Goal: Task Accomplishment & Management: Complete application form

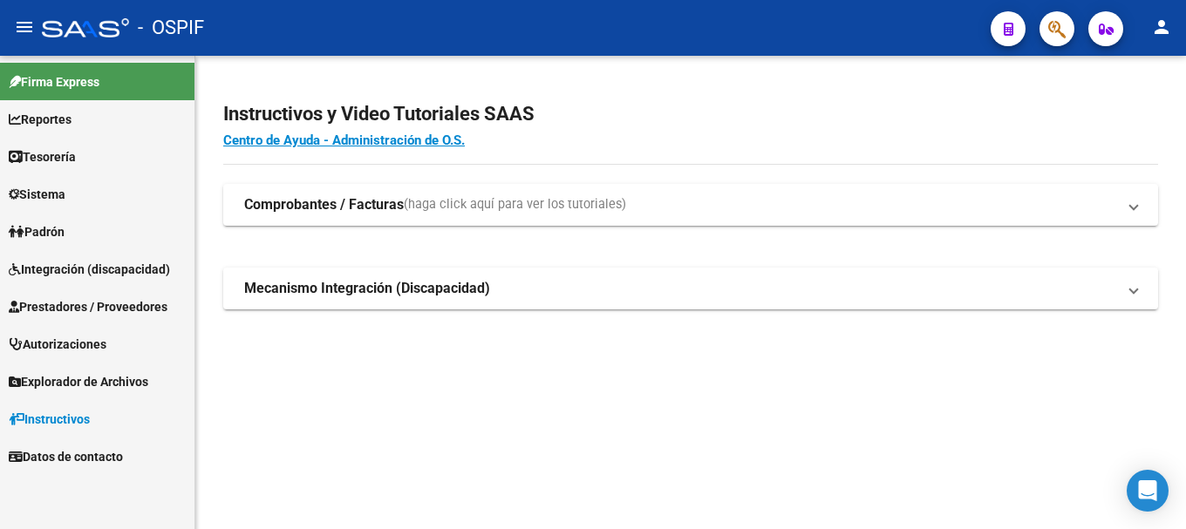
click at [99, 306] on span "Prestadores / Proveedores" at bounding box center [88, 306] width 159 height 19
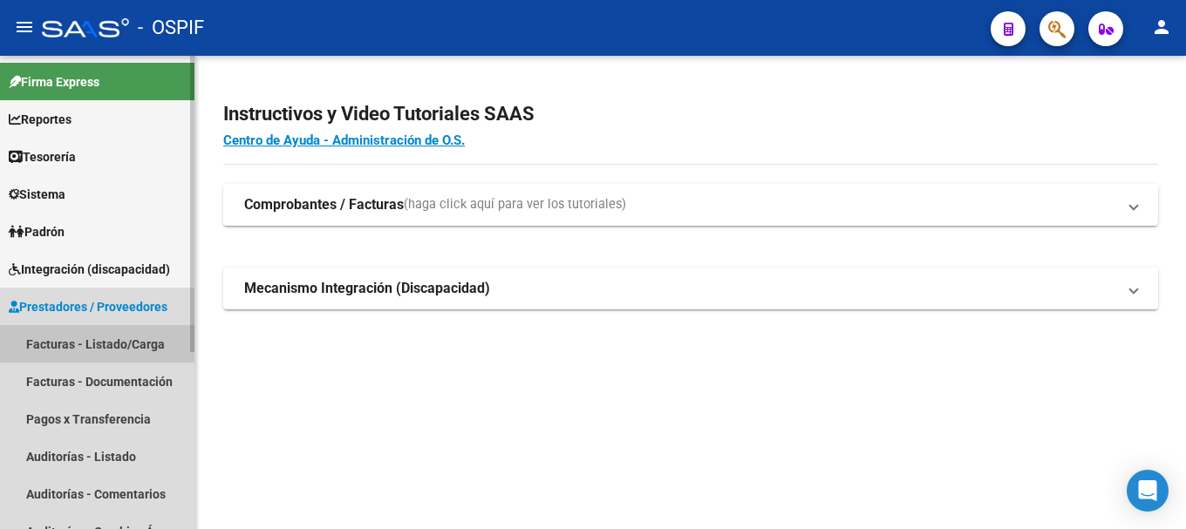
click at [94, 342] on link "Facturas - Listado/Carga" at bounding box center [97, 344] width 195 height 38
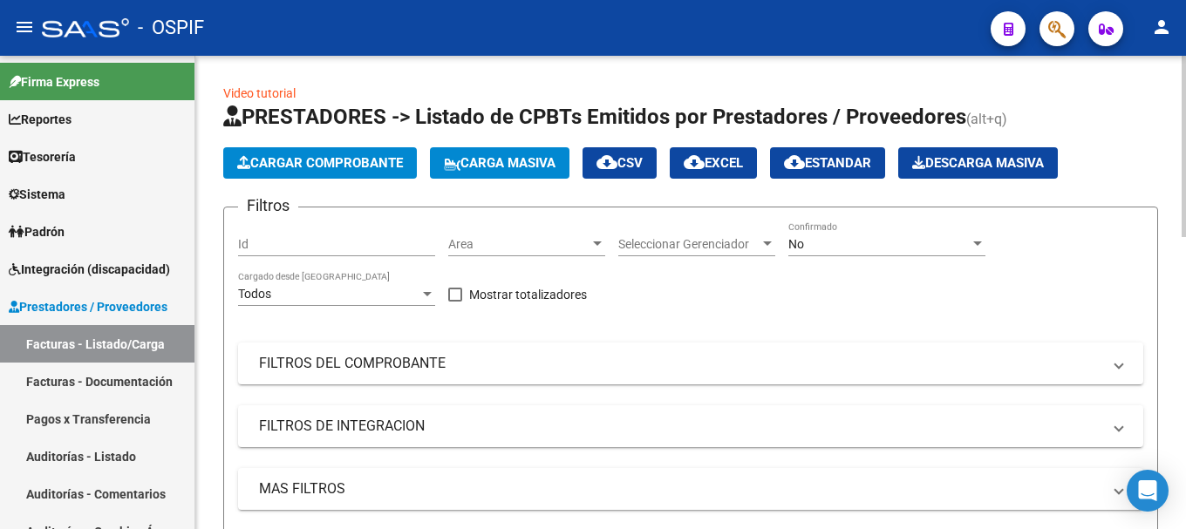
click at [349, 166] on span "Cargar Comprobante" at bounding box center [320, 163] width 166 height 16
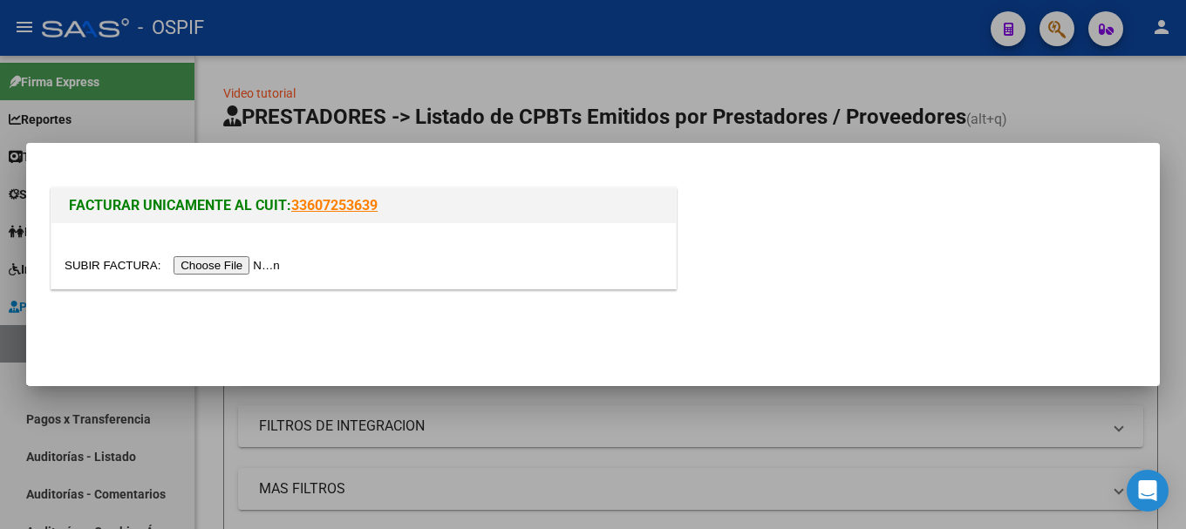
click at [228, 269] on input "file" at bounding box center [175, 265] width 221 height 18
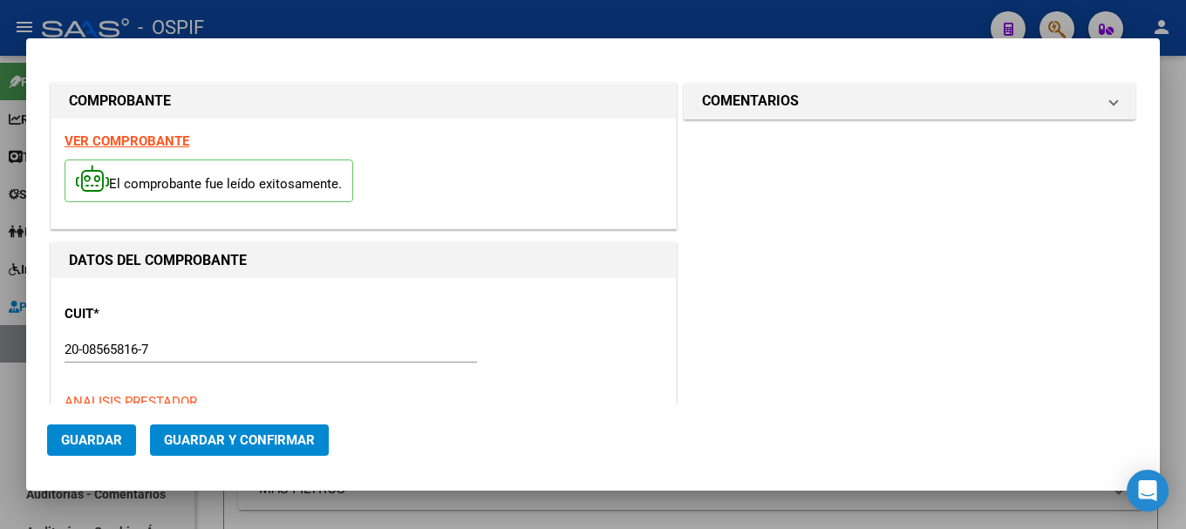
click at [134, 144] on strong "VER COMPROBANTE" at bounding box center [127, 141] width 125 height 16
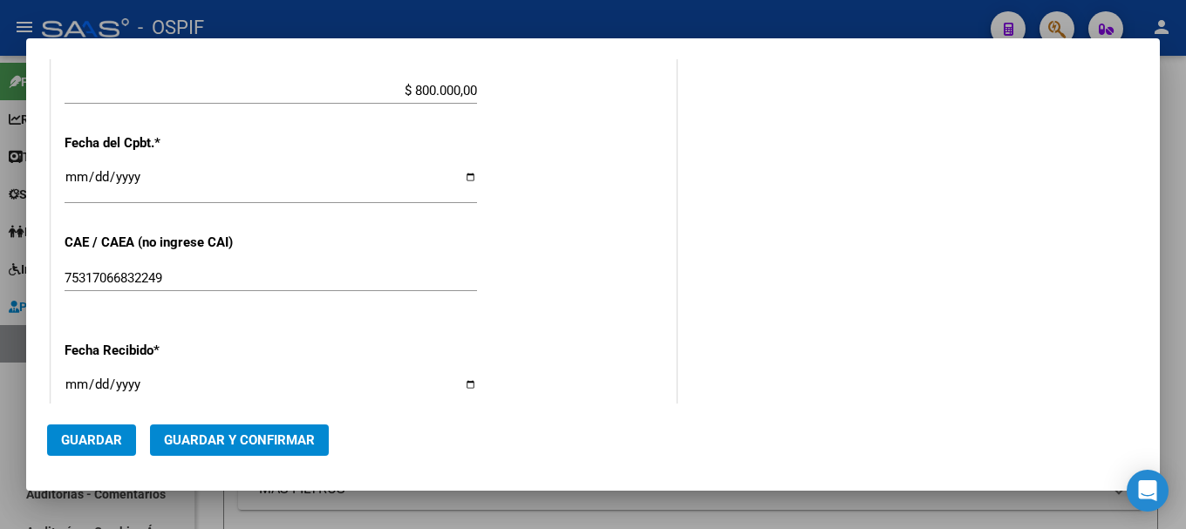
scroll to position [785, 0]
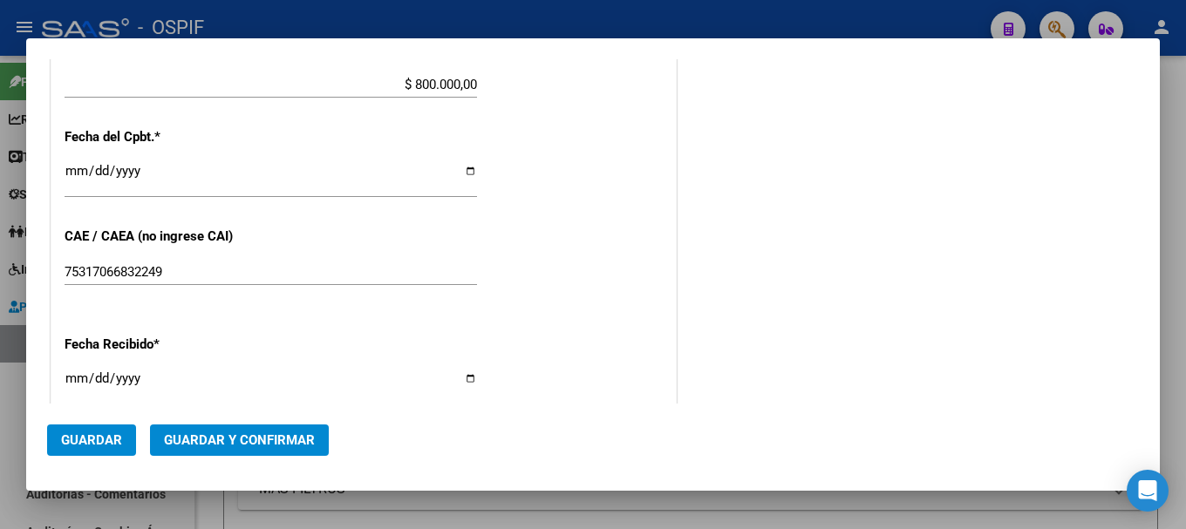
click at [465, 379] on input "[DATE]" at bounding box center [271, 386] width 413 height 28
type input "2025-08-08"
click at [179, 437] on span "Guardar y Confirmar" at bounding box center [239, 441] width 151 height 16
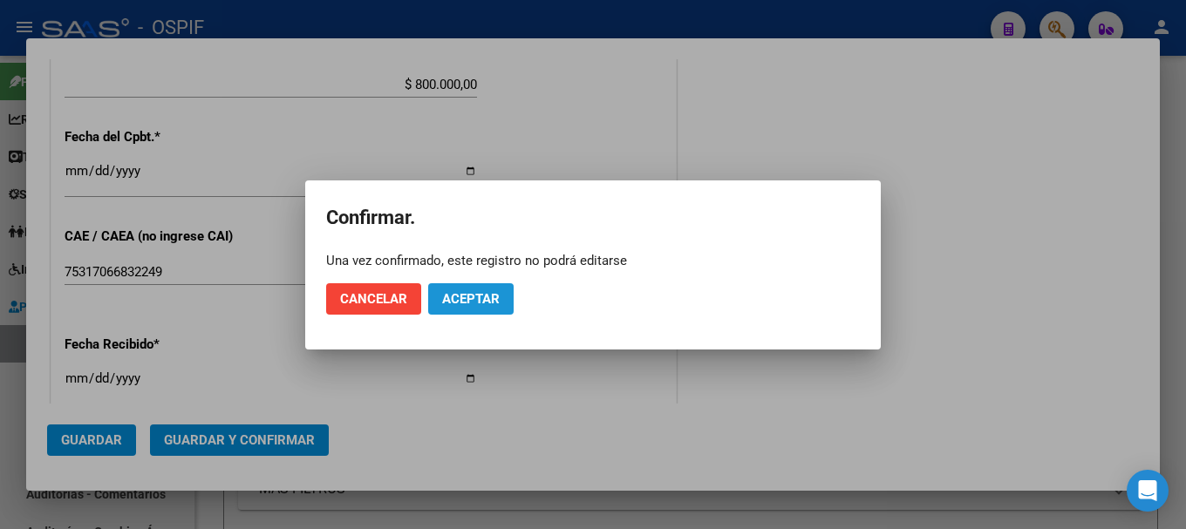
drag, startPoint x: 447, startPoint y: 298, endPoint x: 392, endPoint y: 245, distance: 76.5
click at [446, 297] on span "Aceptar" at bounding box center [471, 299] width 58 height 16
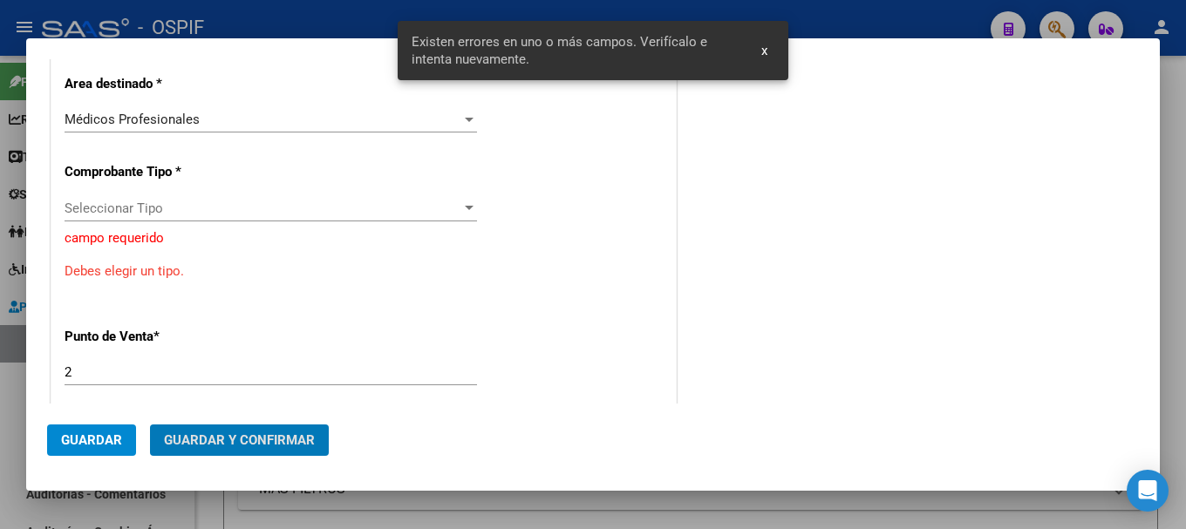
scroll to position [365, 0]
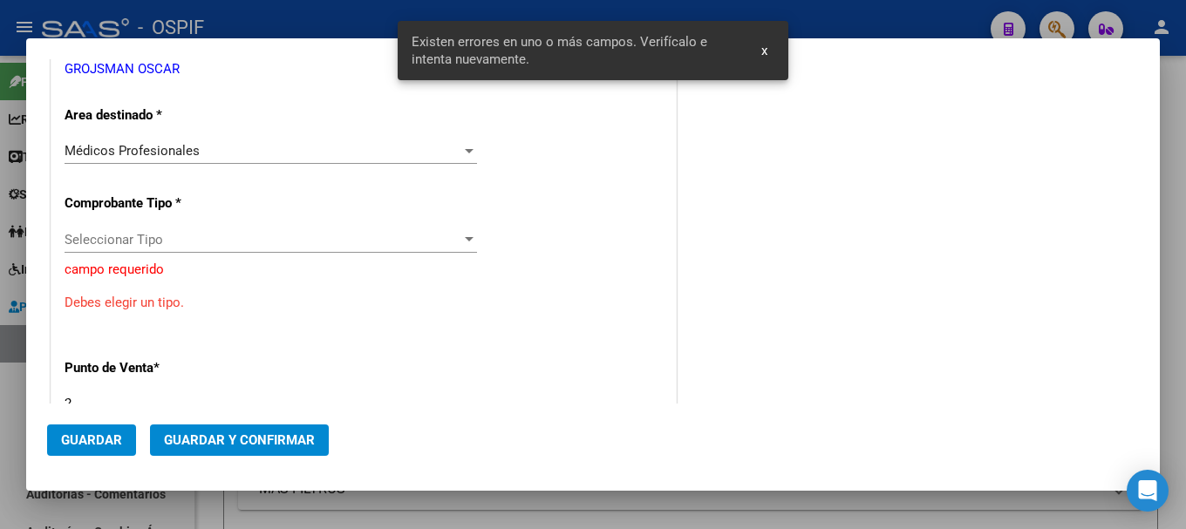
click at [314, 17] on div at bounding box center [593, 264] width 1186 height 529
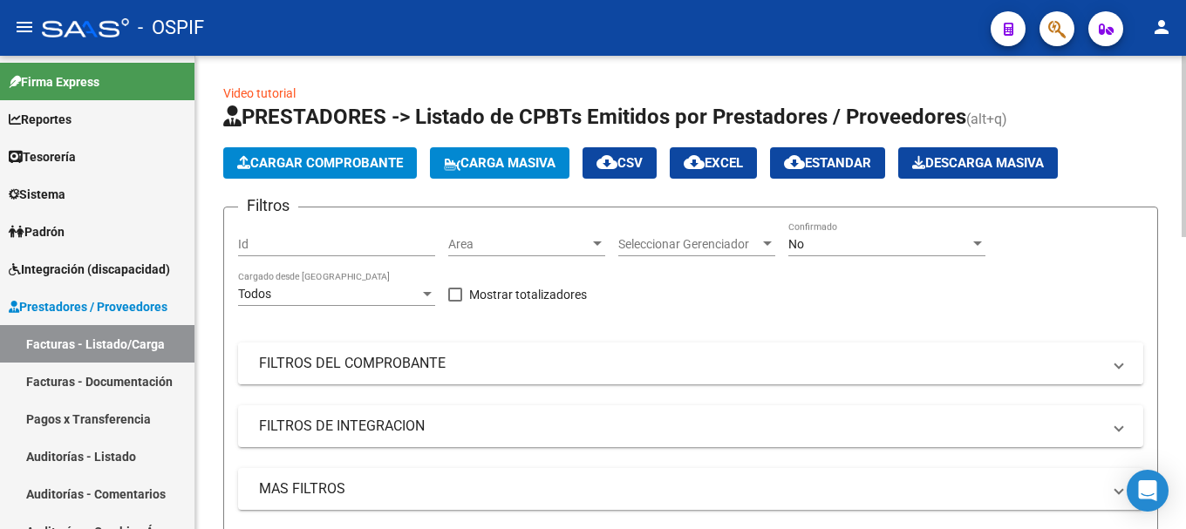
click at [1116, 367] on span at bounding box center [1119, 363] width 7 height 19
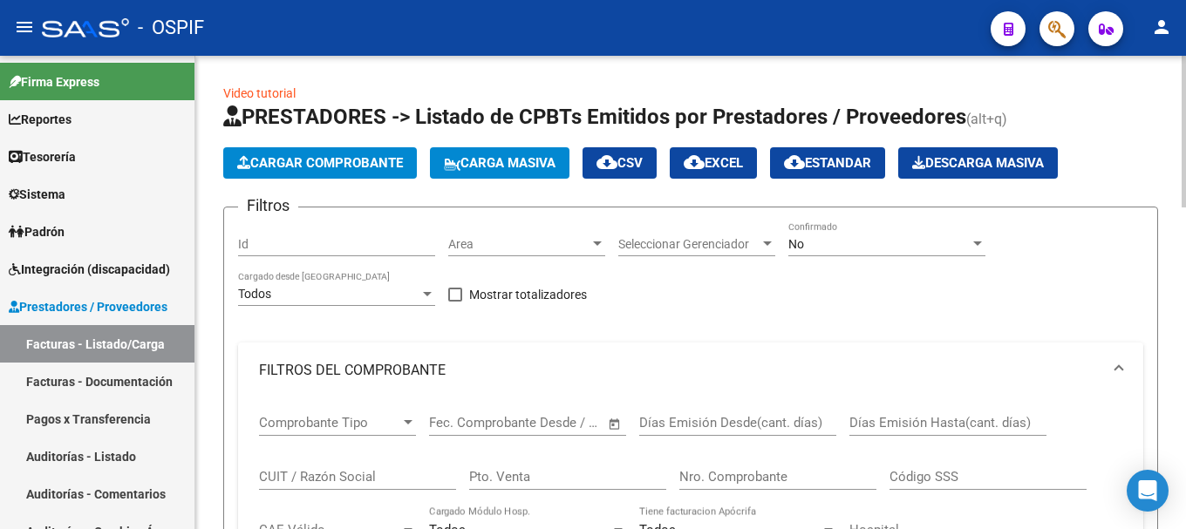
click at [370, 473] on input "CUIT / Razón Social" at bounding box center [357, 477] width 197 height 16
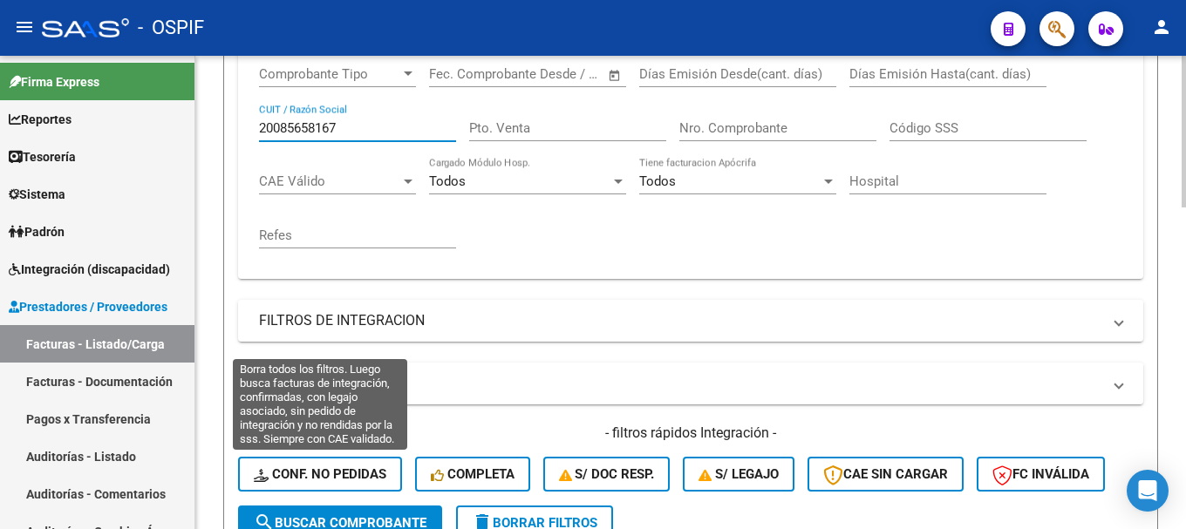
scroll to position [436, 0]
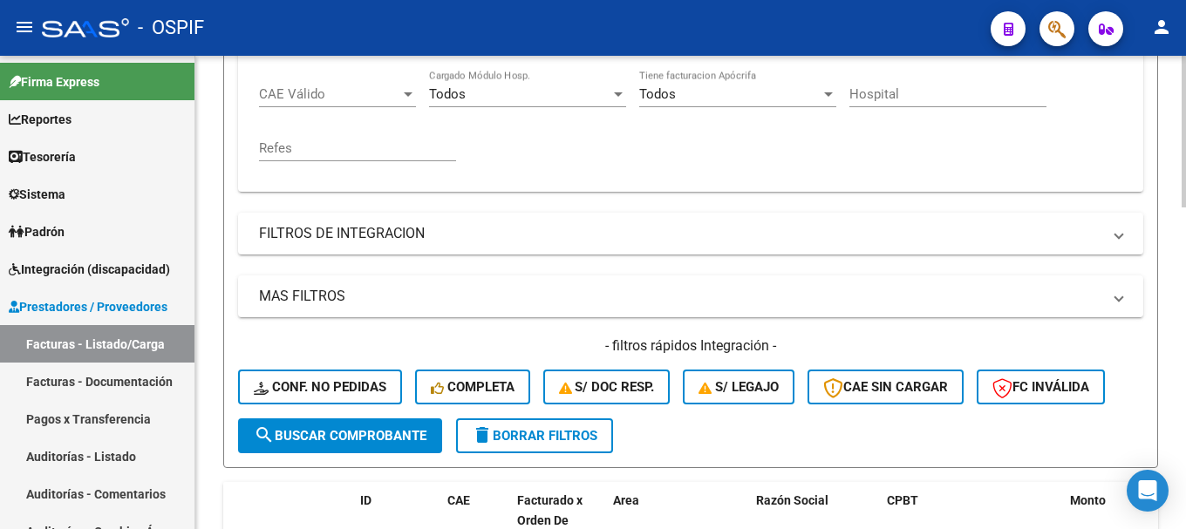
type input "20085658167"
click at [355, 437] on span "search Buscar Comprobante" at bounding box center [340, 436] width 173 height 16
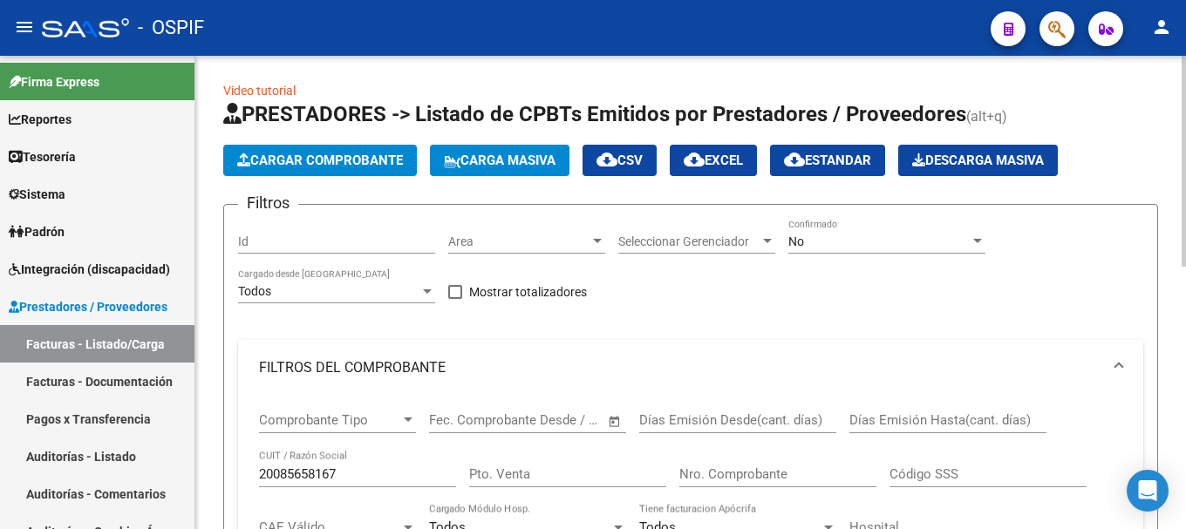
scroll to position [0, 0]
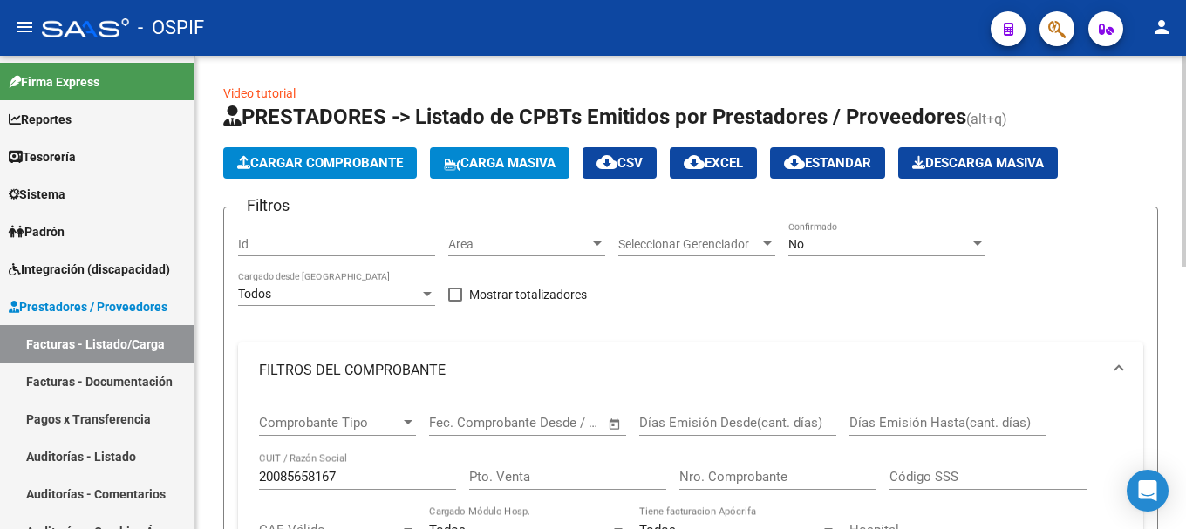
click at [978, 245] on div at bounding box center [977, 244] width 9 height 4
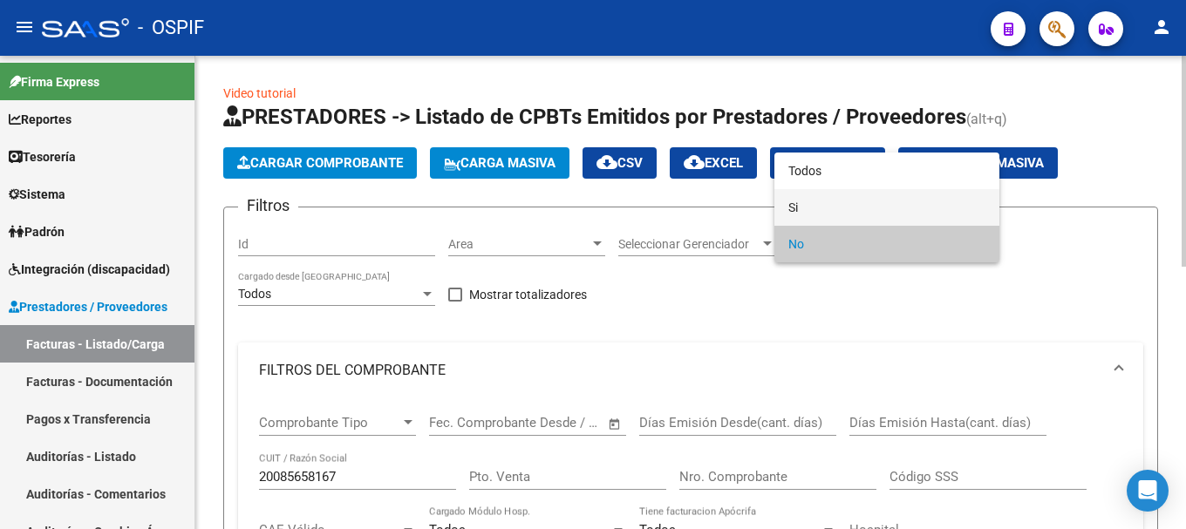
drag, startPoint x: 859, startPoint y: 212, endPoint x: 854, endPoint y: 225, distance: 14.1
click at [859, 213] on span "Si" at bounding box center [886, 207] width 197 height 37
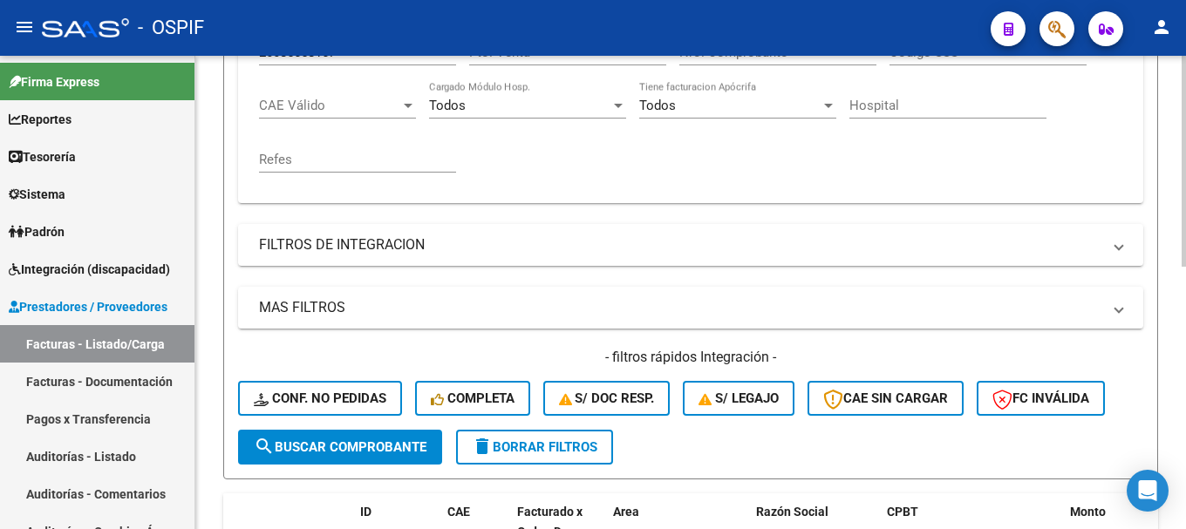
scroll to position [523, 0]
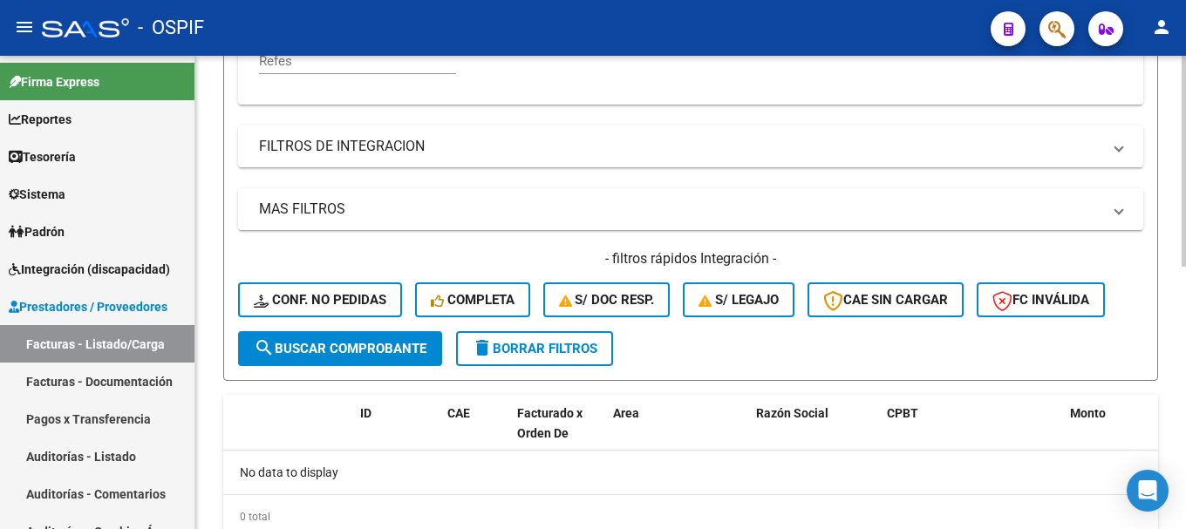
click at [393, 350] on span "search Buscar Comprobante" at bounding box center [340, 349] width 173 height 16
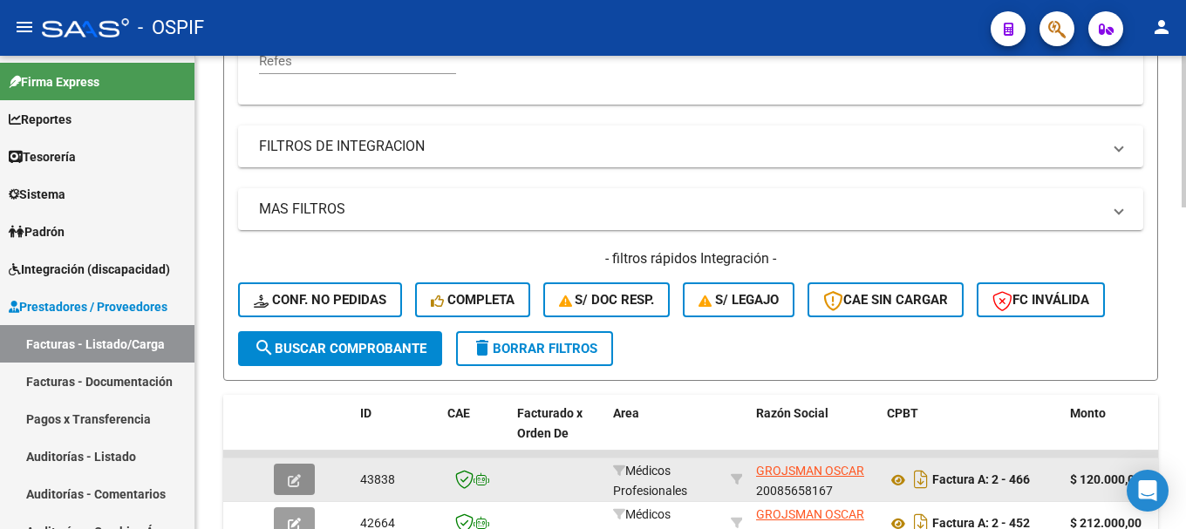
click at [292, 481] on icon "button" at bounding box center [294, 480] width 13 height 13
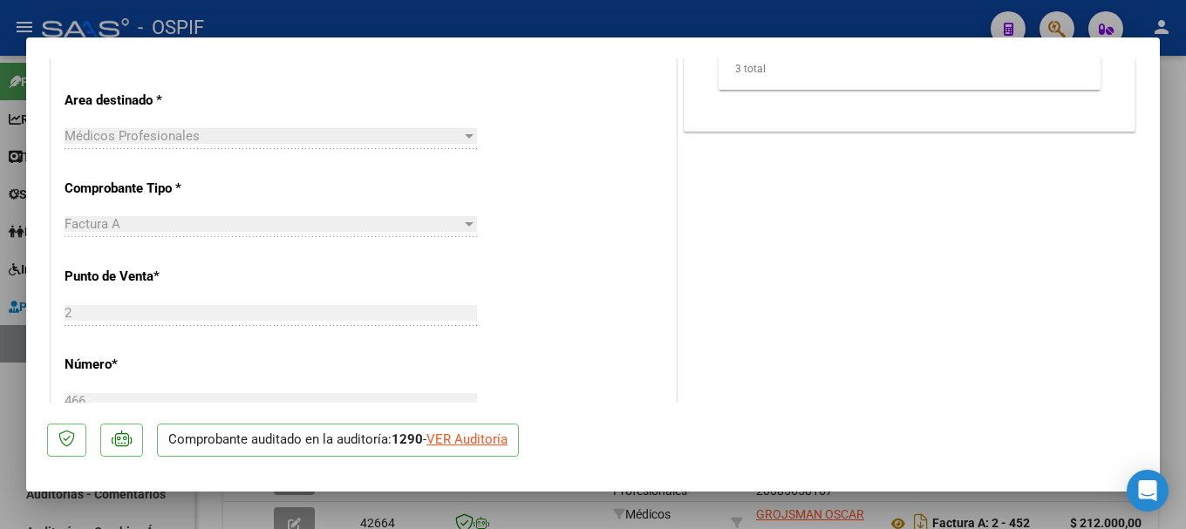
scroll to position [436, 0]
click at [474, 441] on div "VER Auditoría" at bounding box center [467, 440] width 81 height 20
type input "$ 0,00"
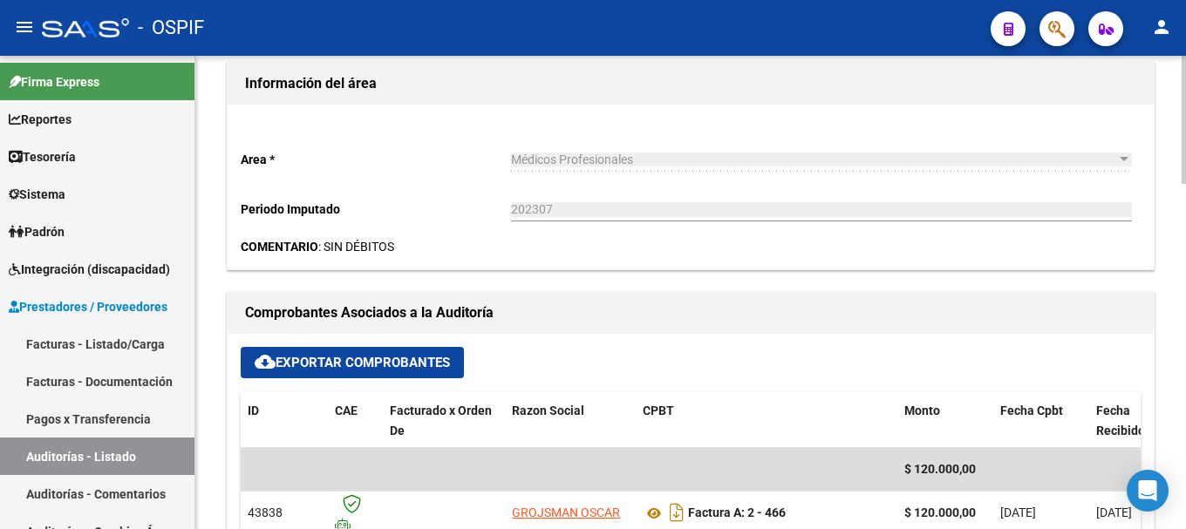
scroll to position [436, 0]
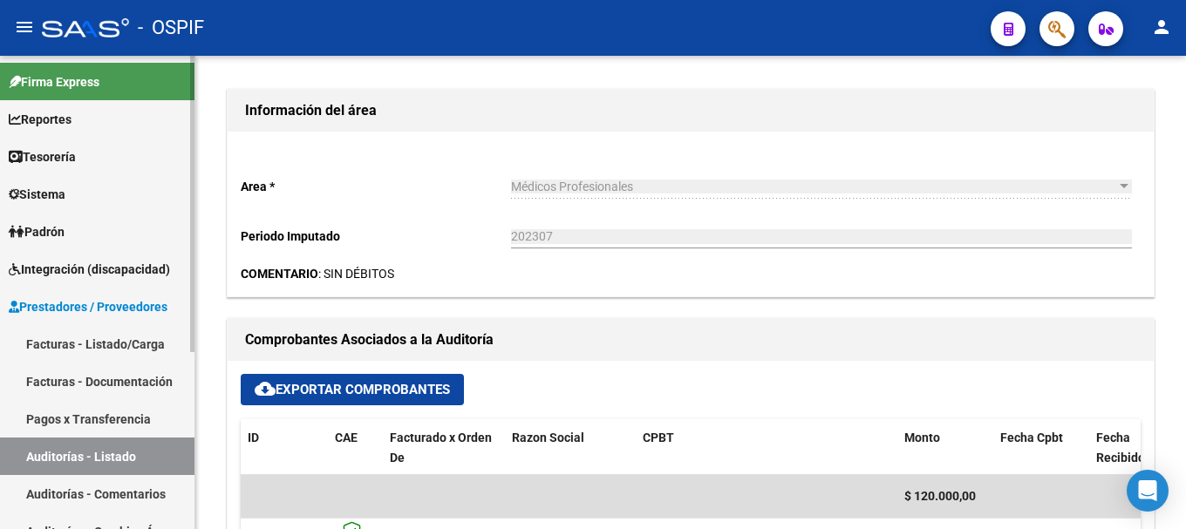
click at [42, 342] on link "Facturas - Listado/Carga" at bounding box center [97, 344] width 195 height 38
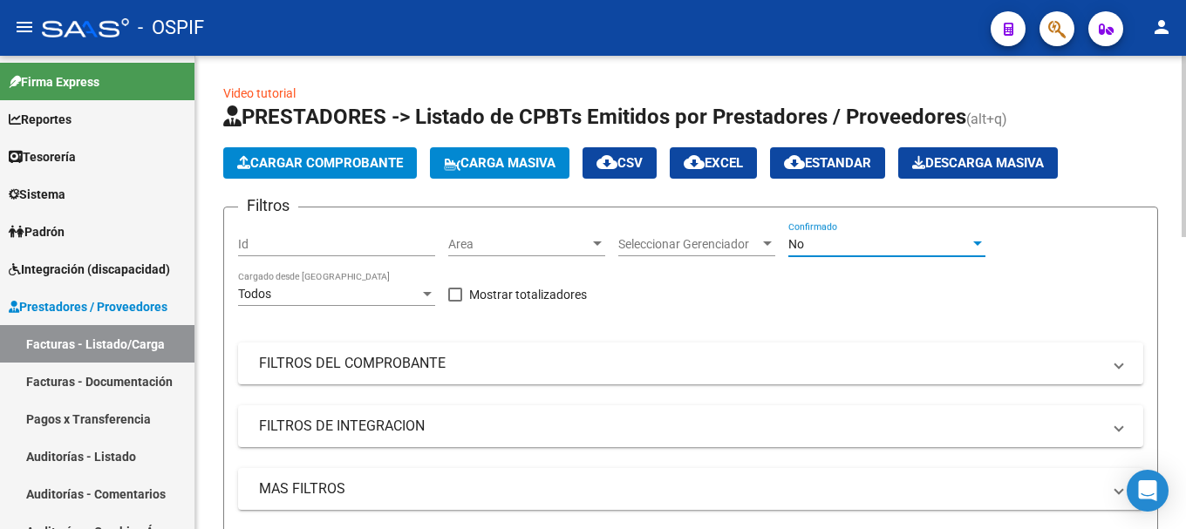
click at [975, 241] on div at bounding box center [978, 244] width 16 height 14
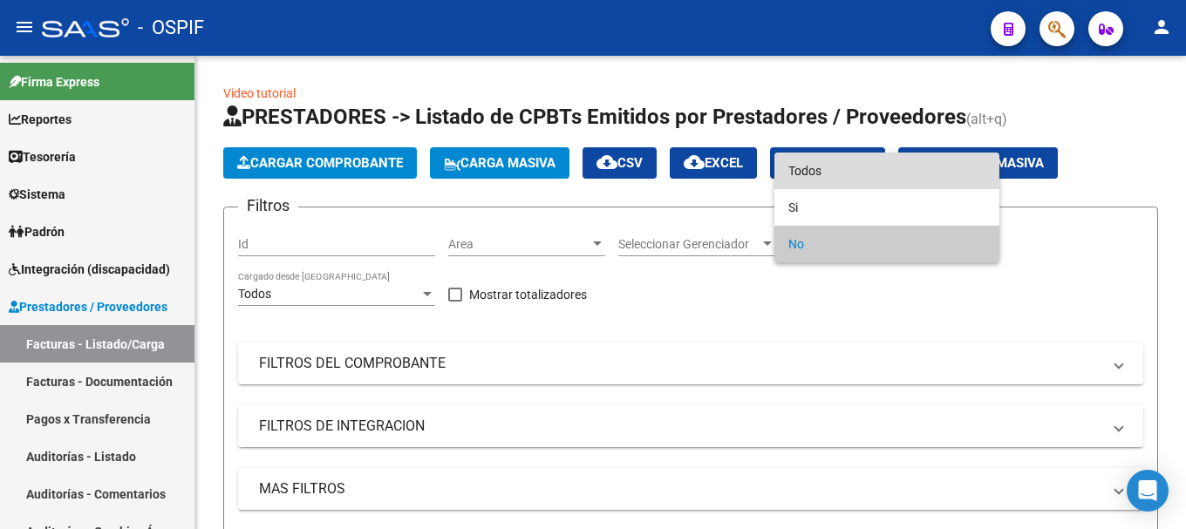
click at [903, 178] on span "Todos" at bounding box center [886, 171] width 197 height 37
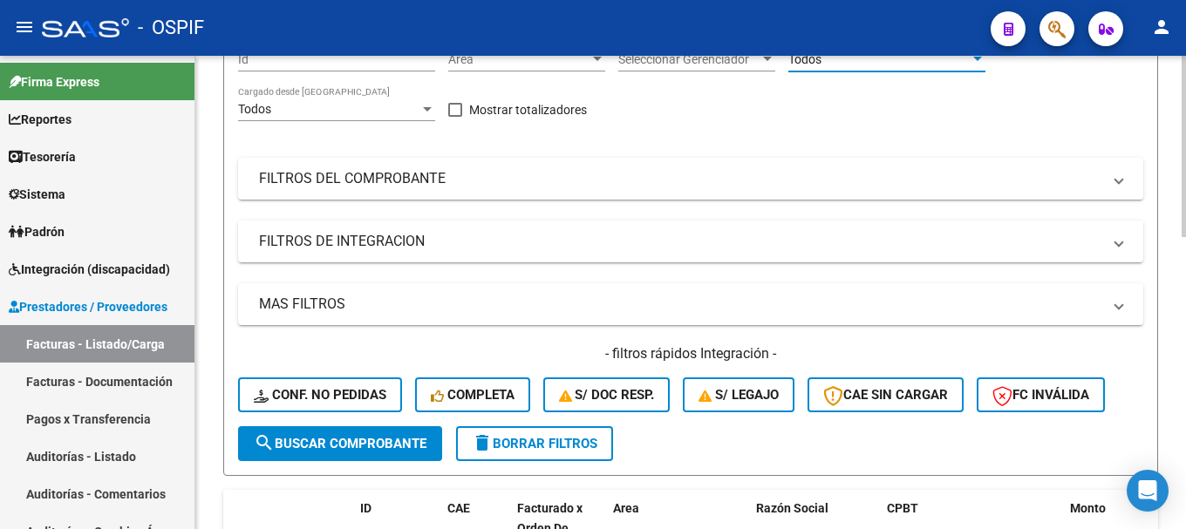
scroll to position [174, 0]
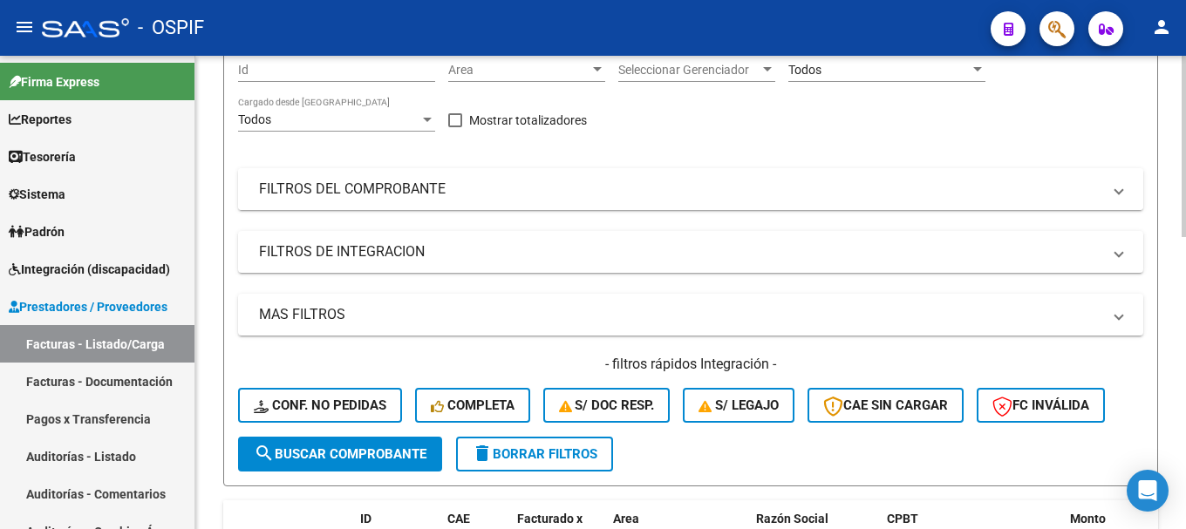
click at [1094, 185] on mat-panel-title "FILTROS DEL COMPROBANTE" at bounding box center [680, 189] width 843 height 19
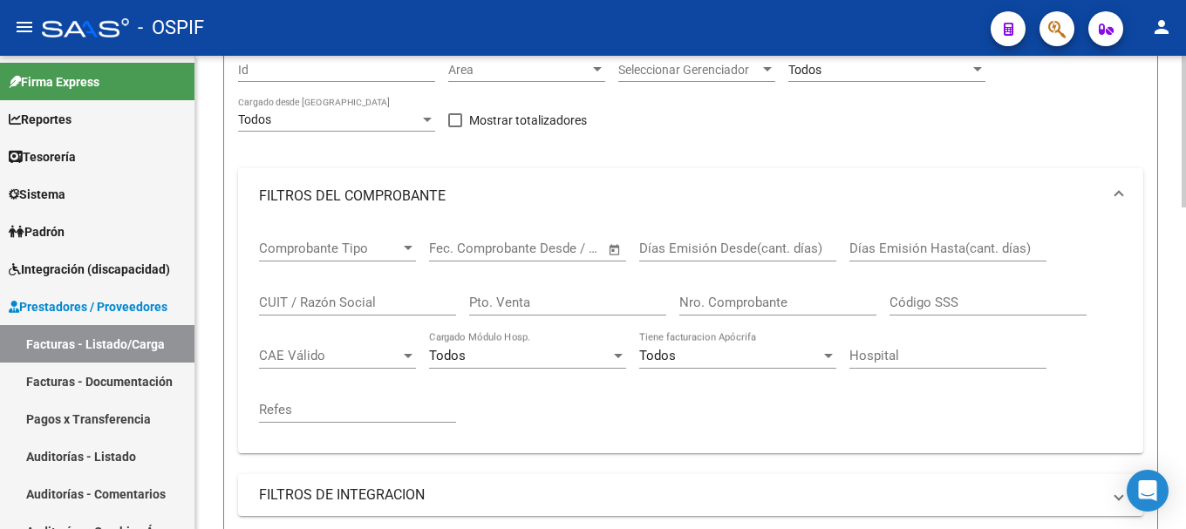
click at [413, 304] on input "CUIT / Razón Social" at bounding box center [357, 303] width 197 height 16
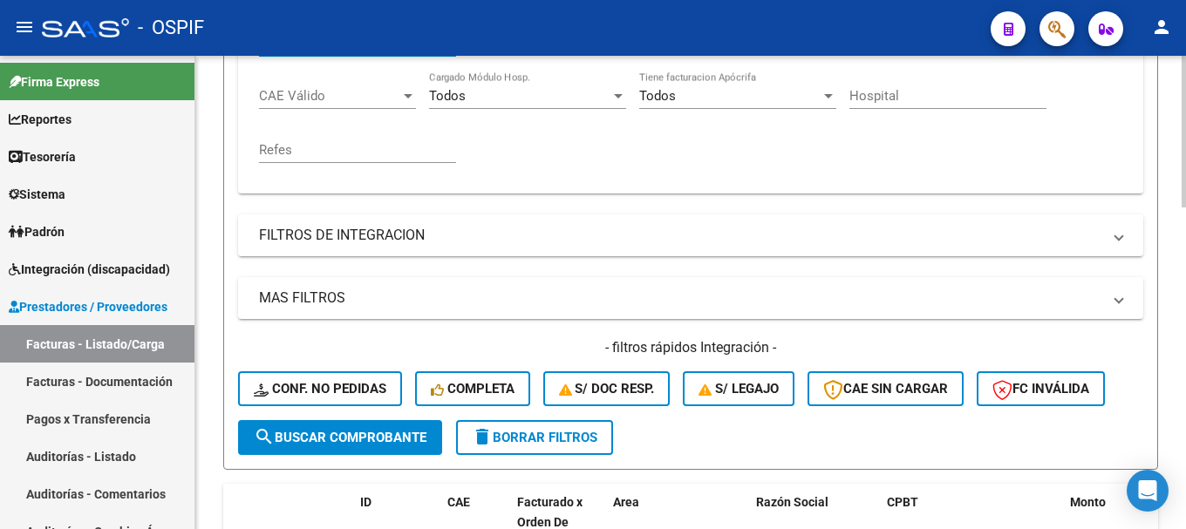
scroll to position [436, 0]
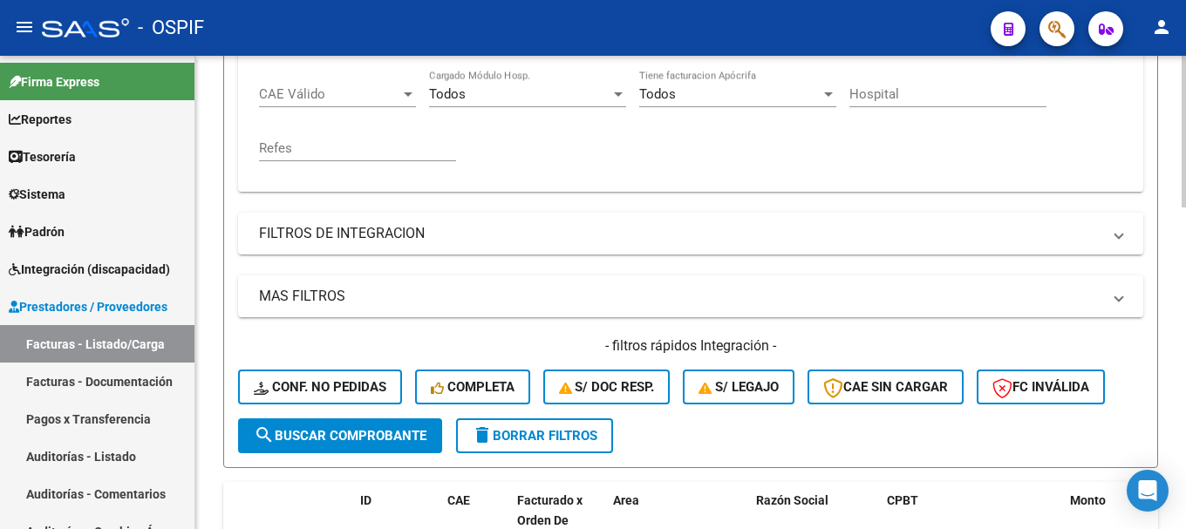
type input "20085658167"
click at [377, 435] on span "search Buscar Comprobante" at bounding box center [340, 436] width 173 height 16
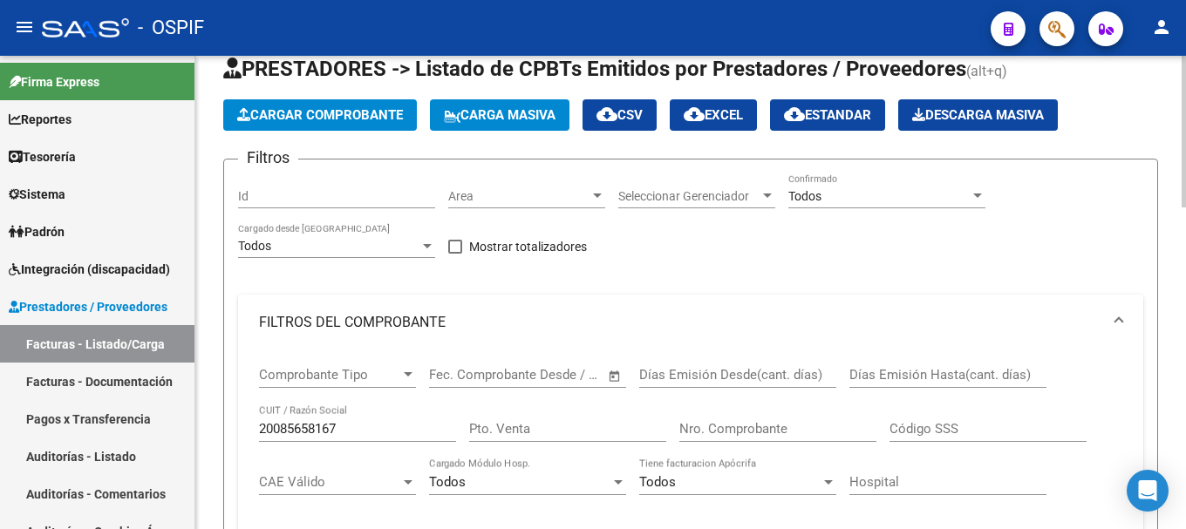
scroll to position [0, 0]
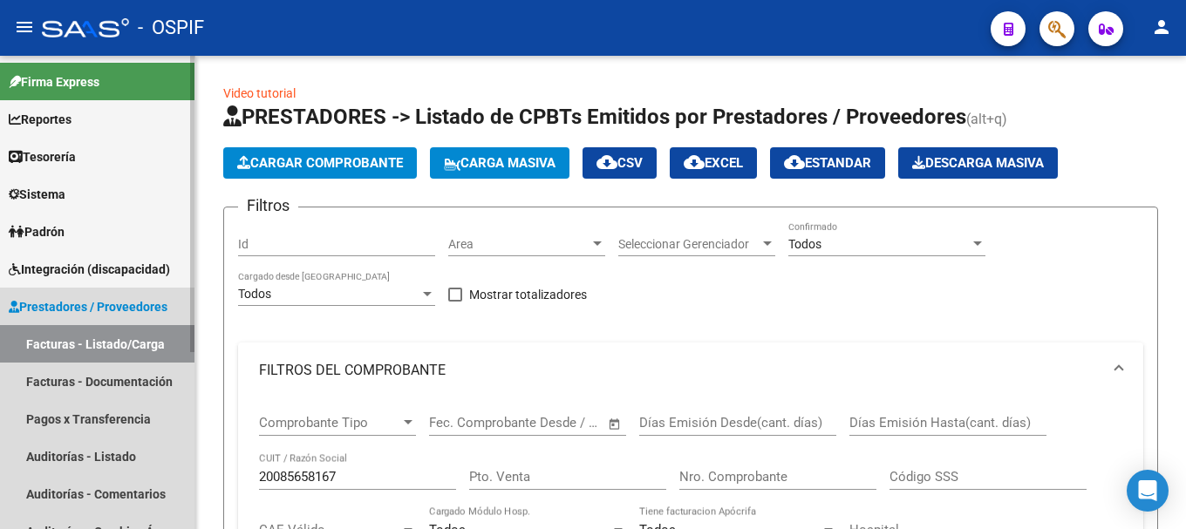
click at [112, 341] on link "Facturas - Listado/Carga" at bounding box center [97, 344] width 195 height 38
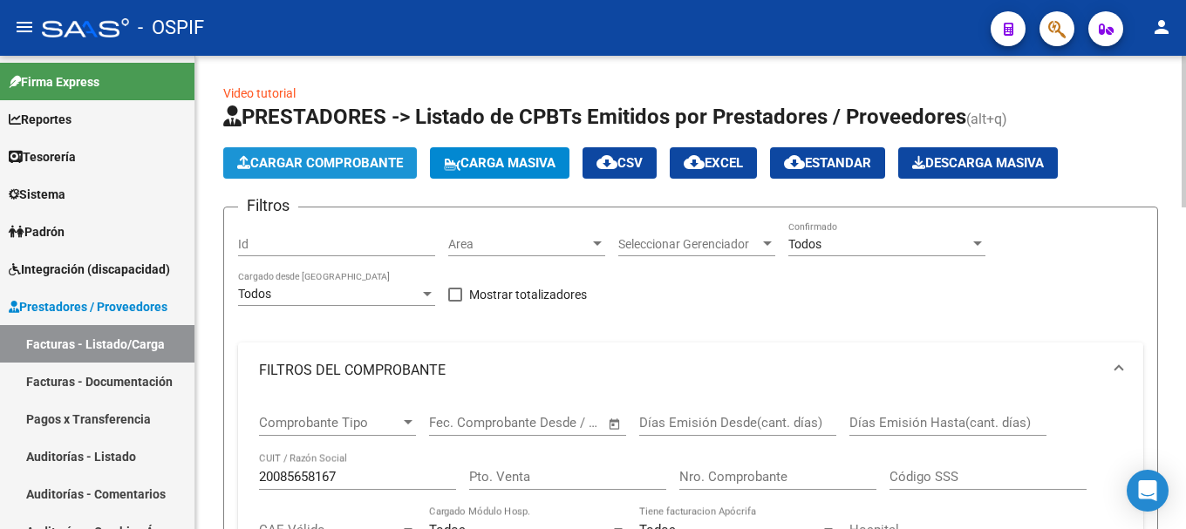
click at [317, 160] on span "Cargar Comprobante" at bounding box center [320, 163] width 166 height 16
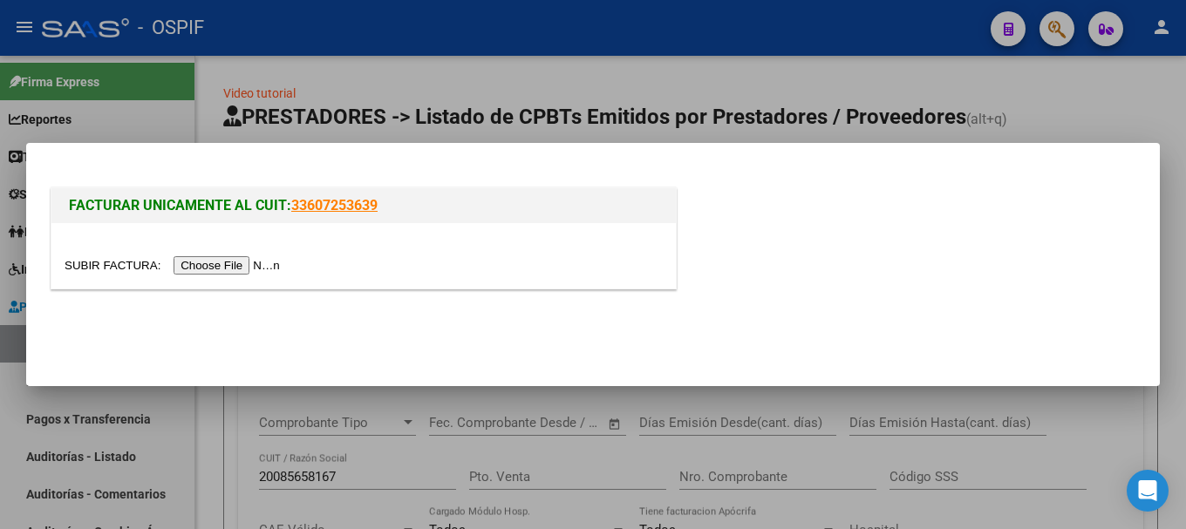
click at [246, 270] on input "file" at bounding box center [175, 265] width 221 height 18
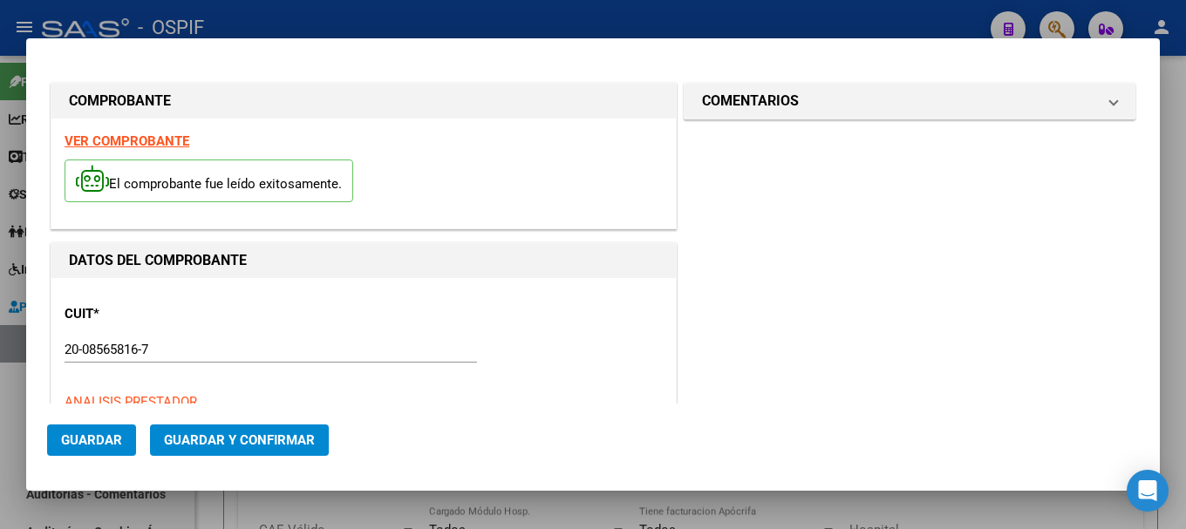
click at [130, 137] on strong "VER COMPROBANTE" at bounding box center [127, 141] width 125 height 16
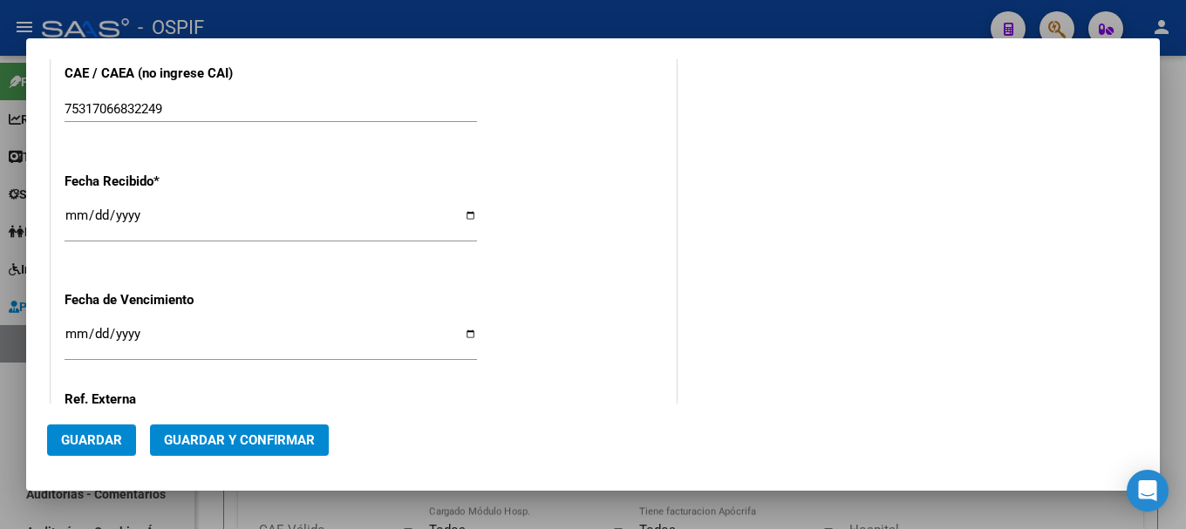
scroll to position [959, 0]
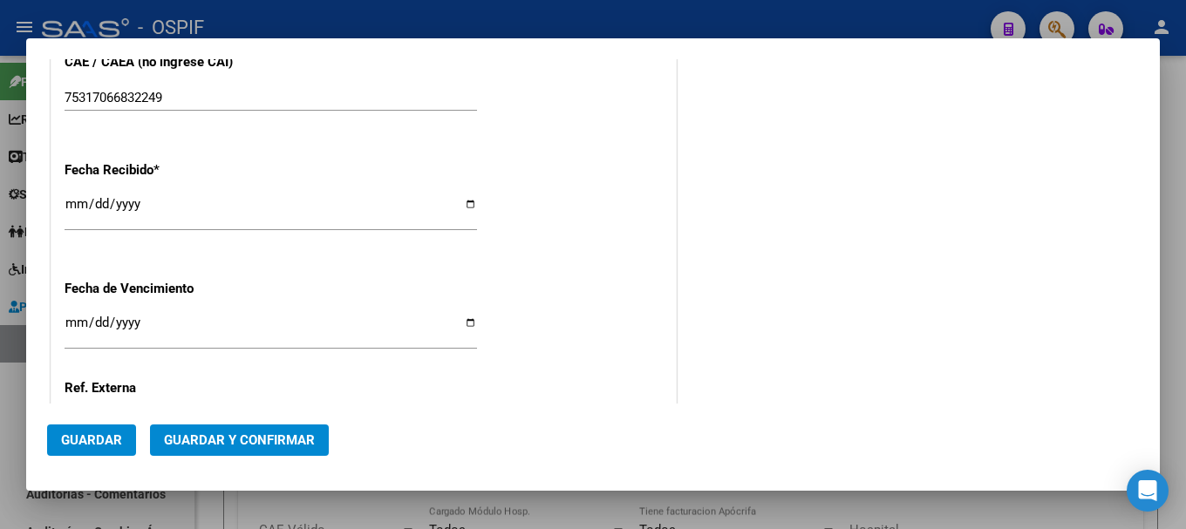
click at [461, 208] on input "[DATE]" at bounding box center [271, 211] width 413 height 28
type input "2025-08-08"
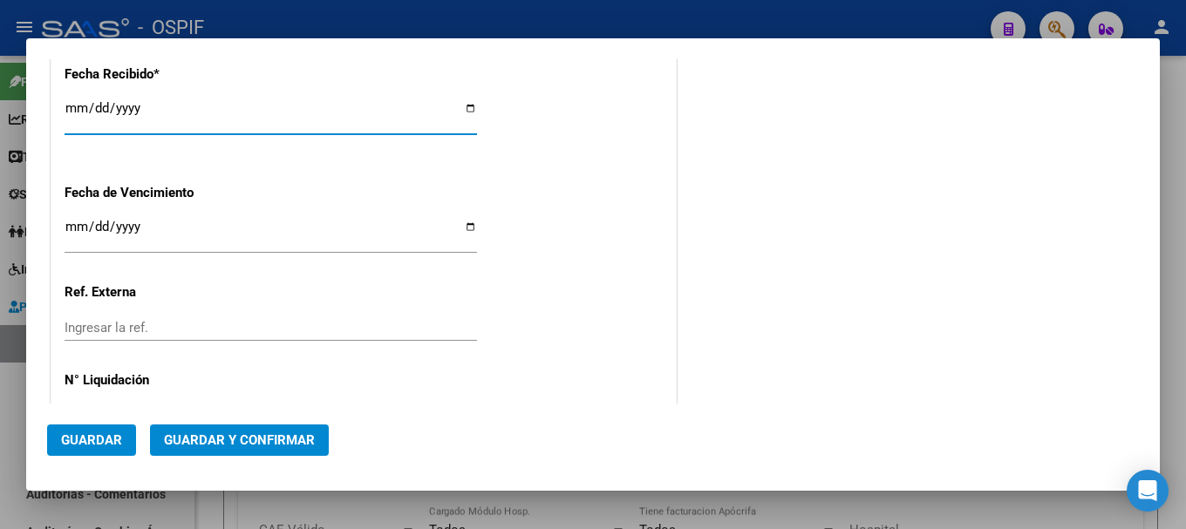
scroll to position [1115, 0]
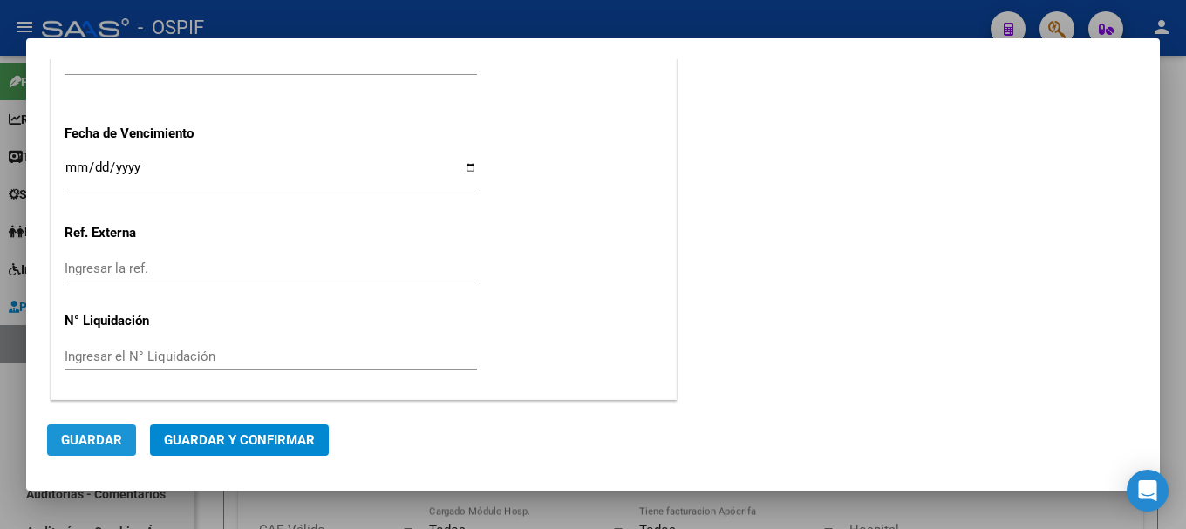
click at [100, 435] on span "Guardar" at bounding box center [91, 441] width 61 height 16
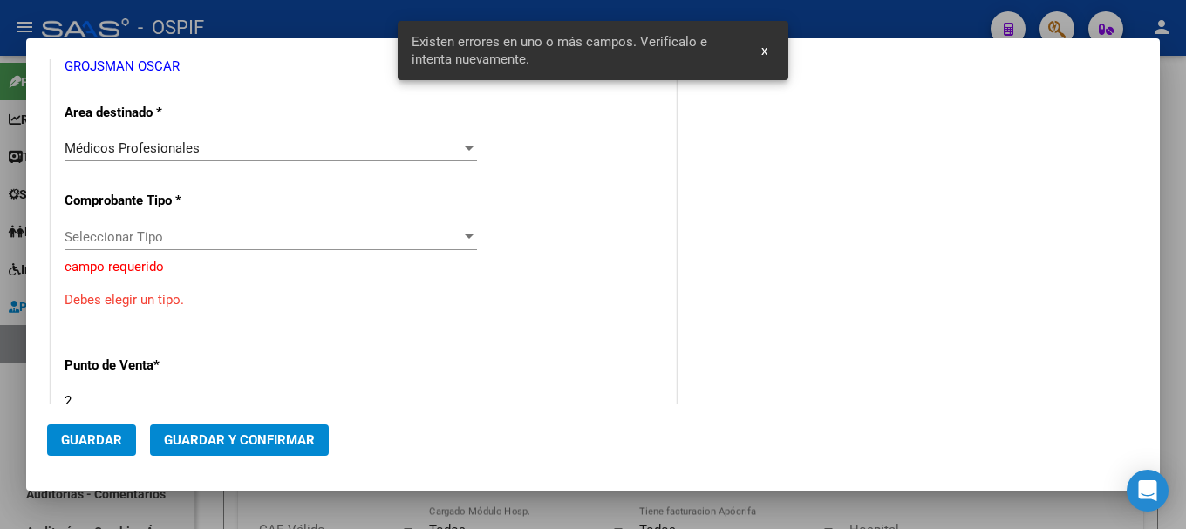
scroll to position [365, 0]
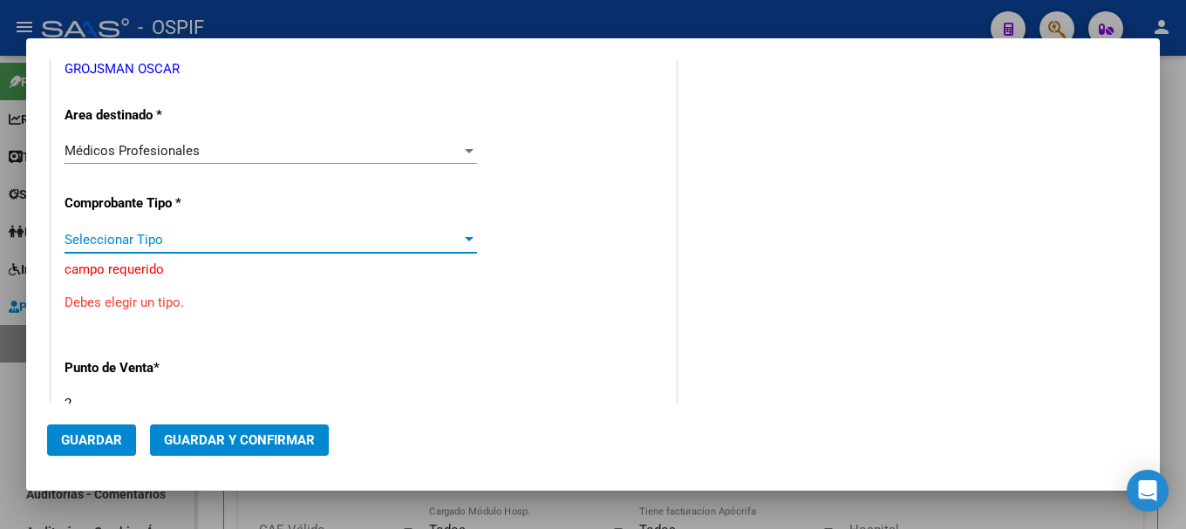
click at [453, 242] on span "Seleccionar Tipo" at bounding box center [263, 240] width 397 height 16
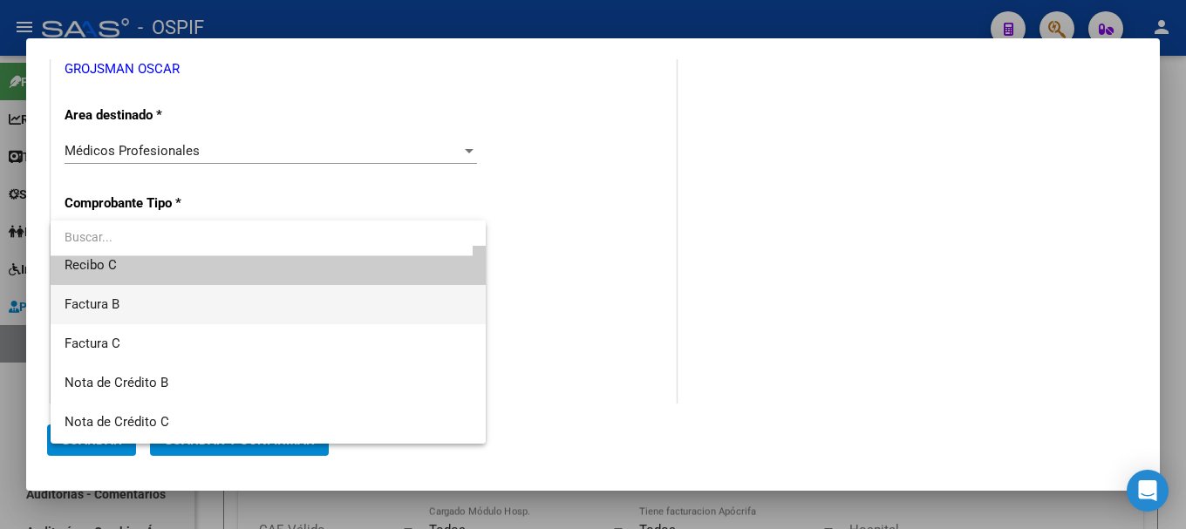
scroll to position [0, 0]
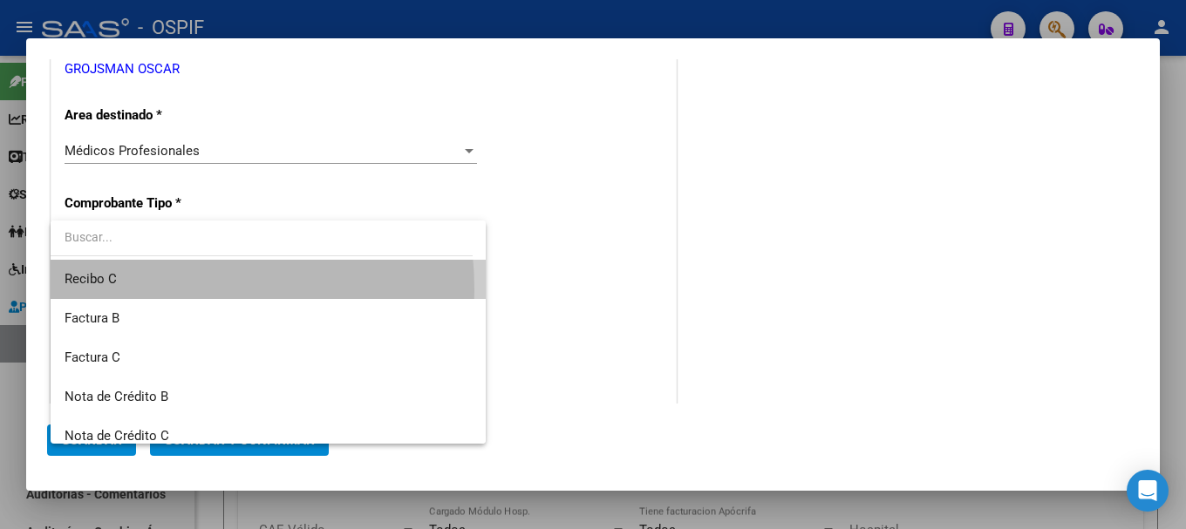
click at [115, 290] on span "Recibo C" at bounding box center [268, 279] width 407 height 39
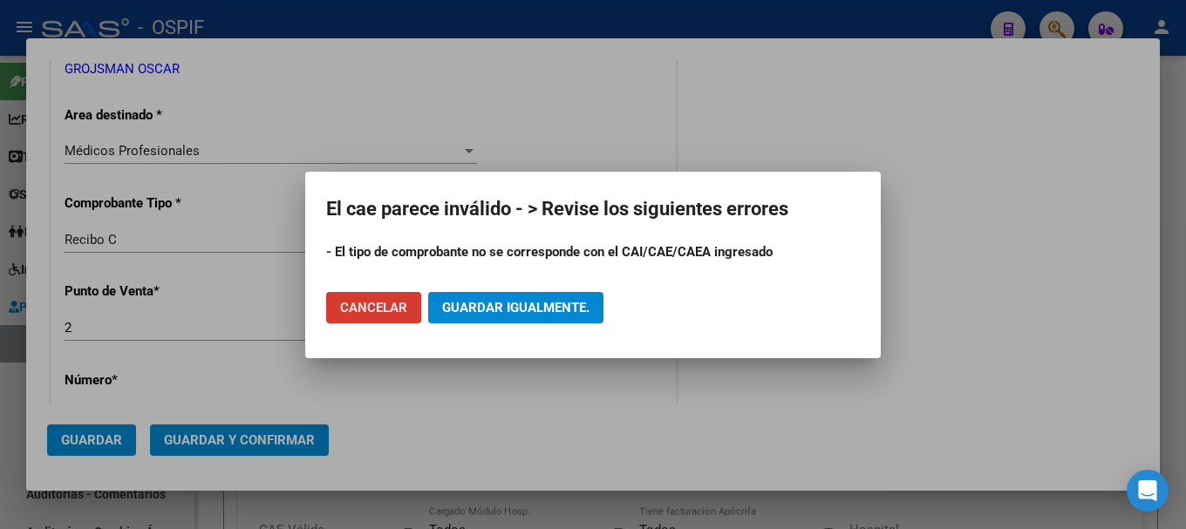
click at [393, 313] on span "Cancelar" at bounding box center [373, 308] width 67 height 16
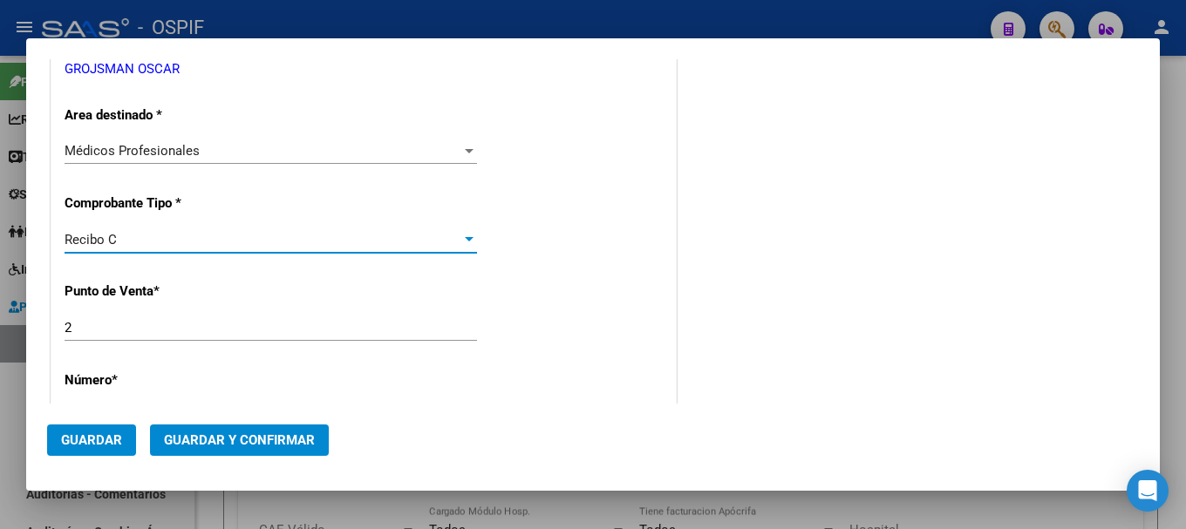
click at [467, 239] on div at bounding box center [469, 239] width 9 height 4
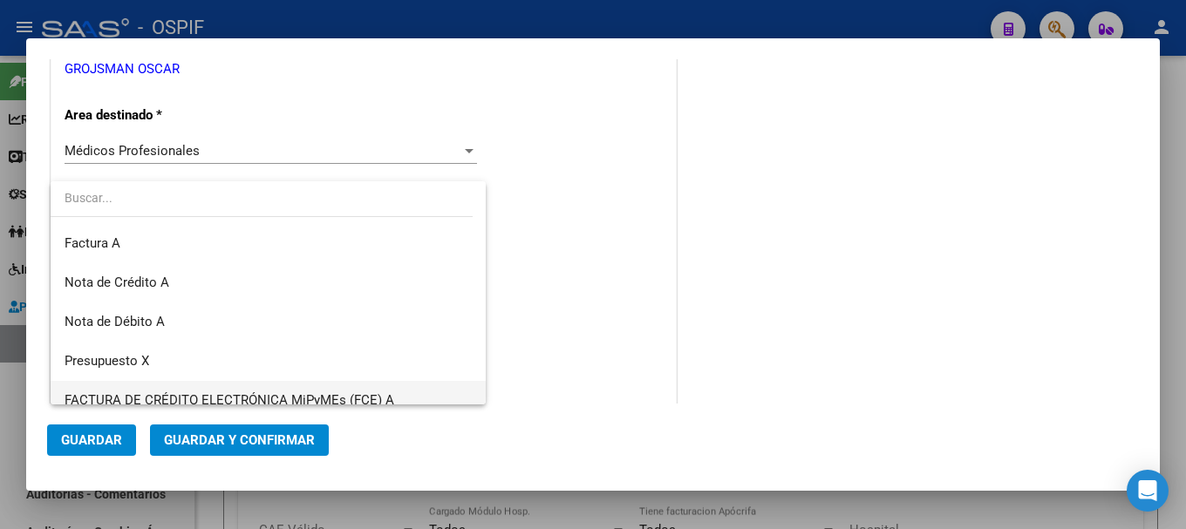
scroll to position [387, 0]
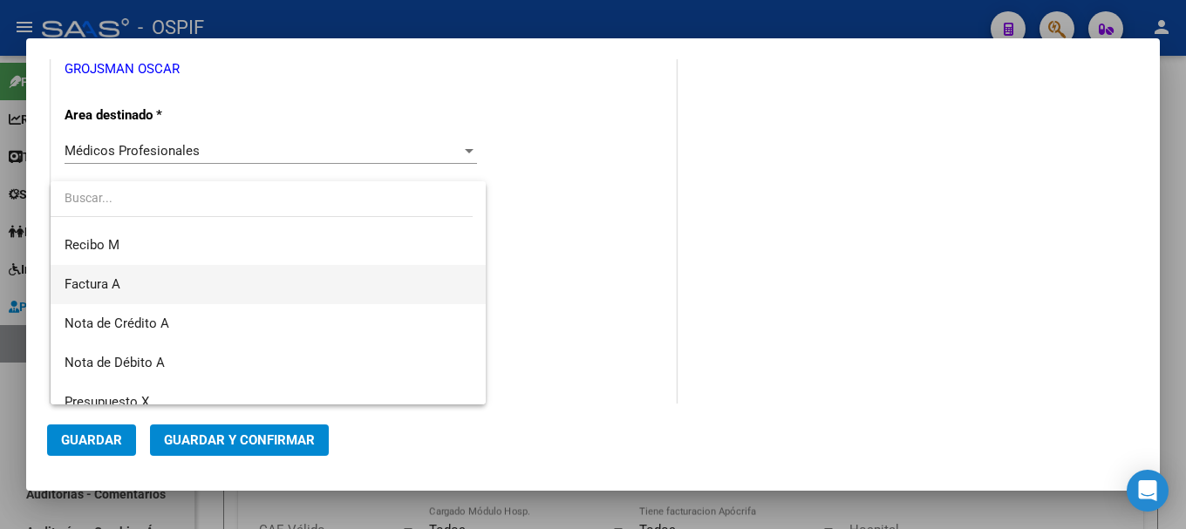
click at [189, 282] on span "Factura A" at bounding box center [268, 284] width 407 height 39
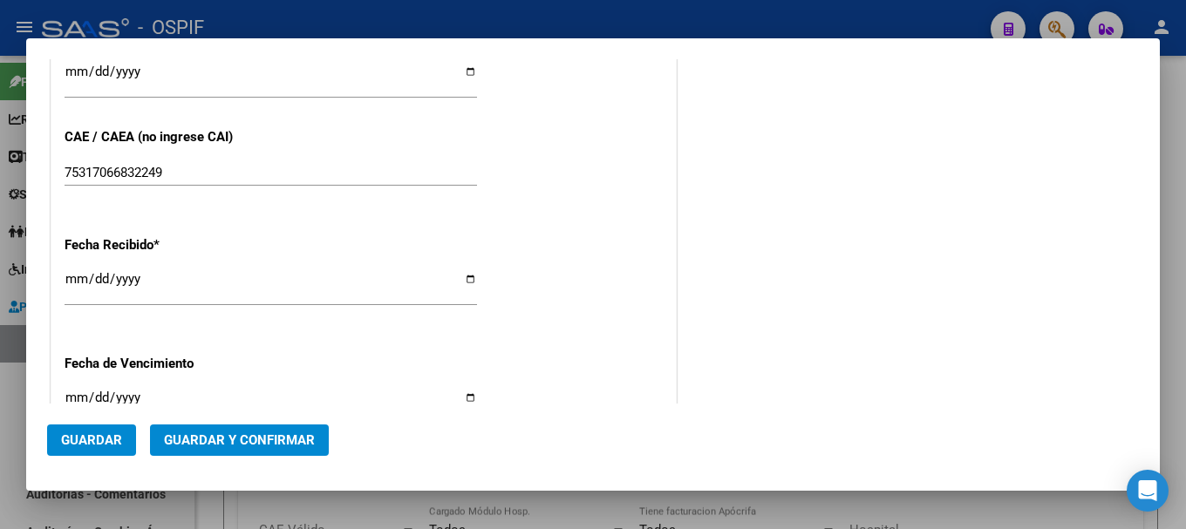
scroll to position [889, 0]
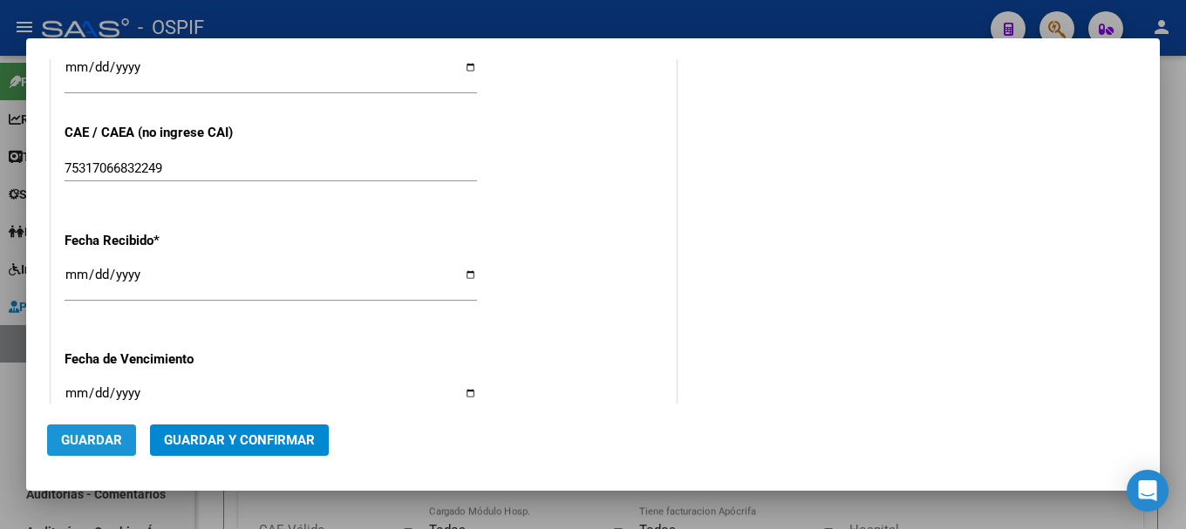
click at [92, 434] on span "Guardar" at bounding box center [91, 441] width 61 height 16
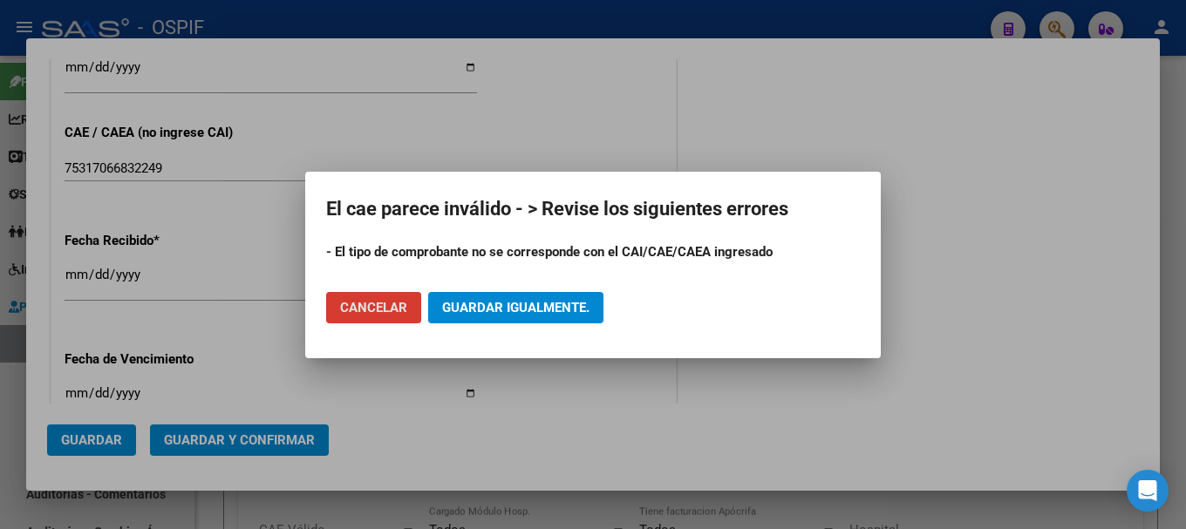
click at [378, 304] on span "Cancelar" at bounding box center [373, 308] width 67 height 16
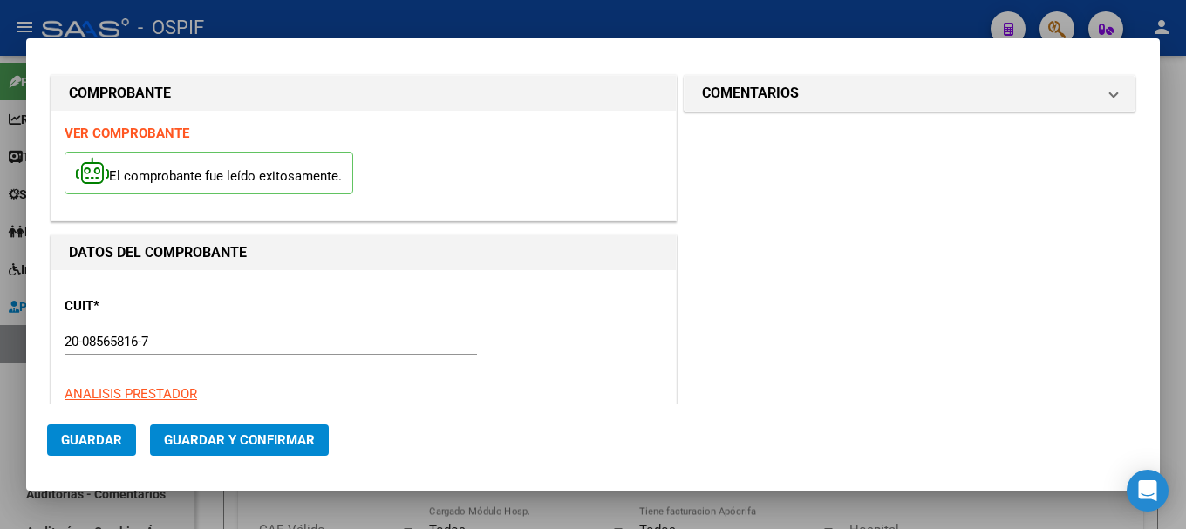
scroll to position [0, 0]
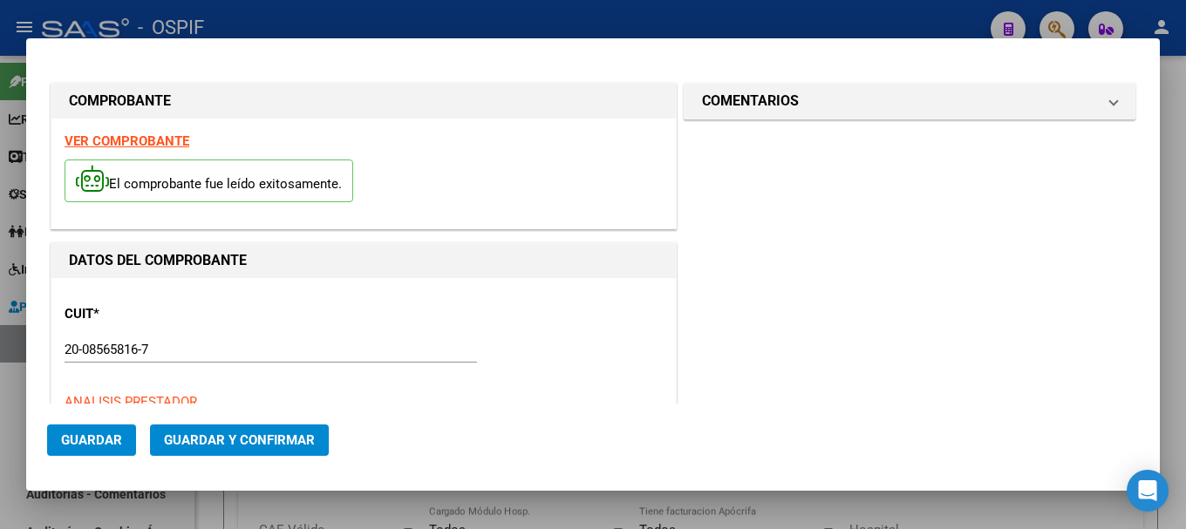
click at [89, 440] on span "Guardar" at bounding box center [91, 441] width 61 height 16
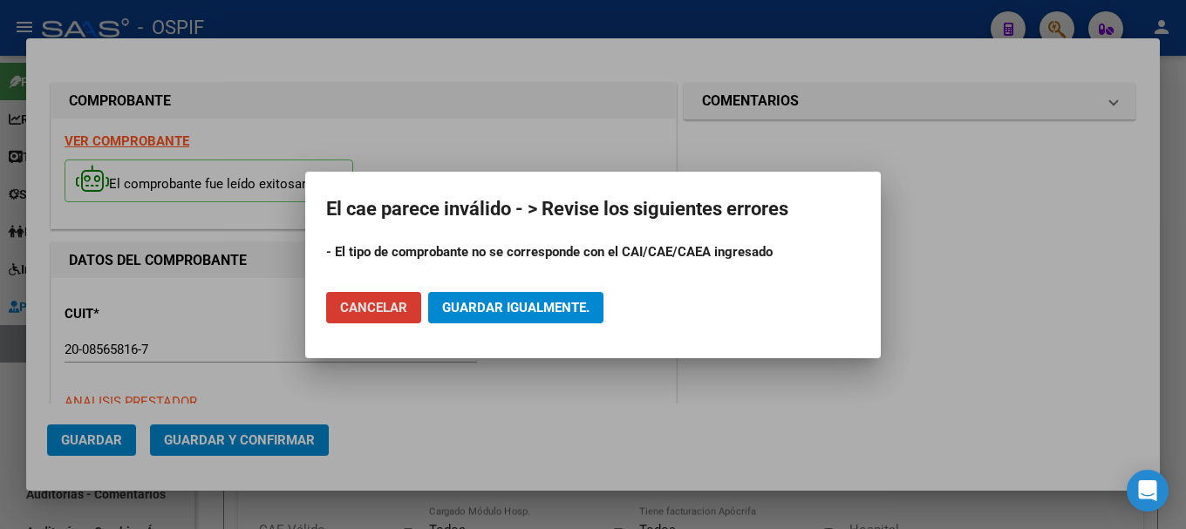
click at [447, 19] on div at bounding box center [593, 264] width 1186 height 529
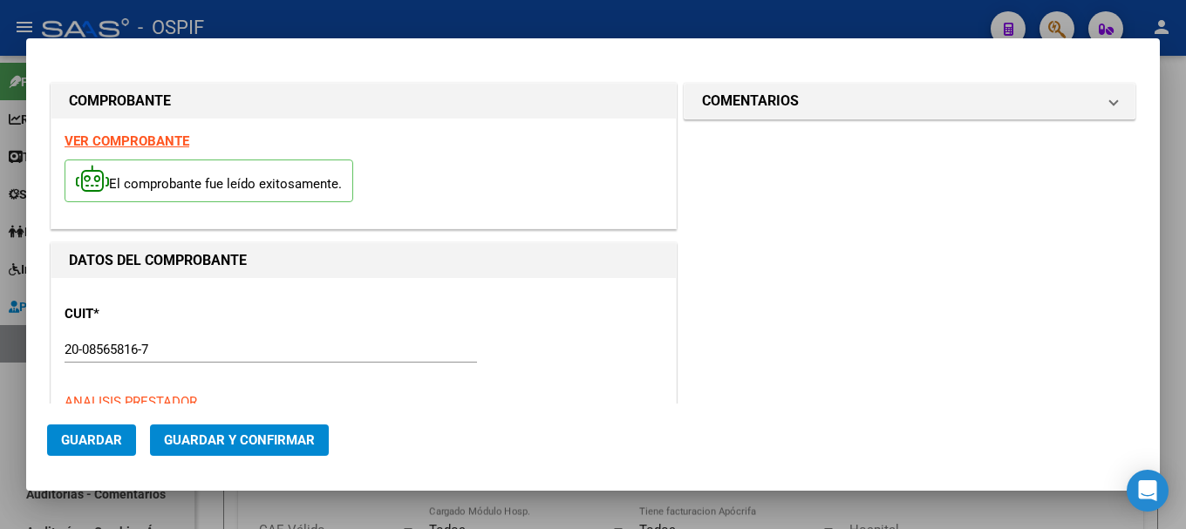
click at [447, 24] on div at bounding box center [593, 264] width 1186 height 529
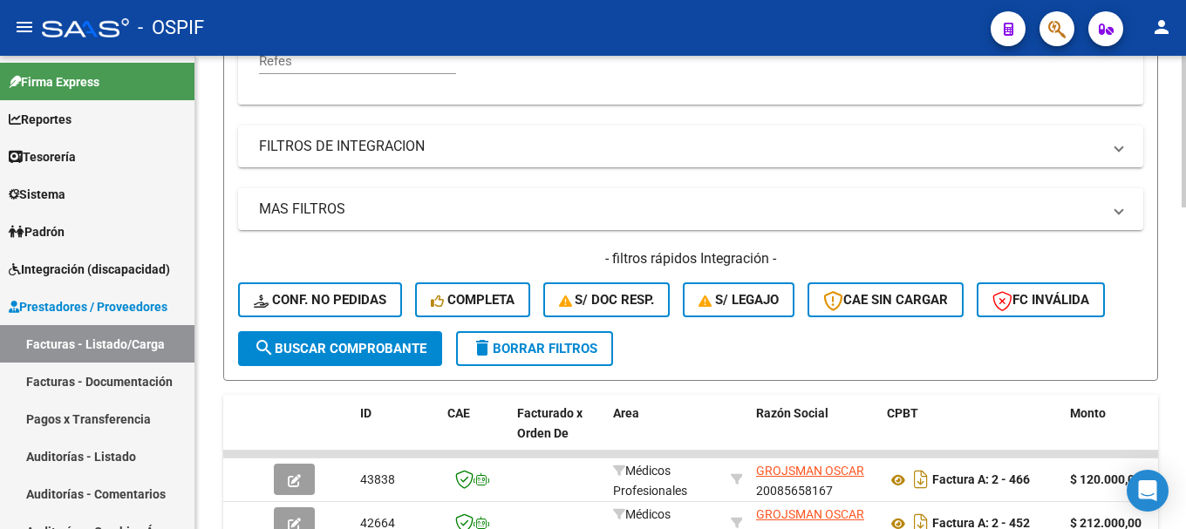
scroll to position [611, 0]
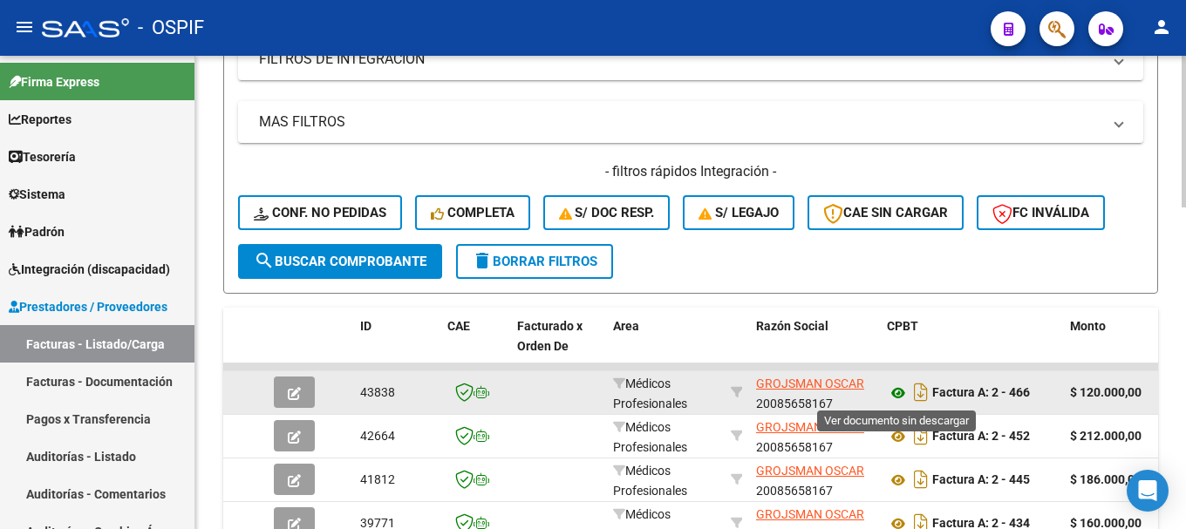
click at [896, 392] on icon at bounding box center [898, 393] width 23 height 21
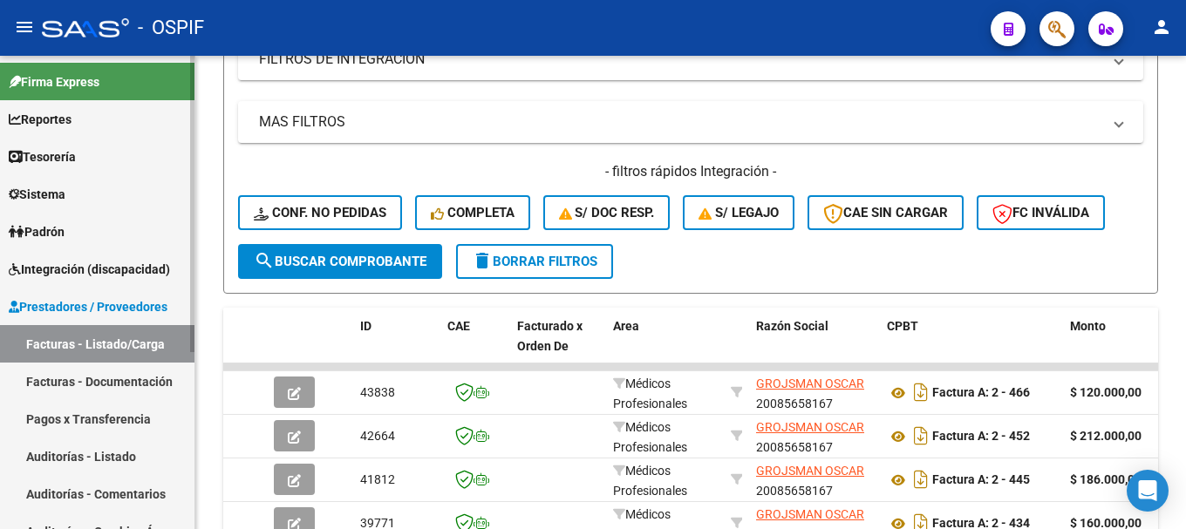
click at [89, 342] on link "Facturas - Listado/Carga" at bounding box center [97, 344] width 195 height 38
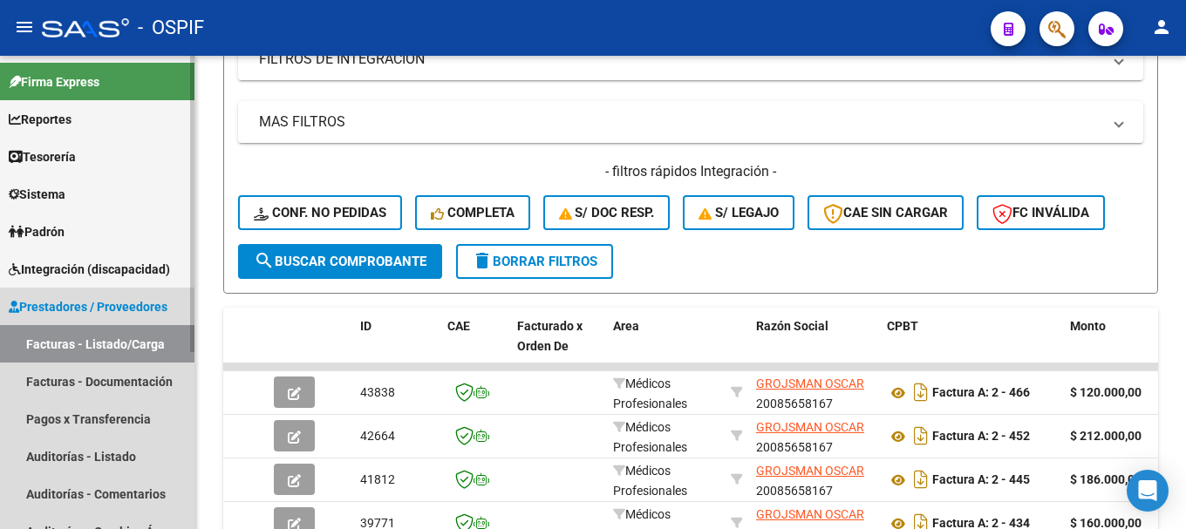
click at [85, 342] on link "Facturas - Listado/Carga" at bounding box center [97, 344] width 195 height 38
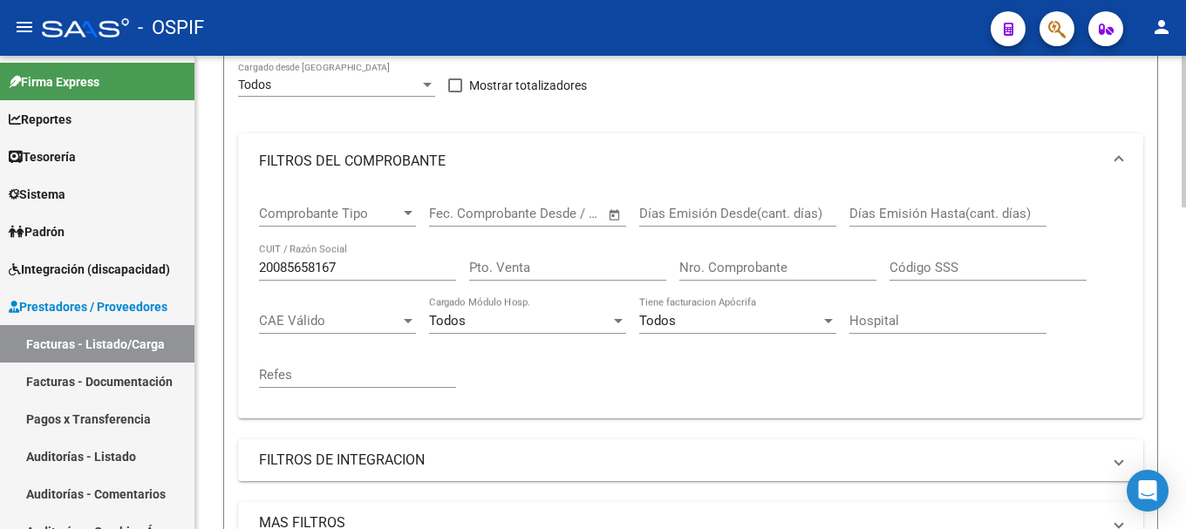
scroll to position [87, 0]
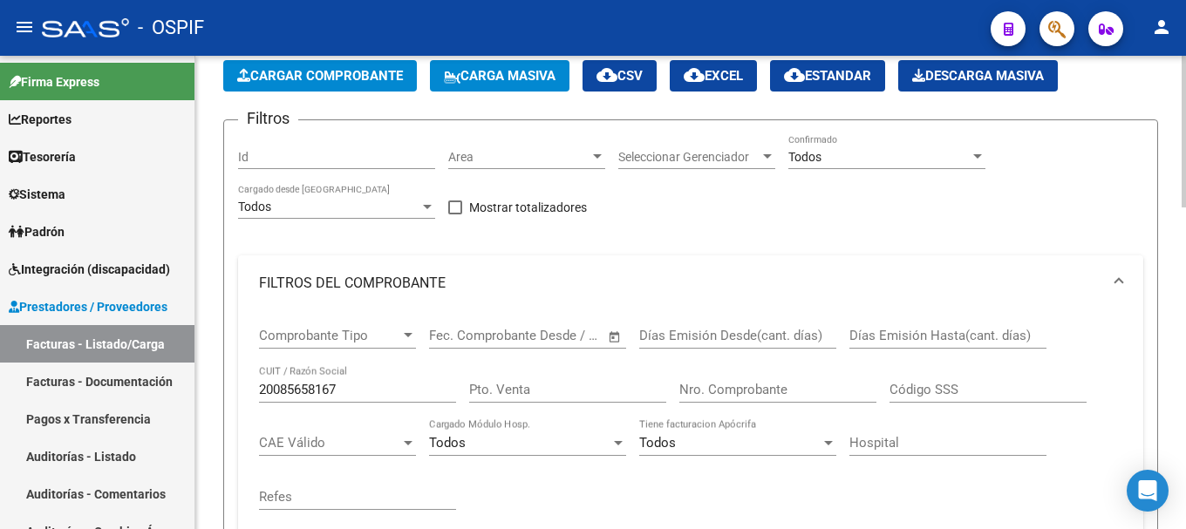
click at [369, 70] on span "Cargar Comprobante" at bounding box center [320, 76] width 166 height 16
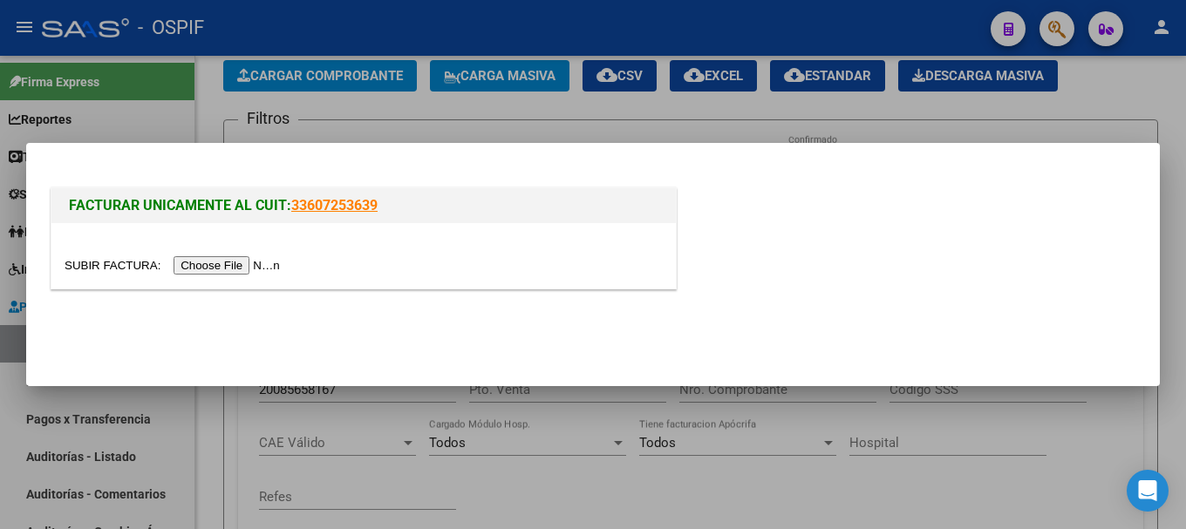
click at [228, 270] on input "file" at bounding box center [175, 265] width 221 height 18
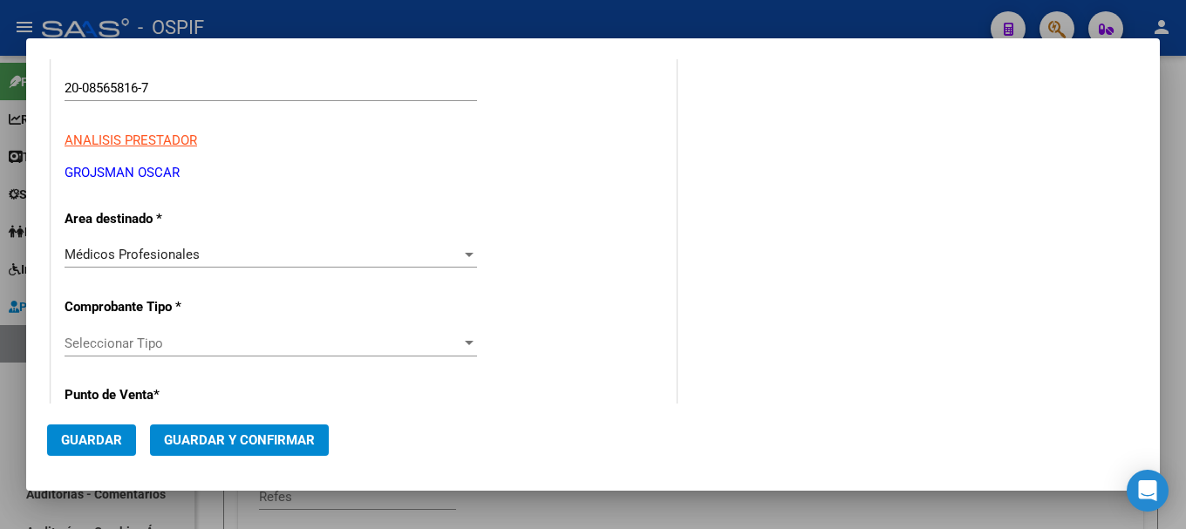
scroll to position [349, 0]
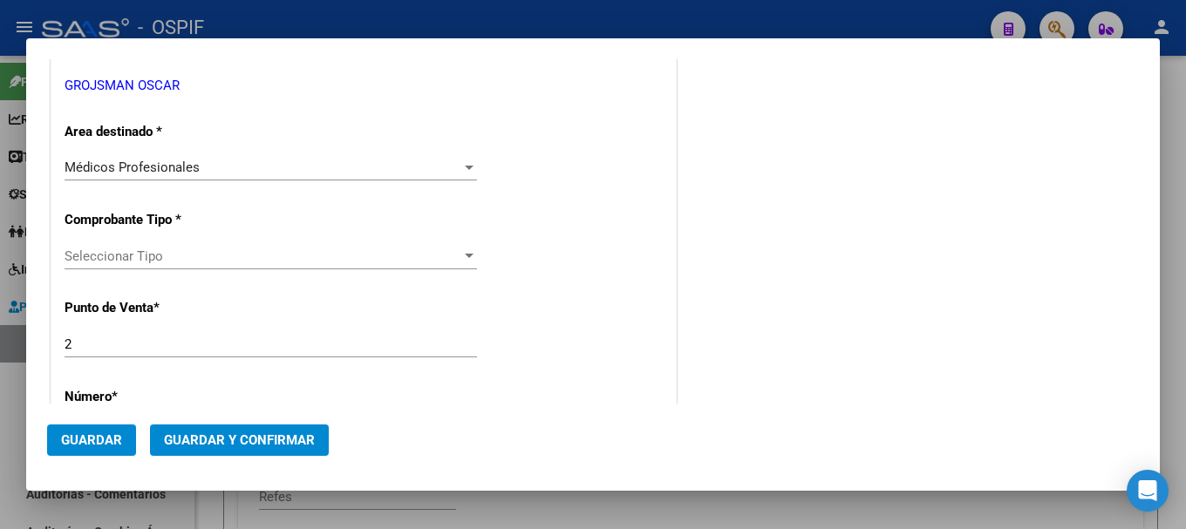
click at [465, 257] on div at bounding box center [469, 256] width 9 height 4
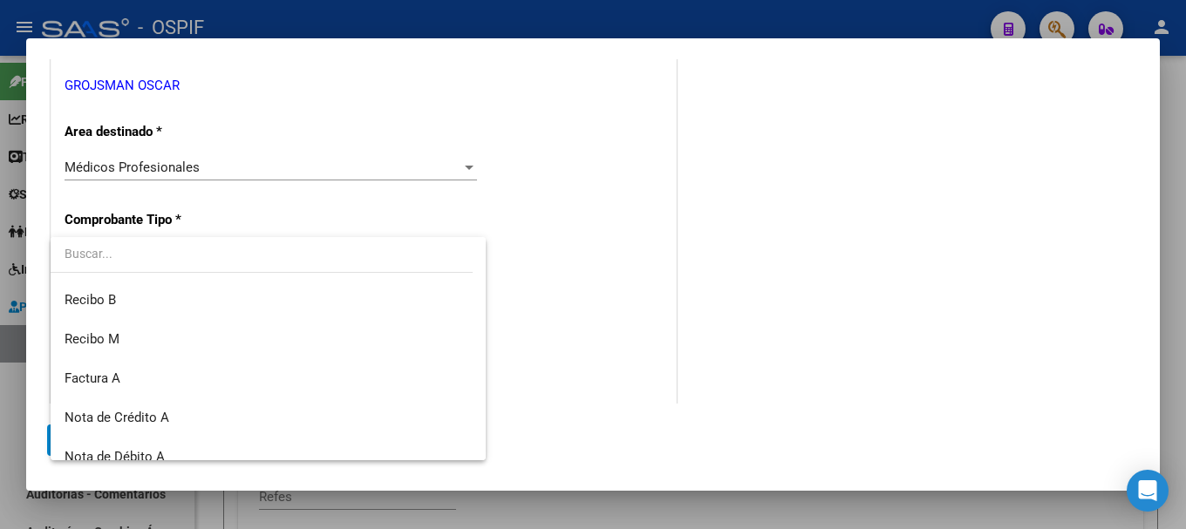
scroll to position [436, 0]
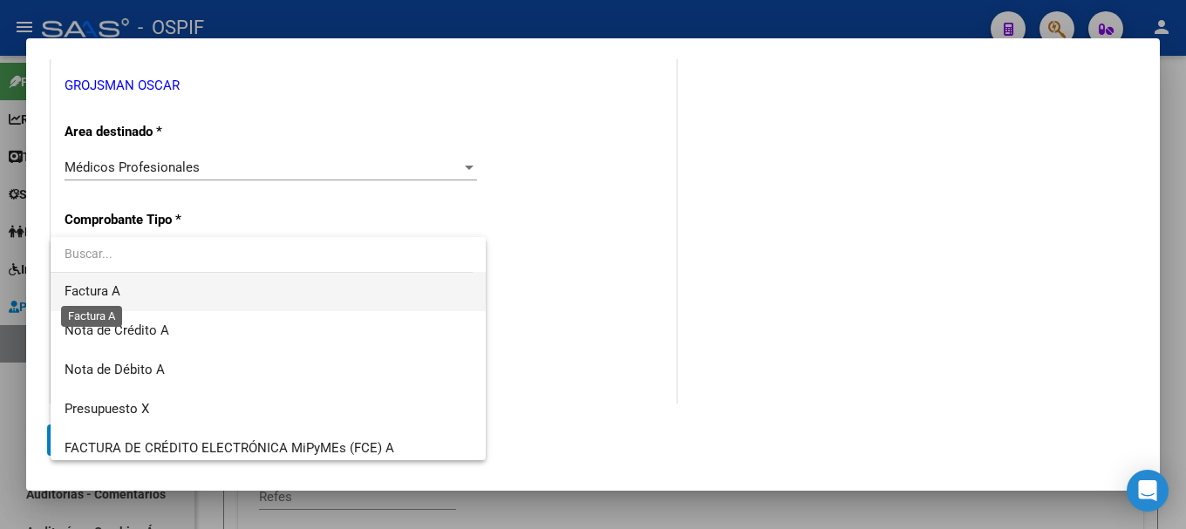
click at [119, 288] on span "Factura A" at bounding box center [93, 291] width 56 height 16
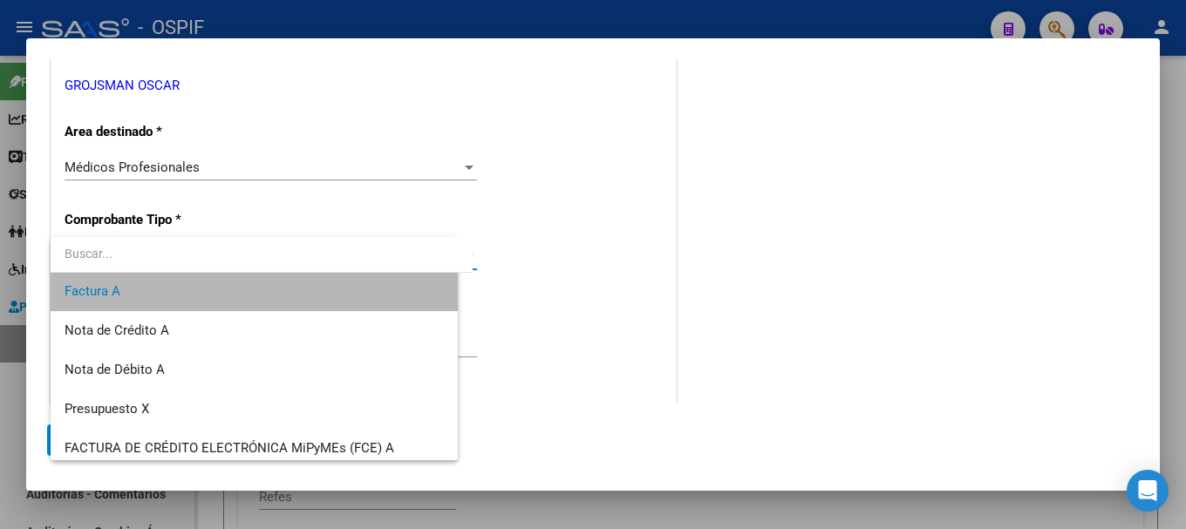
scroll to position [432, 0]
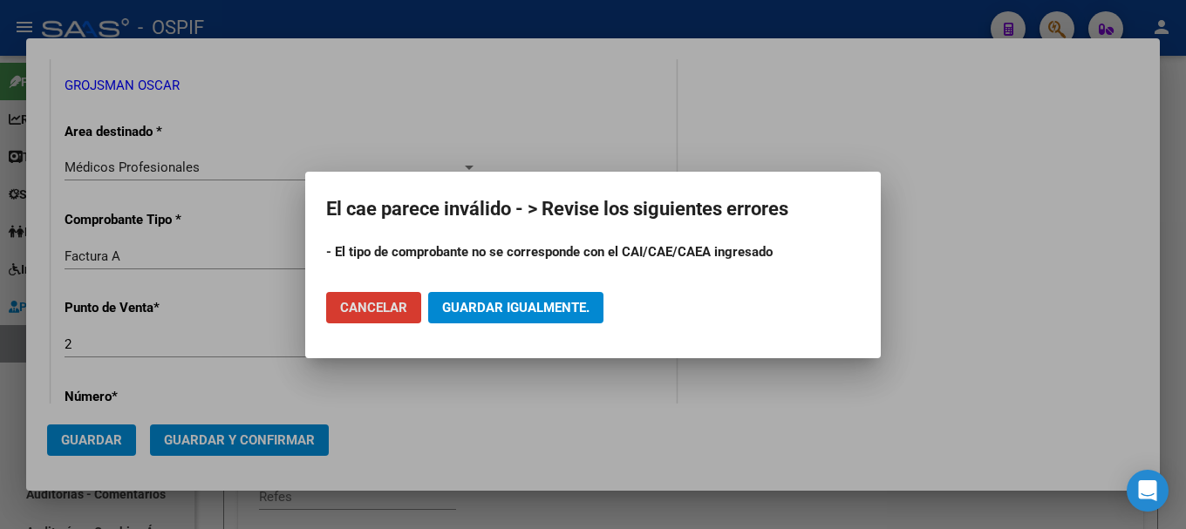
click at [465, 306] on span "Guardar igualmente." at bounding box center [515, 308] width 147 height 16
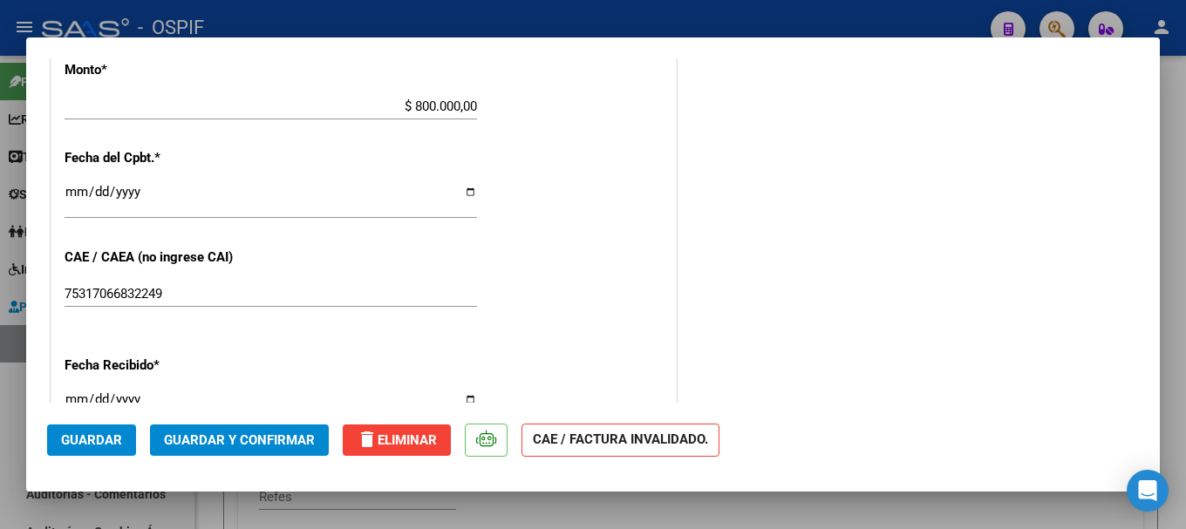
scroll to position [872, 0]
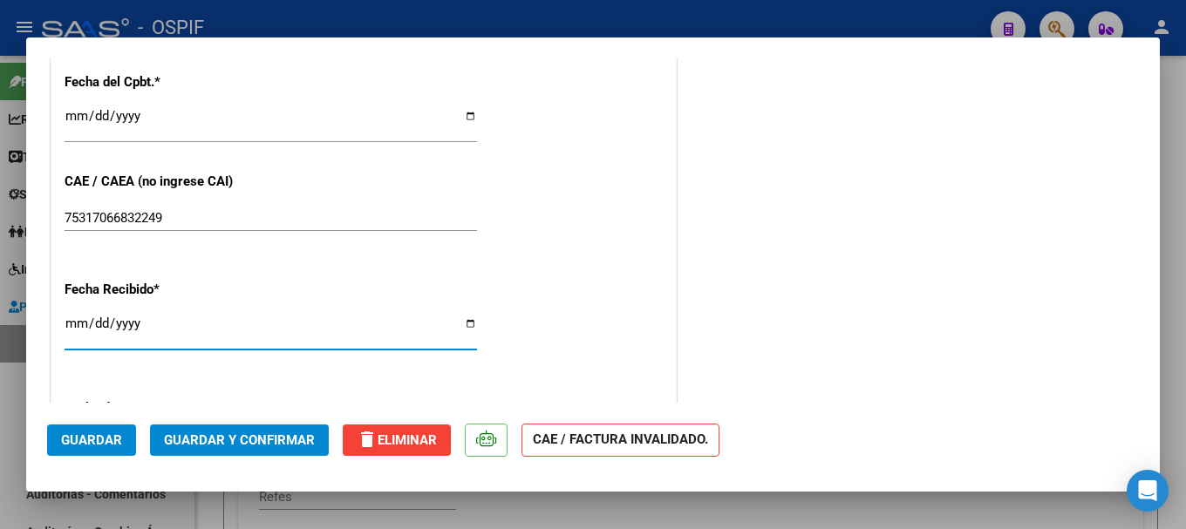
click at [461, 322] on input "[DATE]" at bounding box center [271, 331] width 413 height 28
type input "2025-08-08"
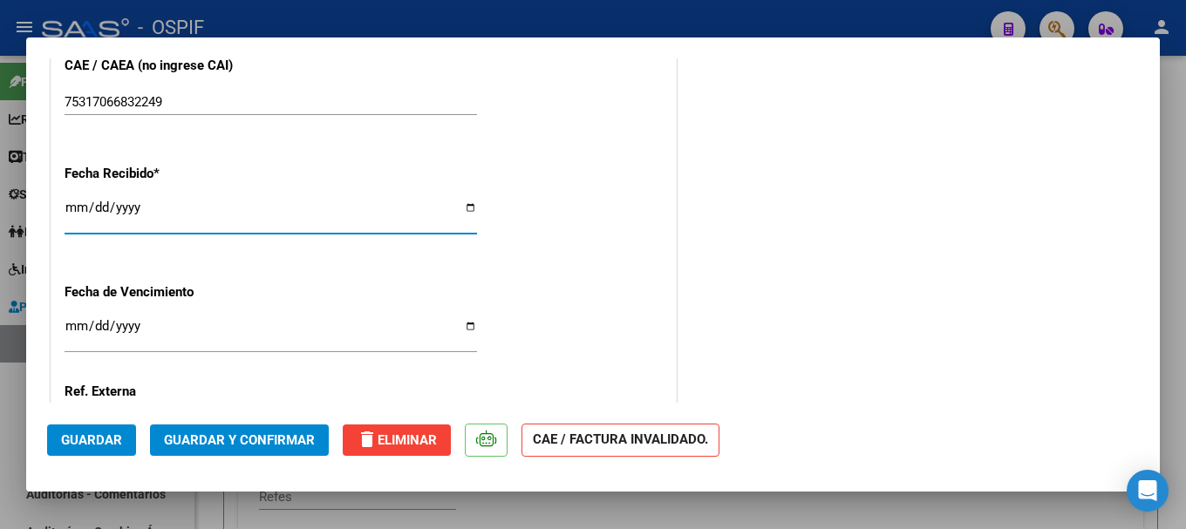
scroll to position [1047, 0]
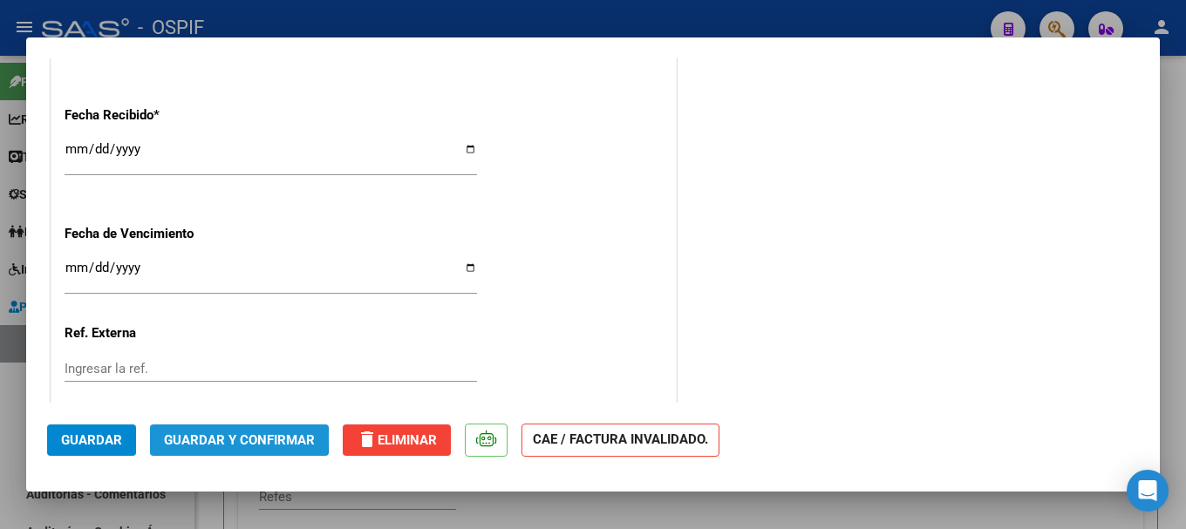
click at [219, 438] on span "Guardar y Confirmar" at bounding box center [239, 441] width 151 height 16
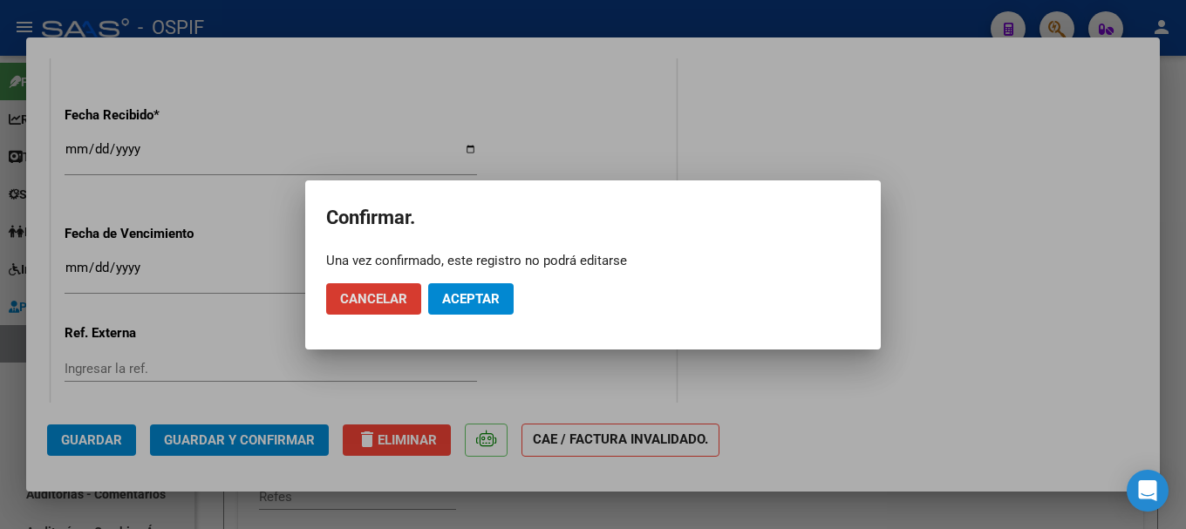
click at [278, 381] on div at bounding box center [593, 264] width 1186 height 529
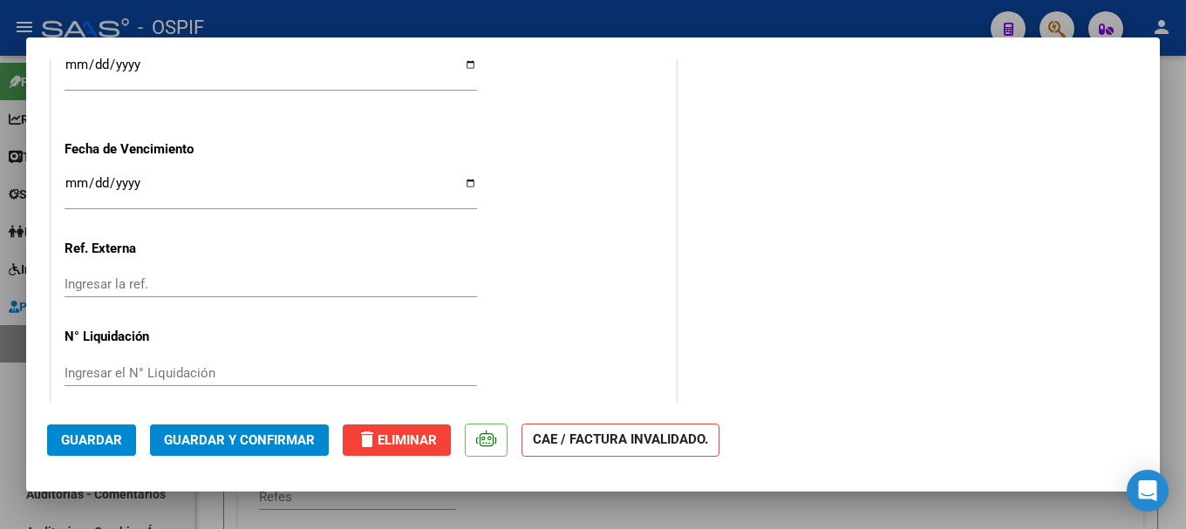
scroll to position [1148, 0]
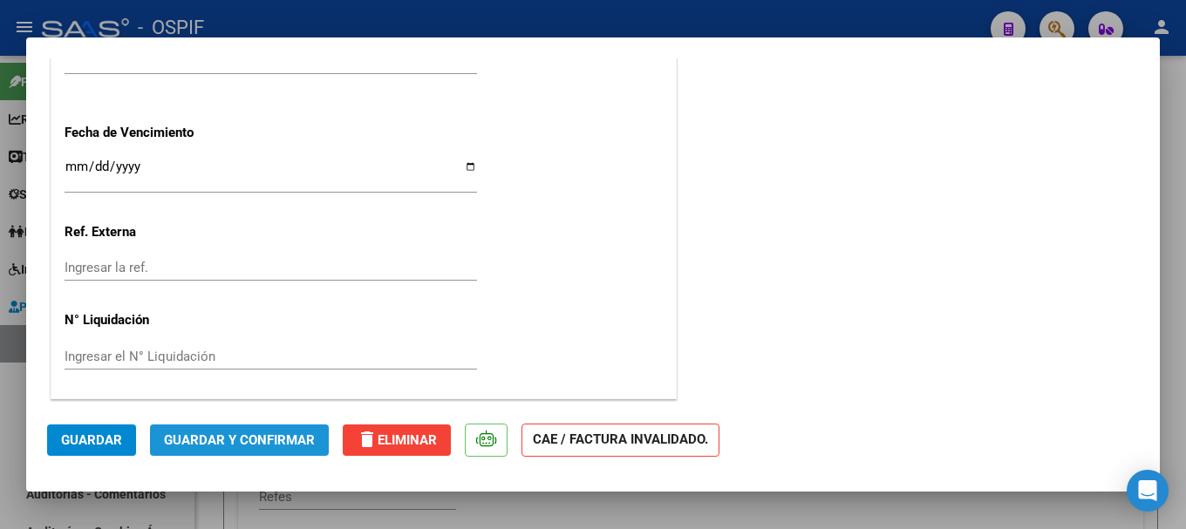
click at [249, 437] on span "Guardar y Confirmar" at bounding box center [239, 441] width 151 height 16
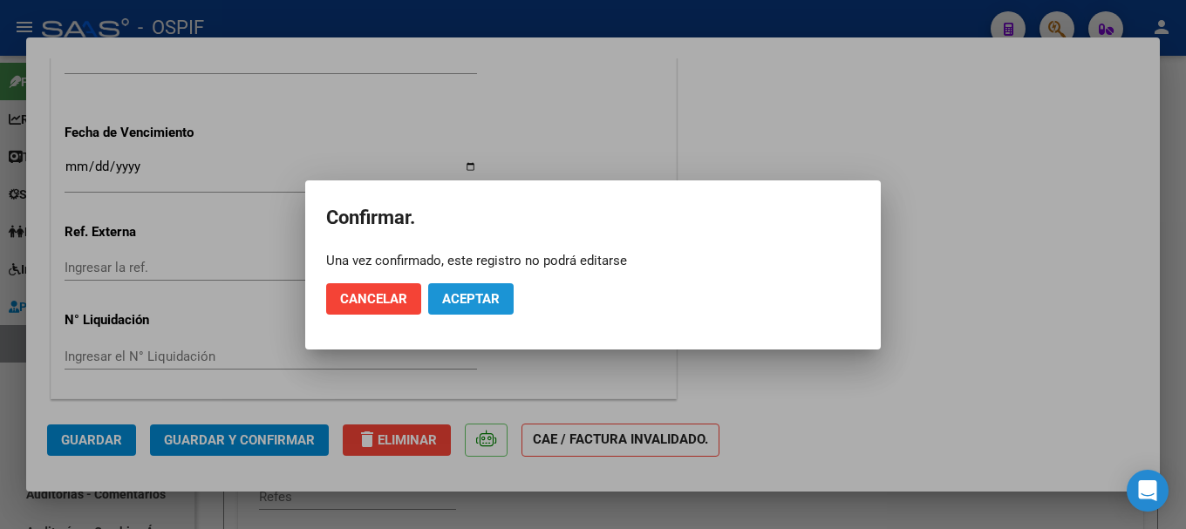
click at [438, 299] on button "Aceptar" at bounding box center [470, 298] width 85 height 31
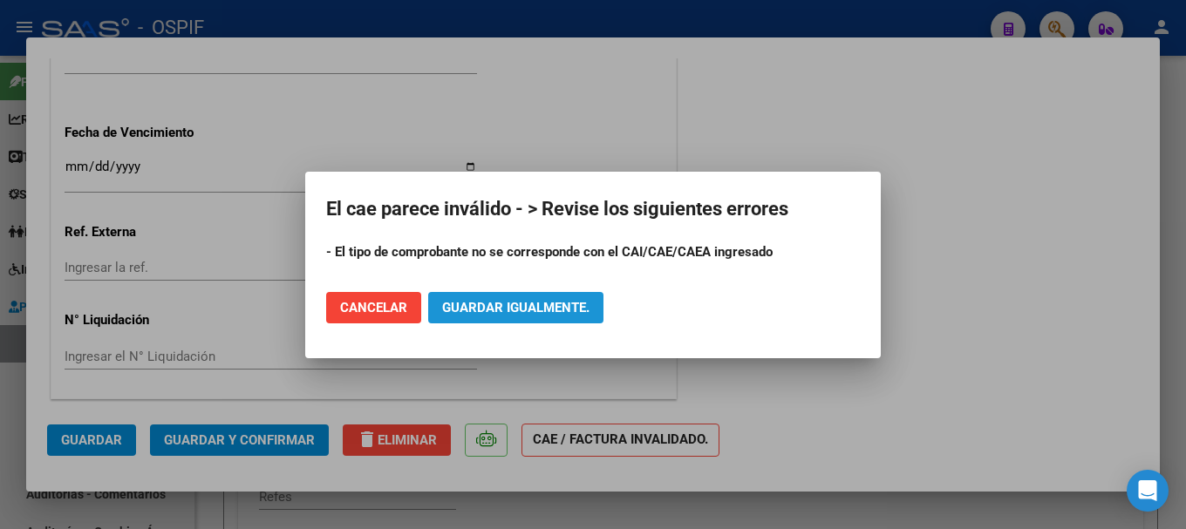
click at [463, 308] on span "Guardar igualmente." at bounding box center [515, 308] width 147 height 16
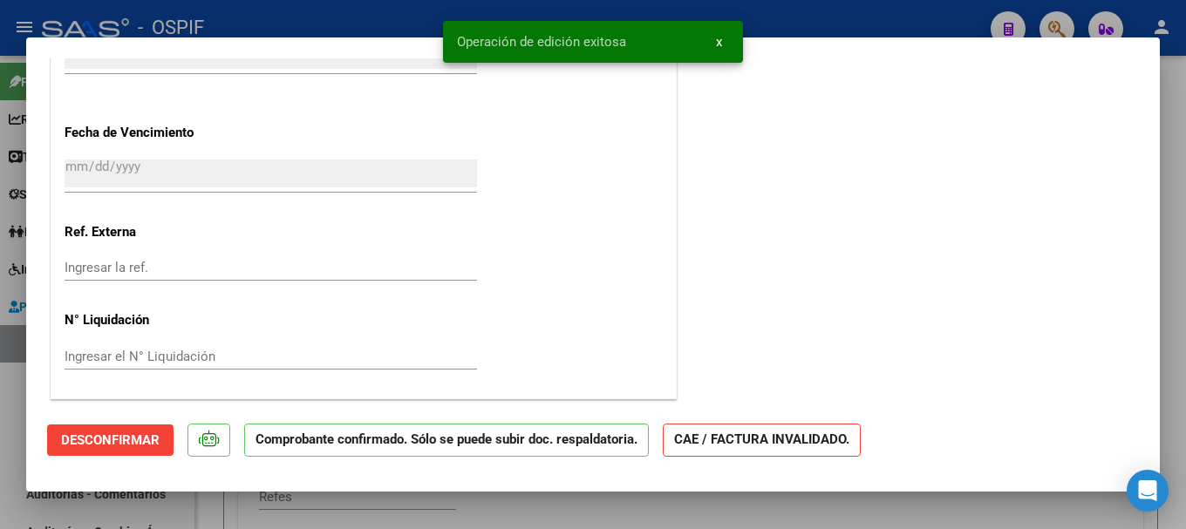
click at [392, 17] on div at bounding box center [593, 264] width 1186 height 529
type input "$ 0,00"
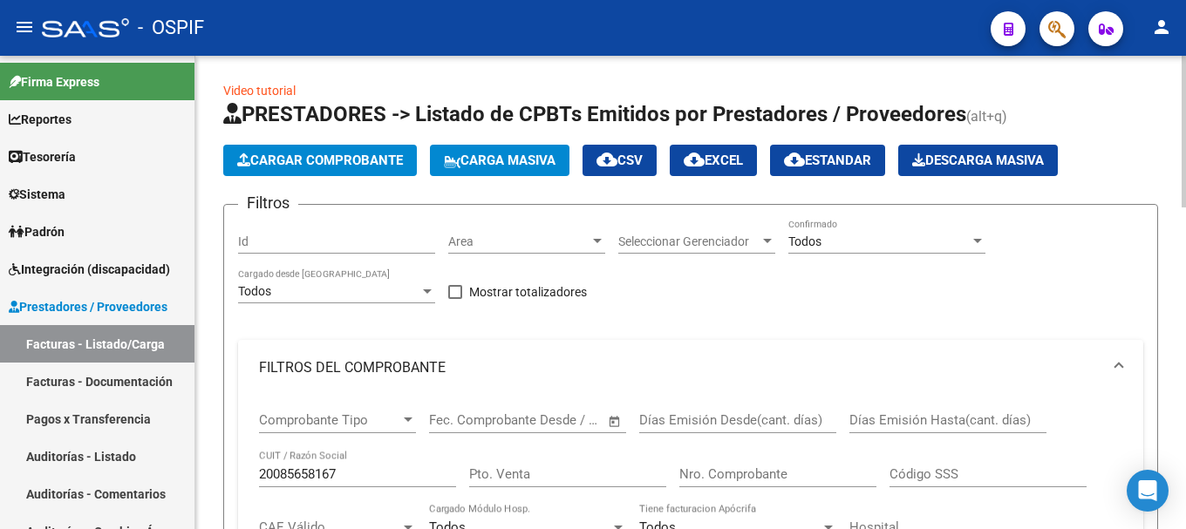
scroll to position [0, 0]
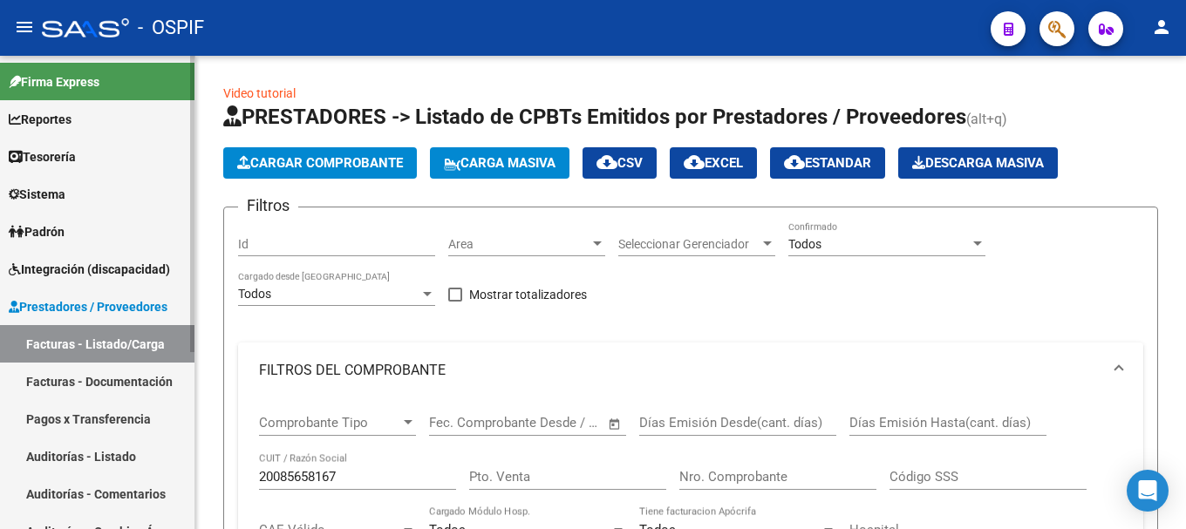
click at [127, 454] on link "Auditorías - Listado" at bounding box center [97, 457] width 195 height 38
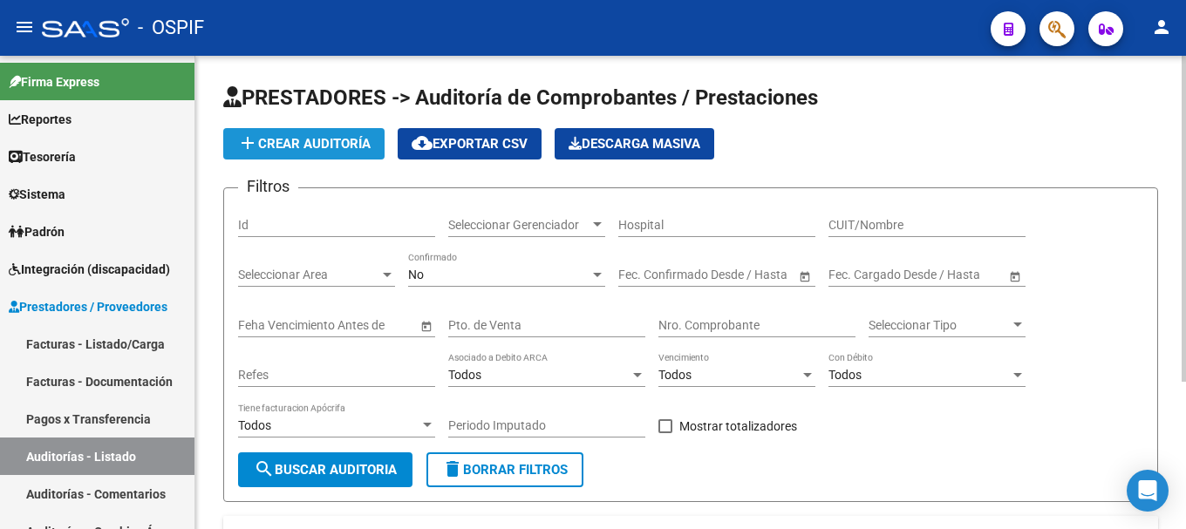
click at [343, 133] on button "add Crear Auditoría" at bounding box center [303, 143] width 161 height 31
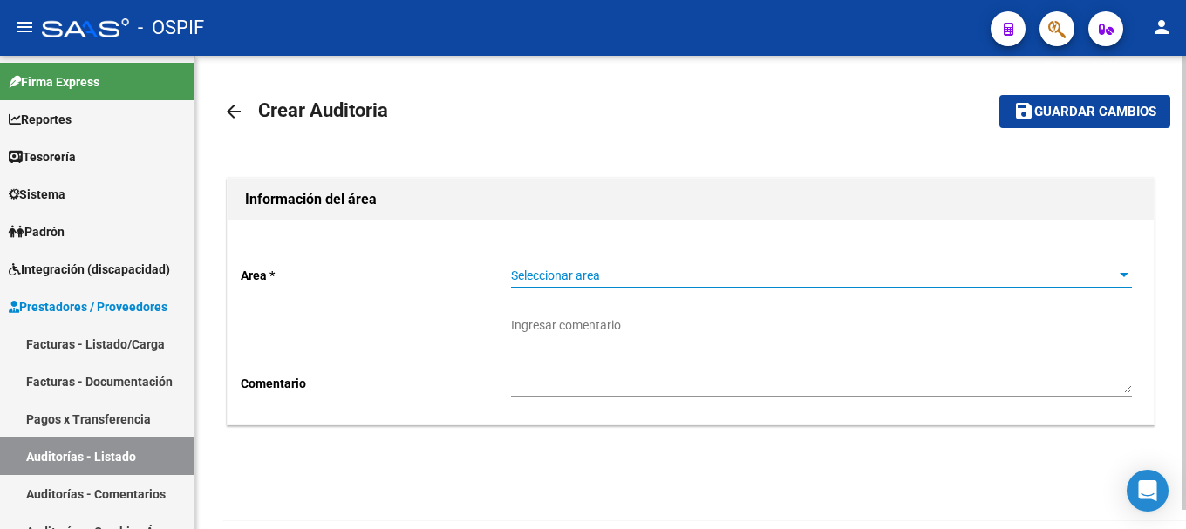
click at [1116, 273] on div at bounding box center [1124, 276] width 16 height 14
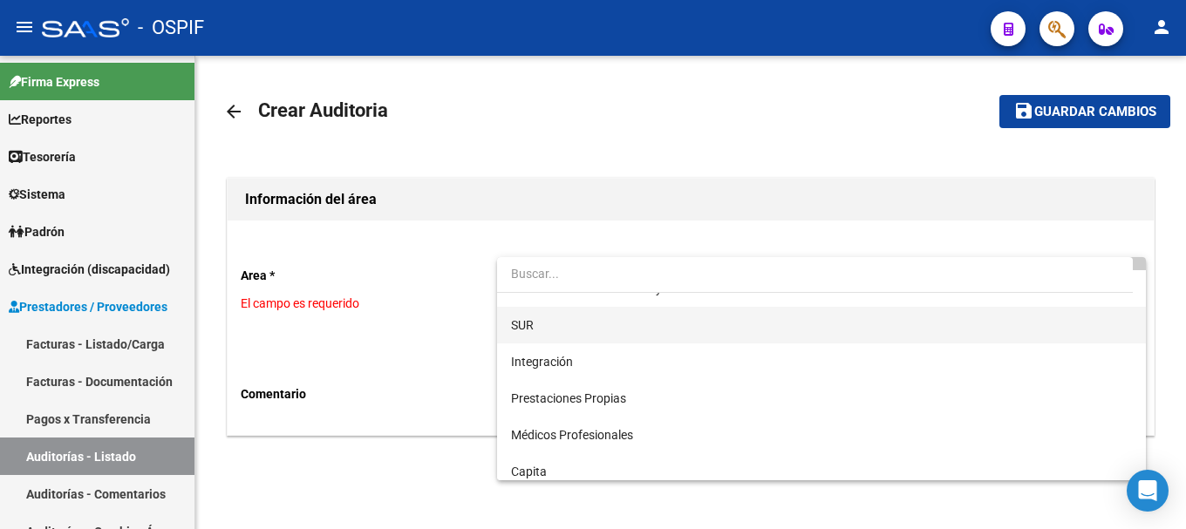
scroll to position [87, 0]
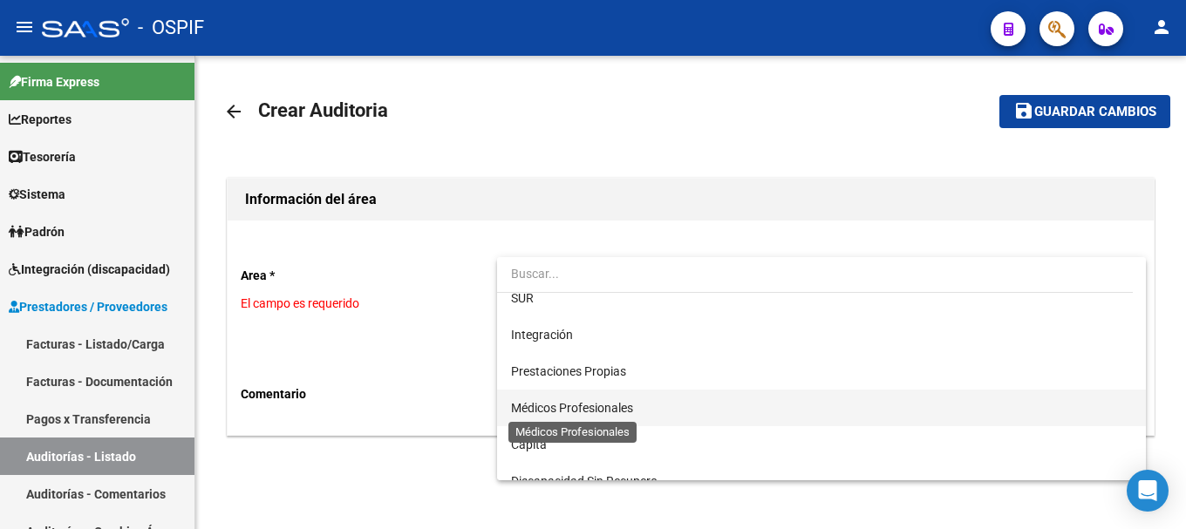
click at [604, 405] on span "Médicos Profesionales" at bounding box center [572, 408] width 122 height 14
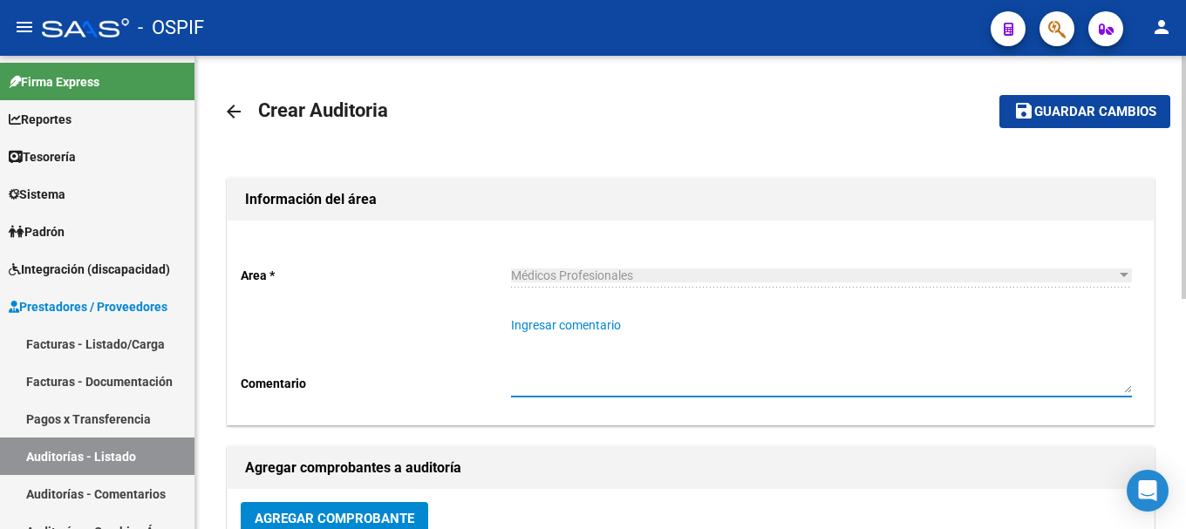
click at [586, 324] on textarea "Ingresar comentario" at bounding box center [821, 355] width 621 height 77
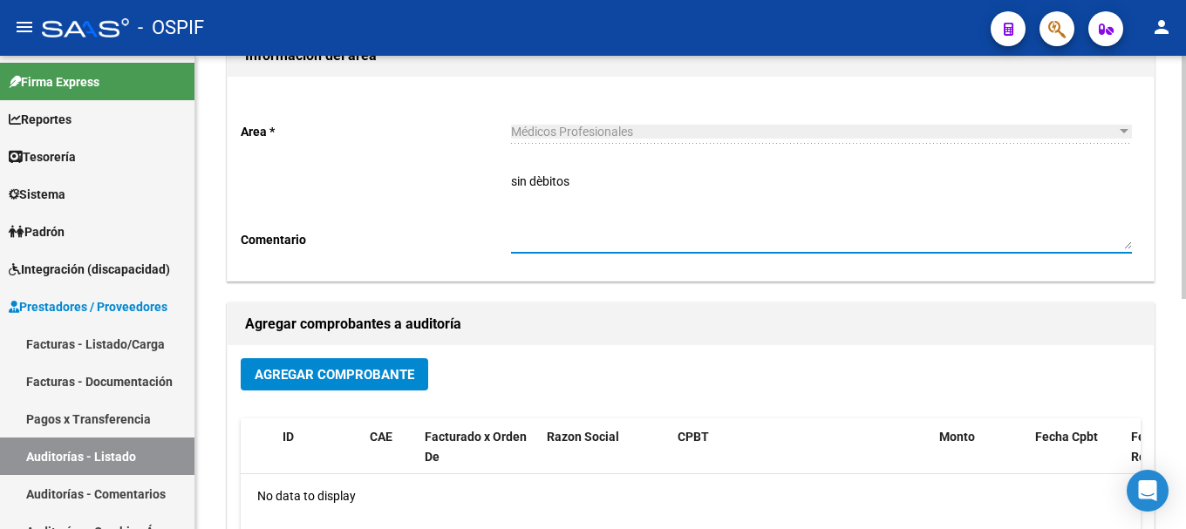
scroll to position [174, 0]
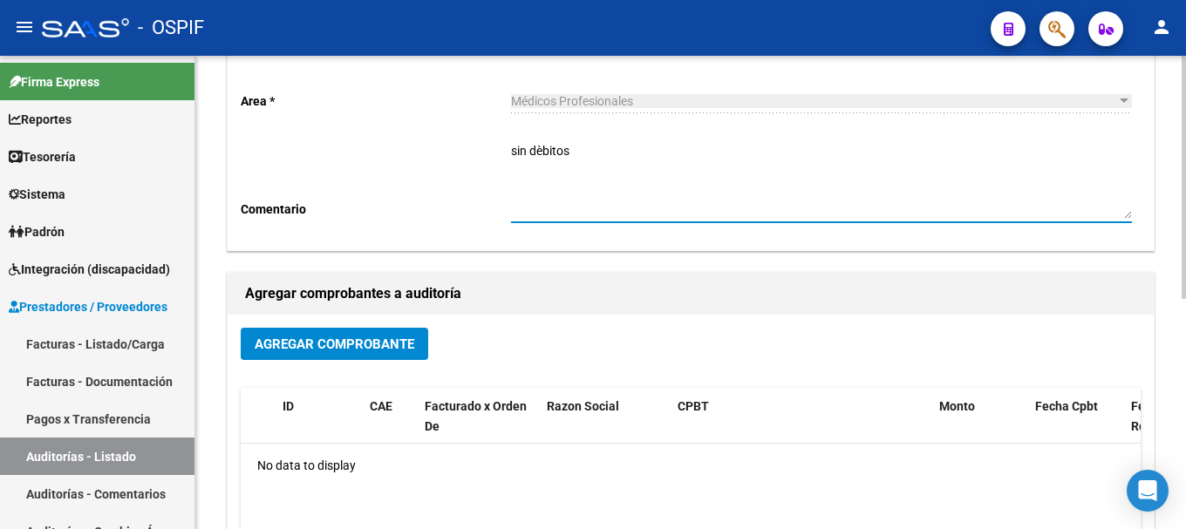
type textarea "sin dèbitos"
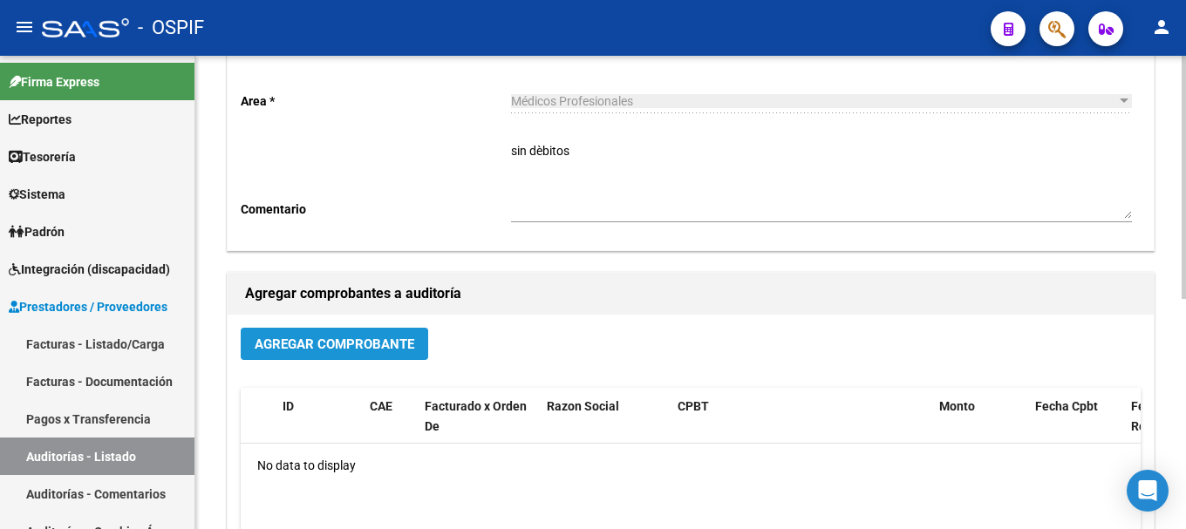
click at [311, 352] on span "Agregar Comprobante" at bounding box center [335, 345] width 160 height 16
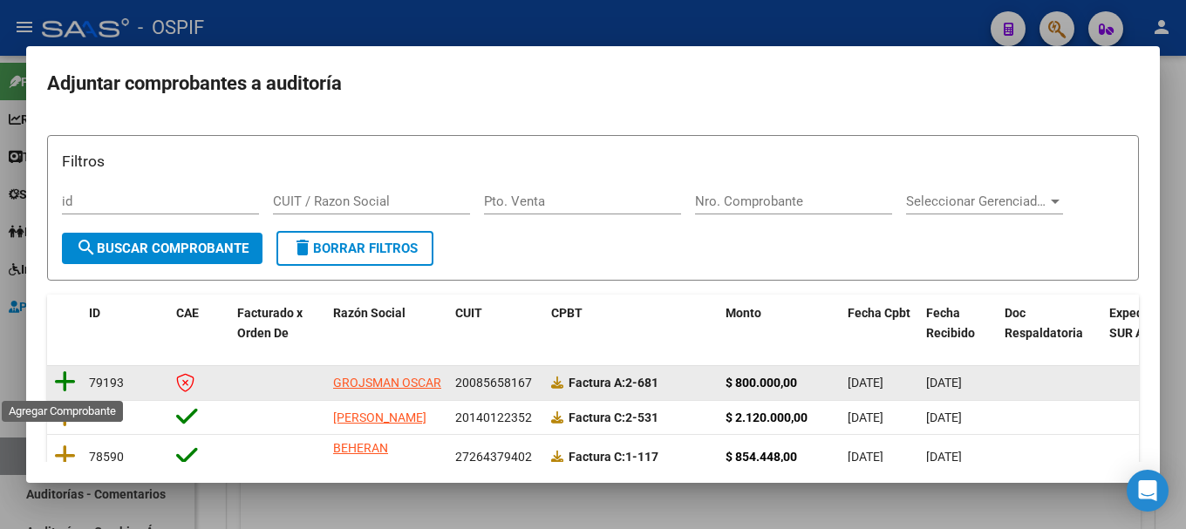
click at [63, 380] on icon at bounding box center [65, 382] width 22 height 24
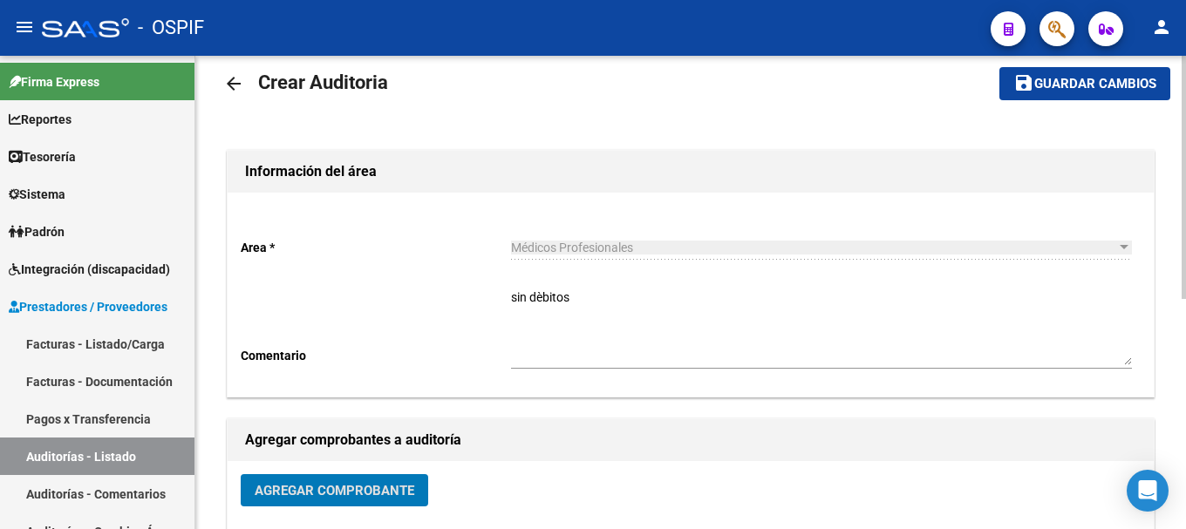
scroll to position [0, 0]
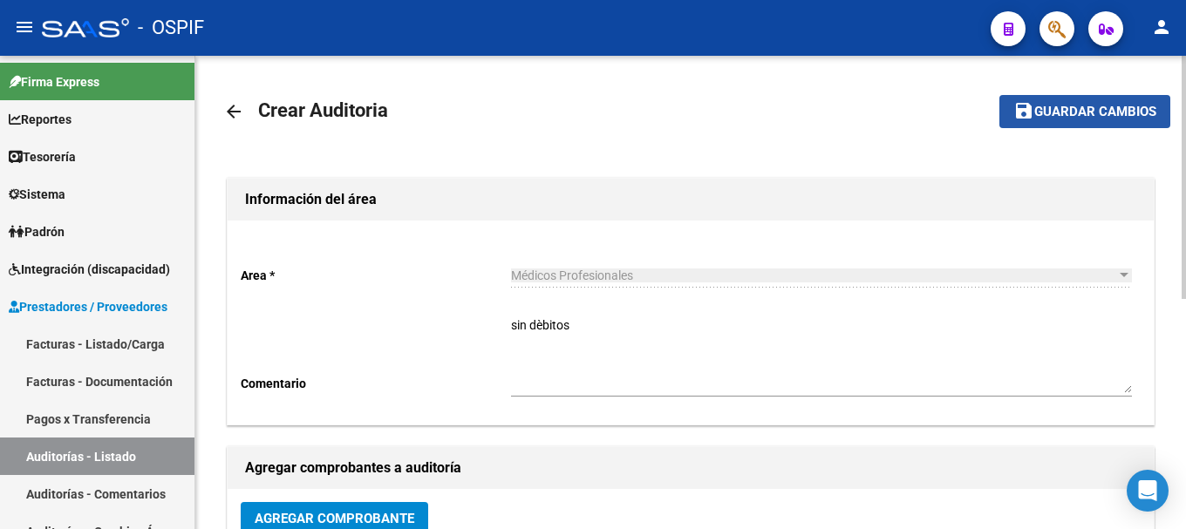
click at [1111, 106] on span "Guardar cambios" at bounding box center [1095, 113] width 122 height 16
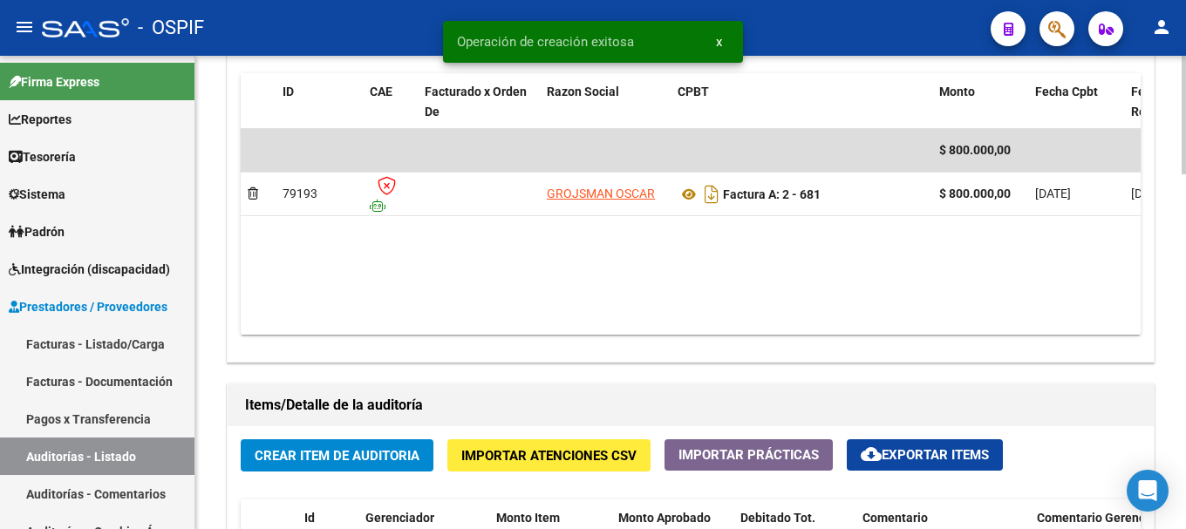
scroll to position [959, 0]
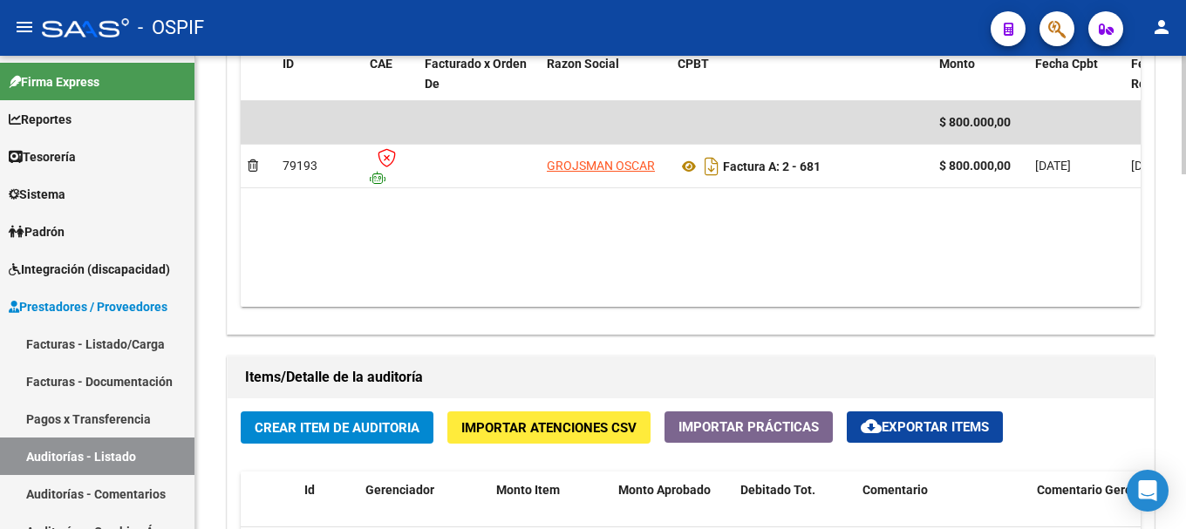
click at [396, 430] on span "Crear Item de Auditoria" at bounding box center [337, 428] width 165 height 16
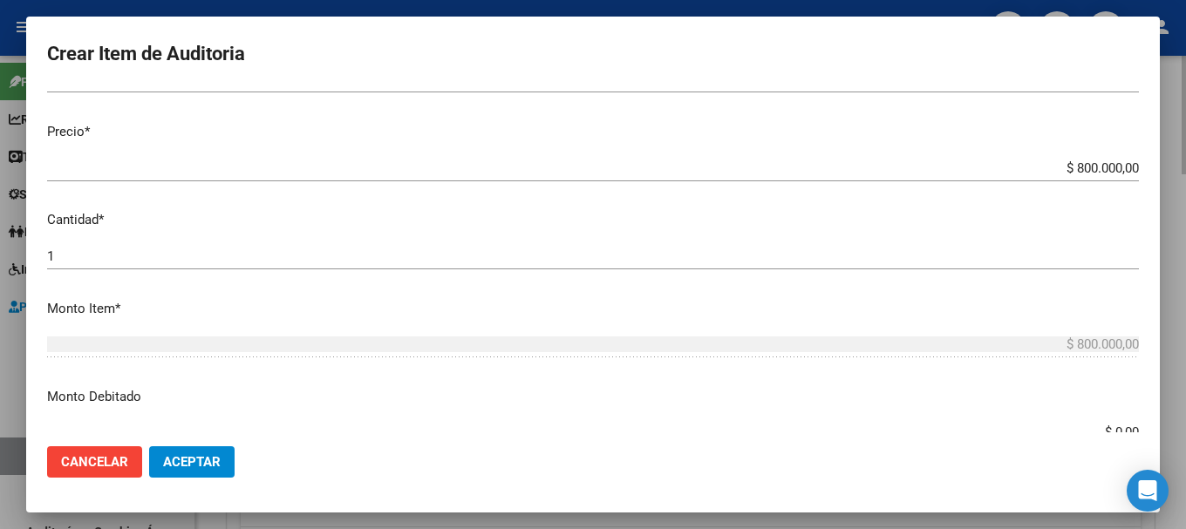
scroll to position [349, 0]
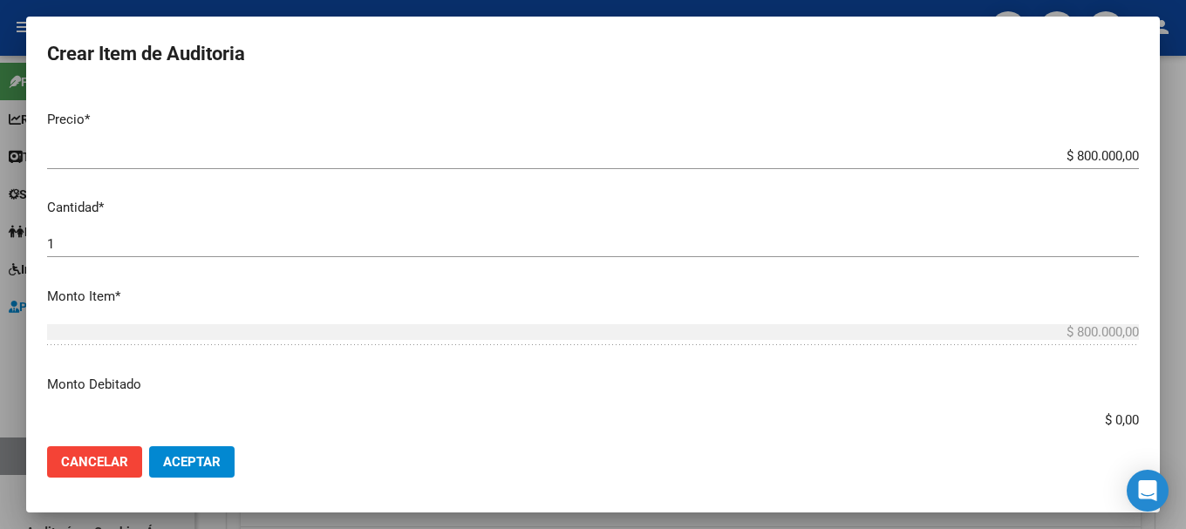
click at [194, 456] on span "Aceptar" at bounding box center [192, 462] width 58 height 16
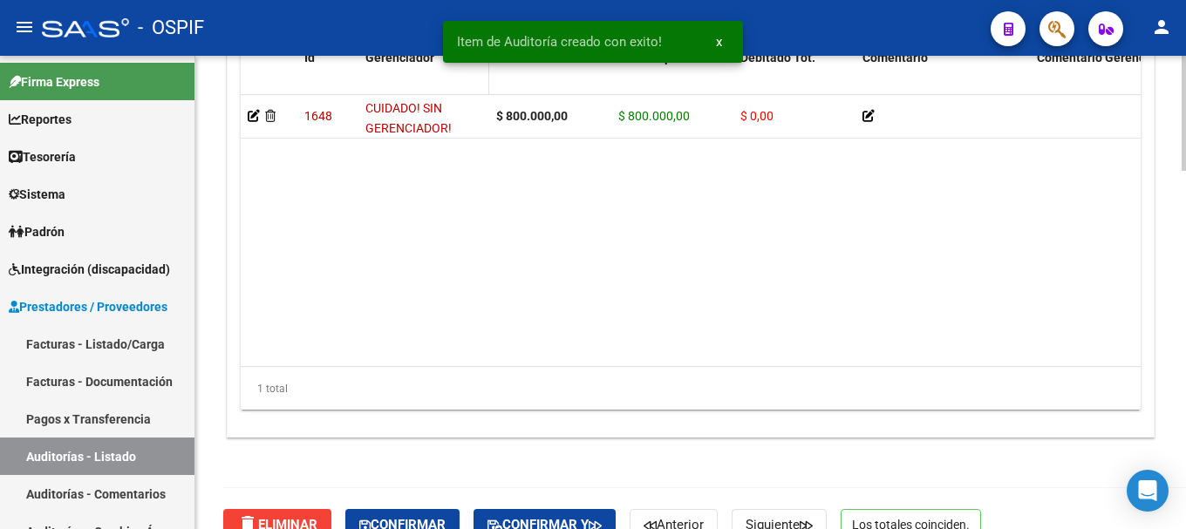
scroll to position [1471, 0]
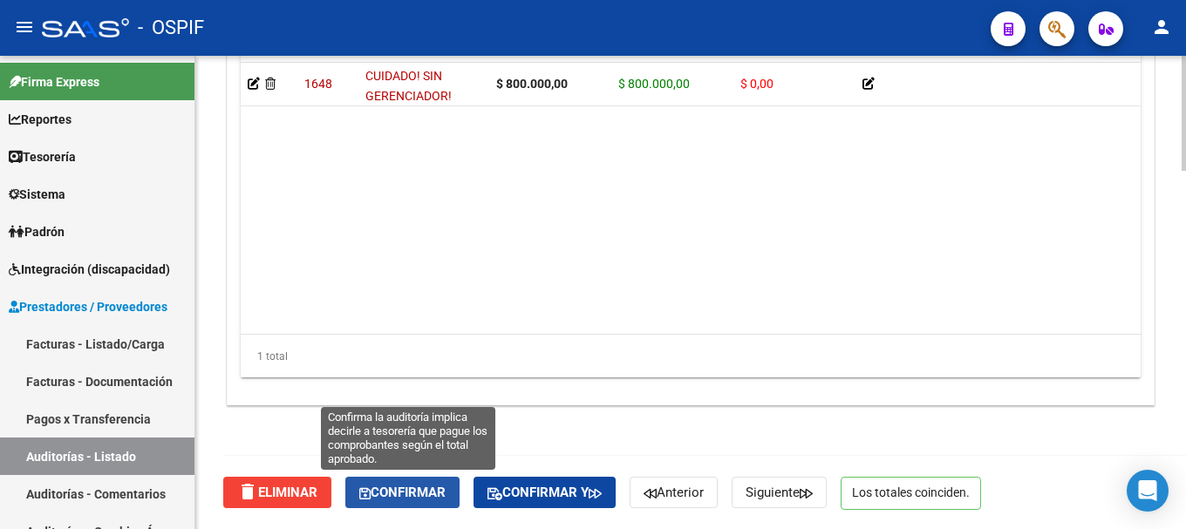
click at [397, 489] on span "Confirmar" at bounding box center [402, 493] width 86 height 16
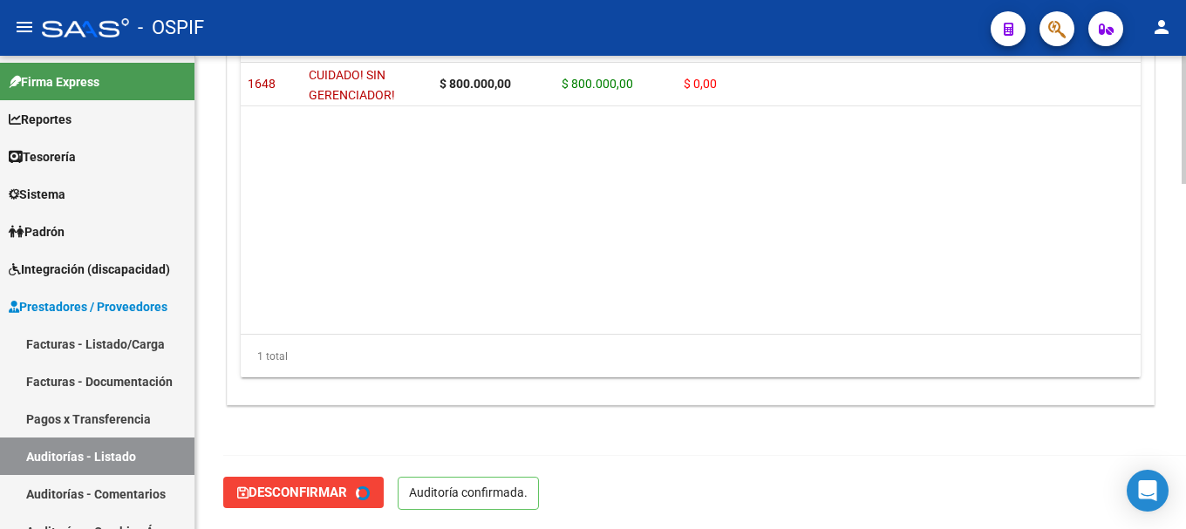
type input "202508"
click at [72, 307] on span "Prestadores / Proveedores" at bounding box center [88, 306] width 159 height 19
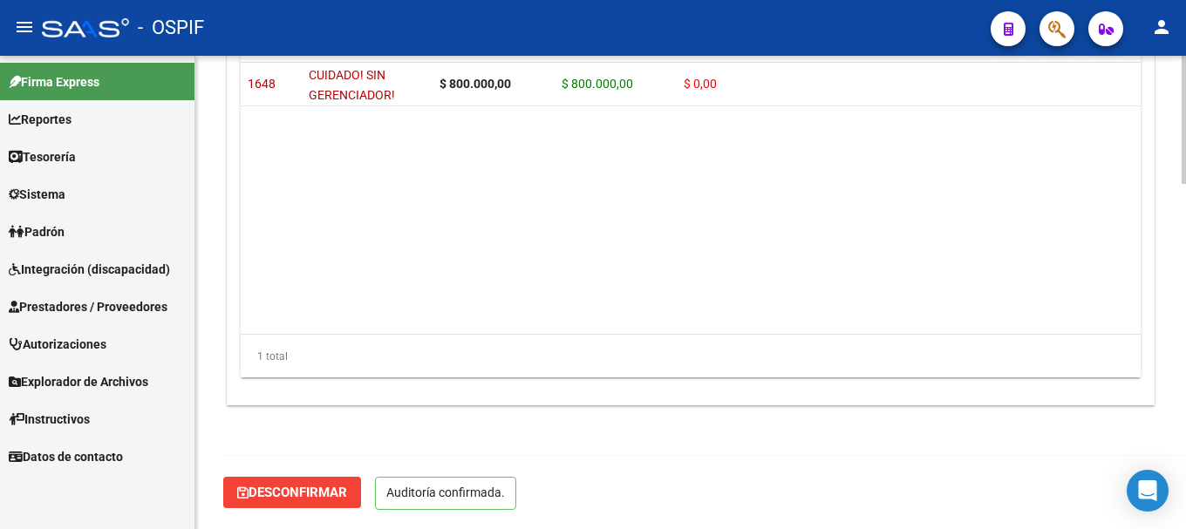
click at [90, 310] on span "Prestadores / Proveedores" at bounding box center [88, 306] width 159 height 19
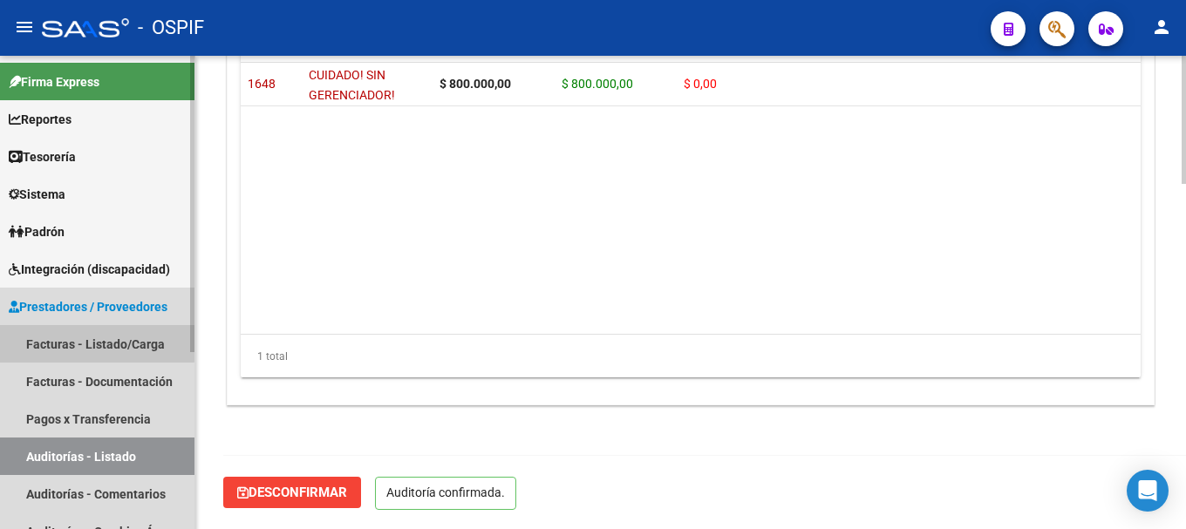
click at [73, 342] on link "Facturas - Listado/Carga" at bounding box center [97, 344] width 195 height 38
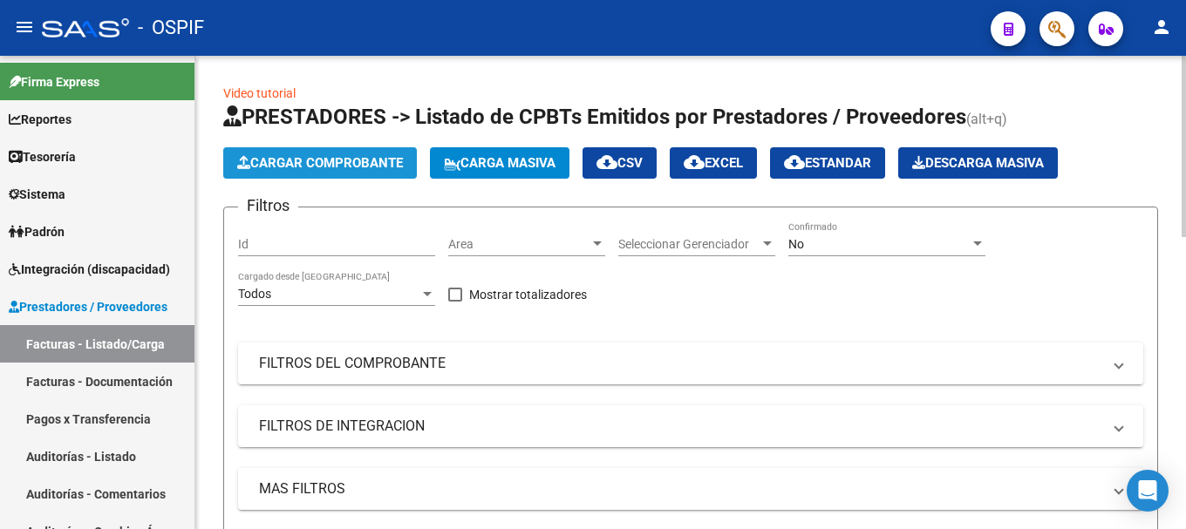
click at [331, 157] on span "Cargar Comprobante" at bounding box center [320, 163] width 166 height 16
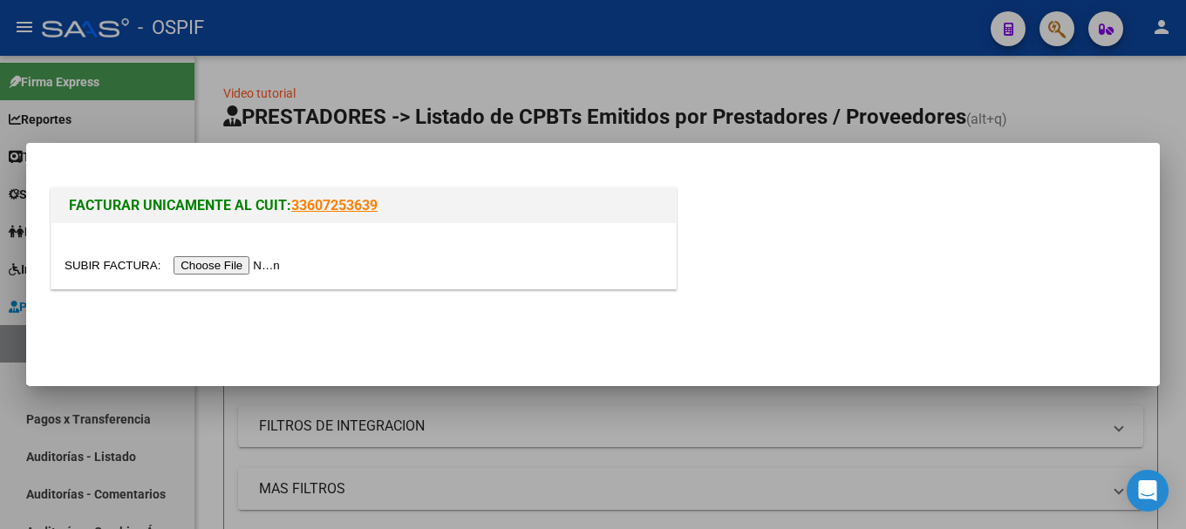
click at [237, 268] on input "file" at bounding box center [175, 265] width 221 height 18
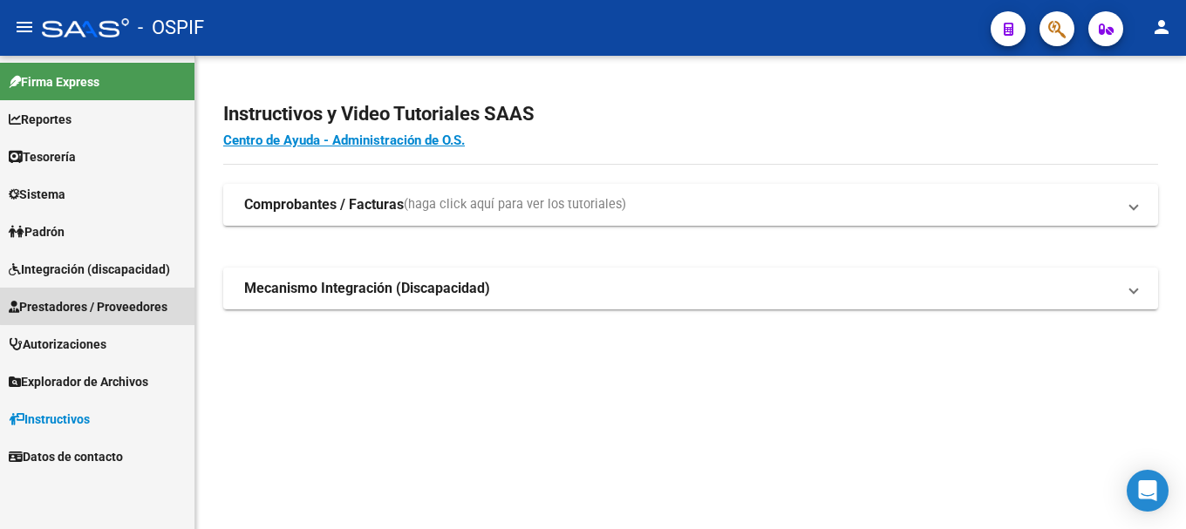
click at [122, 304] on span "Prestadores / Proveedores" at bounding box center [88, 306] width 159 height 19
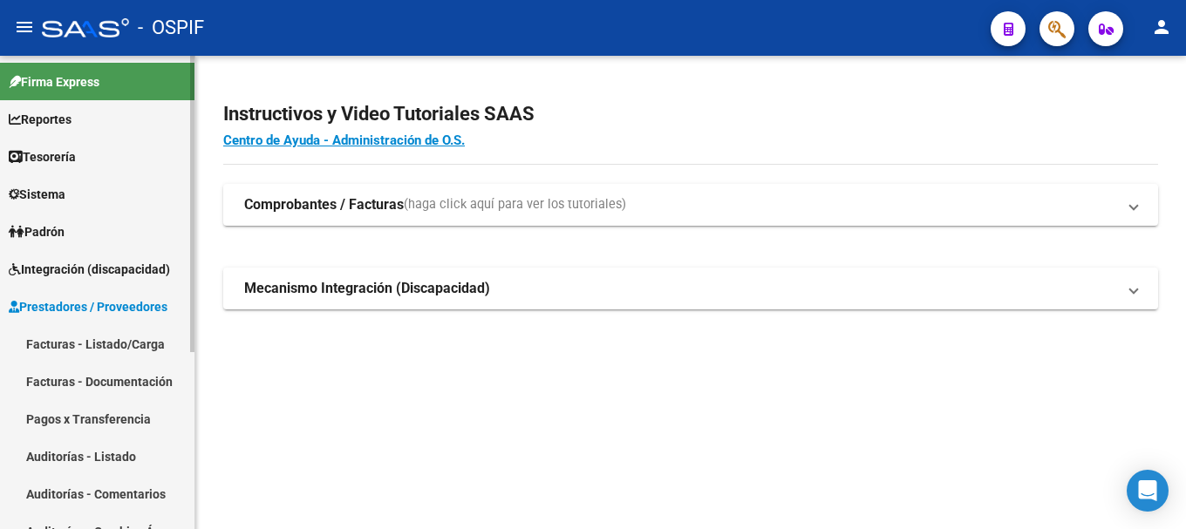
click at [110, 344] on link "Facturas - Listado/Carga" at bounding box center [97, 344] width 195 height 38
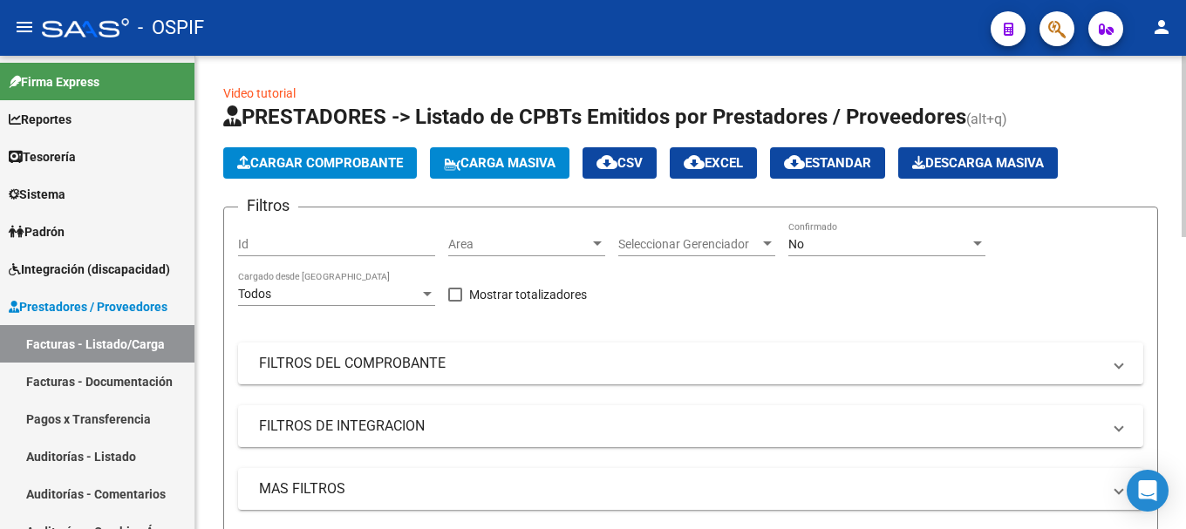
click at [312, 161] on span "Cargar Comprobante" at bounding box center [320, 163] width 166 height 16
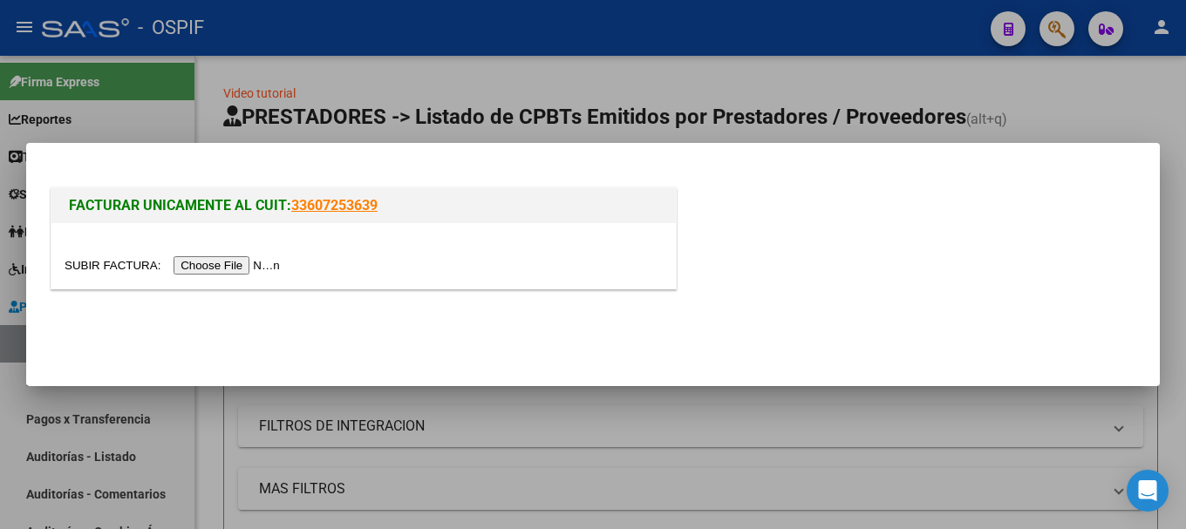
click at [231, 263] on input "file" at bounding box center [175, 265] width 221 height 18
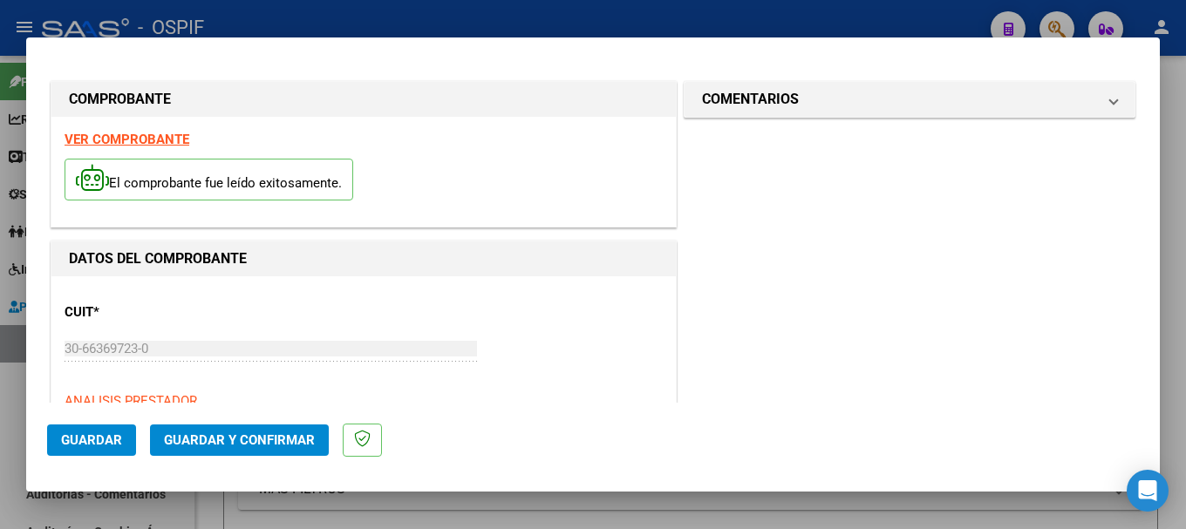
click at [124, 140] on strong "VER COMPROBANTE" at bounding box center [127, 140] width 125 height 16
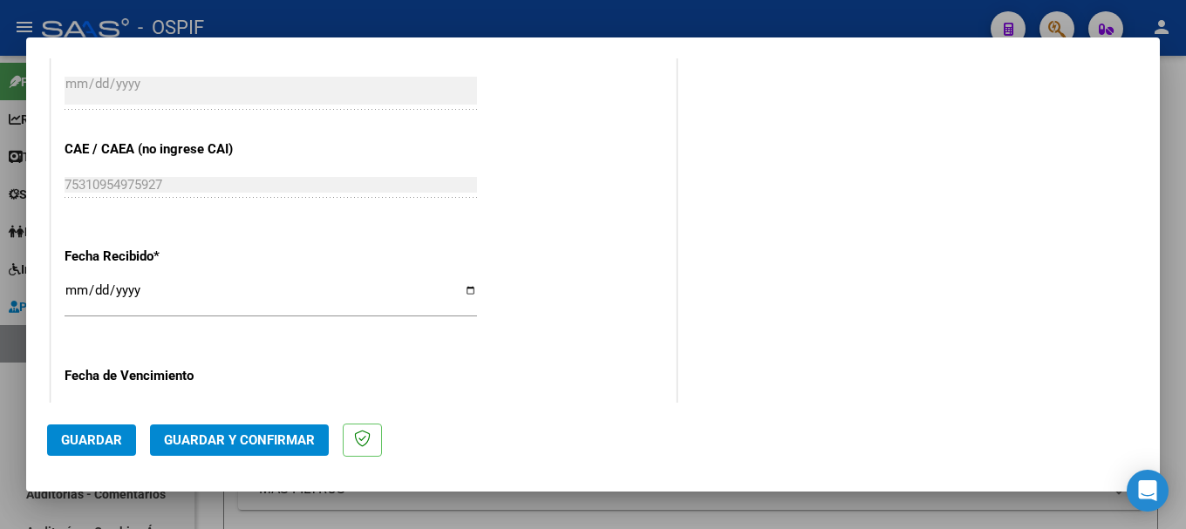
scroll to position [872, 0]
click at [462, 291] on input "[DATE]" at bounding box center [271, 297] width 413 height 28
type input "[DATE]"
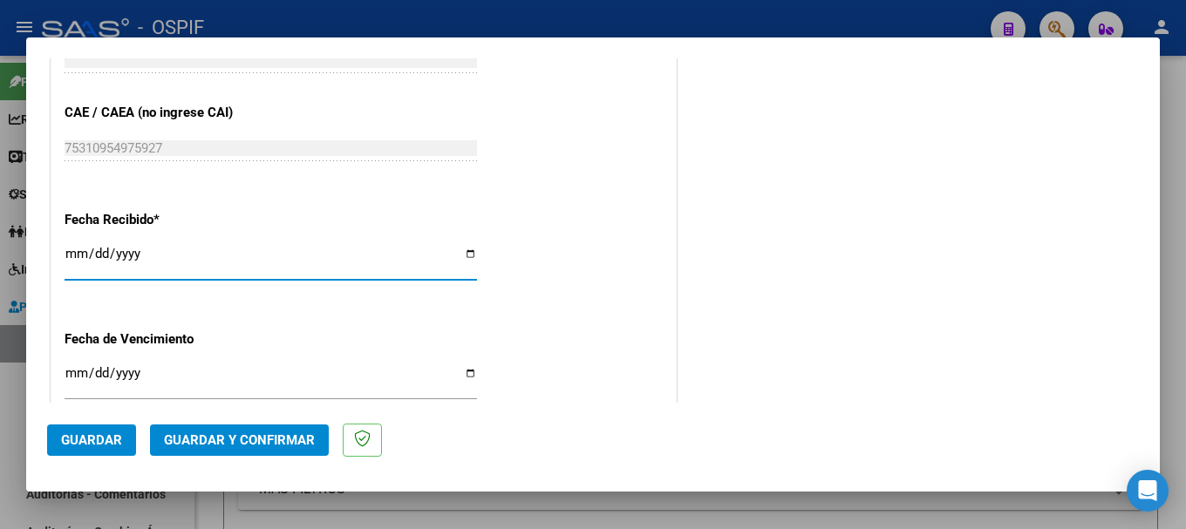
scroll to position [1115, 0]
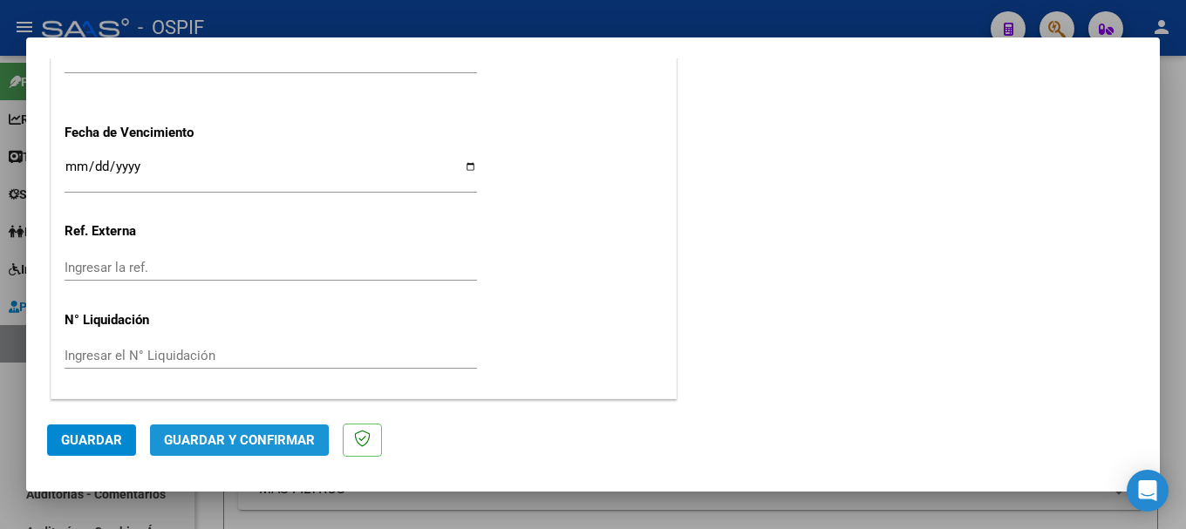
click at [175, 437] on span "Guardar y Confirmar" at bounding box center [239, 441] width 151 height 16
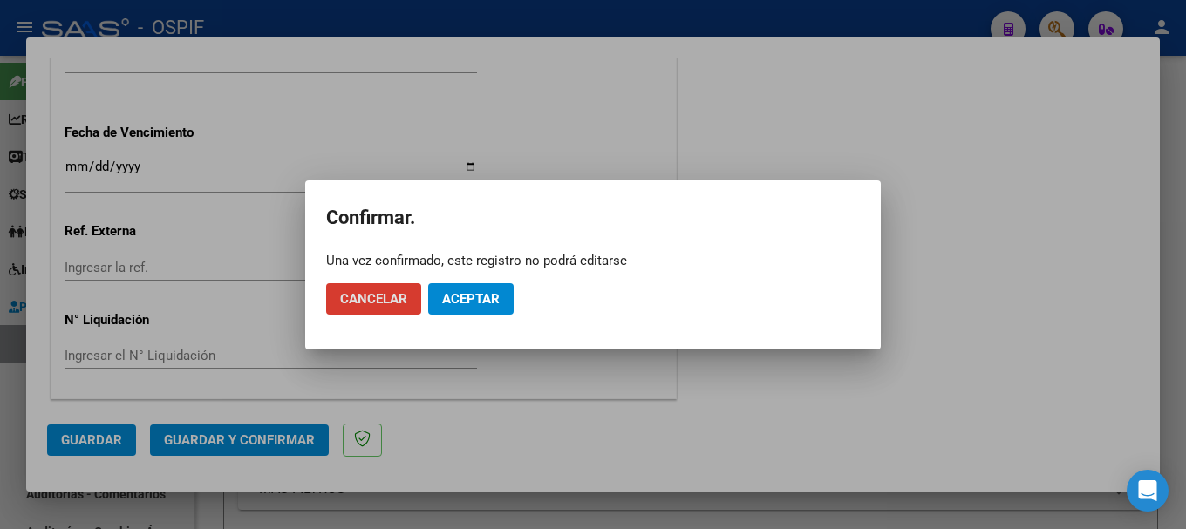
click at [454, 300] on span "Aceptar" at bounding box center [471, 299] width 58 height 16
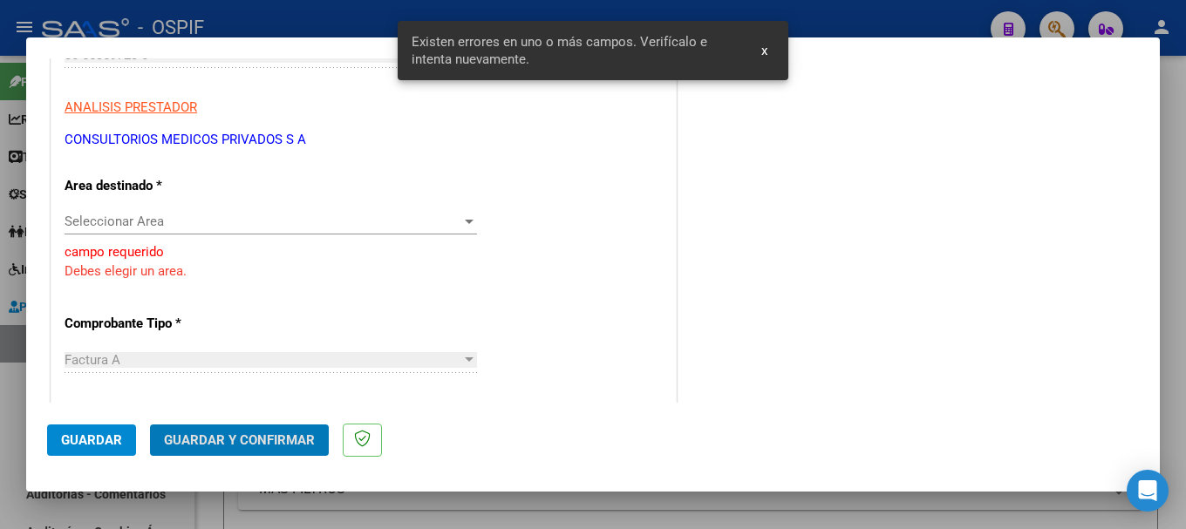
scroll to position [277, 0]
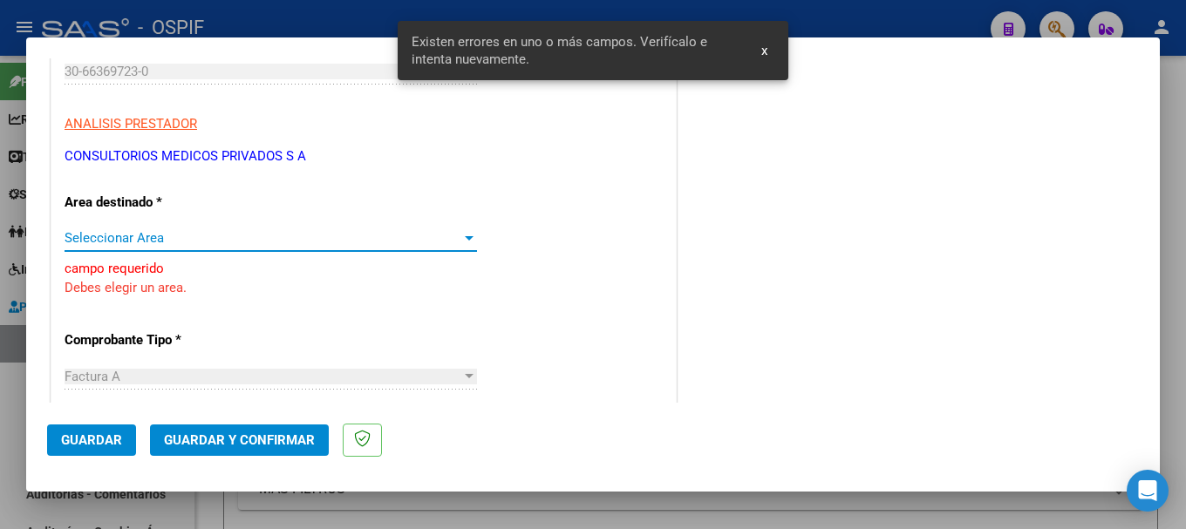
click at [465, 240] on div at bounding box center [469, 238] width 9 height 4
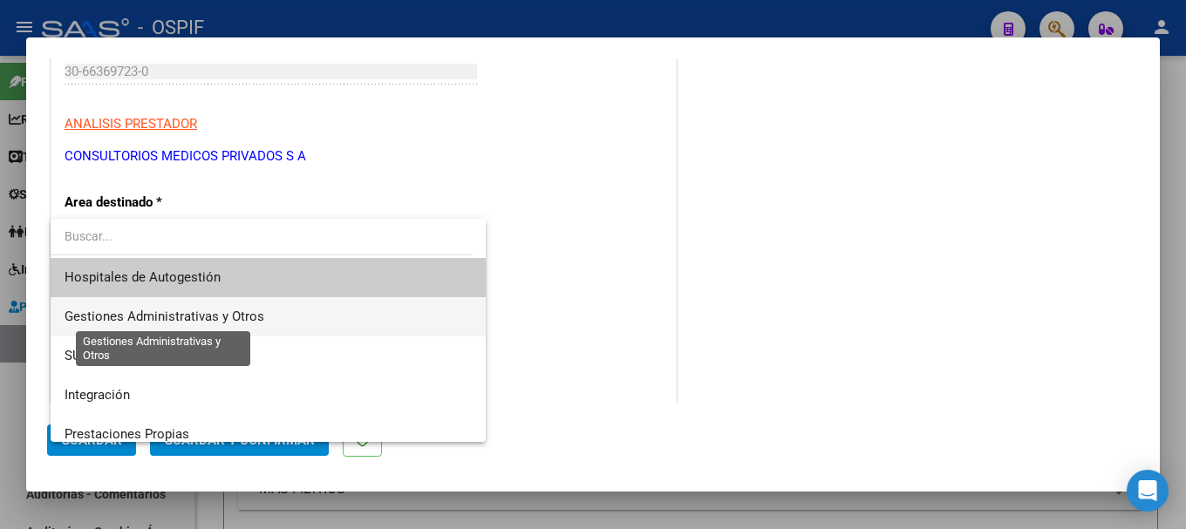
click at [237, 321] on span "Gestiones Administrativas y Otros" at bounding box center [165, 317] width 200 height 16
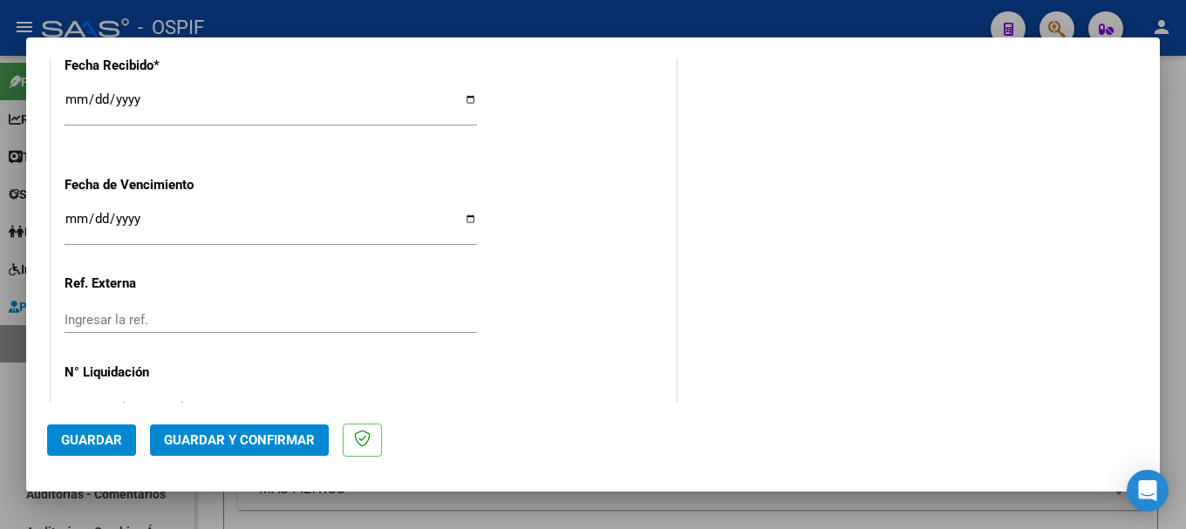
scroll to position [1115, 0]
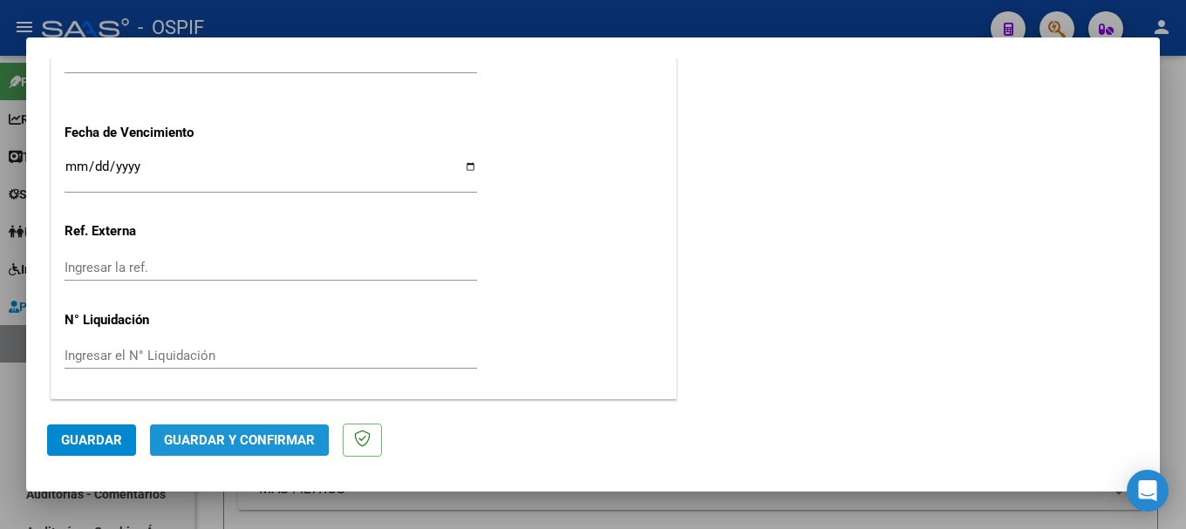
click at [214, 439] on span "Guardar y Confirmar" at bounding box center [239, 441] width 151 height 16
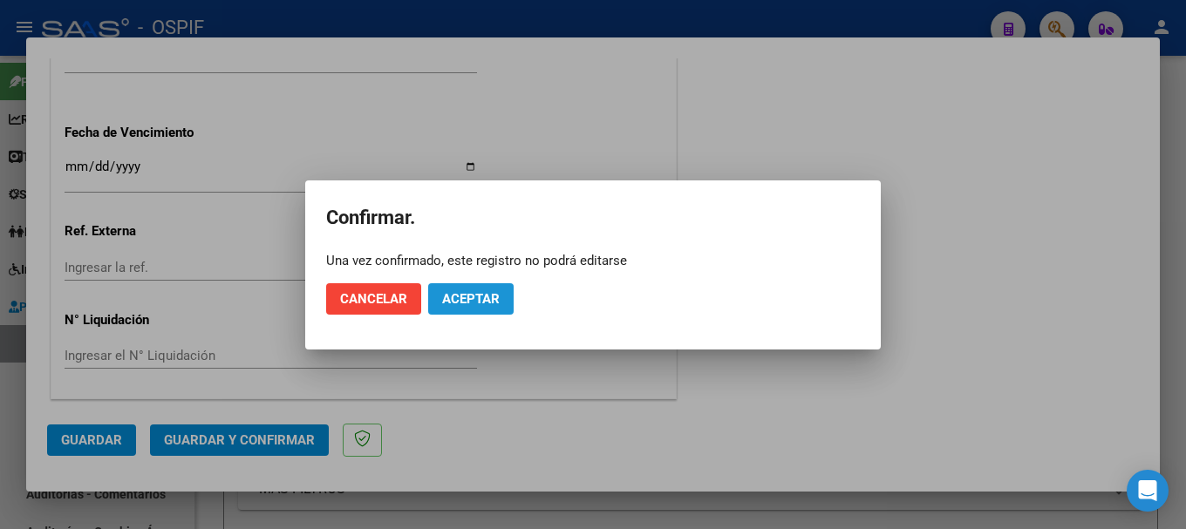
click at [458, 296] on span "Aceptar" at bounding box center [471, 299] width 58 height 16
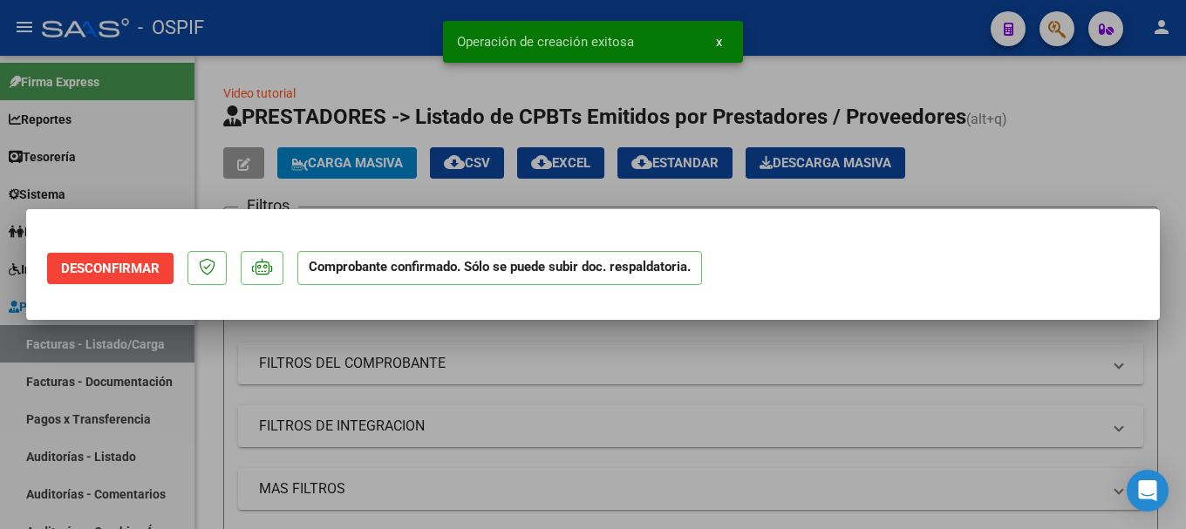
scroll to position [0, 0]
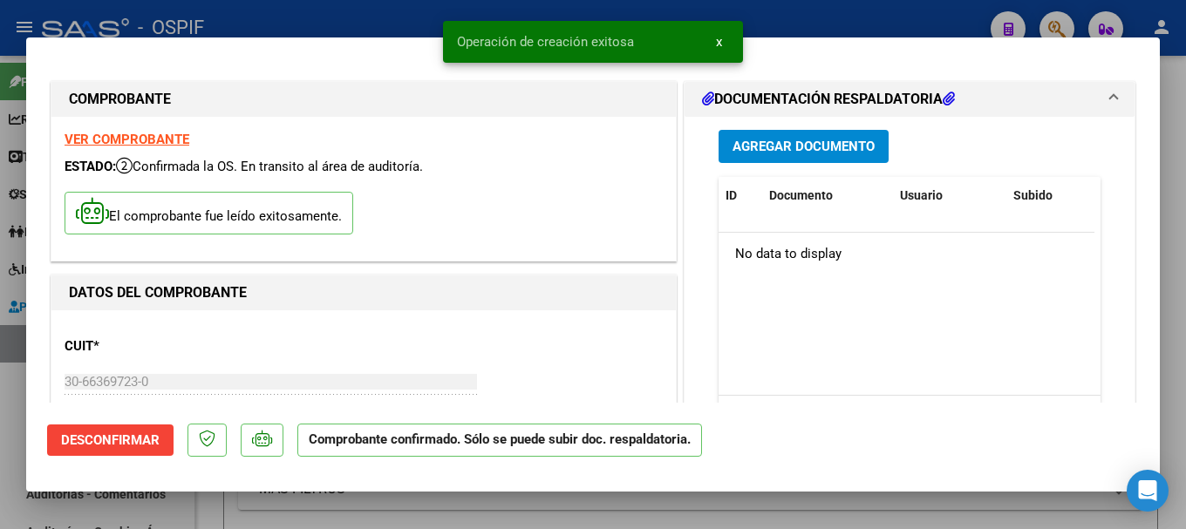
click at [335, 16] on div at bounding box center [593, 264] width 1186 height 529
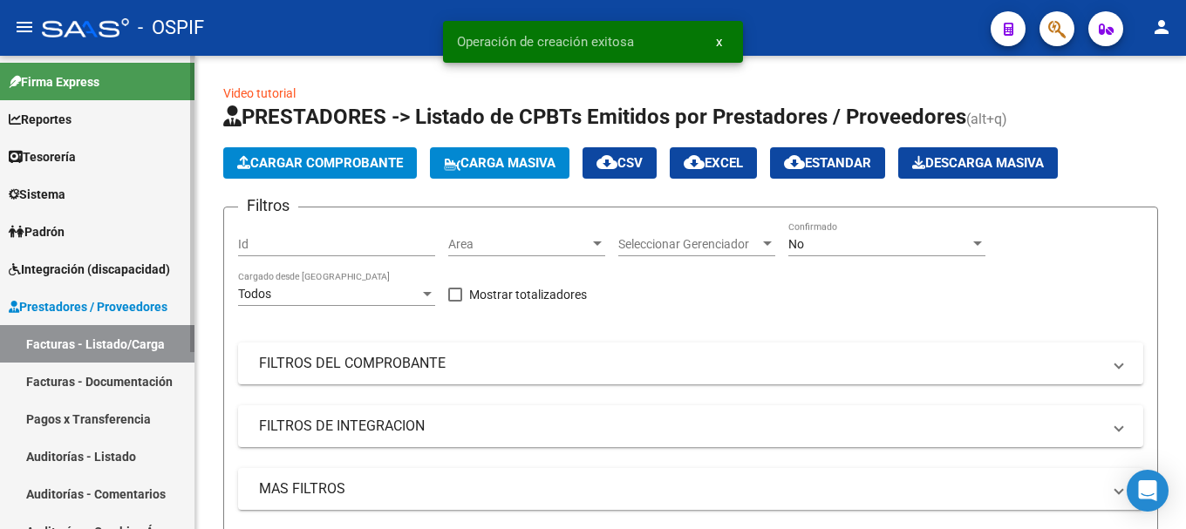
click at [104, 457] on link "Auditorías - Listado" at bounding box center [97, 457] width 195 height 38
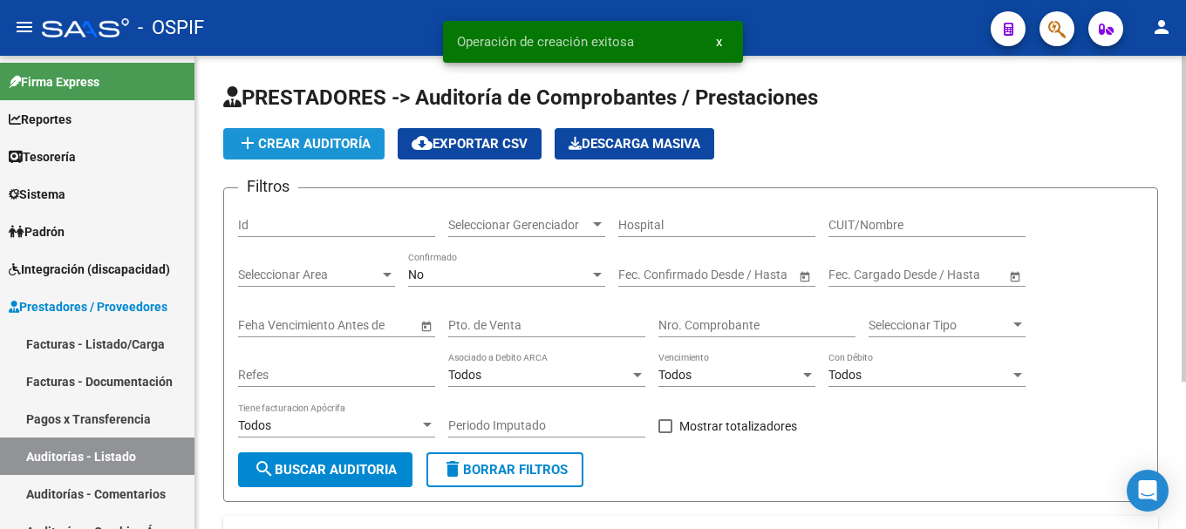
click at [329, 129] on button "add Crear Auditoría" at bounding box center [303, 143] width 161 height 31
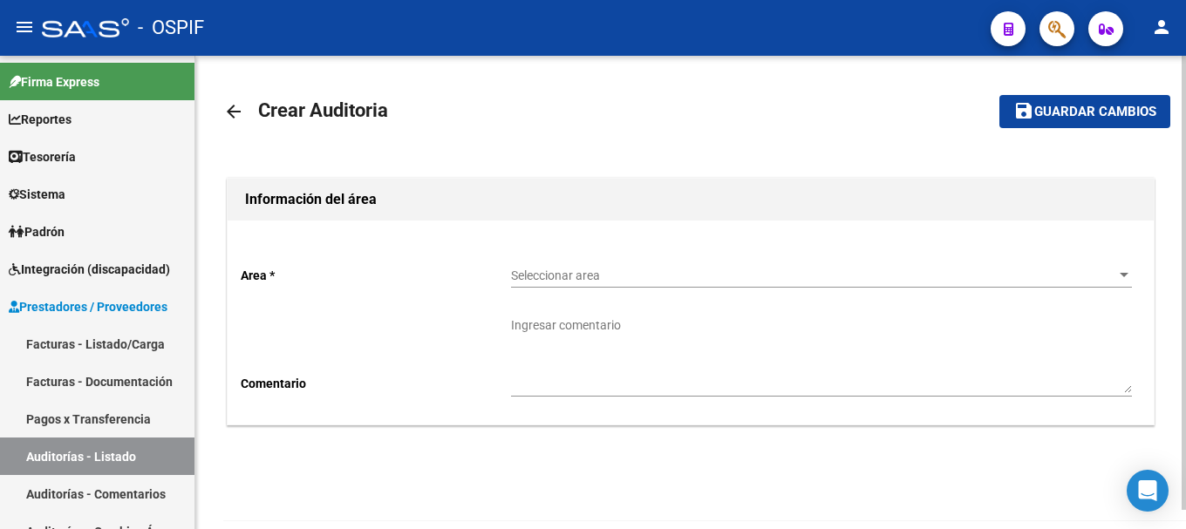
click at [1121, 278] on div at bounding box center [1124, 276] width 16 height 14
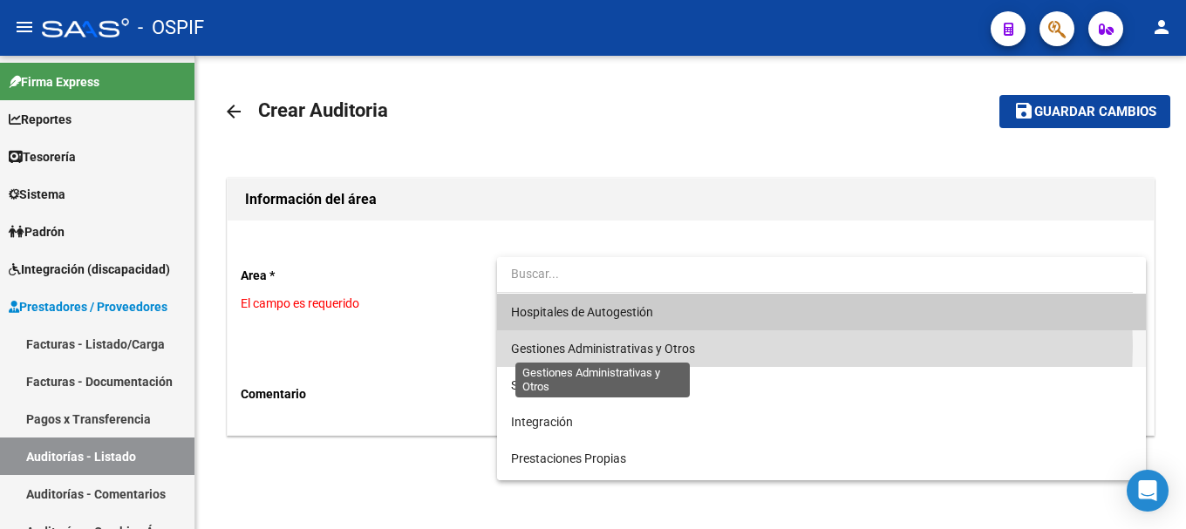
click at [587, 346] on span "Gestiones Administrativas y Otros" at bounding box center [603, 349] width 184 height 14
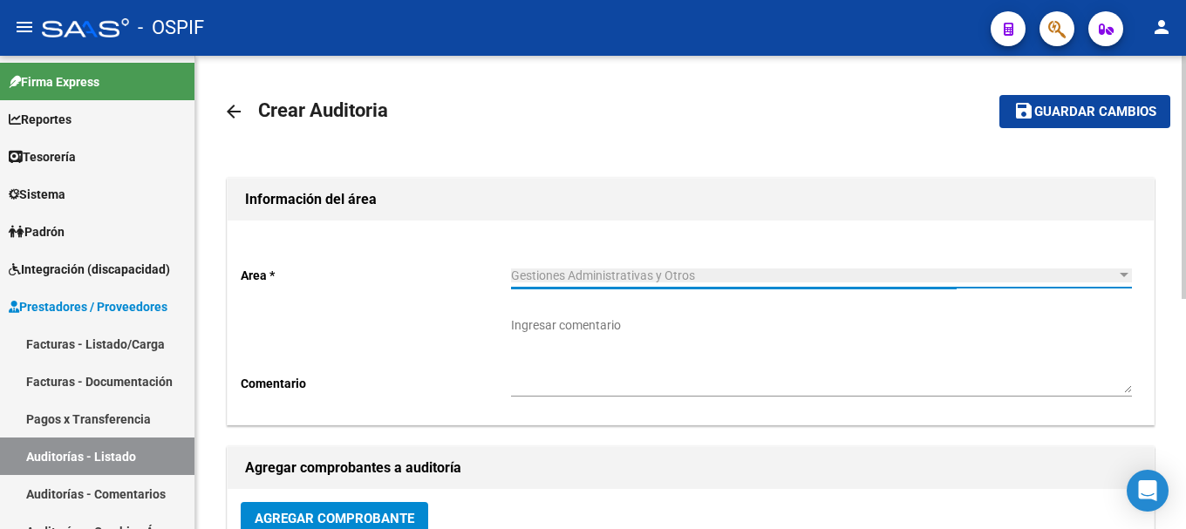
click at [610, 353] on textarea "Ingresar comentario" at bounding box center [821, 355] width 621 height 77
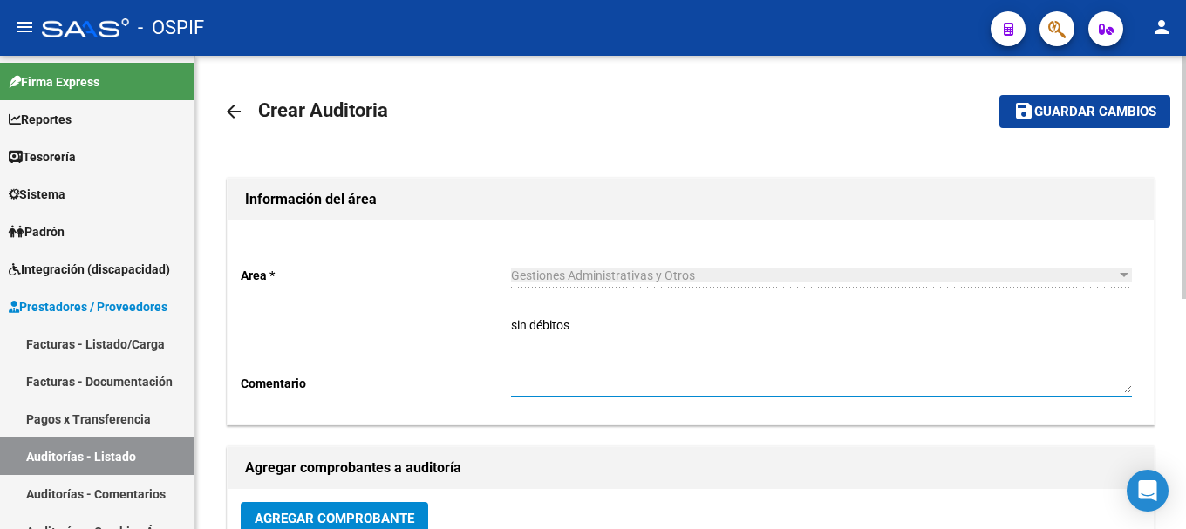
scroll to position [87, 0]
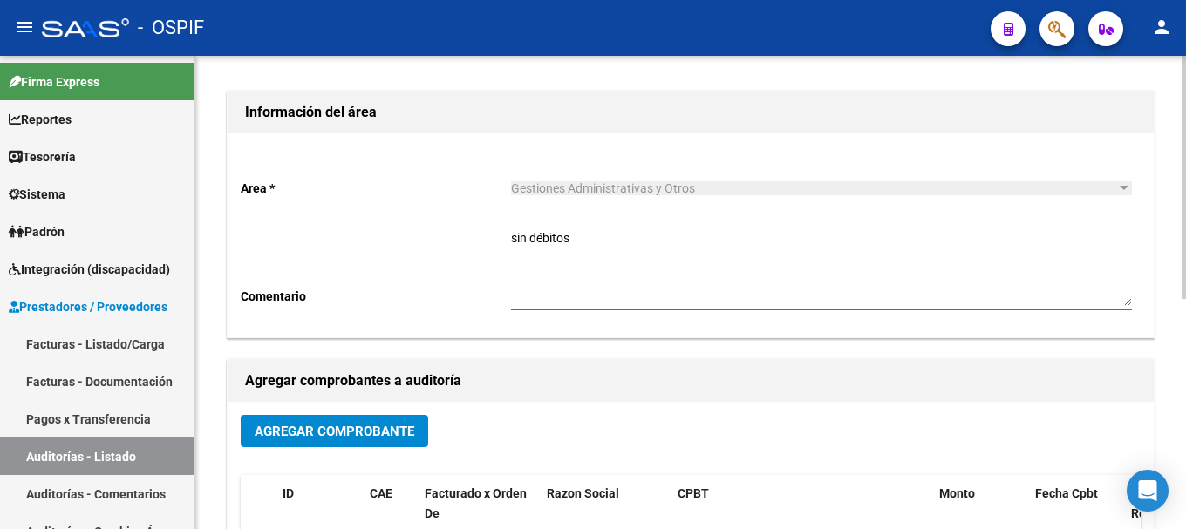
type textarea "sin débitos"
click at [378, 433] on span "Agregar Comprobante" at bounding box center [335, 432] width 160 height 16
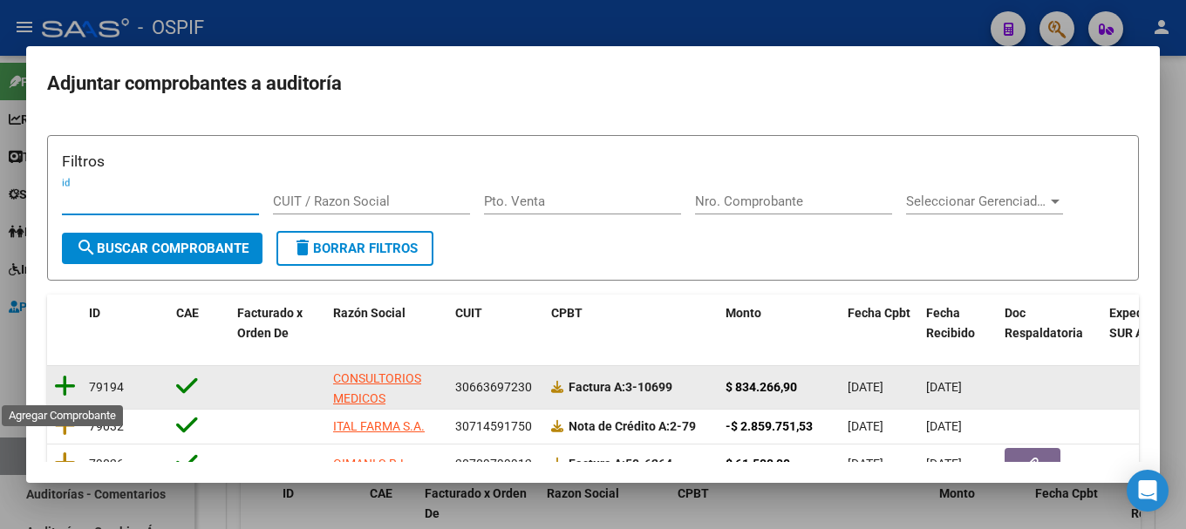
click at [58, 385] on icon at bounding box center [65, 386] width 22 height 24
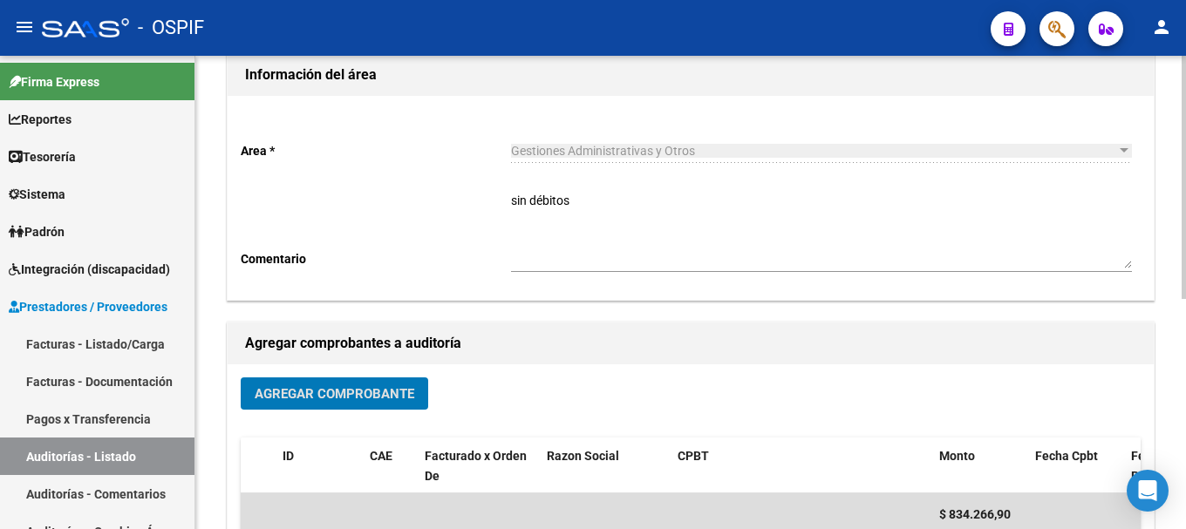
scroll to position [0, 0]
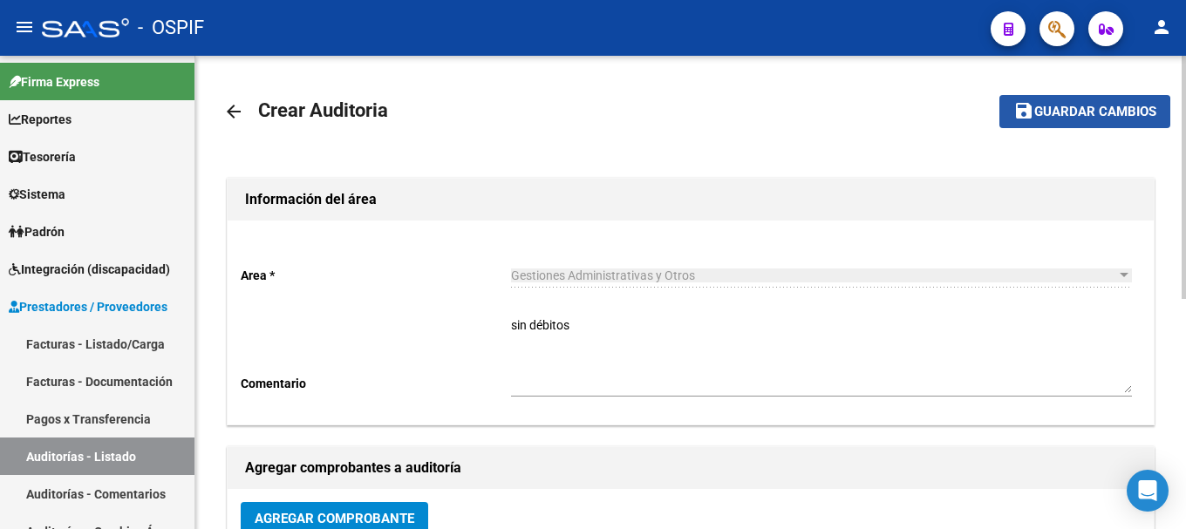
click at [1062, 114] on span "Guardar cambios" at bounding box center [1095, 113] width 122 height 16
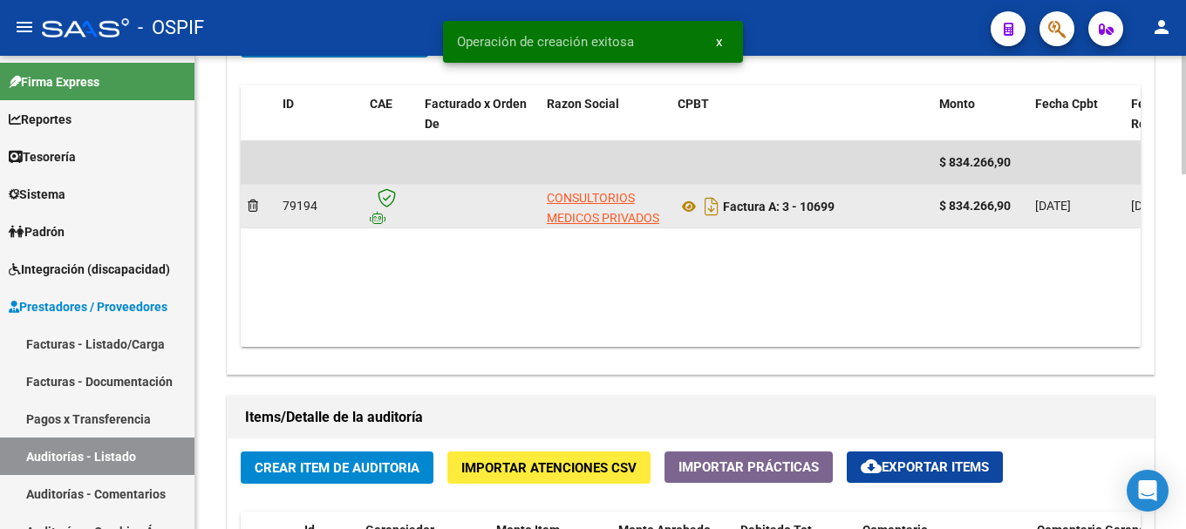
scroll to position [959, 0]
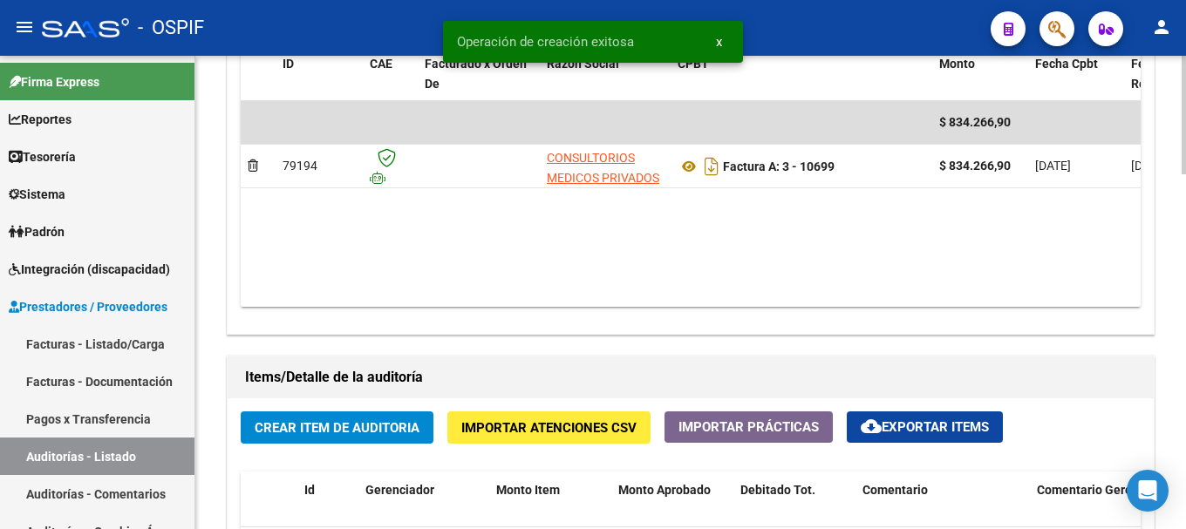
click at [358, 432] on span "Crear Item de Auditoria" at bounding box center [337, 428] width 165 height 16
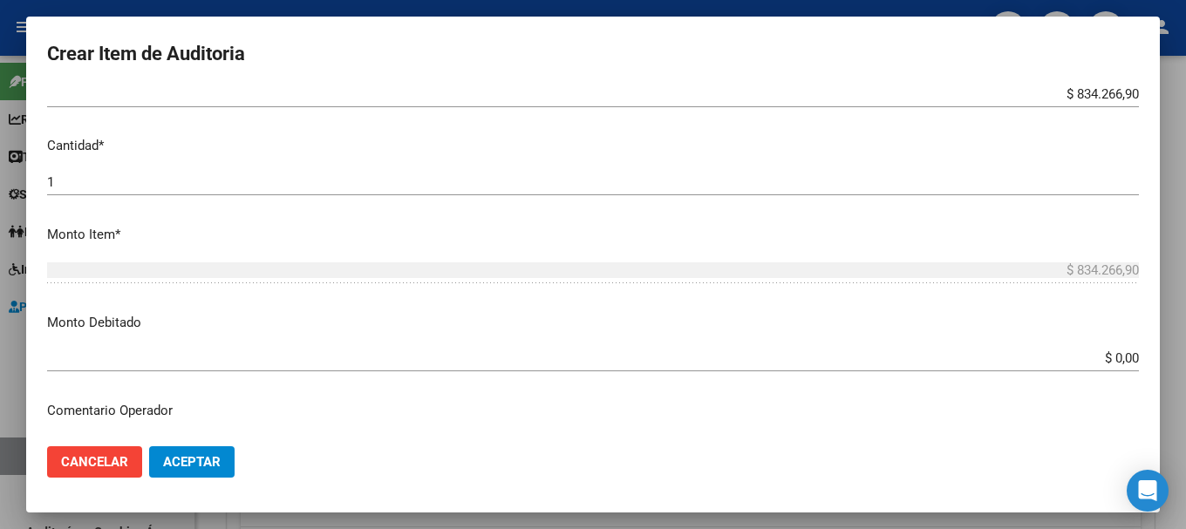
scroll to position [436, 0]
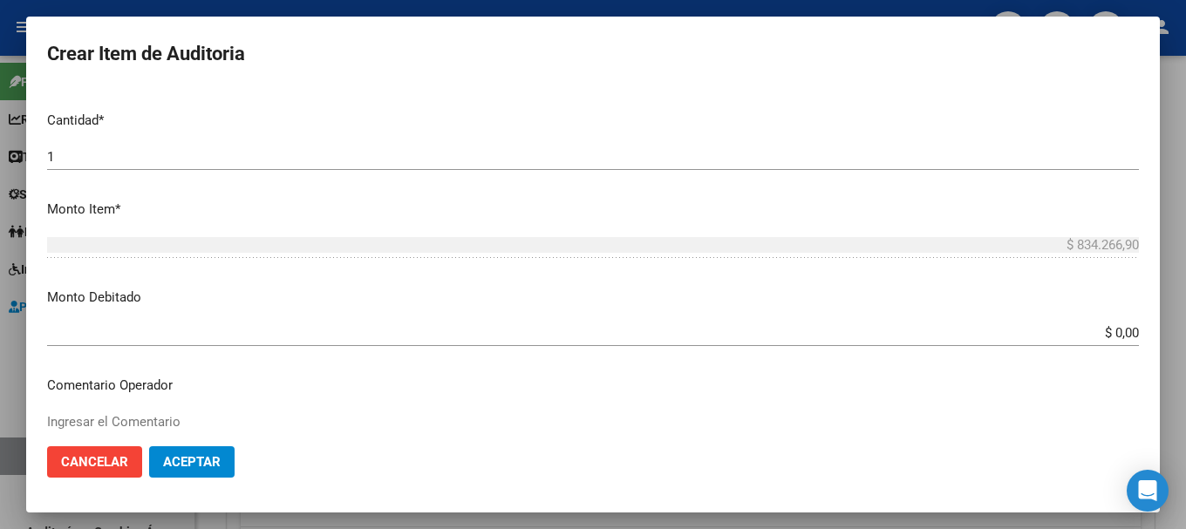
click at [205, 458] on span "Aceptar" at bounding box center [192, 462] width 58 height 16
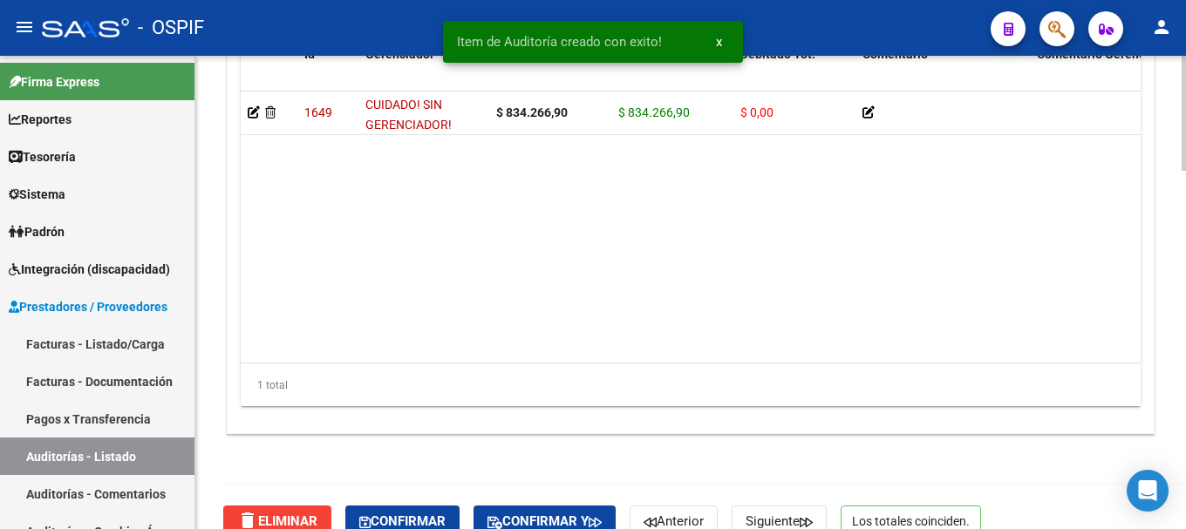
scroll to position [1471, 0]
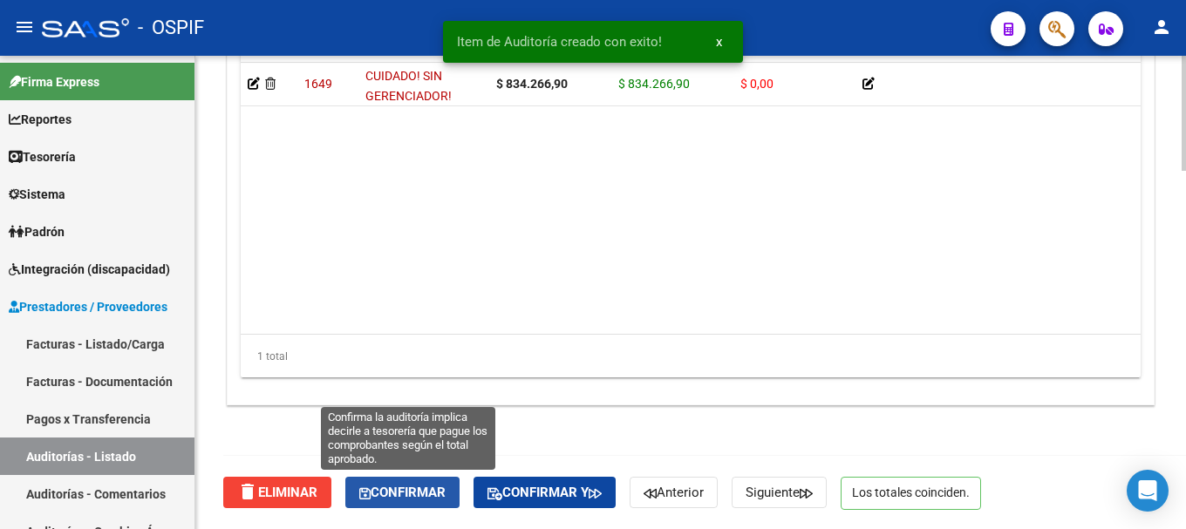
click at [383, 488] on span "Confirmar" at bounding box center [402, 493] width 86 height 16
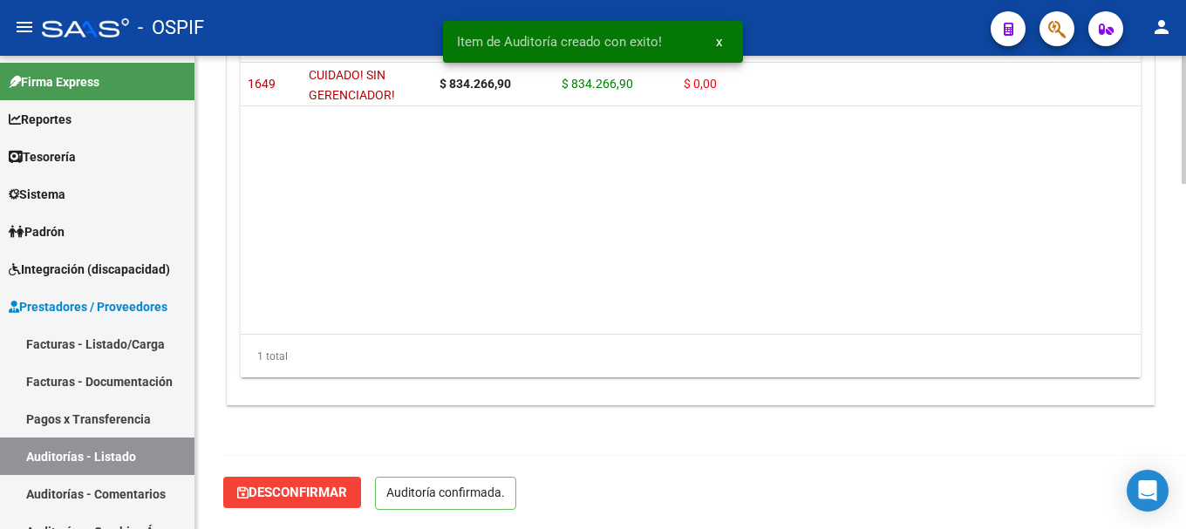
scroll to position [1274, 0]
type input "202508"
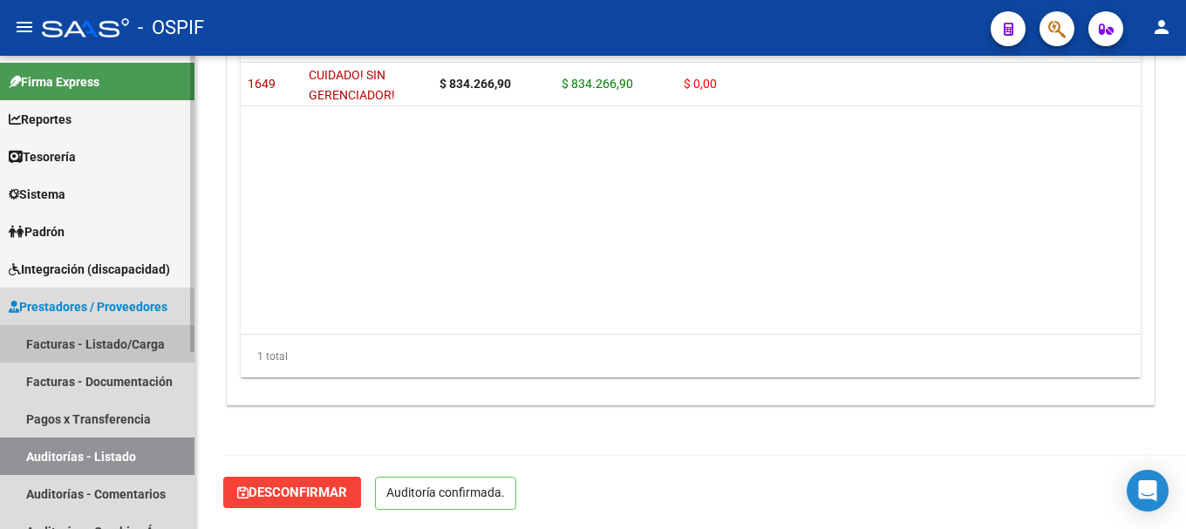
click at [103, 342] on link "Facturas - Listado/Carga" at bounding box center [97, 344] width 195 height 38
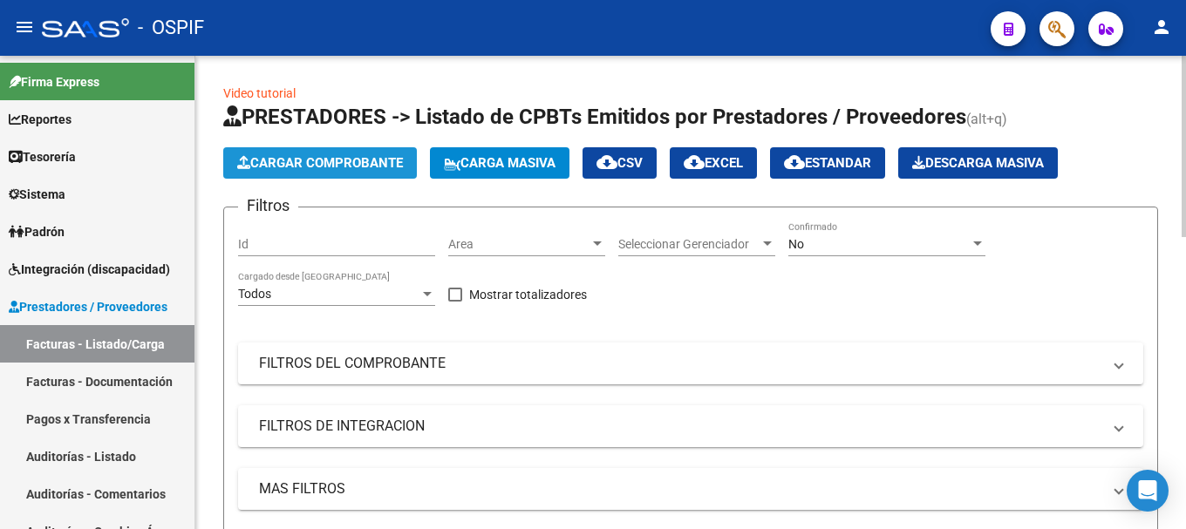
click at [337, 160] on span "Cargar Comprobante" at bounding box center [320, 163] width 166 height 16
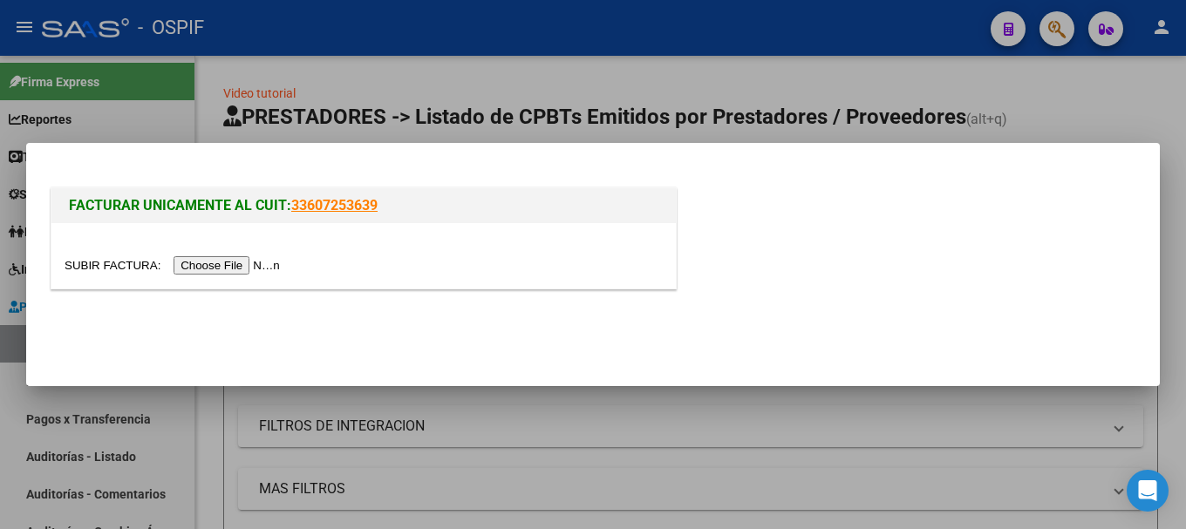
click at [258, 269] on input "file" at bounding box center [175, 265] width 221 height 18
click at [186, 263] on input "file" at bounding box center [175, 265] width 221 height 18
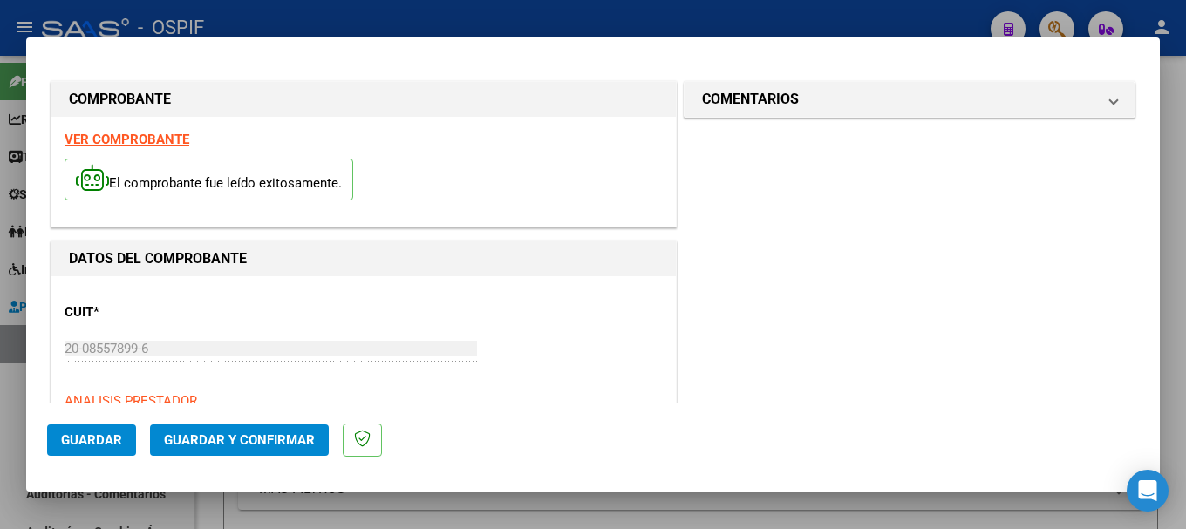
click at [141, 139] on strong "VER COMPROBANTE" at bounding box center [127, 140] width 125 height 16
click at [160, 141] on strong "VER COMPROBANTE" at bounding box center [127, 140] width 125 height 16
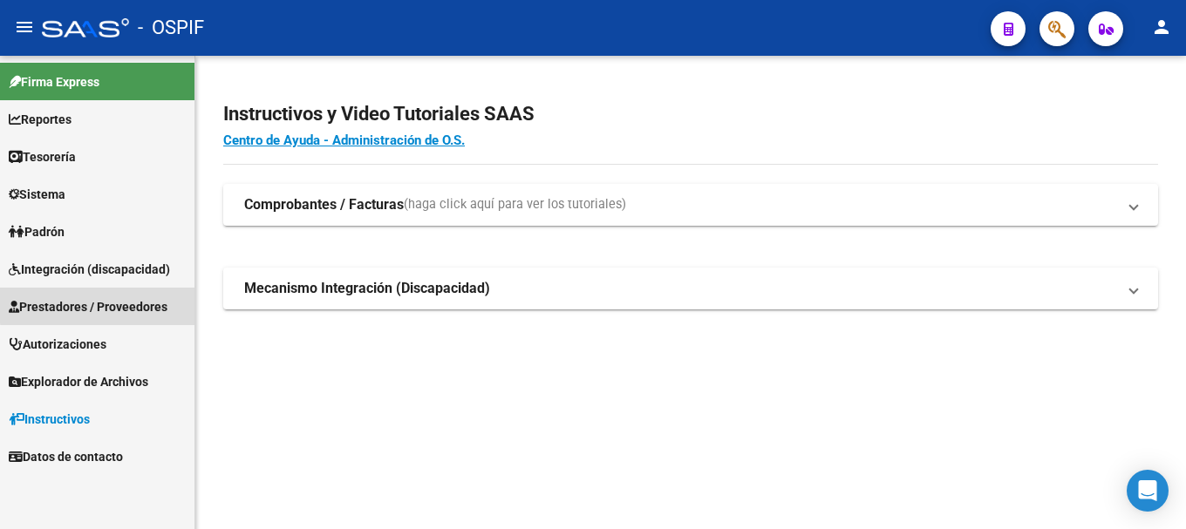
click at [106, 304] on span "Prestadores / Proveedores" at bounding box center [88, 306] width 159 height 19
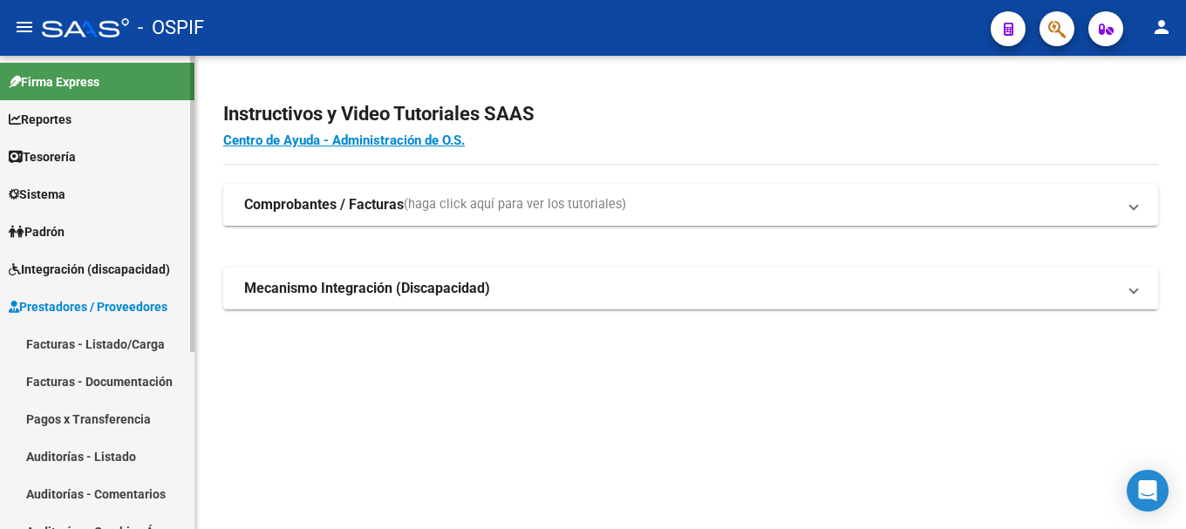
click at [98, 345] on link "Facturas - Listado/Carga" at bounding box center [97, 344] width 195 height 38
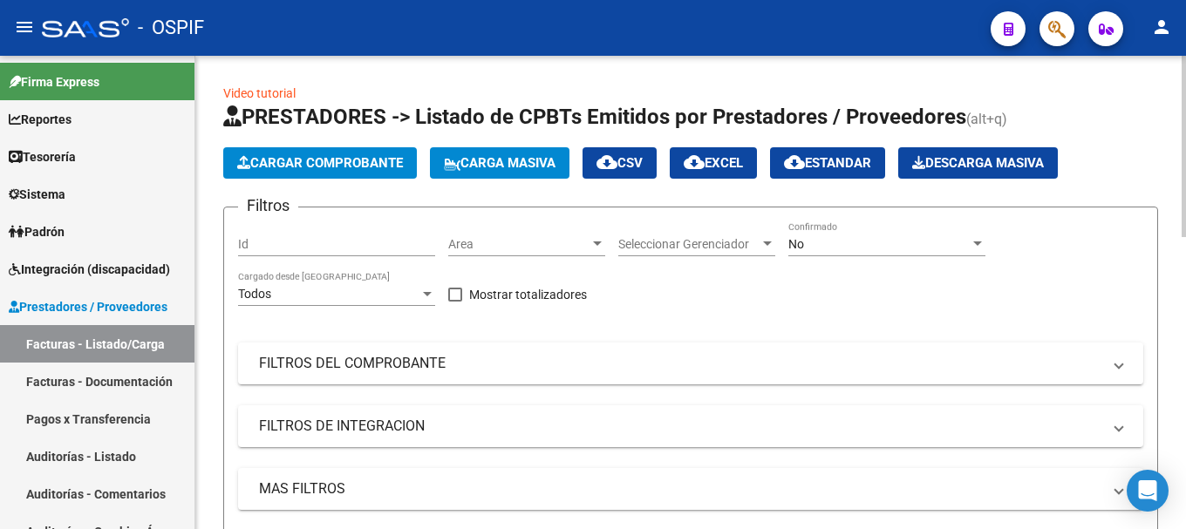
click at [327, 162] on span "Cargar Comprobante" at bounding box center [320, 163] width 166 height 16
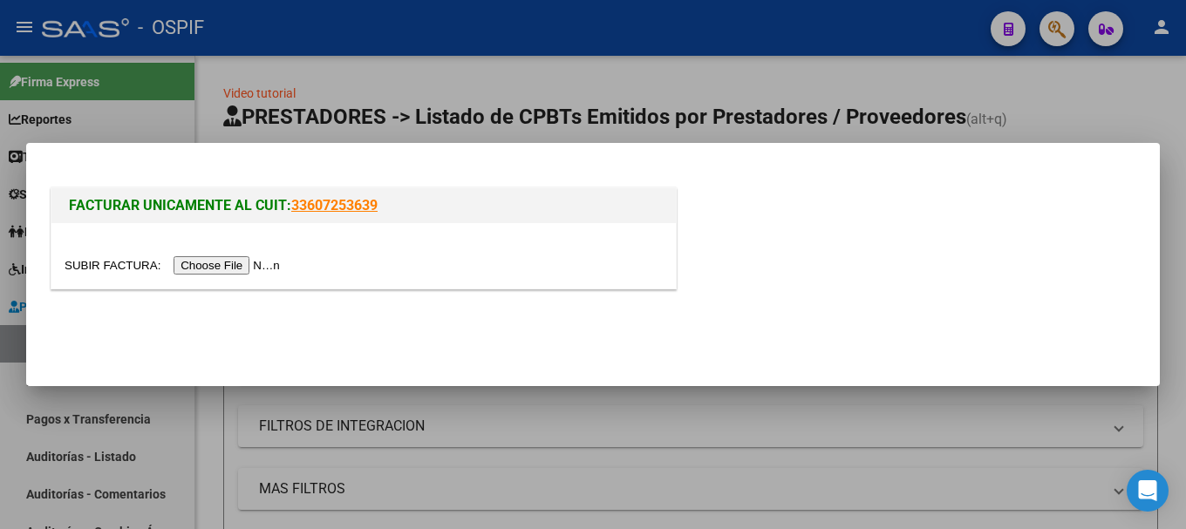
click at [244, 265] on input "file" at bounding box center [175, 265] width 221 height 18
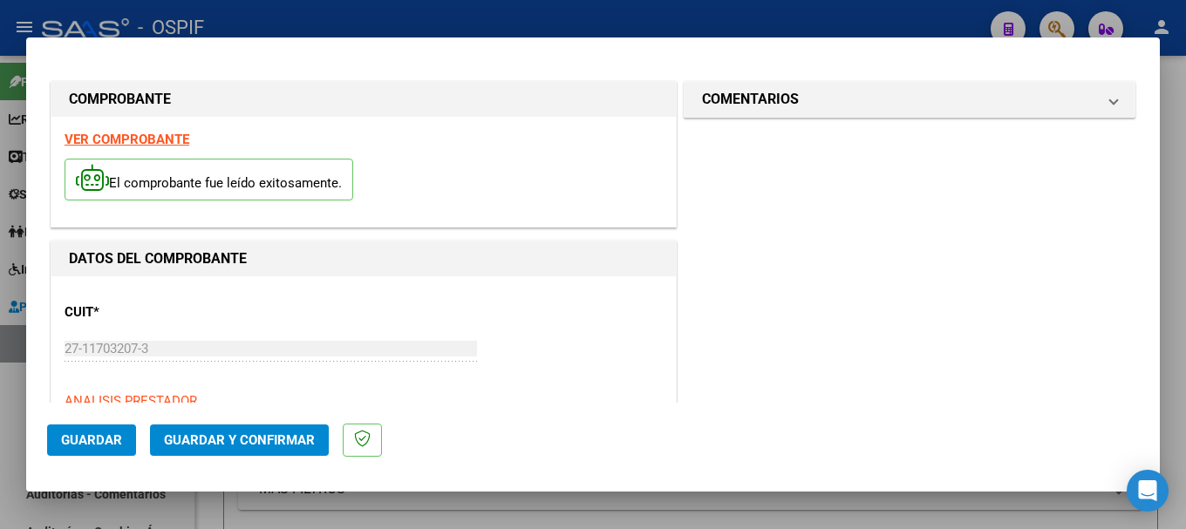
click at [138, 140] on strong "VER COMPROBANTE" at bounding box center [127, 140] width 125 height 16
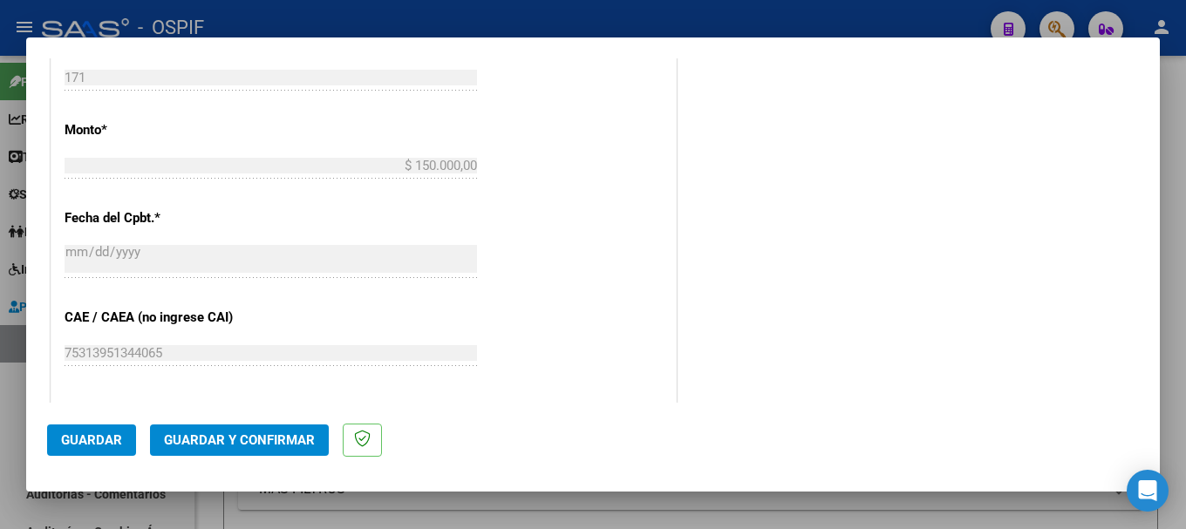
scroll to position [785, 0]
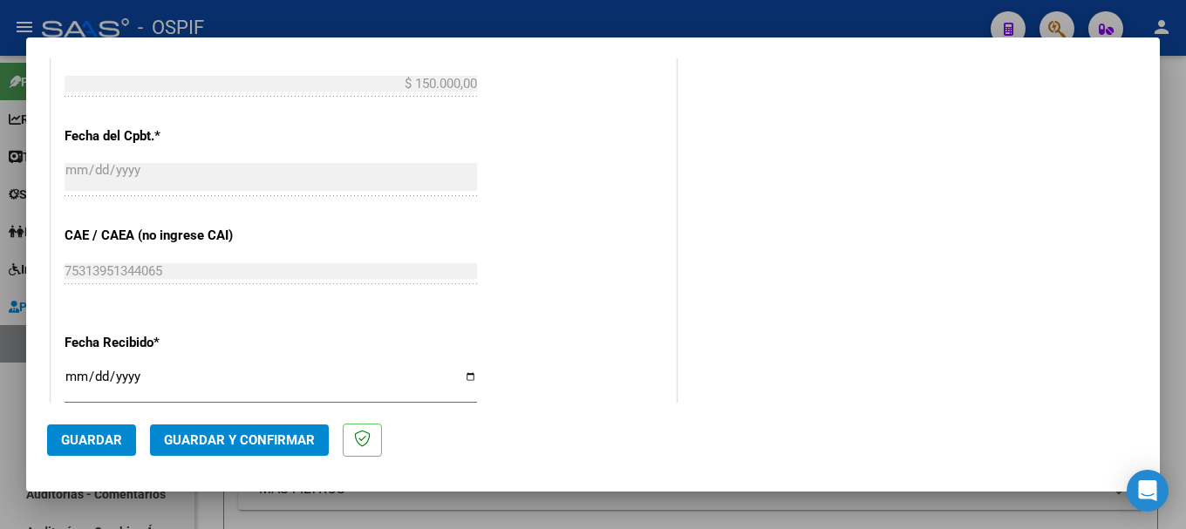
click at [465, 378] on input "[DATE]" at bounding box center [271, 384] width 413 height 28
type input "[DATE]"
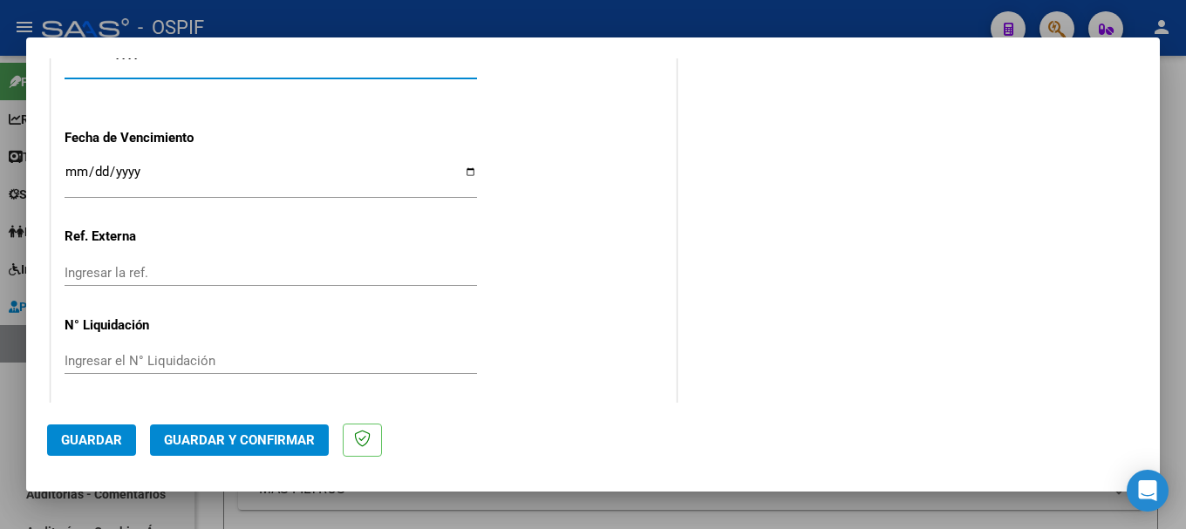
scroll to position [1115, 0]
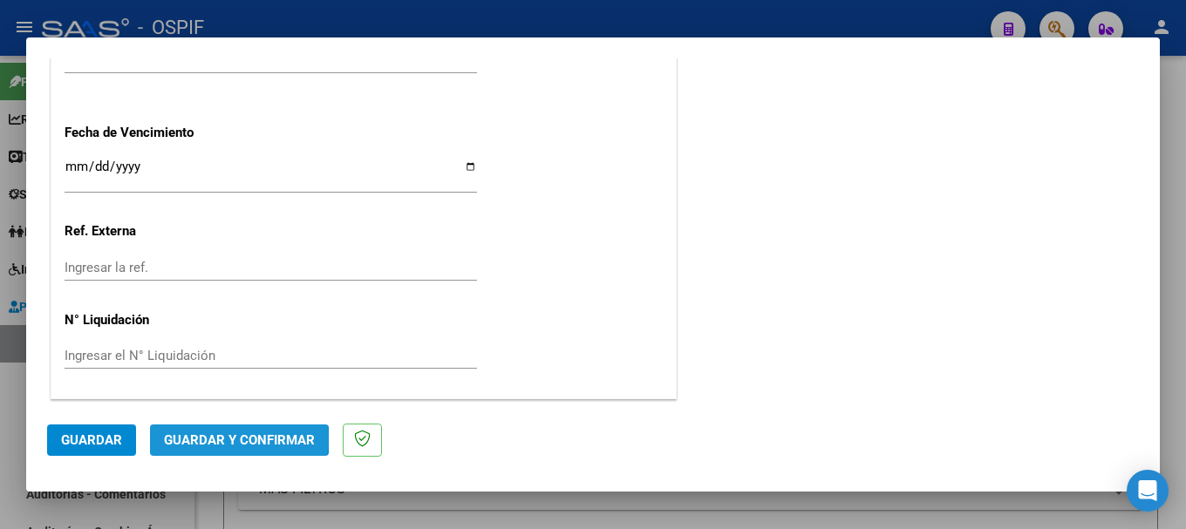
click at [235, 439] on span "Guardar y Confirmar" at bounding box center [239, 441] width 151 height 16
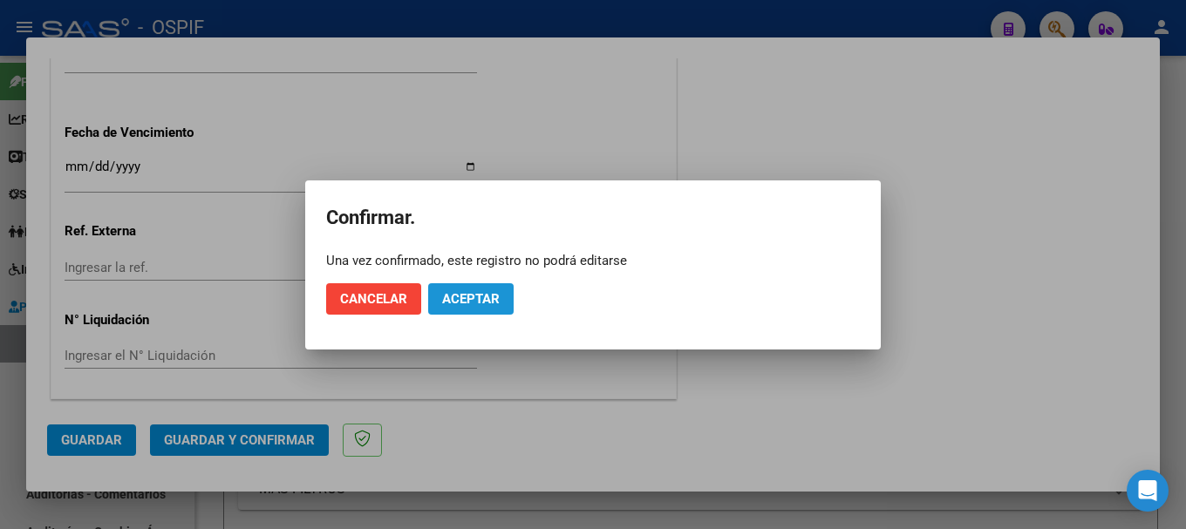
click at [451, 298] on span "Aceptar" at bounding box center [471, 299] width 58 height 16
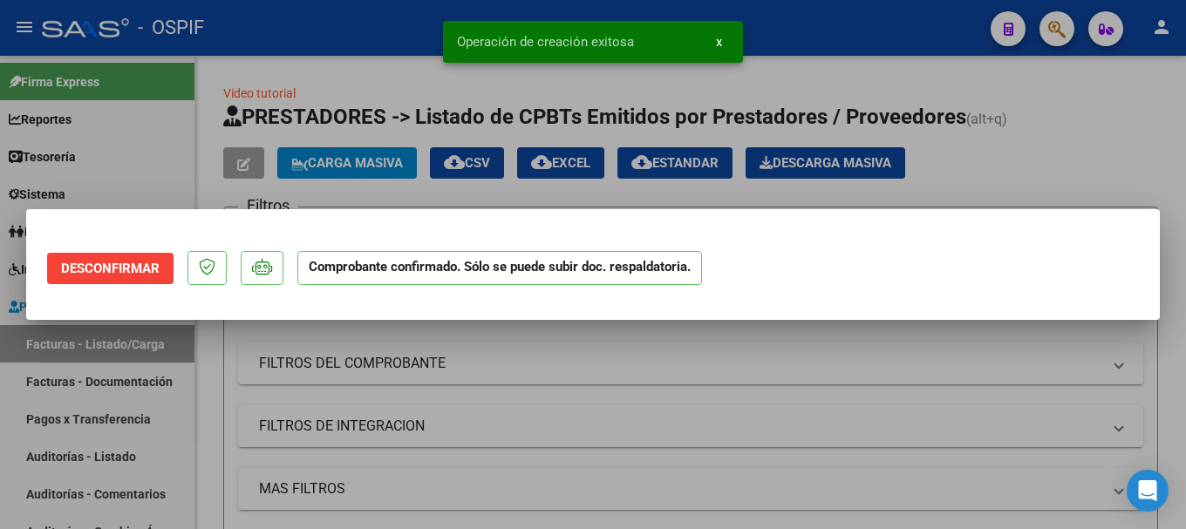
scroll to position [0, 0]
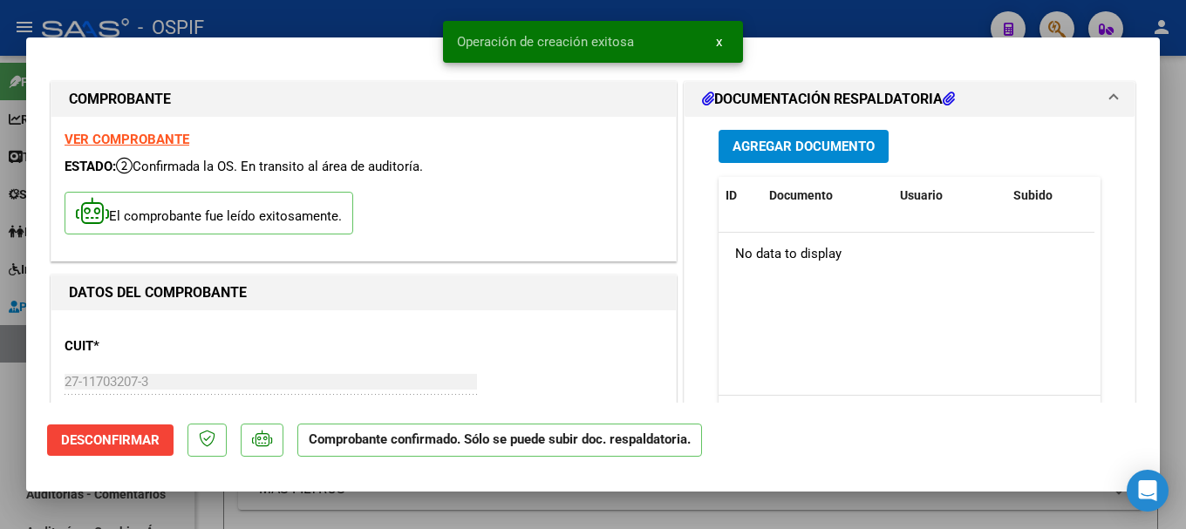
click at [299, 10] on div at bounding box center [593, 264] width 1186 height 529
type input "$ 0,00"
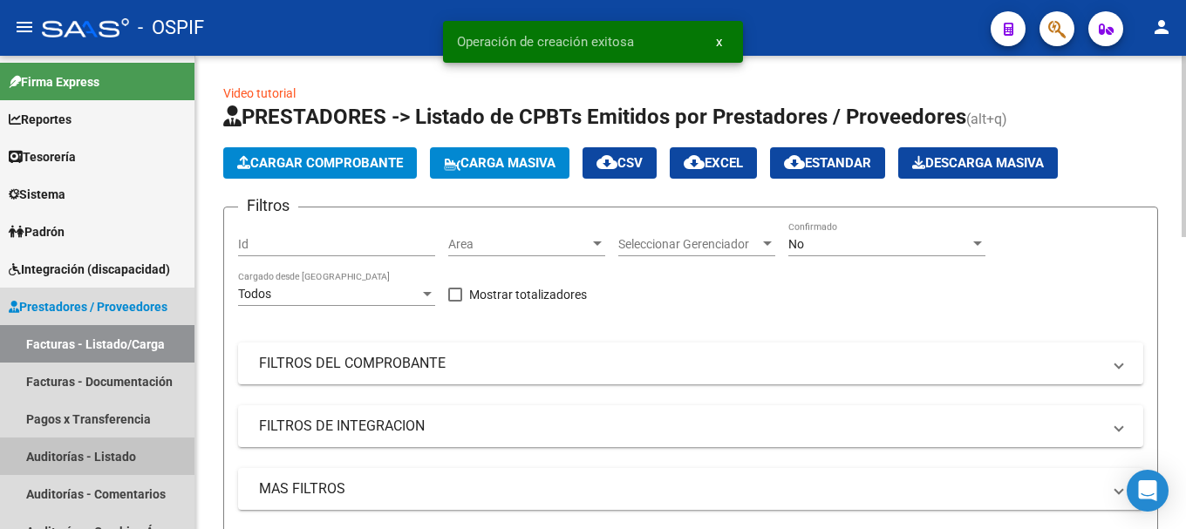
drag, startPoint x: 85, startPoint y: 456, endPoint x: 198, endPoint y: 359, distance: 149.1
click at [84, 455] on link "Auditorías - Listado" at bounding box center [97, 457] width 195 height 38
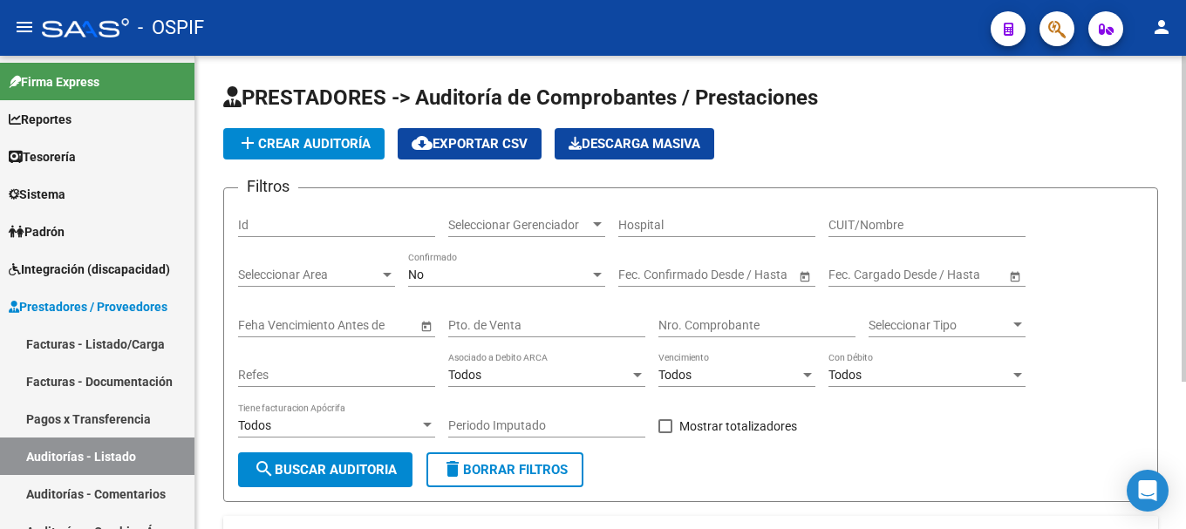
click at [338, 147] on span "add Crear Auditoría" at bounding box center [303, 144] width 133 height 16
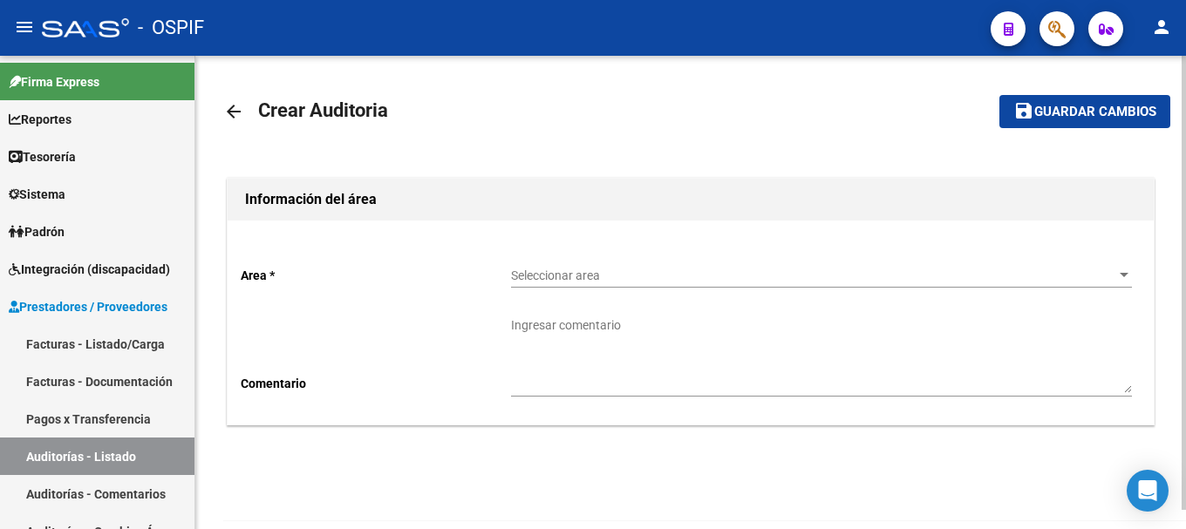
click at [1124, 271] on div at bounding box center [1124, 276] width 16 height 14
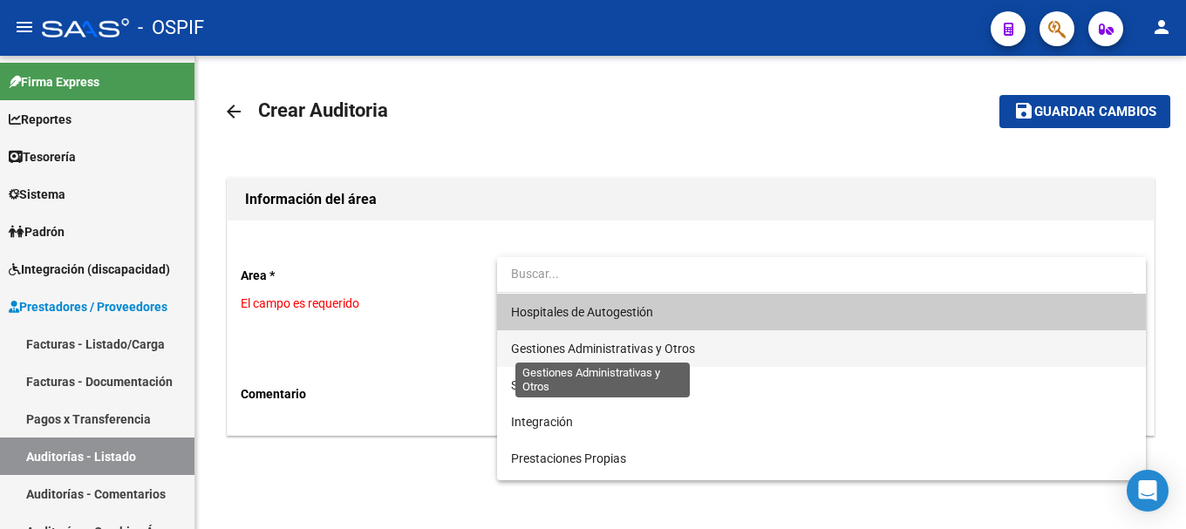
click at [607, 347] on span "Gestiones Administrativas y Otros" at bounding box center [603, 349] width 184 height 14
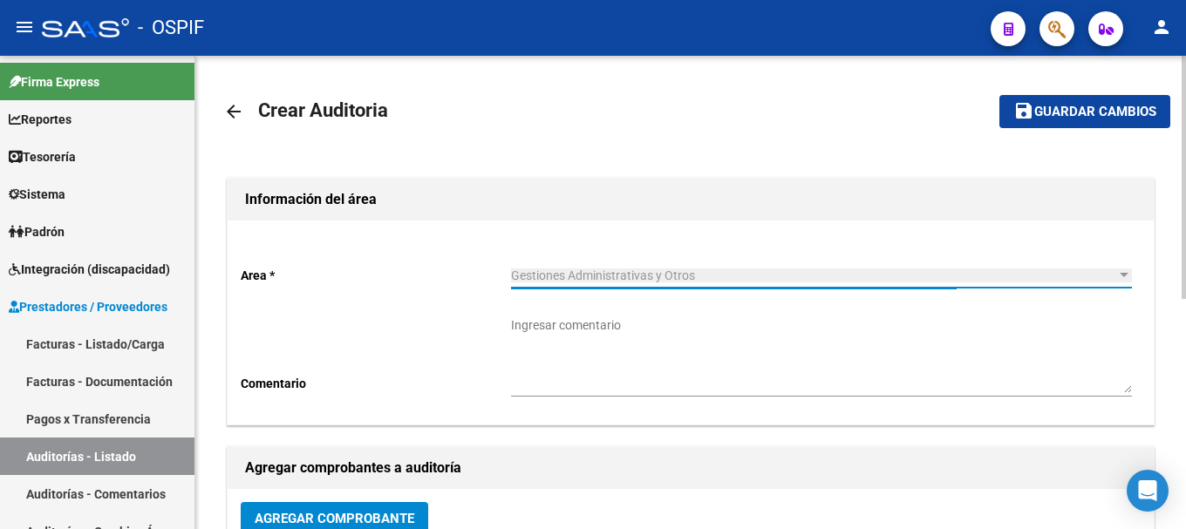
click at [612, 372] on textarea "Ingresar comentario" at bounding box center [821, 355] width 621 height 77
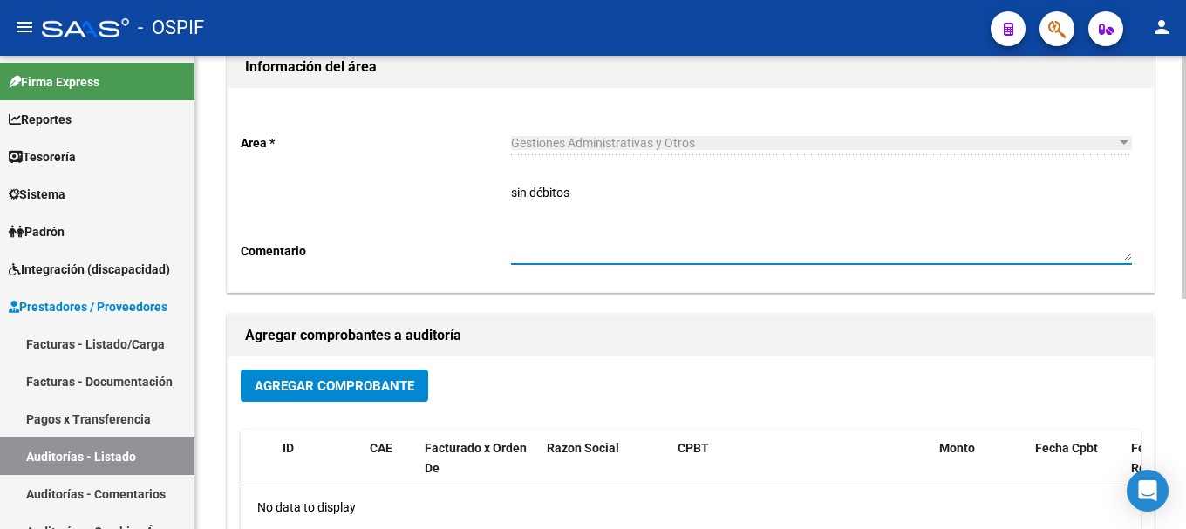
scroll to position [174, 0]
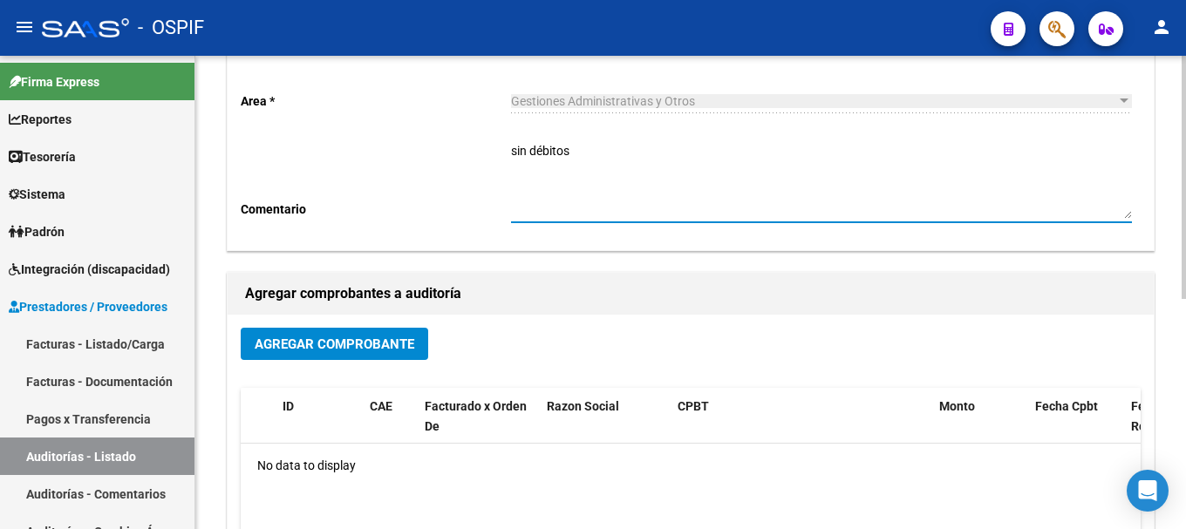
type textarea "sin débitos"
click at [360, 339] on span "Agregar Comprobante" at bounding box center [335, 345] width 160 height 16
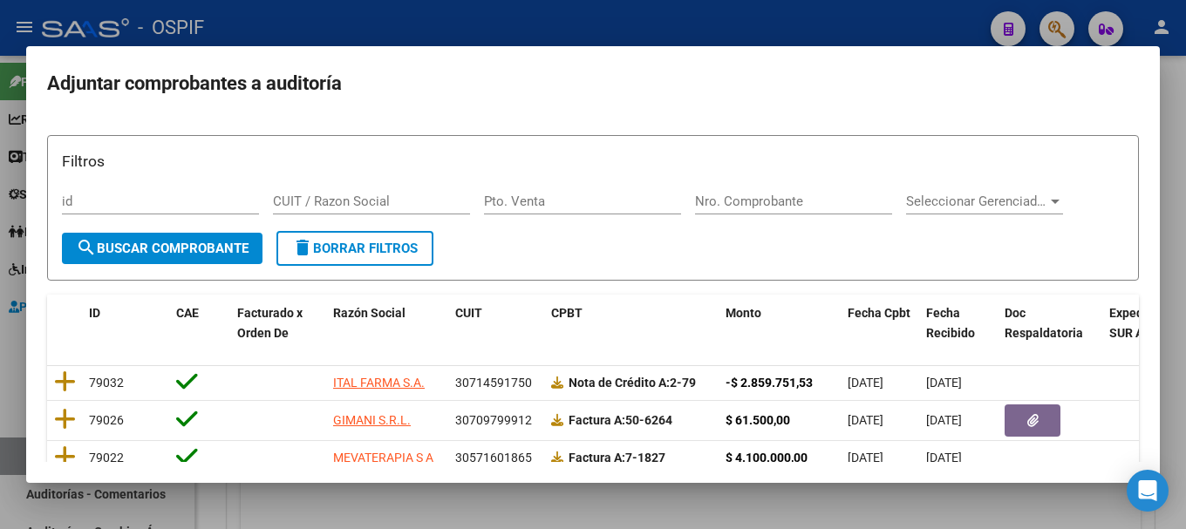
click at [758, 29] on div at bounding box center [593, 264] width 1186 height 529
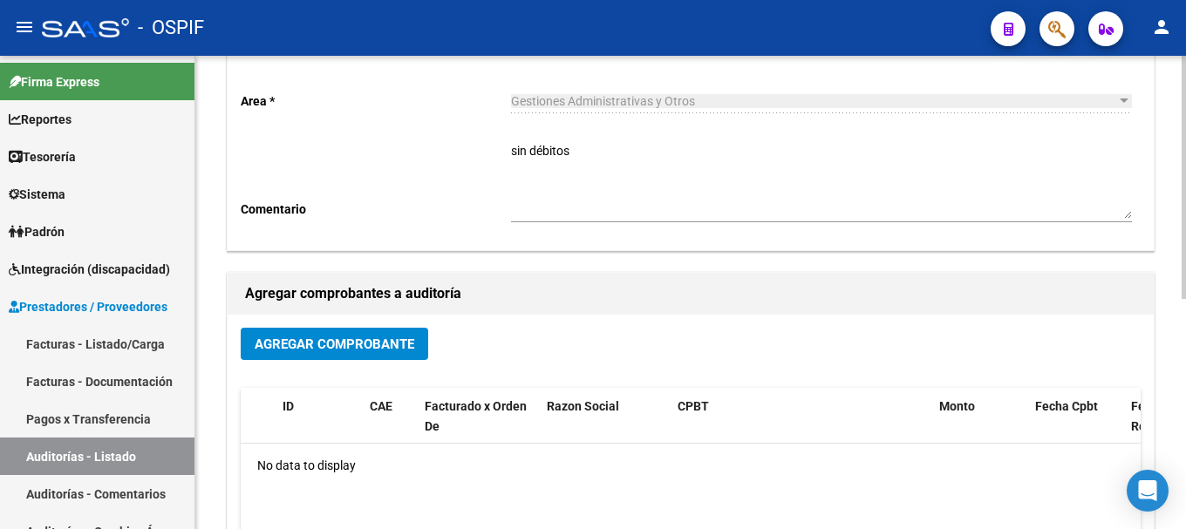
click at [1122, 101] on div at bounding box center [1124, 101] width 9 height 4
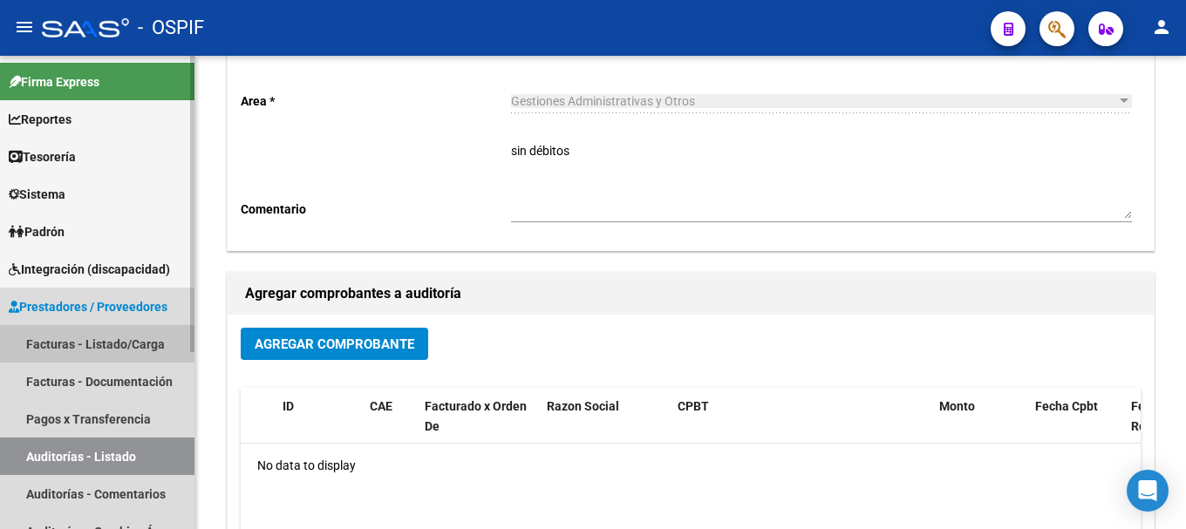
click at [48, 338] on link "Facturas - Listado/Carga" at bounding box center [97, 344] width 195 height 38
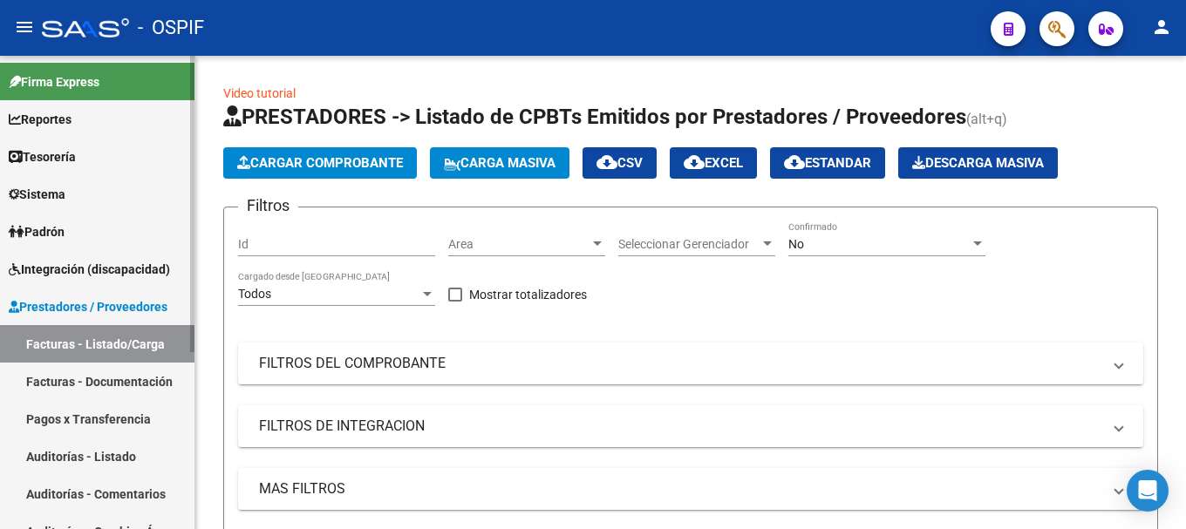
click at [117, 455] on link "Auditorías - Listado" at bounding box center [97, 457] width 195 height 38
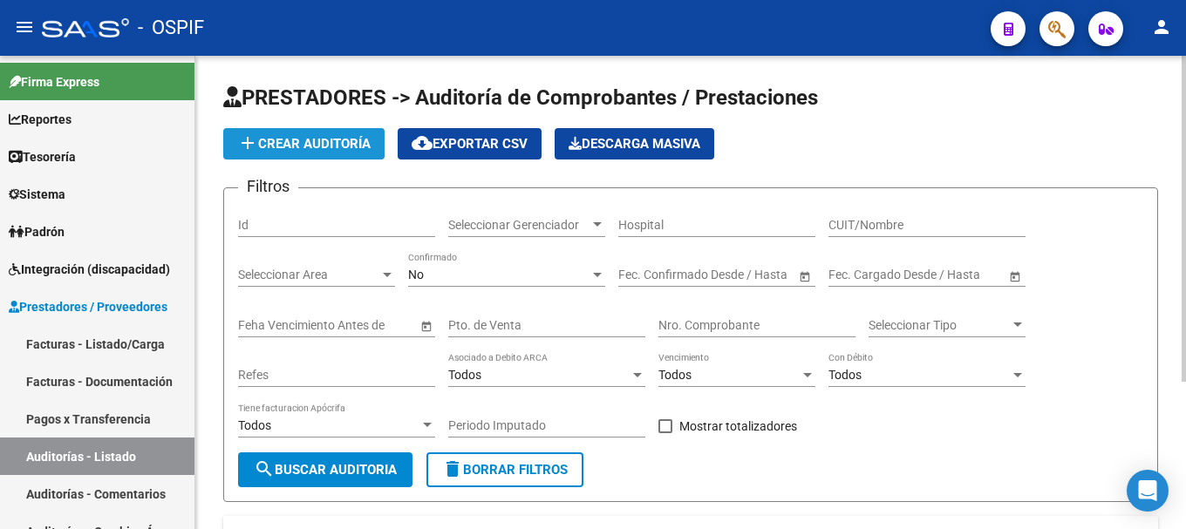
click at [343, 132] on button "add Crear Auditoría" at bounding box center [303, 143] width 161 height 31
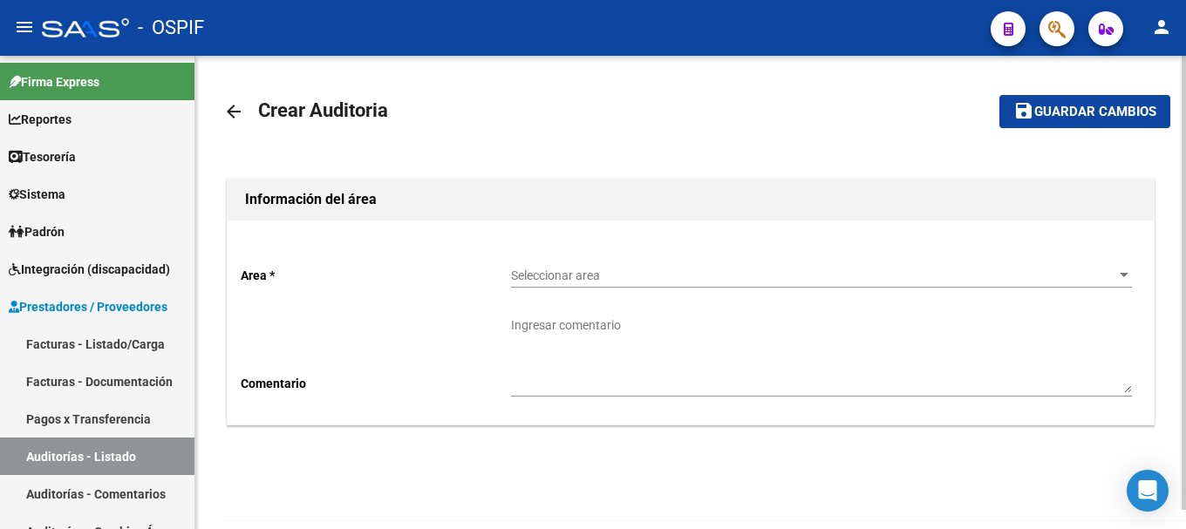
click at [1118, 278] on div at bounding box center [1124, 276] width 16 height 14
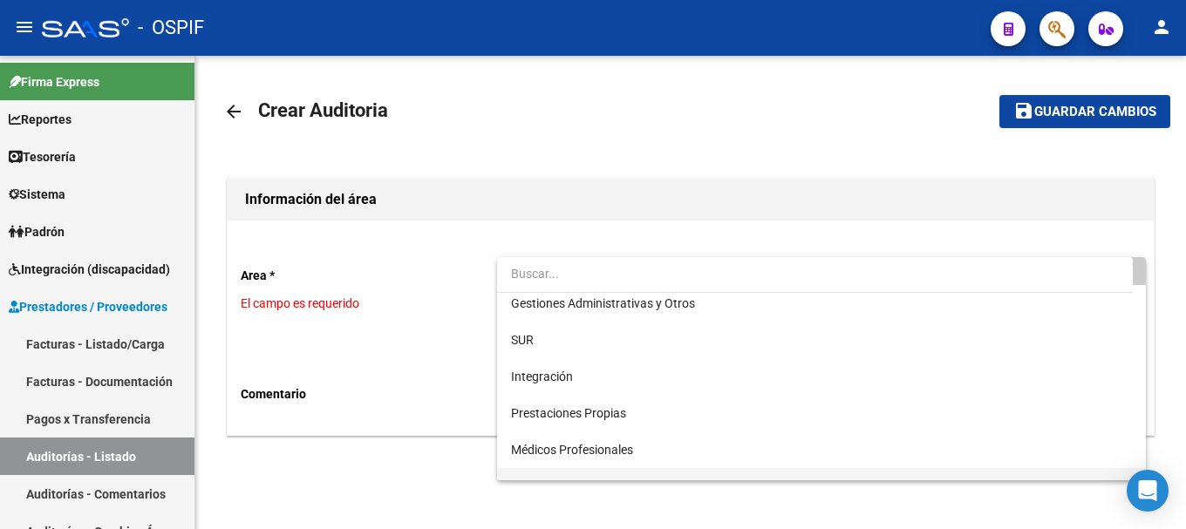
scroll to position [87, 0]
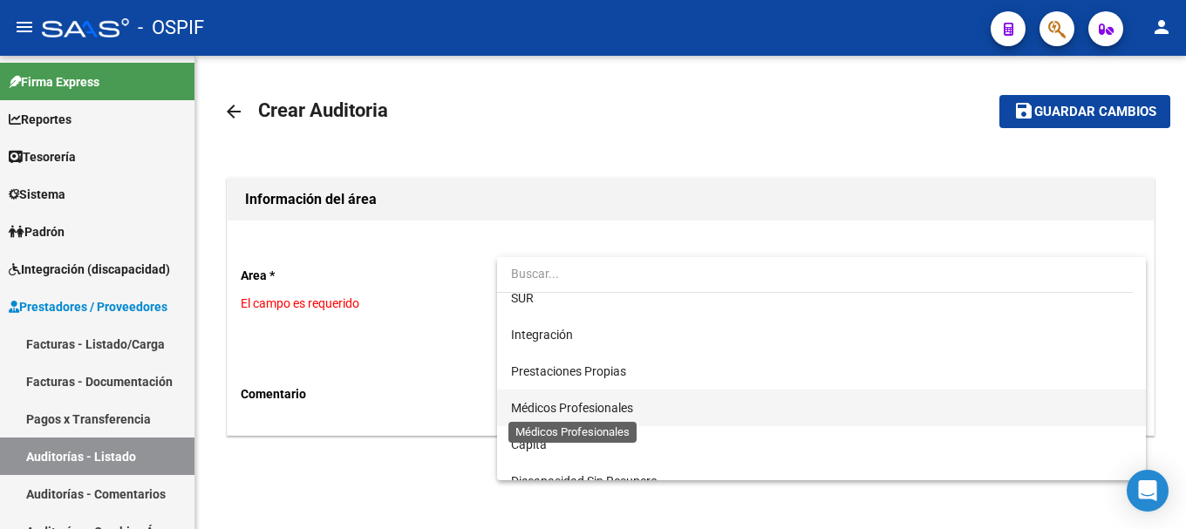
click at [613, 404] on span "Médicos Profesionales" at bounding box center [572, 408] width 122 height 14
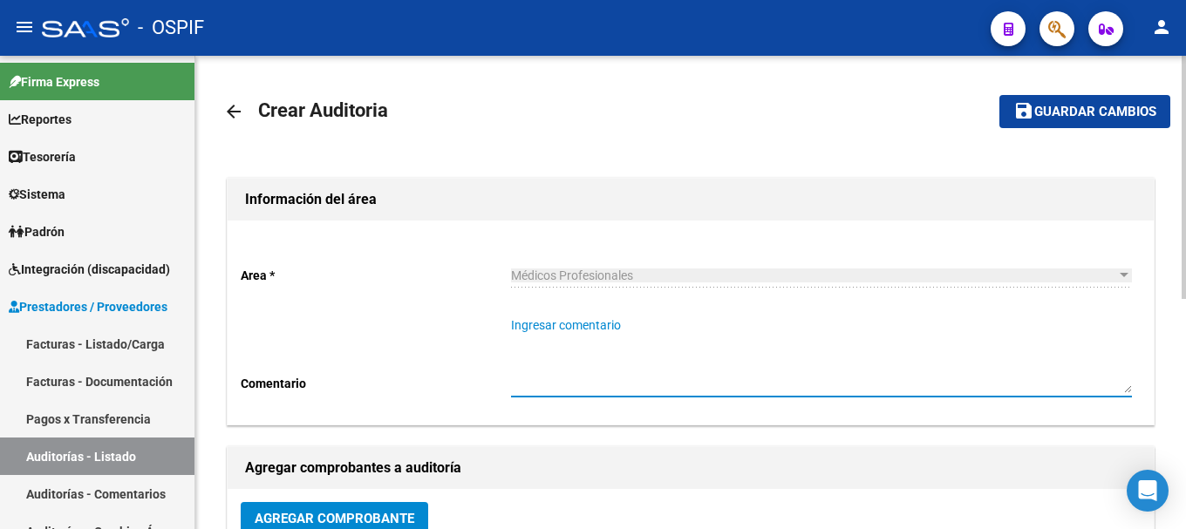
click at [549, 366] on textarea "Ingresar comentario" at bounding box center [821, 355] width 621 height 77
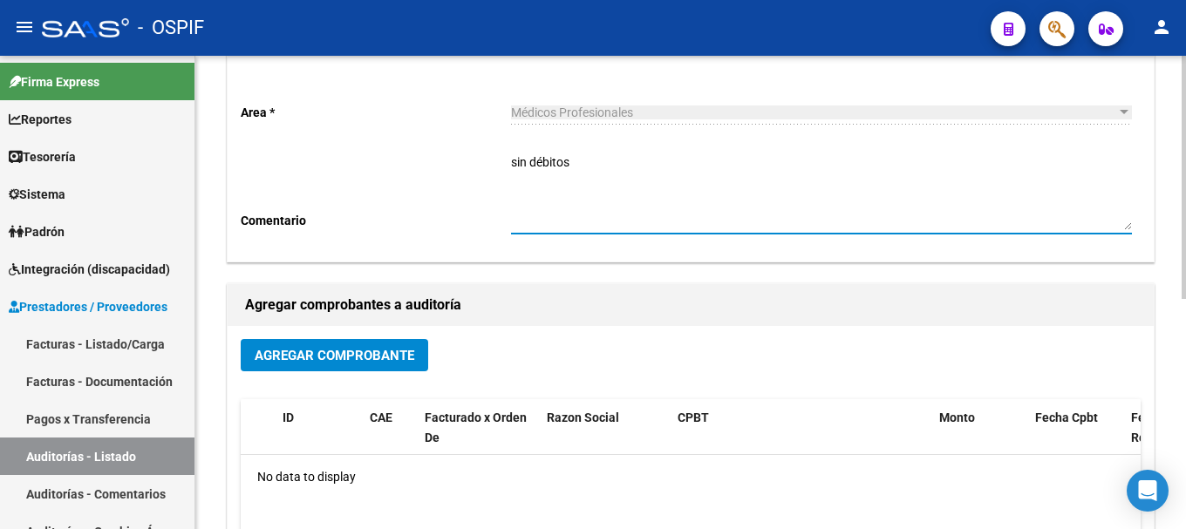
scroll to position [174, 0]
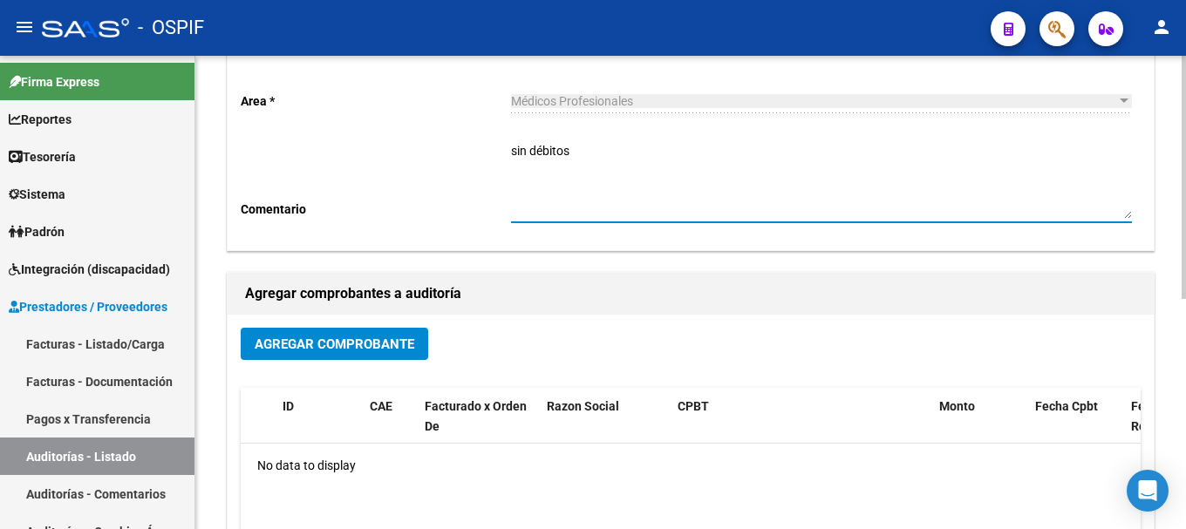
type textarea "sin débitos"
click at [401, 345] on span "Agregar Comprobante" at bounding box center [335, 345] width 160 height 16
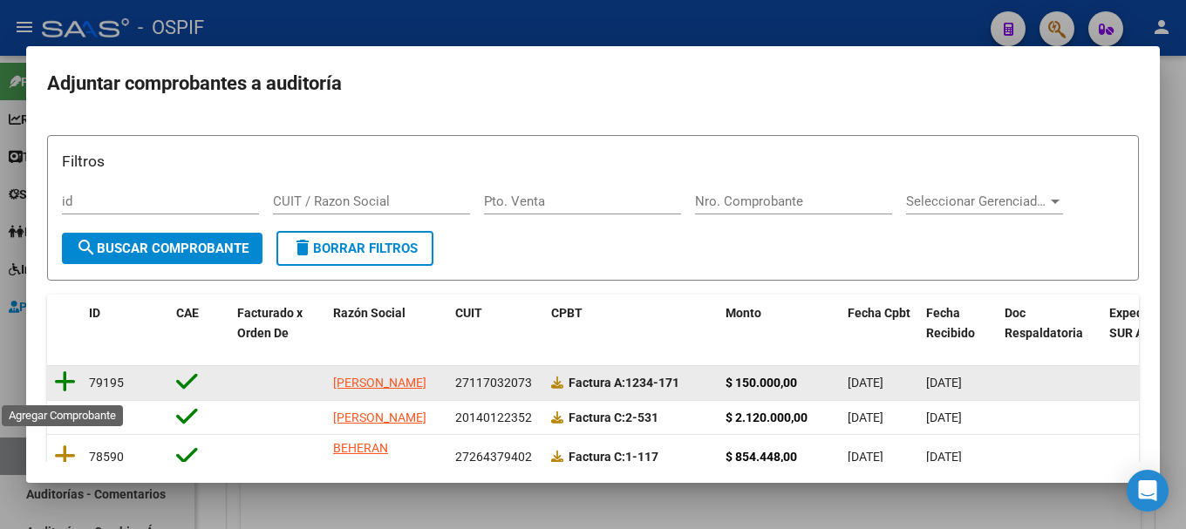
click at [61, 386] on icon at bounding box center [65, 382] width 22 height 24
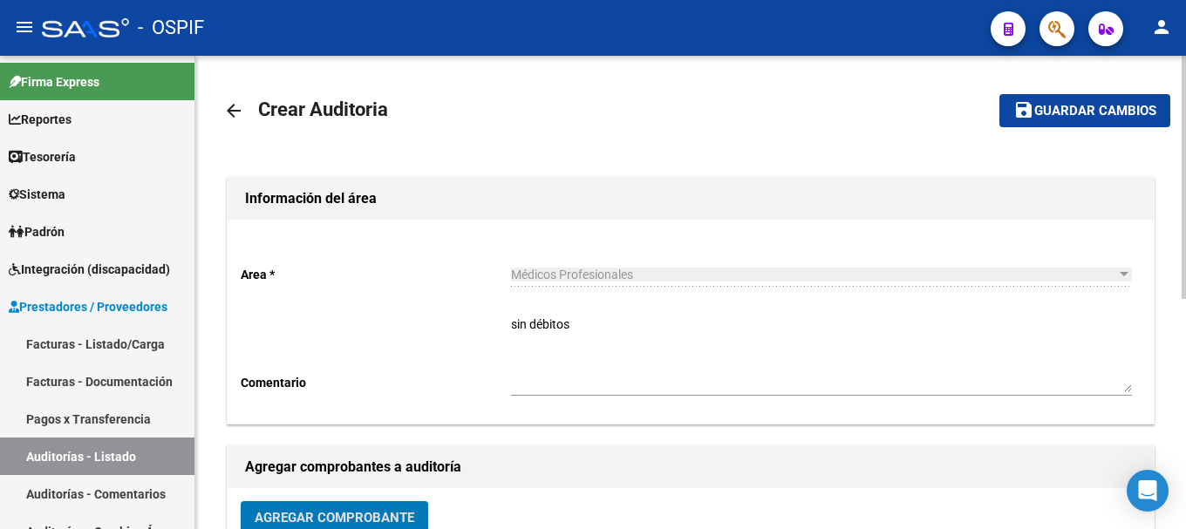
scroll to position [0, 0]
click at [1099, 112] on span "Guardar cambios" at bounding box center [1095, 113] width 122 height 16
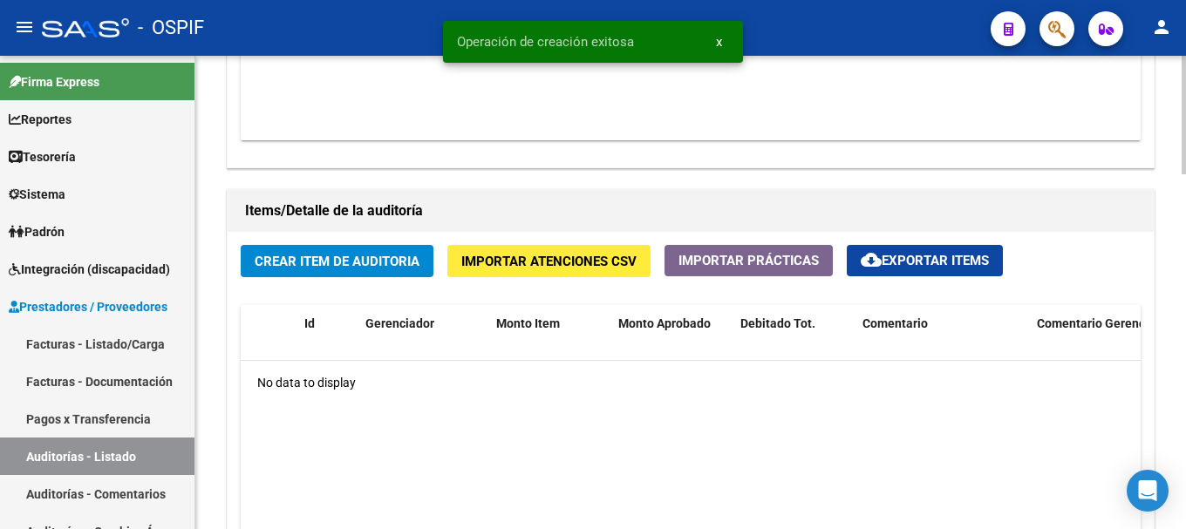
scroll to position [1134, 0]
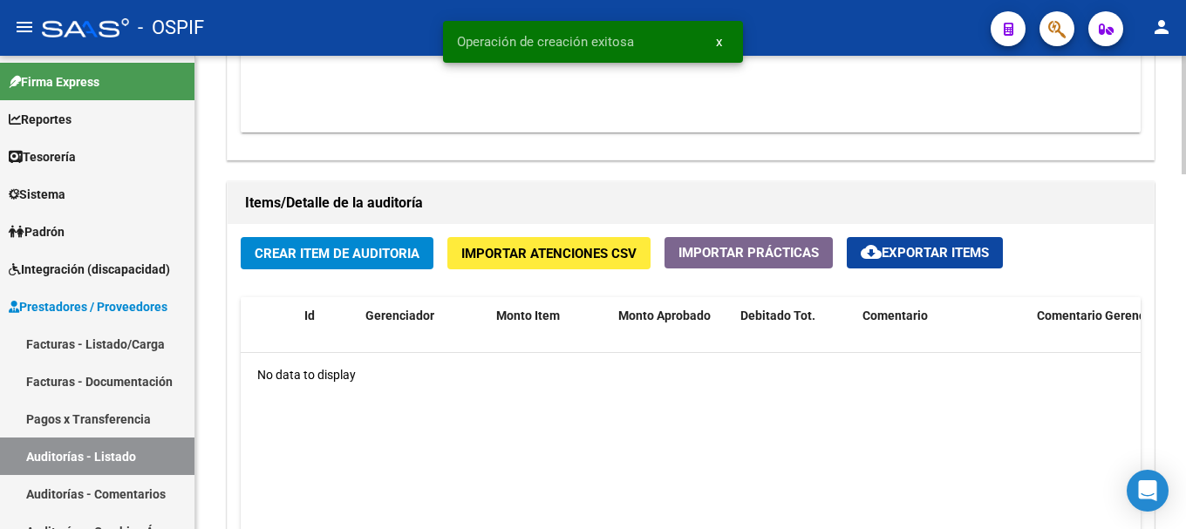
click at [351, 253] on span "Crear Item de Auditoria" at bounding box center [337, 254] width 165 height 16
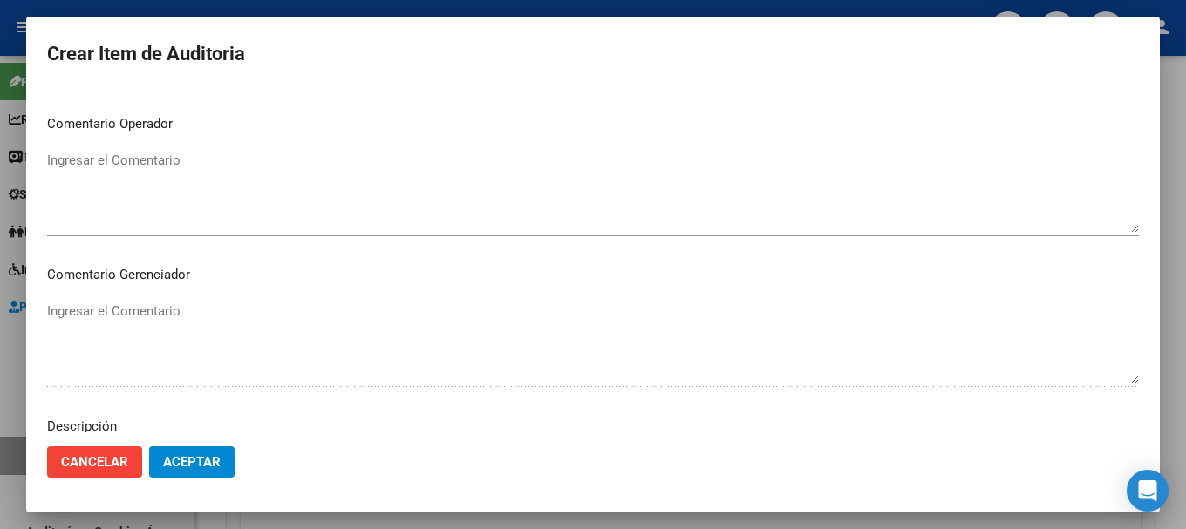
drag, startPoint x: 183, startPoint y: 462, endPoint x: 251, endPoint y: 442, distance: 70.9
click at [189, 459] on span "Aceptar" at bounding box center [192, 462] width 58 height 16
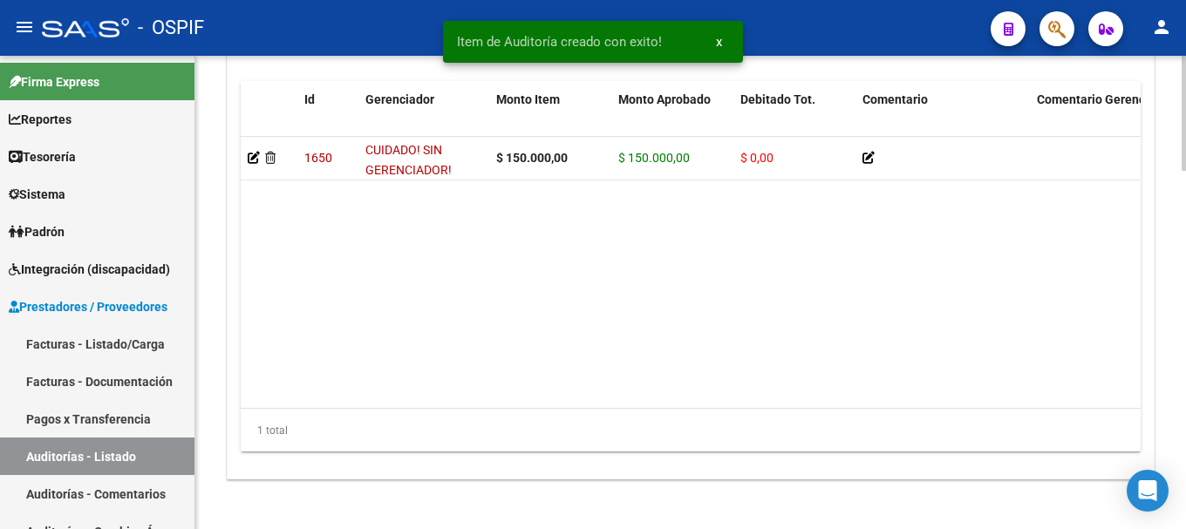
scroll to position [1471, 0]
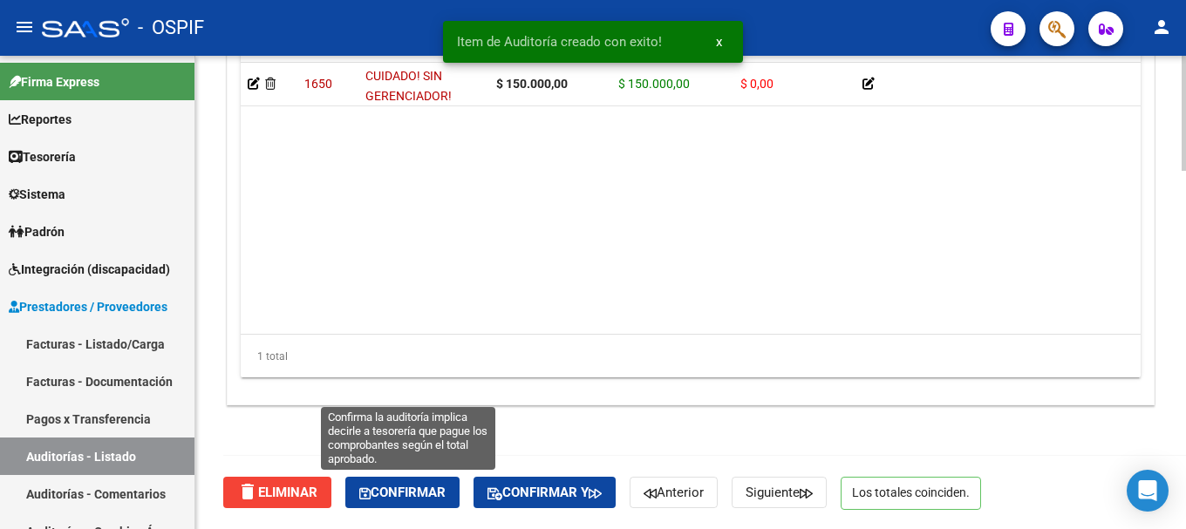
click at [420, 489] on span "Confirmar" at bounding box center [402, 493] width 86 height 16
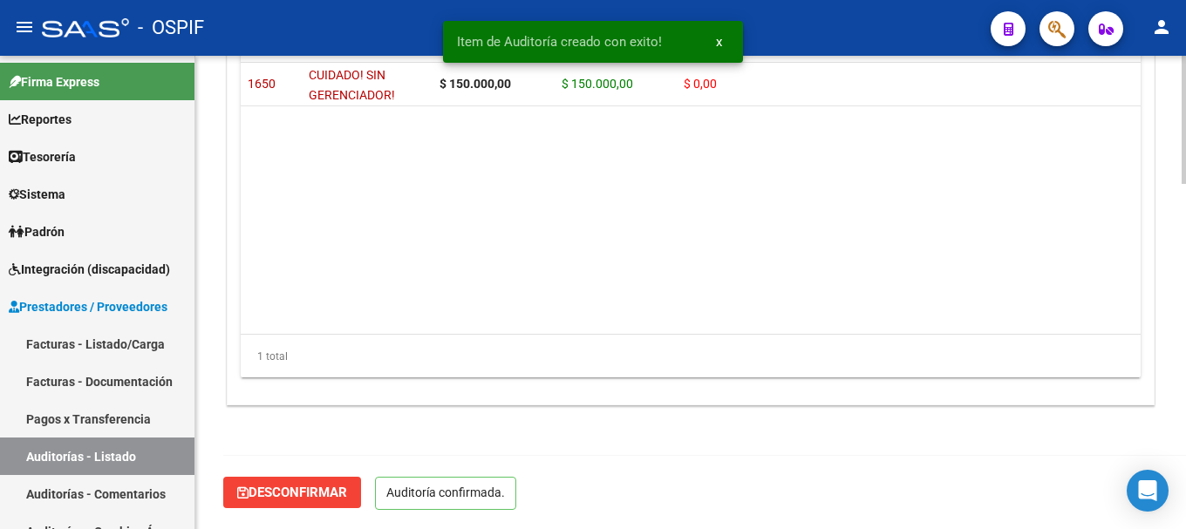
scroll to position [1274, 0]
type input "202508"
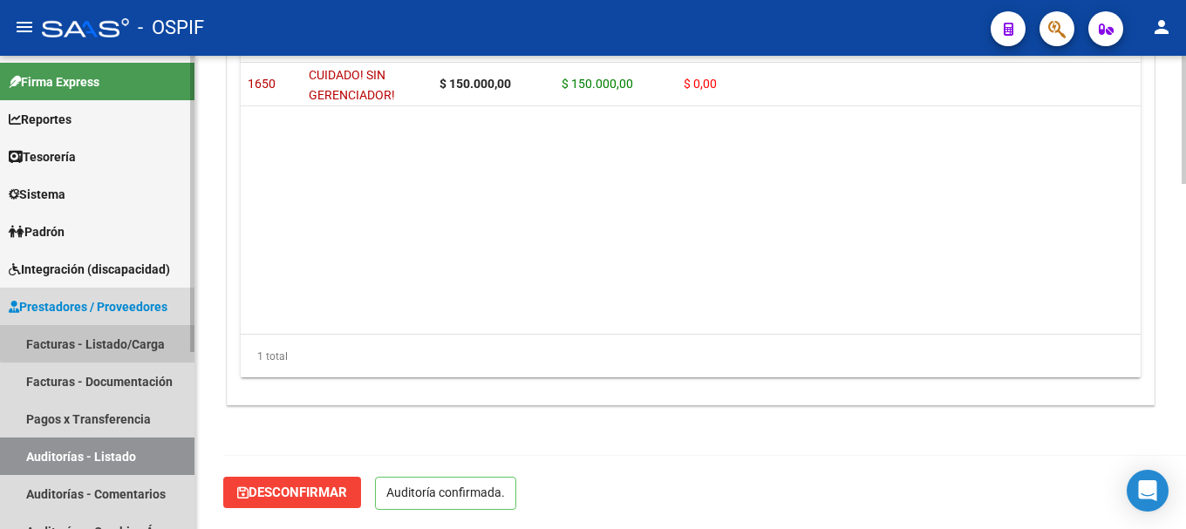
click at [110, 341] on link "Facturas - Listado/Carga" at bounding box center [97, 344] width 195 height 38
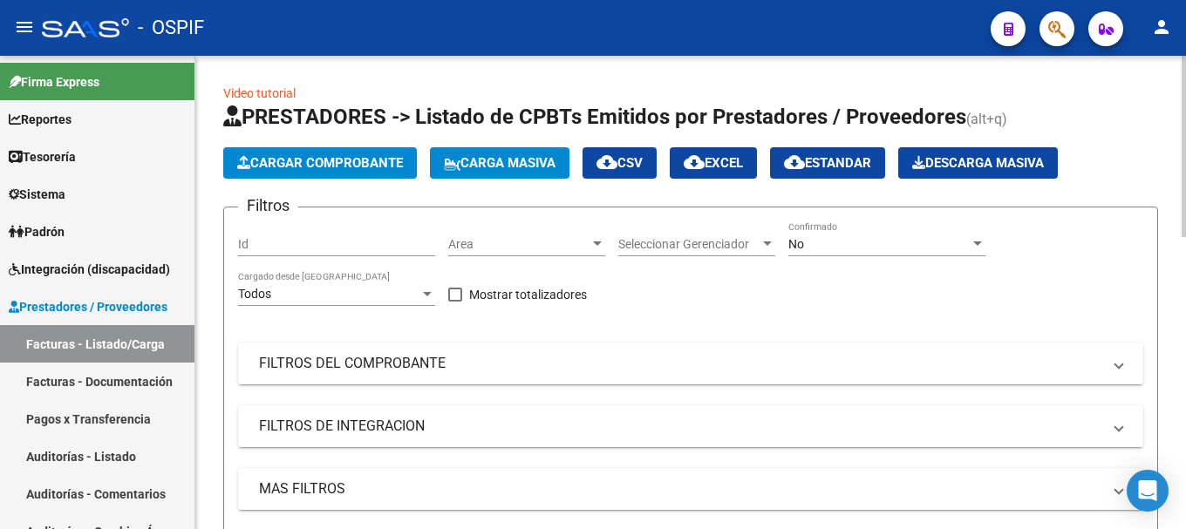
click at [340, 160] on span "Cargar Comprobante" at bounding box center [320, 163] width 166 height 16
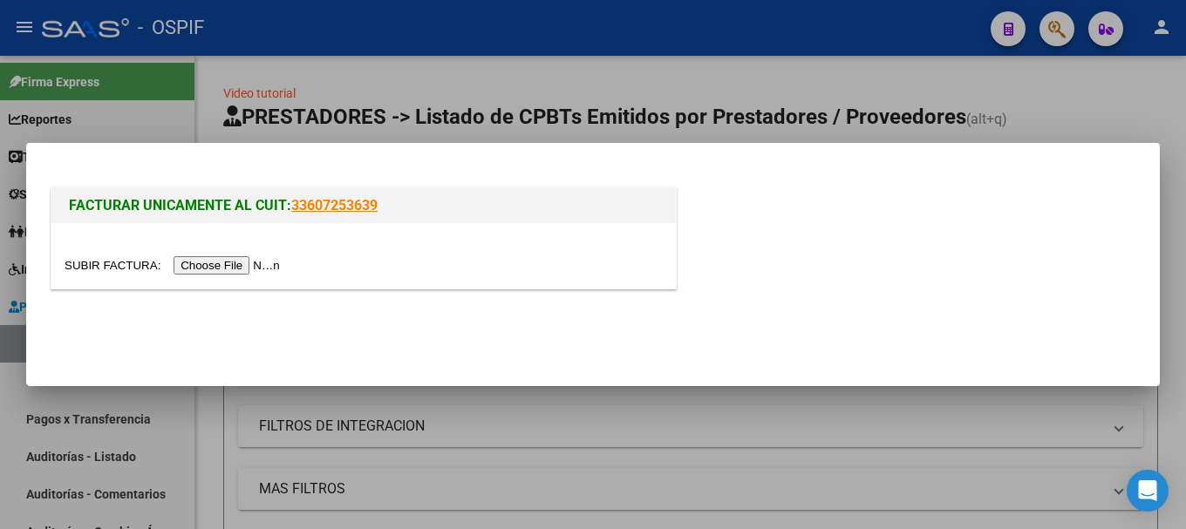
click at [241, 270] on input "file" at bounding box center [175, 265] width 221 height 18
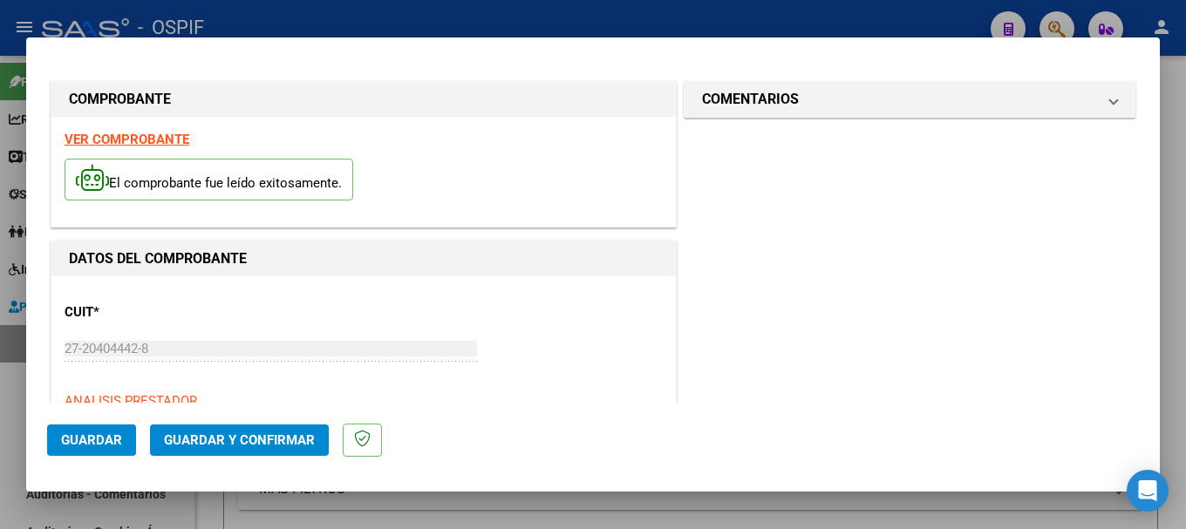
click at [166, 141] on strong "VER COMPROBANTE" at bounding box center [127, 140] width 125 height 16
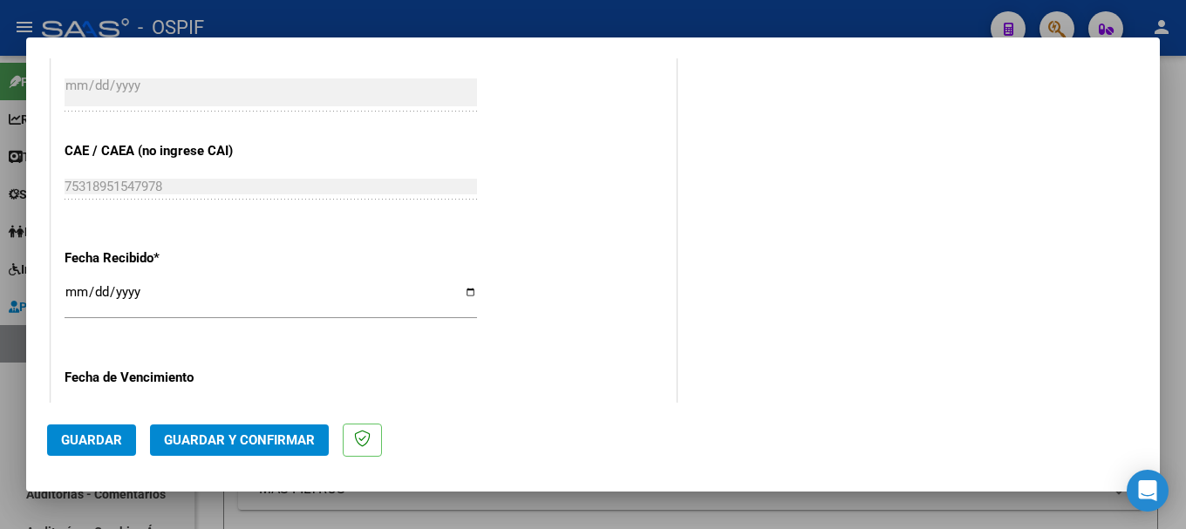
scroll to position [872, 0]
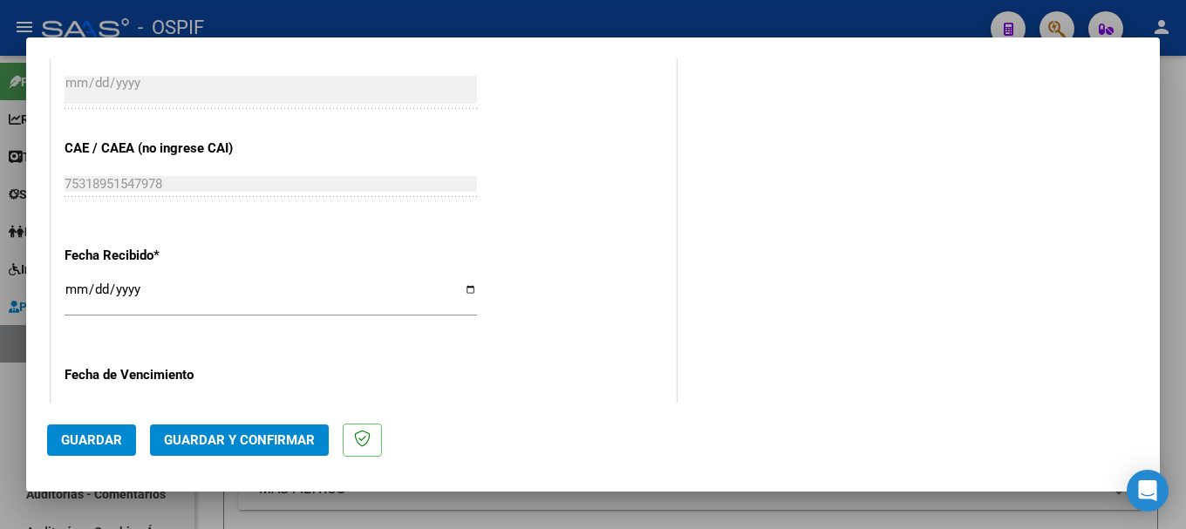
click at [467, 290] on input "[DATE]" at bounding box center [271, 297] width 413 height 28
type input "[DATE]"
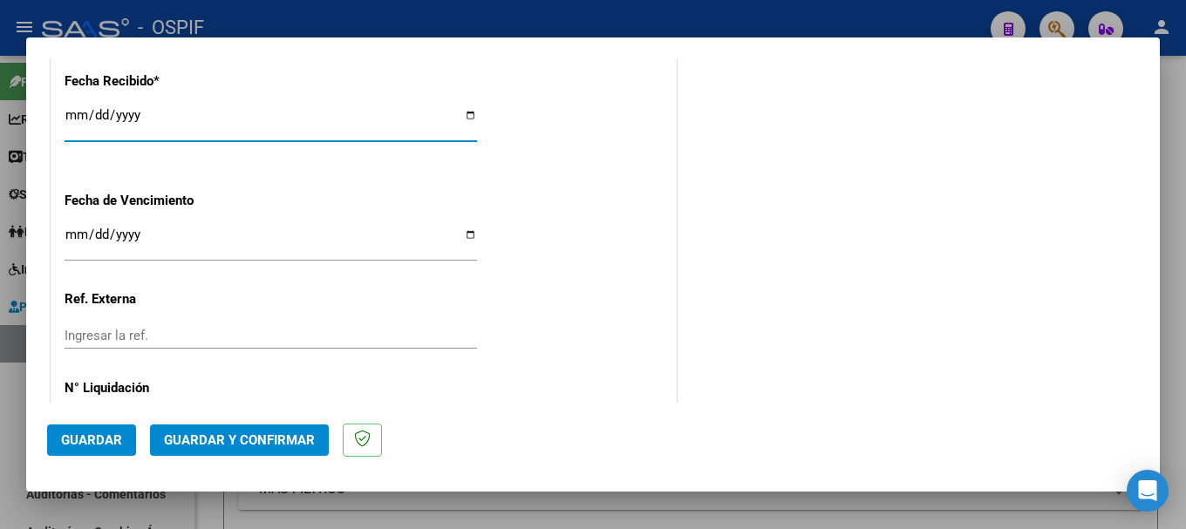
click at [202, 440] on span "Guardar y Confirmar" at bounding box center [239, 441] width 151 height 16
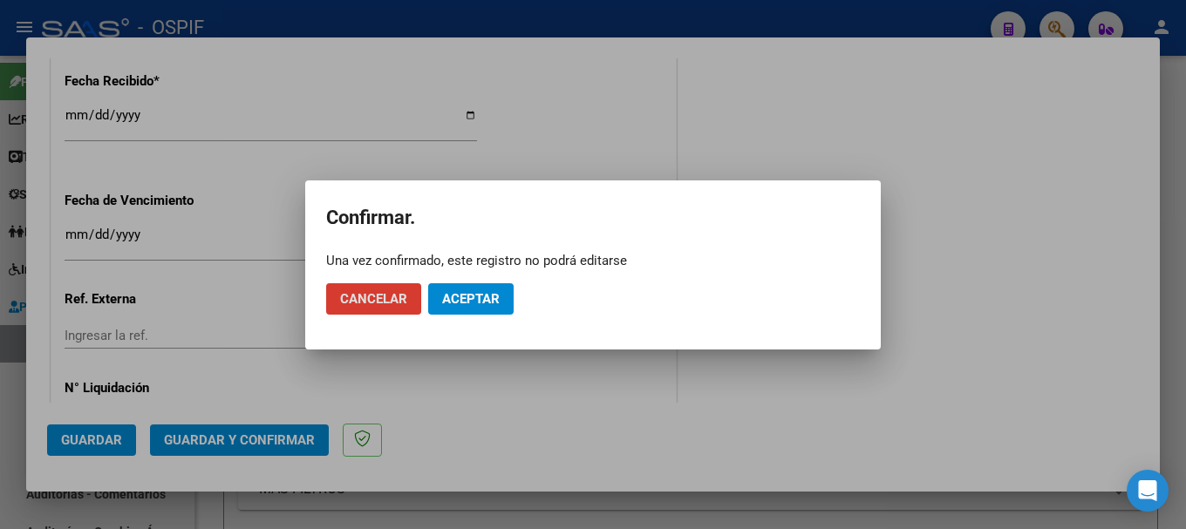
click at [497, 295] on span "Aceptar" at bounding box center [471, 299] width 58 height 16
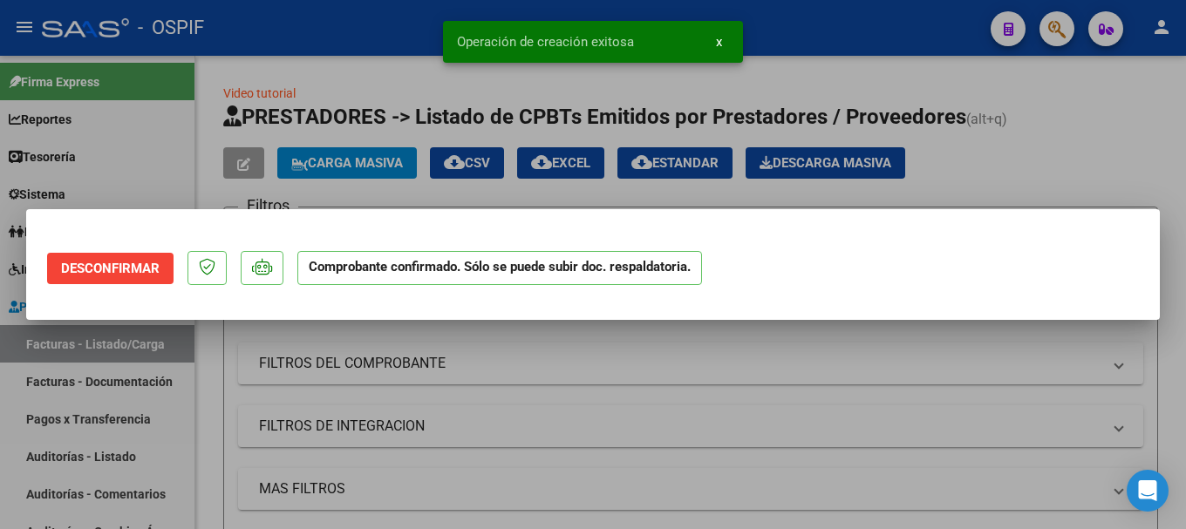
scroll to position [0, 0]
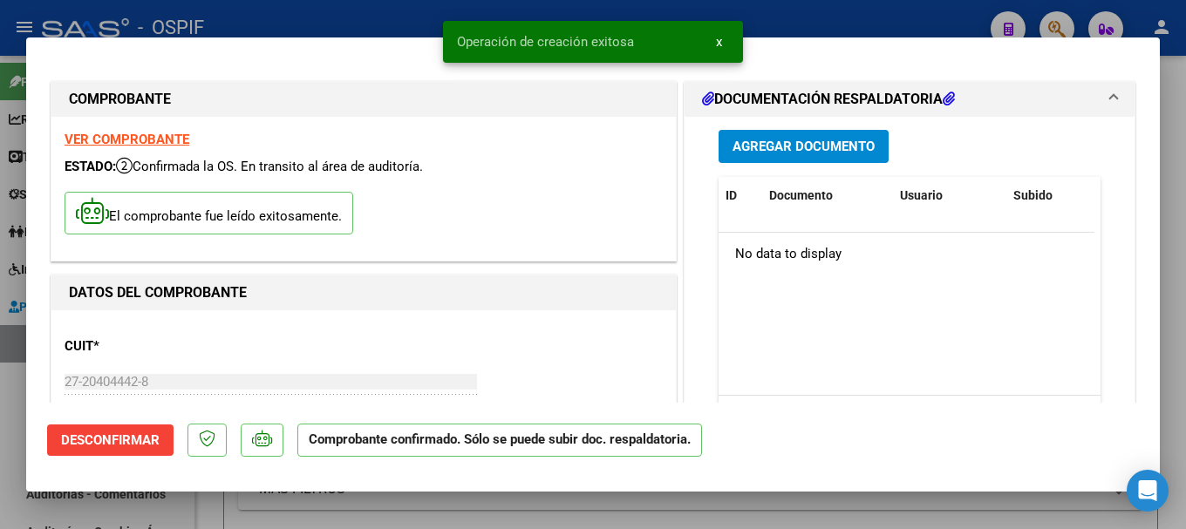
click at [271, 15] on div at bounding box center [593, 264] width 1186 height 529
type input "$ 0,00"
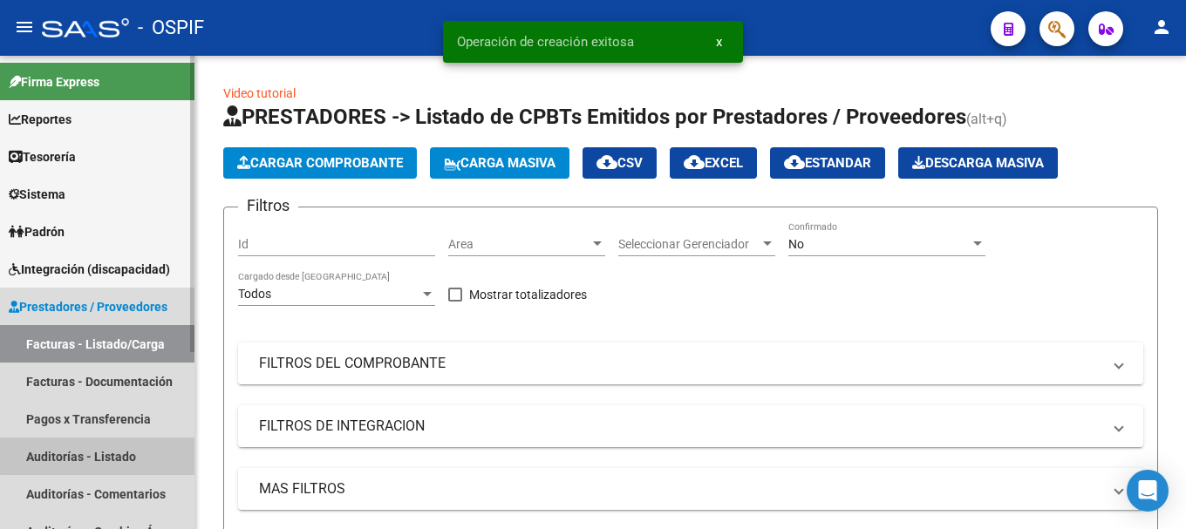
click at [99, 449] on link "Auditorías - Listado" at bounding box center [97, 457] width 195 height 38
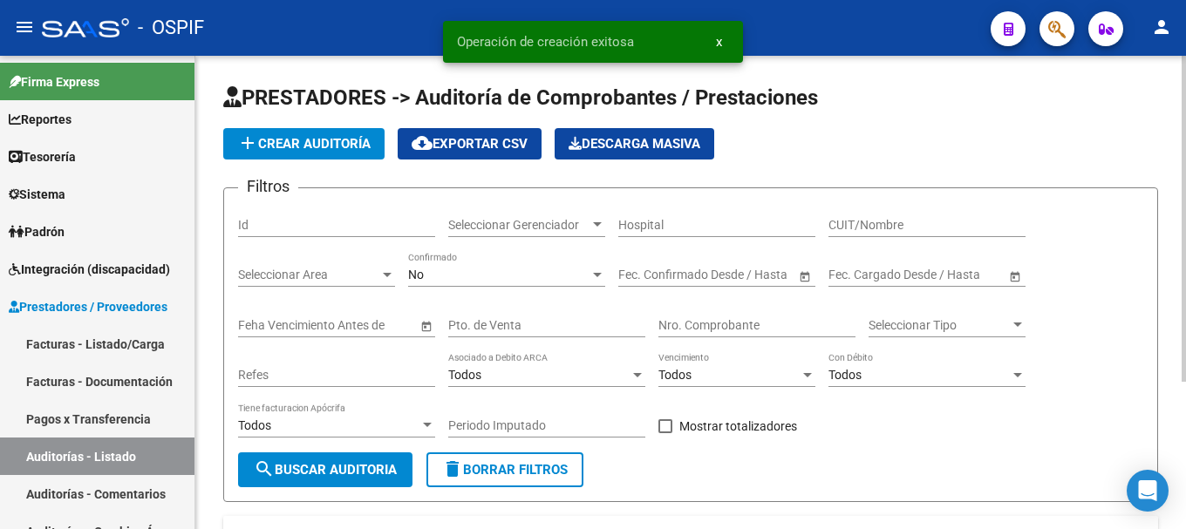
click at [302, 146] on span "add Crear Auditoría" at bounding box center [303, 144] width 133 height 16
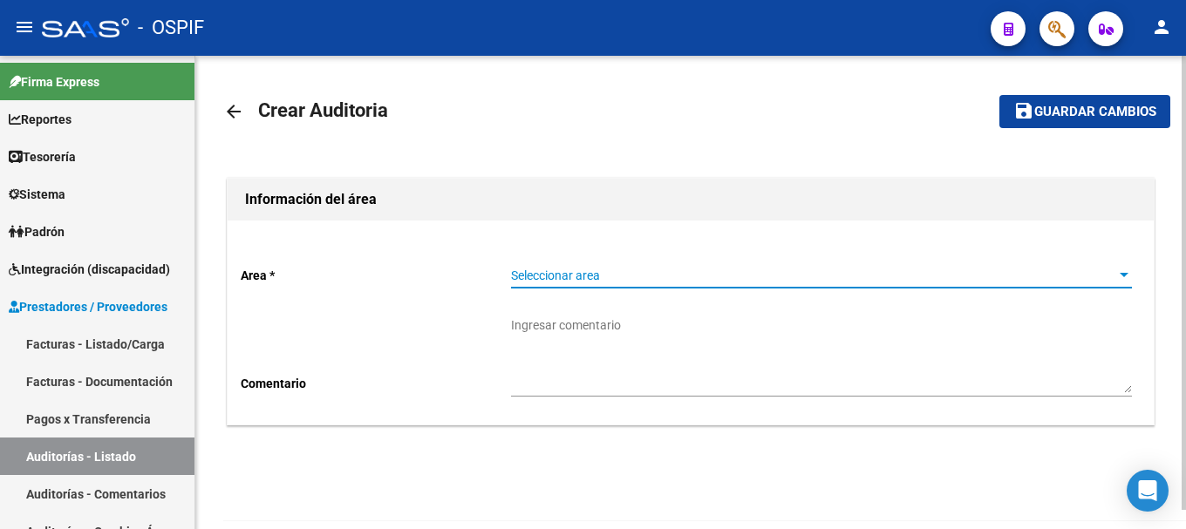
click at [1121, 277] on div at bounding box center [1124, 275] width 9 height 4
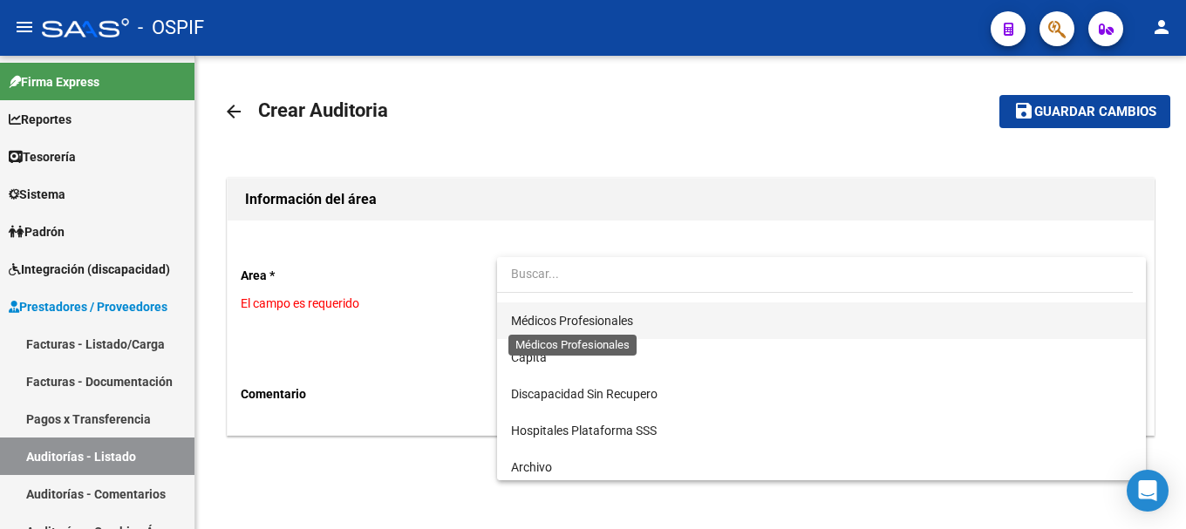
click at [600, 319] on span "Médicos Profesionales" at bounding box center [572, 321] width 122 height 14
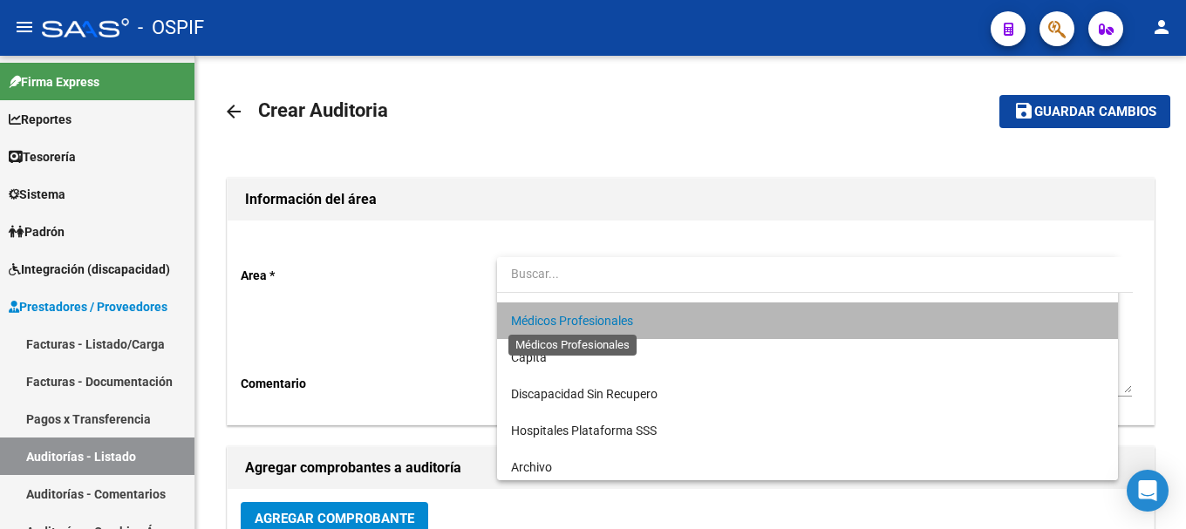
scroll to position [180, 0]
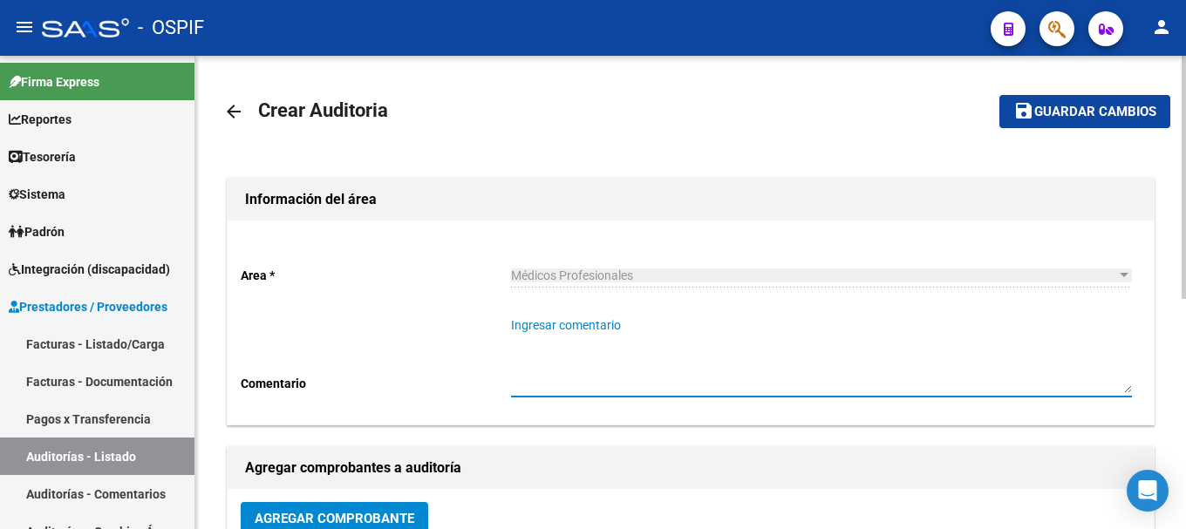
click at [569, 348] on textarea "Ingresar comentario" at bounding box center [821, 355] width 621 height 77
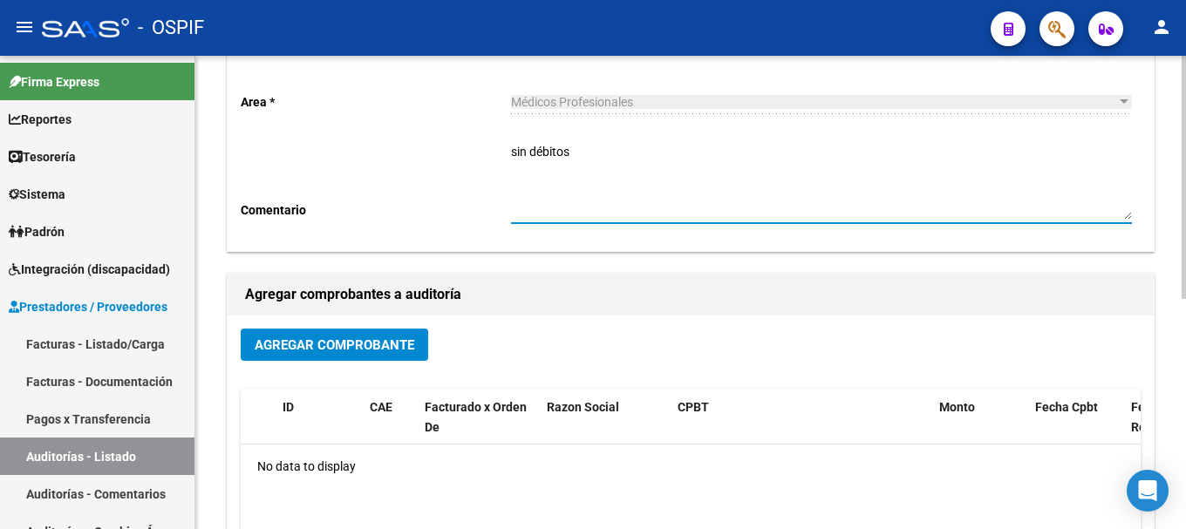
scroll to position [174, 0]
type textarea "sin débitos"
click at [387, 337] on span "Agregar Comprobante" at bounding box center [335, 345] width 160 height 16
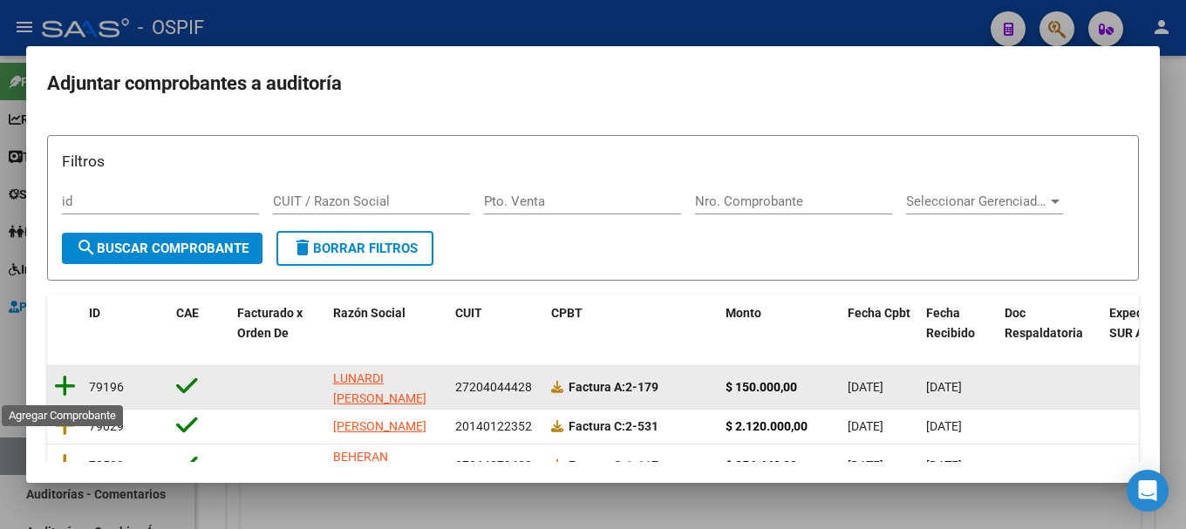
click at [65, 382] on icon at bounding box center [65, 386] width 22 height 24
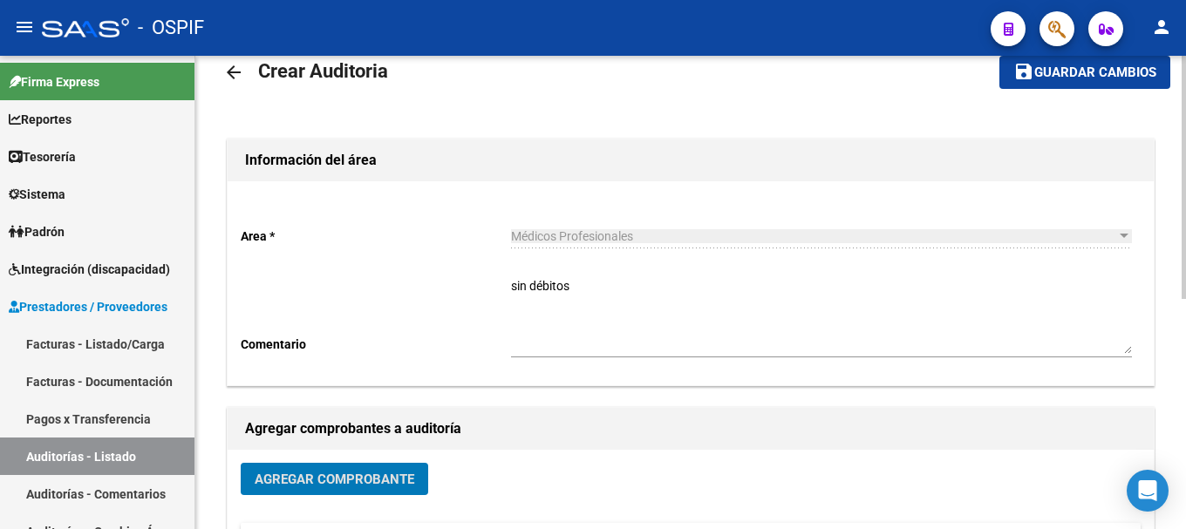
scroll to position [0, 0]
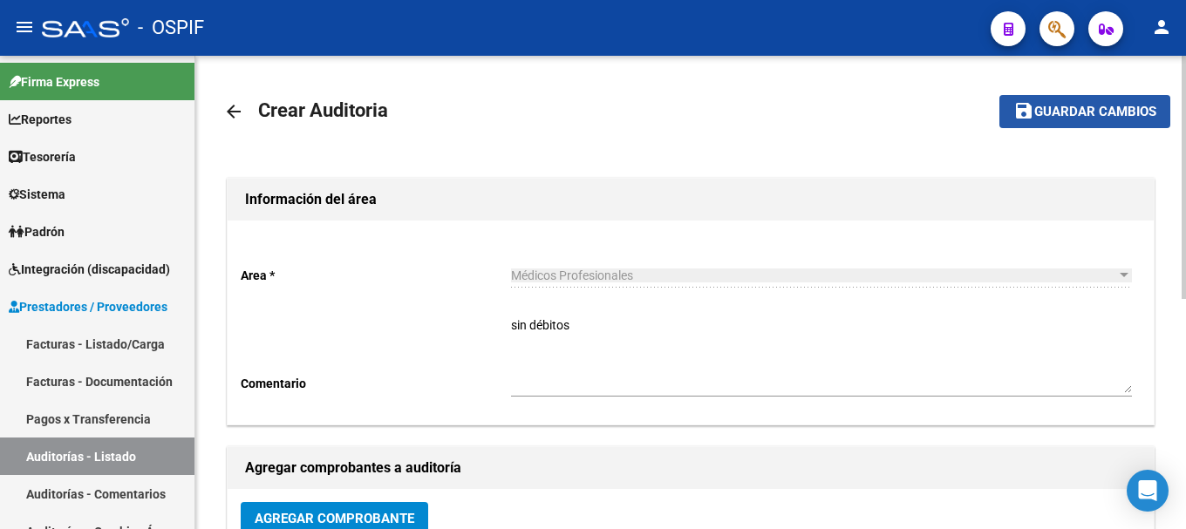
click at [1029, 113] on mat-icon "save" at bounding box center [1023, 110] width 21 height 21
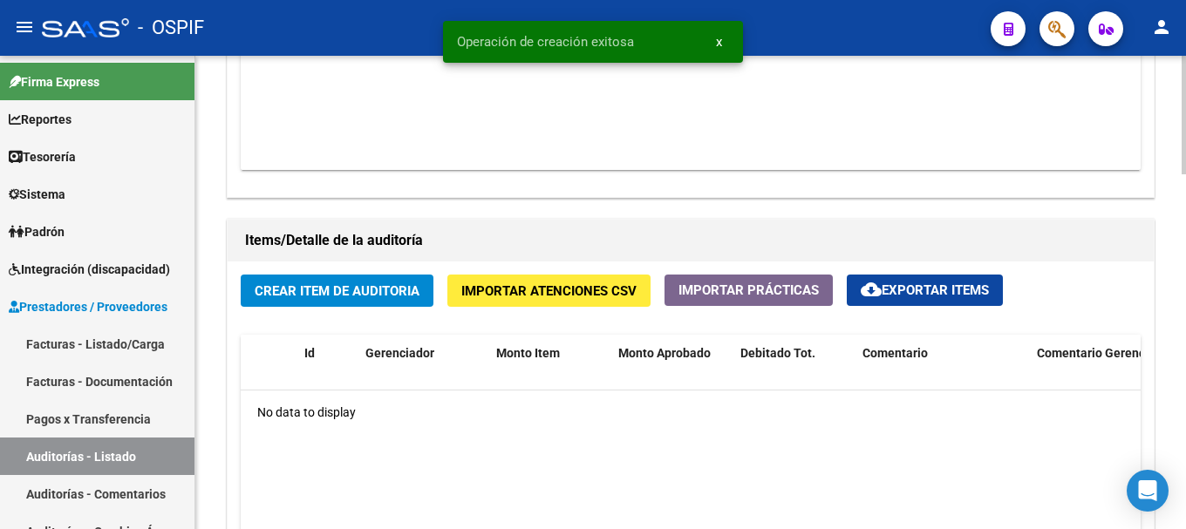
scroll to position [1134, 0]
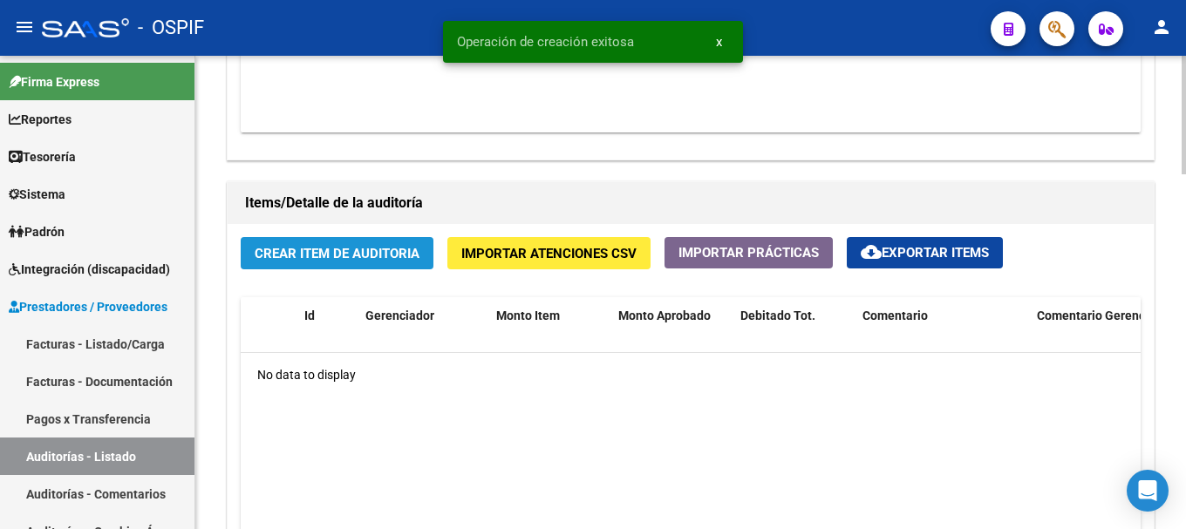
click at [388, 255] on span "Crear Item de Auditoria" at bounding box center [337, 254] width 165 height 16
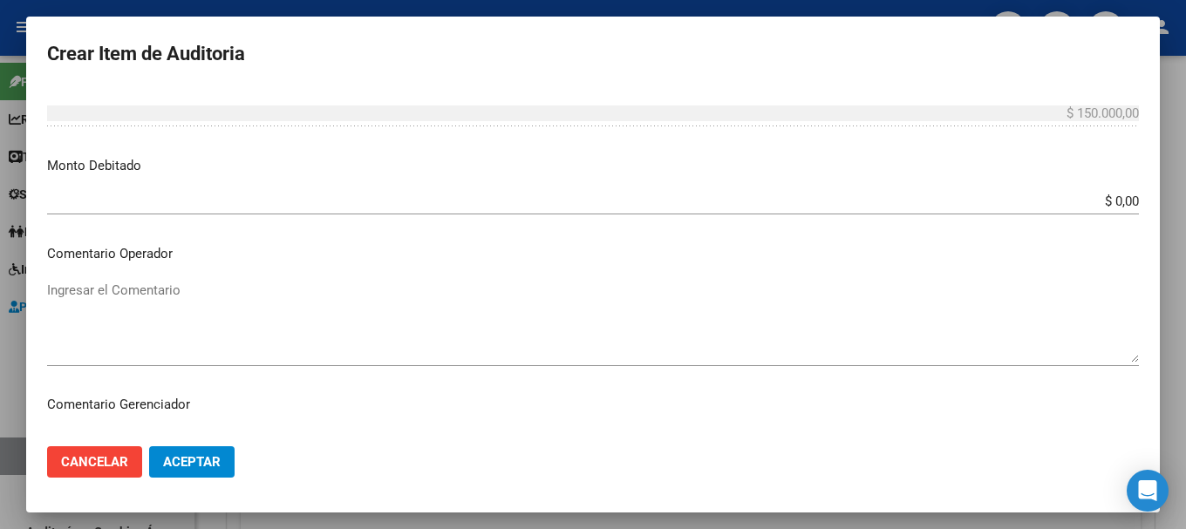
scroll to position [611, 0]
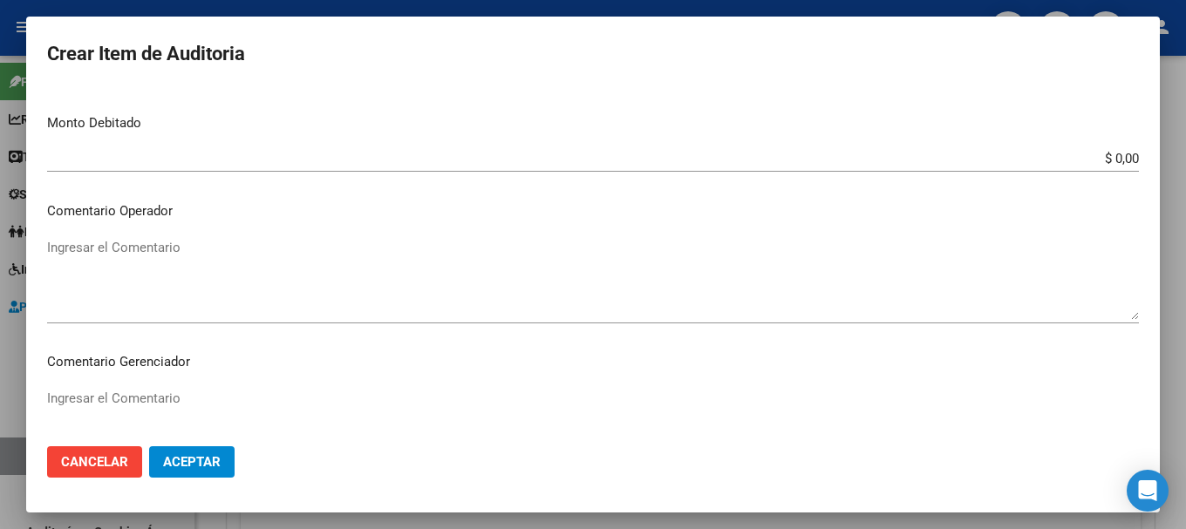
click at [194, 456] on span "Aceptar" at bounding box center [192, 462] width 58 height 16
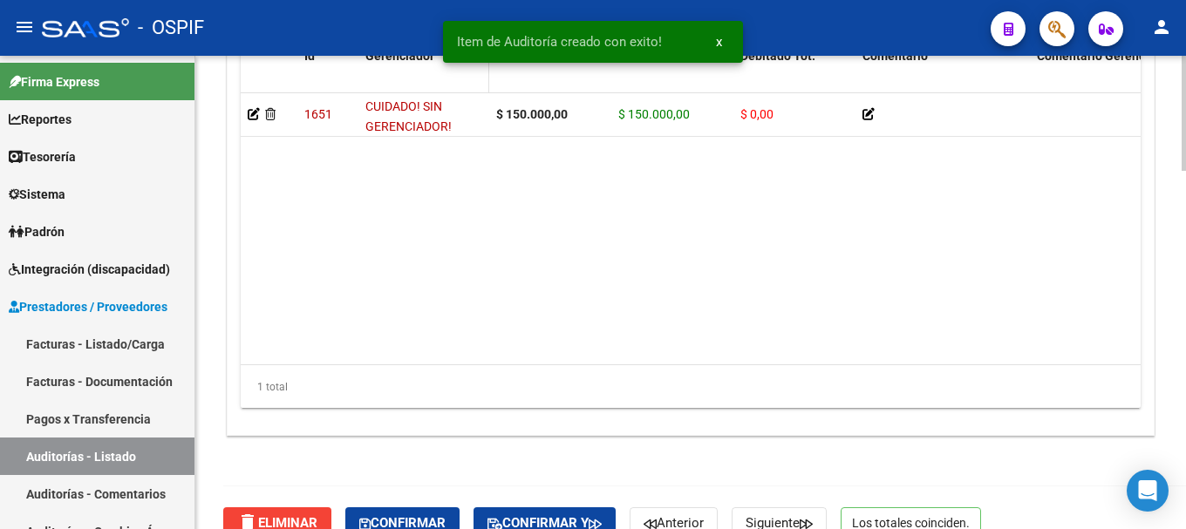
scroll to position [1471, 0]
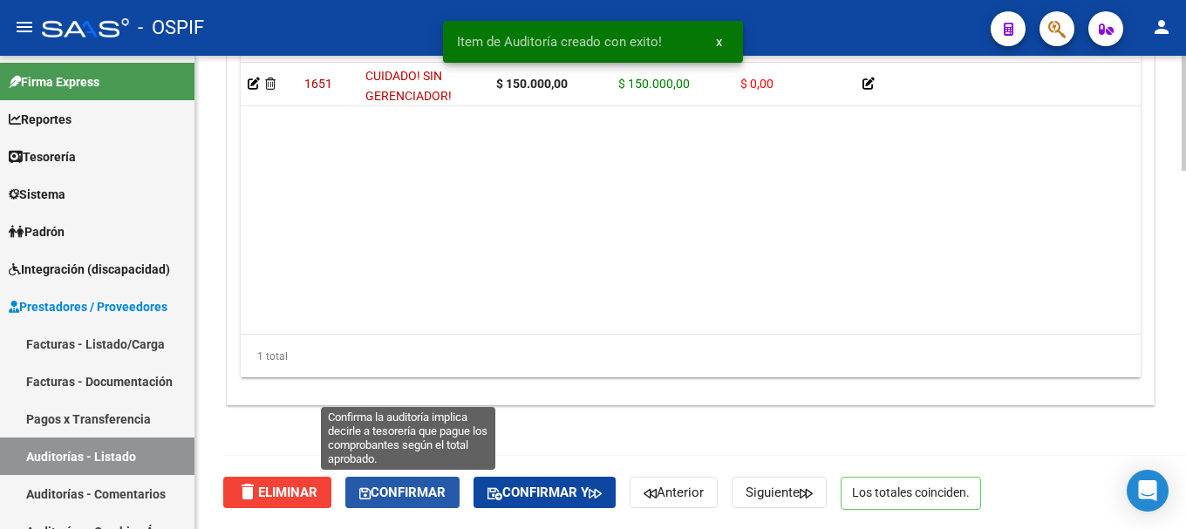
click at [405, 497] on span "Confirmar" at bounding box center [402, 493] width 86 height 16
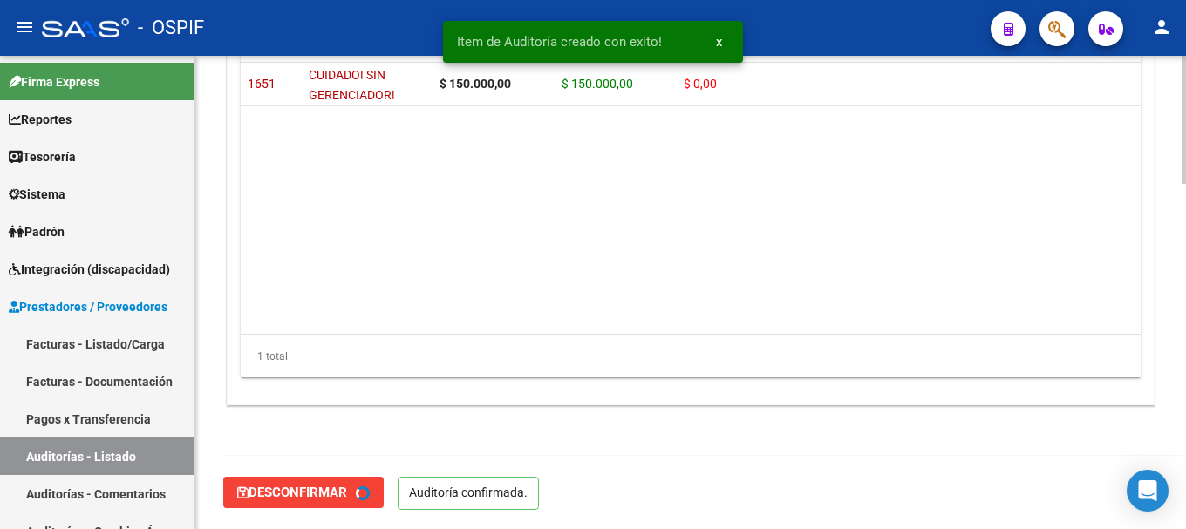
type input "202508"
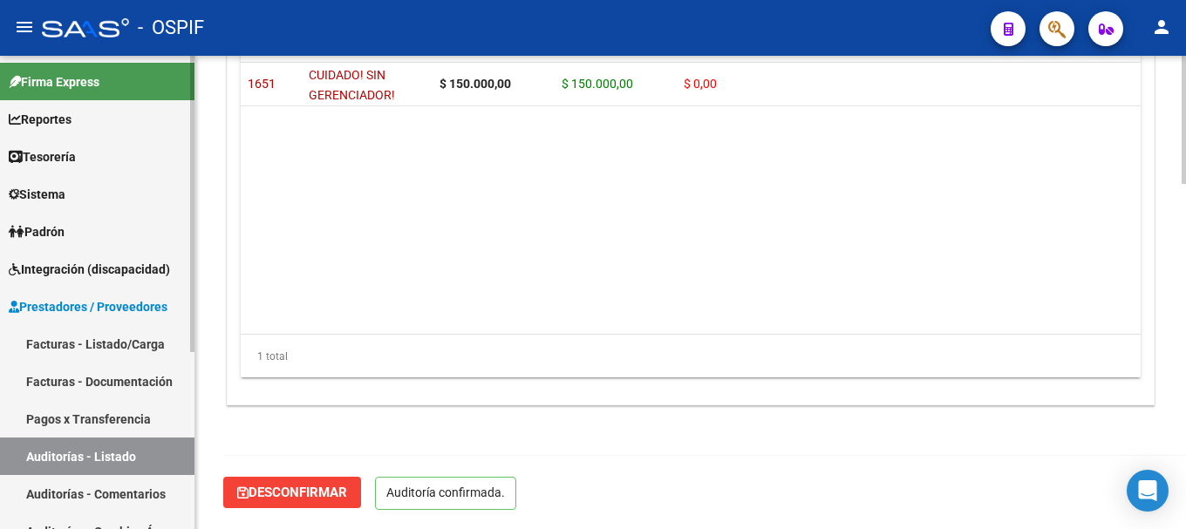
click at [119, 347] on link "Facturas - Listado/Carga" at bounding box center [97, 344] width 195 height 38
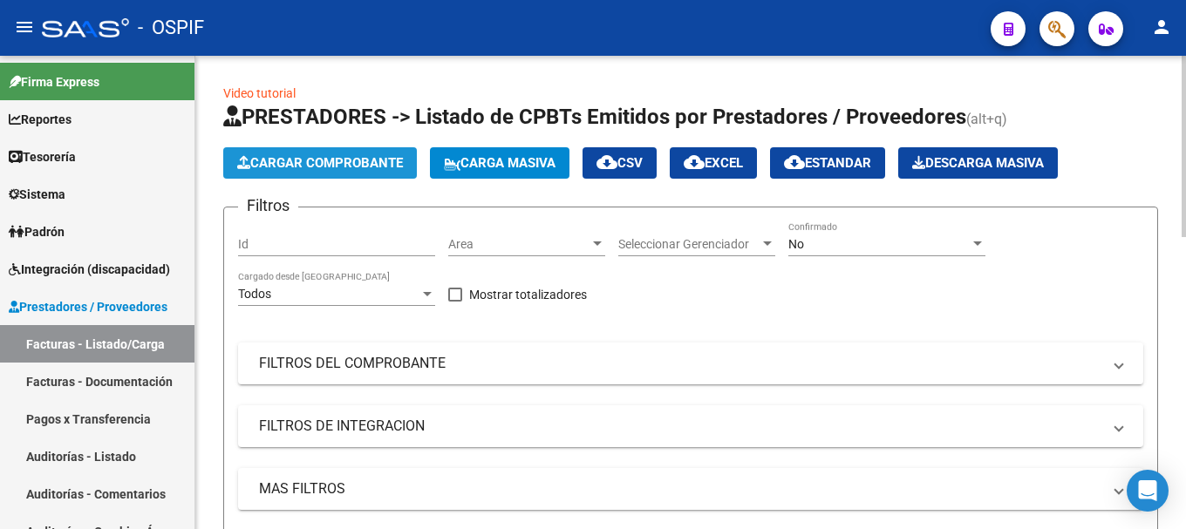
click at [364, 159] on span "Cargar Comprobante" at bounding box center [320, 163] width 166 height 16
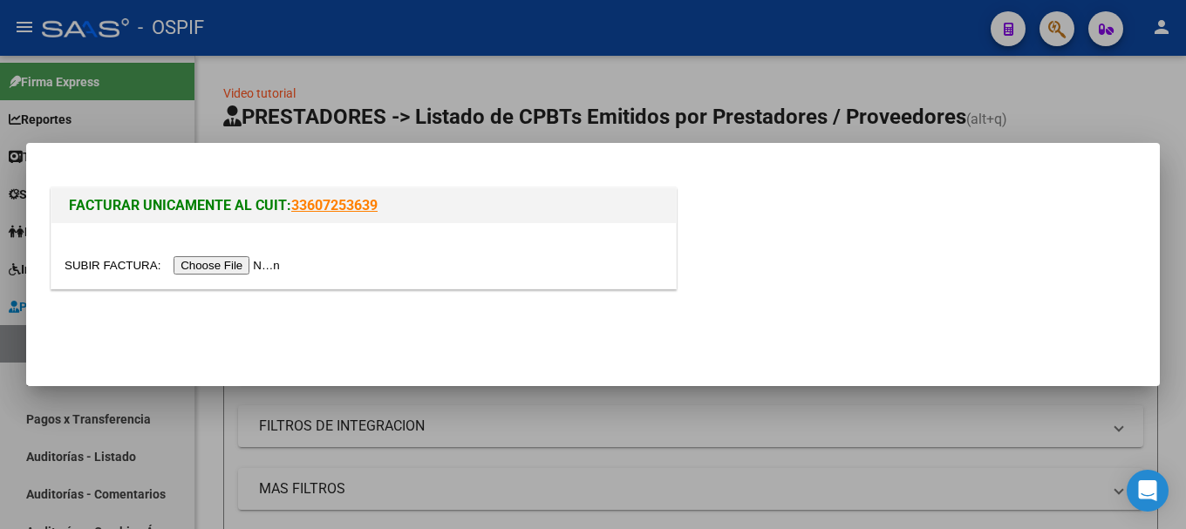
click at [274, 263] on input "file" at bounding box center [175, 265] width 221 height 18
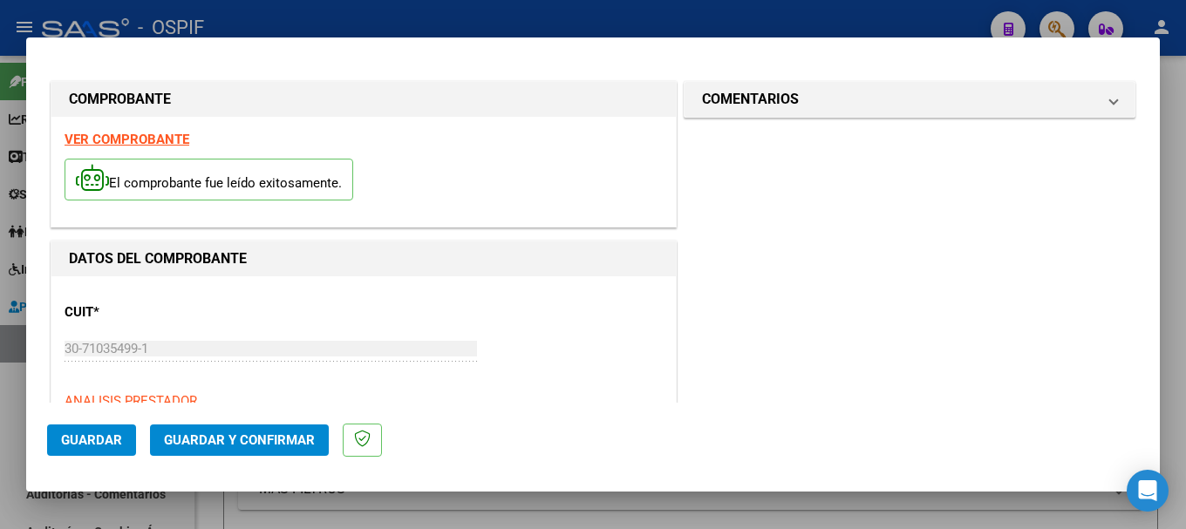
click at [164, 140] on strong "VER COMPROBANTE" at bounding box center [127, 140] width 125 height 16
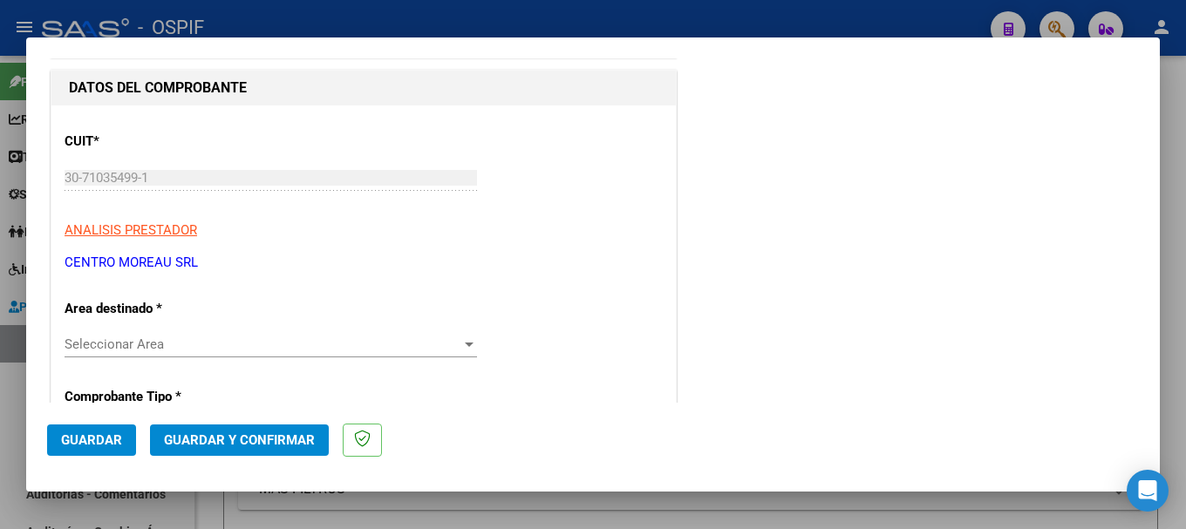
scroll to position [174, 0]
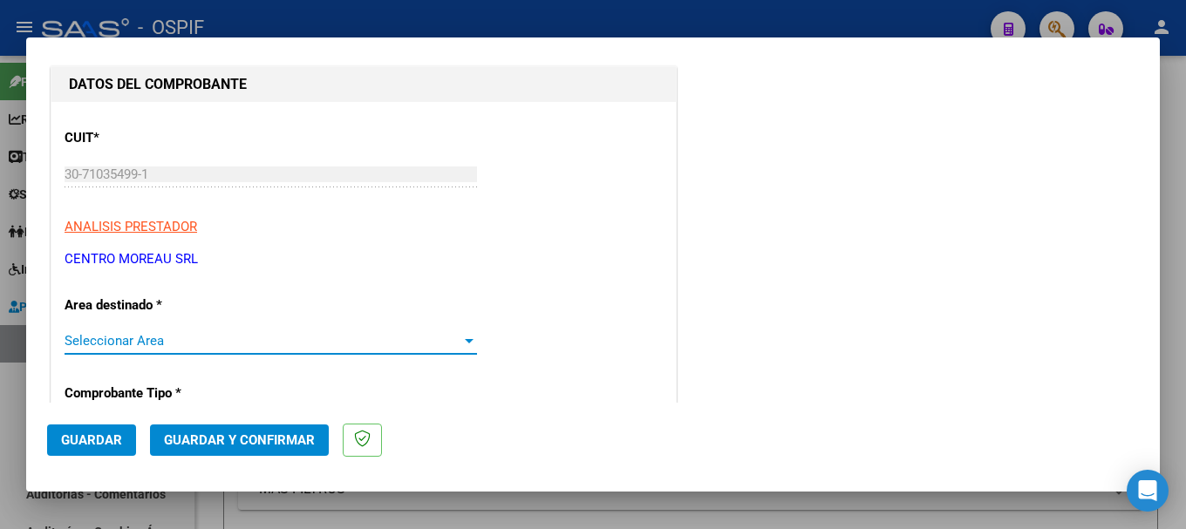
click at [465, 341] on div at bounding box center [469, 341] width 9 height 4
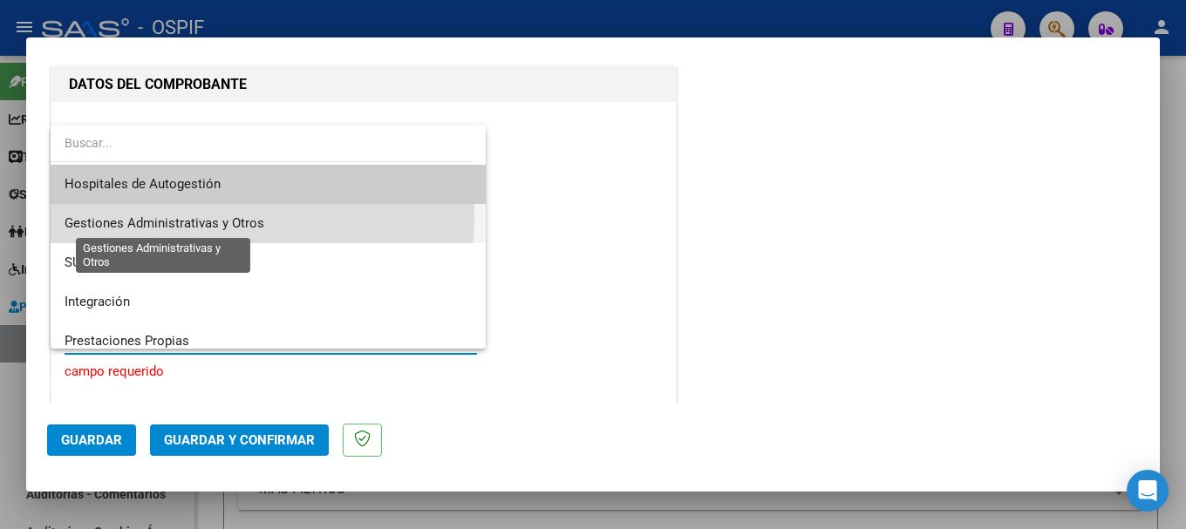
click at [253, 218] on span "Gestiones Administrativas y Otros" at bounding box center [165, 223] width 200 height 16
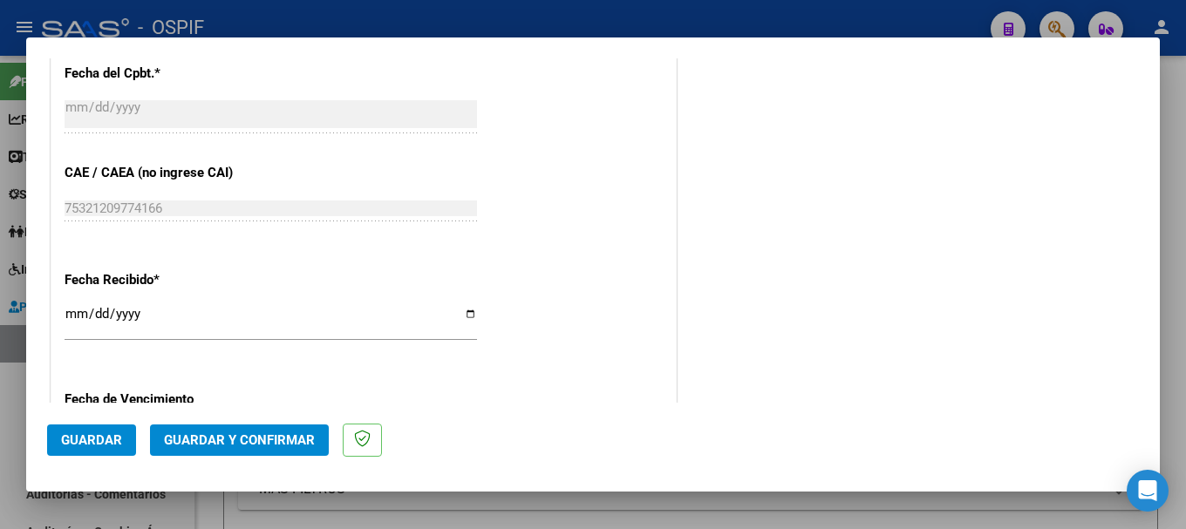
scroll to position [872, 0]
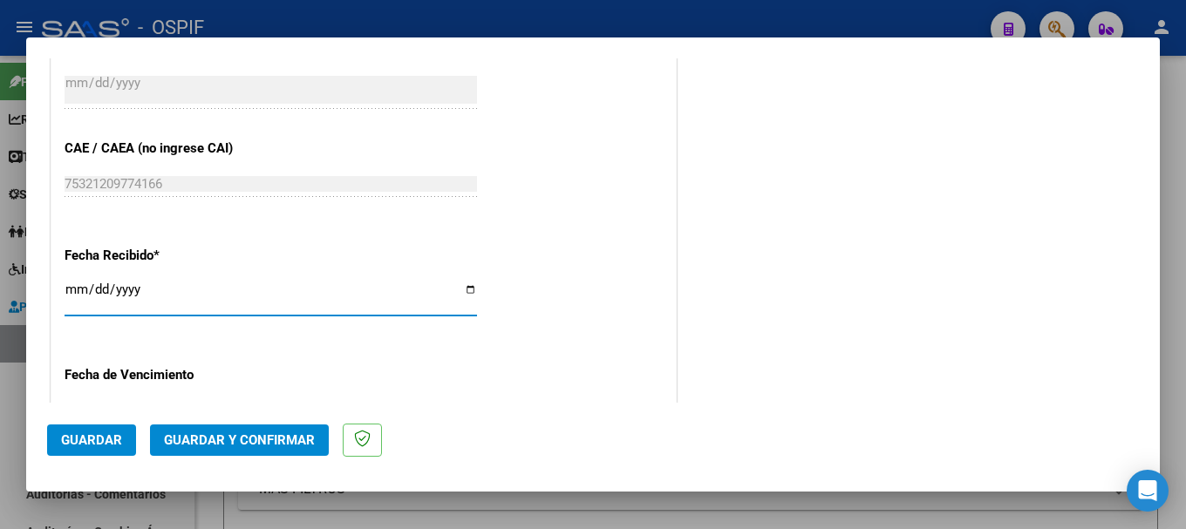
click at [463, 291] on input "[DATE]" at bounding box center [271, 297] width 413 height 28
type input "2025-08-07"
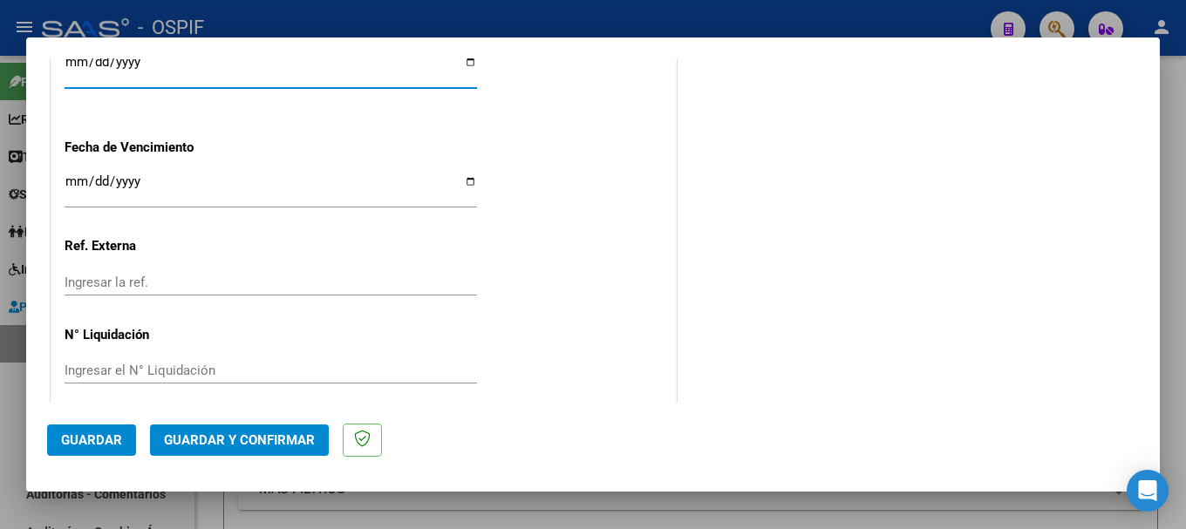
scroll to position [1115, 0]
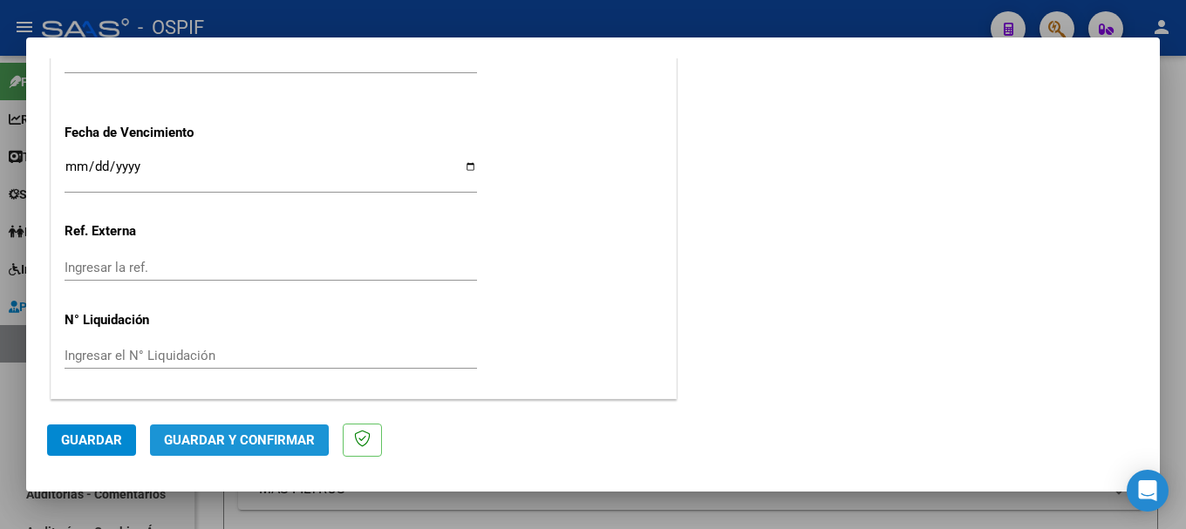
click at [221, 433] on span "Guardar y Confirmar" at bounding box center [239, 441] width 151 height 16
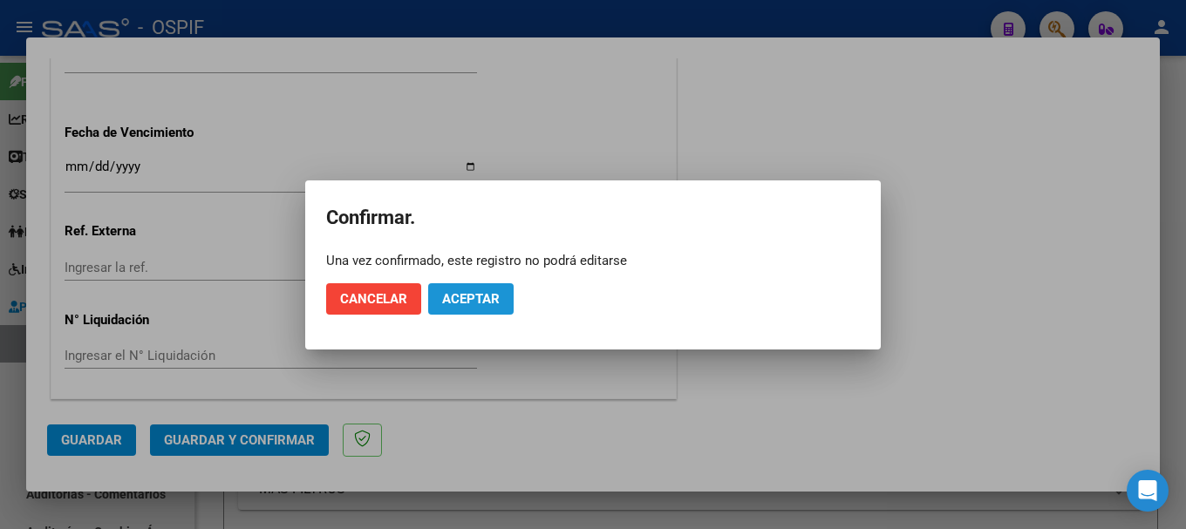
click at [467, 295] on span "Aceptar" at bounding box center [471, 299] width 58 height 16
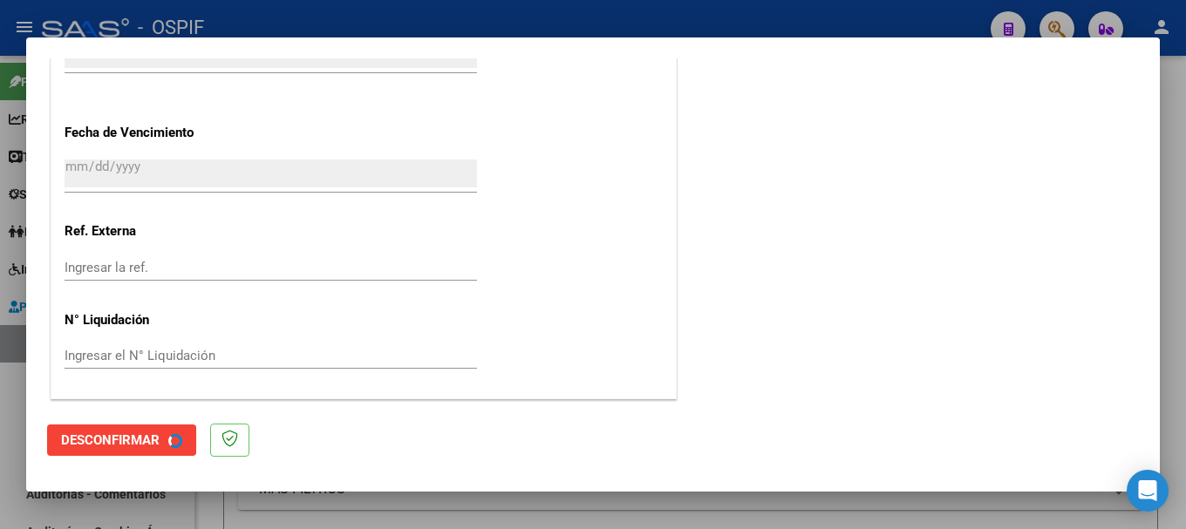
scroll to position [0, 0]
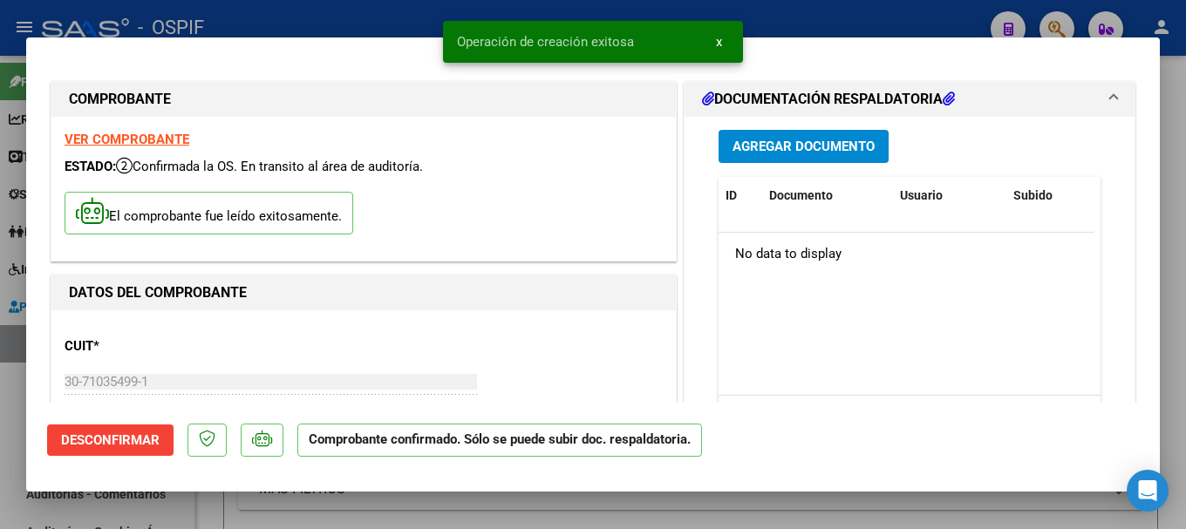
click at [383, 17] on div at bounding box center [593, 264] width 1186 height 529
type input "$ 0,00"
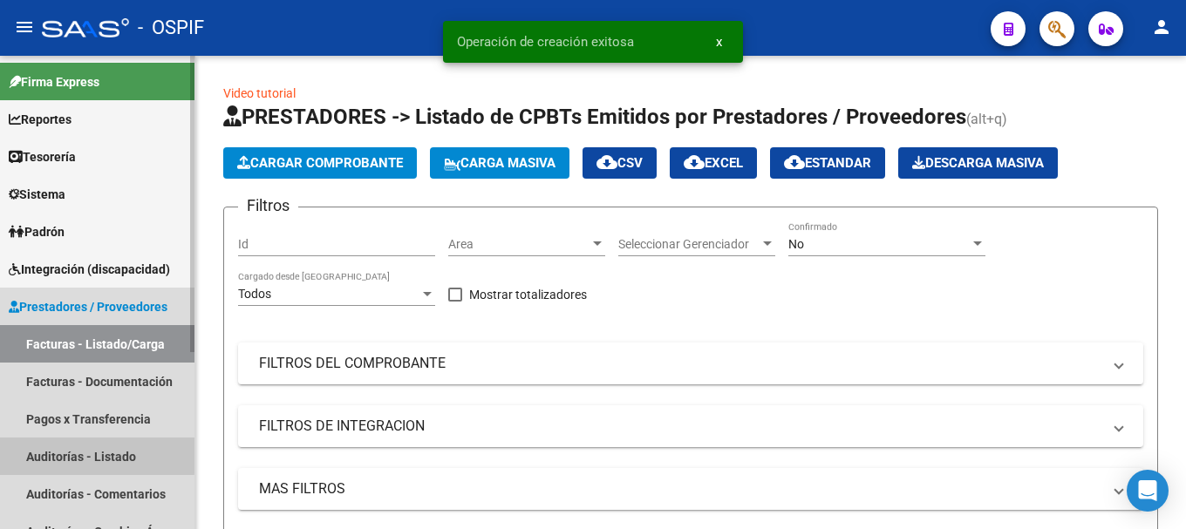
click at [78, 453] on link "Auditorías - Listado" at bounding box center [97, 457] width 195 height 38
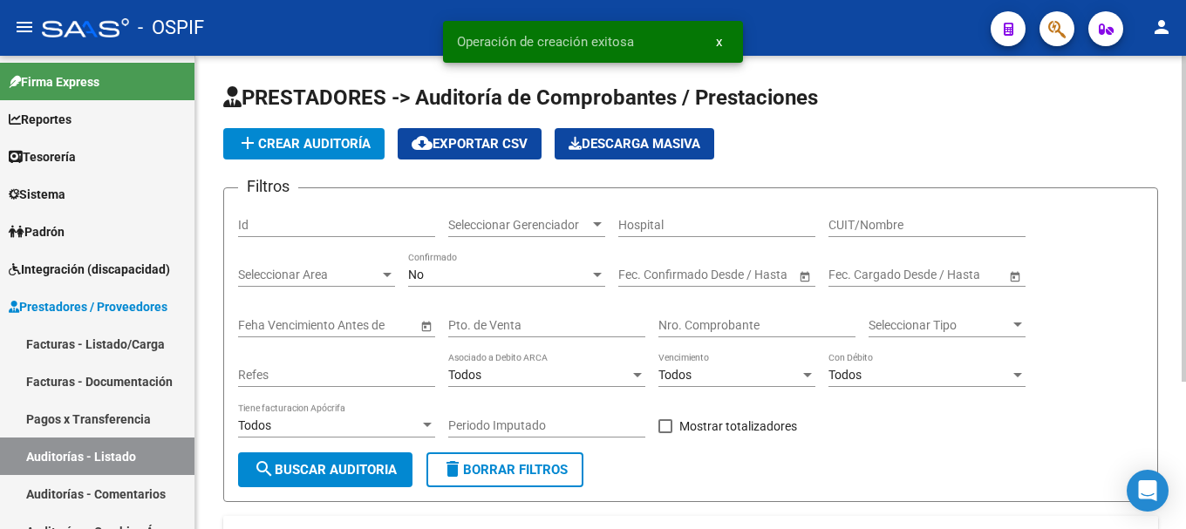
click at [334, 144] on span "add Crear Auditoría" at bounding box center [303, 144] width 133 height 16
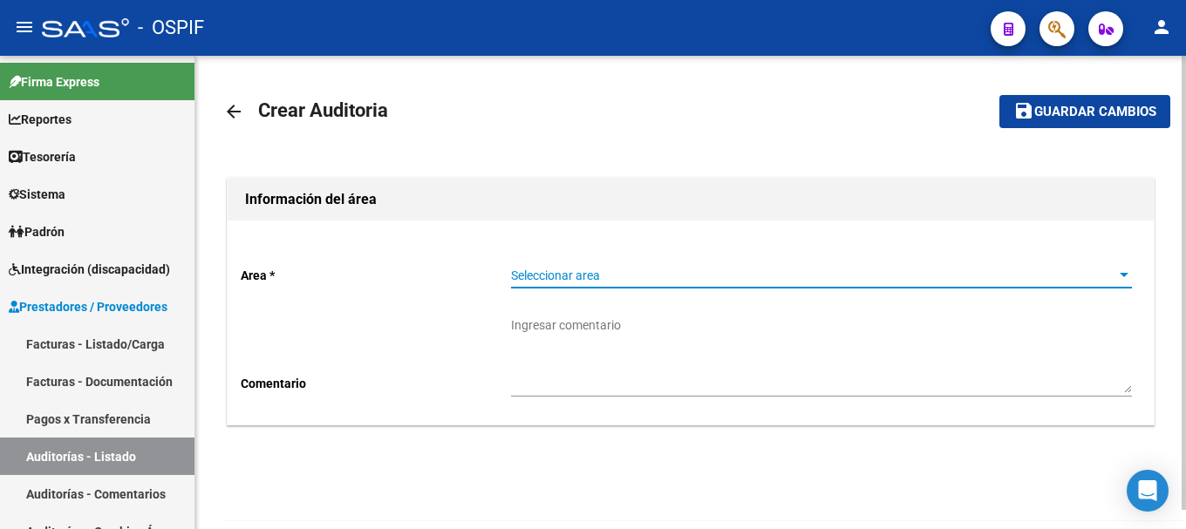
click at [1124, 273] on div at bounding box center [1124, 275] width 9 height 4
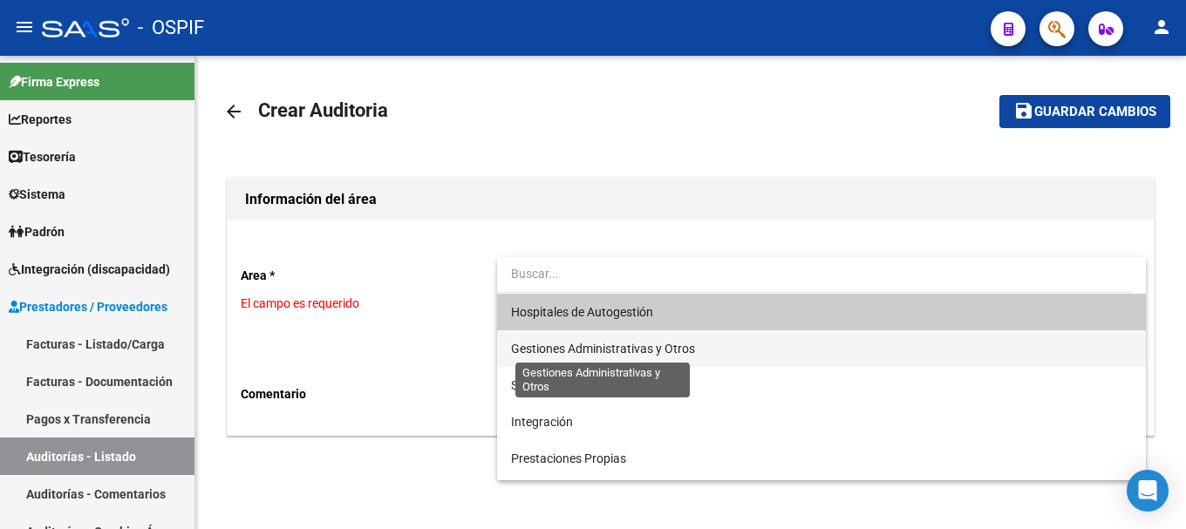
click at [690, 354] on span "Gestiones Administrativas y Otros" at bounding box center [603, 349] width 184 height 14
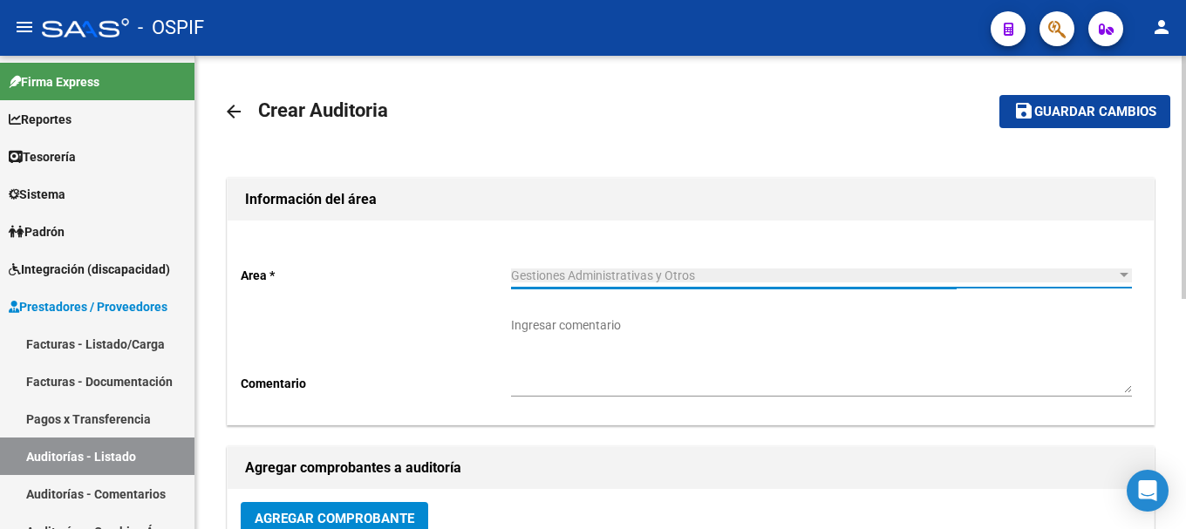
click at [728, 375] on textarea "Ingresar comentario" at bounding box center [821, 355] width 621 height 77
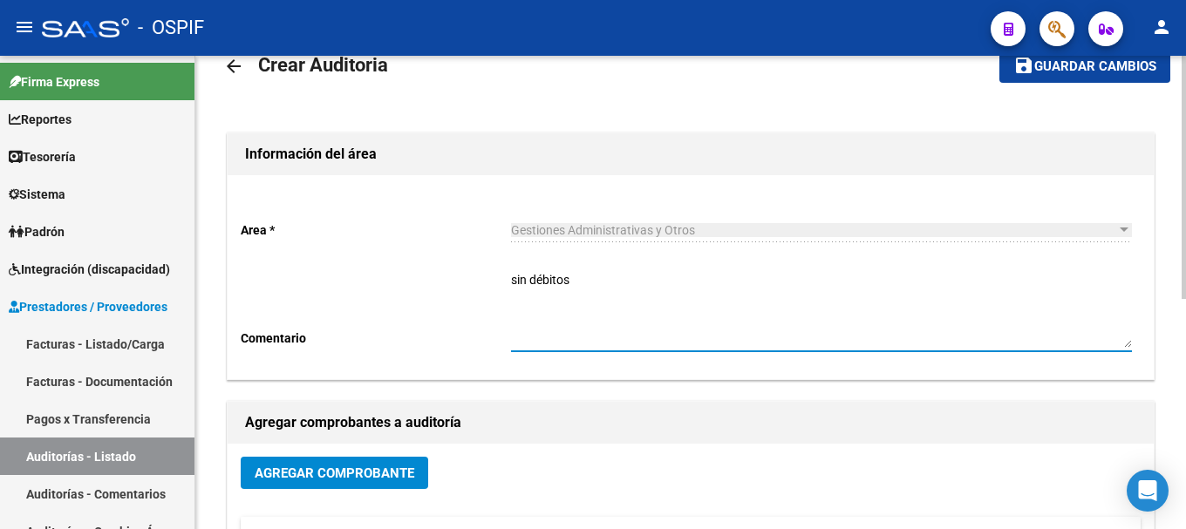
scroll to position [87, 0]
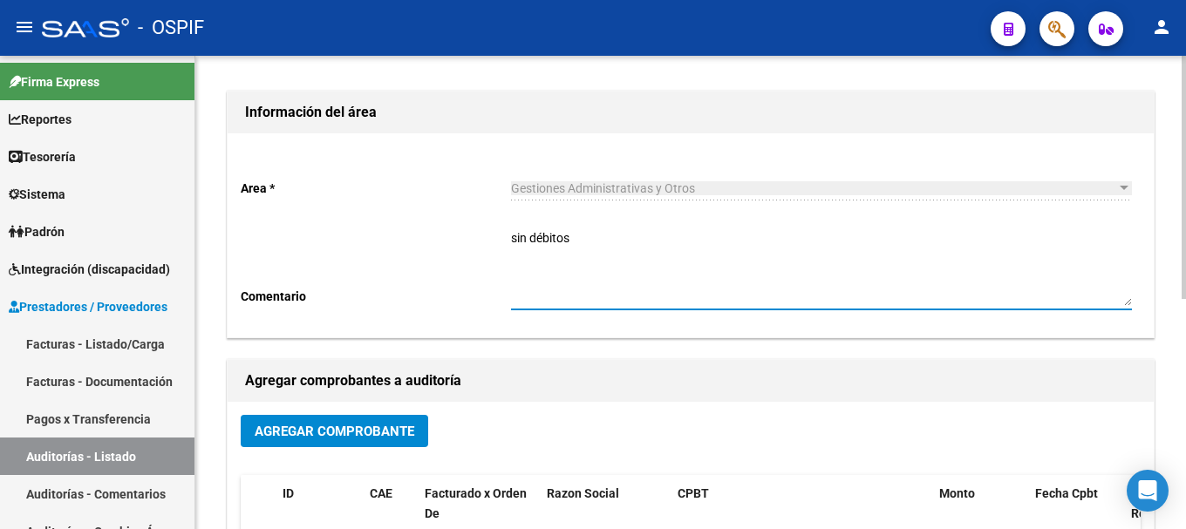
type textarea "sin débitos"
click at [406, 427] on span "Agregar Comprobante" at bounding box center [335, 432] width 160 height 16
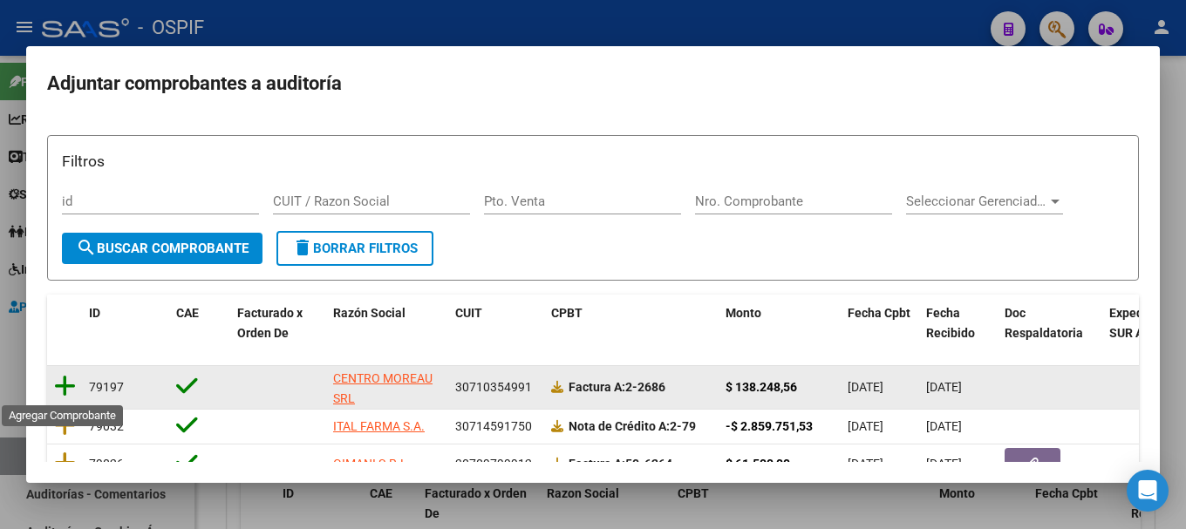
click at [63, 388] on icon at bounding box center [65, 386] width 22 height 24
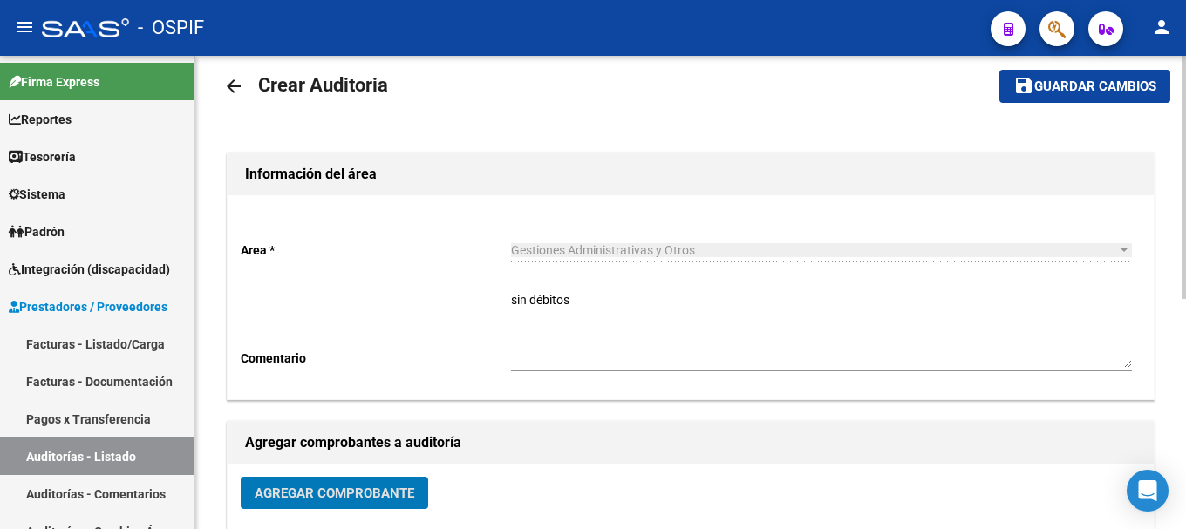
scroll to position [0, 0]
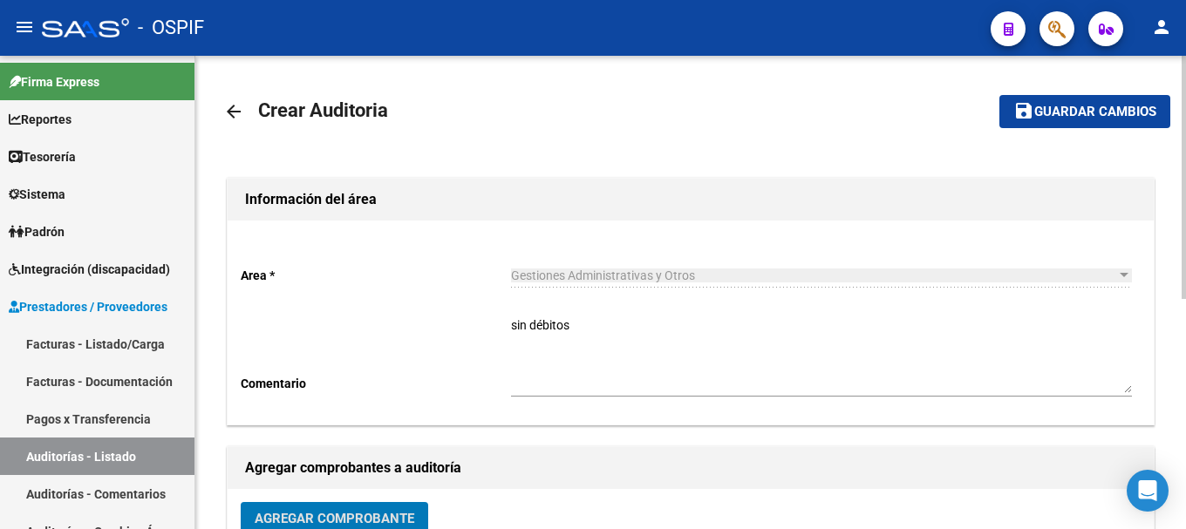
click at [1027, 106] on mat-icon "save" at bounding box center [1023, 110] width 21 height 21
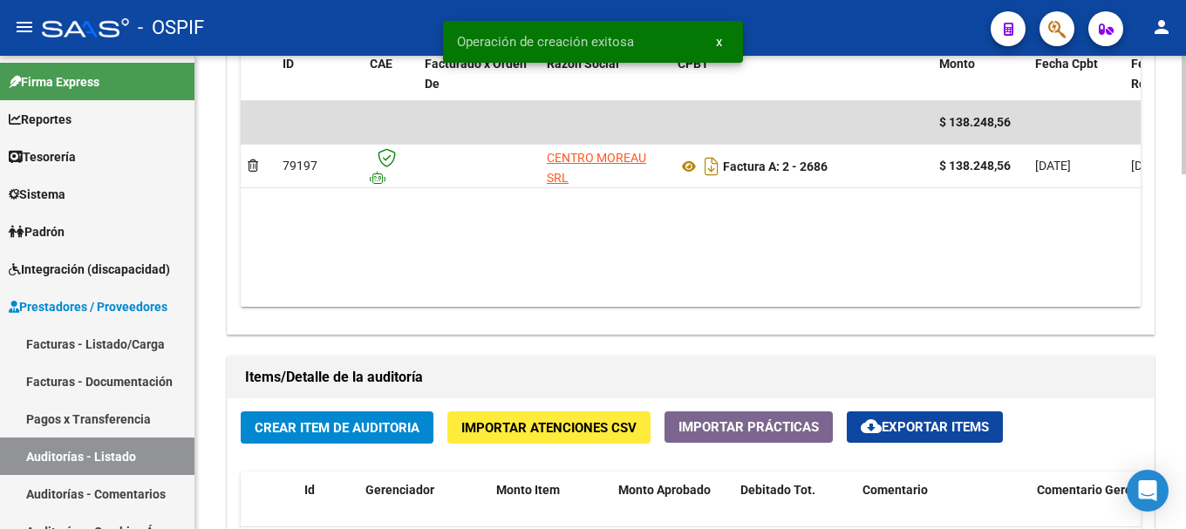
scroll to position [1, 0]
click at [399, 427] on span "Crear Item de Auditoria" at bounding box center [337, 428] width 165 height 16
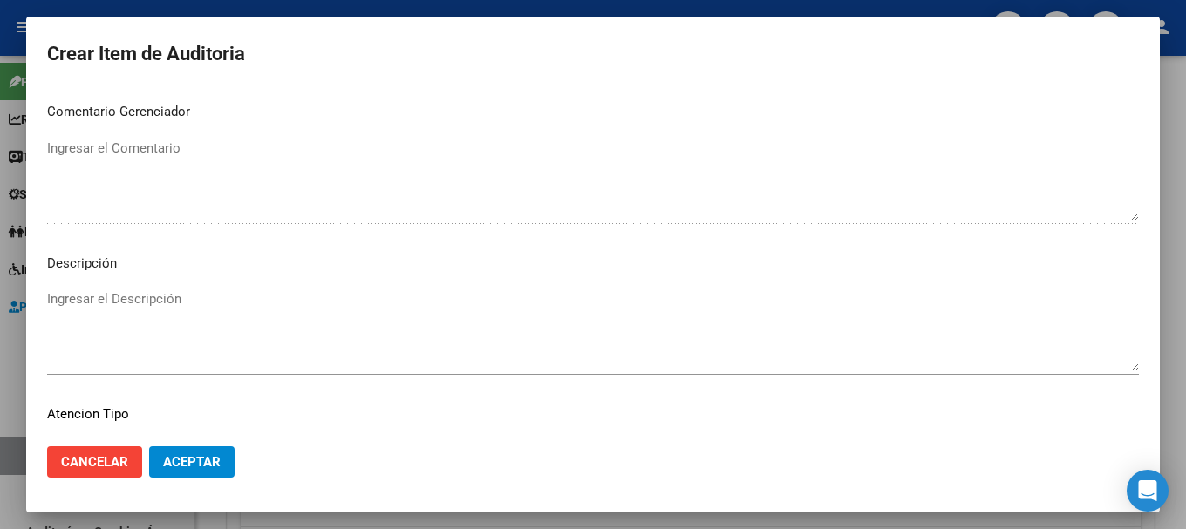
scroll to position [872, 0]
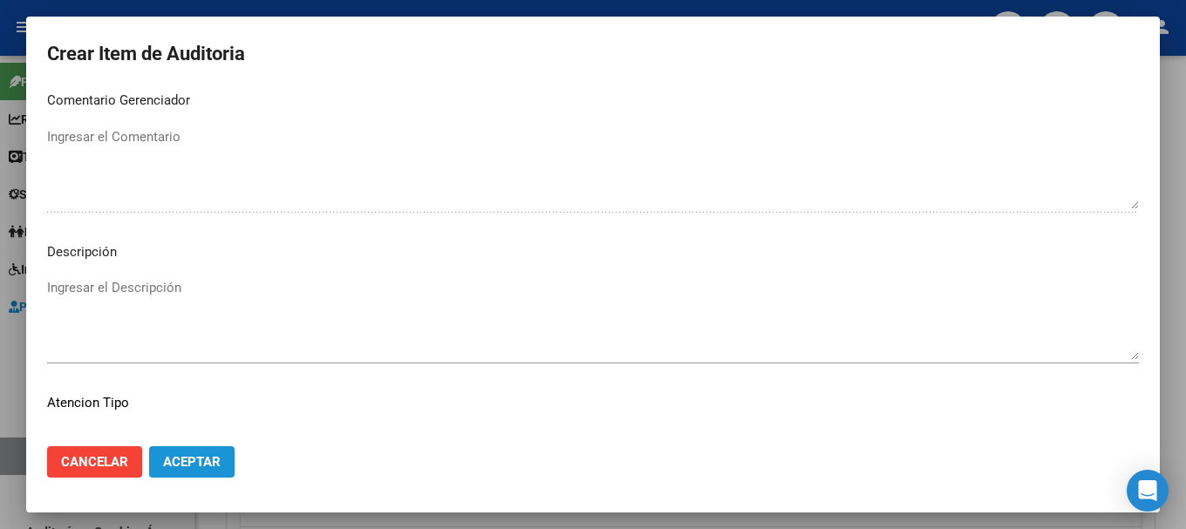
click at [206, 460] on span "Aceptar" at bounding box center [192, 462] width 58 height 16
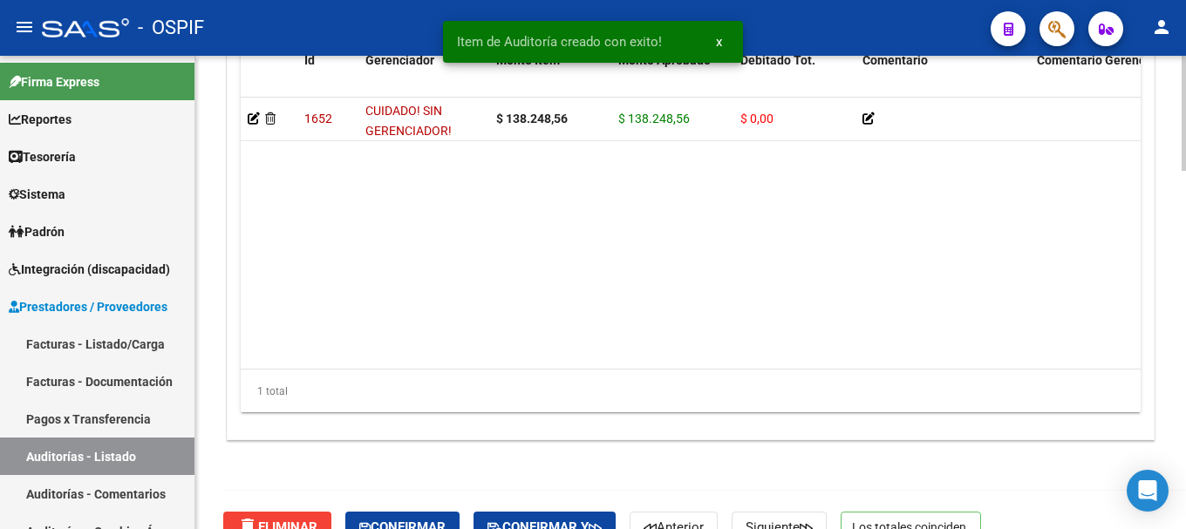
scroll to position [1471, 0]
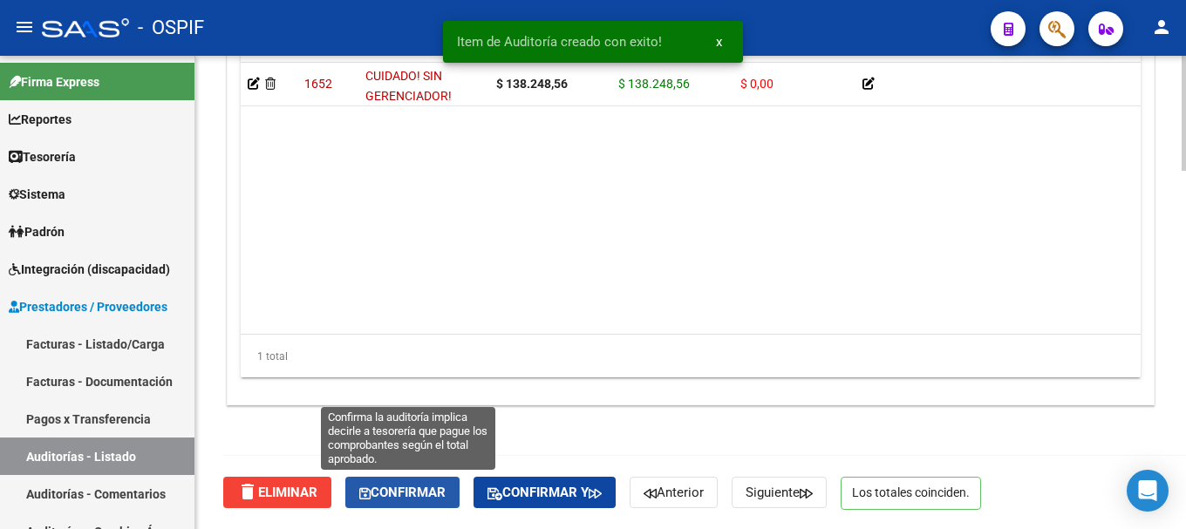
click at [407, 487] on span "Confirmar" at bounding box center [402, 493] width 86 height 16
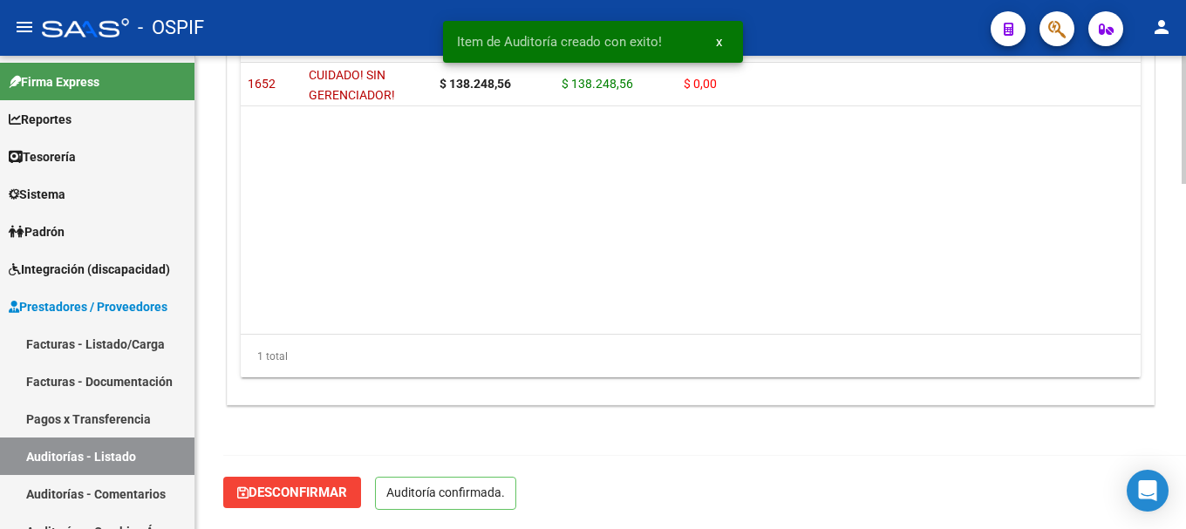
scroll to position [1274, 0]
type input "202508"
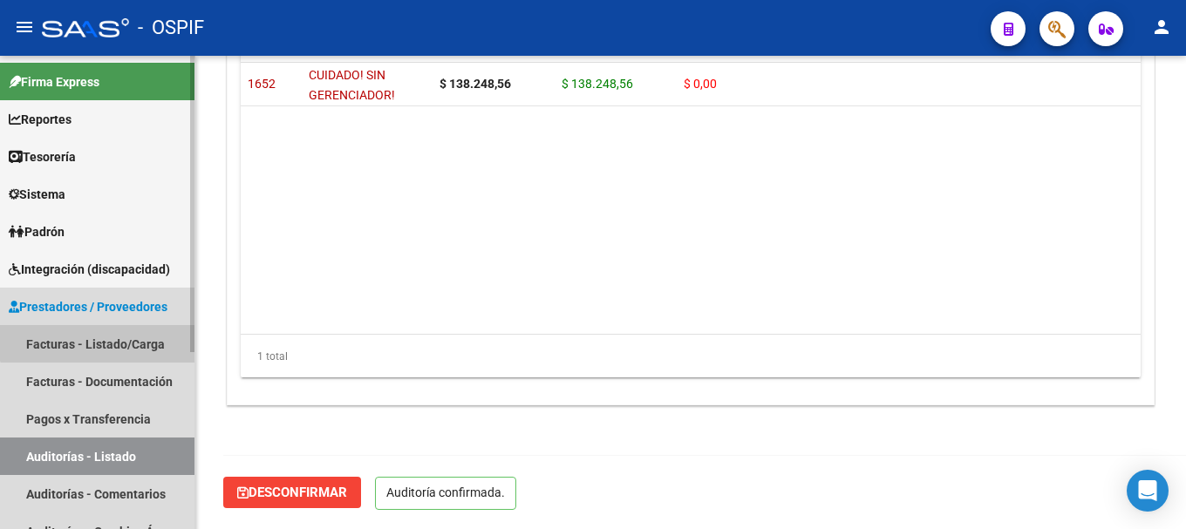
click at [122, 336] on link "Facturas - Listado/Carga" at bounding box center [97, 344] width 195 height 38
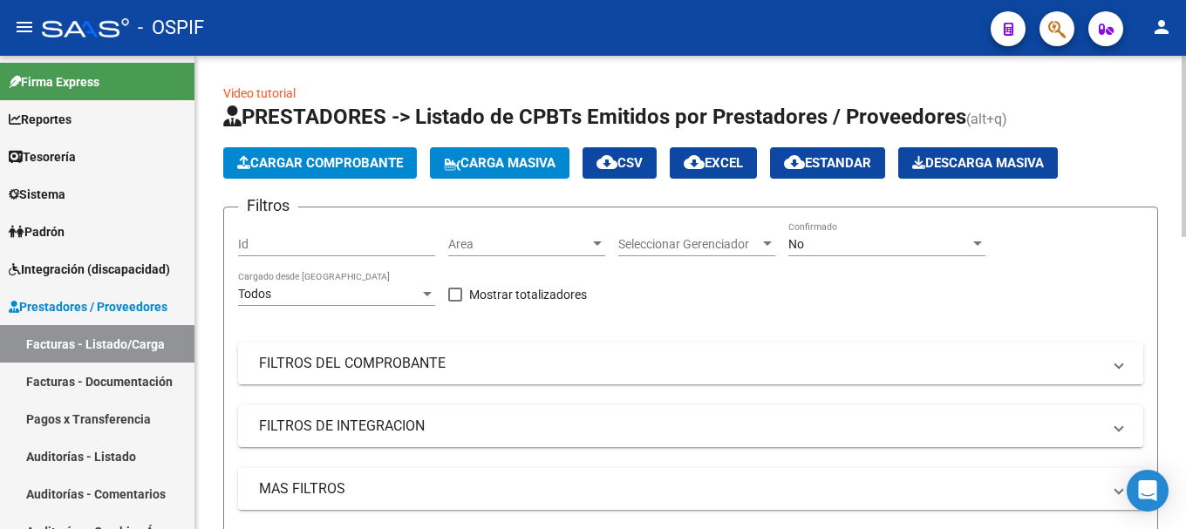
click at [1109, 365] on span "FILTROS DEL COMPROBANTE" at bounding box center [687, 363] width 857 height 19
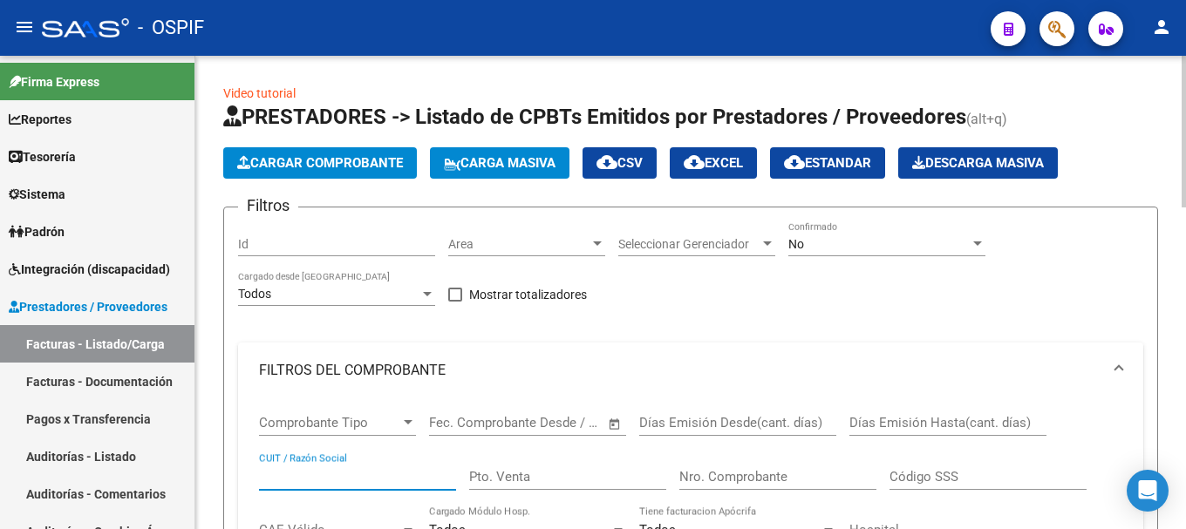
click at [352, 470] on input "CUIT / Razón Social" at bounding box center [357, 477] width 197 height 16
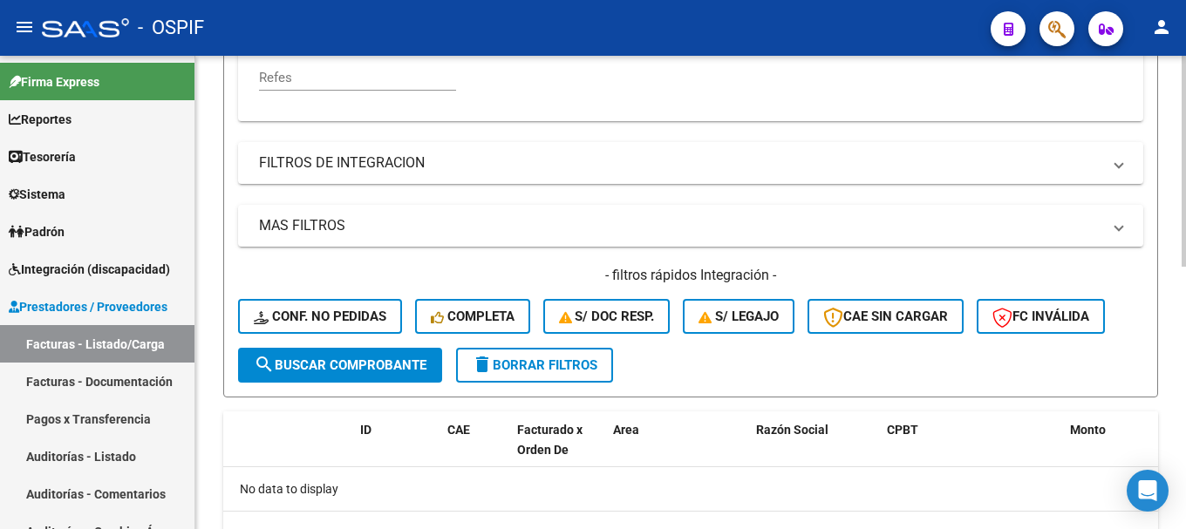
scroll to position [589, 0]
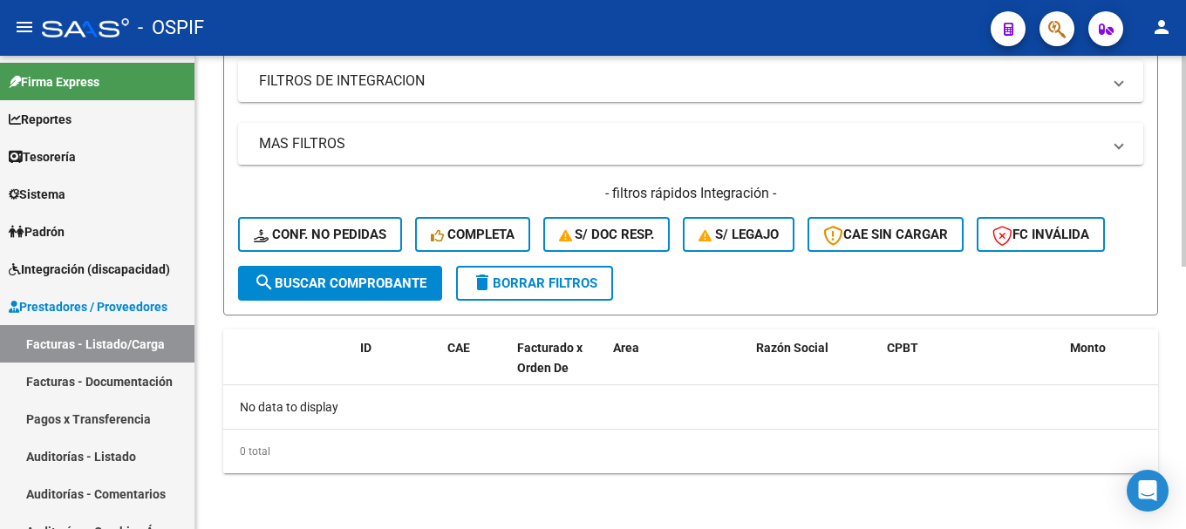
click at [393, 279] on span "search Buscar Comprobante" at bounding box center [340, 284] width 173 height 16
click at [408, 283] on span "search Buscar Comprobante" at bounding box center [340, 284] width 173 height 16
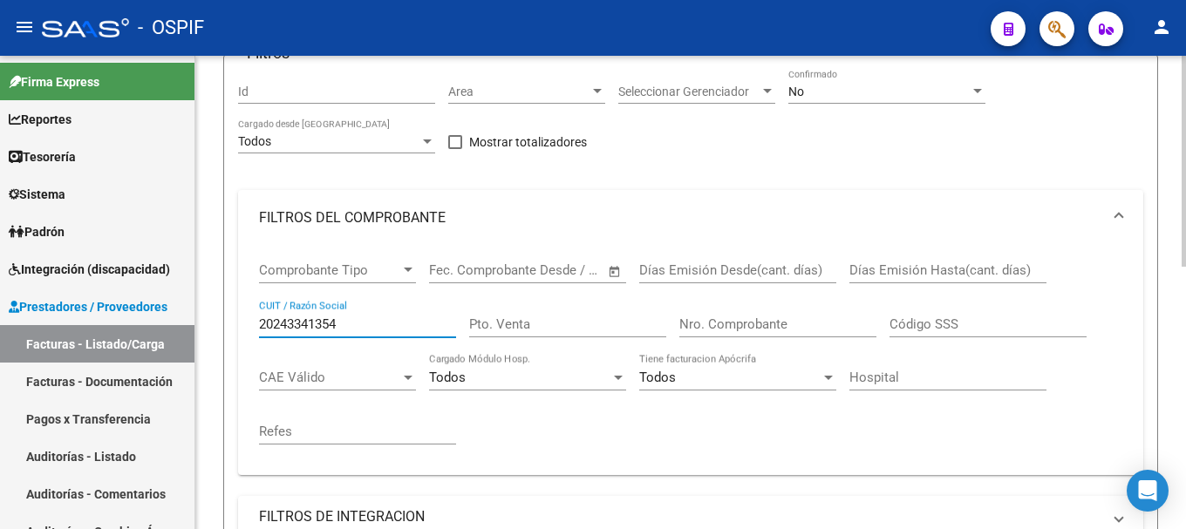
click at [272, 324] on input "20243341354" at bounding box center [357, 325] width 197 height 16
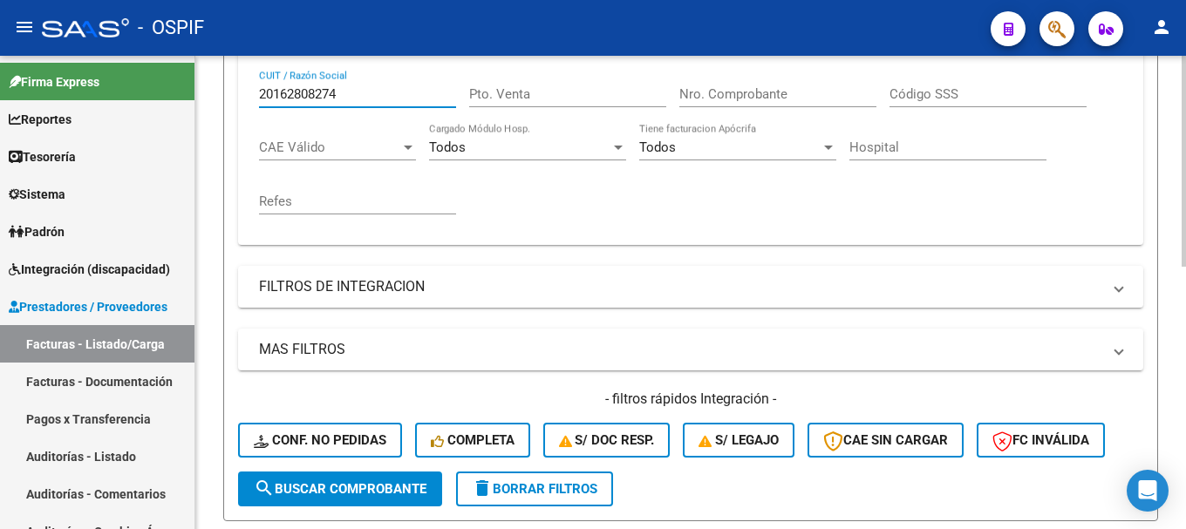
scroll to position [414, 0]
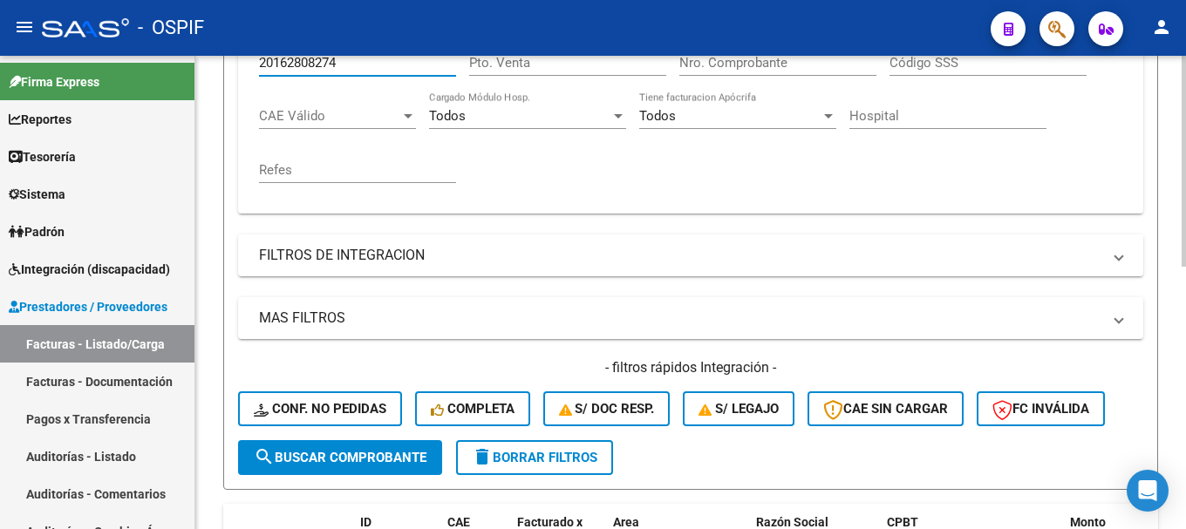
type input "20162808274"
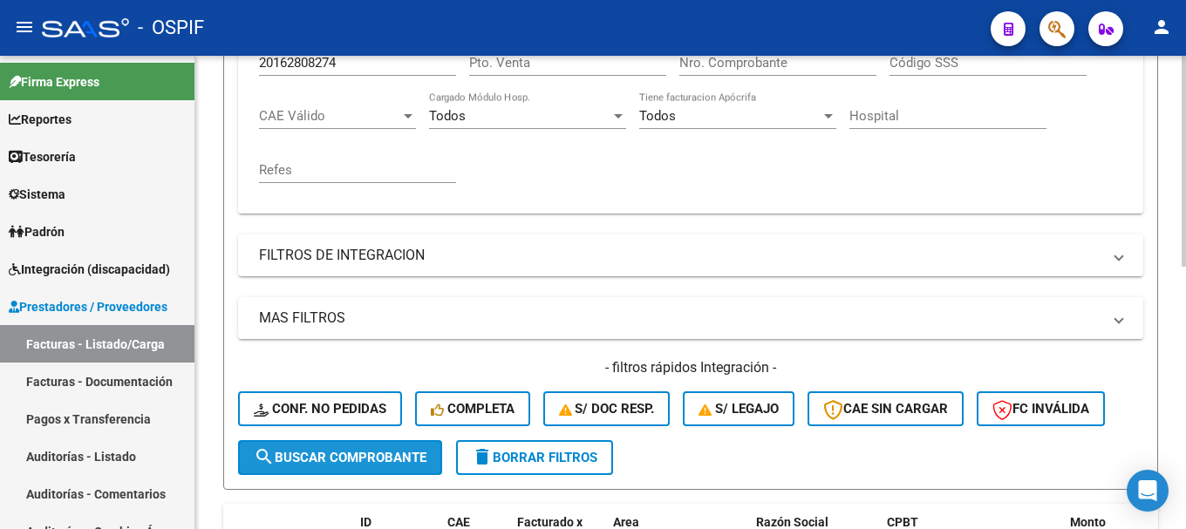
click at [310, 457] on span "search Buscar Comprobante" at bounding box center [340, 458] width 173 height 16
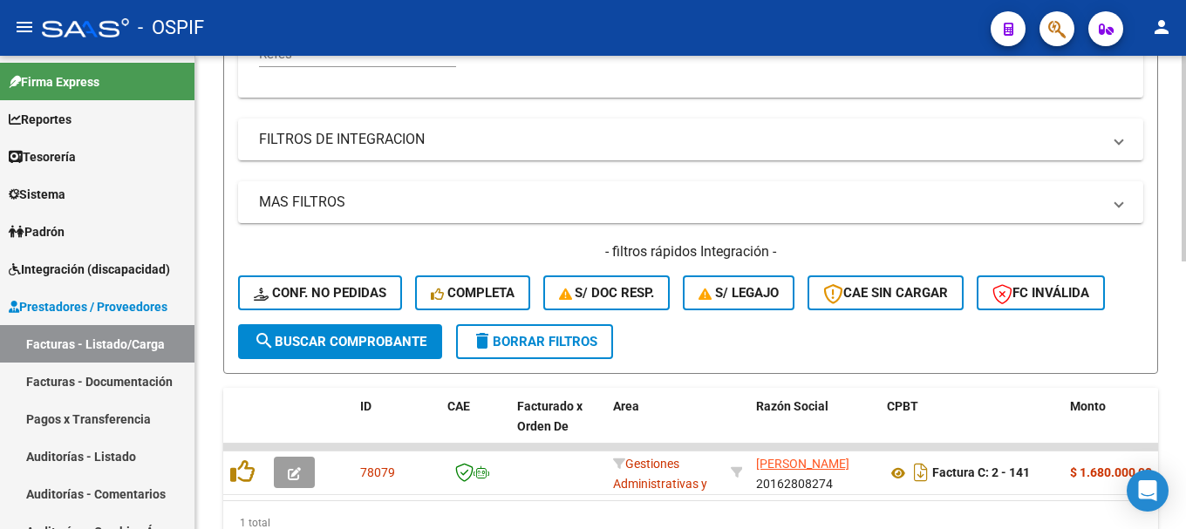
scroll to position [589, 0]
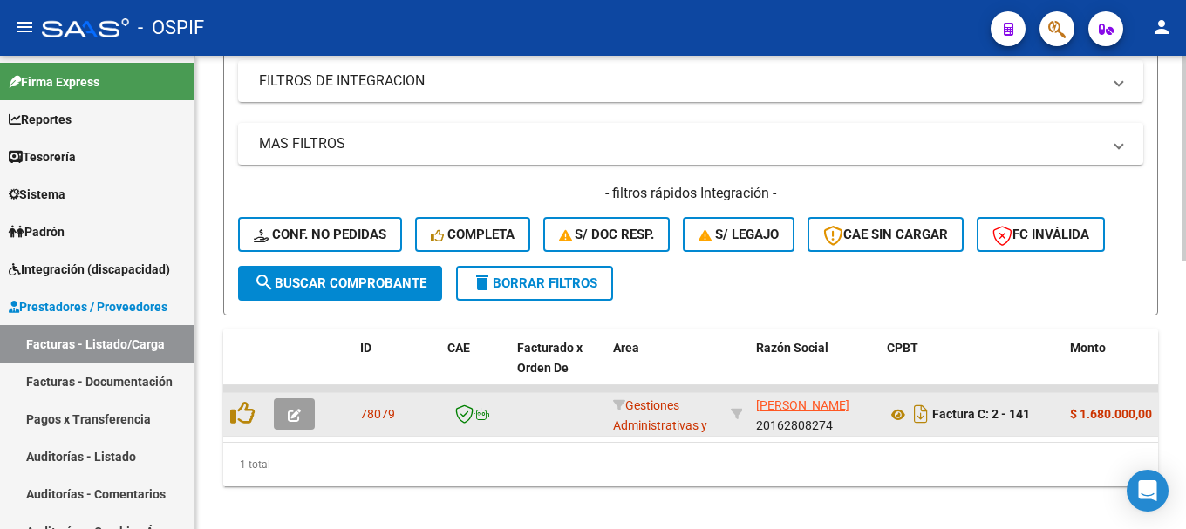
click at [282, 407] on button "button" at bounding box center [294, 414] width 41 height 31
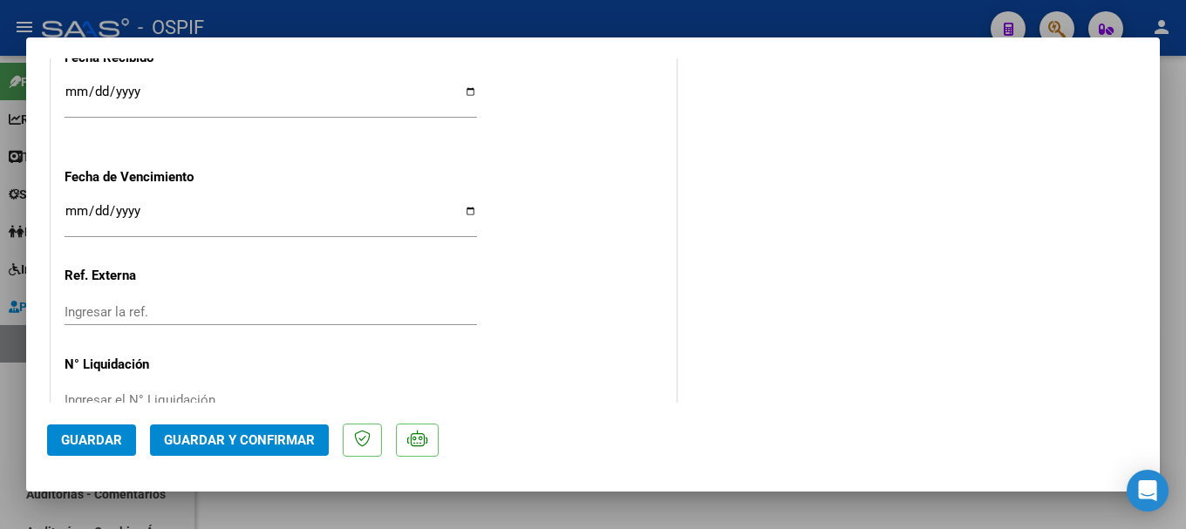
scroll to position [1084, 0]
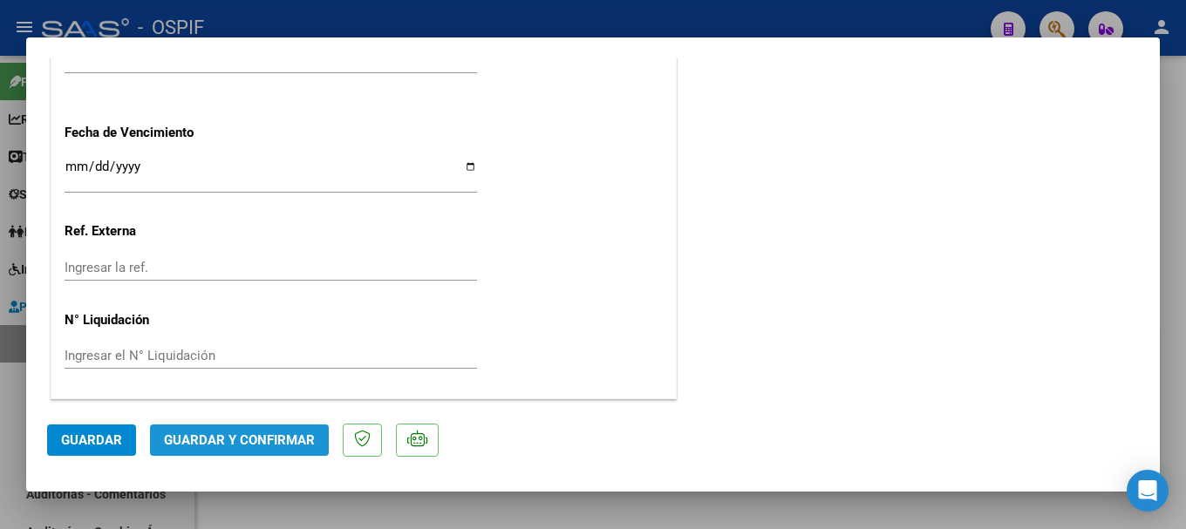
click at [246, 435] on span "Guardar y Confirmar" at bounding box center [239, 441] width 151 height 16
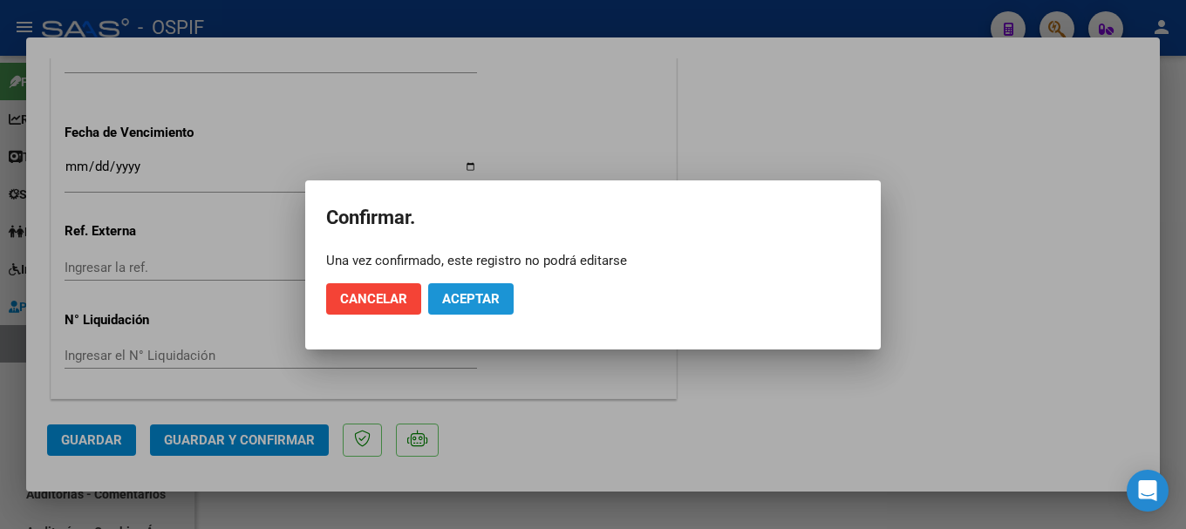
click at [451, 287] on button "Aceptar" at bounding box center [470, 298] width 85 height 31
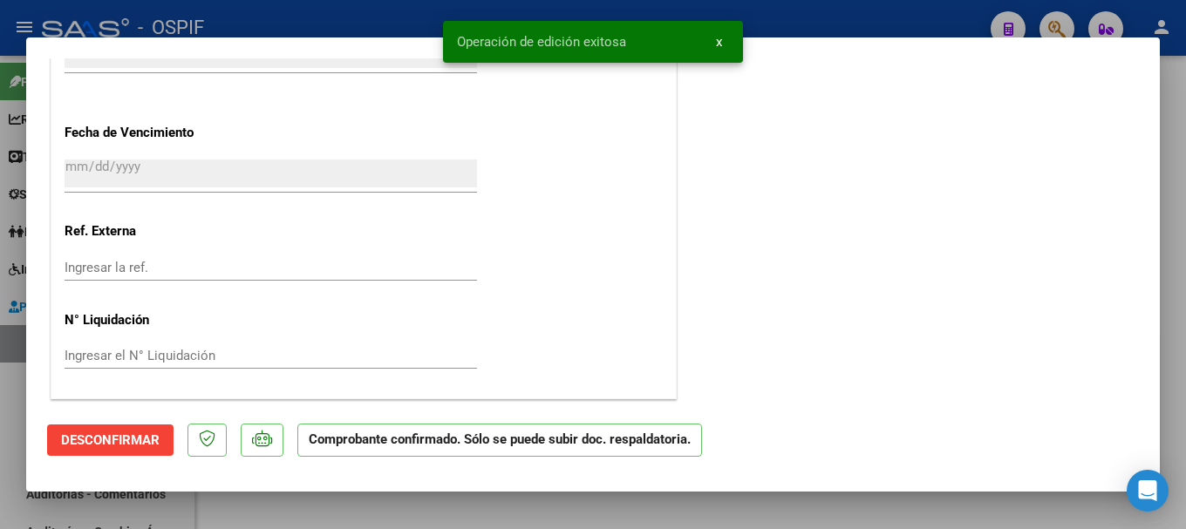
click at [327, 10] on div at bounding box center [593, 264] width 1186 height 529
type input "$ 0,00"
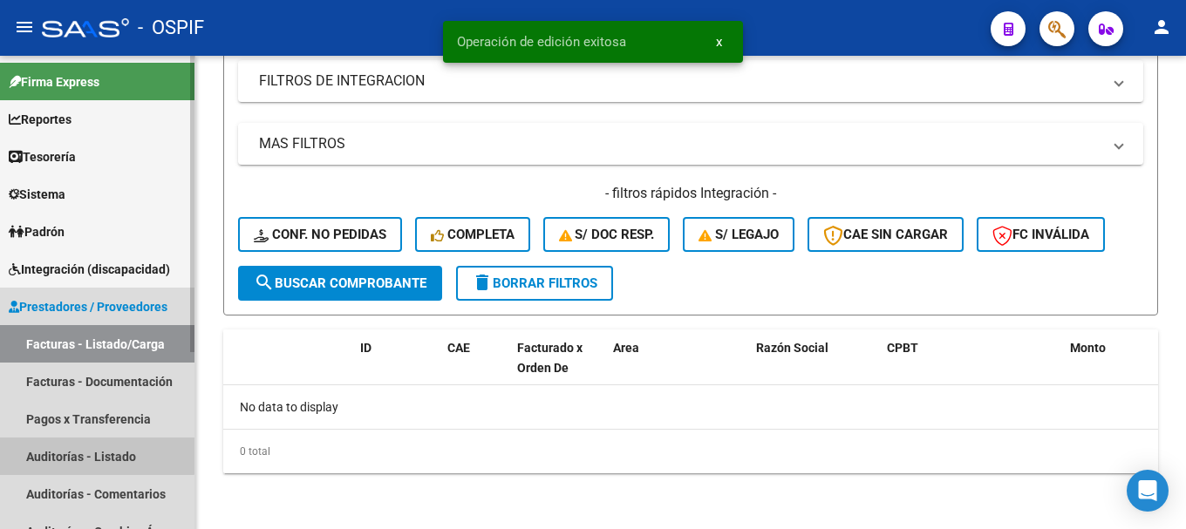
click at [51, 447] on link "Auditorías - Listado" at bounding box center [97, 457] width 195 height 38
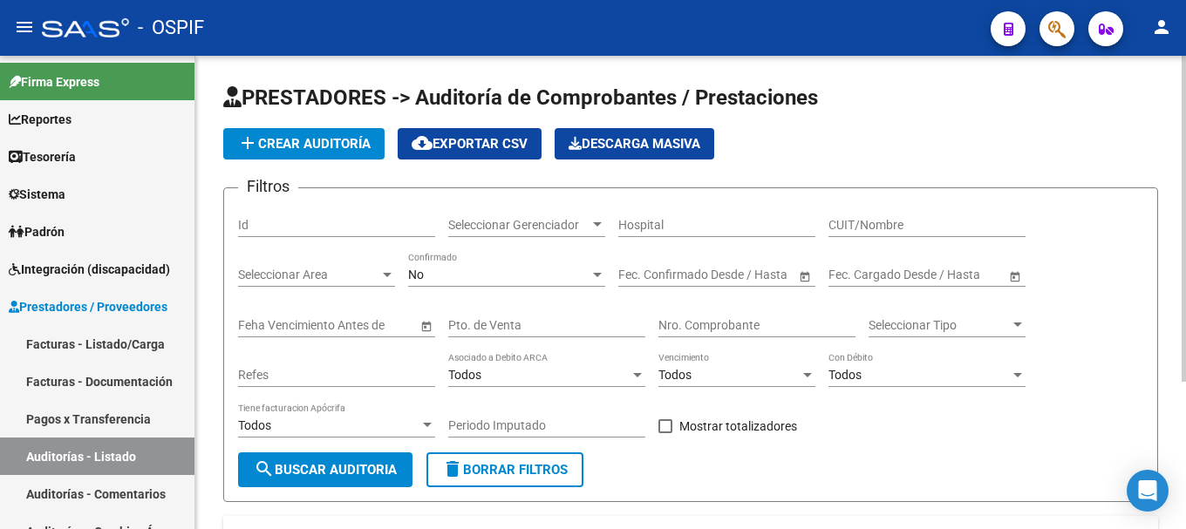
click at [333, 141] on span "add Crear Auditoría" at bounding box center [303, 144] width 133 height 16
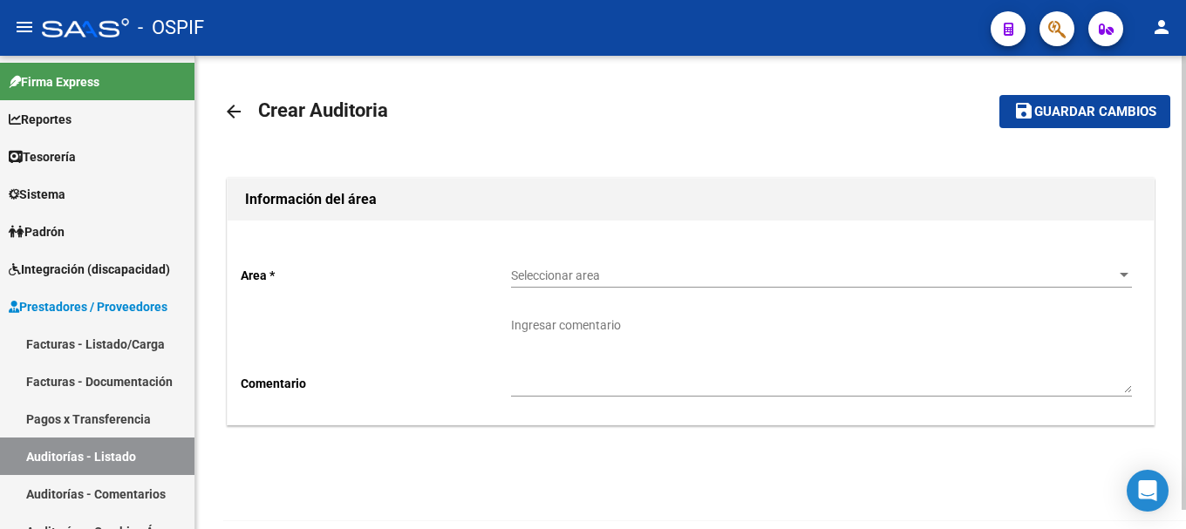
click at [1111, 277] on div "Seleccionar area" at bounding box center [821, 276] width 621 height 15
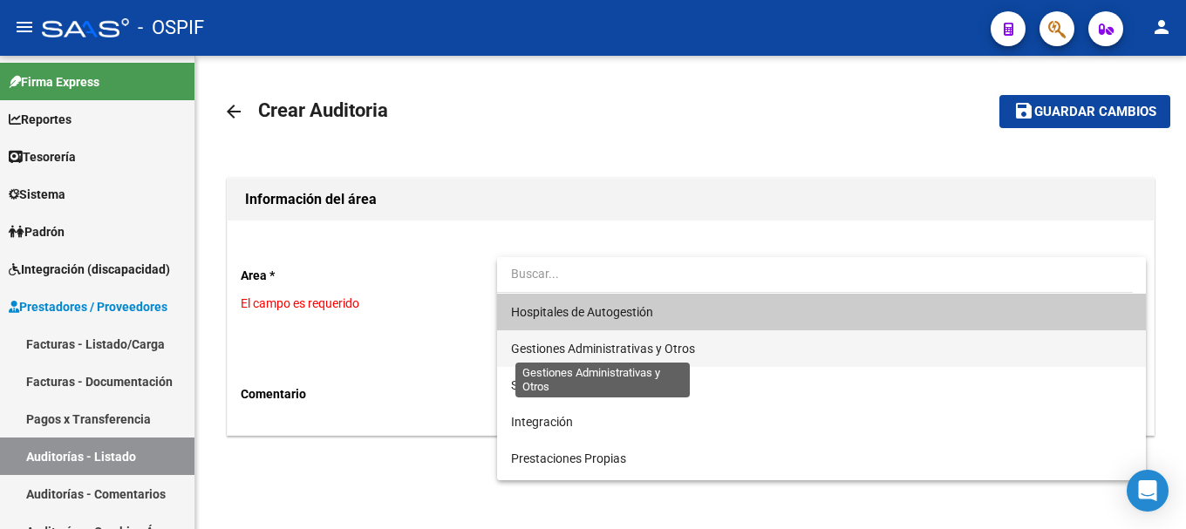
click at [626, 351] on span "Gestiones Administrativas y Otros" at bounding box center [603, 349] width 184 height 14
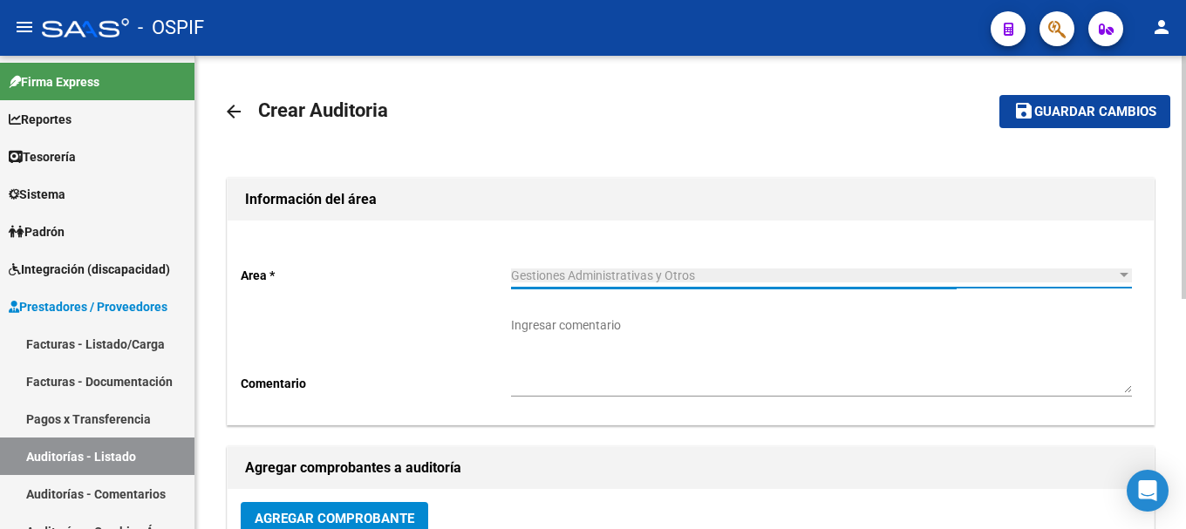
click at [648, 371] on textarea "Ingresar comentario" at bounding box center [821, 355] width 621 height 77
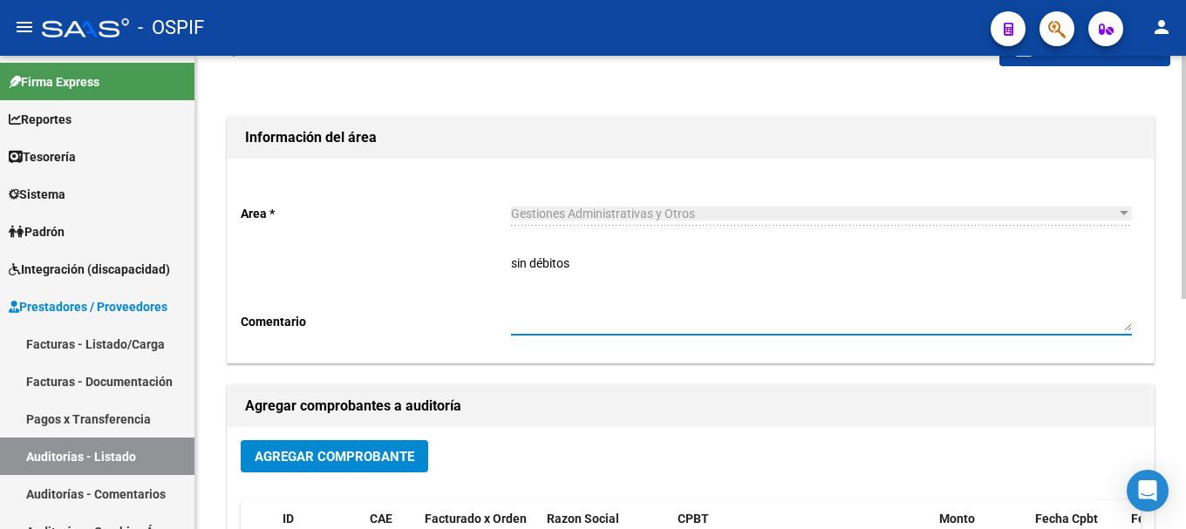
scroll to position [87, 0]
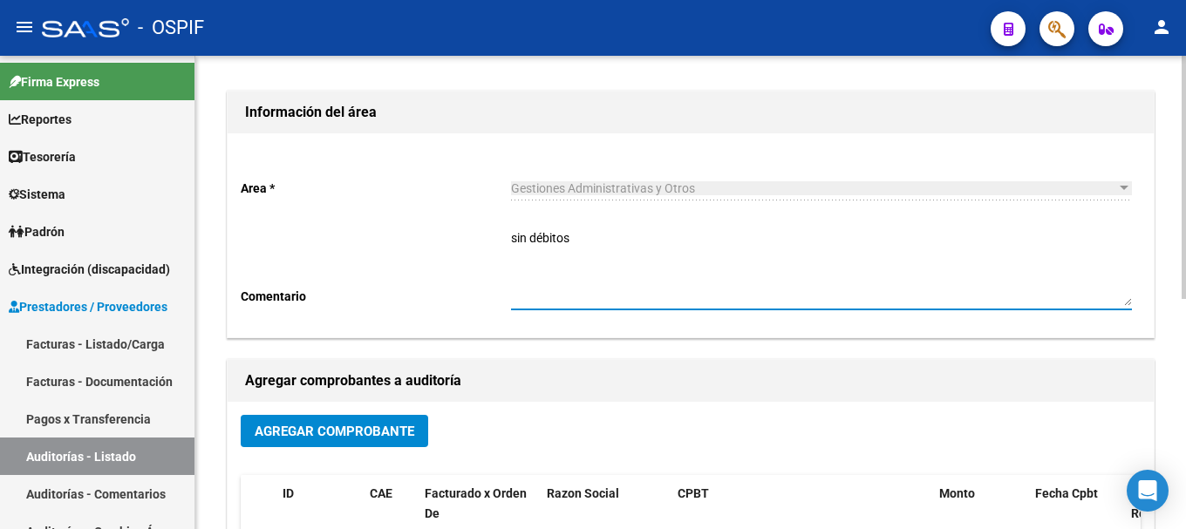
type textarea "sin débitos"
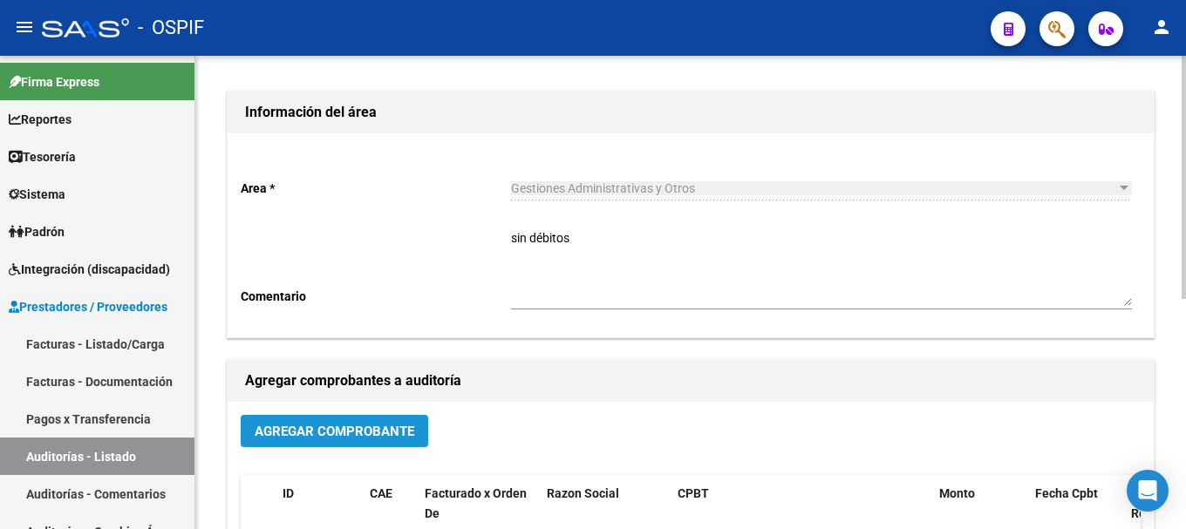
click at [405, 430] on span "Agregar Comprobante" at bounding box center [335, 432] width 160 height 16
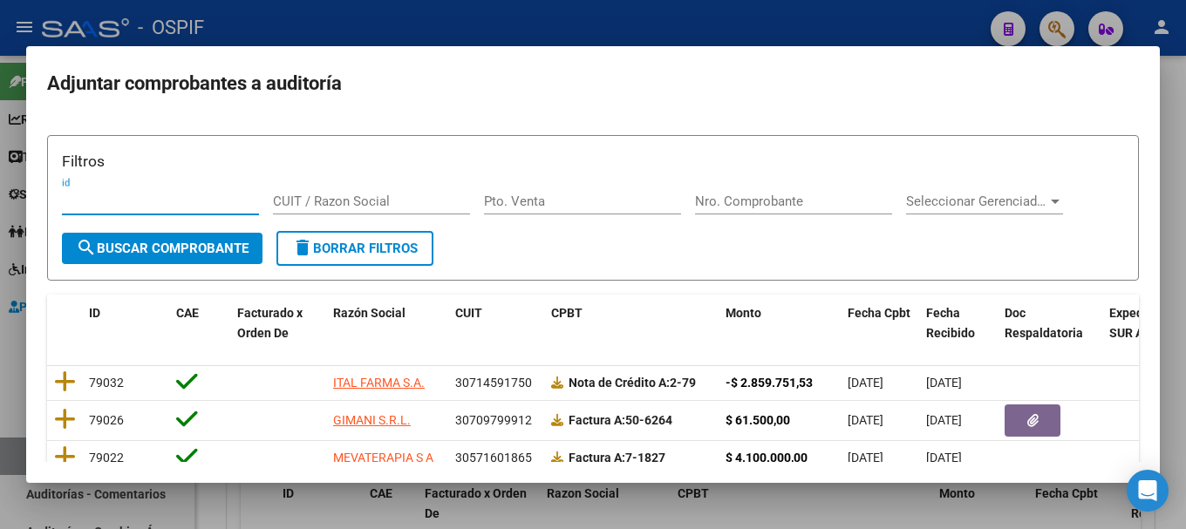
click at [315, 197] on input "CUIT / Razon Social" at bounding box center [371, 202] width 197 height 16
type input "20162808274"
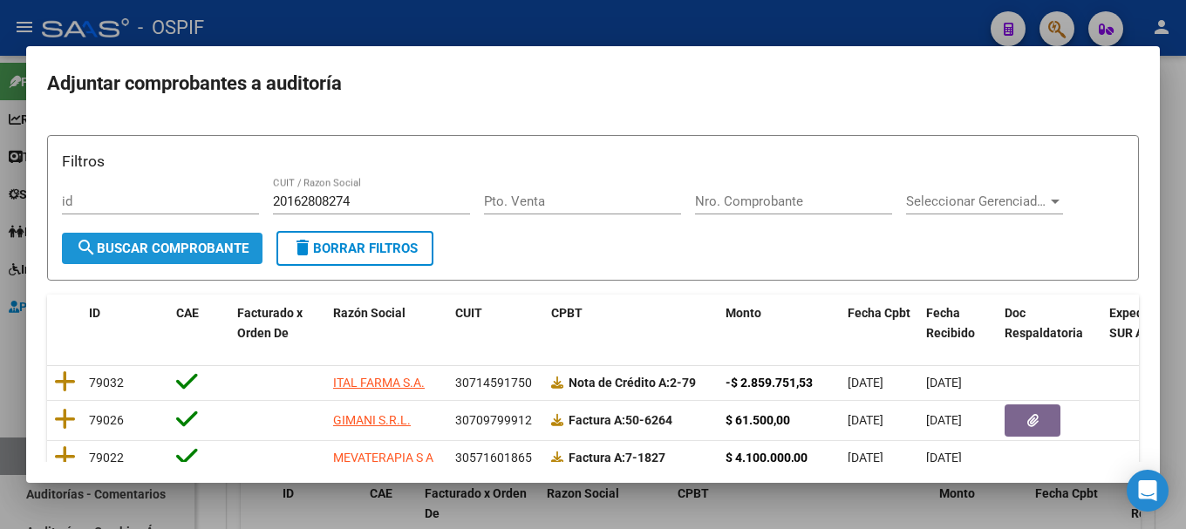
click at [253, 250] on button "search Buscar Comprobante" at bounding box center [162, 248] width 201 height 31
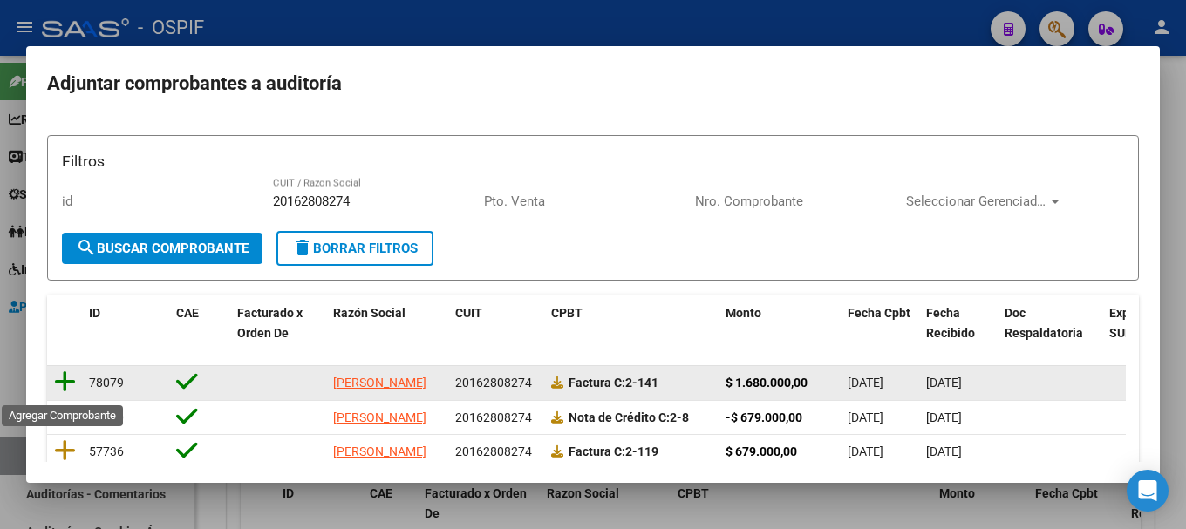
click at [65, 386] on icon at bounding box center [65, 382] width 22 height 24
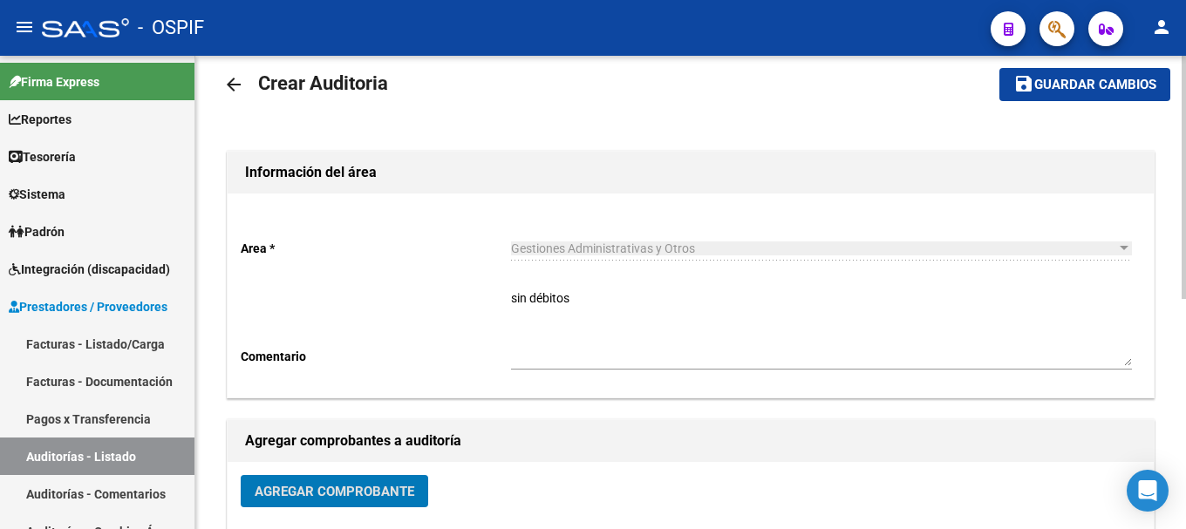
scroll to position [0, 0]
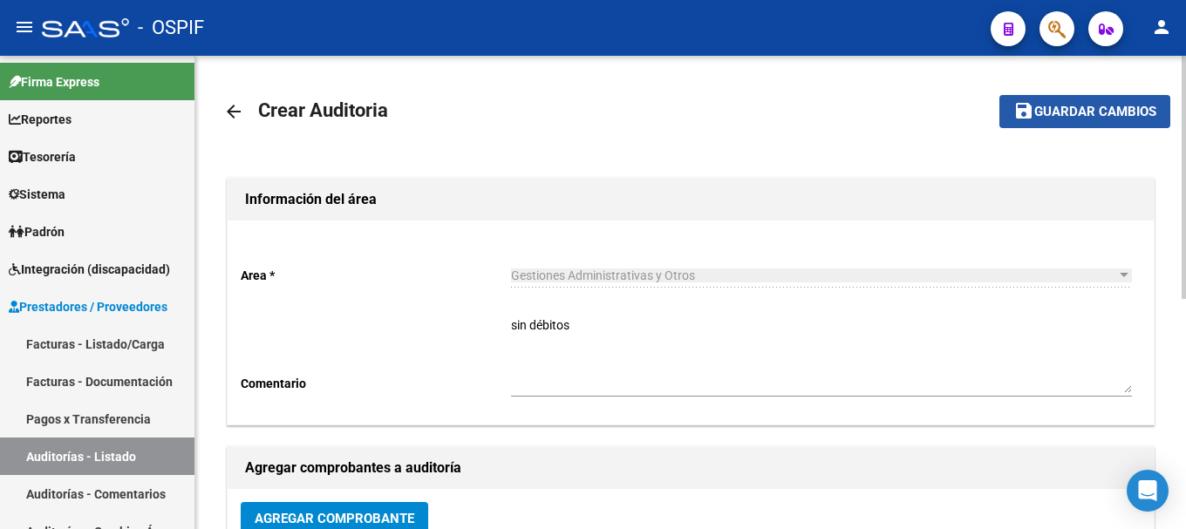
click at [1056, 106] on span "Guardar cambios" at bounding box center [1095, 113] width 122 height 16
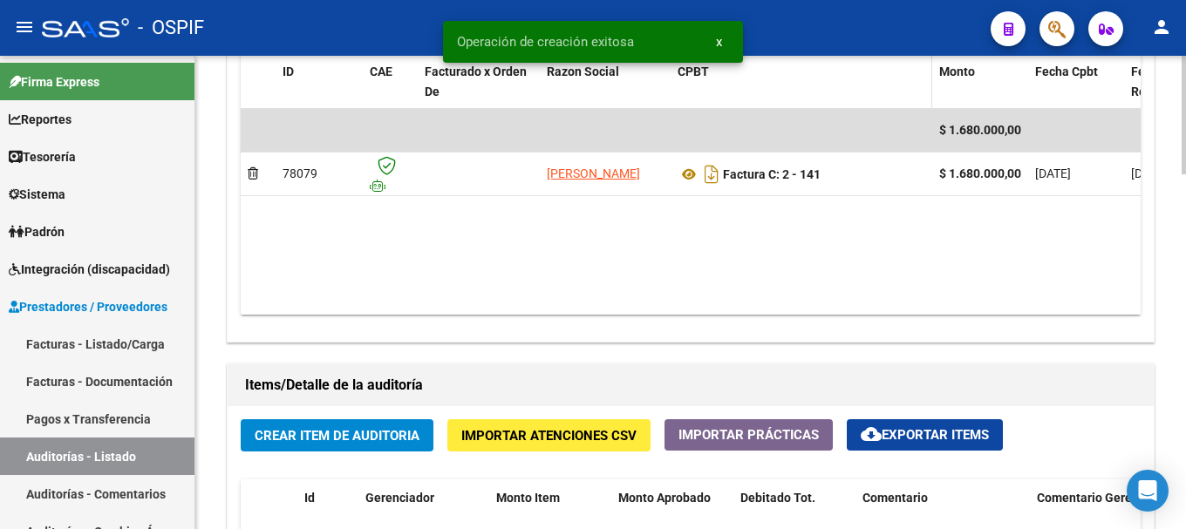
scroll to position [959, 0]
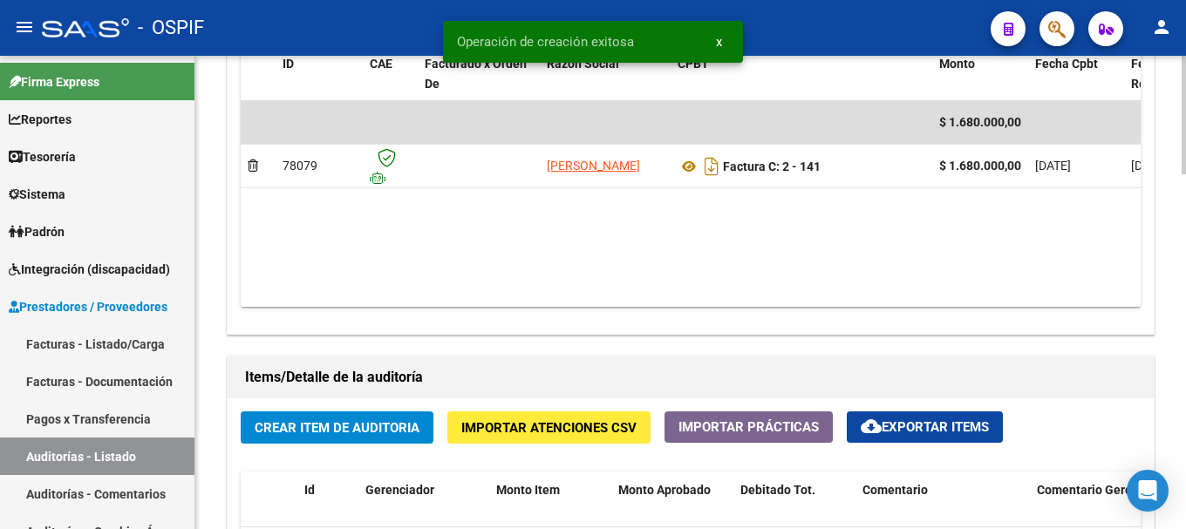
click at [387, 425] on span "Crear Item de Auditoria" at bounding box center [337, 428] width 165 height 16
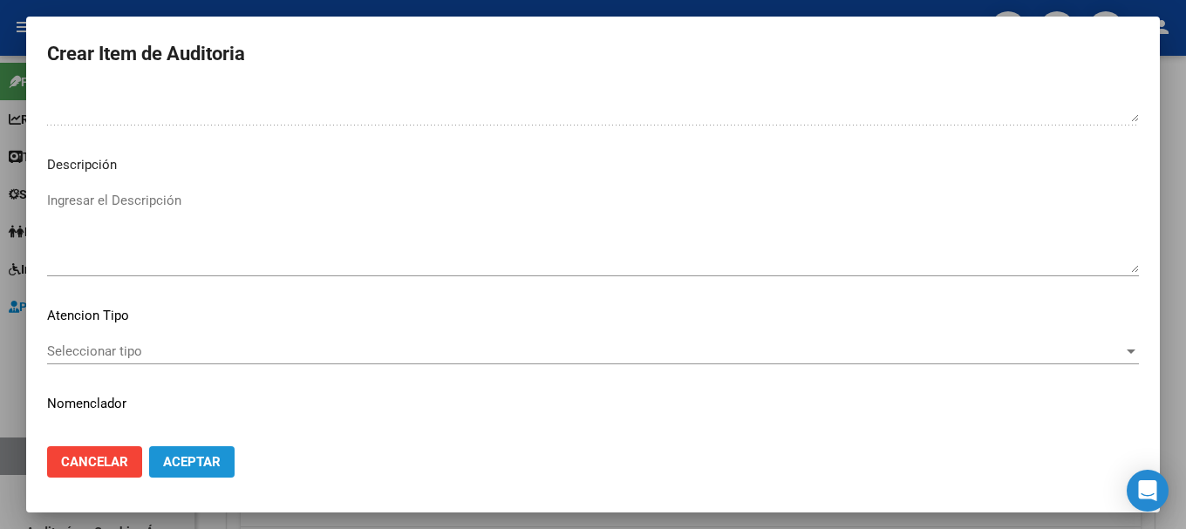
click at [207, 461] on span "Aceptar" at bounding box center [192, 462] width 58 height 16
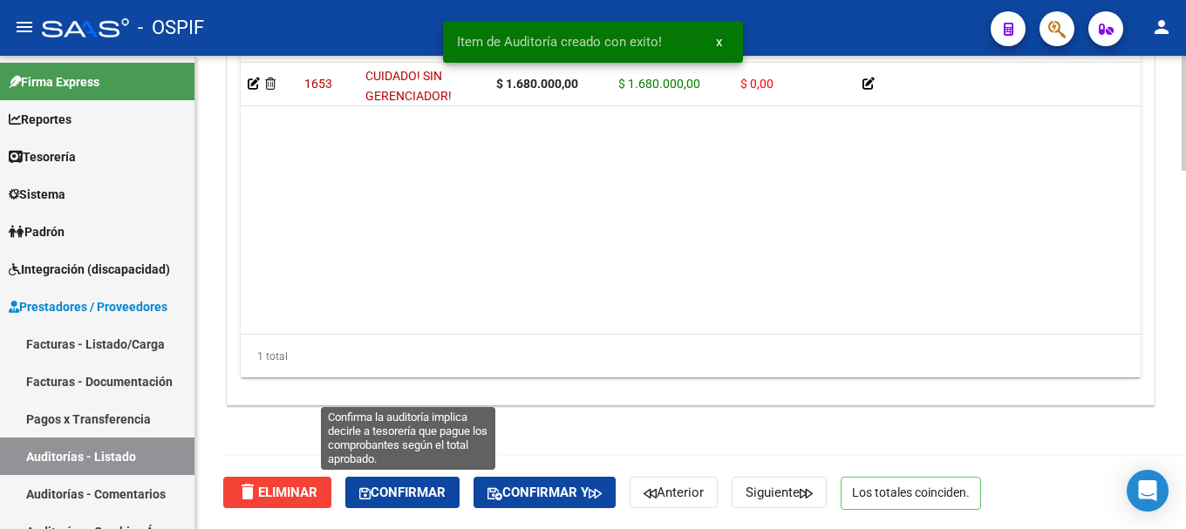
click at [386, 491] on span "Confirmar" at bounding box center [402, 493] width 86 height 16
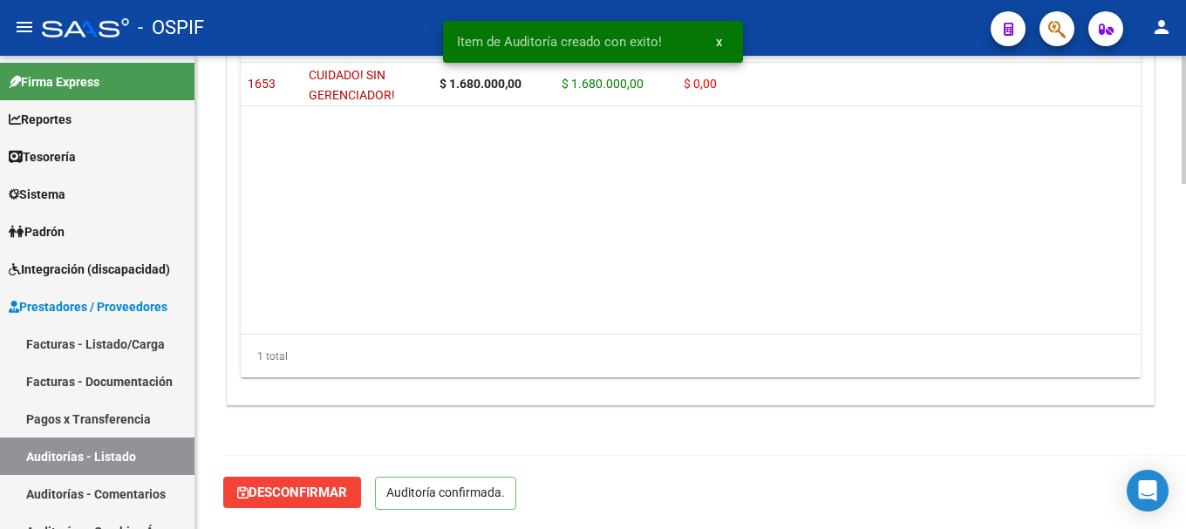
scroll to position [1274, 0]
type input "202508"
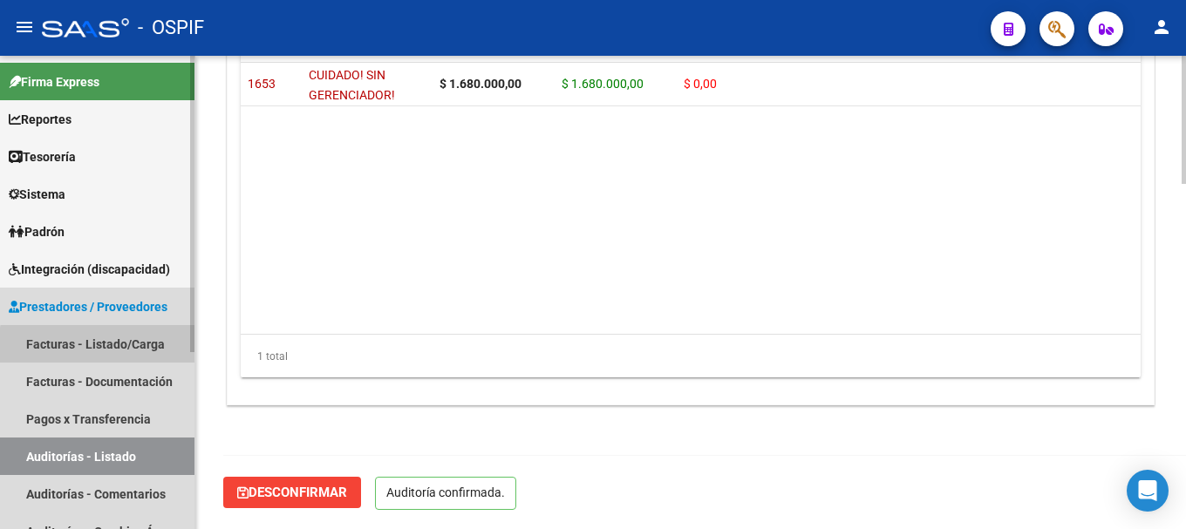
click at [111, 347] on link "Facturas - Listado/Carga" at bounding box center [97, 344] width 195 height 38
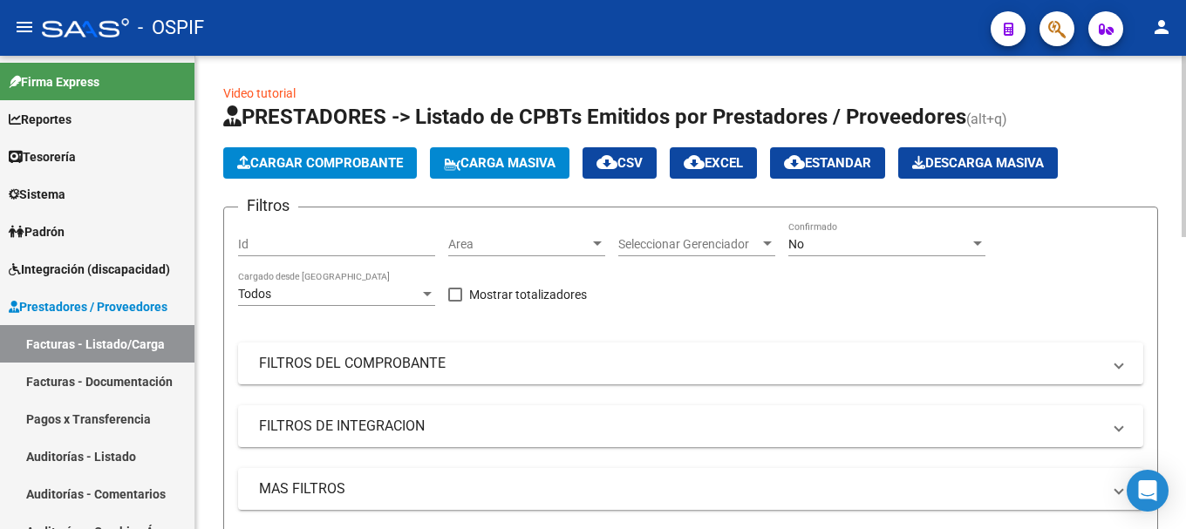
drag, startPoint x: 1122, startPoint y: 366, endPoint x: 693, endPoint y: 433, distance: 434.2
click at [1121, 366] on span at bounding box center [1119, 363] width 7 height 19
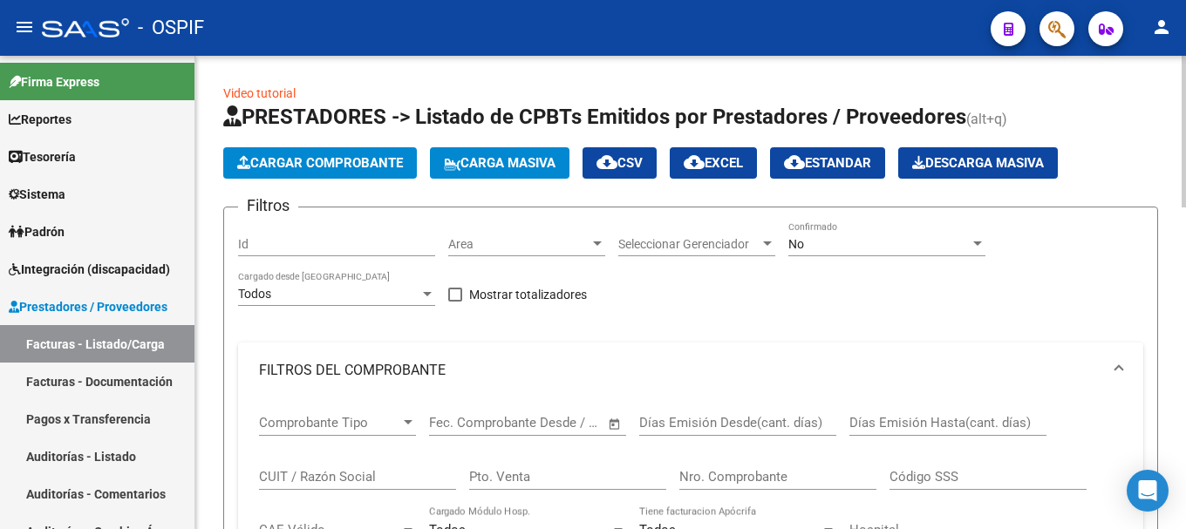
click at [400, 483] on input "CUIT / Razón Social" at bounding box center [357, 477] width 197 height 16
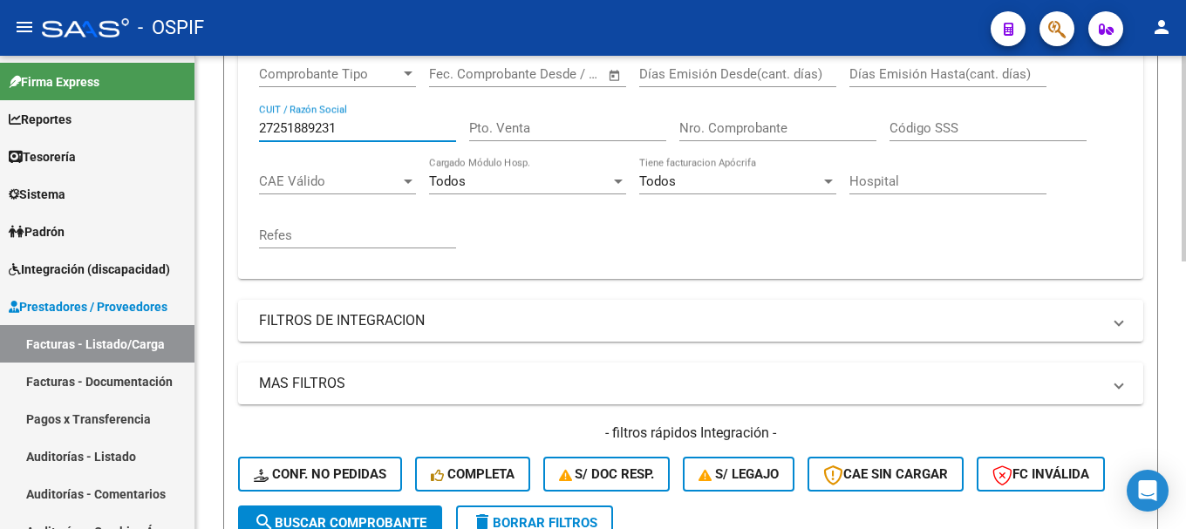
scroll to position [436, 0]
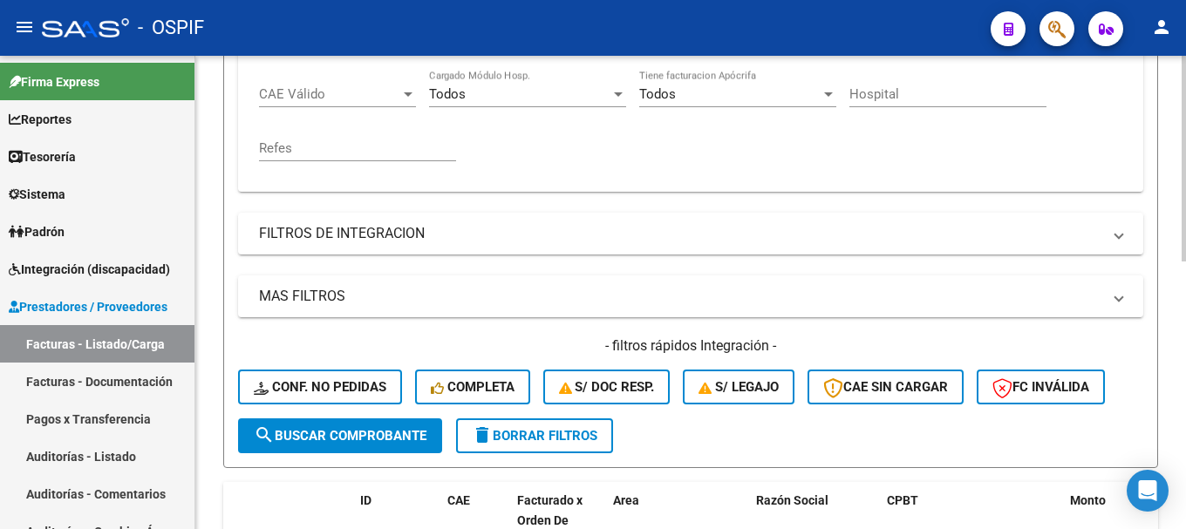
type input "27251889231"
click at [386, 427] on button "search Buscar Comprobante" at bounding box center [340, 436] width 204 height 35
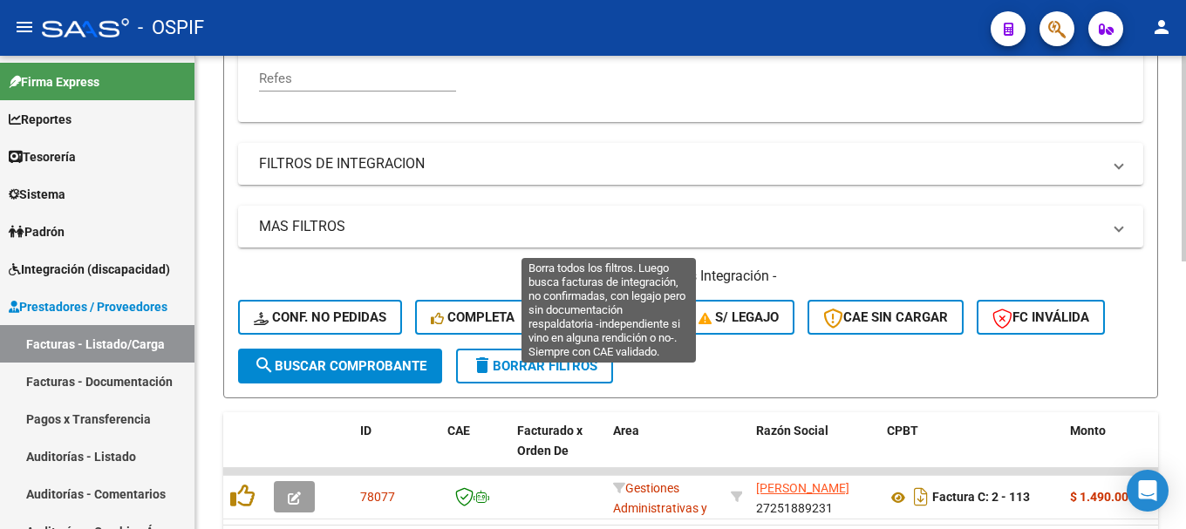
scroll to position [616, 0]
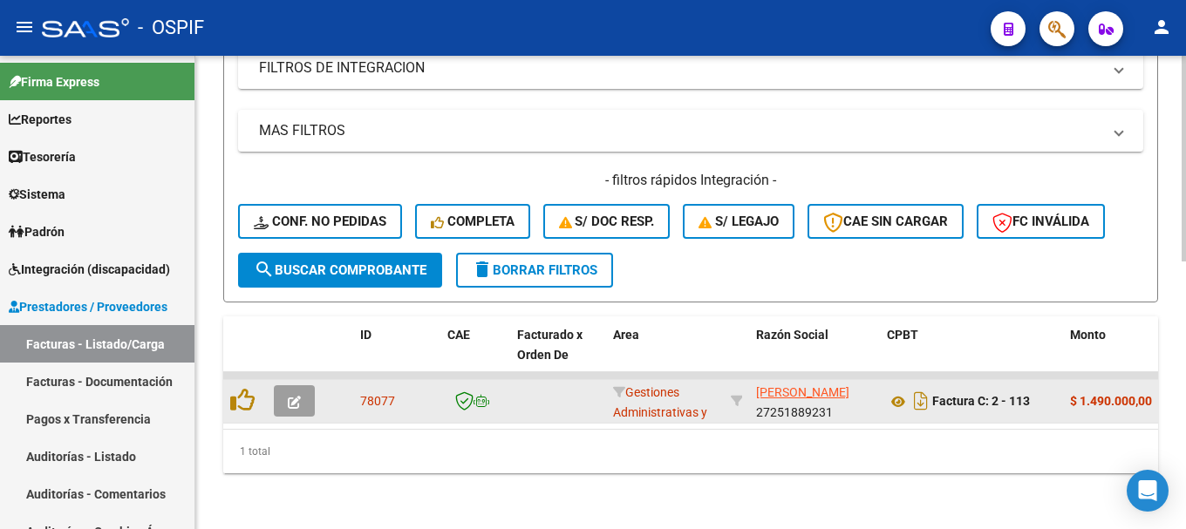
click at [291, 396] on icon "button" at bounding box center [294, 402] width 13 height 13
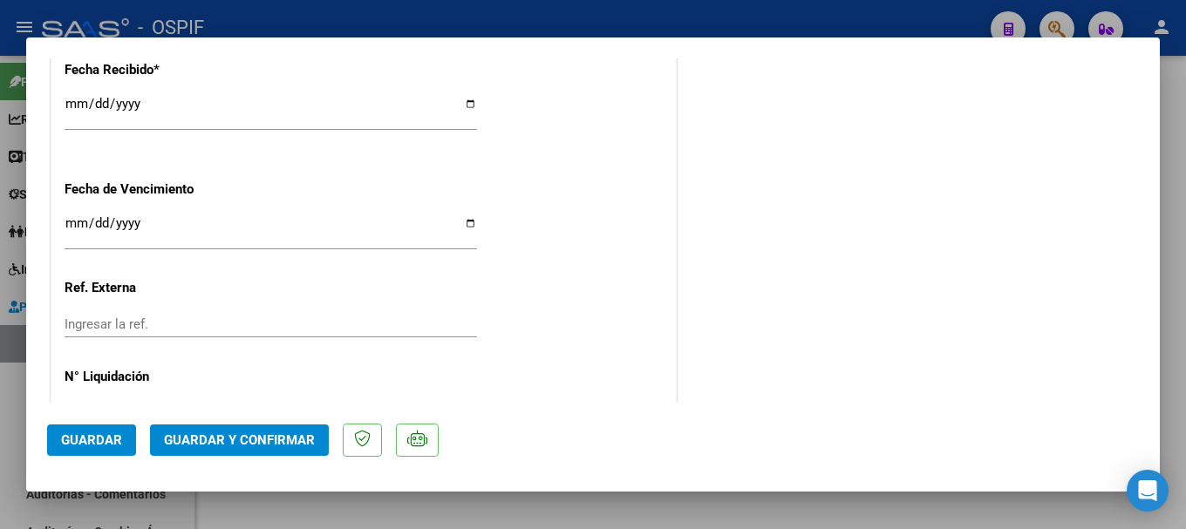
scroll to position [1084, 0]
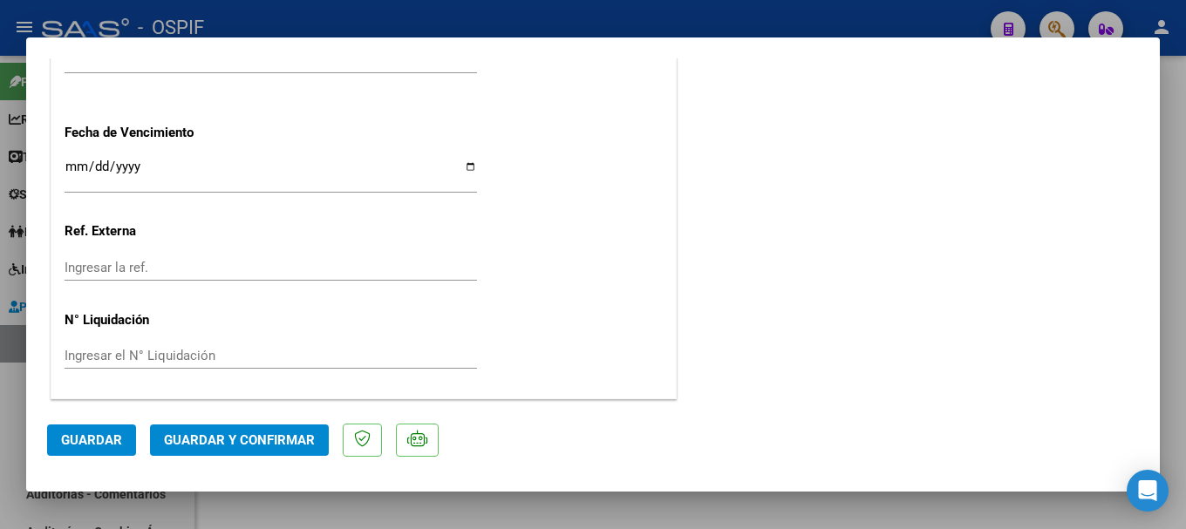
click at [255, 438] on span "Guardar y Confirmar" at bounding box center [239, 441] width 151 height 16
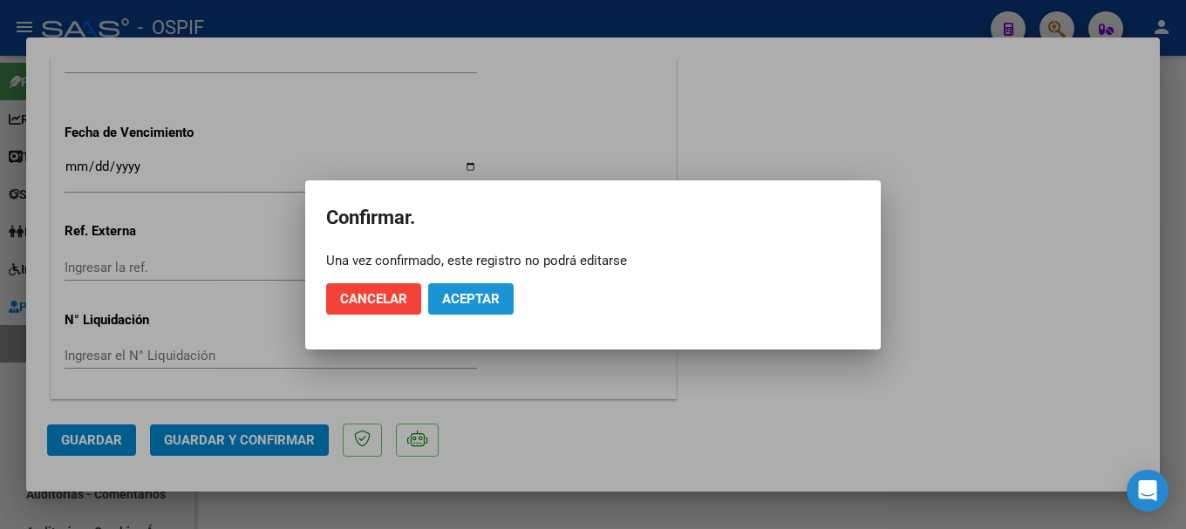
click at [437, 292] on button "Aceptar" at bounding box center [470, 298] width 85 height 31
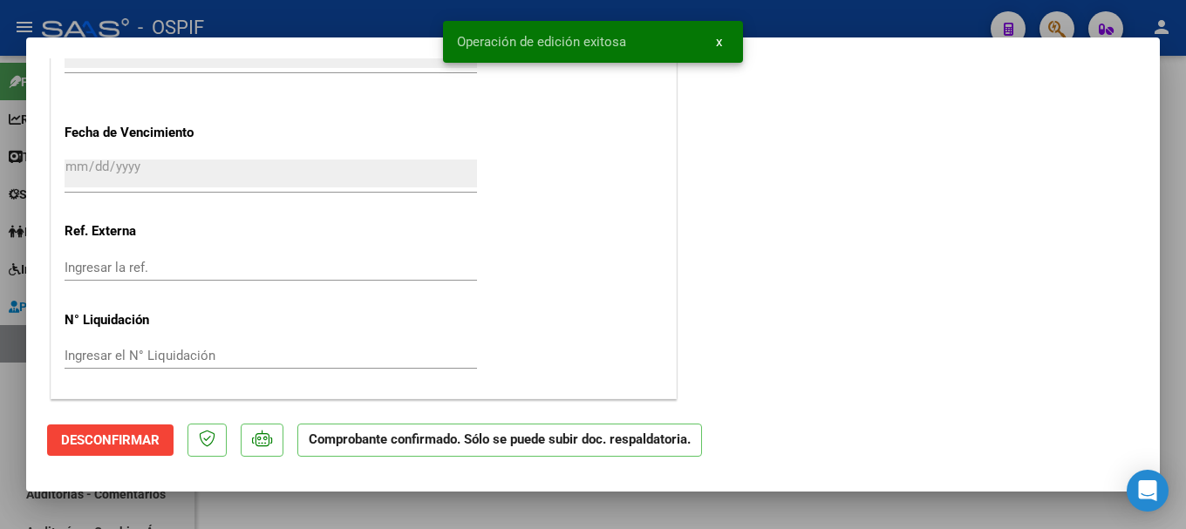
click at [274, 17] on div at bounding box center [593, 264] width 1186 height 529
type input "$ 0,00"
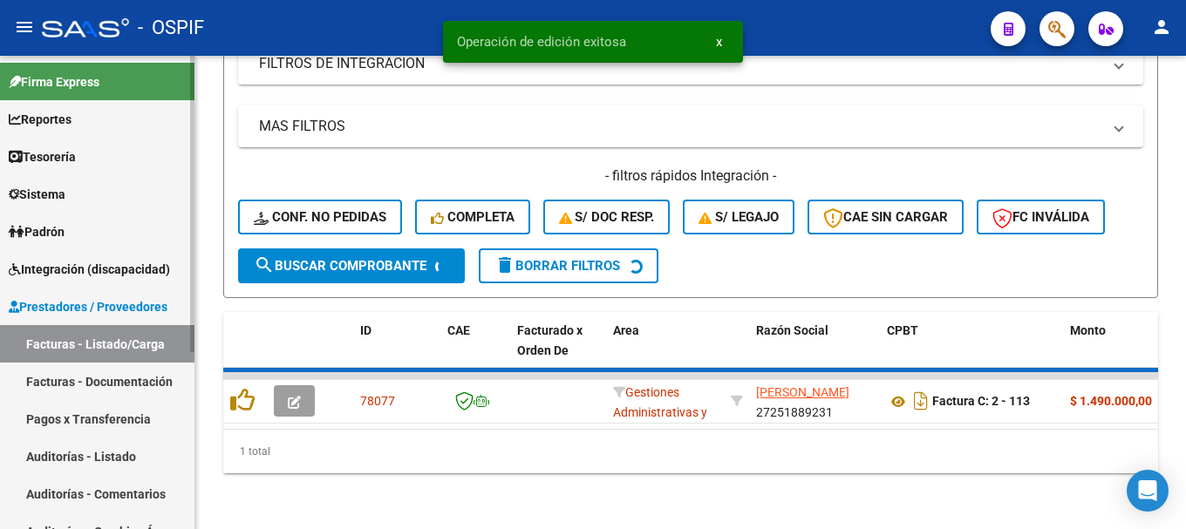
scroll to position [589, 0]
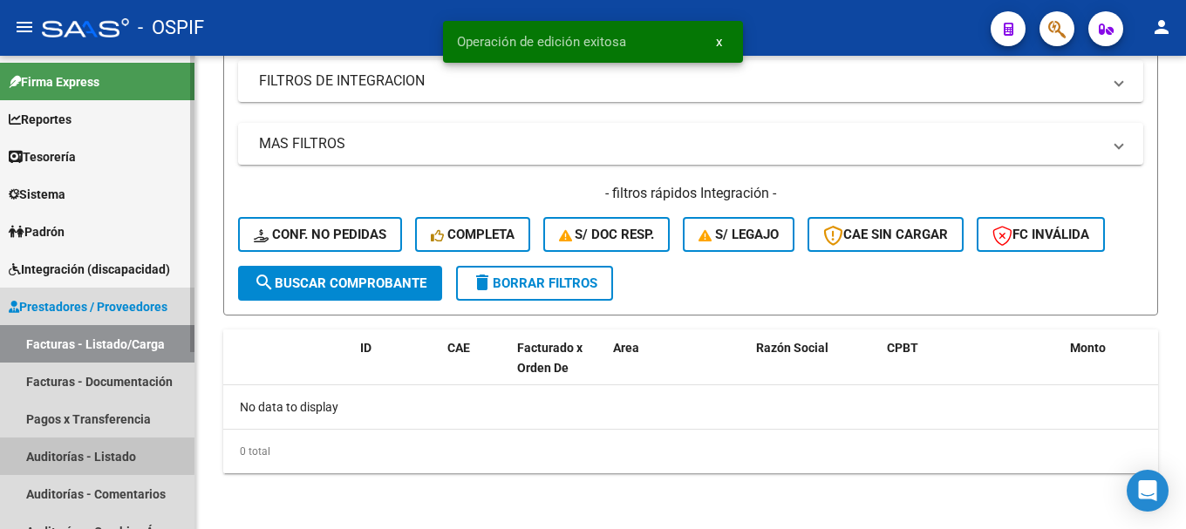
click at [36, 446] on link "Auditorías - Listado" at bounding box center [97, 457] width 195 height 38
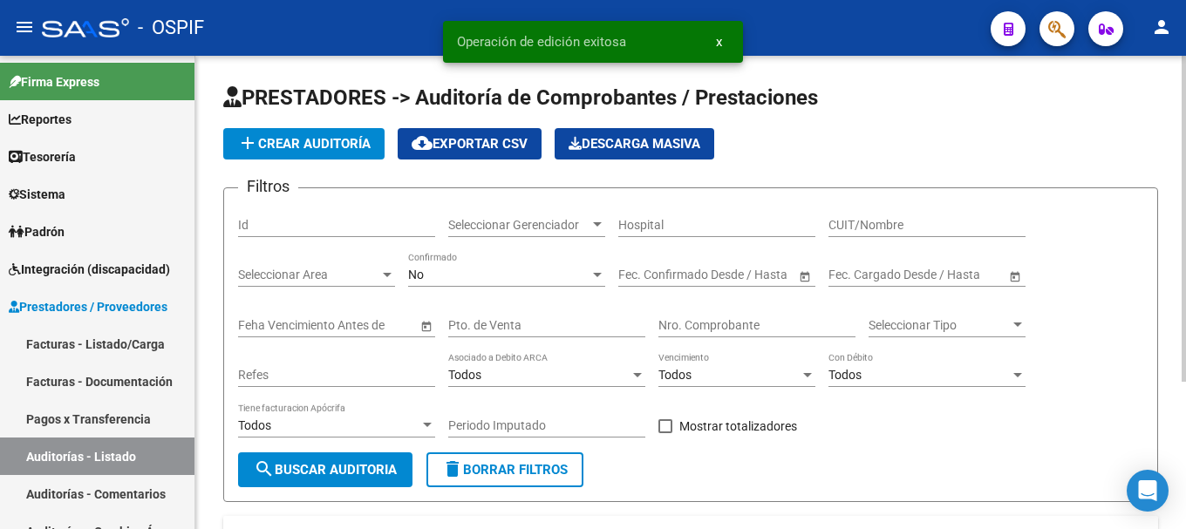
click at [319, 140] on span "add Crear Auditoría" at bounding box center [303, 144] width 133 height 16
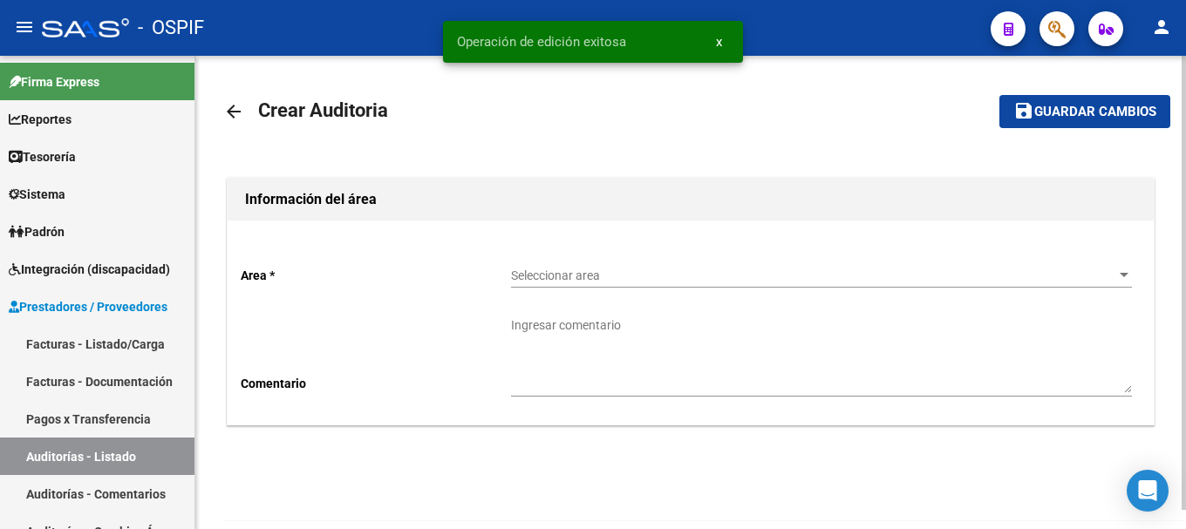
click at [1116, 272] on div at bounding box center [1124, 276] width 16 height 14
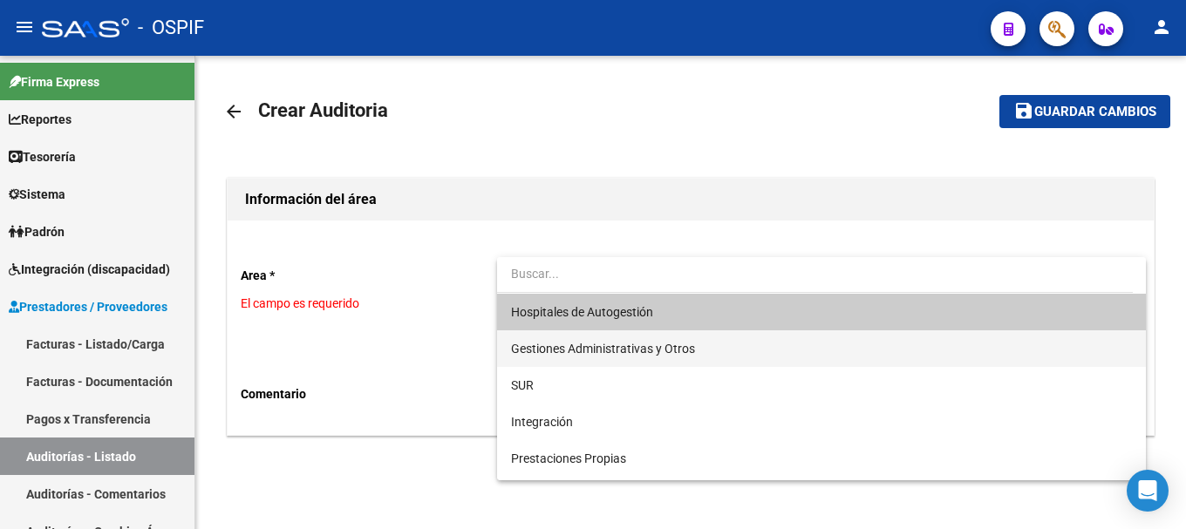
click at [711, 351] on span "Gestiones Administrativas y Otros" at bounding box center [821, 349] width 621 height 37
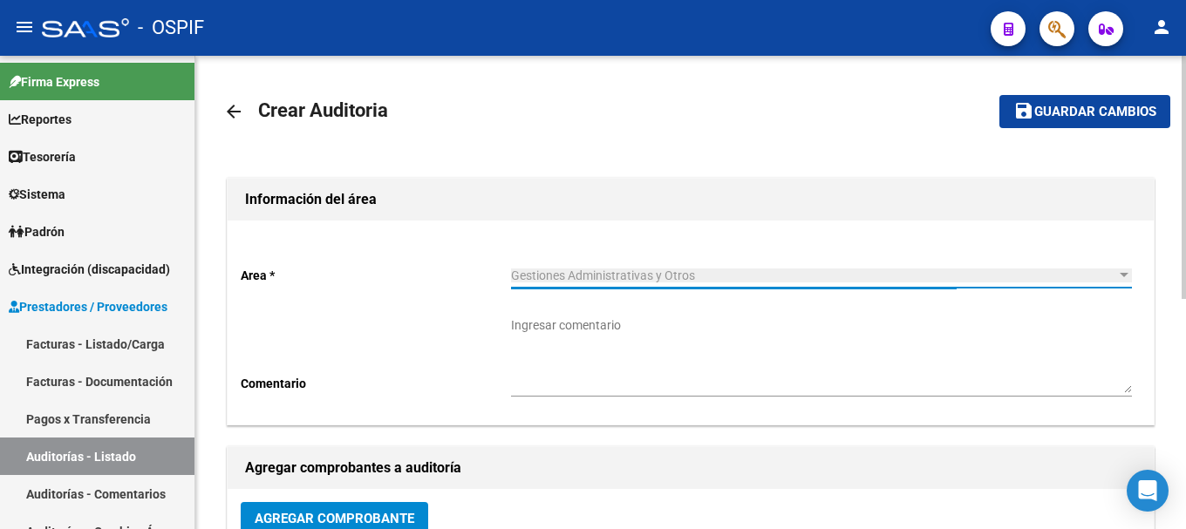
click at [721, 364] on textarea "Ingresar comentario" at bounding box center [821, 355] width 621 height 77
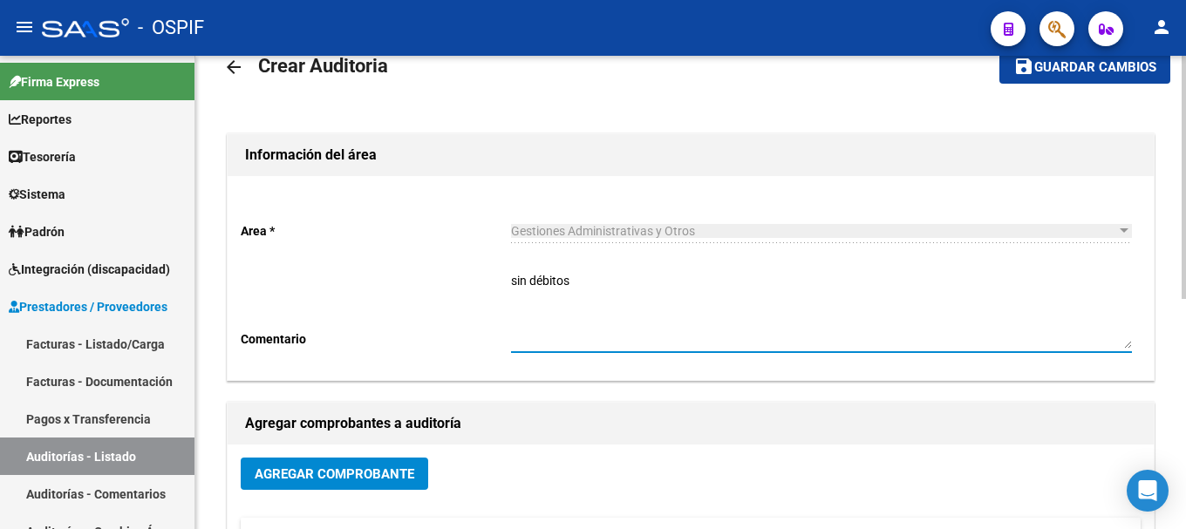
scroll to position [87, 0]
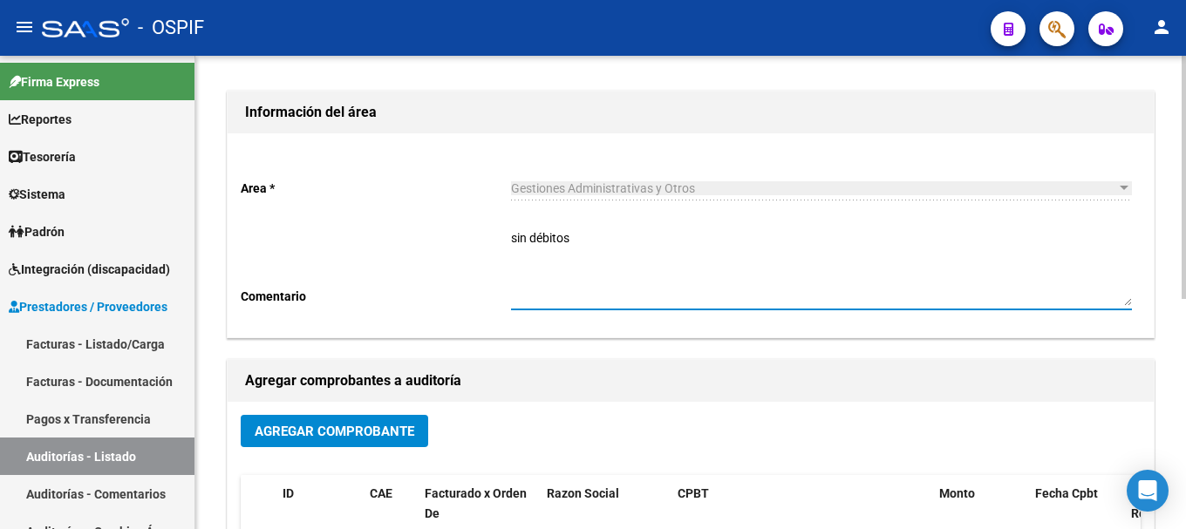
type textarea "sin débitos"
click at [396, 428] on span "Agregar Comprobante" at bounding box center [335, 432] width 160 height 16
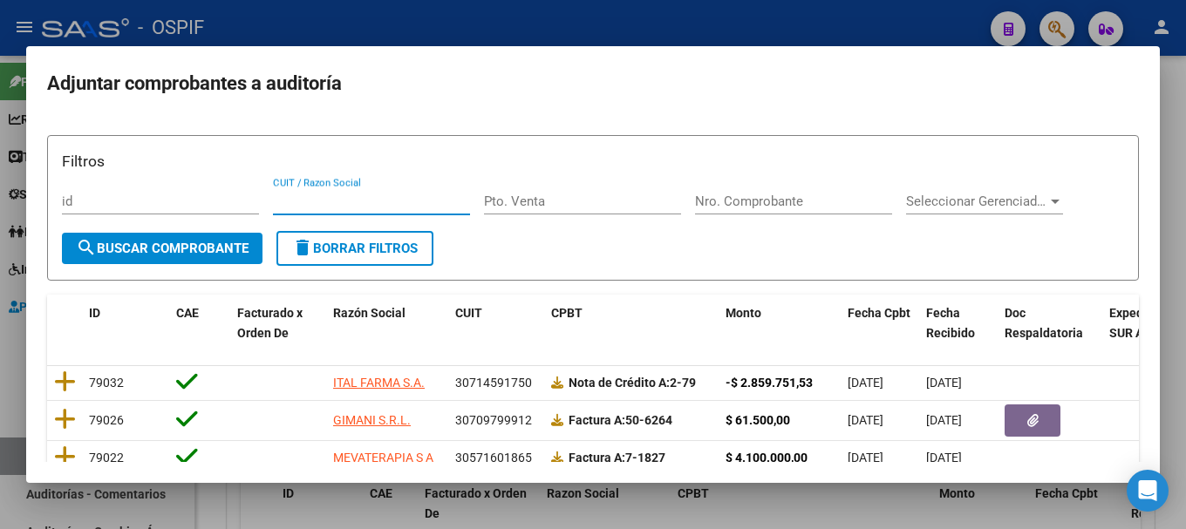
click at [331, 200] on input "CUIT / Razon Social" at bounding box center [371, 202] width 197 height 16
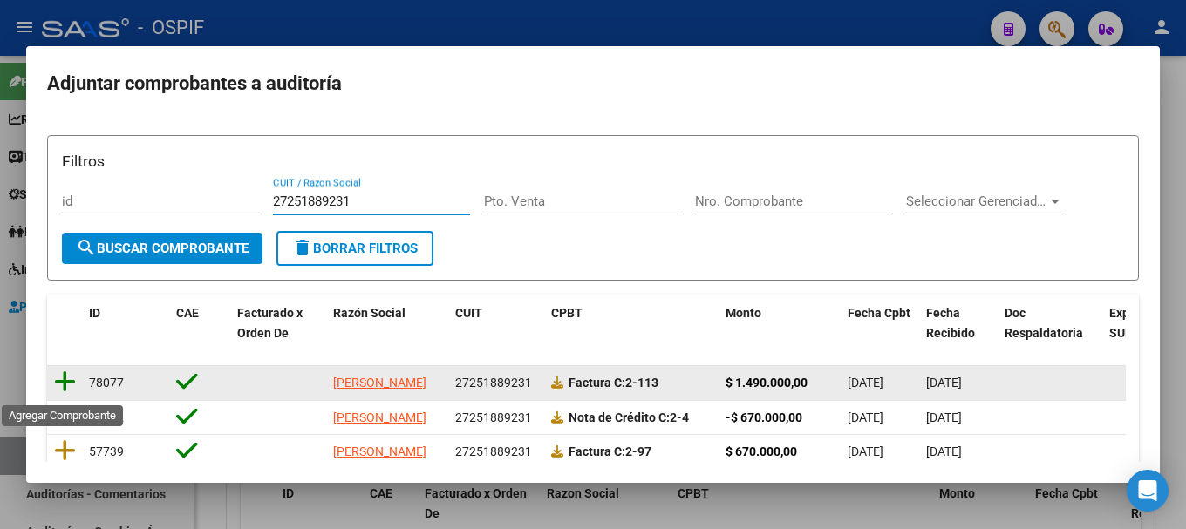
type input "27251889231"
click at [70, 385] on icon at bounding box center [65, 382] width 22 height 24
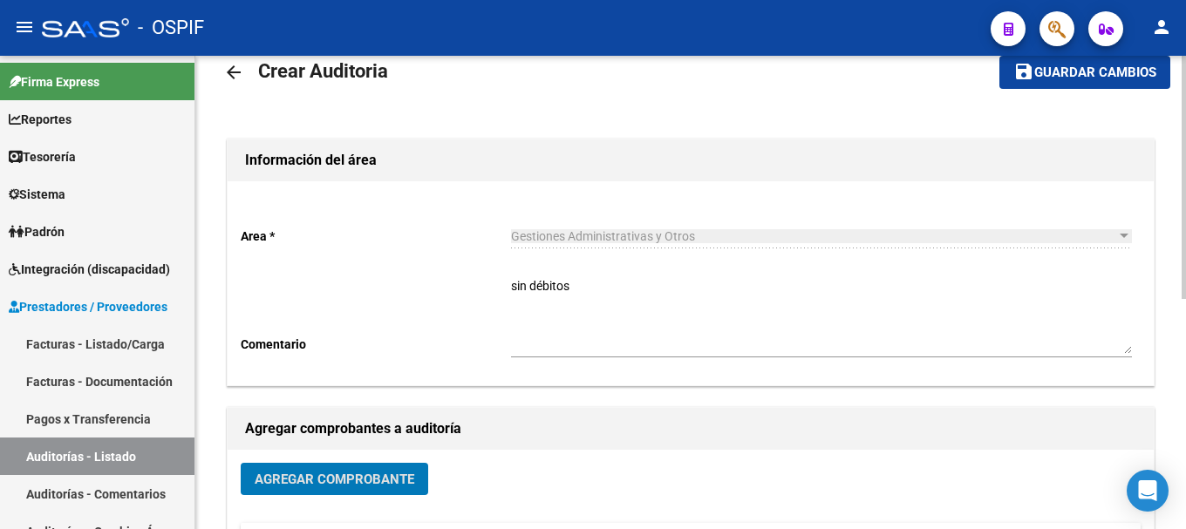
scroll to position [0, 0]
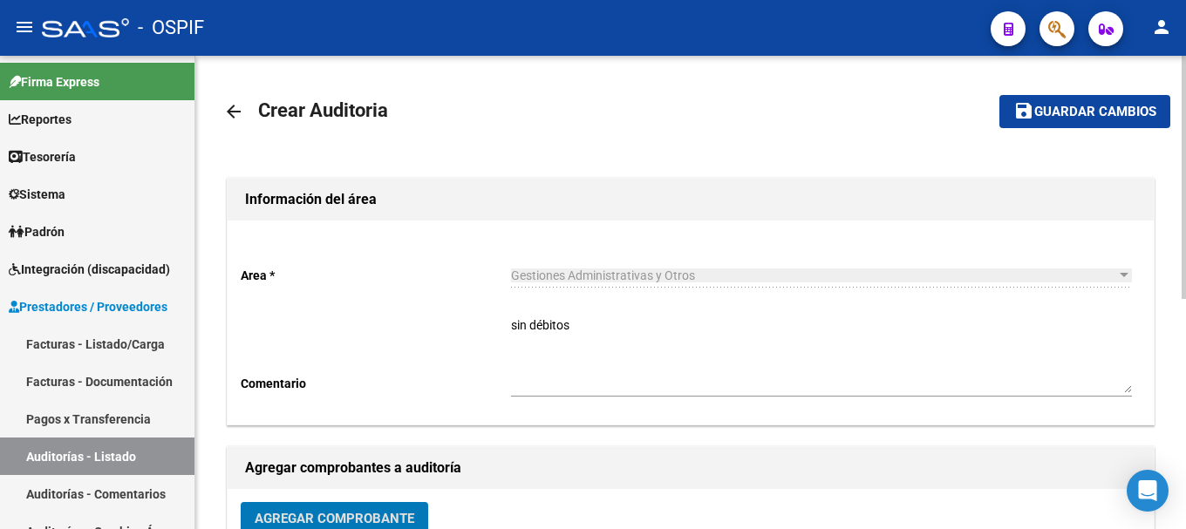
click at [1061, 108] on span "Guardar cambios" at bounding box center [1095, 113] width 122 height 16
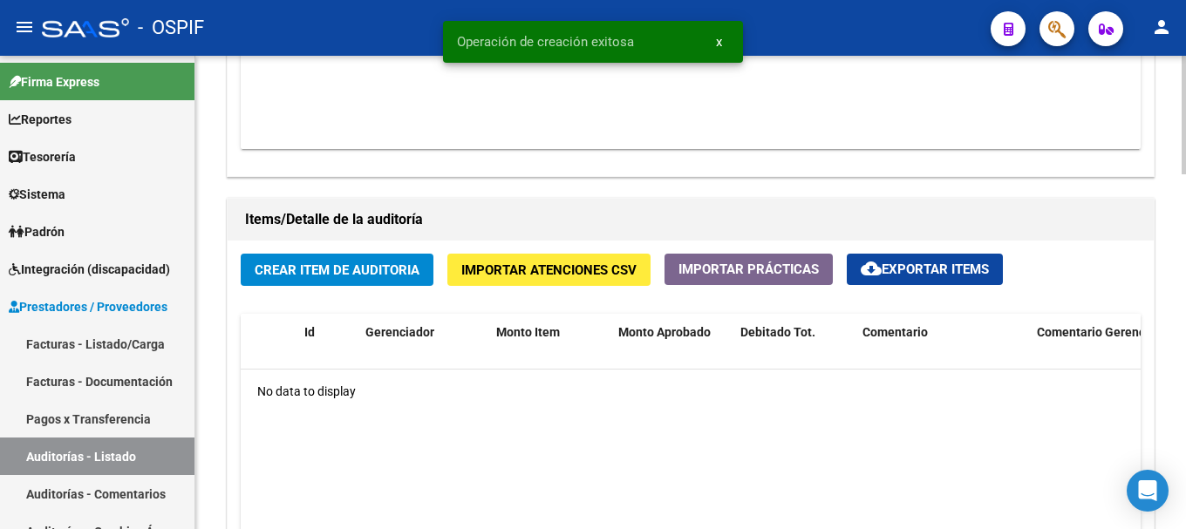
scroll to position [1134, 0]
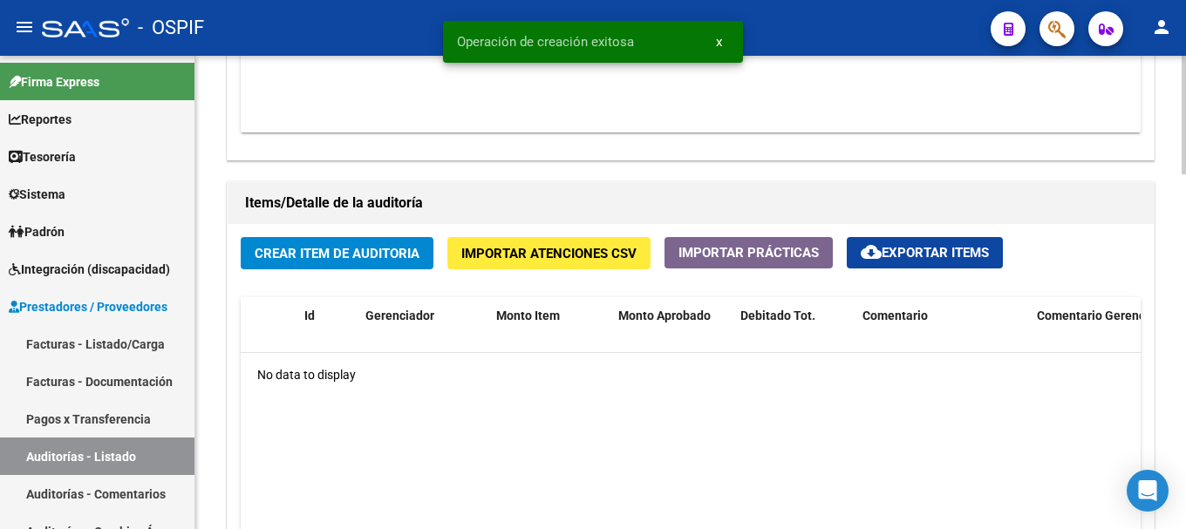
click at [322, 246] on span "Crear Item de Auditoria" at bounding box center [337, 254] width 165 height 16
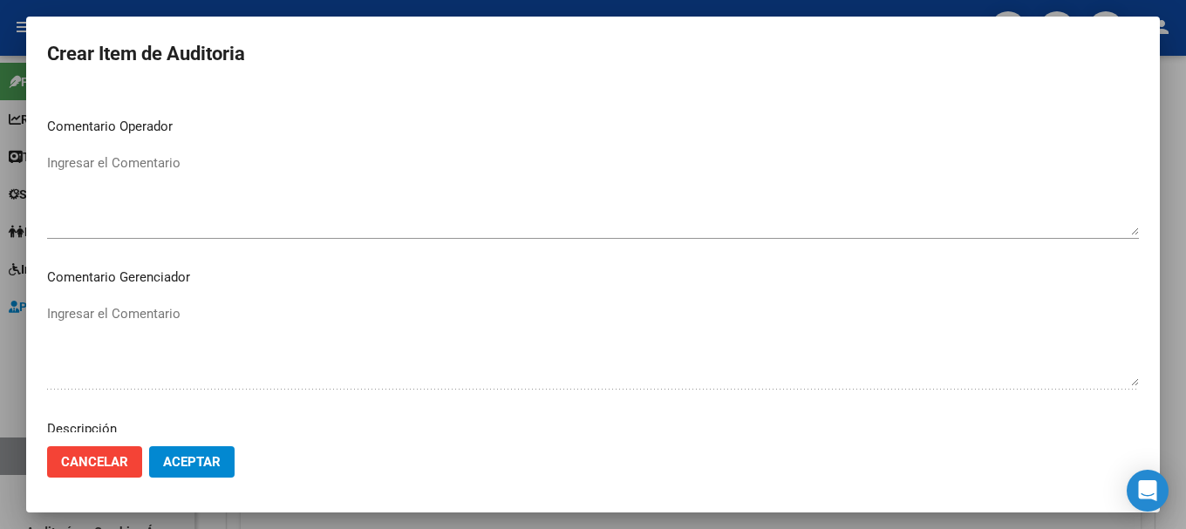
scroll to position [698, 0]
click at [188, 464] on span "Aceptar" at bounding box center [192, 462] width 58 height 16
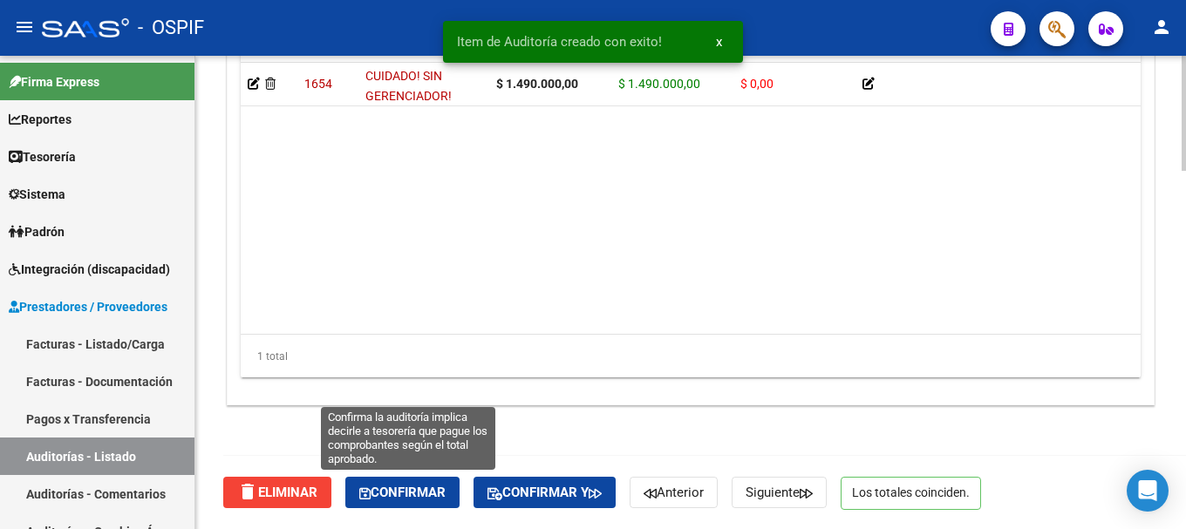
click at [428, 486] on span "Confirmar" at bounding box center [402, 493] width 86 height 16
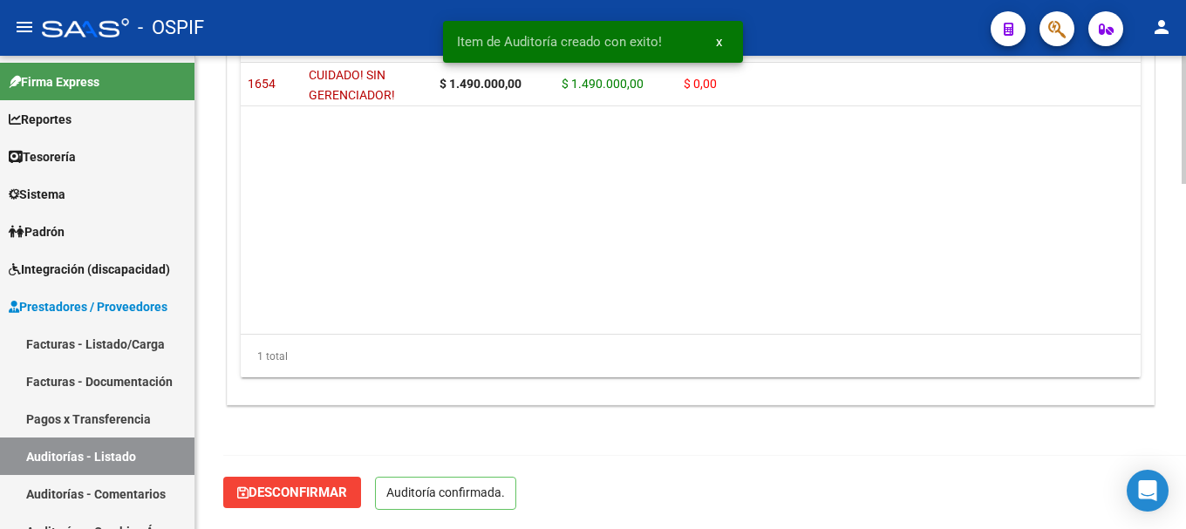
scroll to position [1274, 0]
type input "202508"
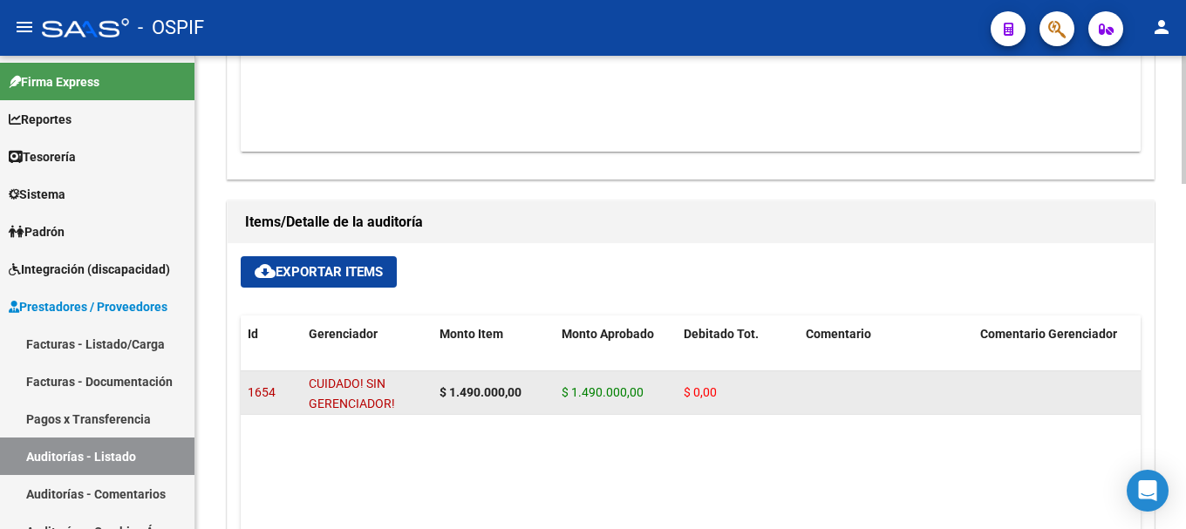
scroll to position [925, 0]
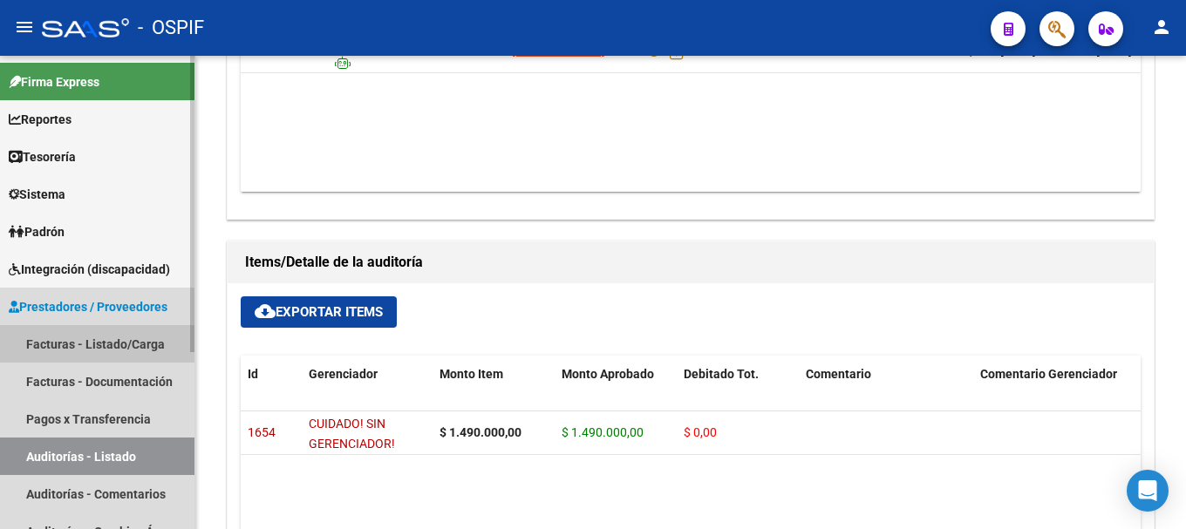
click at [62, 347] on link "Facturas - Listado/Carga" at bounding box center [97, 344] width 195 height 38
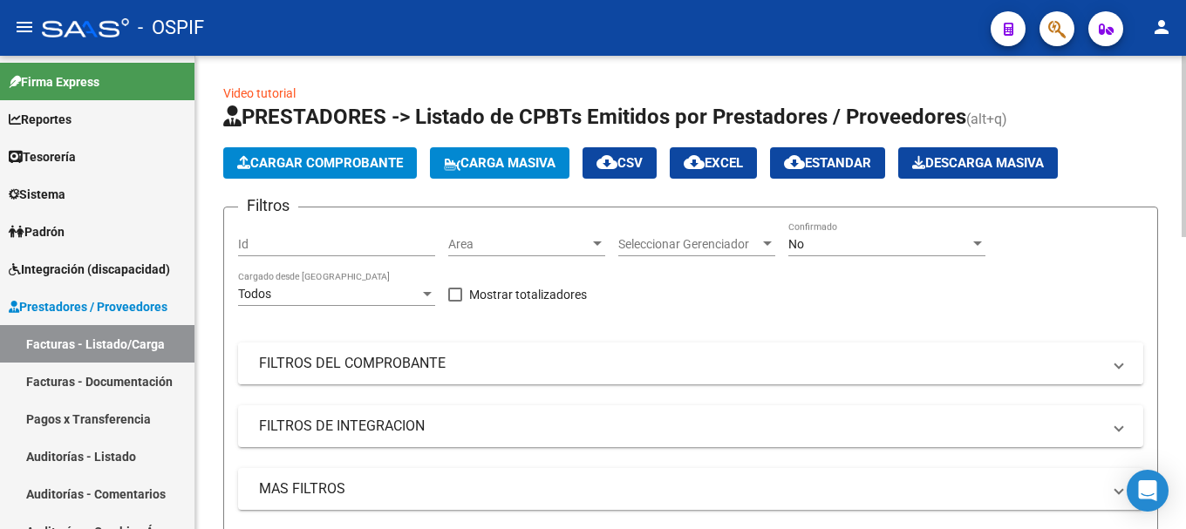
drag, startPoint x: 1117, startPoint y: 364, endPoint x: 1061, endPoint y: 374, distance: 56.8
click at [1109, 364] on mat-expansion-panel-header "FILTROS DEL COMPROBANTE" at bounding box center [690, 364] width 905 height 42
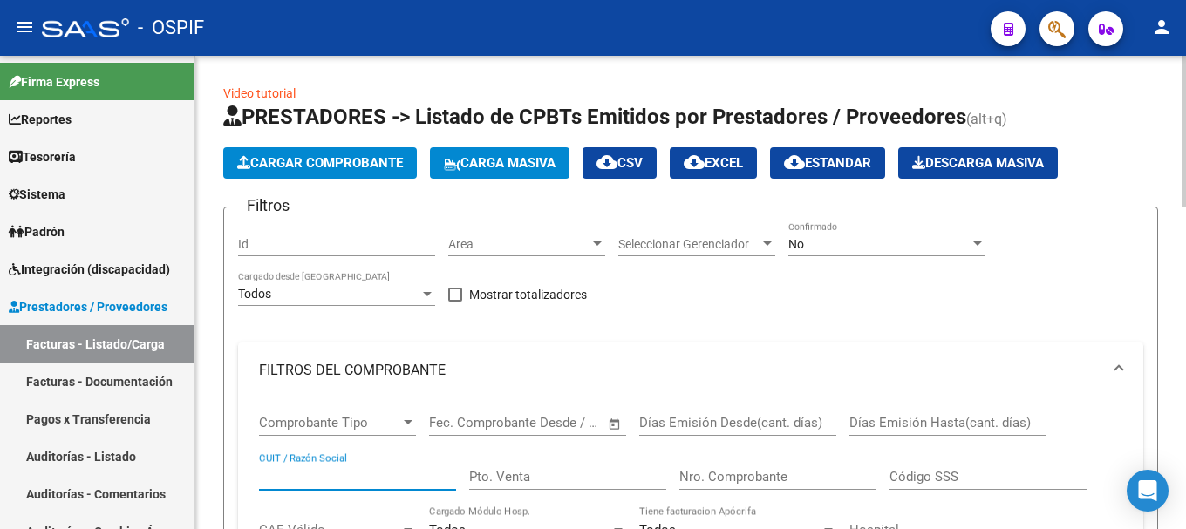
click at [386, 470] on input "CUIT / Razón Social" at bounding box center [357, 477] width 197 height 16
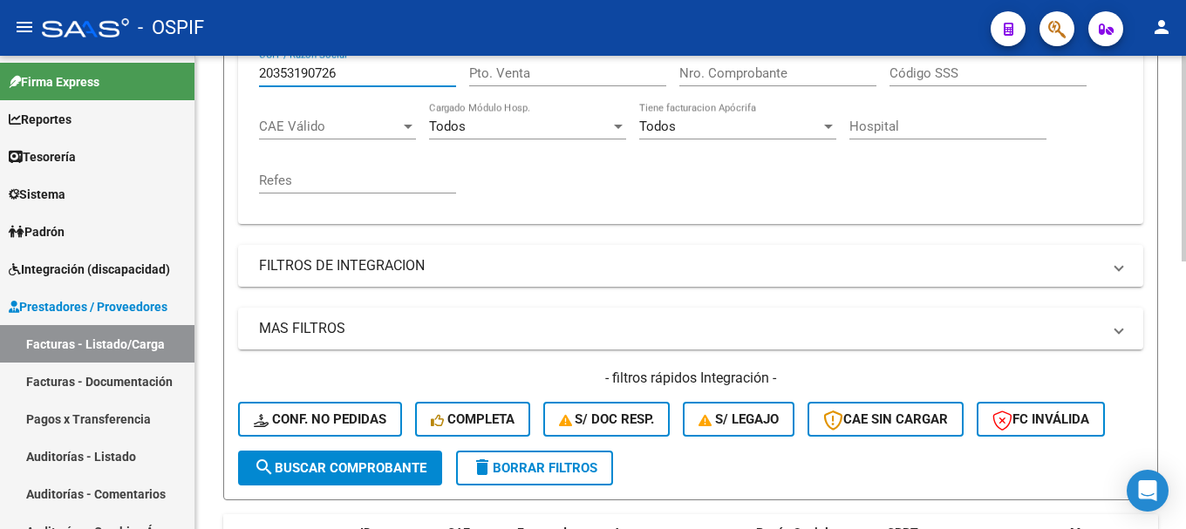
scroll to position [436, 0]
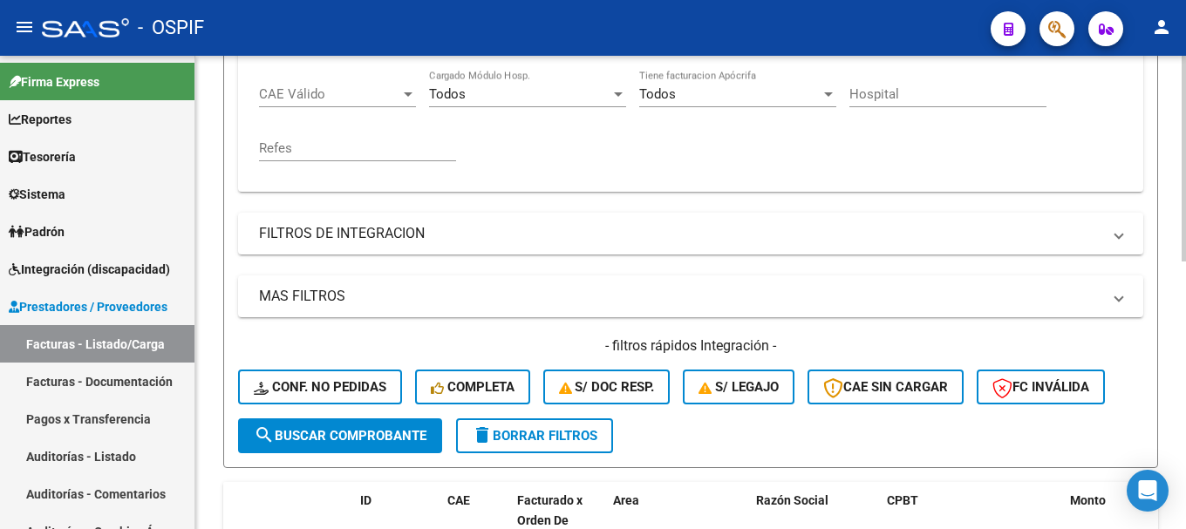
type input "20353190726"
click at [331, 436] on span "search Buscar Comprobante" at bounding box center [340, 436] width 173 height 16
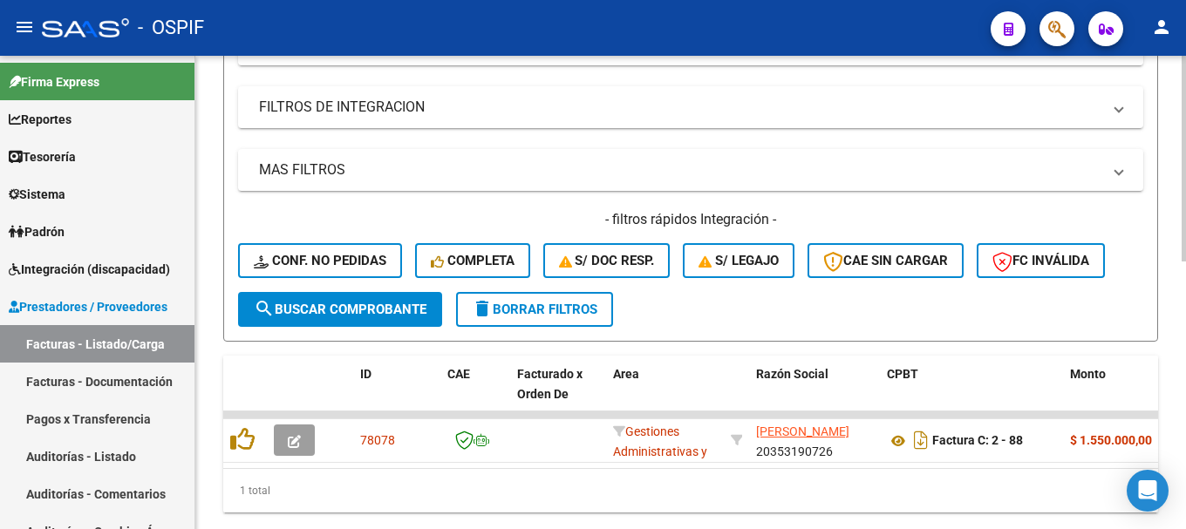
scroll to position [616, 0]
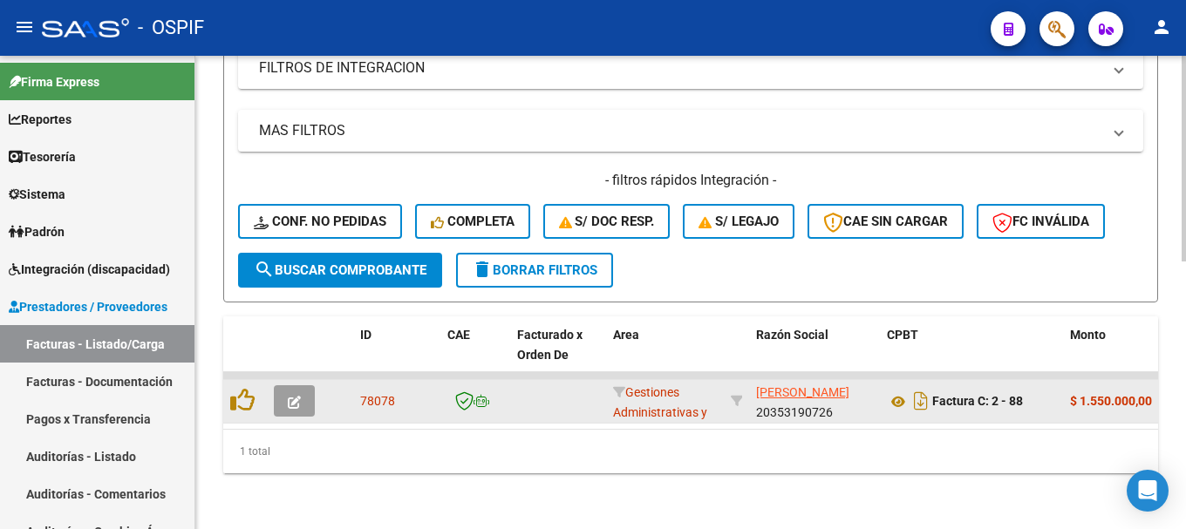
click at [295, 396] on icon "button" at bounding box center [294, 402] width 13 height 13
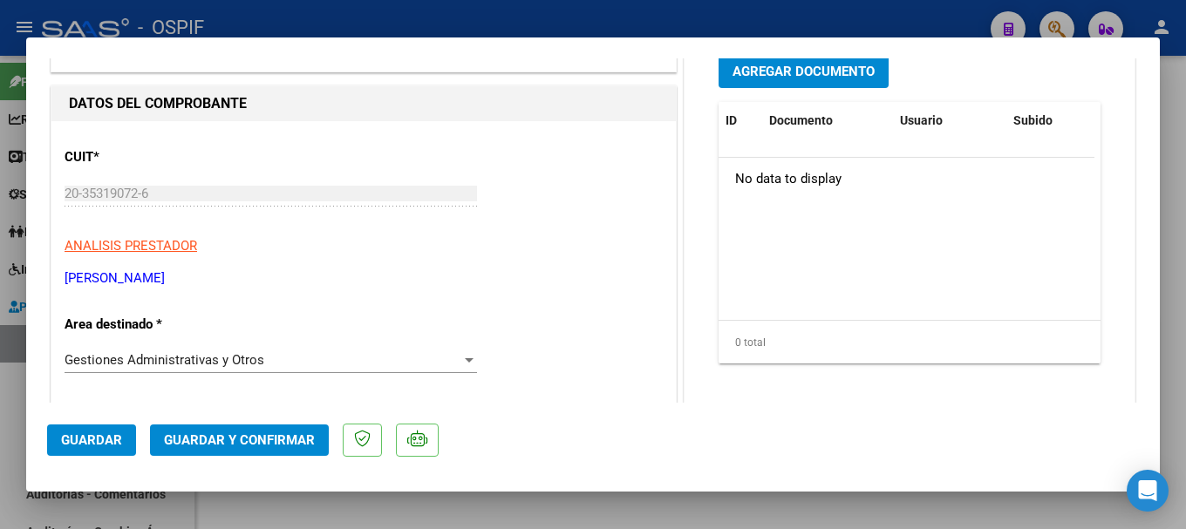
scroll to position [0, 0]
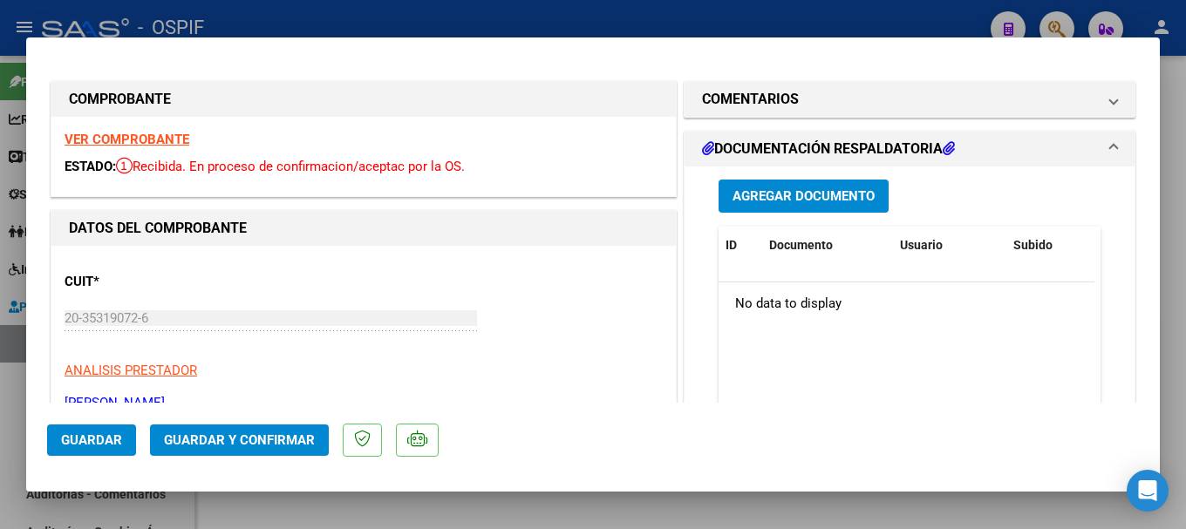
click at [160, 136] on strong "VER COMPROBANTE" at bounding box center [127, 140] width 125 height 16
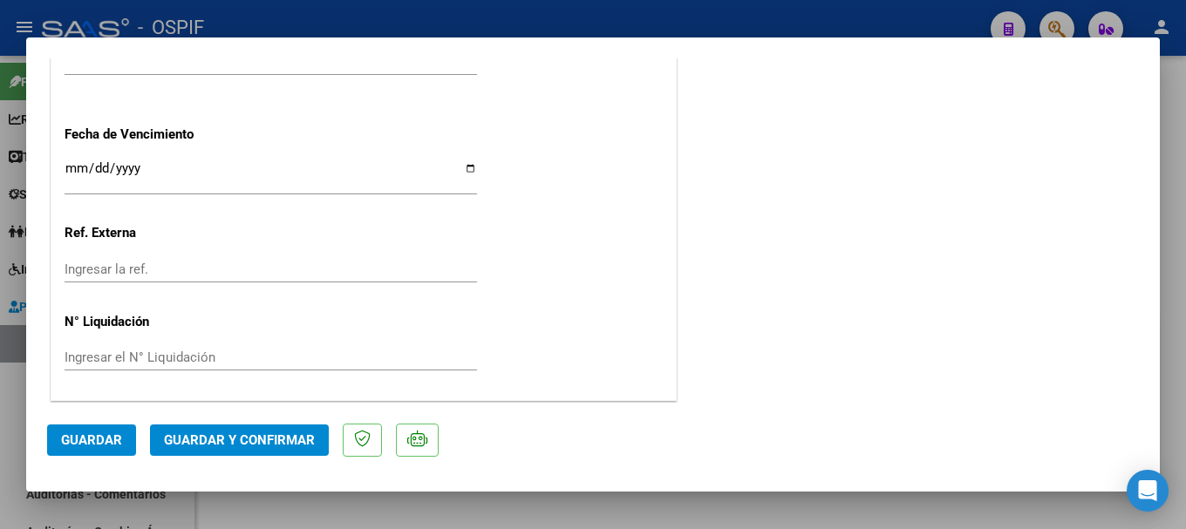
scroll to position [1084, 0]
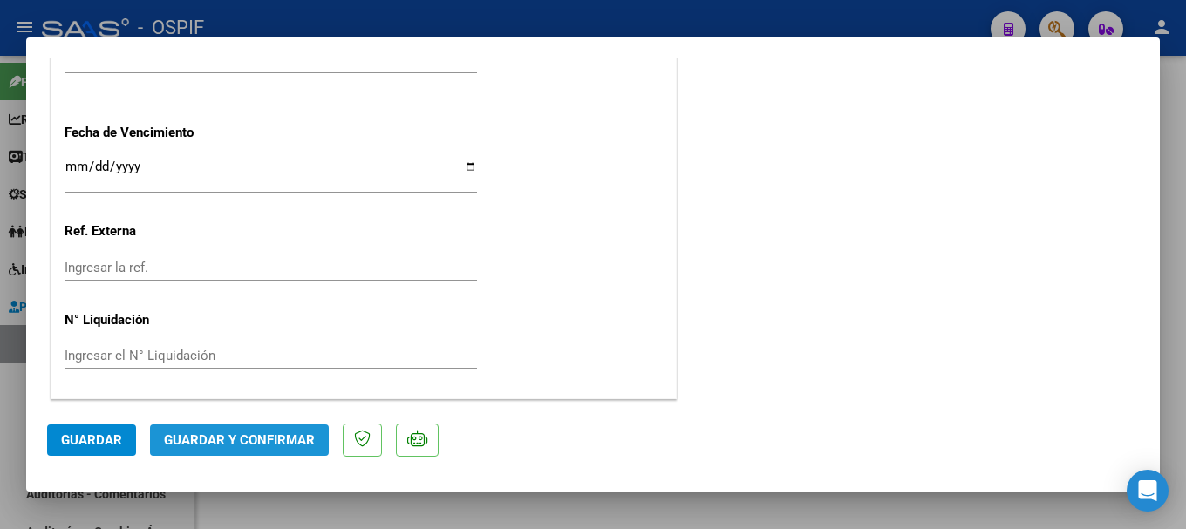
click at [298, 436] on span "Guardar y Confirmar" at bounding box center [239, 441] width 151 height 16
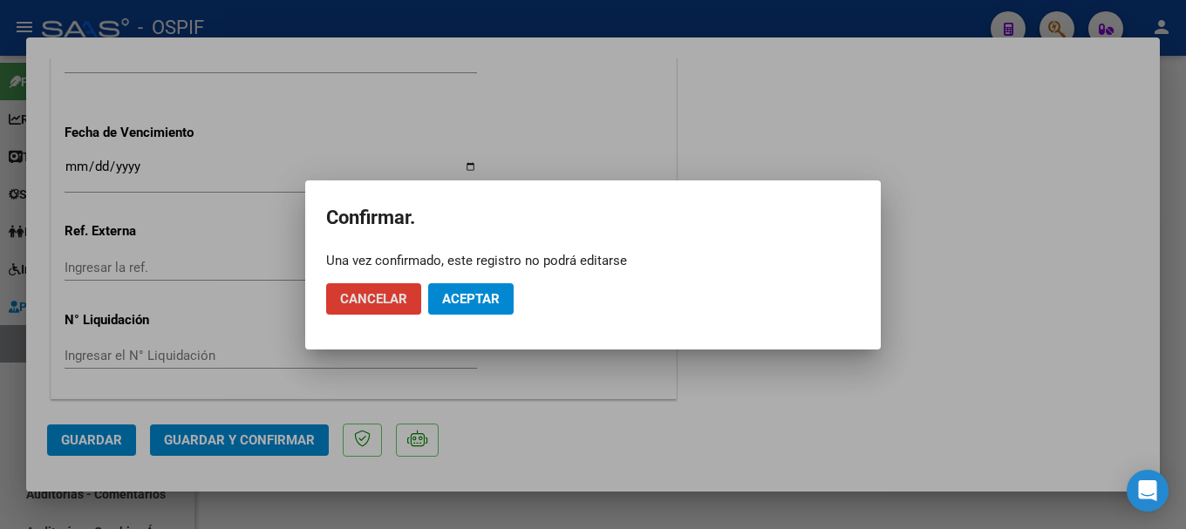
click at [462, 296] on span "Aceptar" at bounding box center [471, 299] width 58 height 16
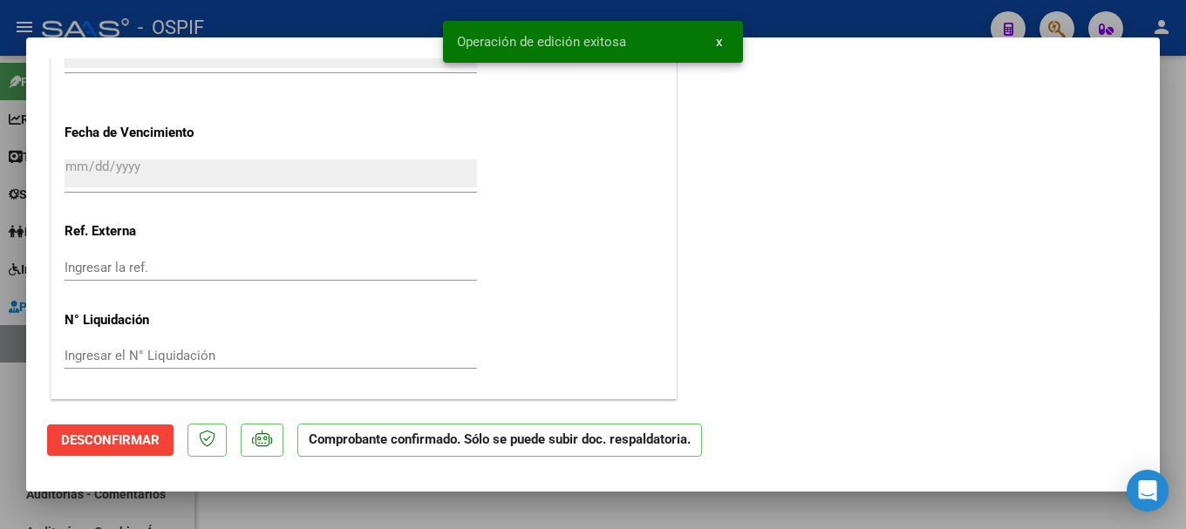
click at [302, 18] on div at bounding box center [593, 264] width 1186 height 529
type input "$ 0,00"
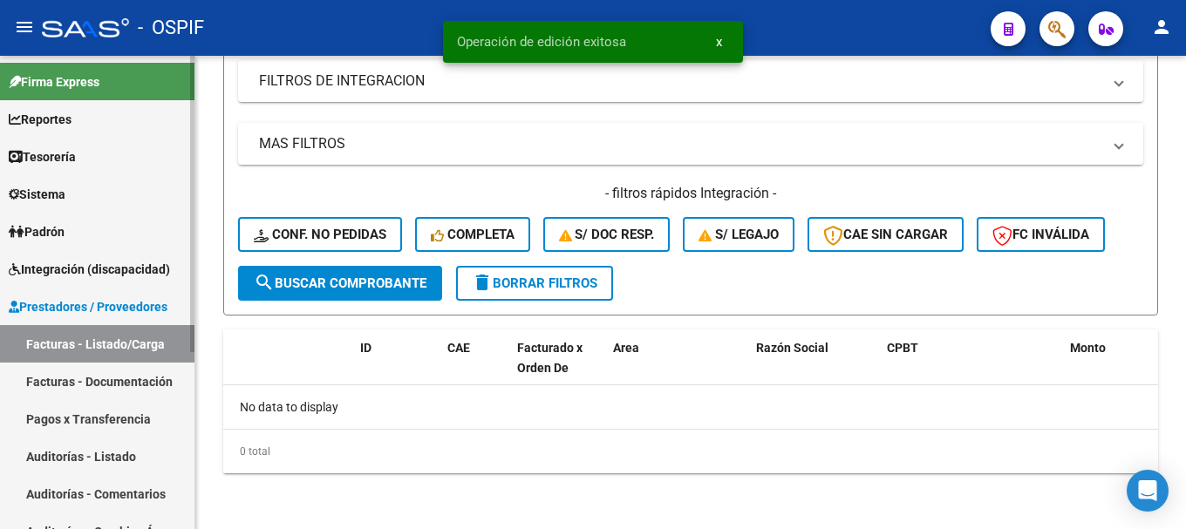
scroll to position [589, 0]
click at [103, 453] on link "Auditorías - Listado" at bounding box center [97, 457] width 195 height 38
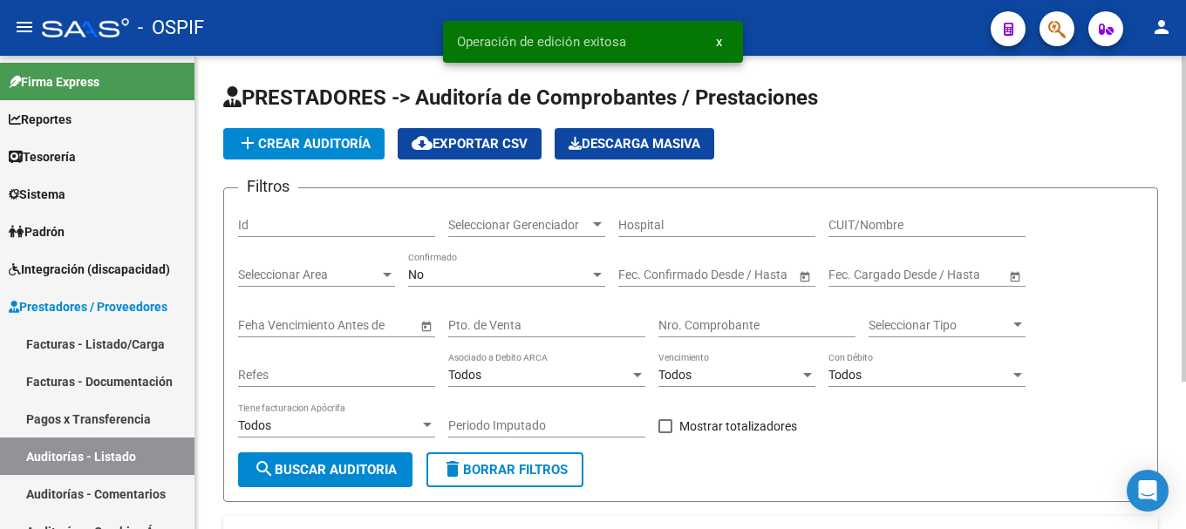
click at [342, 139] on span "add Crear Auditoría" at bounding box center [303, 144] width 133 height 16
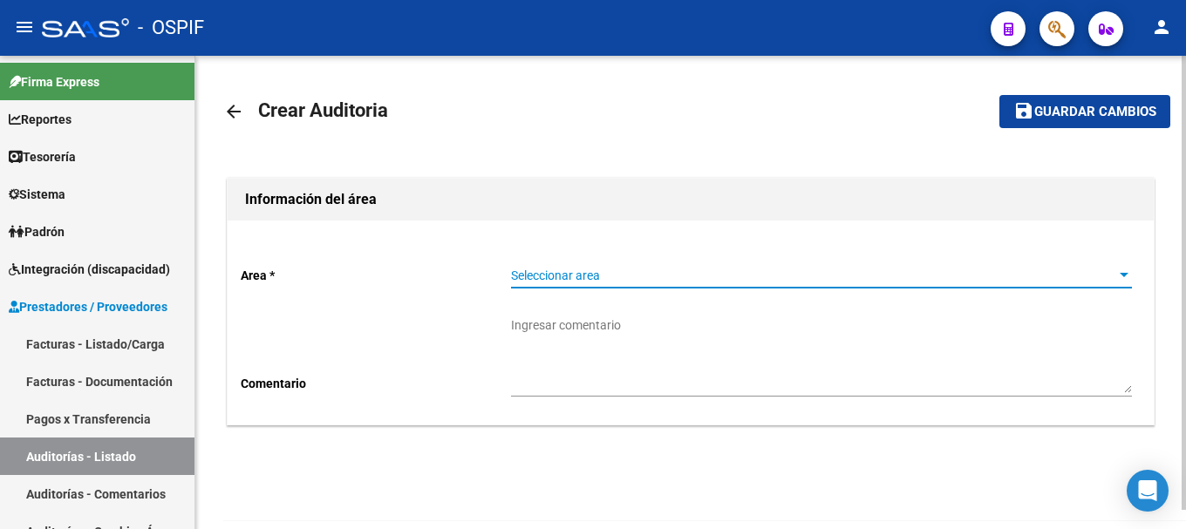
click at [1112, 274] on span "Seleccionar area" at bounding box center [813, 276] width 605 height 15
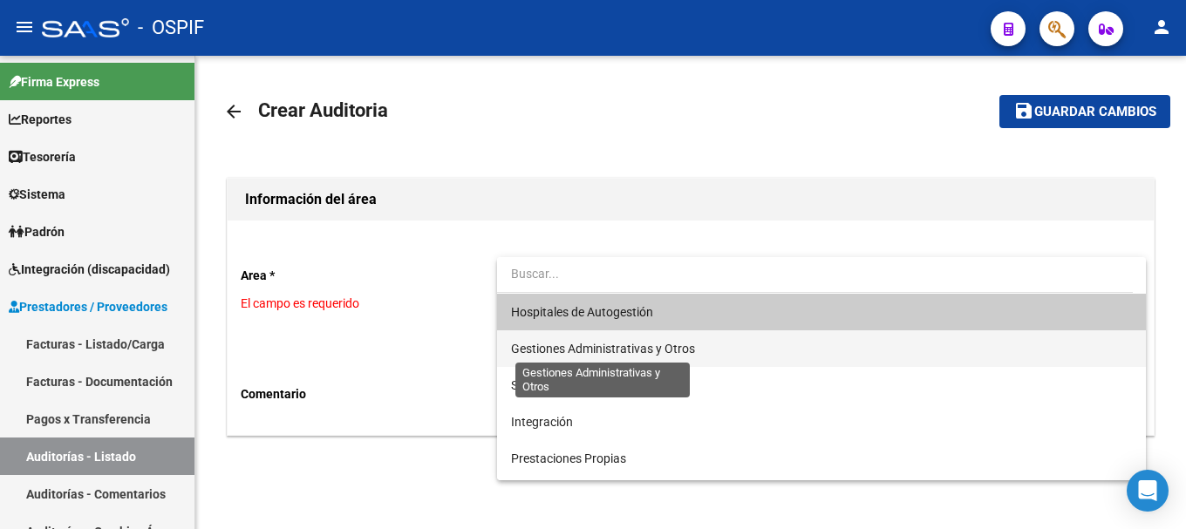
click at [652, 351] on span "Gestiones Administrativas y Otros" at bounding box center [603, 349] width 184 height 14
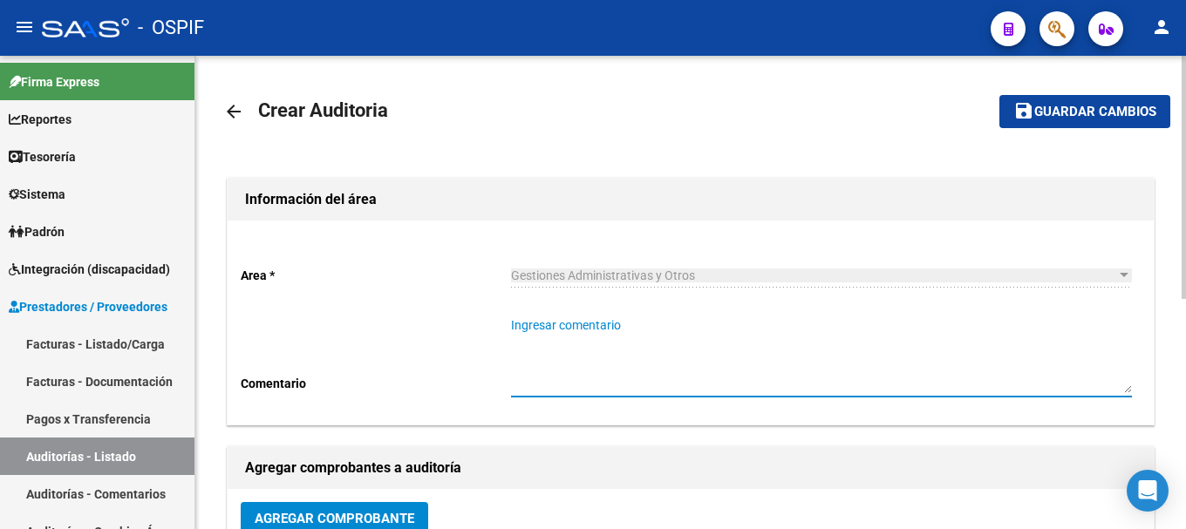
click at [676, 350] on textarea "Ingresar comentario" at bounding box center [821, 355] width 621 height 77
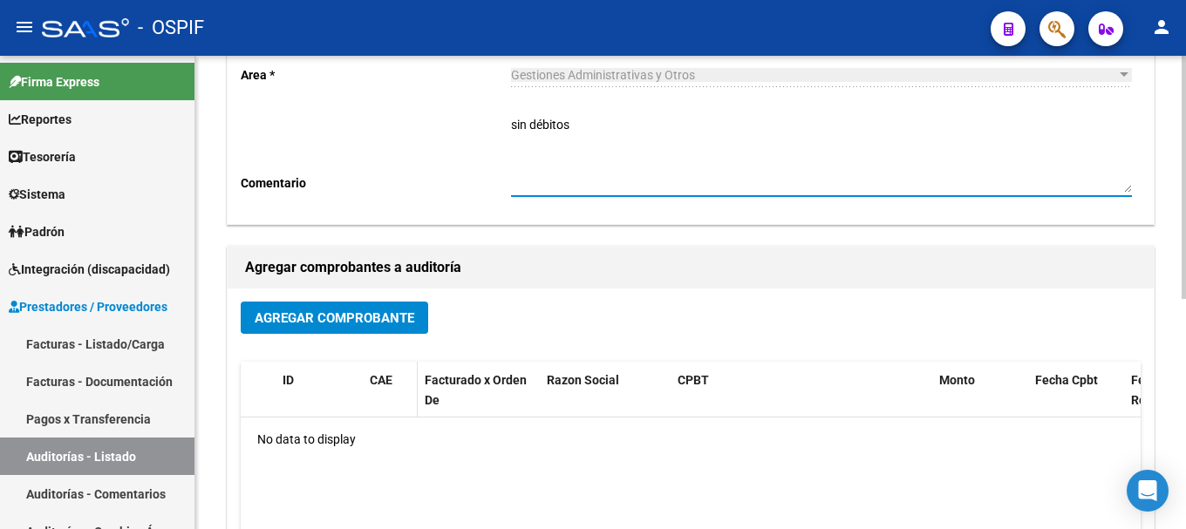
scroll to position [262, 0]
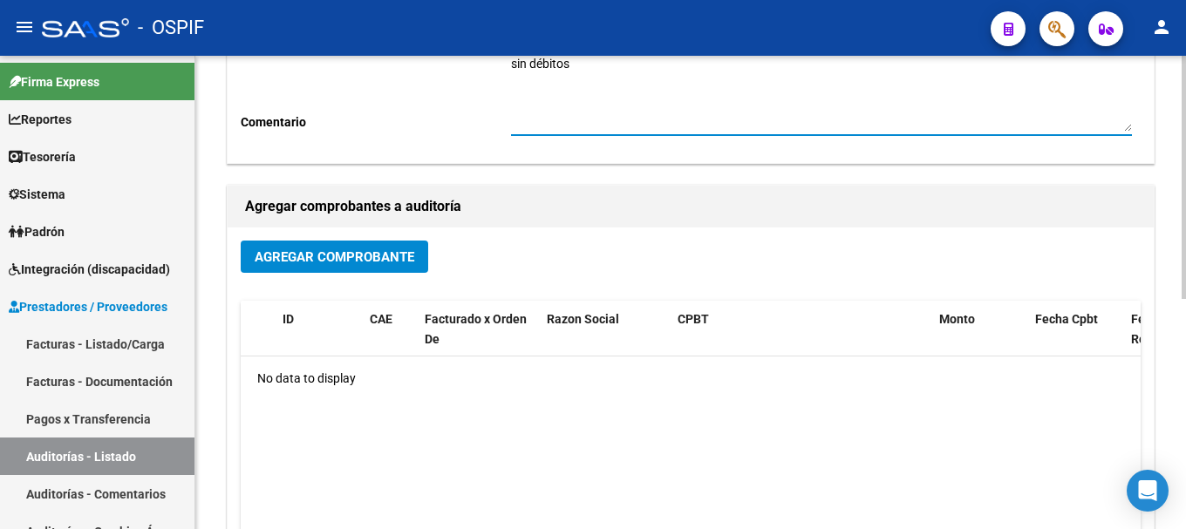
type textarea "sin débitos"
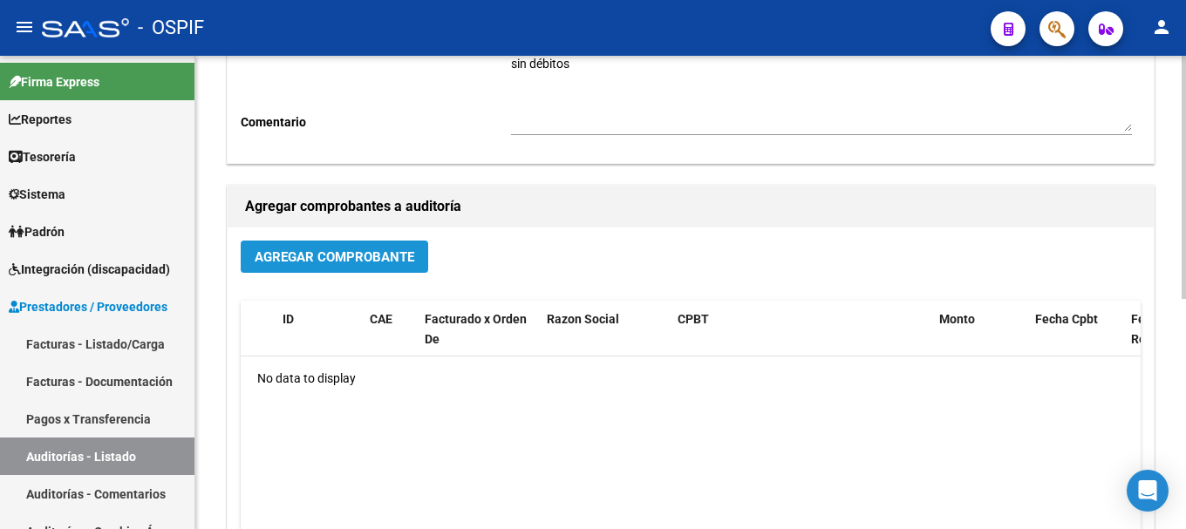
click at [399, 257] on span "Agregar Comprobante" at bounding box center [335, 257] width 160 height 16
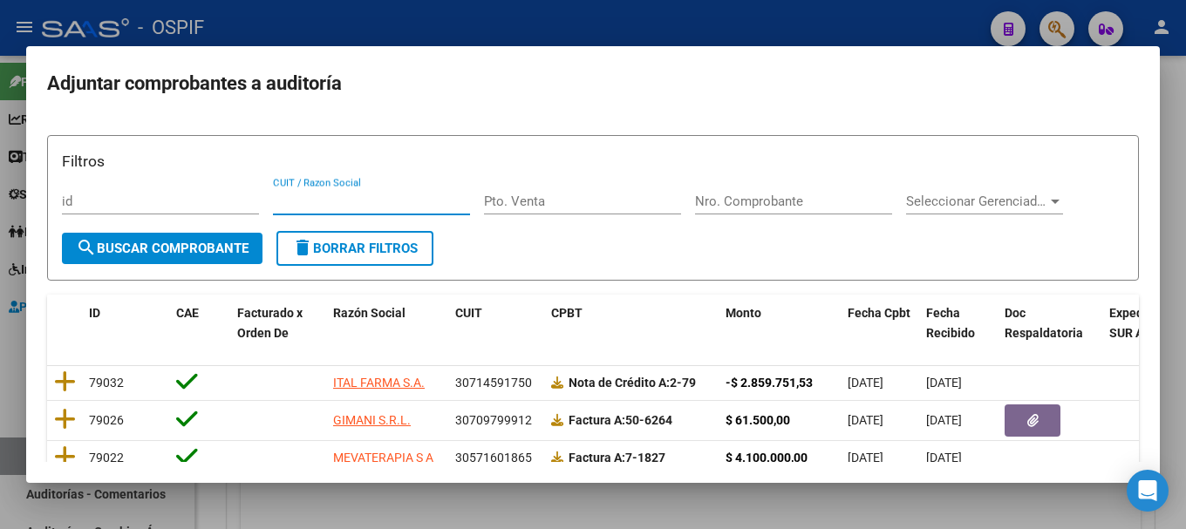
click at [367, 198] on input "CUIT / Razon Social" at bounding box center [371, 202] width 197 height 16
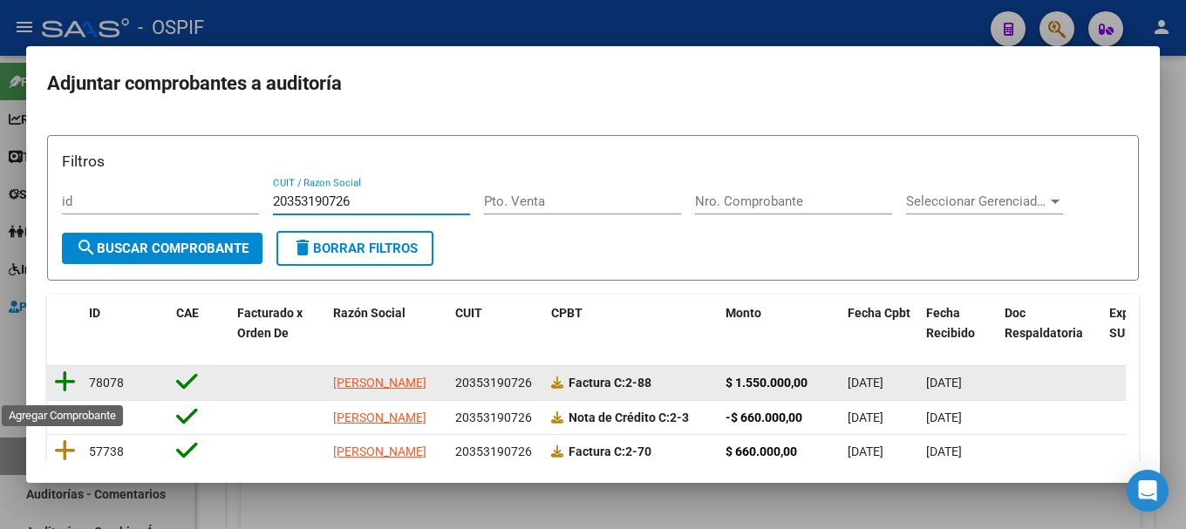
type input "20353190726"
click at [62, 386] on icon at bounding box center [65, 382] width 22 height 24
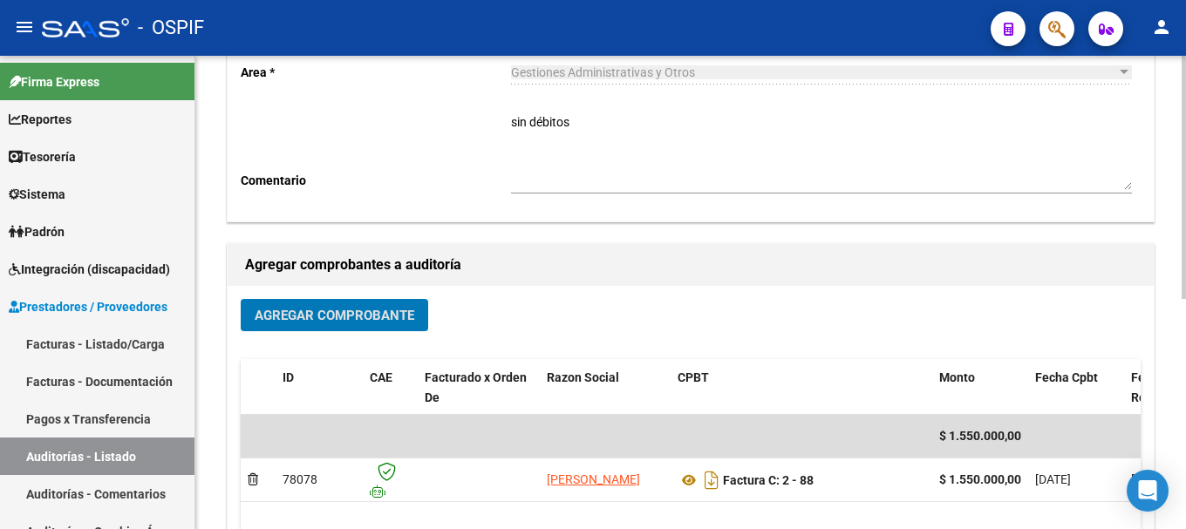
scroll to position [0, 0]
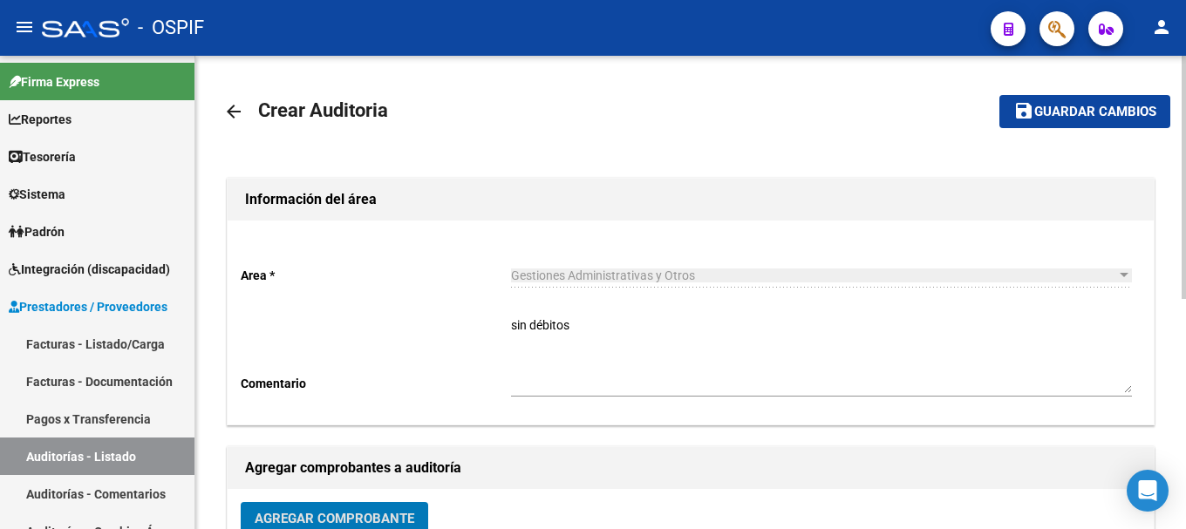
click at [1048, 111] on span "Guardar cambios" at bounding box center [1095, 113] width 122 height 16
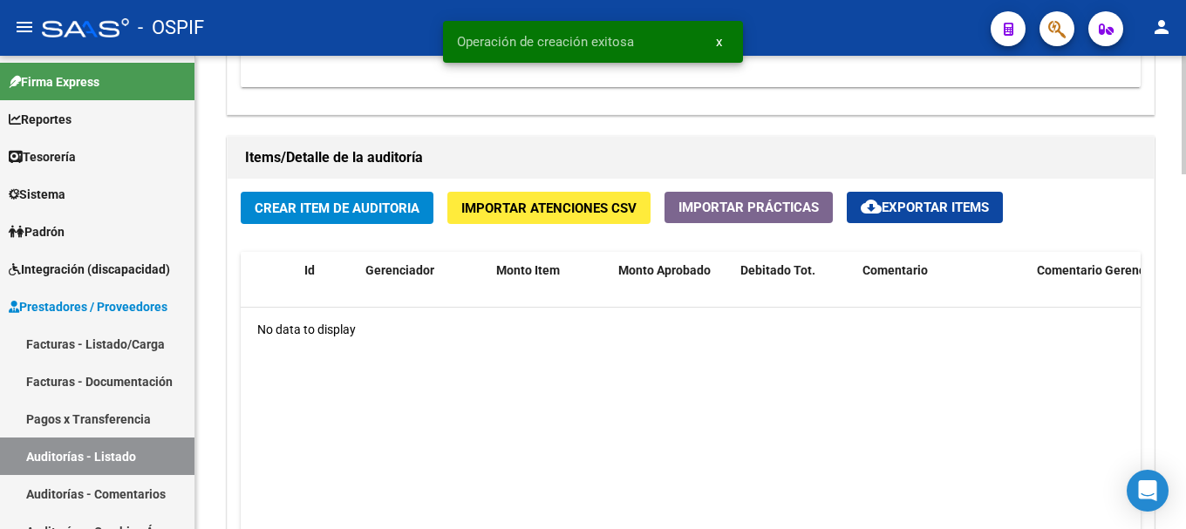
scroll to position [1221, 0]
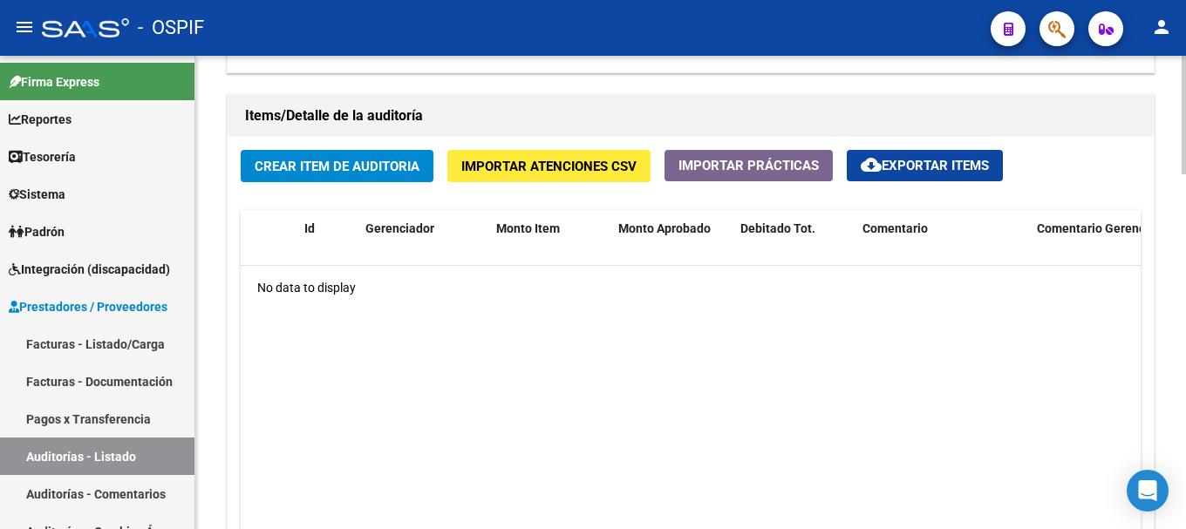
click at [399, 160] on span "Crear Item de Auditoria" at bounding box center [337, 167] width 165 height 16
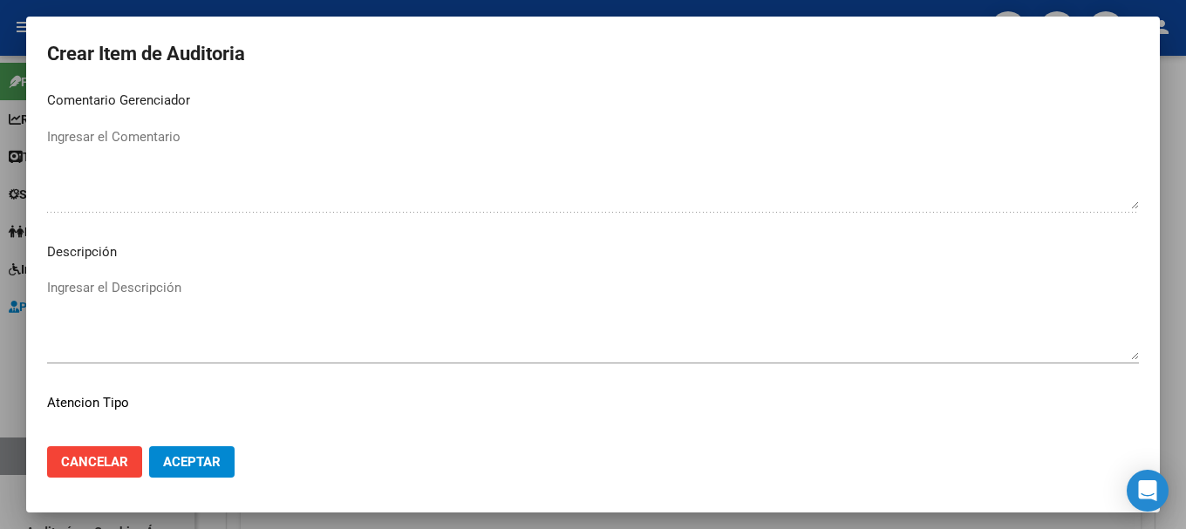
scroll to position [996, 0]
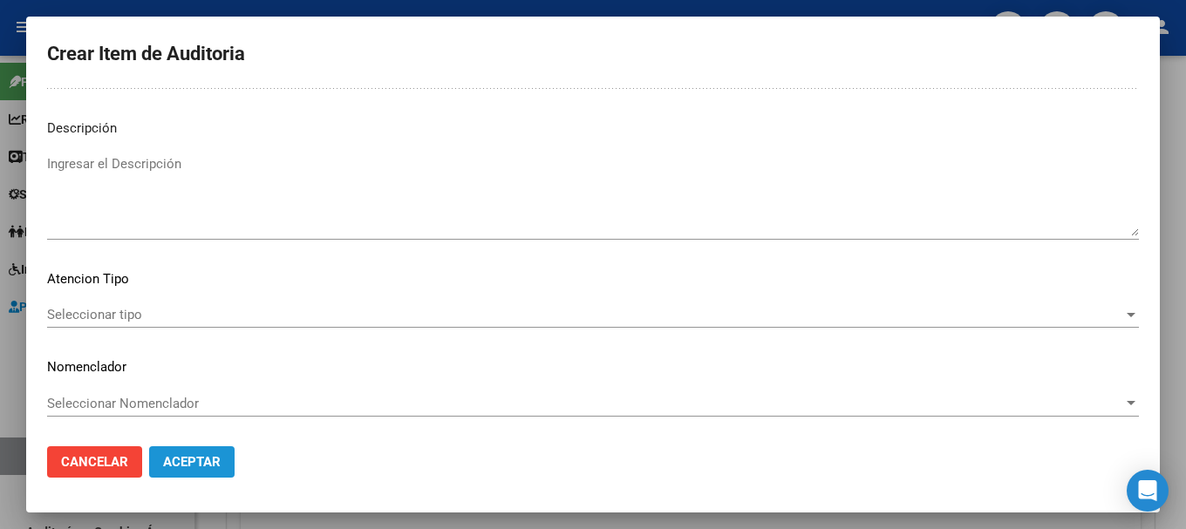
click at [212, 460] on span "Aceptar" at bounding box center [192, 462] width 58 height 16
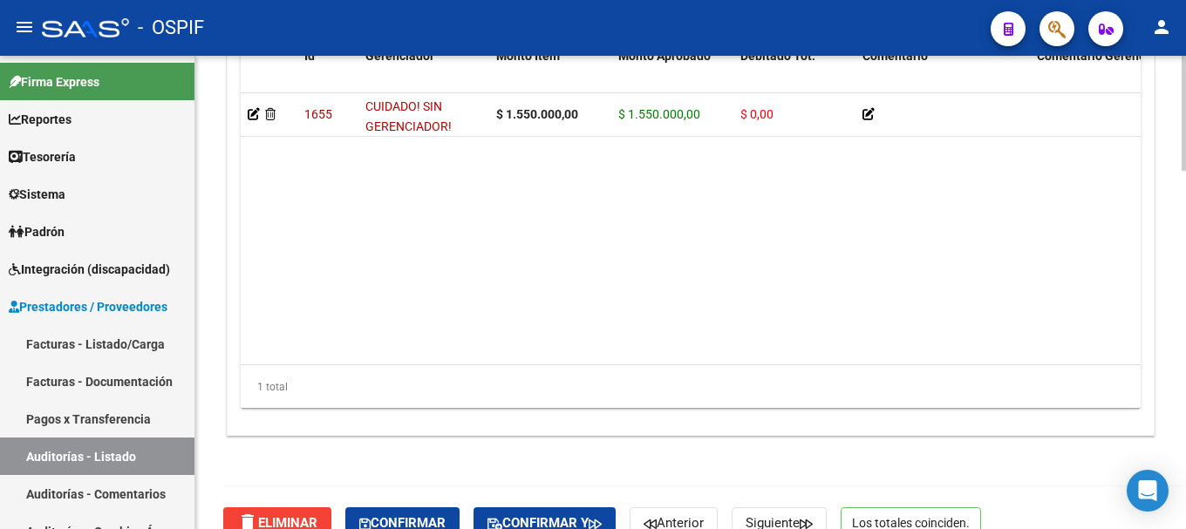
scroll to position [1471, 0]
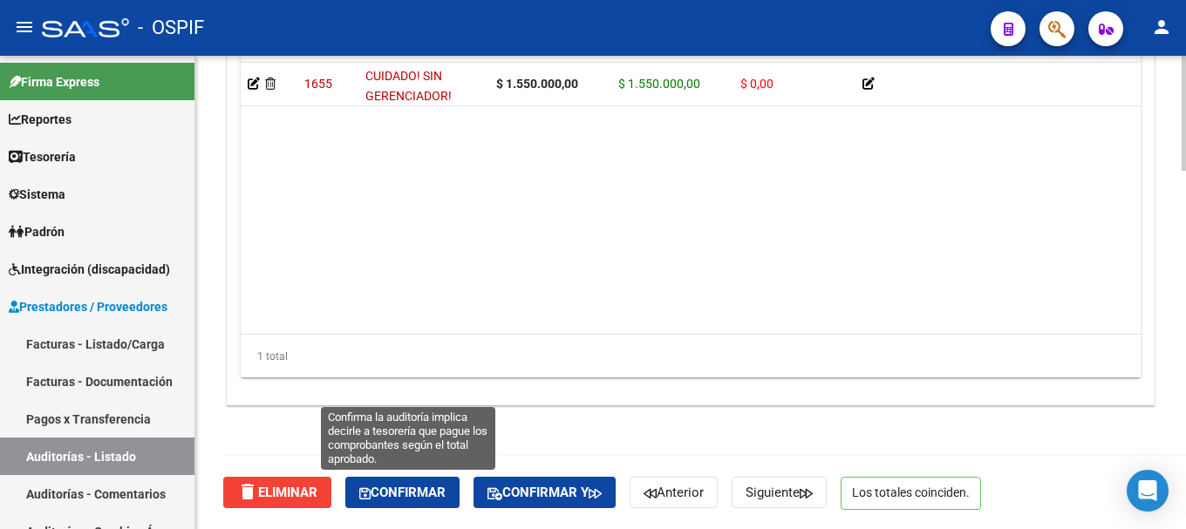
click at [409, 486] on span "Confirmar" at bounding box center [402, 493] width 86 height 16
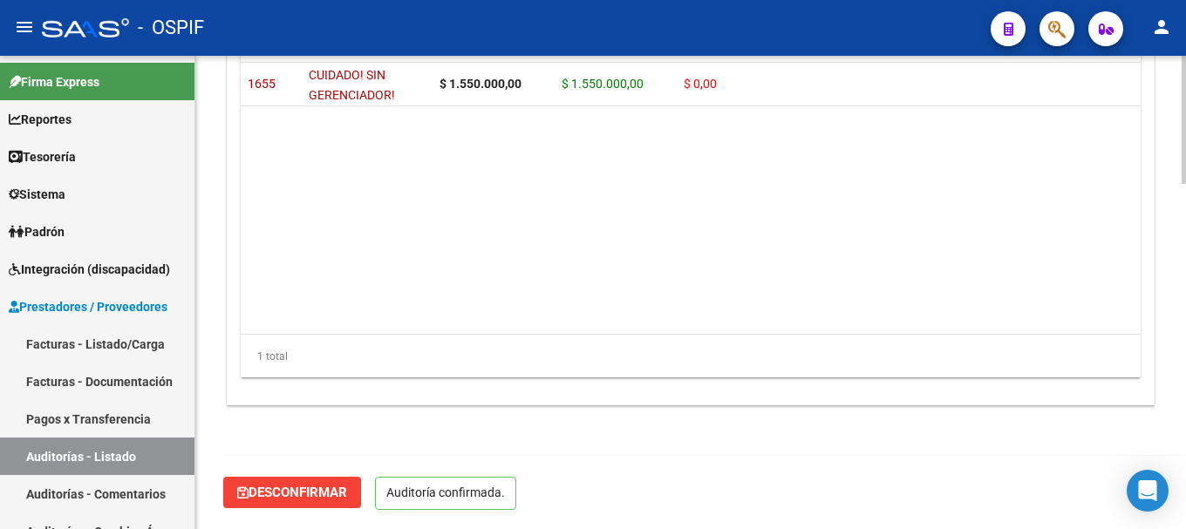
scroll to position [1274, 0]
type input "202508"
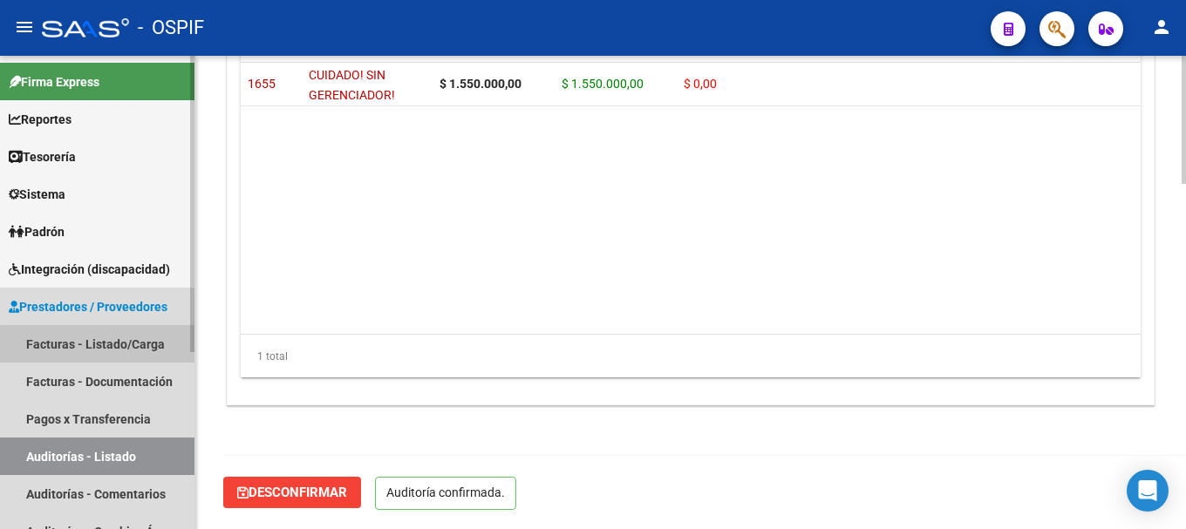
click at [140, 347] on link "Facturas - Listado/Carga" at bounding box center [97, 344] width 195 height 38
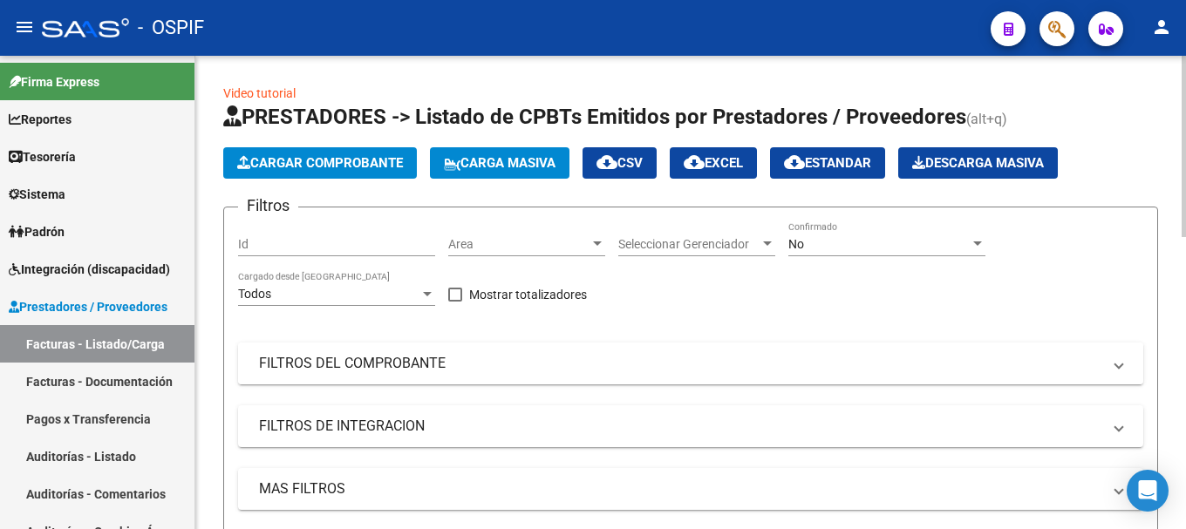
click at [1106, 366] on span "FILTROS DEL COMPROBANTE" at bounding box center [687, 363] width 857 height 19
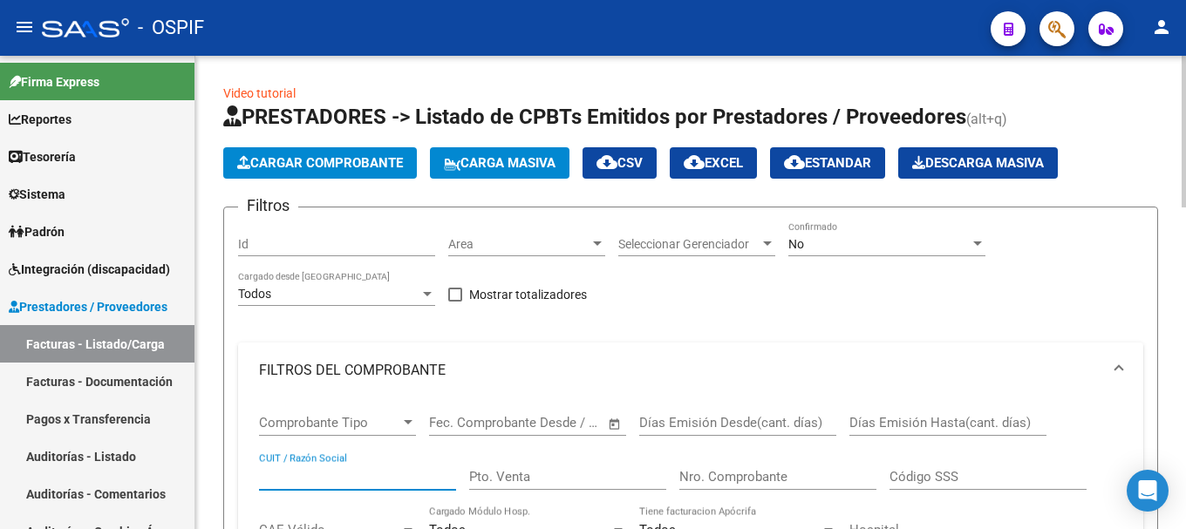
click at [359, 469] on input "CUIT / Razón Social" at bounding box center [357, 477] width 197 height 16
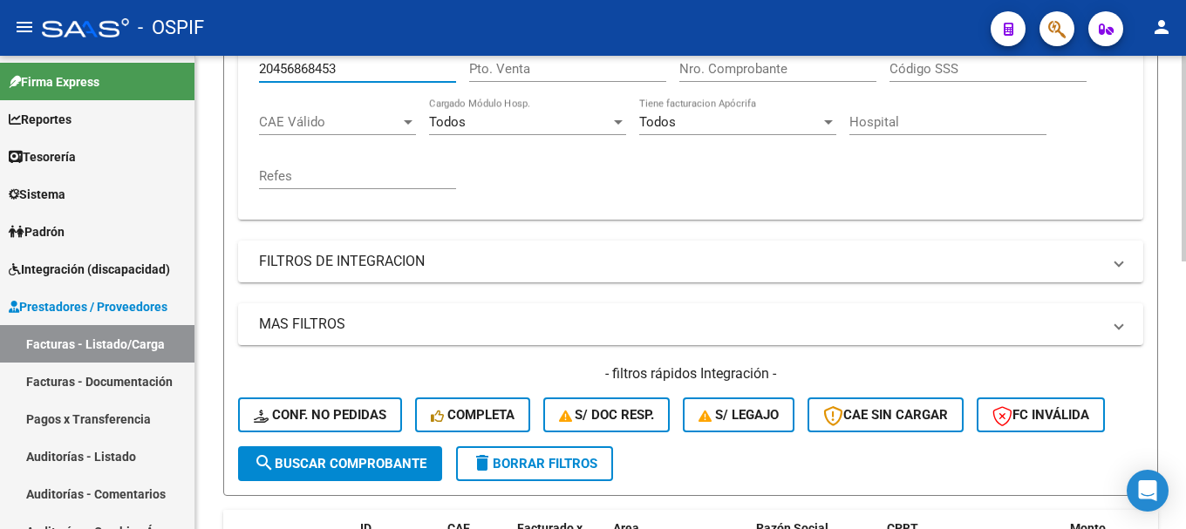
scroll to position [436, 0]
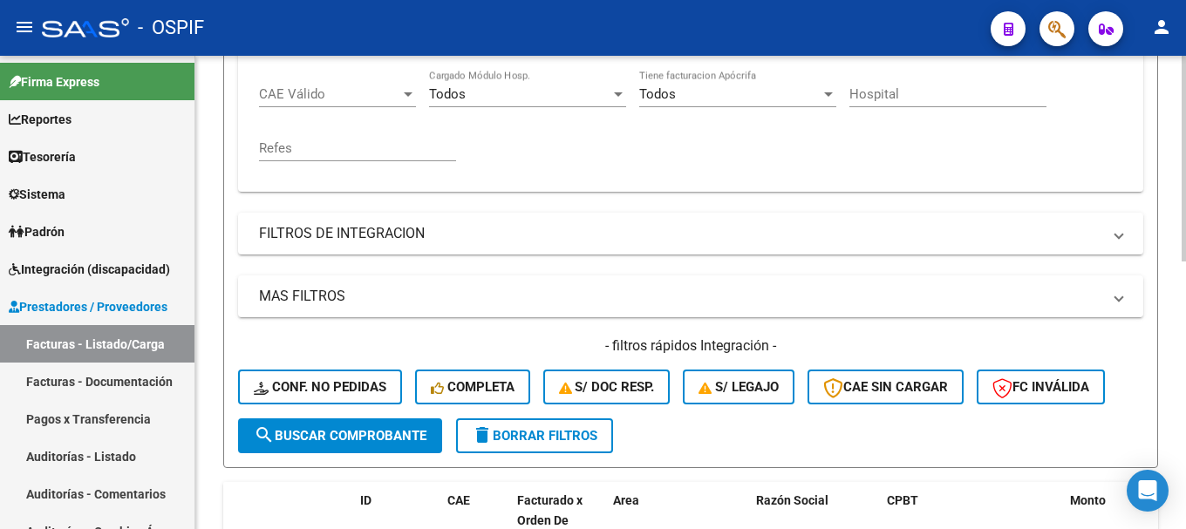
type input "20456868453"
click at [367, 431] on span "search Buscar Comprobante" at bounding box center [340, 436] width 173 height 16
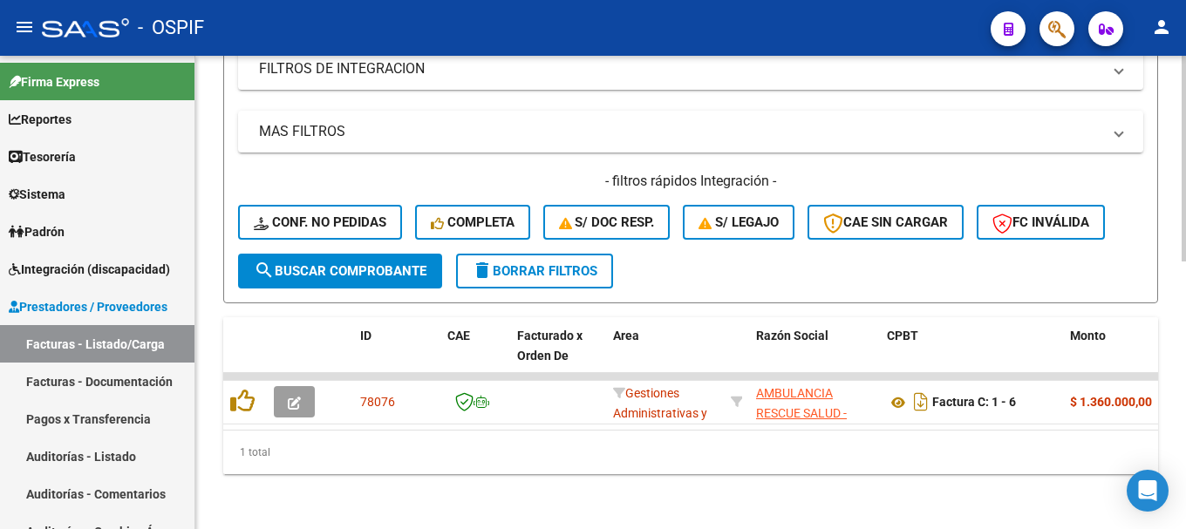
scroll to position [616, 0]
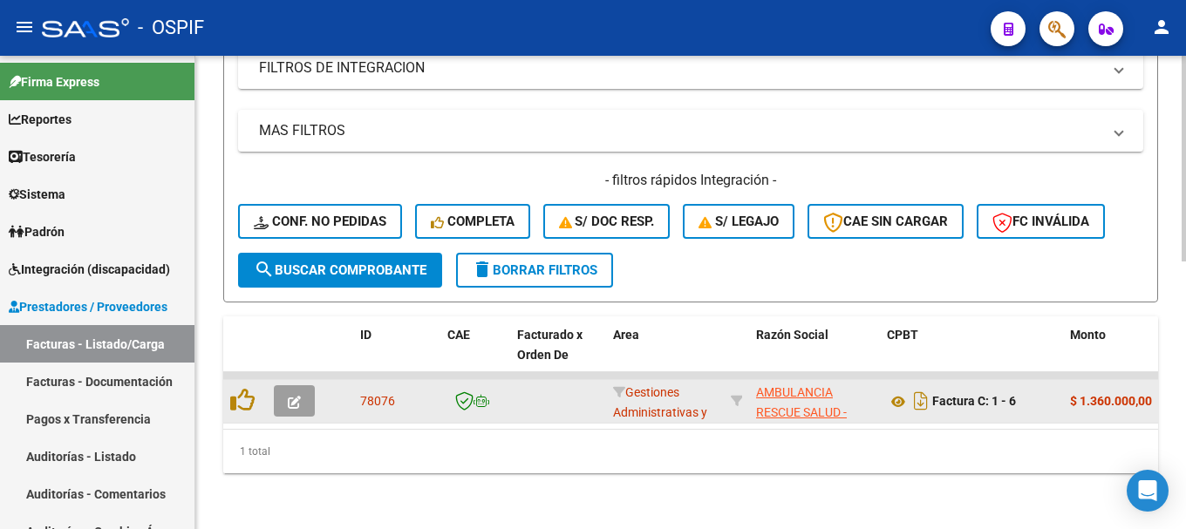
click at [298, 396] on icon "button" at bounding box center [294, 402] width 13 height 13
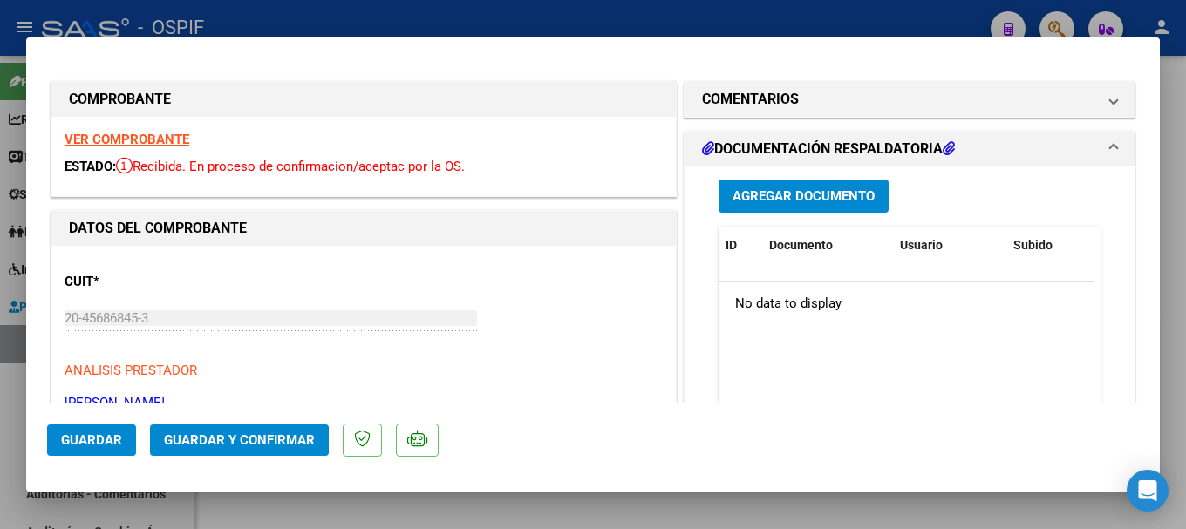
click at [116, 133] on strong "VER COMPROBANTE" at bounding box center [127, 140] width 125 height 16
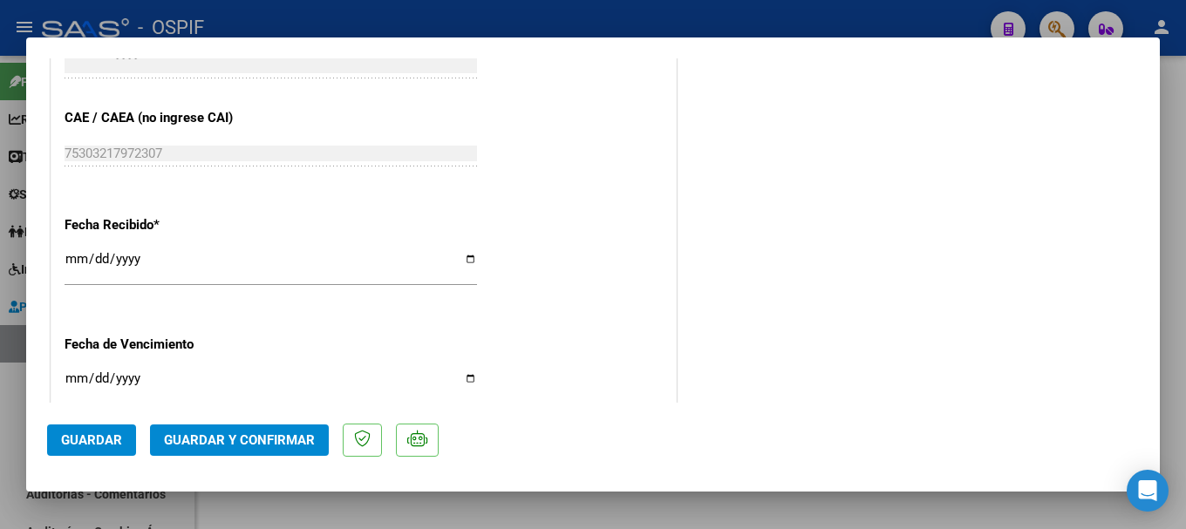
scroll to position [1084, 0]
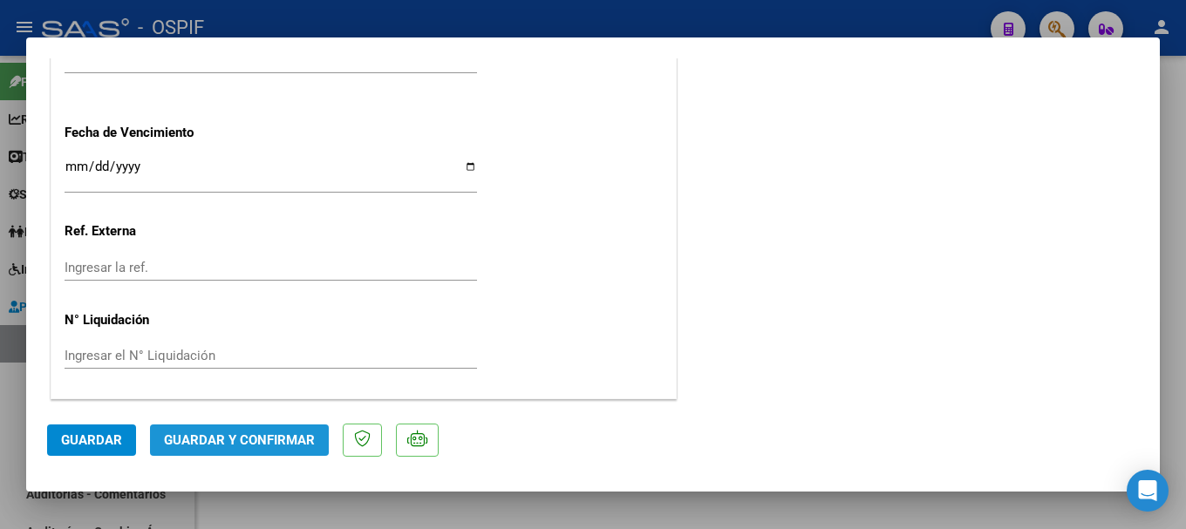
click at [235, 438] on span "Guardar y Confirmar" at bounding box center [239, 441] width 151 height 16
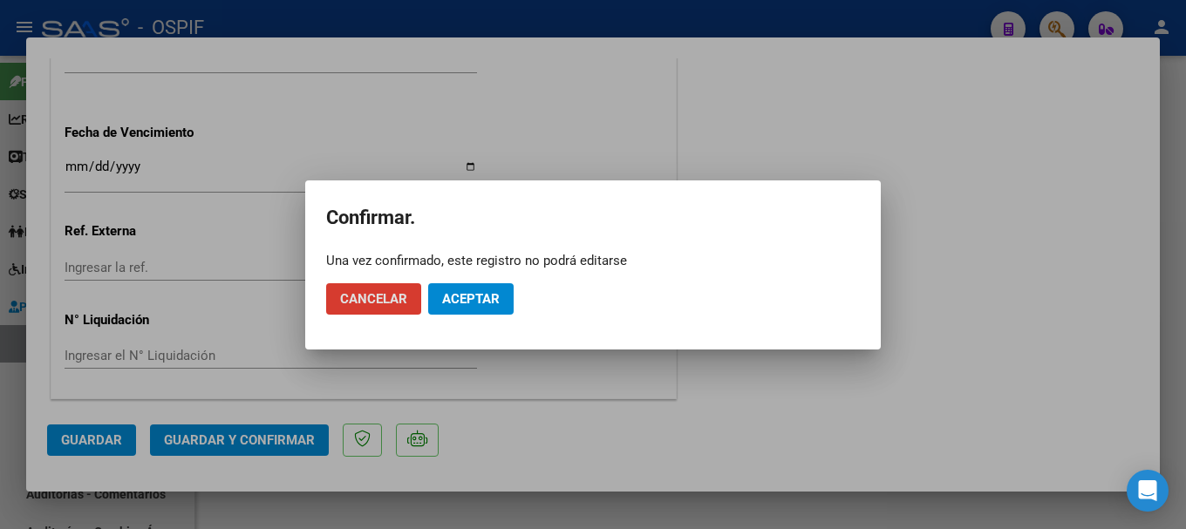
click at [439, 302] on button "Aceptar" at bounding box center [470, 298] width 85 height 31
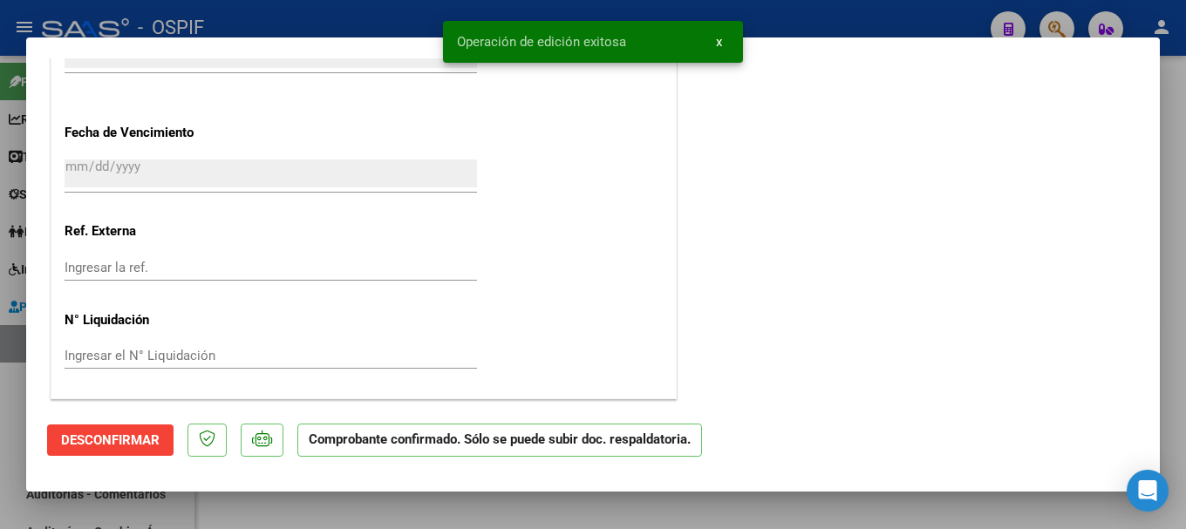
click at [354, 14] on div at bounding box center [593, 264] width 1186 height 529
type input "$ 0,00"
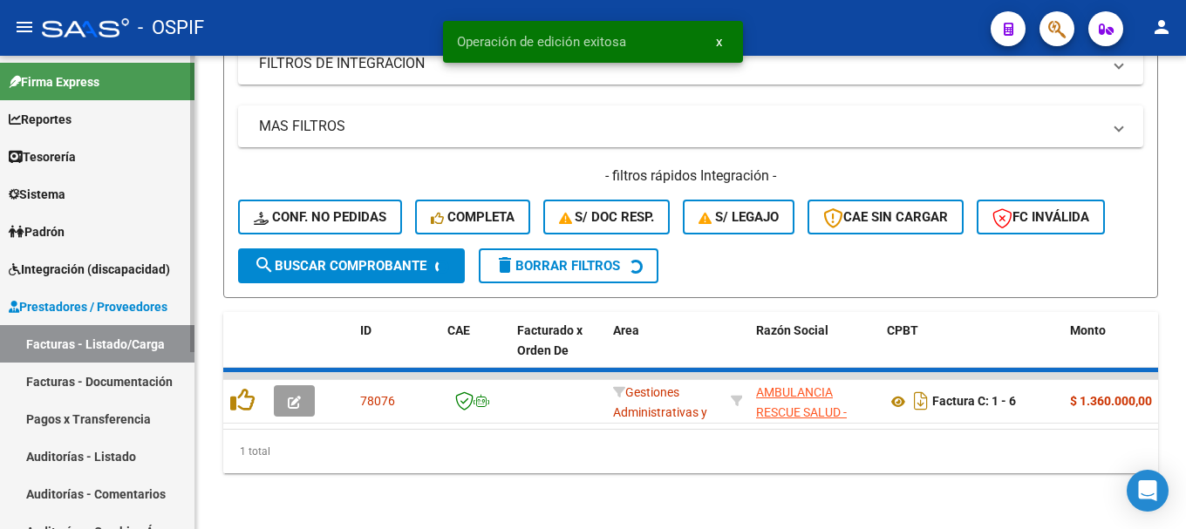
scroll to position [589, 0]
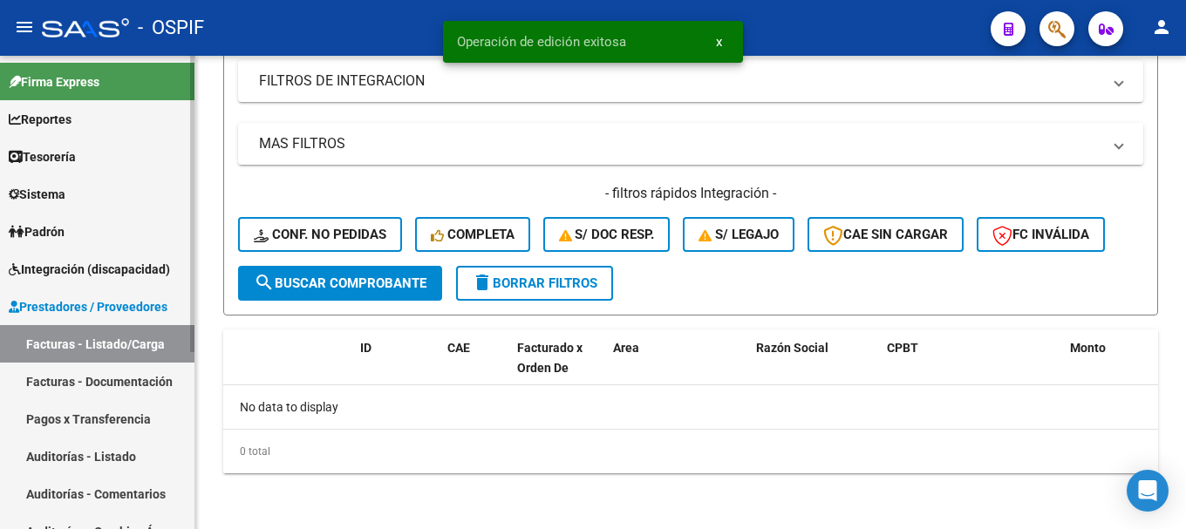
click at [106, 451] on link "Auditorías - Listado" at bounding box center [97, 457] width 195 height 38
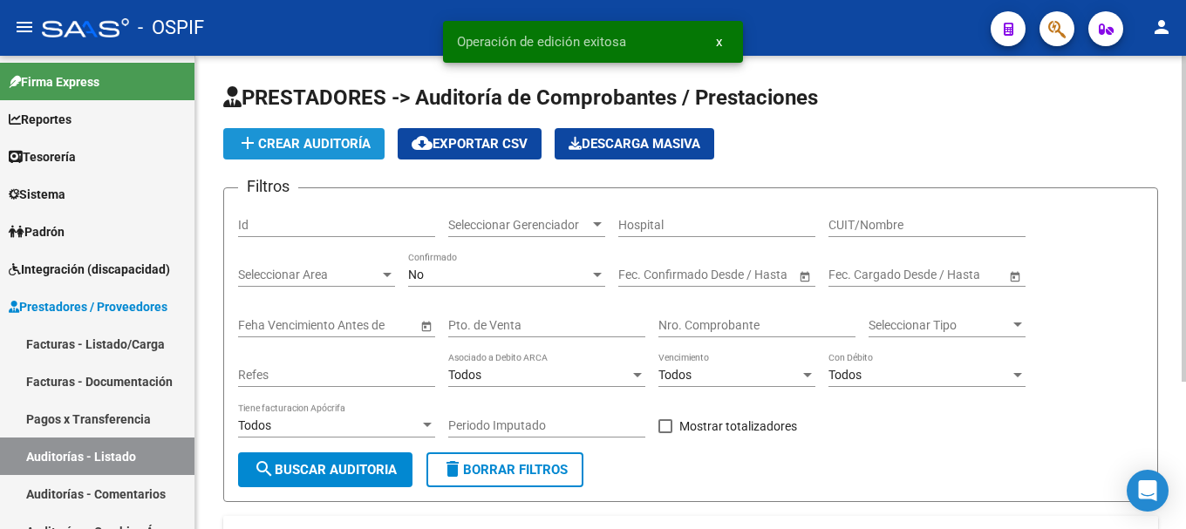
click at [342, 139] on span "add Crear Auditoría" at bounding box center [303, 144] width 133 height 16
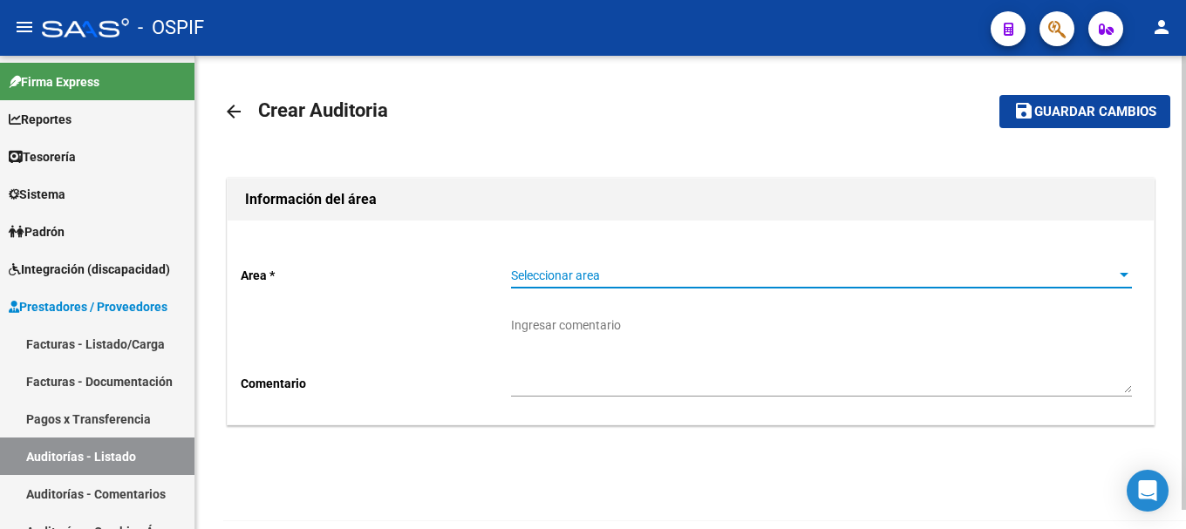
click at [1113, 275] on span "Seleccionar area" at bounding box center [813, 276] width 605 height 15
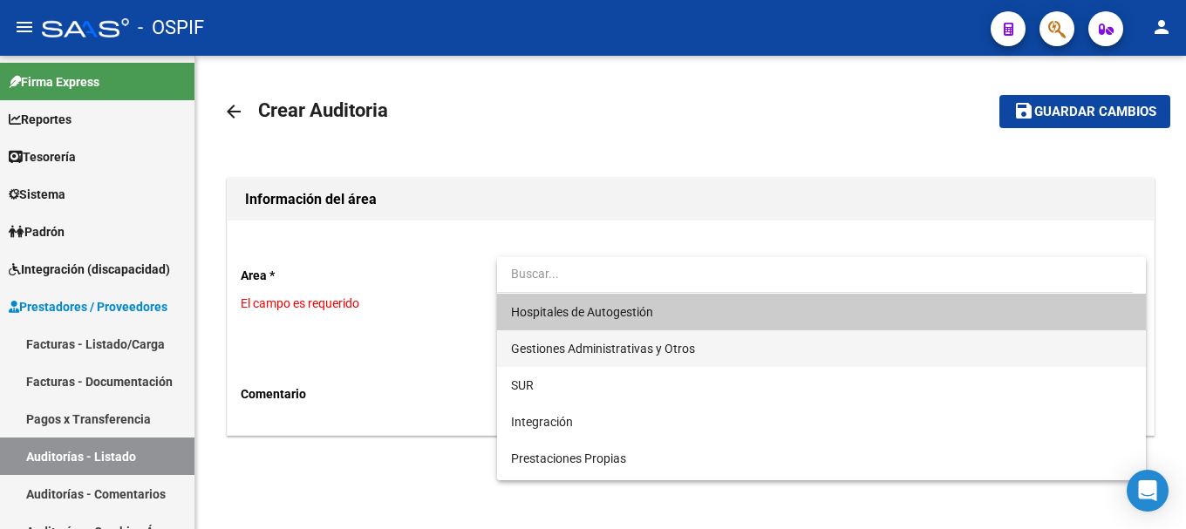
click at [723, 354] on span "Gestiones Administrativas y Otros" at bounding box center [821, 349] width 621 height 37
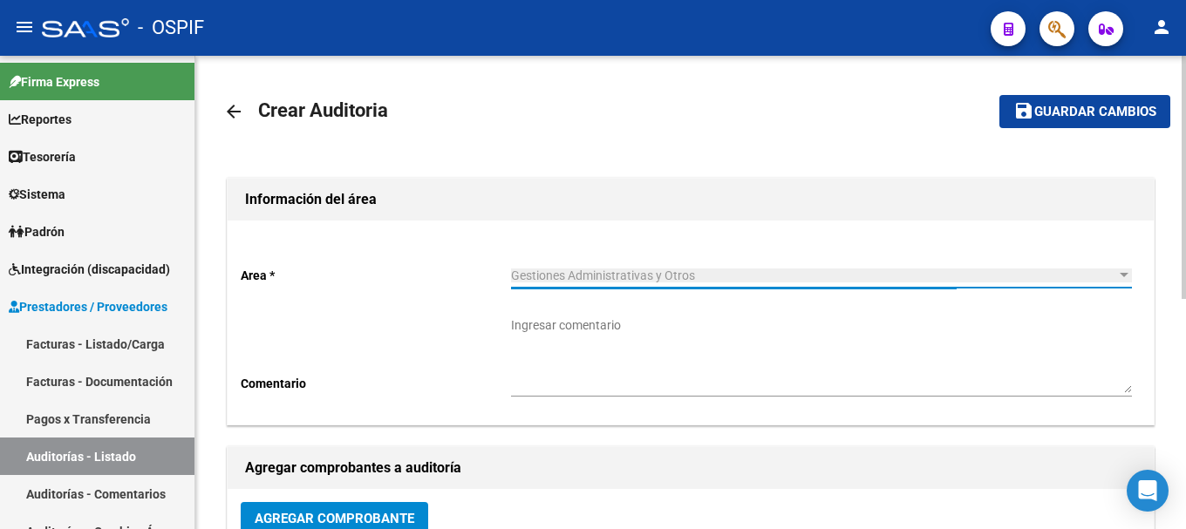
click at [731, 360] on textarea "Ingresar comentario" at bounding box center [821, 355] width 621 height 77
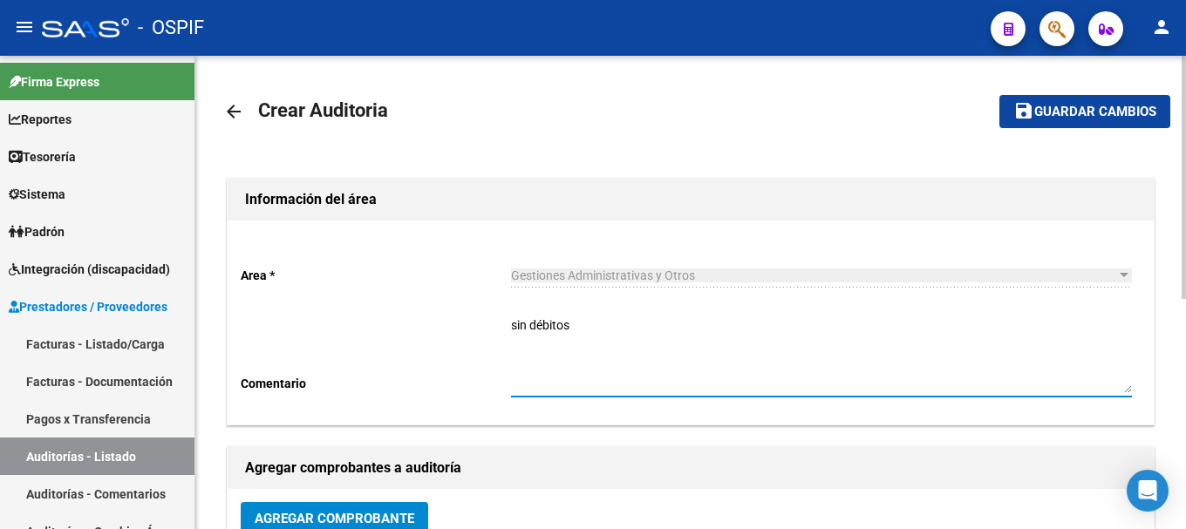
scroll to position [87, 0]
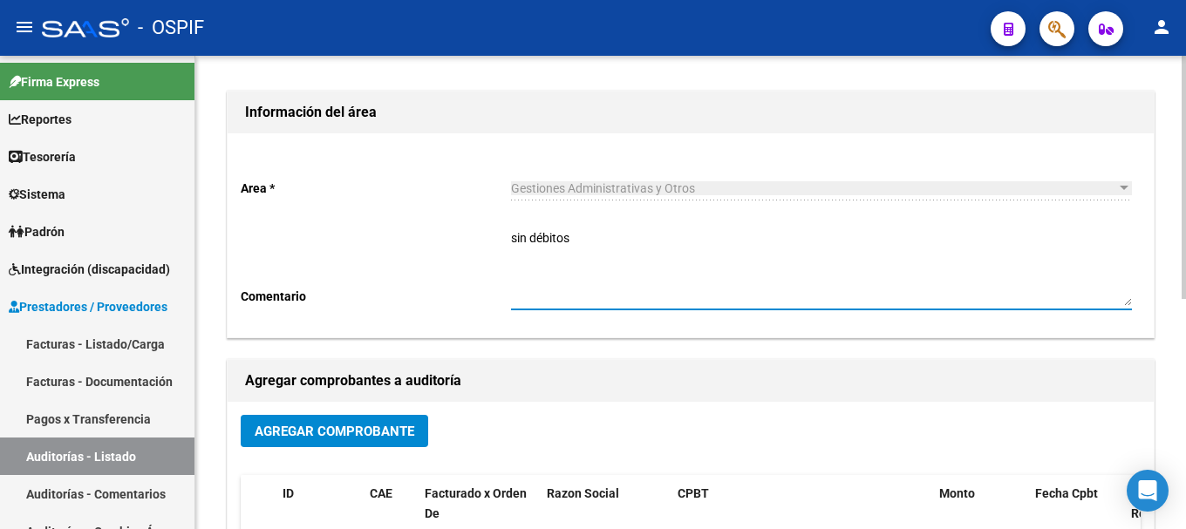
type textarea "sin débitos"
click at [368, 427] on span "Agregar Comprobante" at bounding box center [335, 432] width 160 height 16
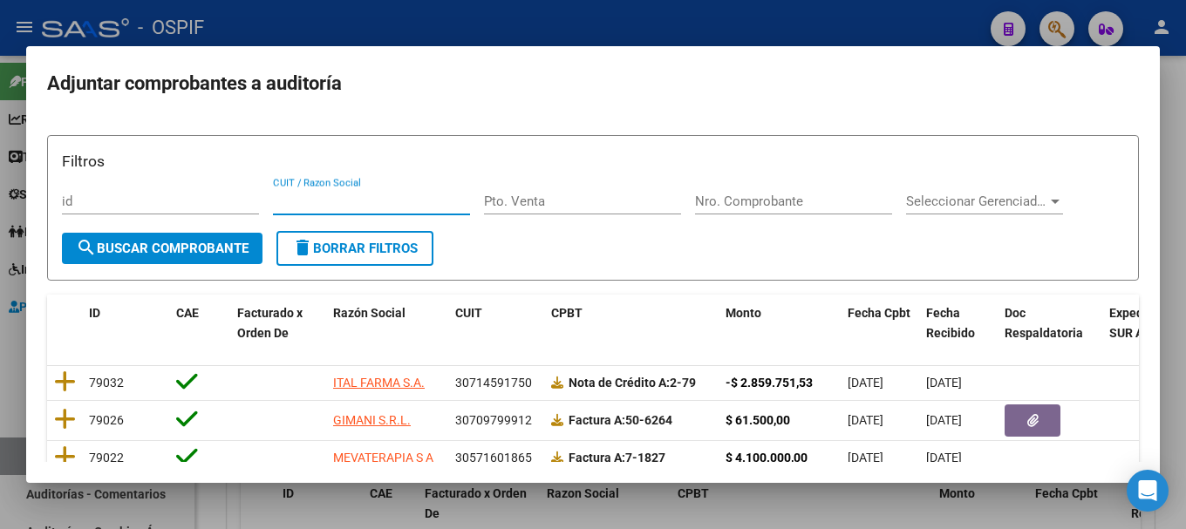
click at [297, 200] on input "CUIT / Razon Social" at bounding box center [371, 202] width 197 height 16
type input "20456868453"
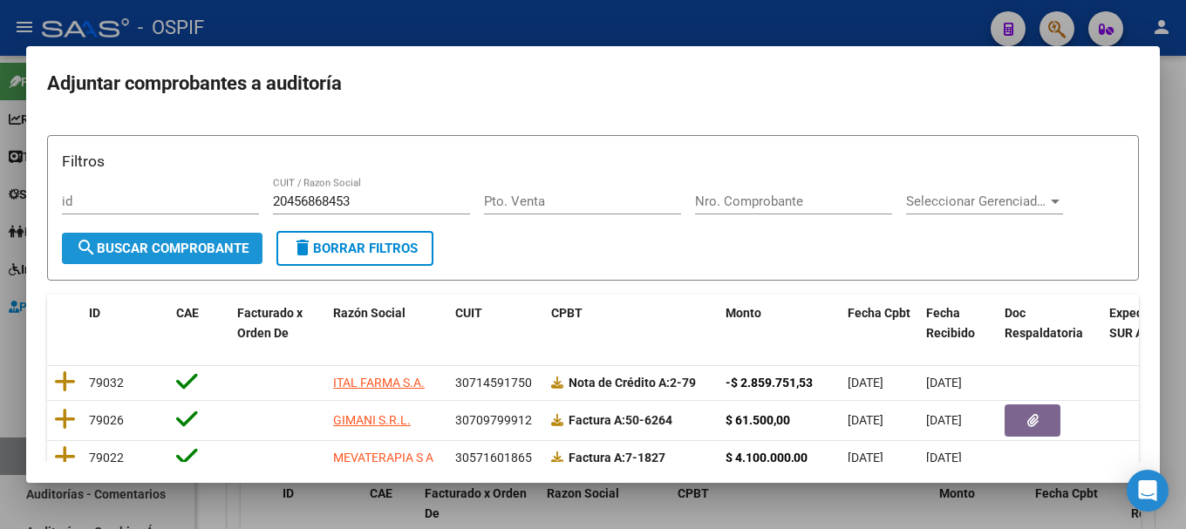
click at [167, 245] on span "search Buscar Comprobante" at bounding box center [162, 249] width 173 height 16
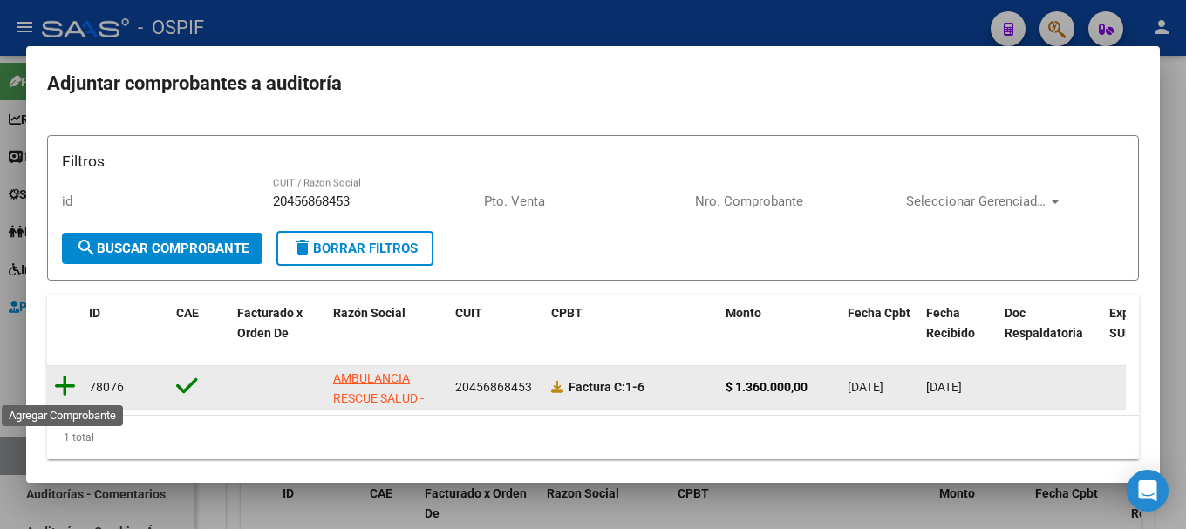
click at [62, 388] on icon at bounding box center [65, 386] width 22 height 24
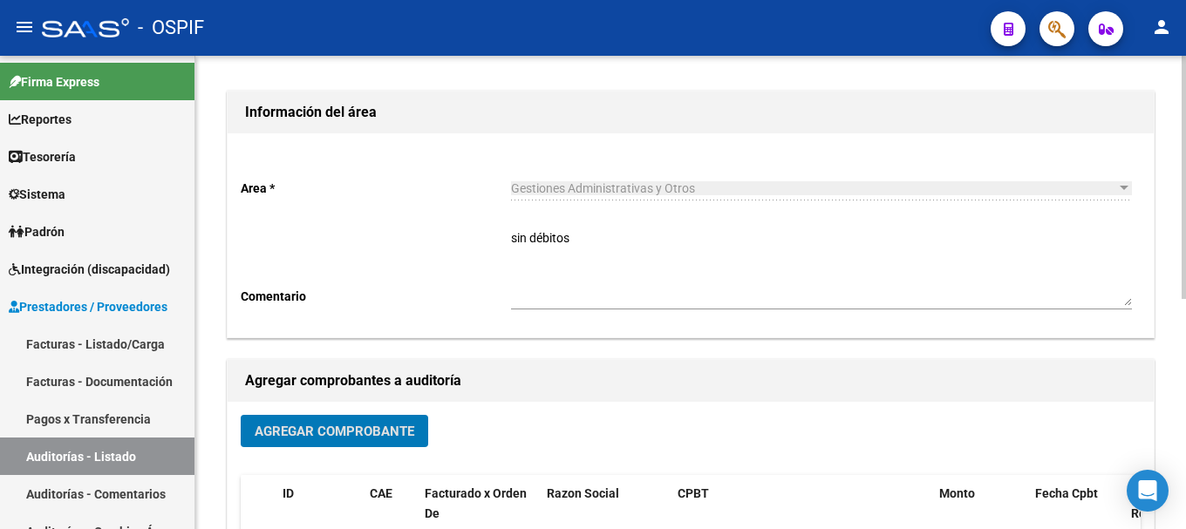
scroll to position [0, 0]
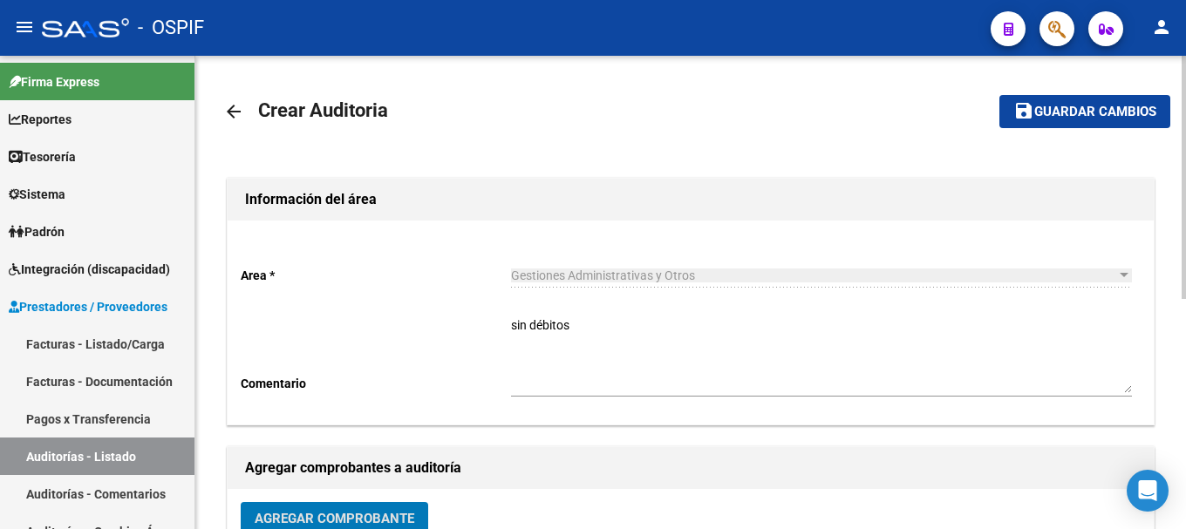
click at [1070, 109] on span "Guardar cambios" at bounding box center [1095, 113] width 122 height 16
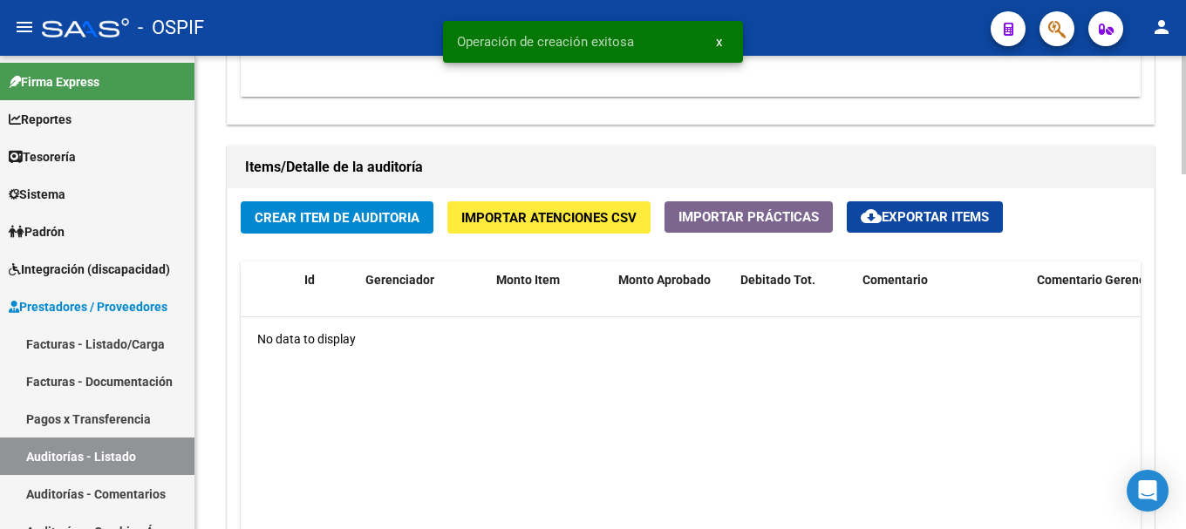
scroll to position [1221, 0]
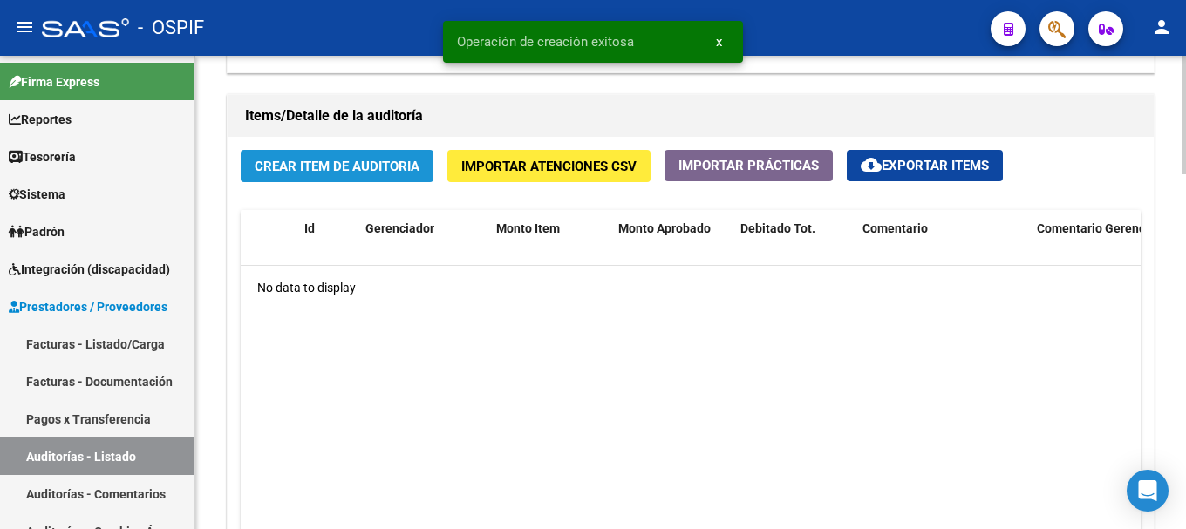
click at [416, 166] on span "Crear Item de Auditoria" at bounding box center [337, 167] width 165 height 16
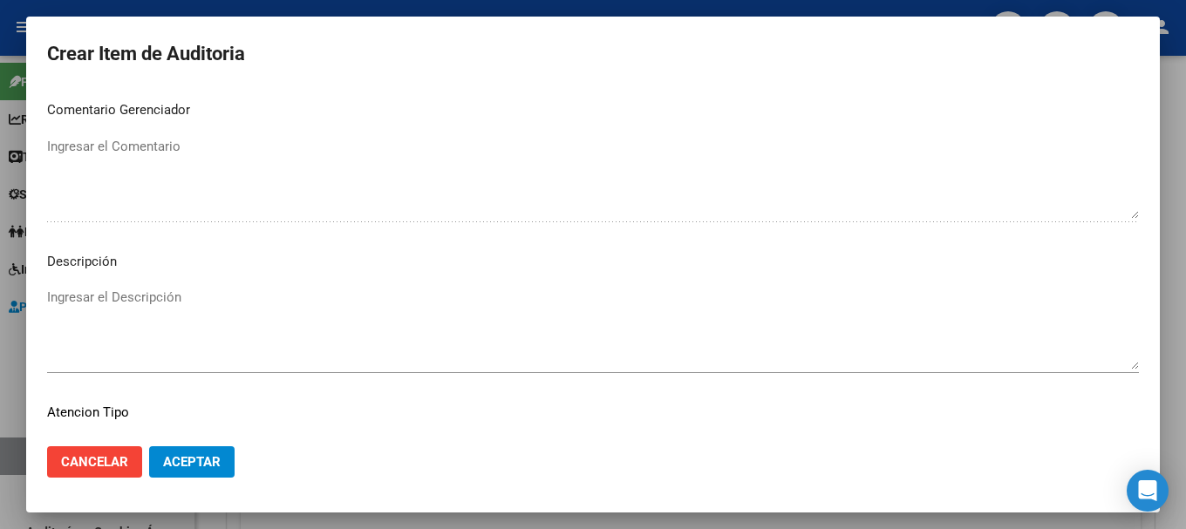
scroll to position [872, 0]
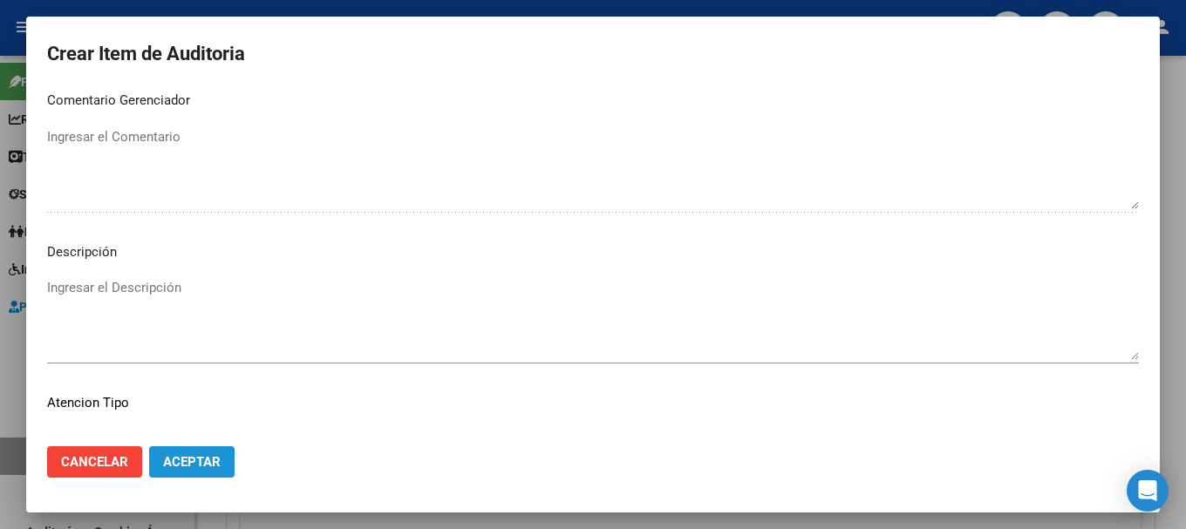
click at [219, 464] on span "Aceptar" at bounding box center [192, 462] width 58 height 16
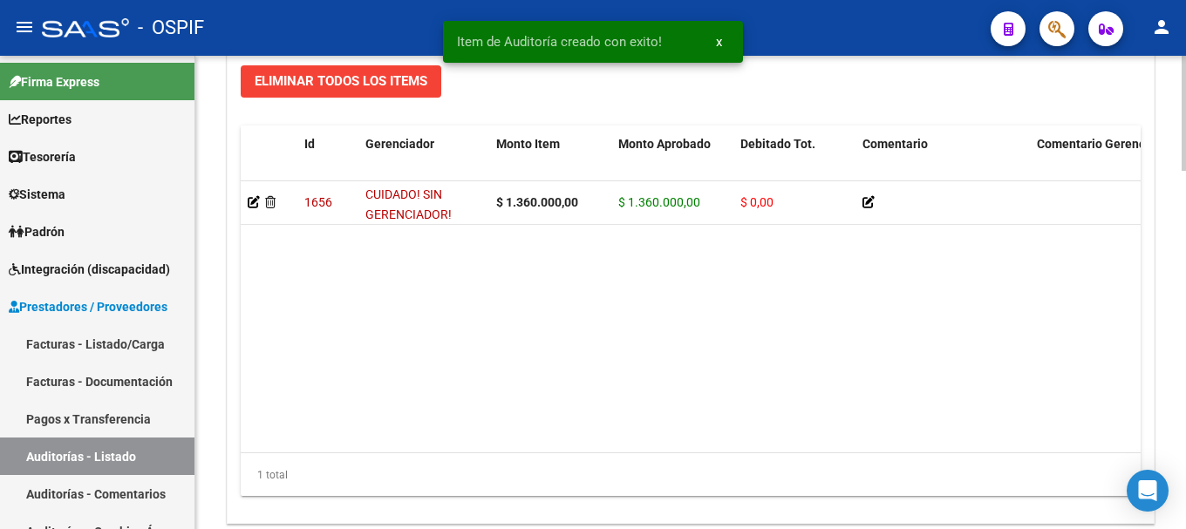
scroll to position [1471, 0]
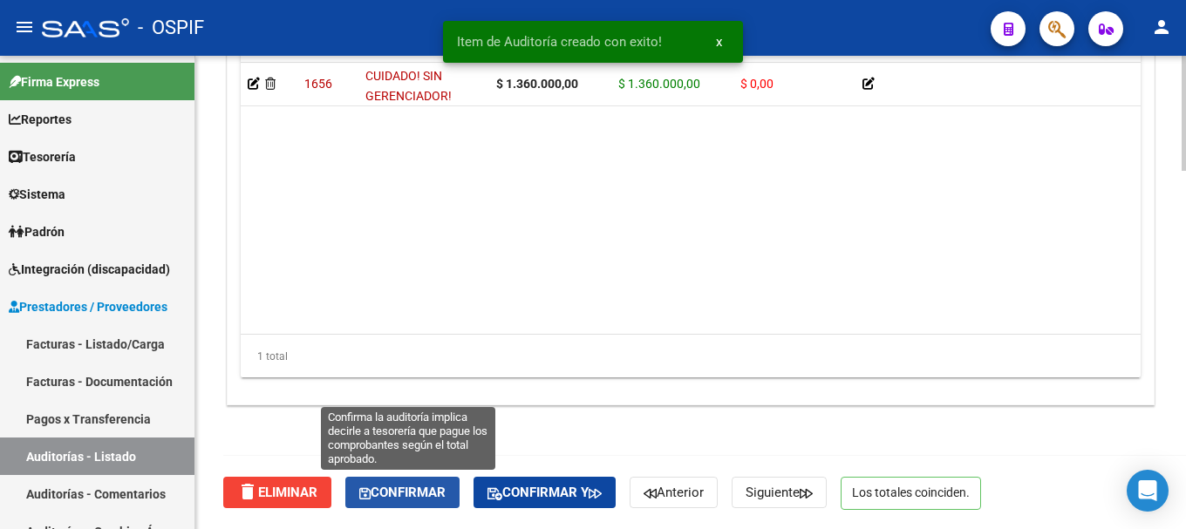
click at [407, 492] on span "Confirmar" at bounding box center [402, 493] width 86 height 16
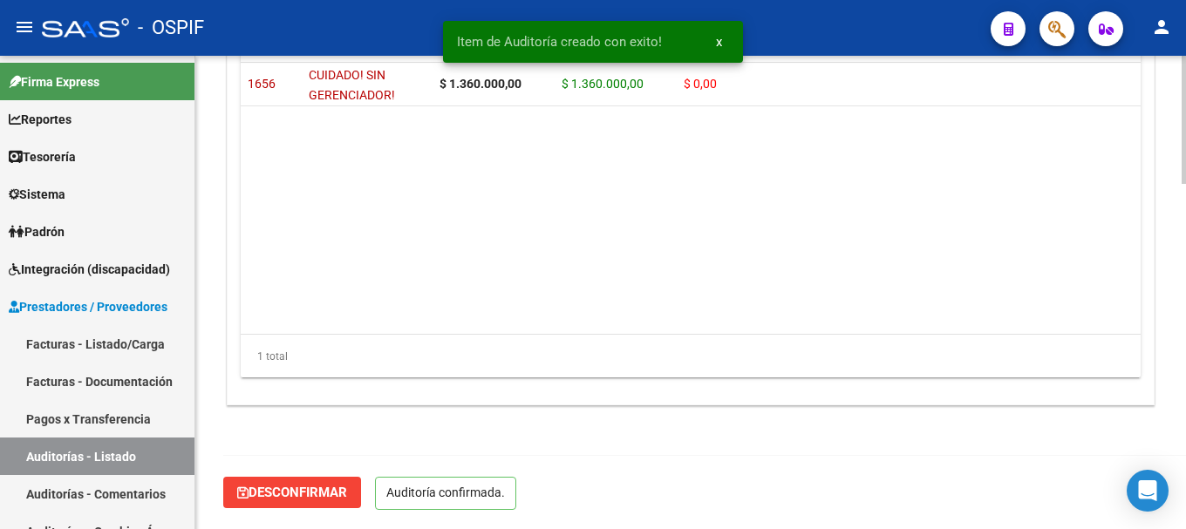
scroll to position [1274, 0]
type input "202508"
click at [97, 338] on link "Facturas - Listado/Carga" at bounding box center [97, 344] width 195 height 38
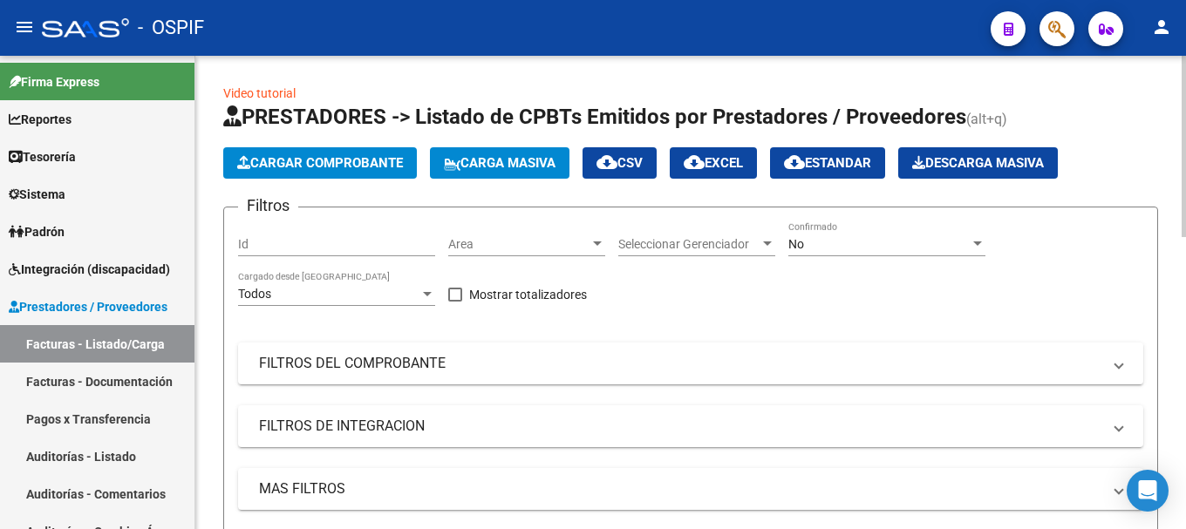
drag, startPoint x: 1120, startPoint y: 370, endPoint x: 779, endPoint y: 401, distance: 342.5
click at [1119, 370] on span at bounding box center [1119, 363] width 7 height 19
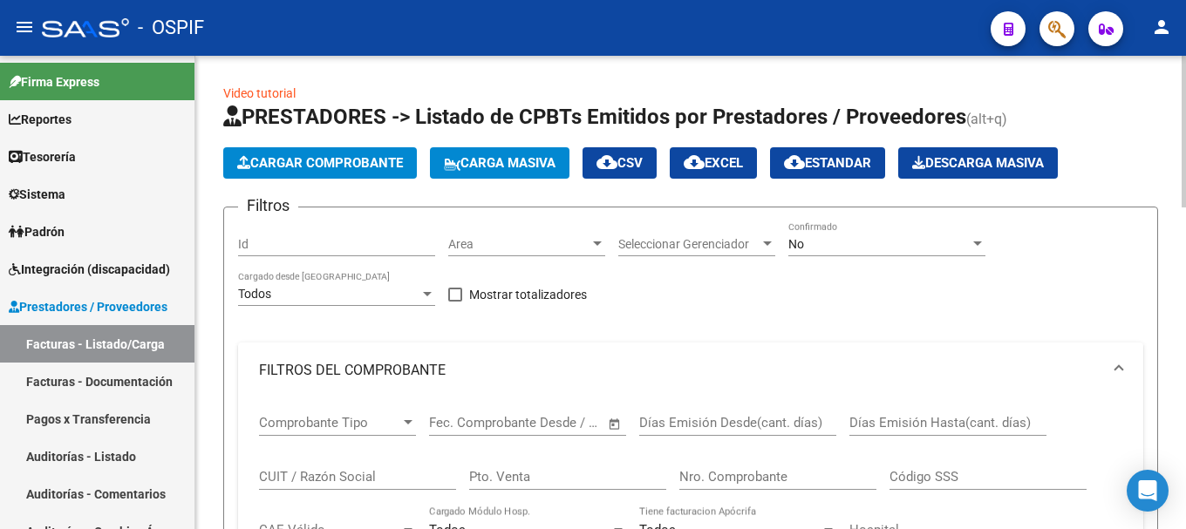
click at [367, 466] on div "CUIT / Razón Social" at bounding box center [357, 472] width 197 height 38
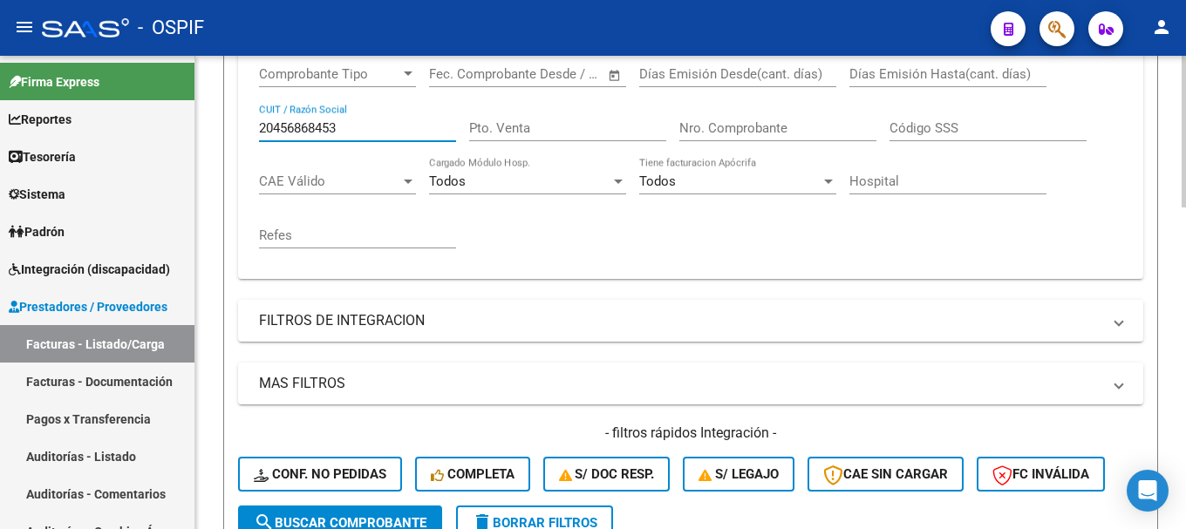
scroll to position [436, 0]
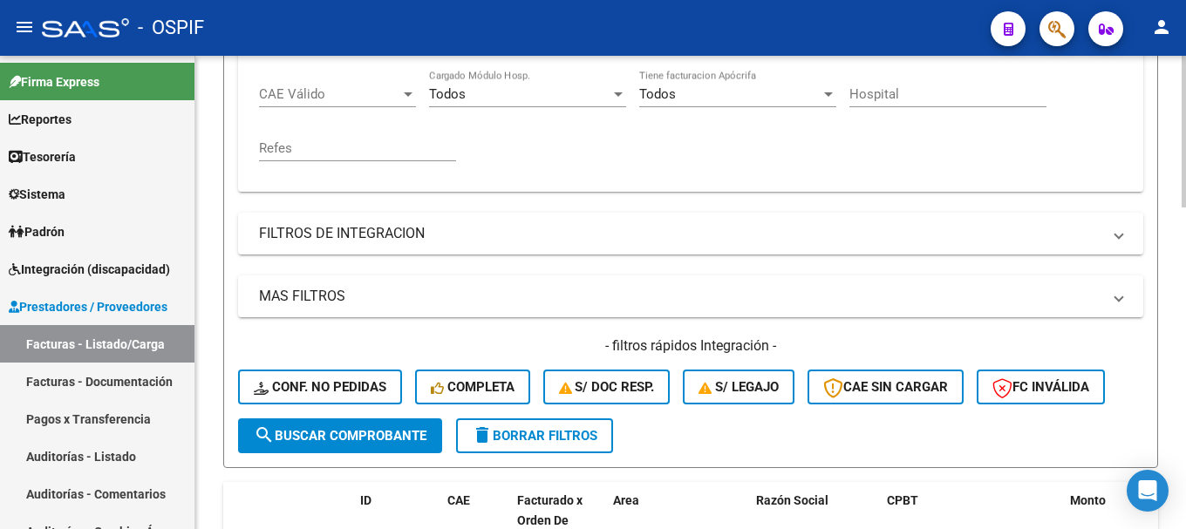
type input "20456868453"
click at [380, 433] on span "search Buscar Comprobante" at bounding box center [340, 436] width 173 height 16
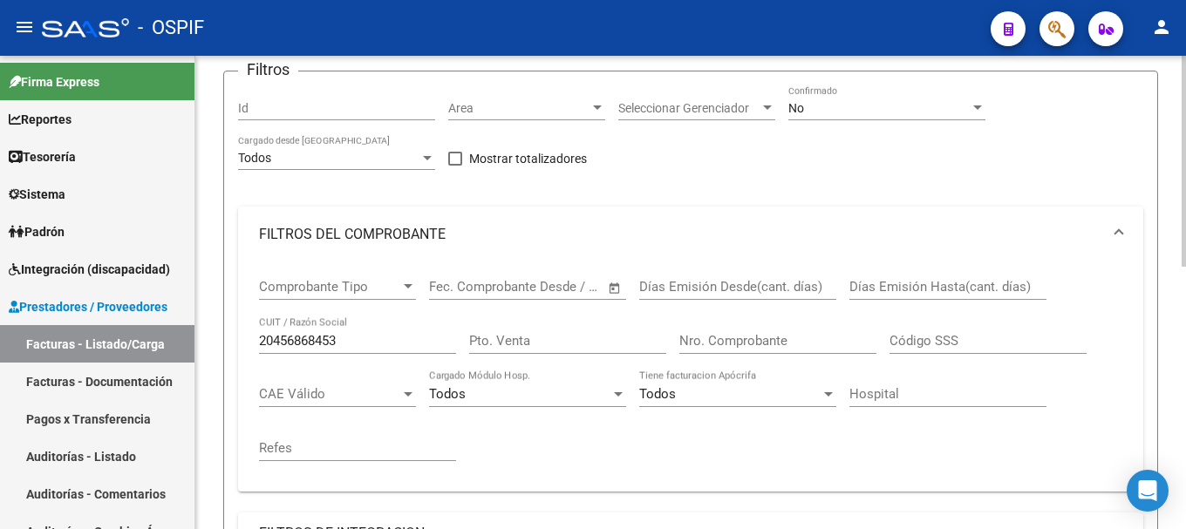
scroll to position [0, 0]
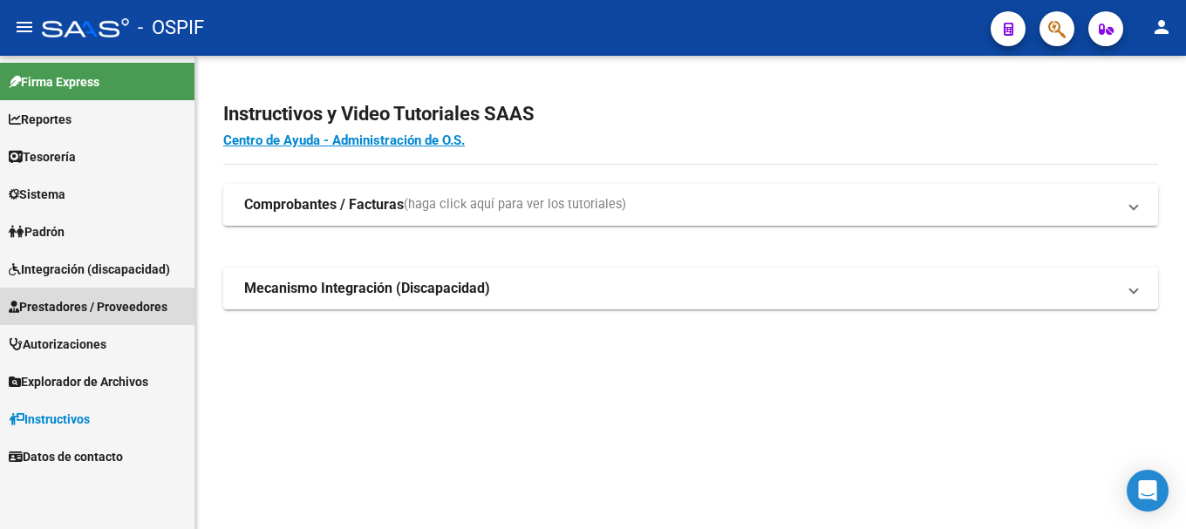
drag, startPoint x: 127, startPoint y: 305, endPoint x: 120, endPoint y: 318, distance: 14.8
click at [127, 306] on span "Prestadores / Proveedores" at bounding box center [88, 306] width 159 height 19
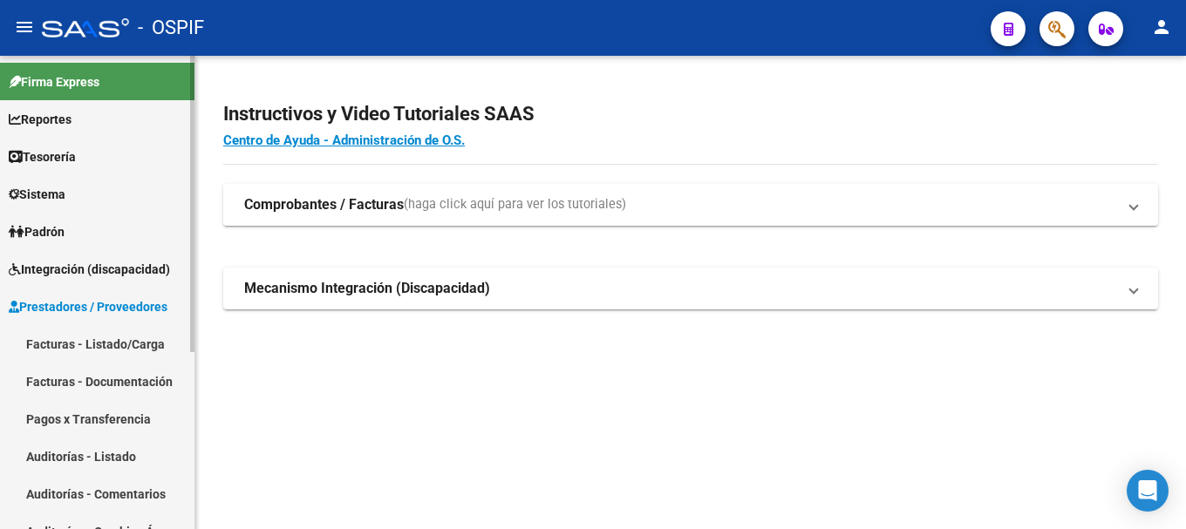
click at [87, 341] on link "Facturas - Listado/Carga" at bounding box center [97, 344] width 195 height 38
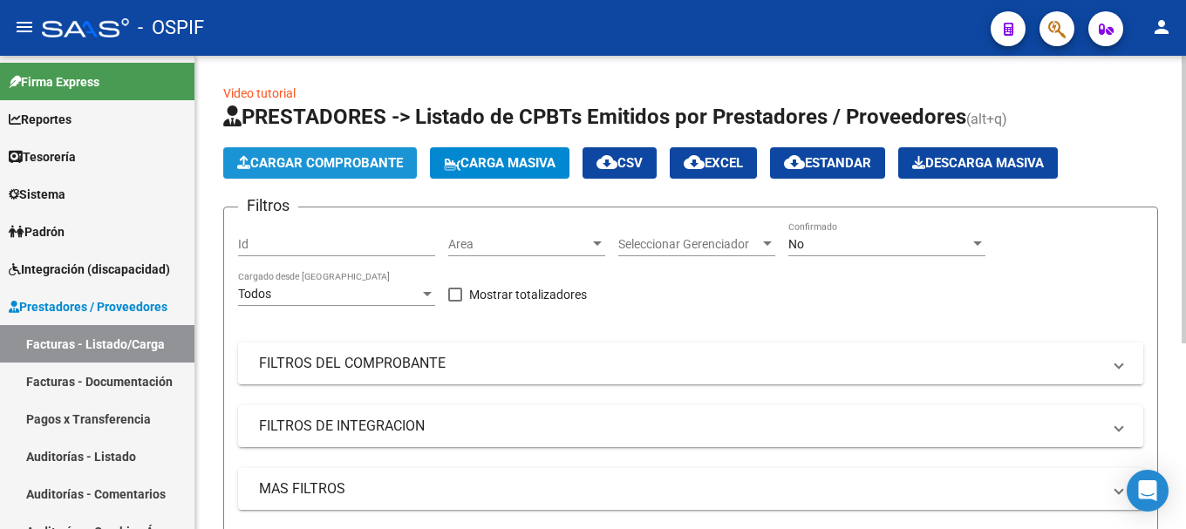
click at [349, 155] on span "Cargar Comprobante" at bounding box center [320, 163] width 166 height 16
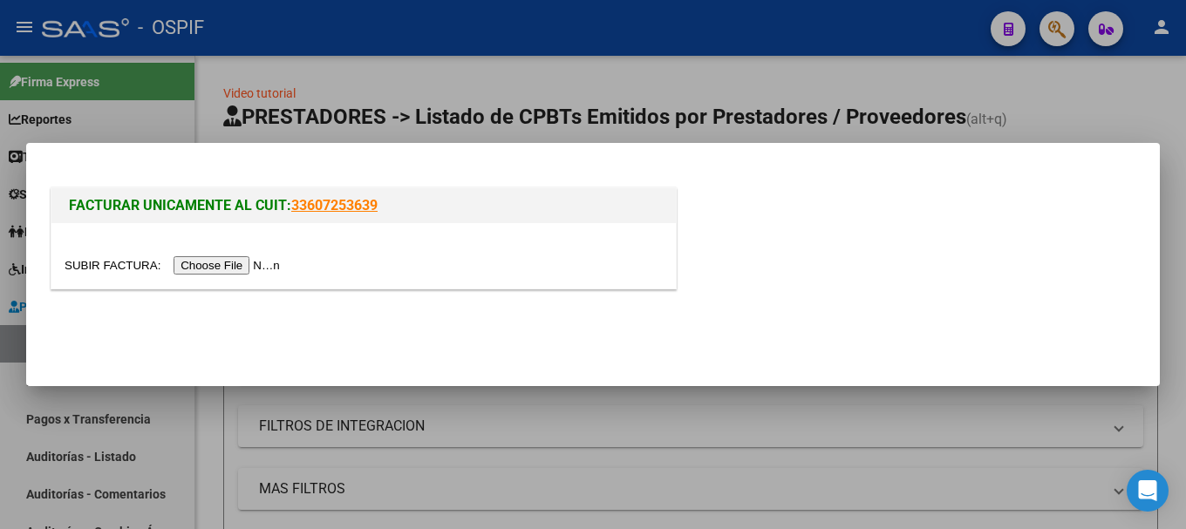
click at [258, 266] on input "file" at bounding box center [175, 265] width 221 height 18
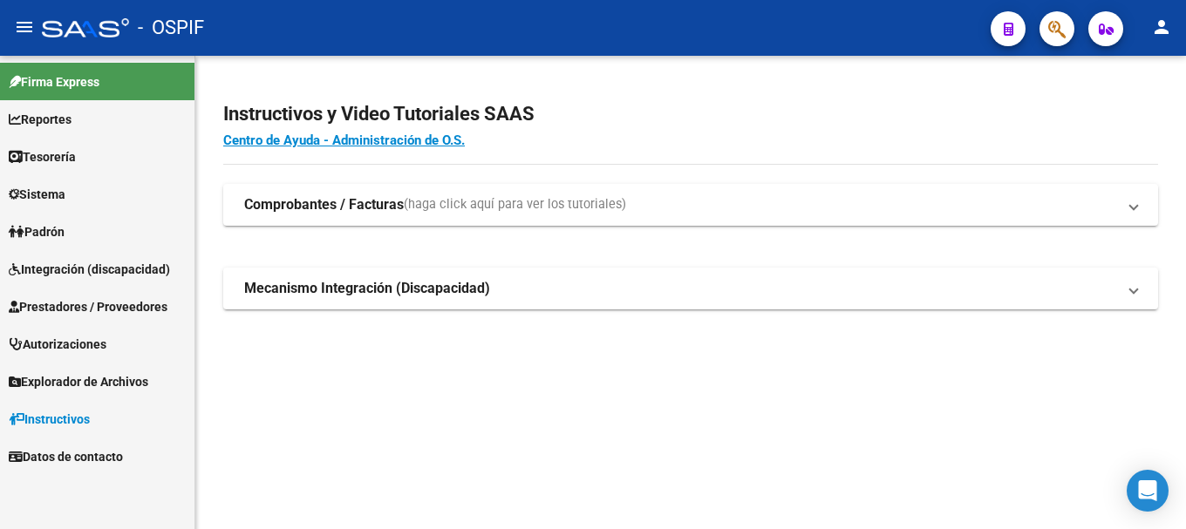
click at [71, 309] on span "Prestadores / Proveedores" at bounding box center [88, 306] width 159 height 19
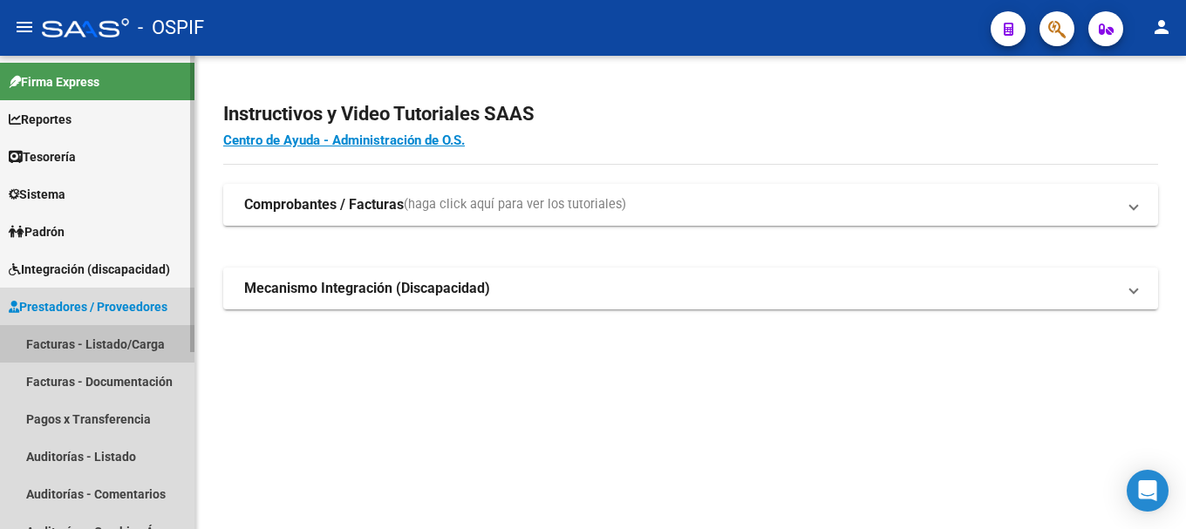
click at [54, 341] on link "Facturas - Listado/Carga" at bounding box center [97, 344] width 195 height 38
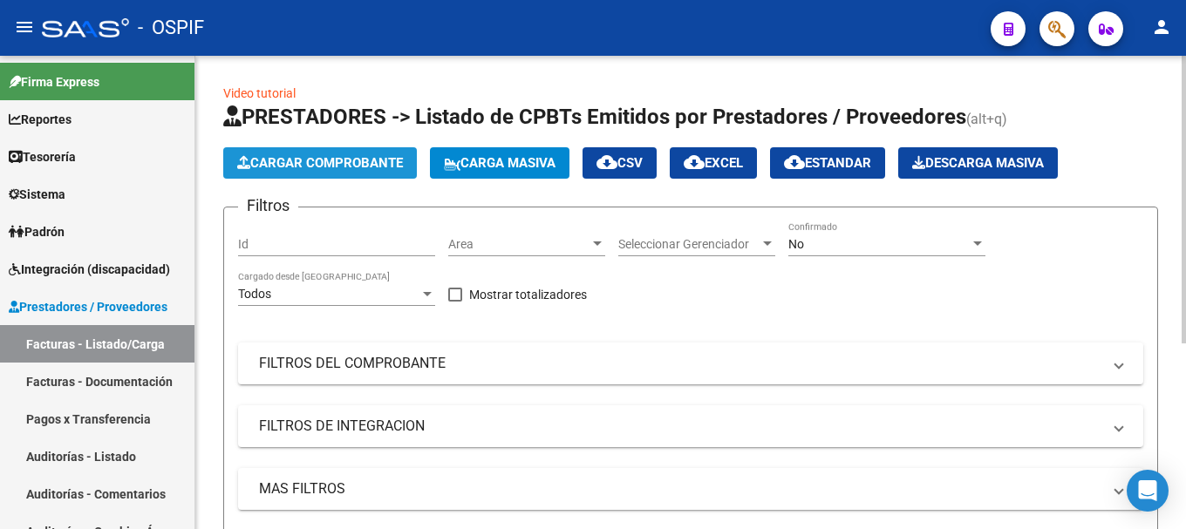
click at [324, 158] on span "Cargar Comprobante" at bounding box center [320, 163] width 166 height 16
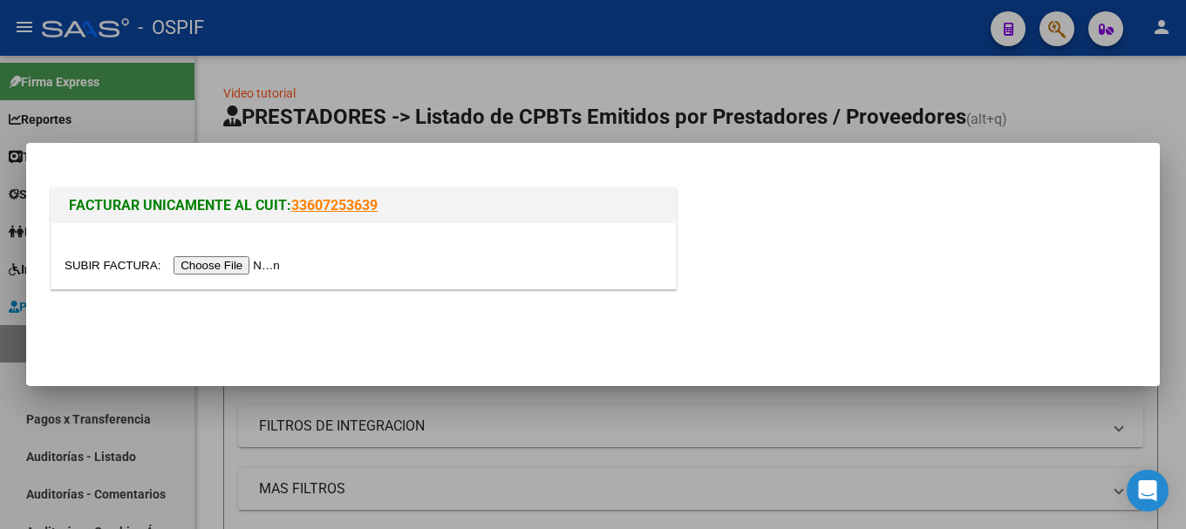
click at [240, 271] on input "file" at bounding box center [175, 265] width 221 height 18
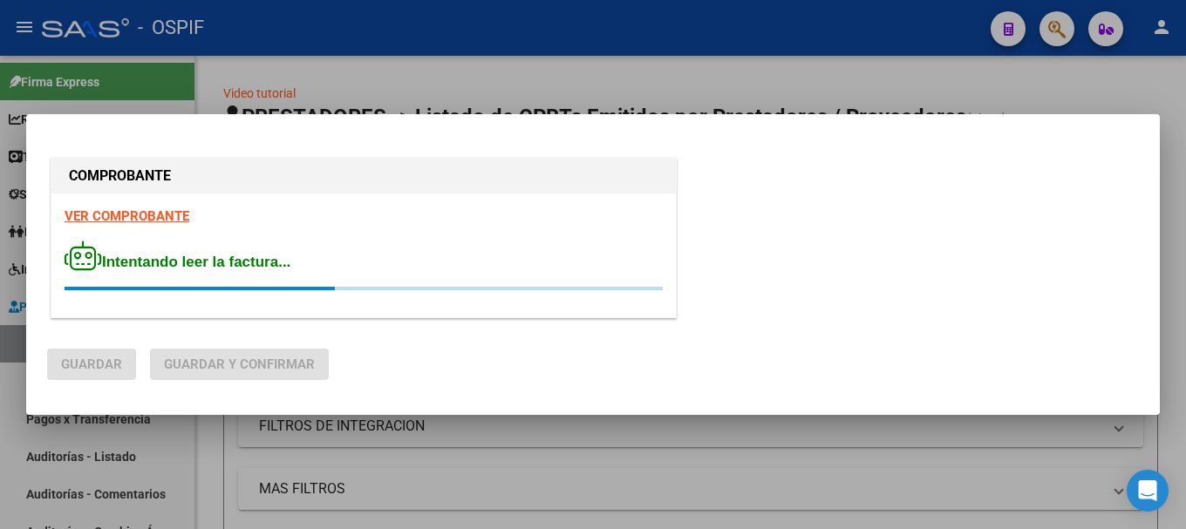
click at [148, 215] on strong "VER COMPROBANTE" at bounding box center [127, 216] width 125 height 16
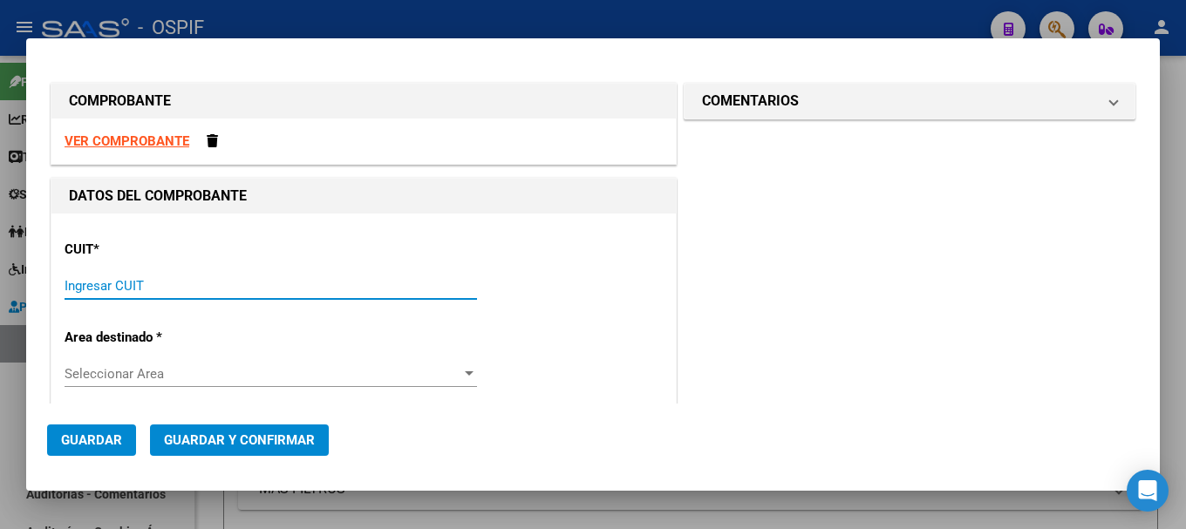
click at [200, 289] on input "Ingresar CUIT" at bounding box center [271, 286] width 413 height 16
type input "20-17083136-6"
type input "2"
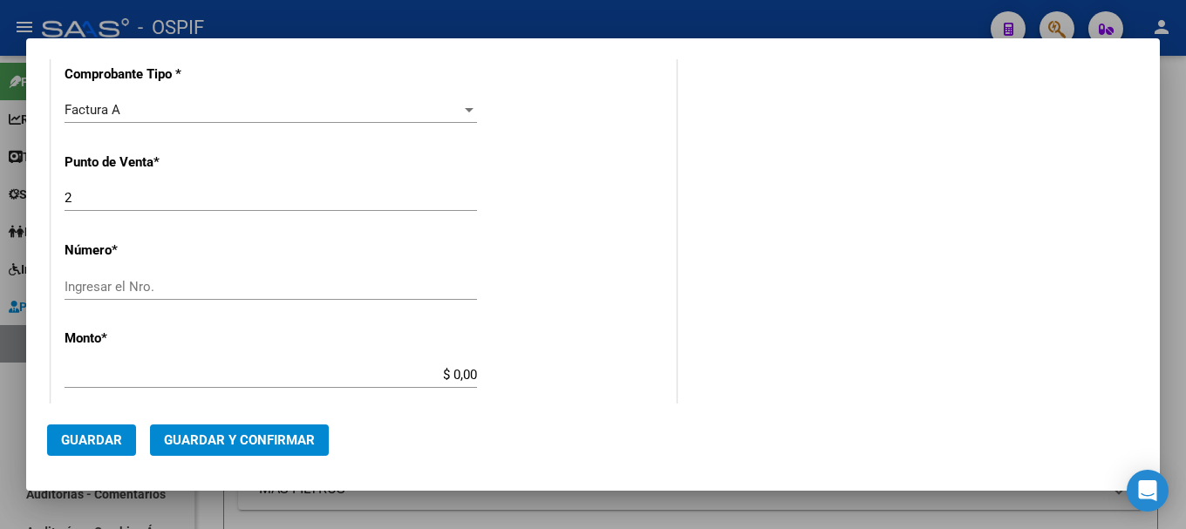
scroll to position [436, 0]
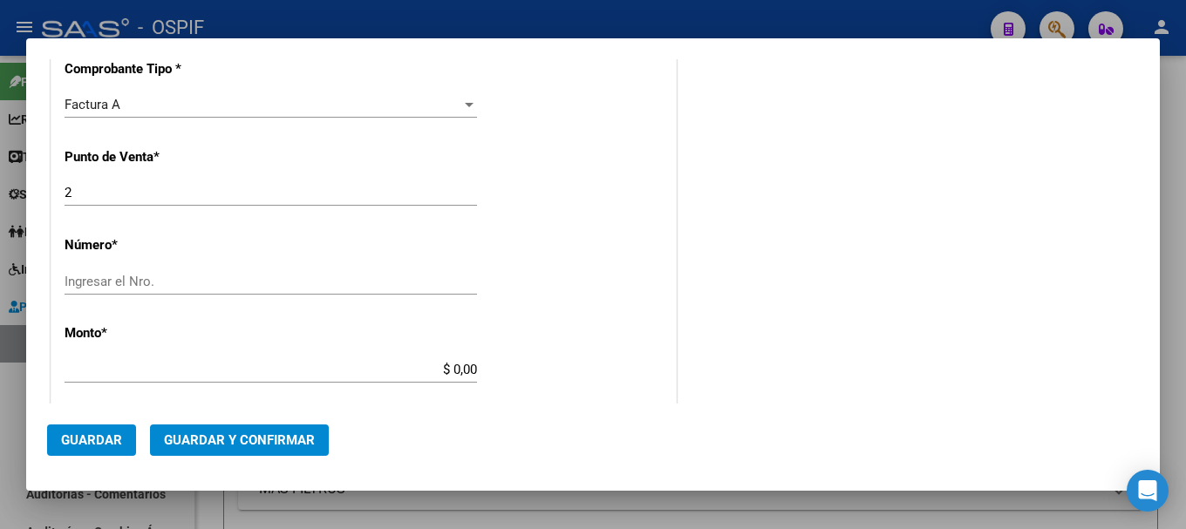
type input "20-17083136-6"
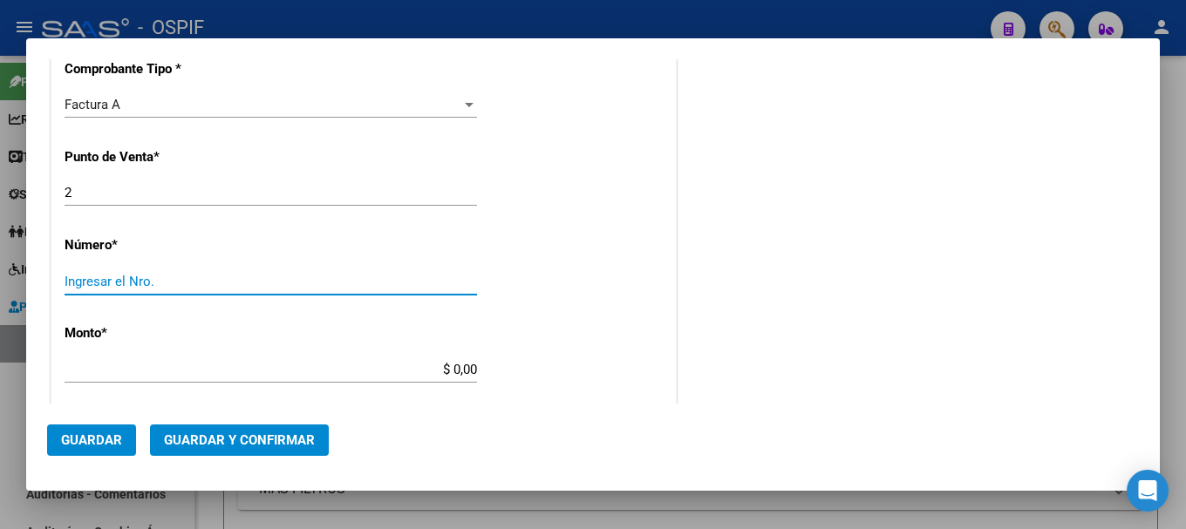
click at [194, 281] on input "Ingresar el Nro." at bounding box center [271, 282] width 413 height 16
type input "277"
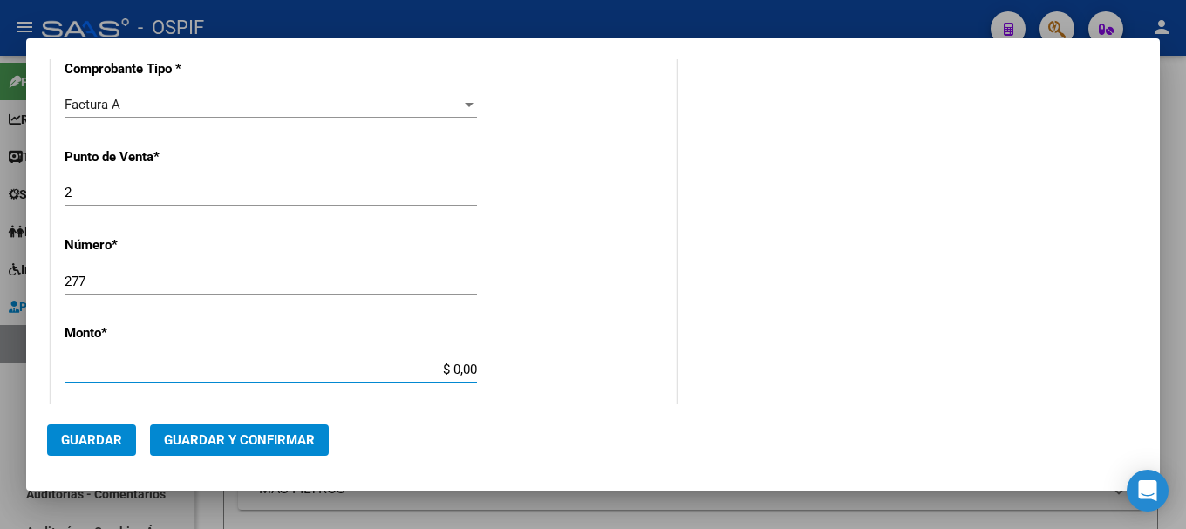
click at [444, 365] on input "$ 0,00" at bounding box center [271, 370] width 413 height 16
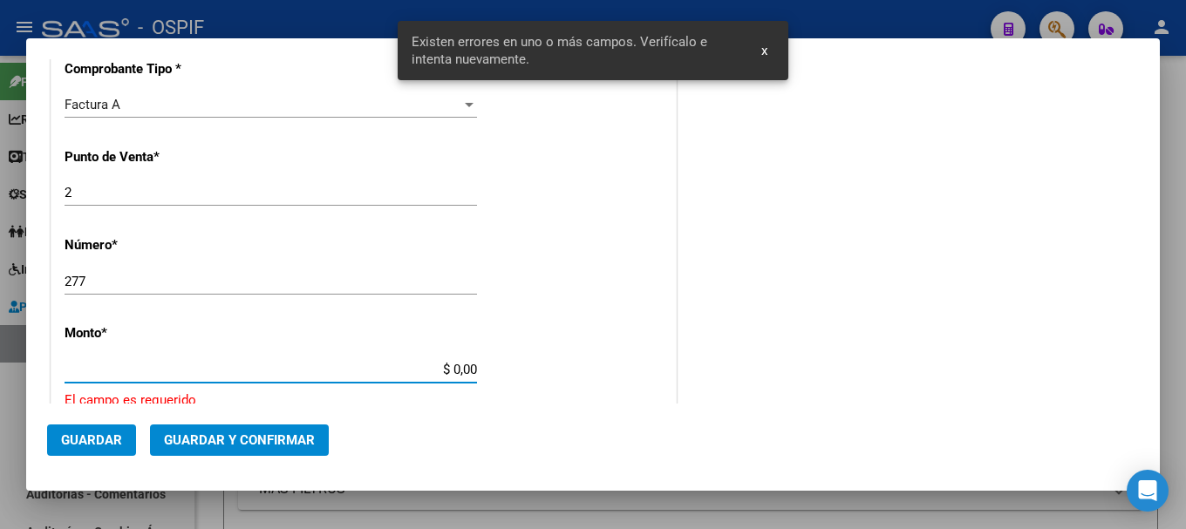
scroll to position [566, 0]
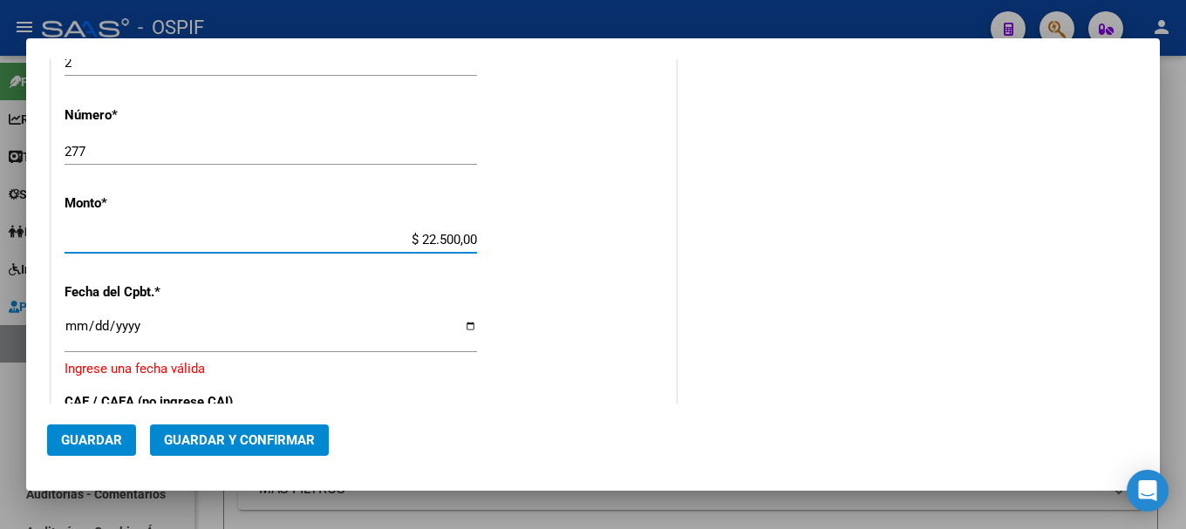
type input "$ 225.000,00"
click at [464, 329] on input "Ingresar la fecha" at bounding box center [271, 333] width 413 height 28
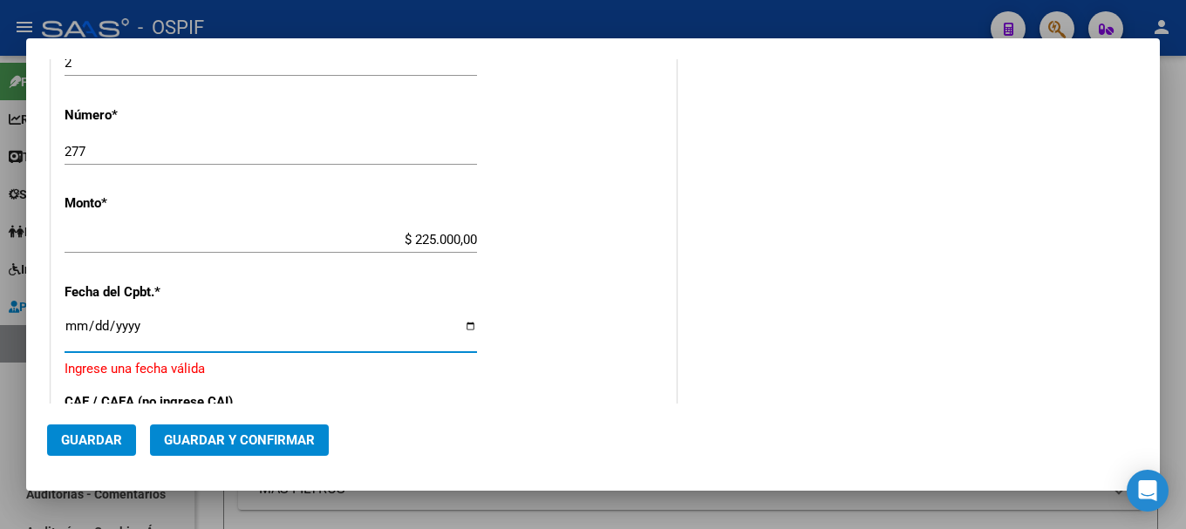
type input "[DATE]"
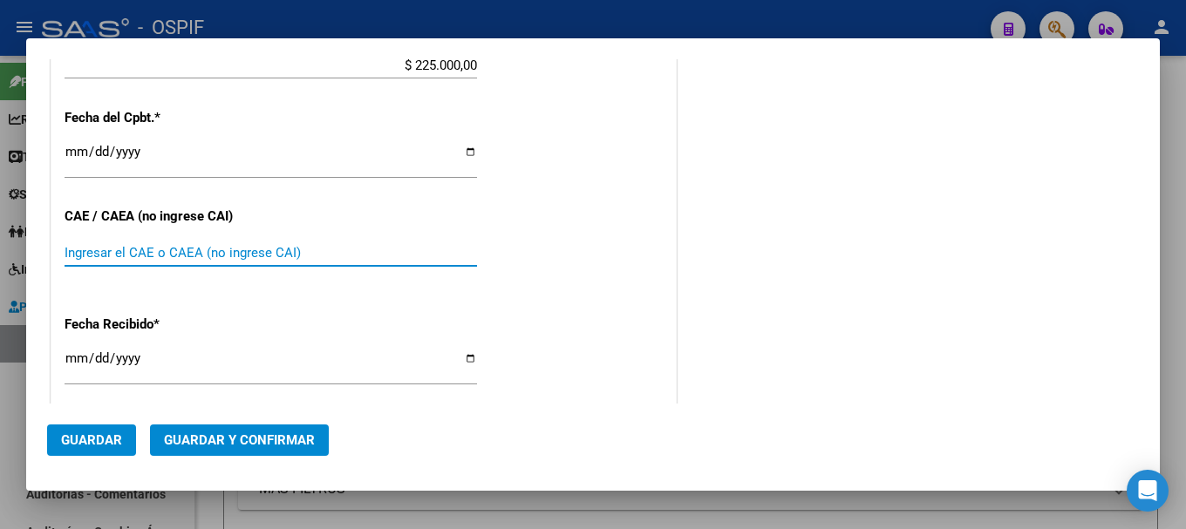
click at [197, 254] on input "Ingresar el CAE o CAEA (no ingrese CAI)" at bounding box center [271, 253] width 413 height 16
type input "75316951139083"
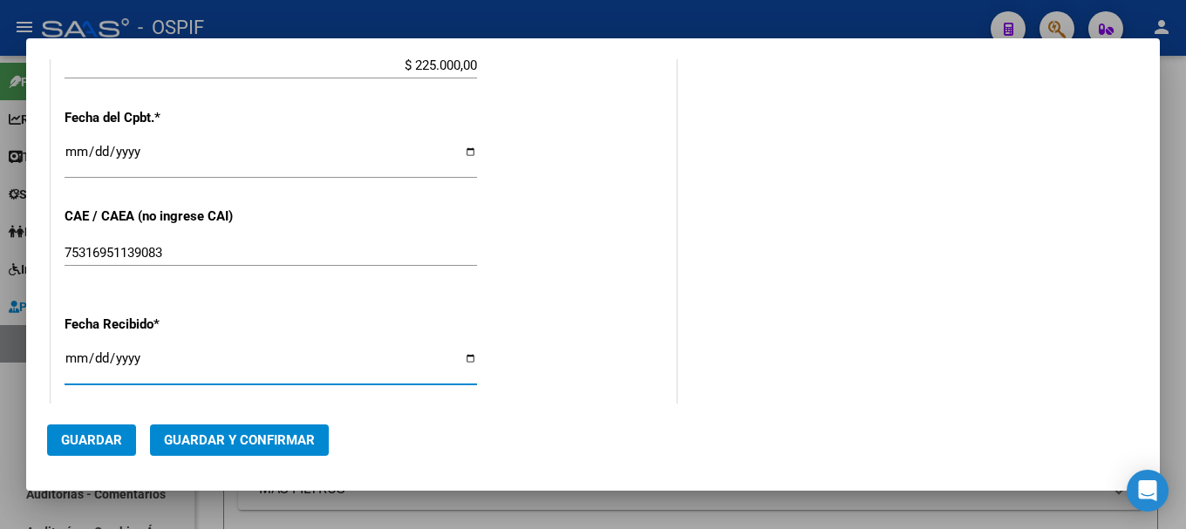
click at [465, 358] on input "[DATE]" at bounding box center [271, 365] width 413 height 28
type input "[DATE]"
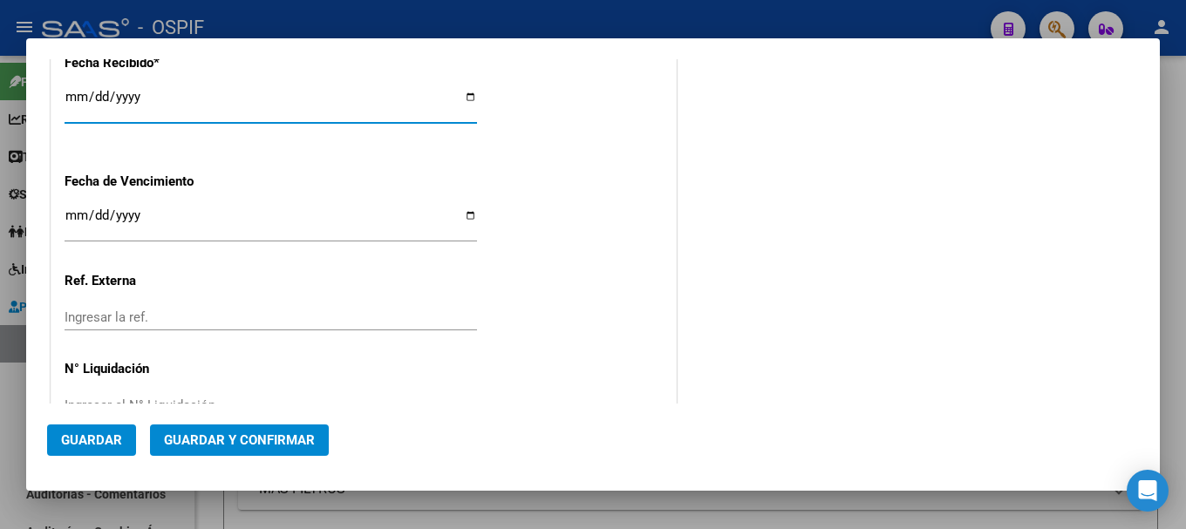
scroll to position [1051, 0]
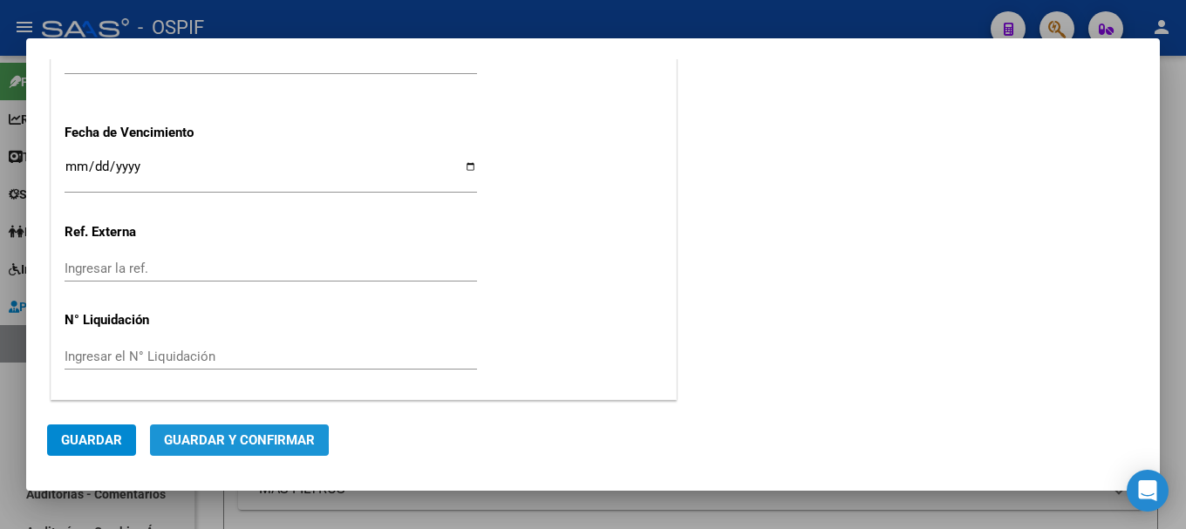
click at [209, 440] on span "Guardar y Confirmar" at bounding box center [239, 441] width 151 height 16
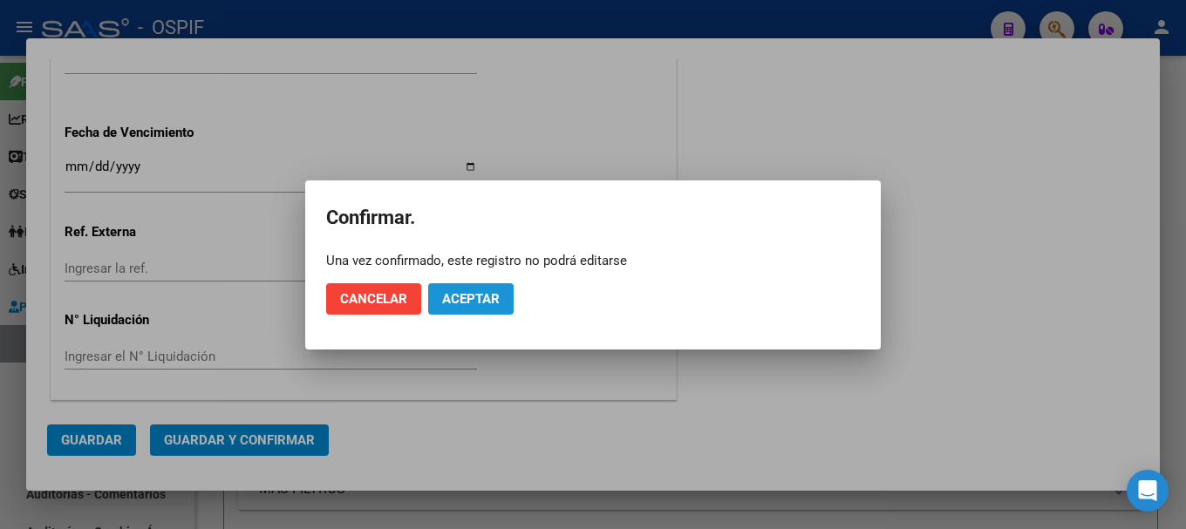
click at [482, 289] on button "Aceptar" at bounding box center [470, 298] width 85 height 31
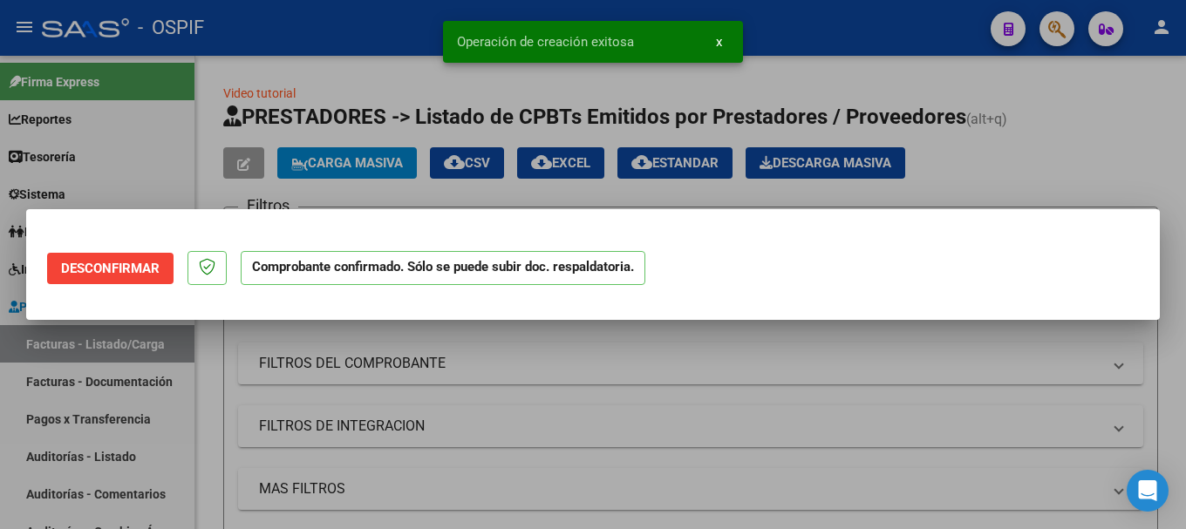
scroll to position [0, 0]
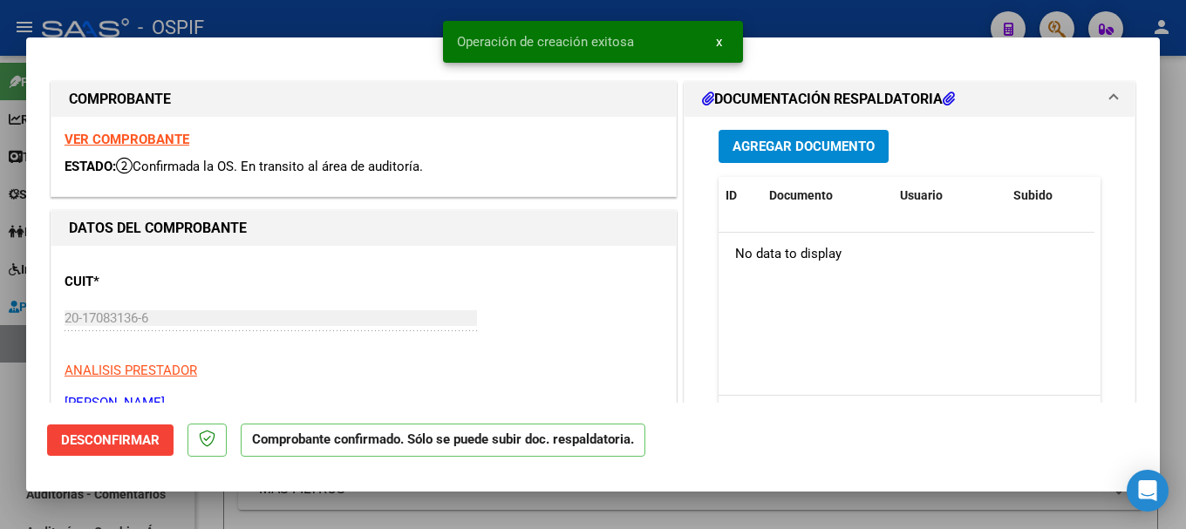
click at [350, 10] on div at bounding box center [593, 264] width 1186 height 529
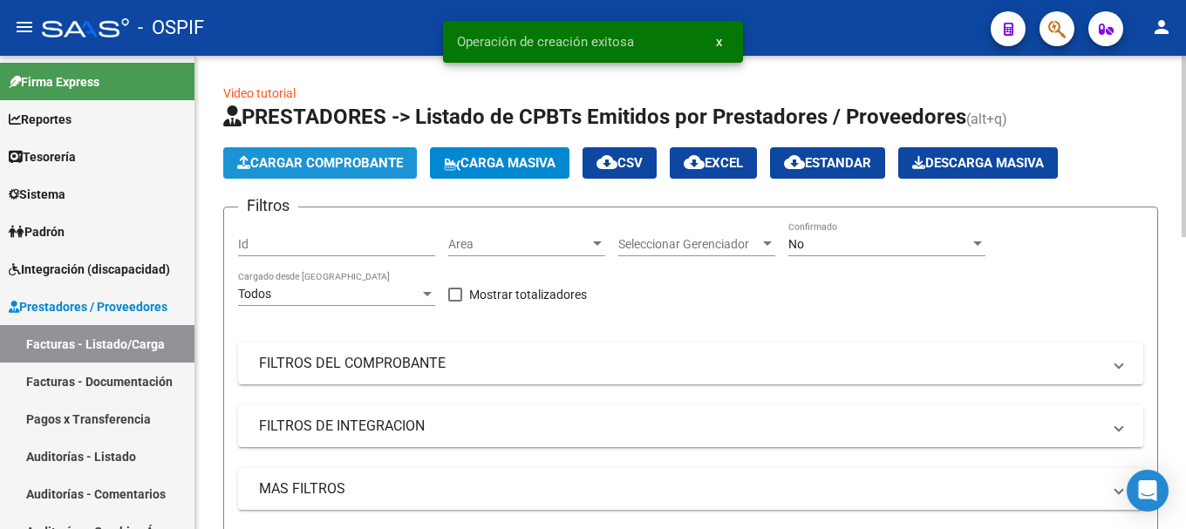
click at [338, 163] on span "Cargar Comprobante" at bounding box center [320, 163] width 166 height 16
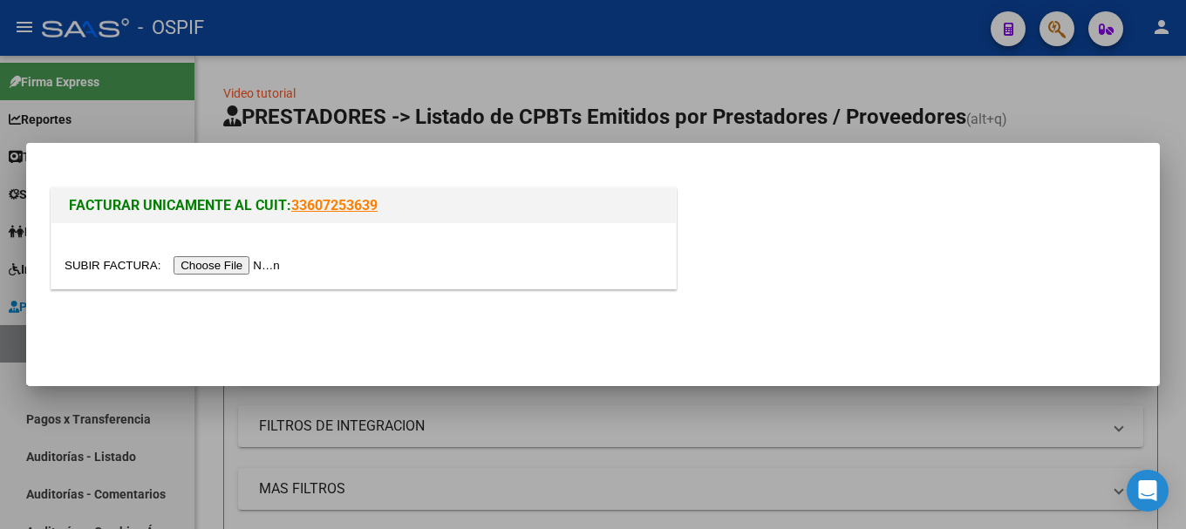
click at [242, 265] on input "file" at bounding box center [175, 265] width 221 height 18
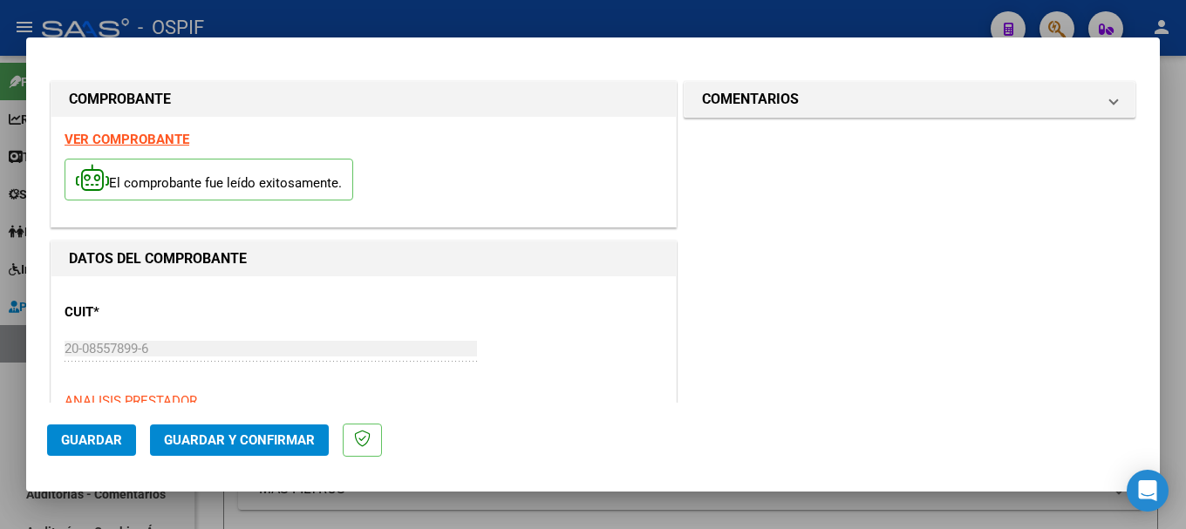
click at [145, 140] on strong "VER COMPROBANTE" at bounding box center [127, 140] width 125 height 16
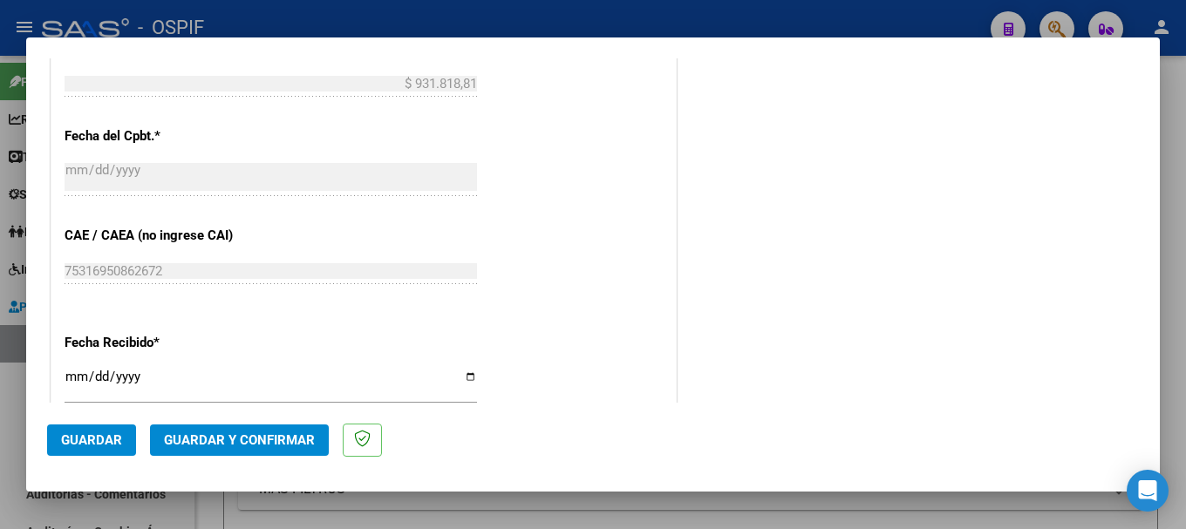
scroll to position [872, 0]
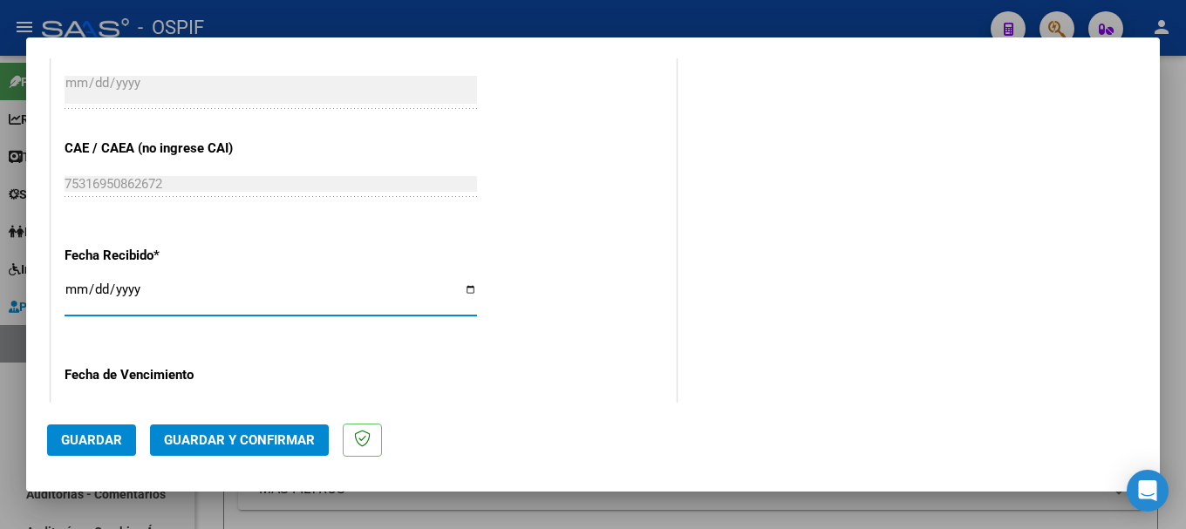
click at [461, 291] on input "[DATE]" at bounding box center [271, 297] width 413 height 28
type input "[DATE]"
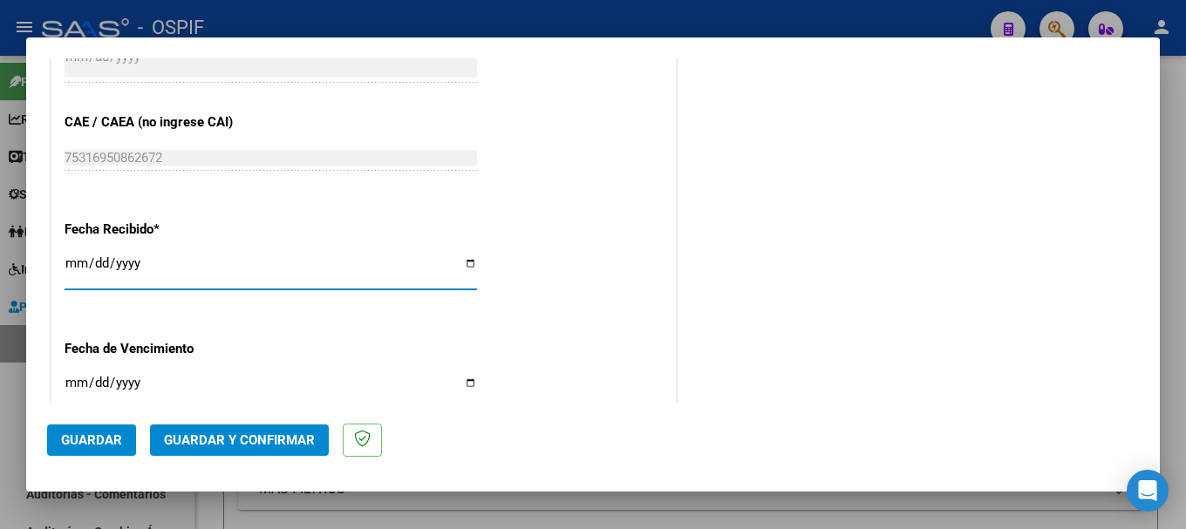
scroll to position [1115, 0]
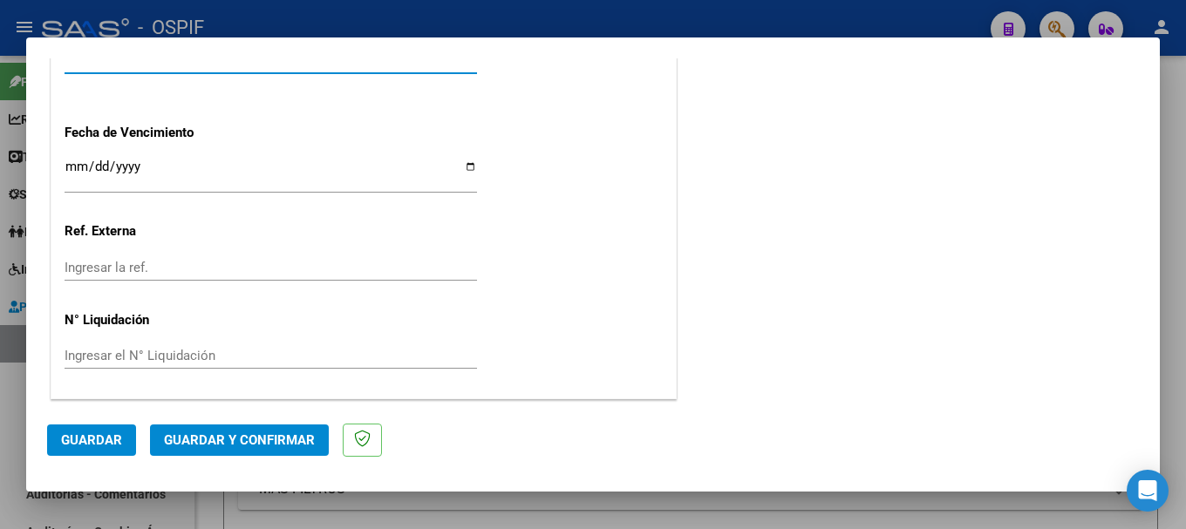
click at [215, 433] on span "Guardar y Confirmar" at bounding box center [239, 441] width 151 height 16
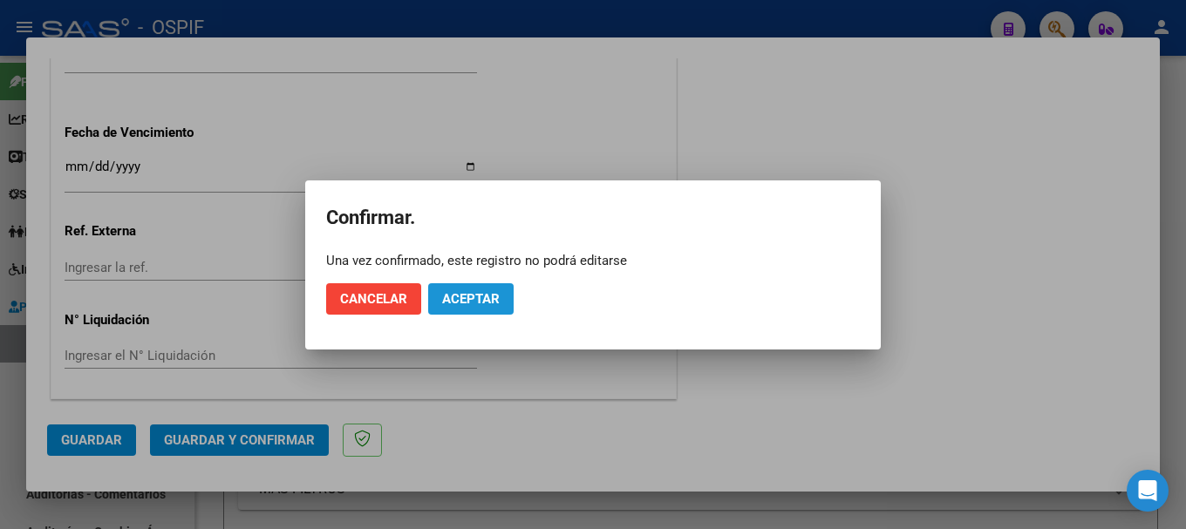
drag, startPoint x: 440, startPoint y: 297, endPoint x: 343, endPoint y: 209, distance: 131.0
click at [440, 295] on button "Aceptar" at bounding box center [470, 298] width 85 height 31
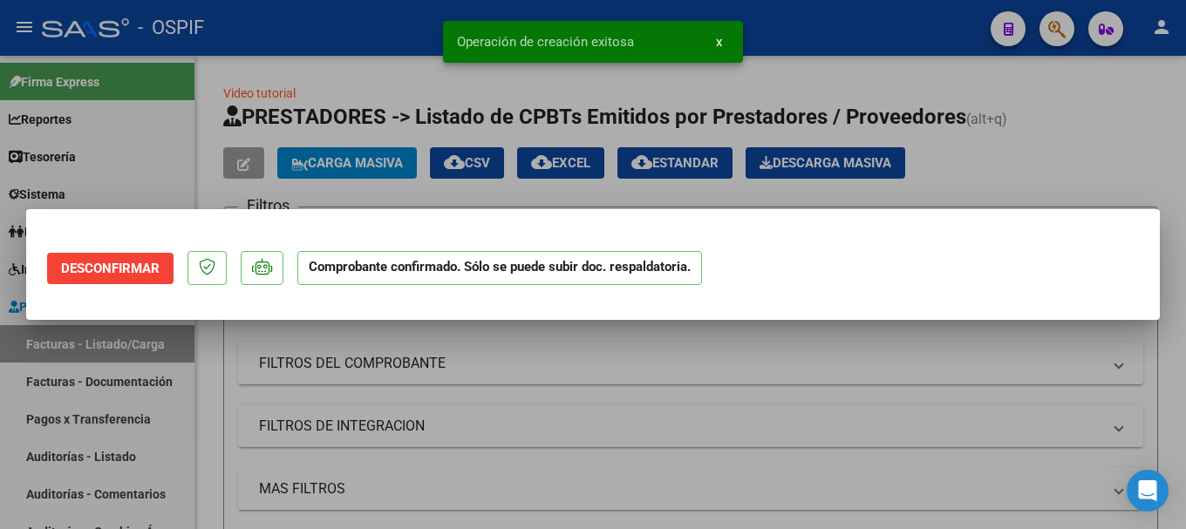
scroll to position [0, 0]
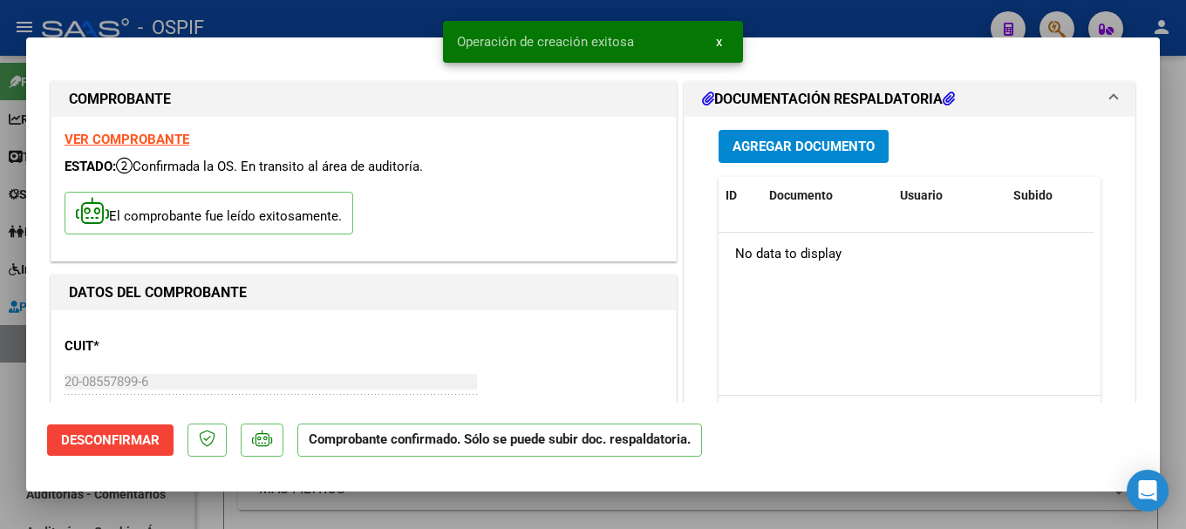
click at [256, 15] on div at bounding box center [593, 264] width 1186 height 529
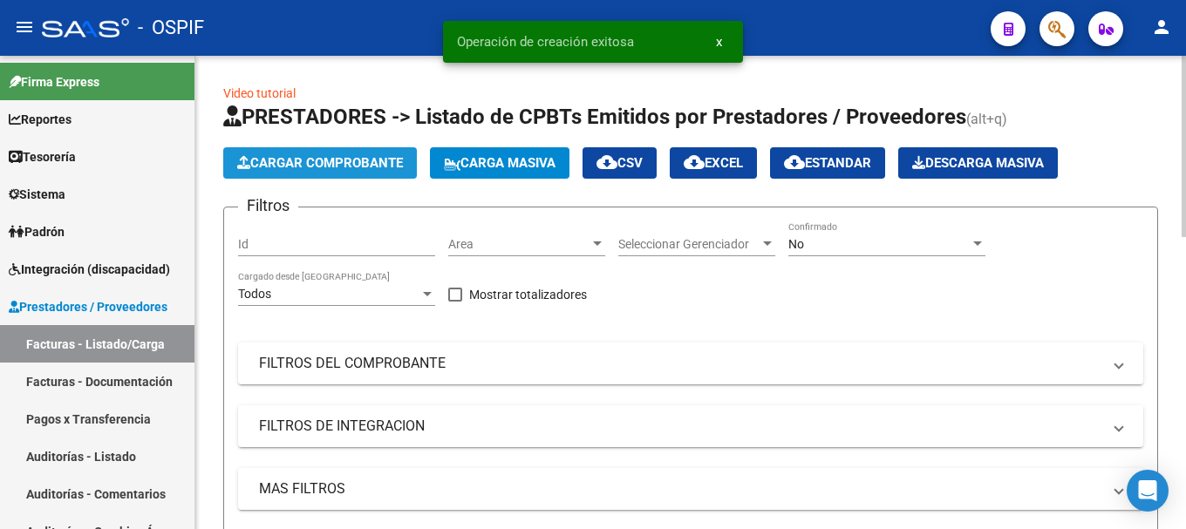
click at [325, 166] on span "Cargar Comprobante" at bounding box center [320, 163] width 166 height 16
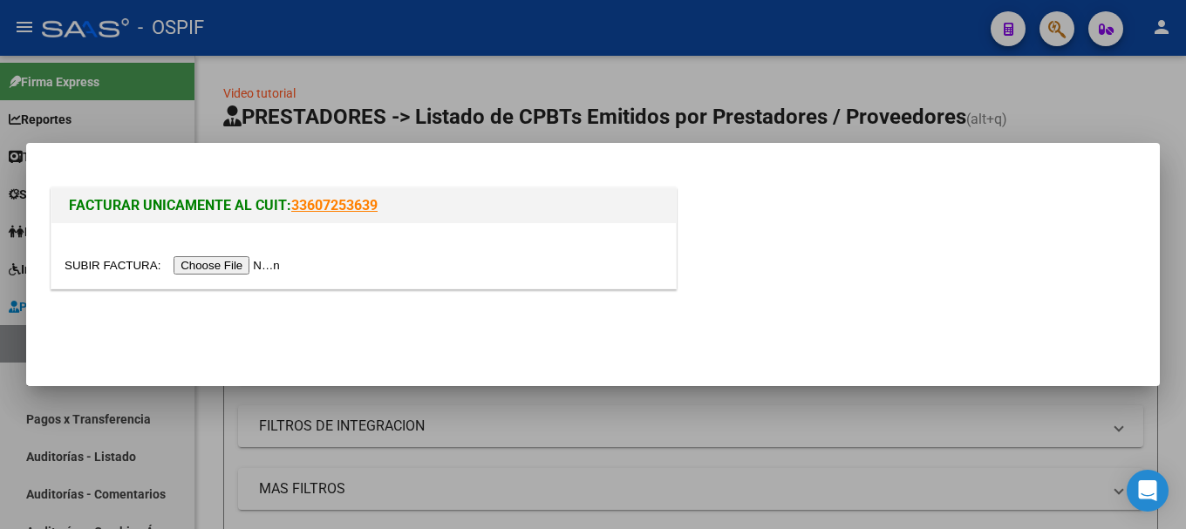
click at [354, 24] on div at bounding box center [593, 264] width 1186 height 529
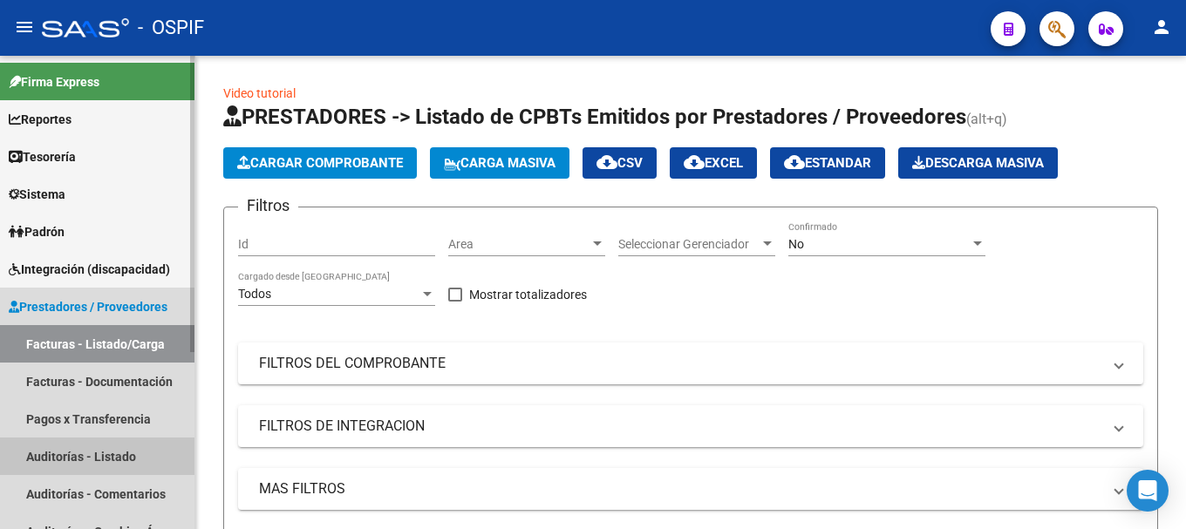
click at [55, 445] on link "Auditorías - Listado" at bounding box center [97, 457] width 195 height 38
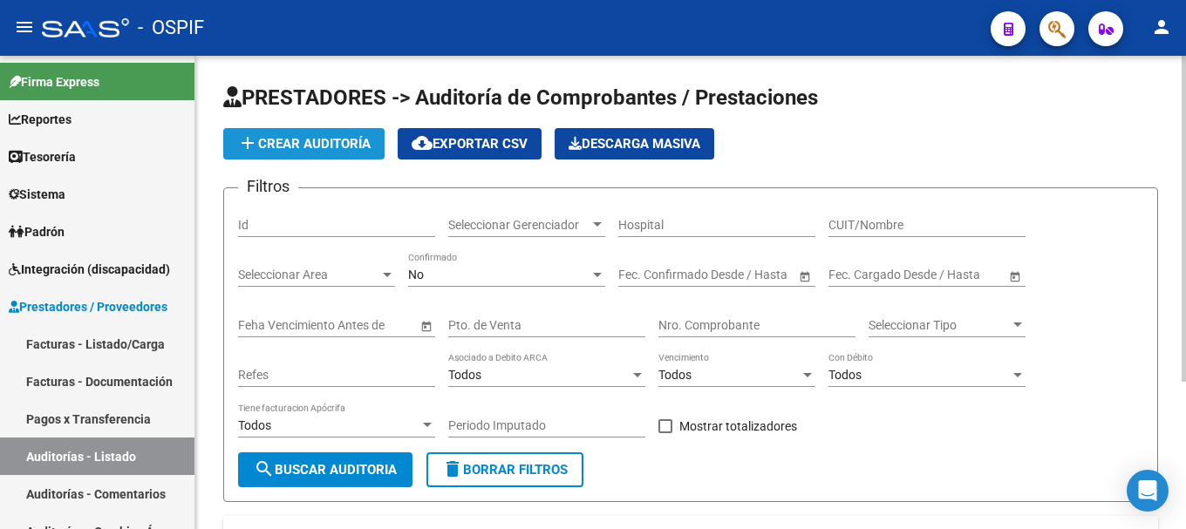
click at [319, 145] on span "add Crear Auditoría" at bounding box center [303, 144] width 133 height 16
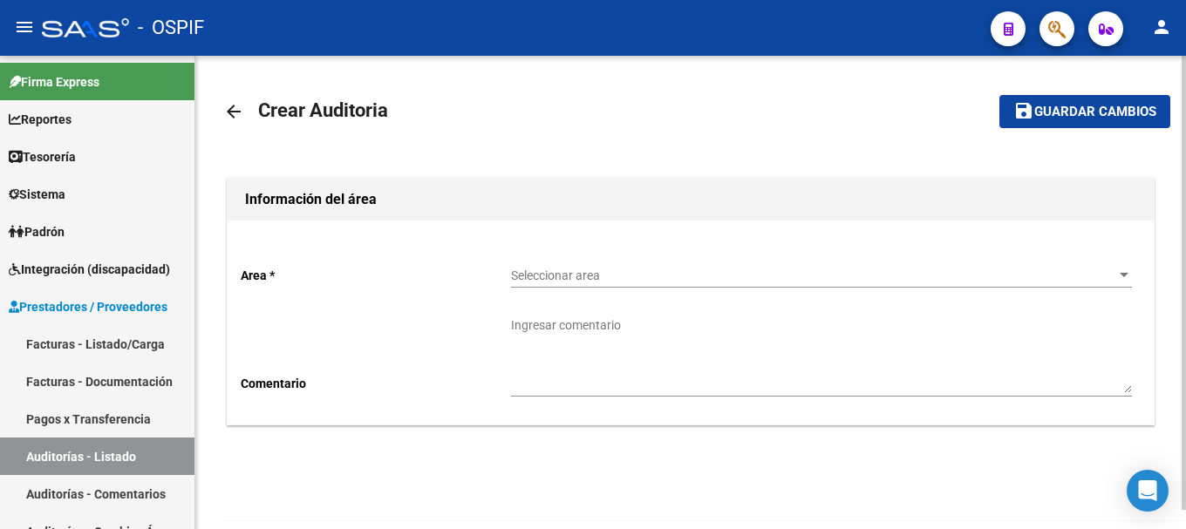
click at [1115, 271] on span "Seleccionar area" at bounding box center [813, 276] width 605 height 15
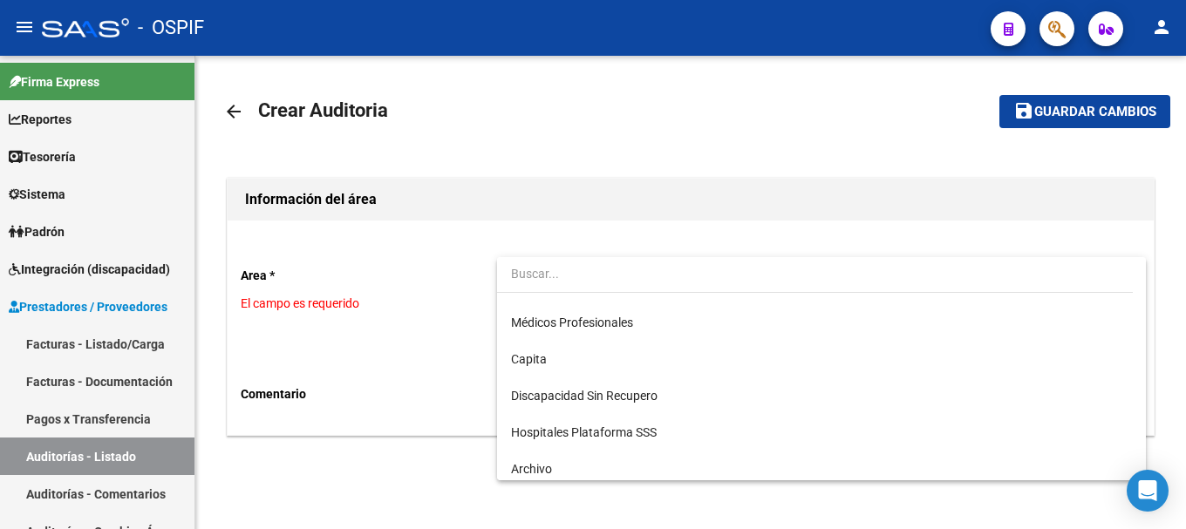
scroll to position [174, 0]
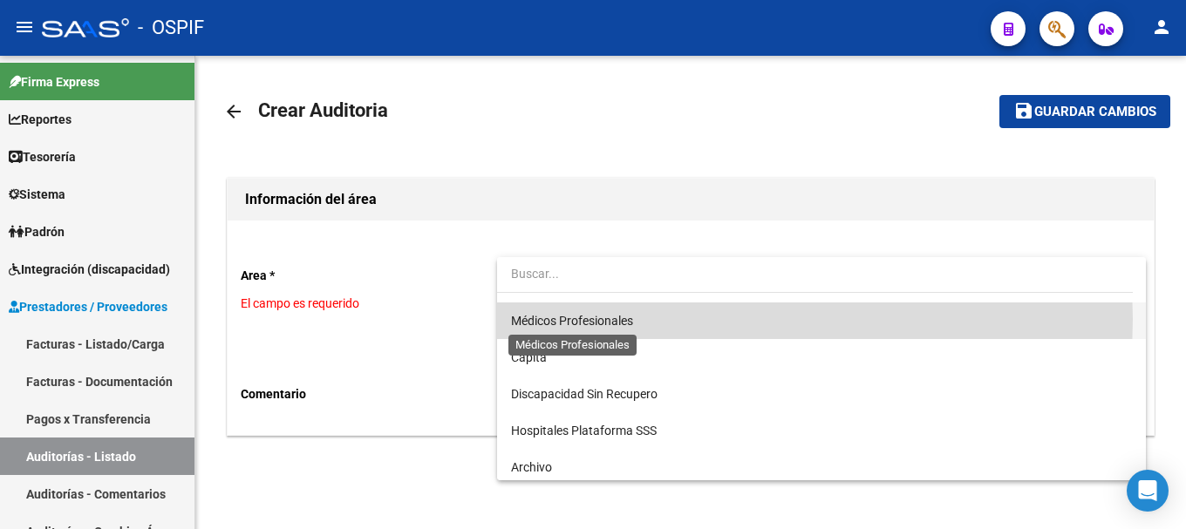
click at [609, 319] on span "Médicos Profesionales" at bounding box center [572, 321] width 122 height 14
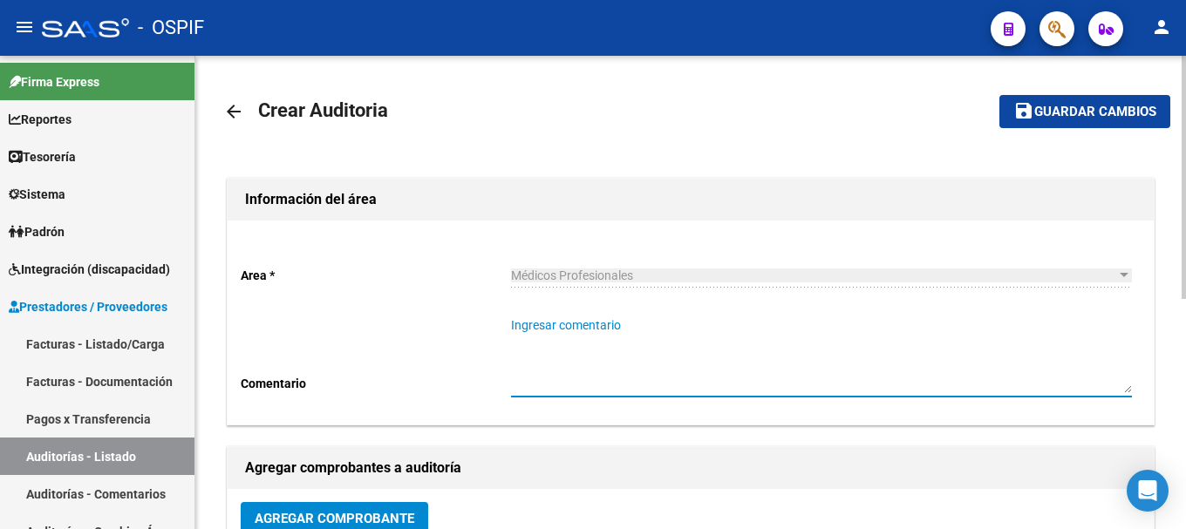
click at [611, 317] on textarea "Ingresar comentario" at bounding box center [821, 355] width 621 height 77
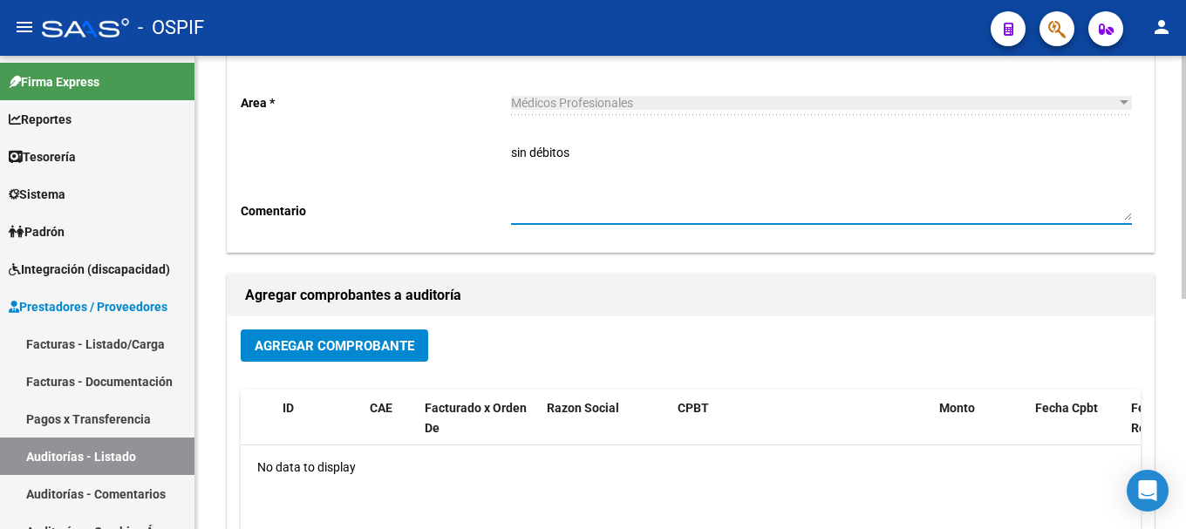
scroll to position [174, 0]
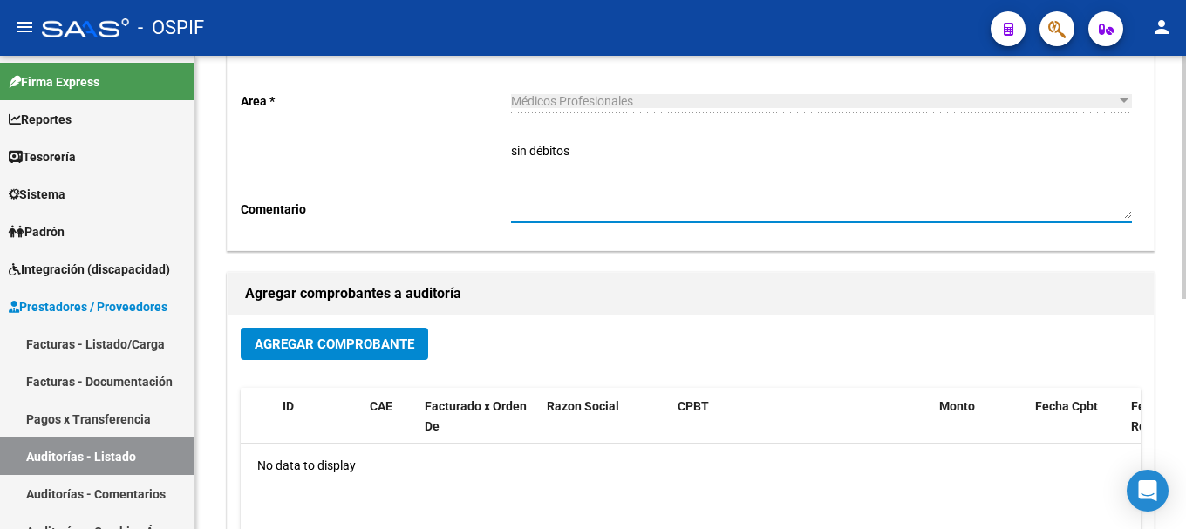
type textarea "sin débitos"
click at [402, 344] on span "Agregar Comprobante" at bounding box center [335, 345] width 160 height 16
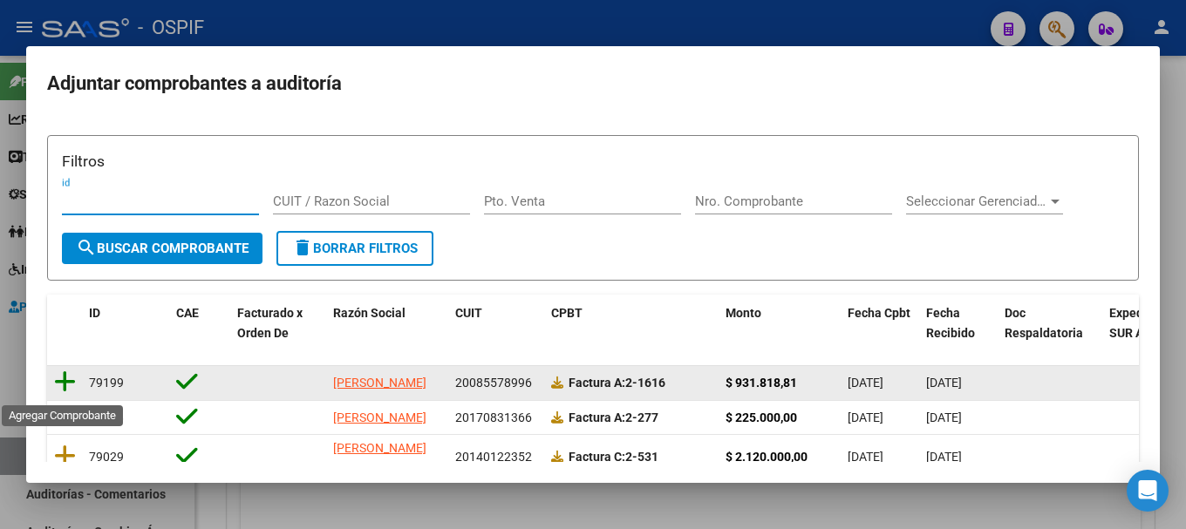
click at [64, 383] on icon at bounding box center [65, 382] width 22 height 24
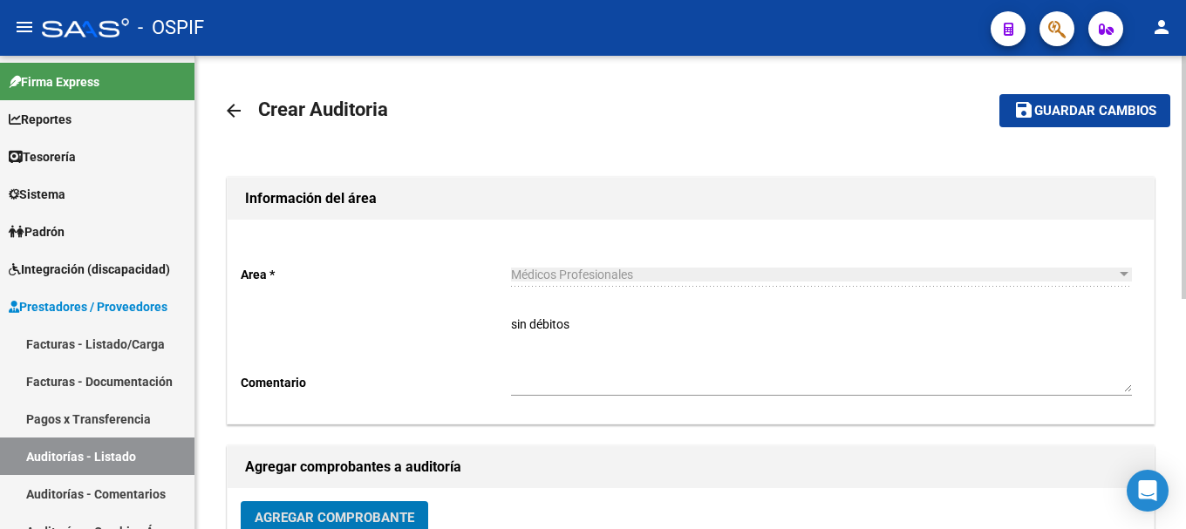
scroll to position [0, 0]
click at [1075, 105] on span "Guardar cambios" at bounding box center [1095, 113] width 122 height 16
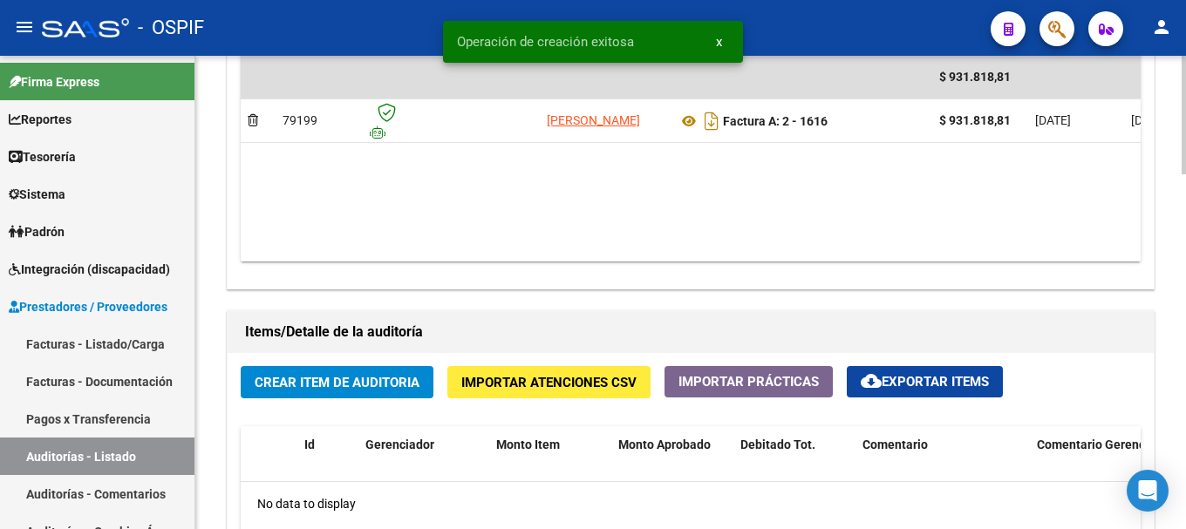
scroll to position [1047, 0]
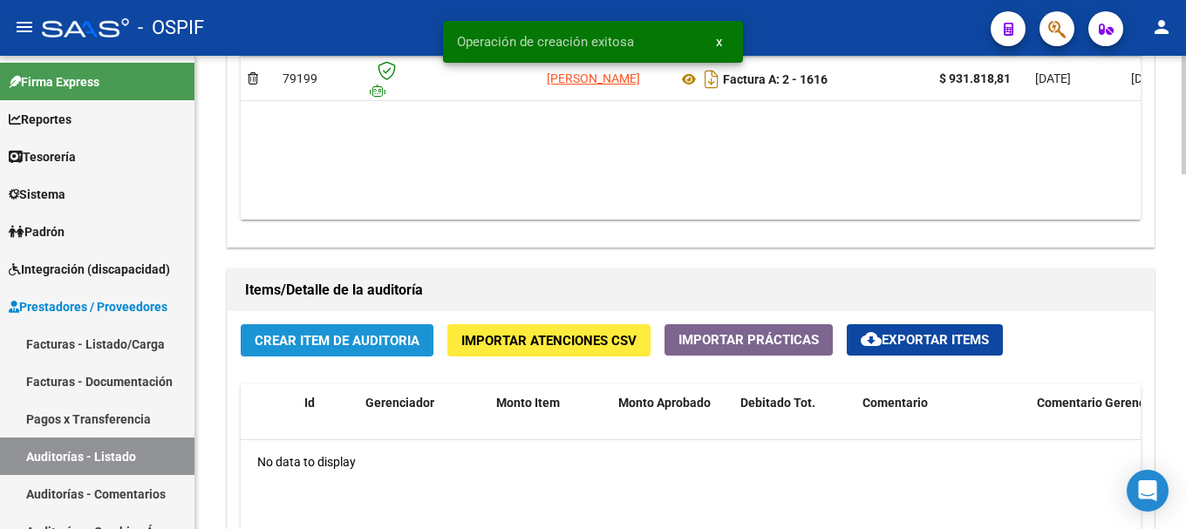
click at [396, 339] on span "Crear Item de Auditoria" at bounding box center [337, 341] width 165 height 16
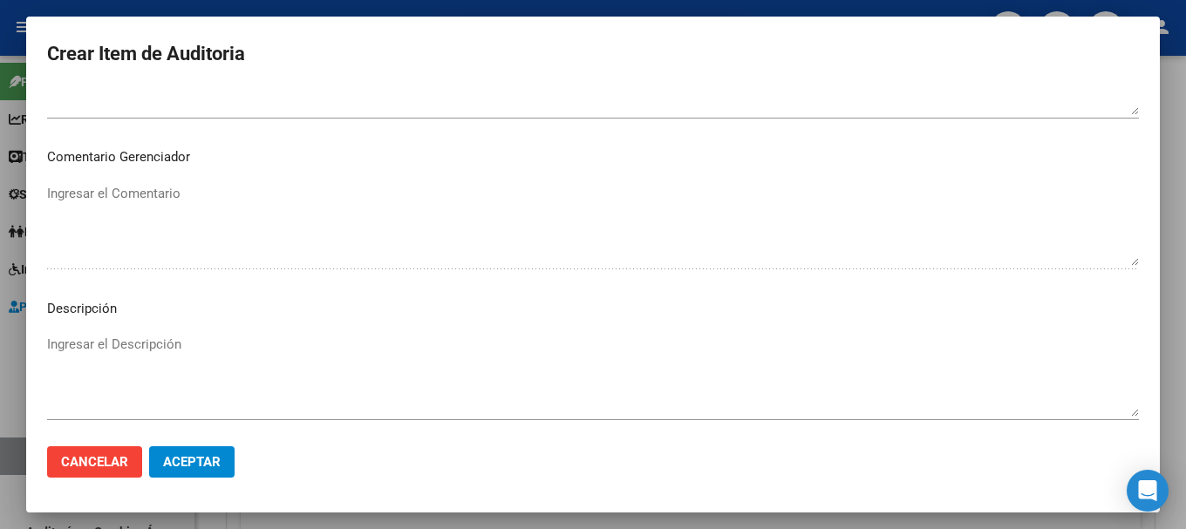
scroll to position [872, 0]
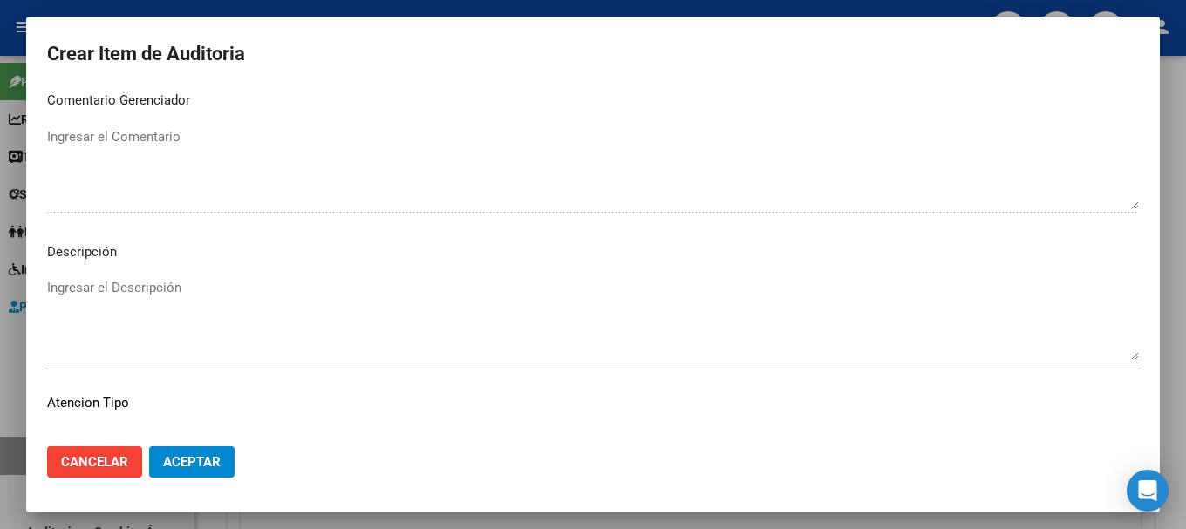
click at [204, 462] on span "Aceptar" at bounding box center [192, 462] width 58 height 16
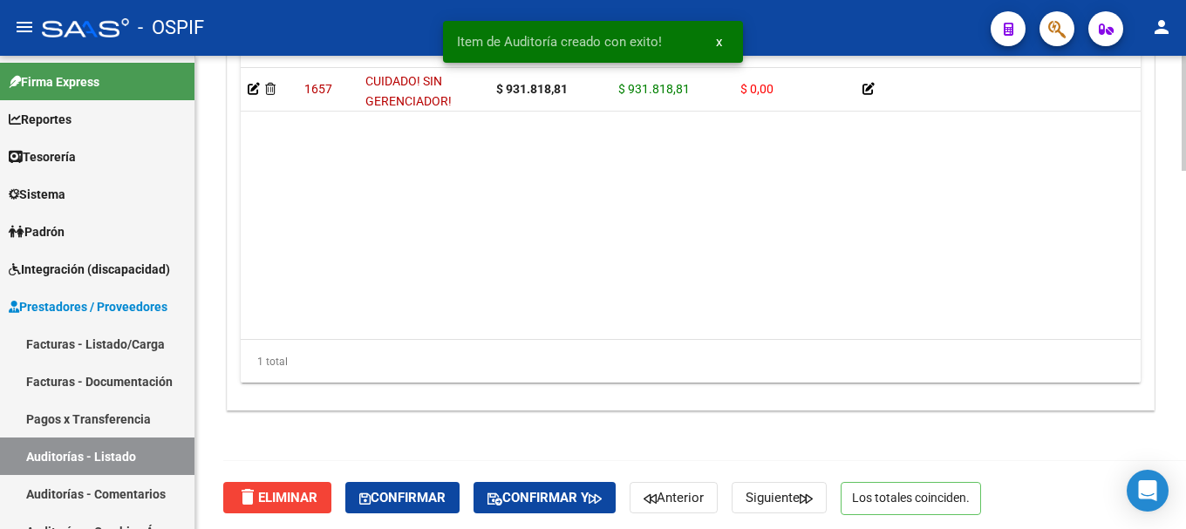
scroll to position [1471, 0]
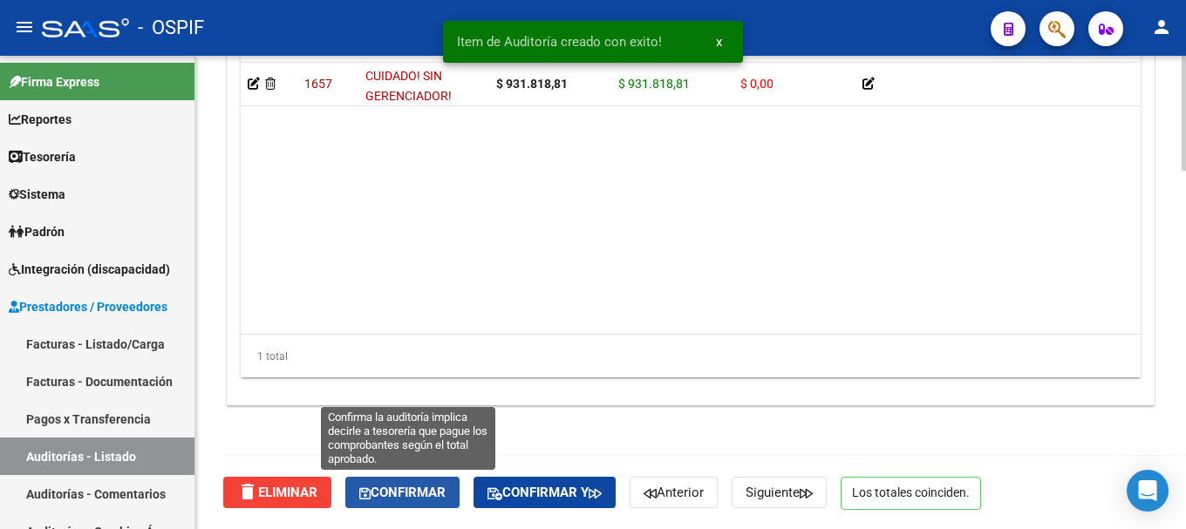
click at [395, 489] on span "Confirmar" at bounding box center [402, 493] width 86 height 16
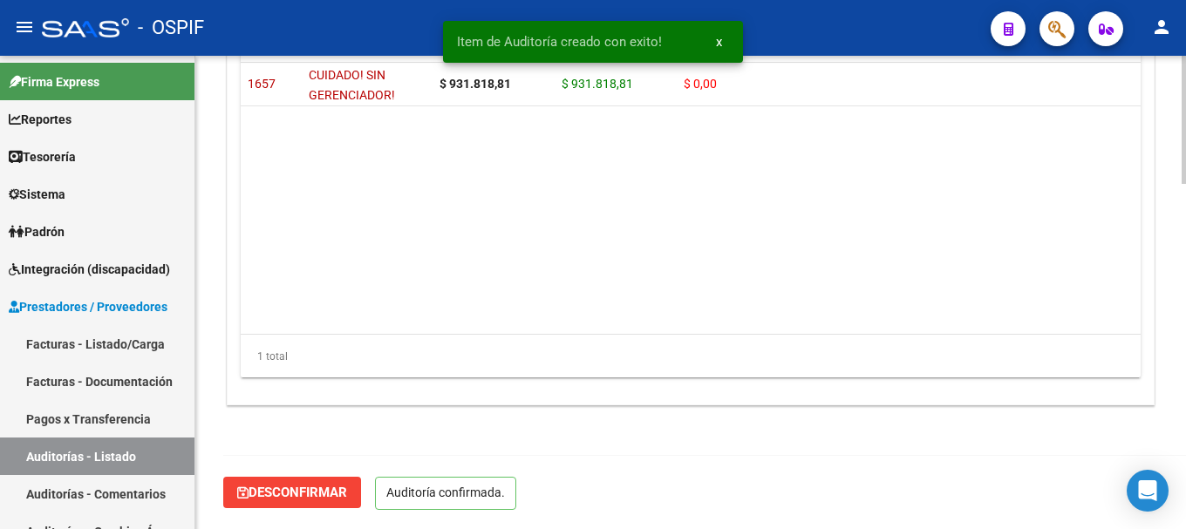
scroll to position [1274, 0]
type input "202508"
click at [126, 447] on link "Auditorías - Listado" at bounding box center [97, 457] width 195 height 38
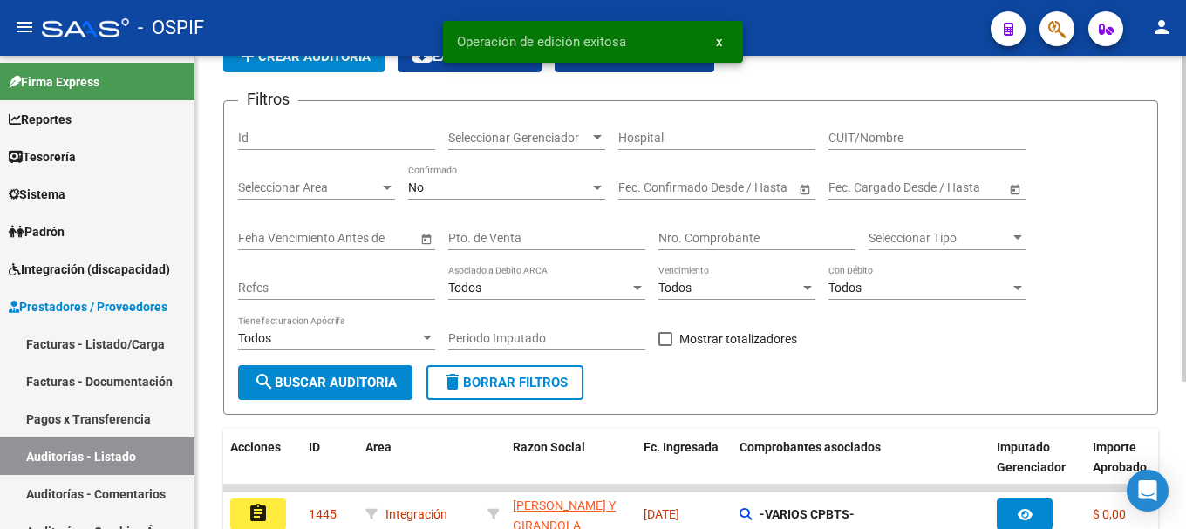
drag, startPoint x: 335, startPoint y: 46, endPoint x: 333, endPoint y: 58, distance: 11.5
click at [334, 57] on div "menu - OSPIF person Firma Express Reportes Egresos Devengados Comprobantes Reci…" at bounding box center [593, 264] width 1186 height 529
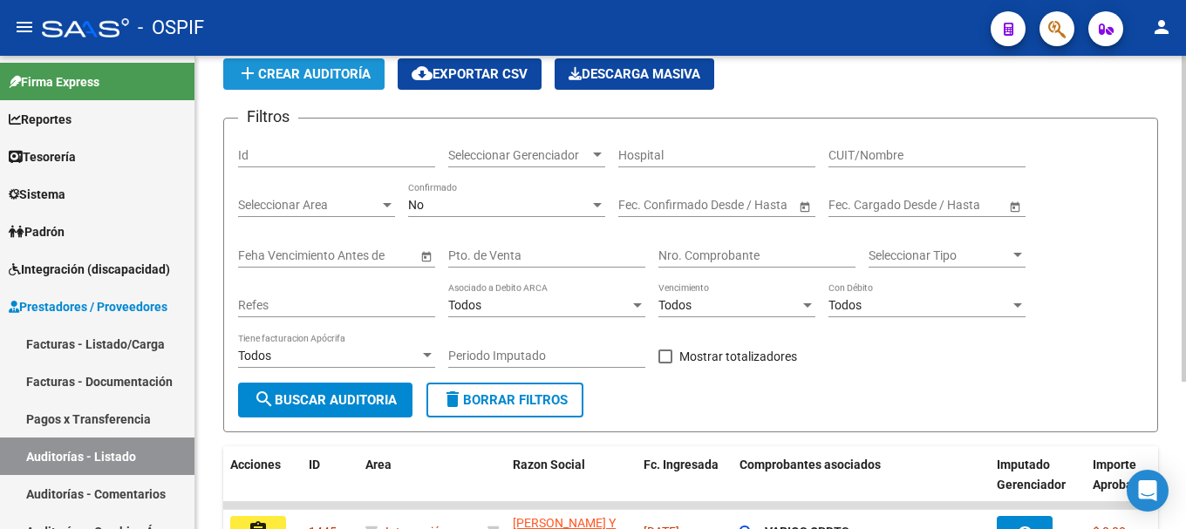
click at [333, 60] on button "add Crear Auditoría" at bounding box center [303, 73] width 161 height 31
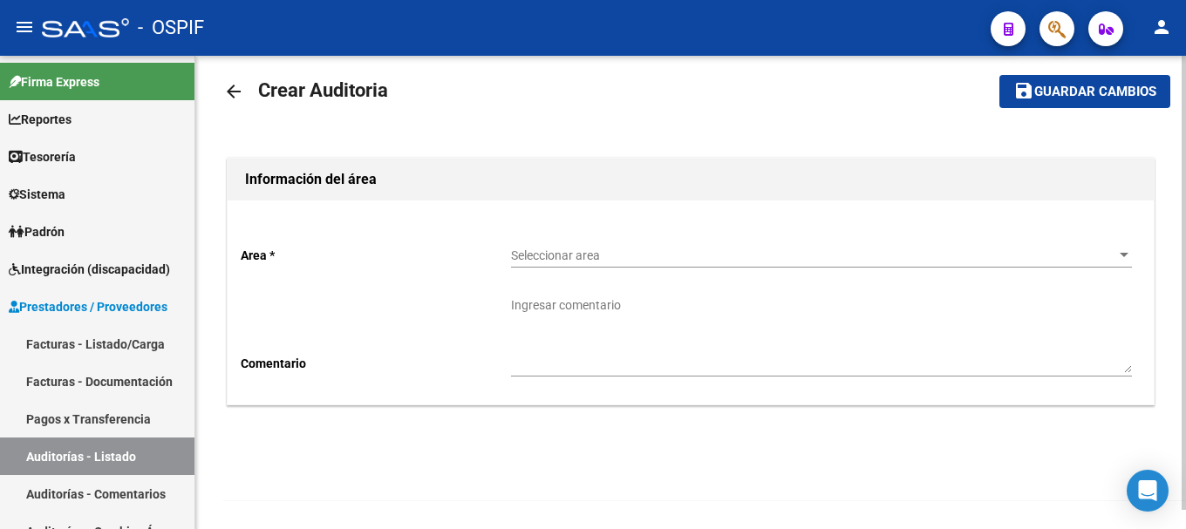
click at [1123, 258] on div at bounding box center [1124, 256] width 16 height 14
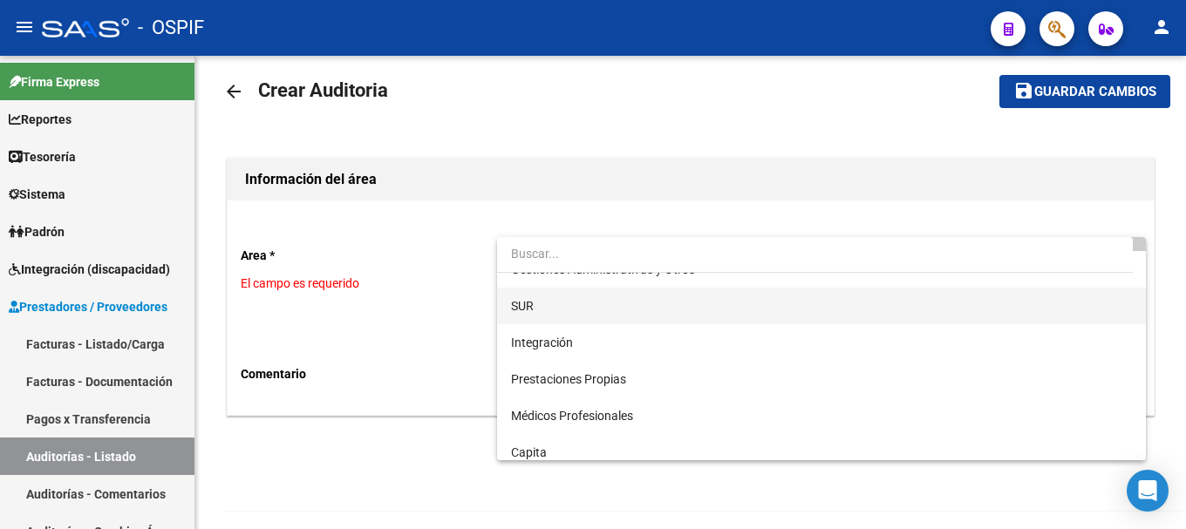
scroll to position [174, 0]
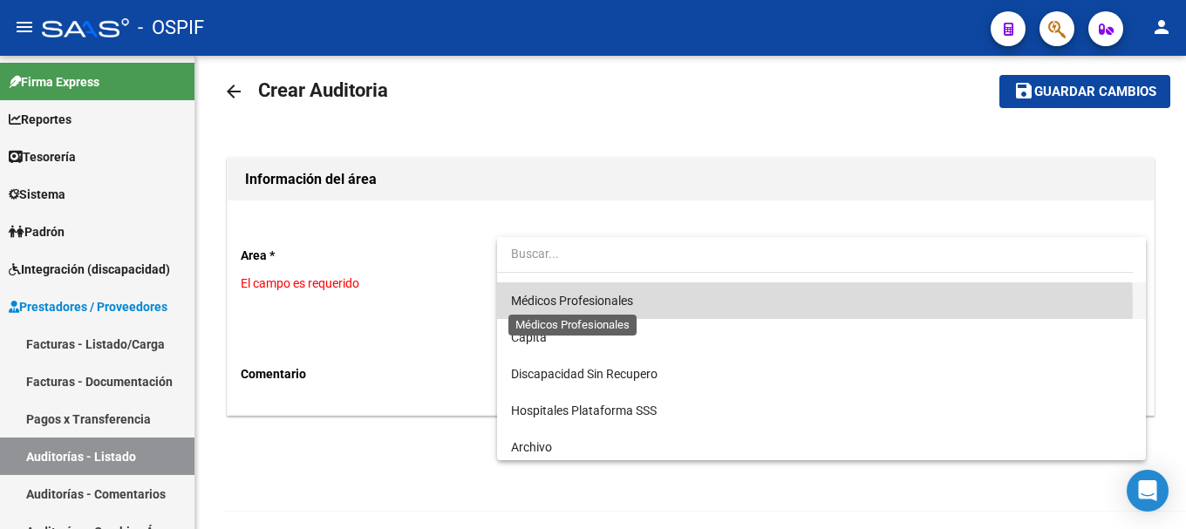
click at [611, 304] on span "Médicos Profesionales" at bounding box center [572, 301] width 122 height 14
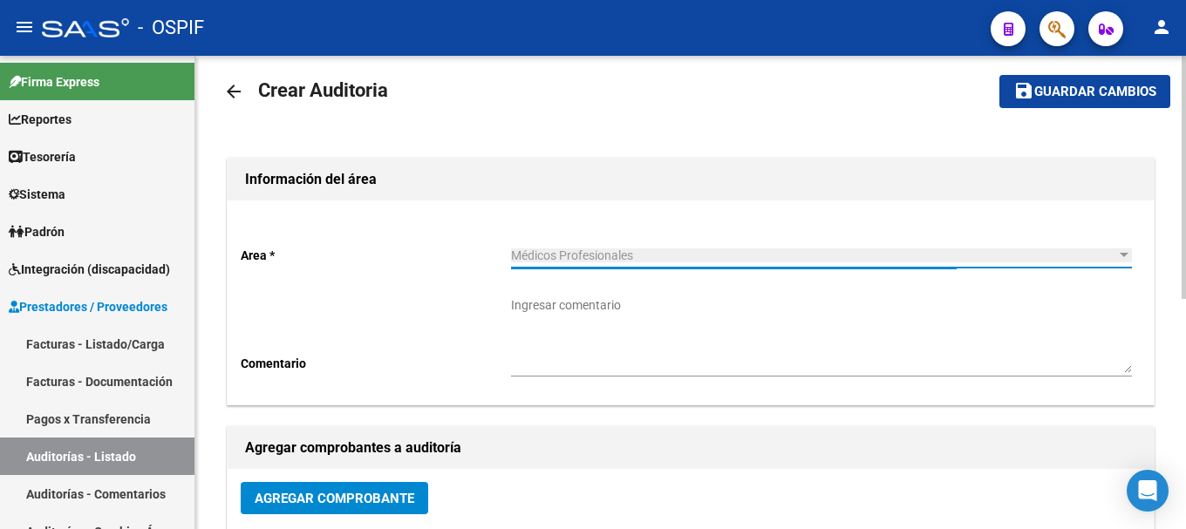
click at [635, 308] on textarea "Ingresar comentario" at bounding box center [821, 335] width 621 height 77
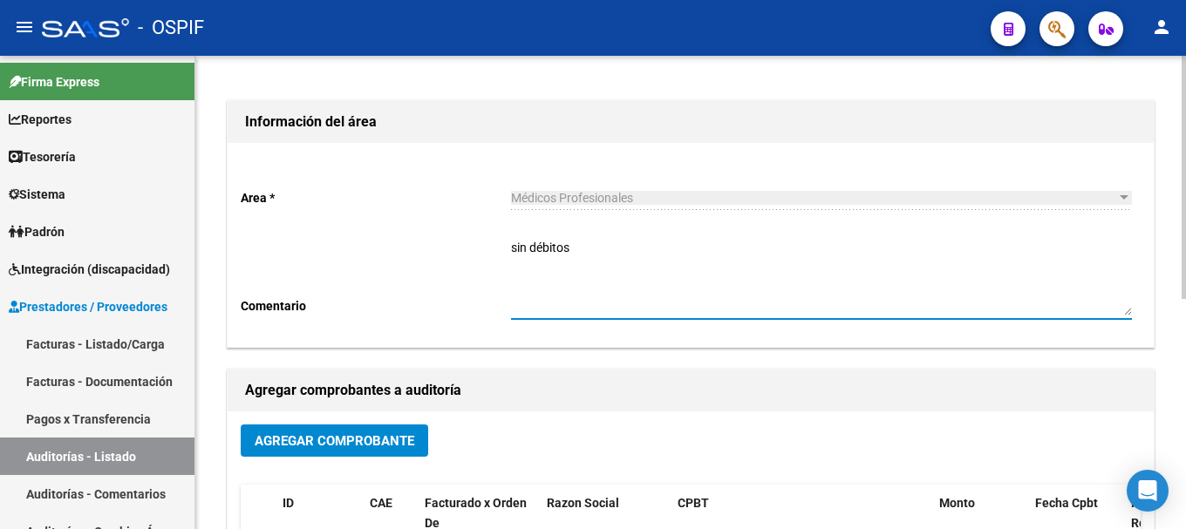
scroll to position [107, 0]
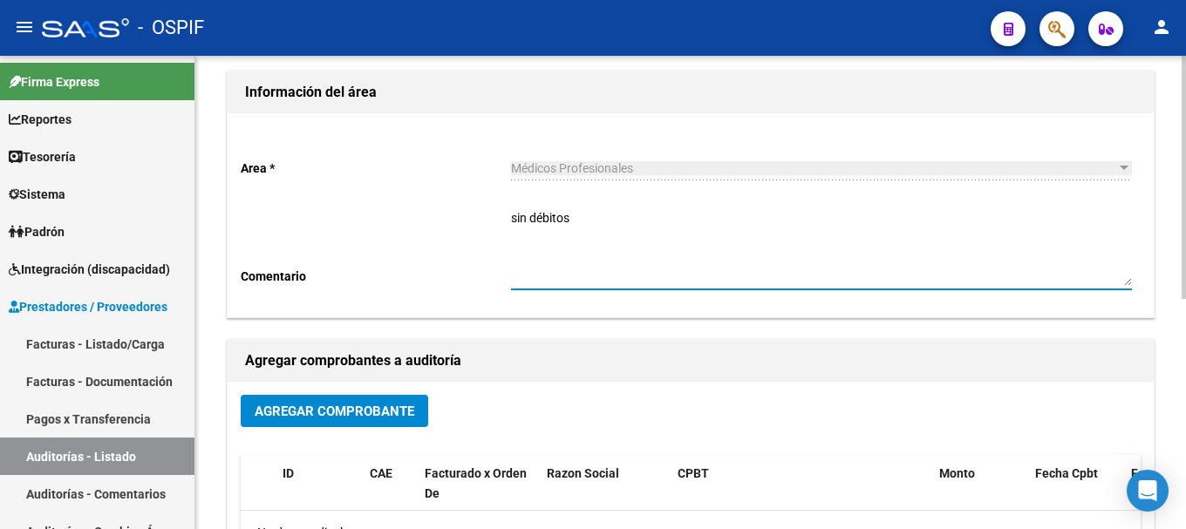
type textarea "sin débitos"
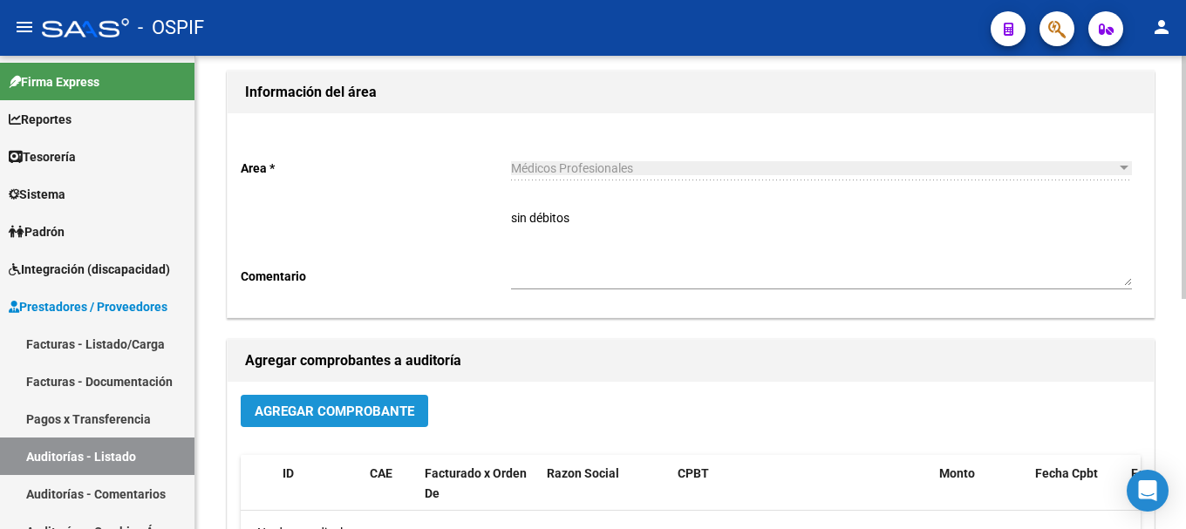
click at [396, 415] on span "Agregar Comprobante" at bounding box center [335, 412] width 160 height 16
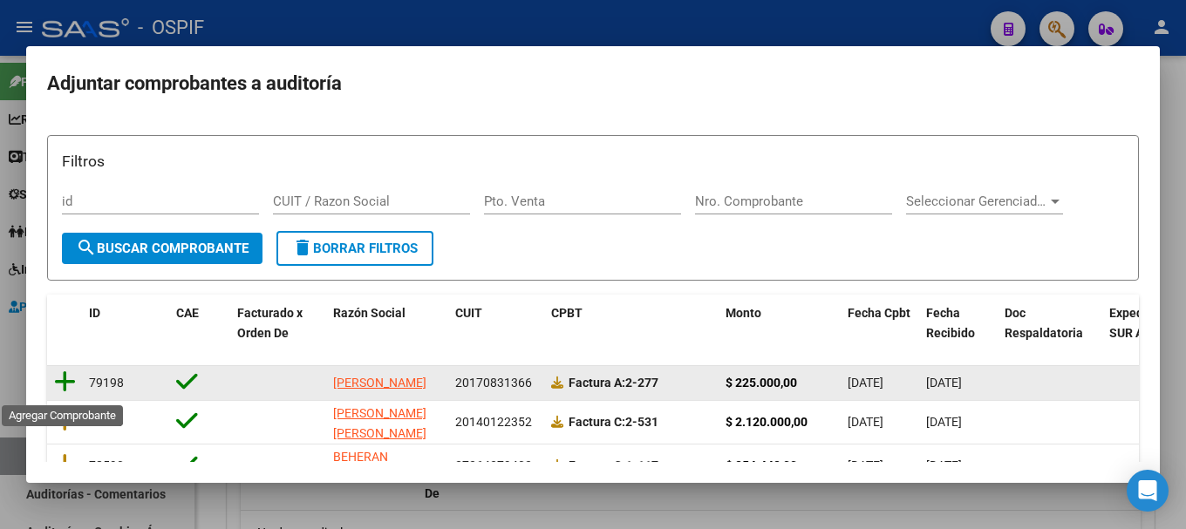
click at [68, 382] on icon at bounding box center [65, 382] width 22 height 24
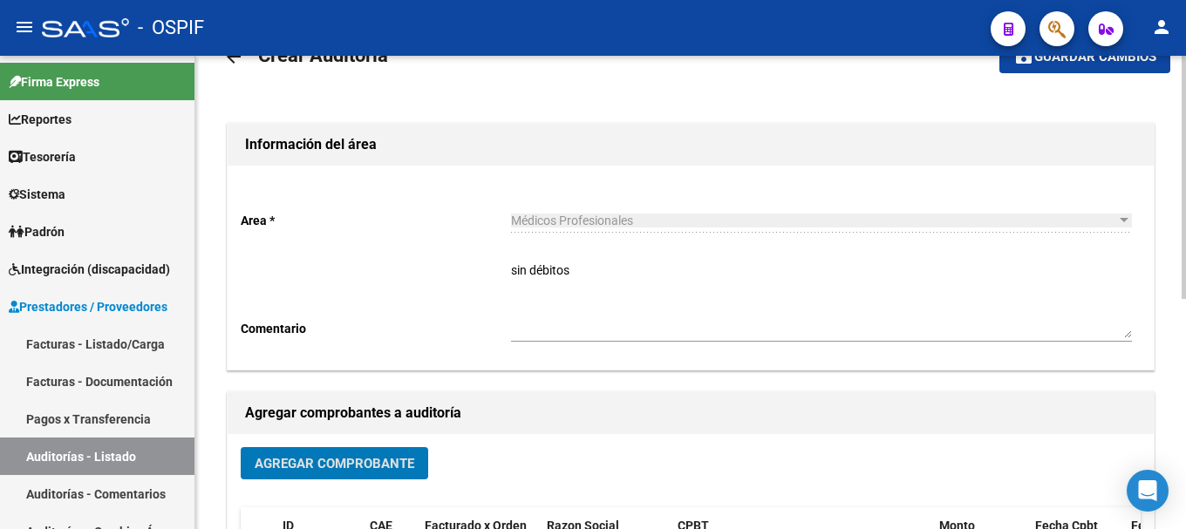
scroll to position [0, 0]
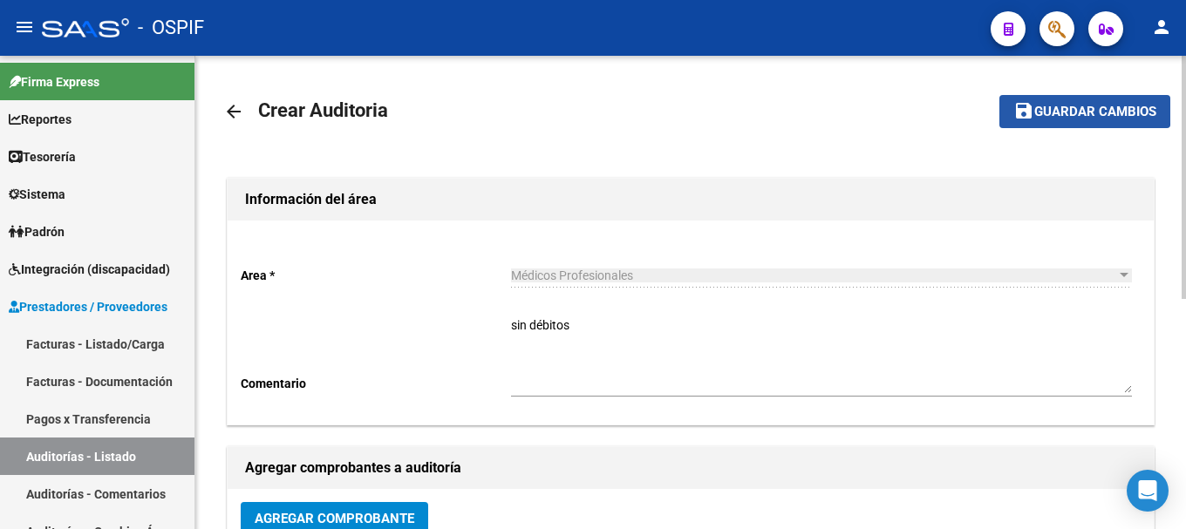
click at [1059, 109] on span "Guardar cambios" at bounding box center [1095, 113] width 122 height 16
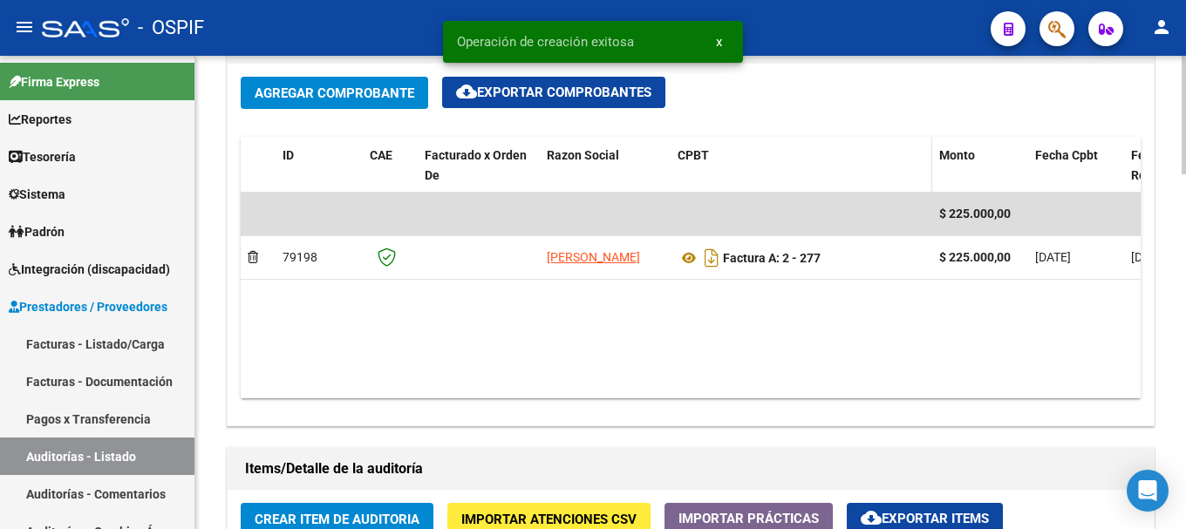
scroll to position [959, 0]
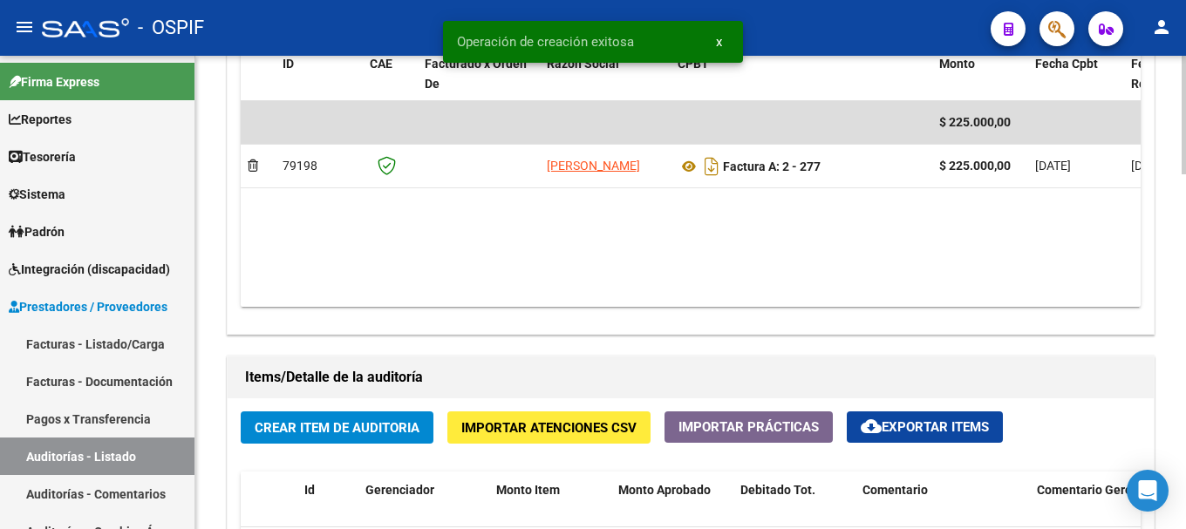
click at [372, 422] on span "Crear Item de Auditoria" at bounding box center [337, 428] width 165 height 16
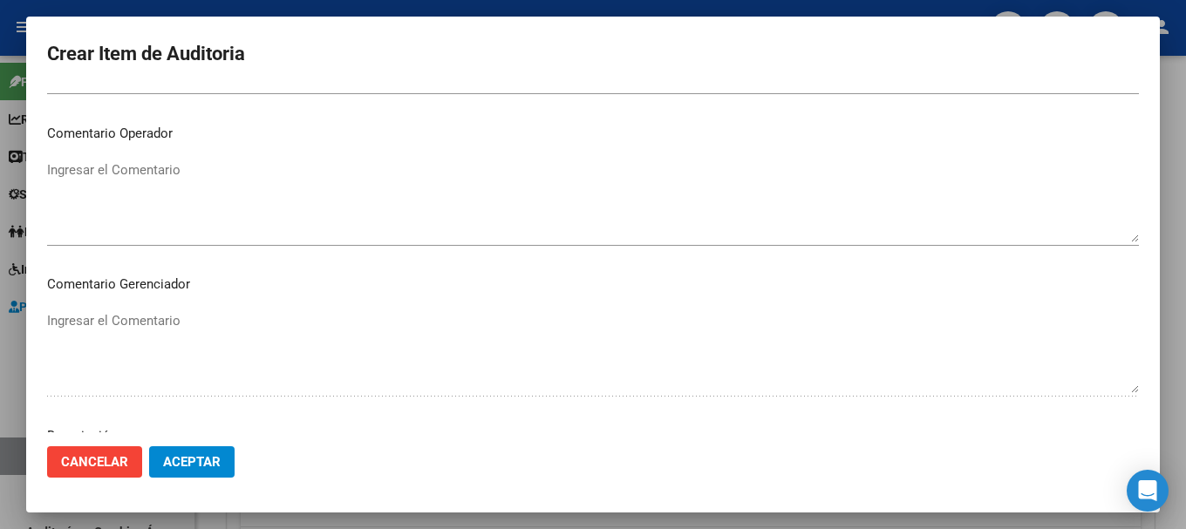
scroll to position [698, 0]
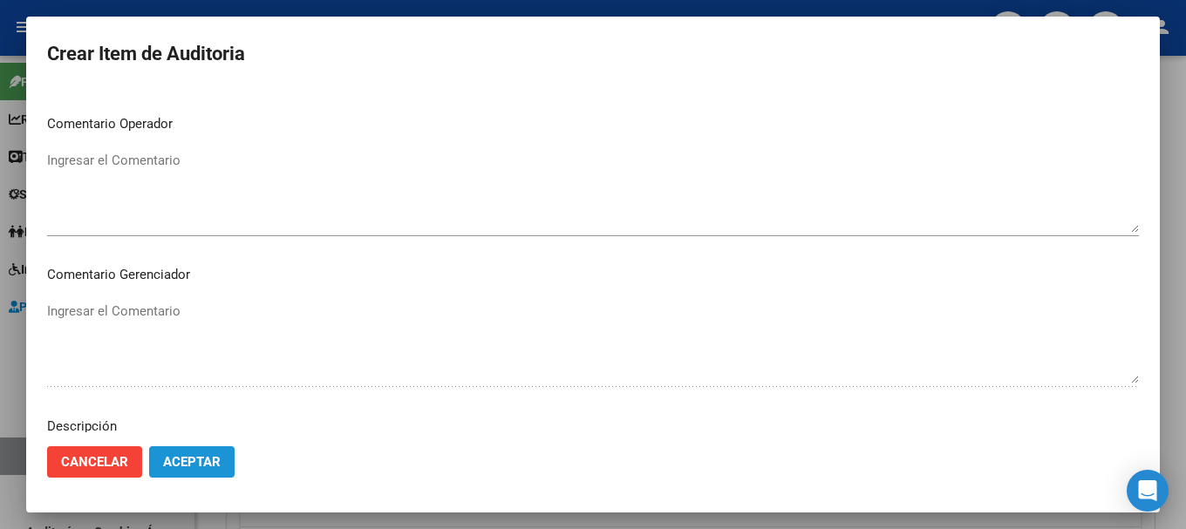
click at [209, 461] on span "Aceptar" at bounding box center [192, 462] width 58 height 16
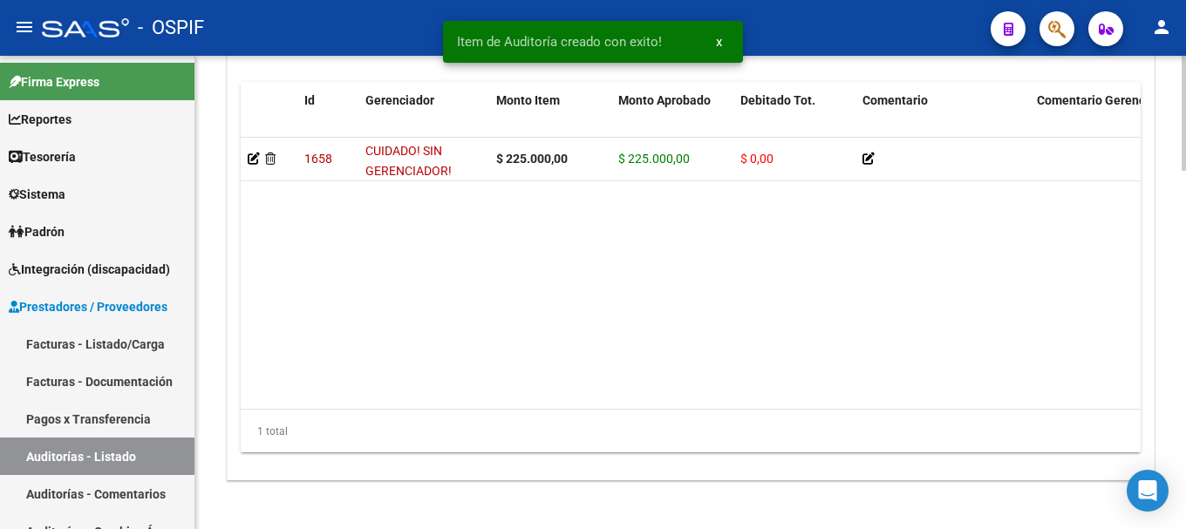
scroll to position [1471, 0]
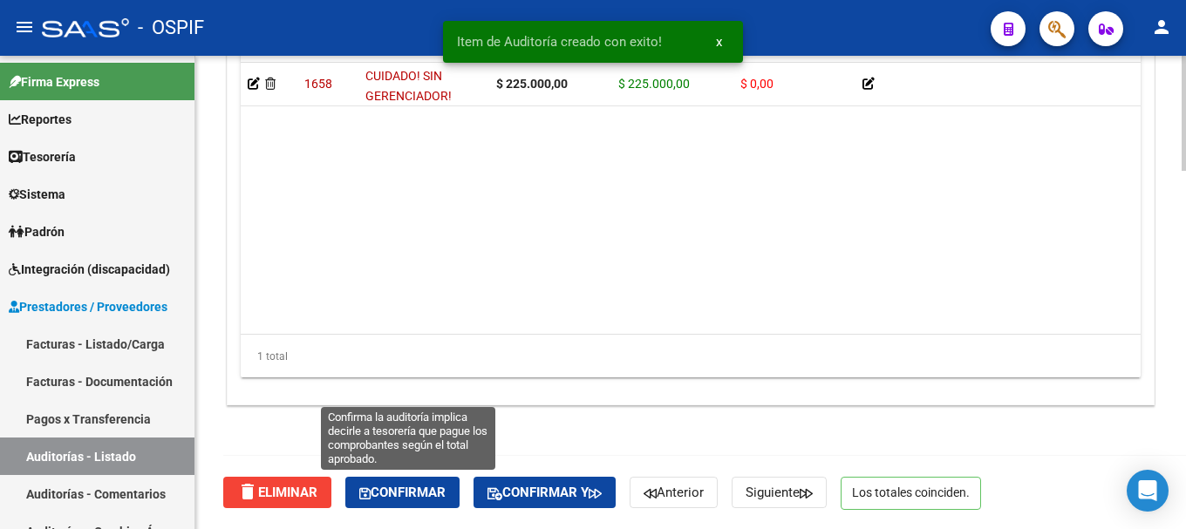
click at [410, 495] on span "Confirmar" at bounding box center [402, 493] width 86 height 16
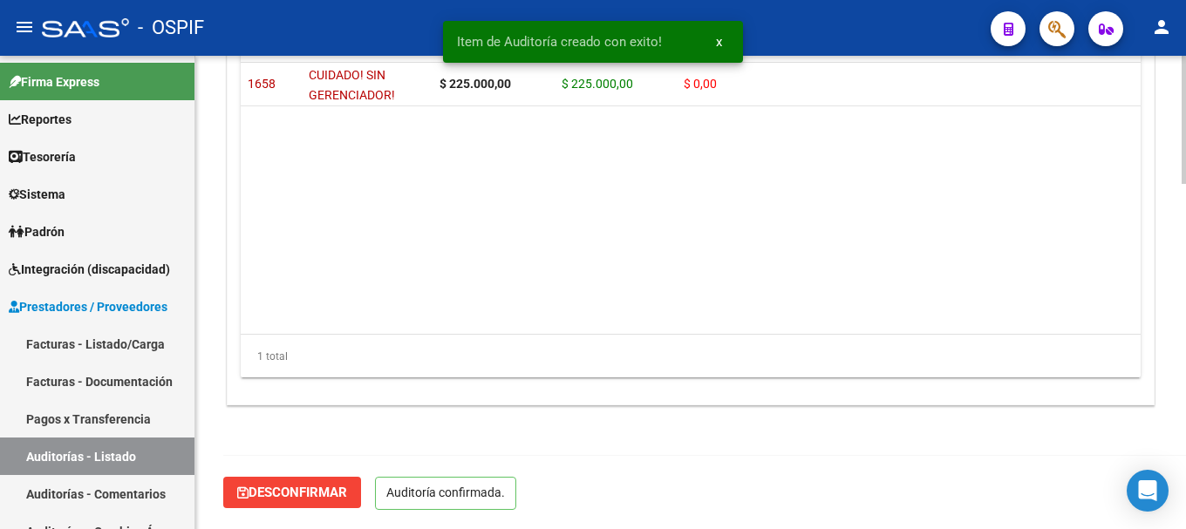
scroll to position [1274, 0]
type input "202508"
click at [355, 22] on div "- OSPIF" at bounding box center [509, 28] width 935 height 38
